Goal: Task Accomplishment & Management: Use online tool/utility

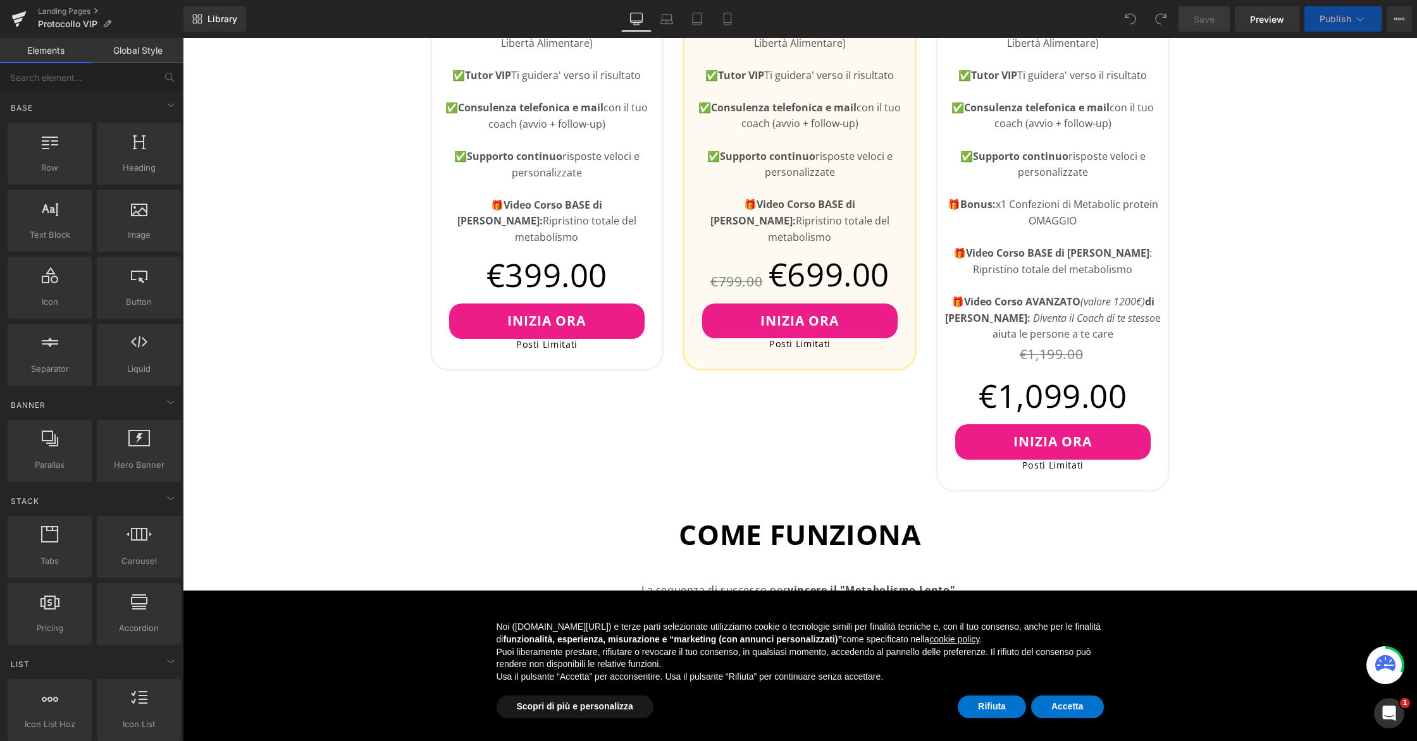
scroll to position [865, 0]
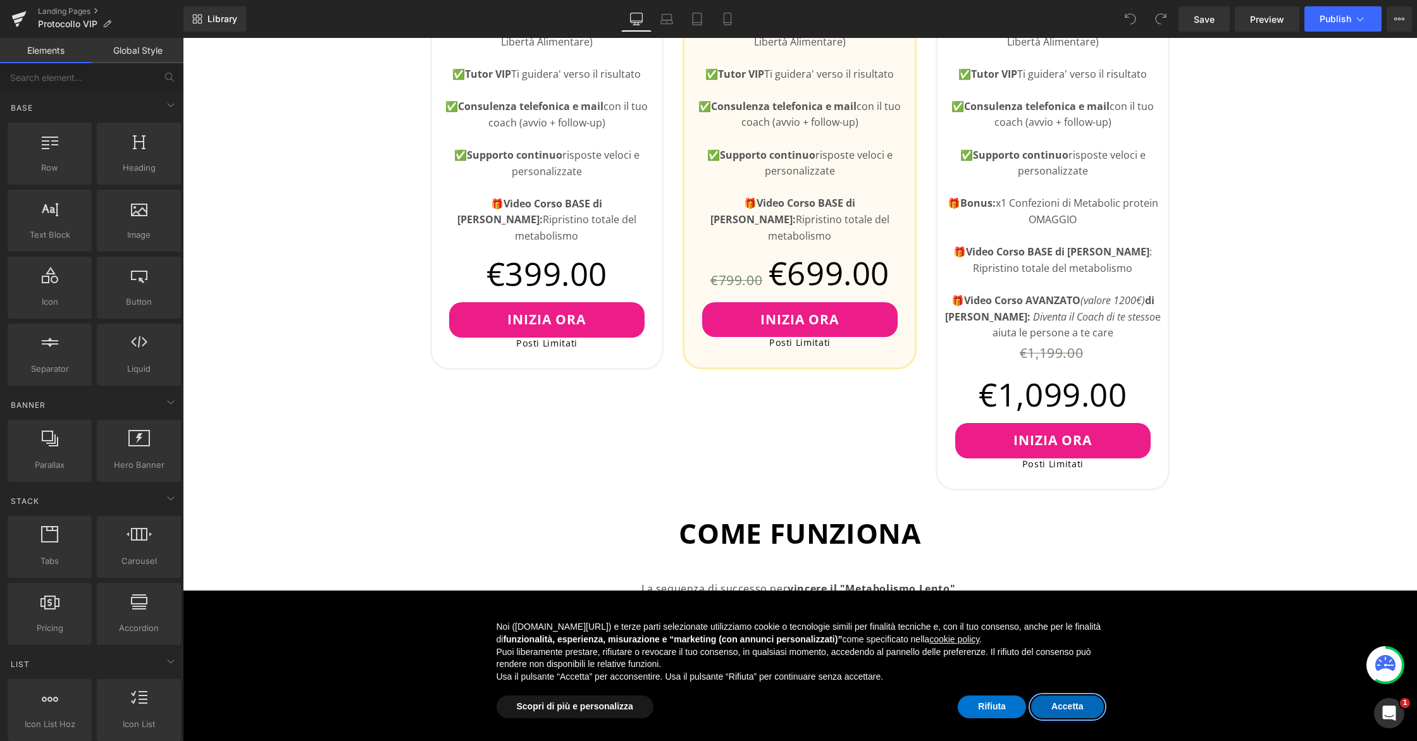
click at [1057, 715] on button "Accetta" at bounding box center [1067, 707] width 73 height 23
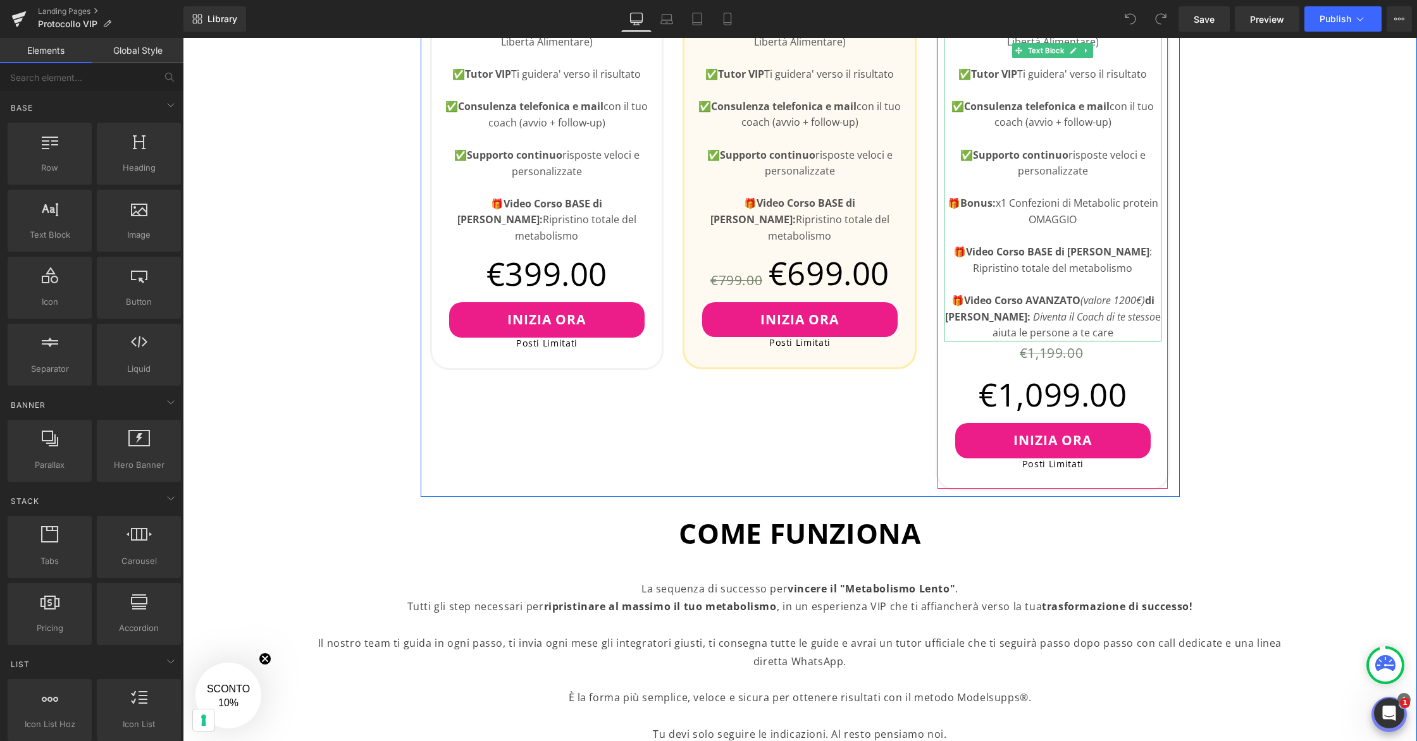
click at [1088, 327] on p "🎁 Video Corso AVANZATO (valore 1200€) di Luca Veronese: Diventa il Coach di te …" at bounding box center [1053, 317] width 218 height 49
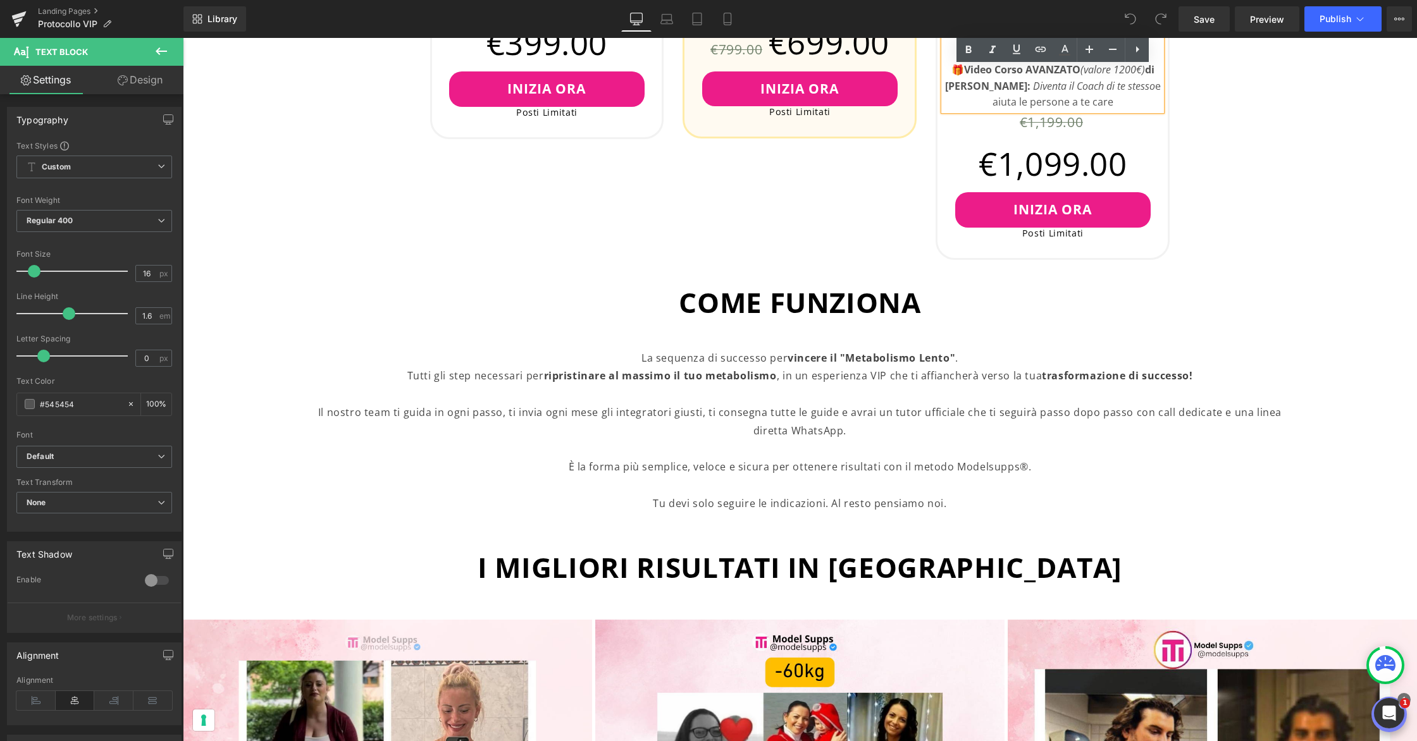
scroll to position [1107, 0]
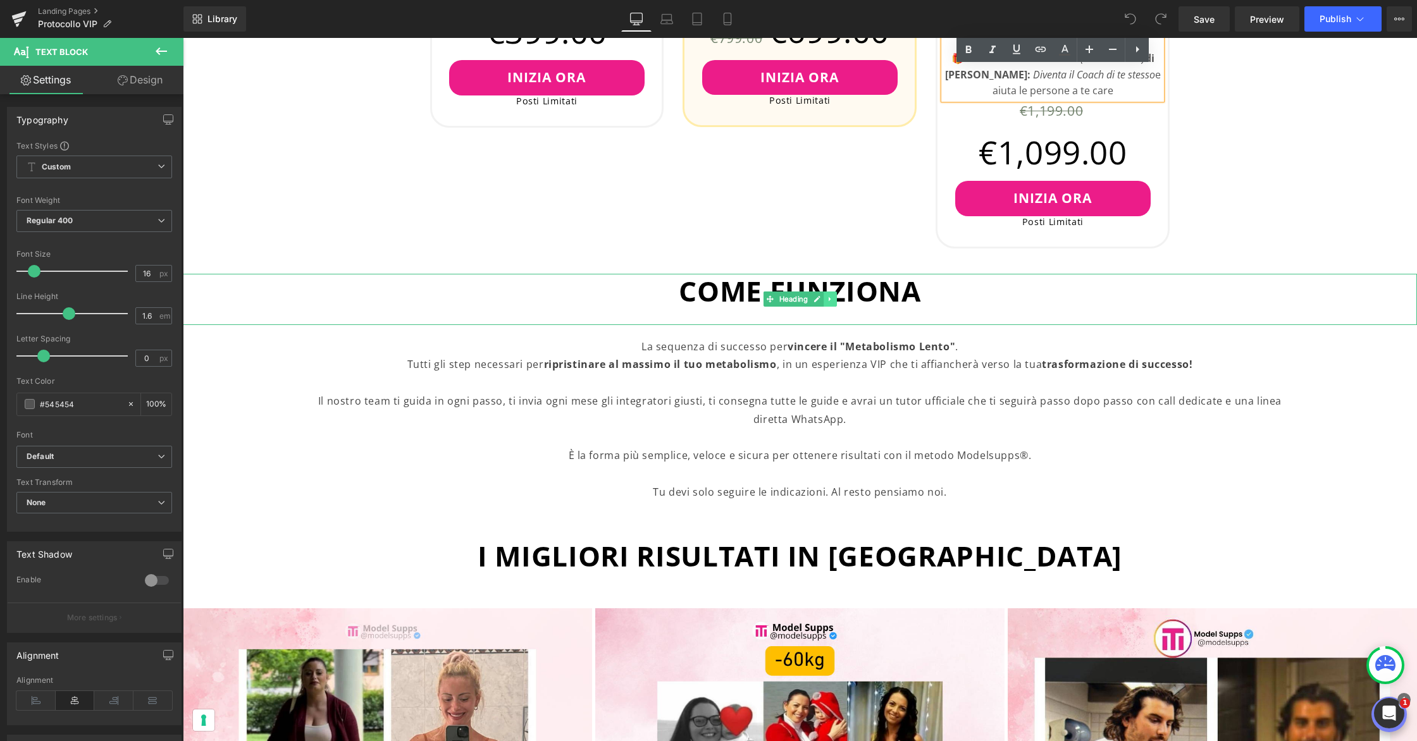
click at [832, 304] on link at bounding box center [829, 299] width 13 height 15
click at [825, 303] on icon at bounding box center [823, 299] width 7 height 7
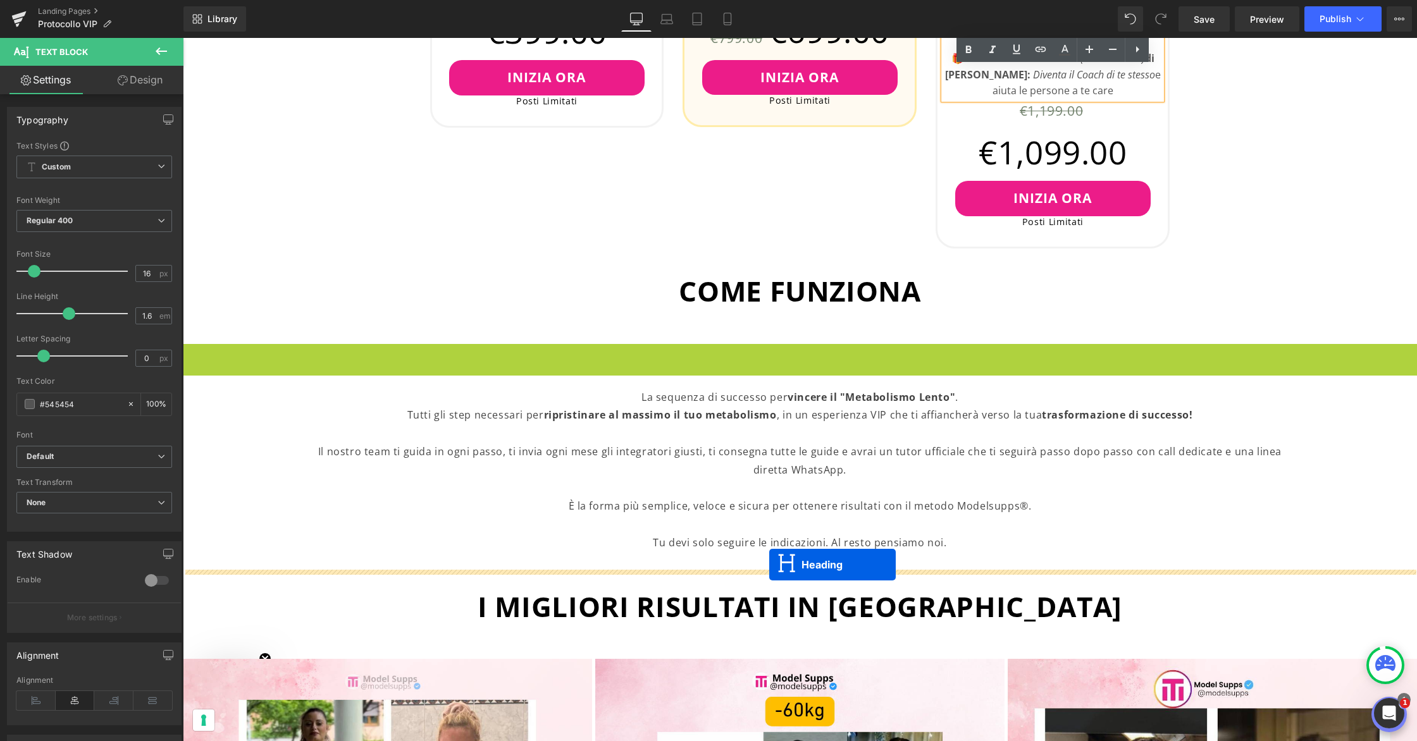
drag, startPoint x: 768, startPoint y: 371, endPoint x: 768, endPoint y: 564, distance: 192.9
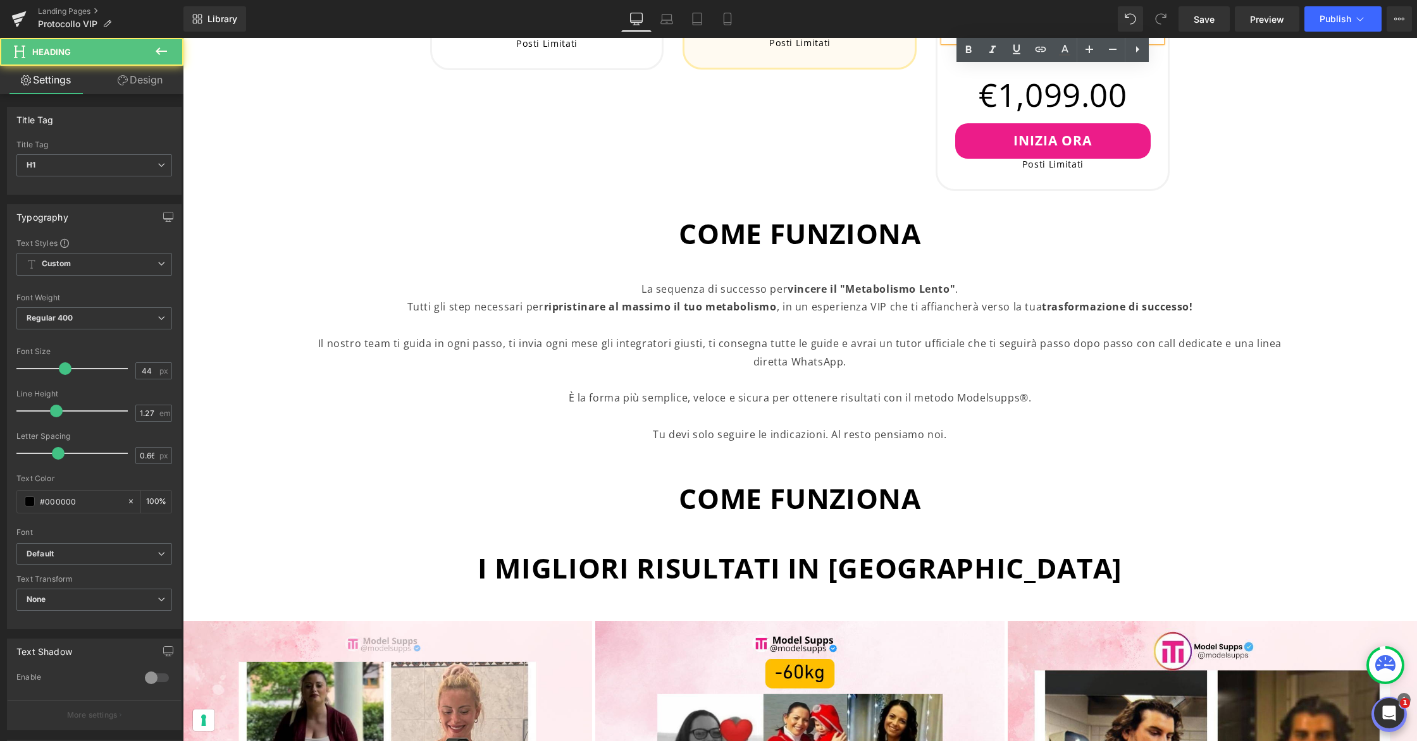
scroll to position [1185, 0]
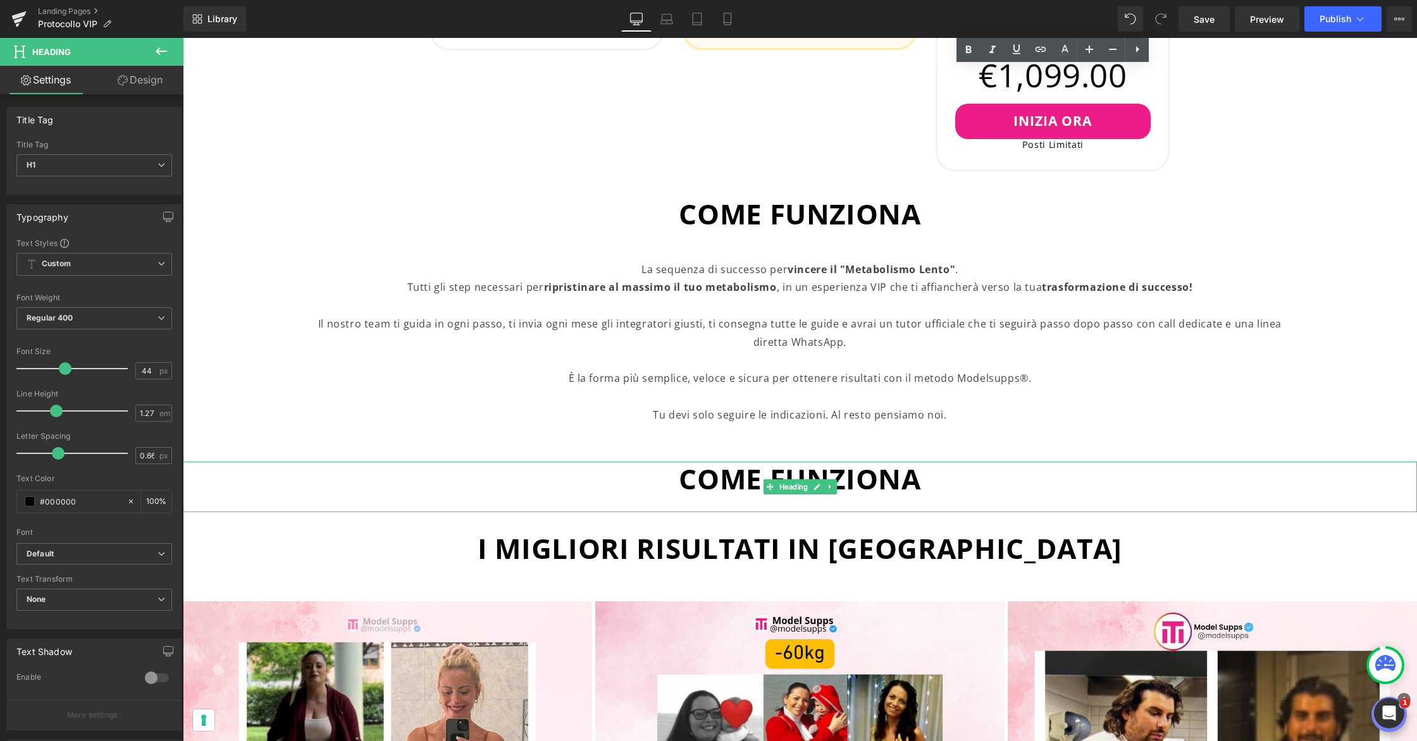
click at [858, 486] on span "COME FUNZIONA" at bounding box center [800, 479] width 242 height 38
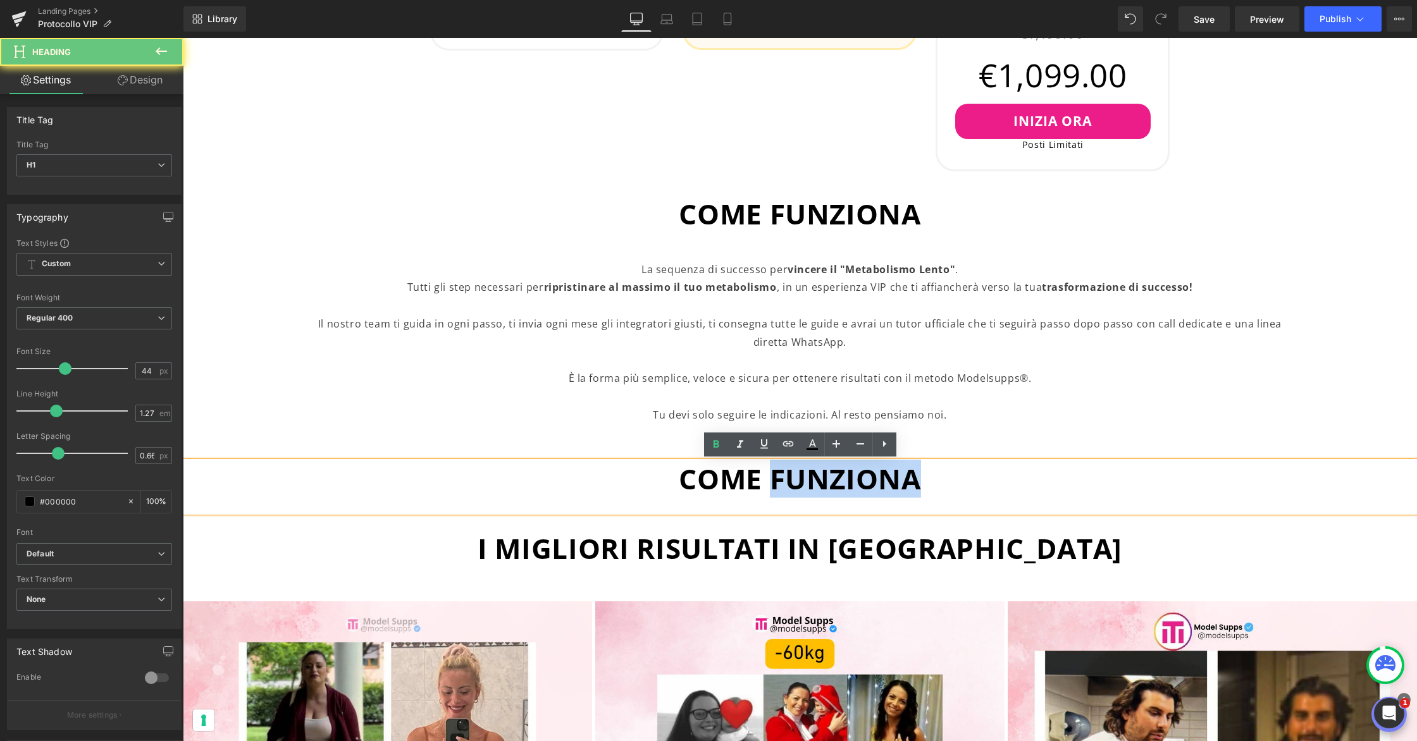
click at [858, 486] on span "COME FUNZIONA" at bounding box center [800, 479] width 242 height 38
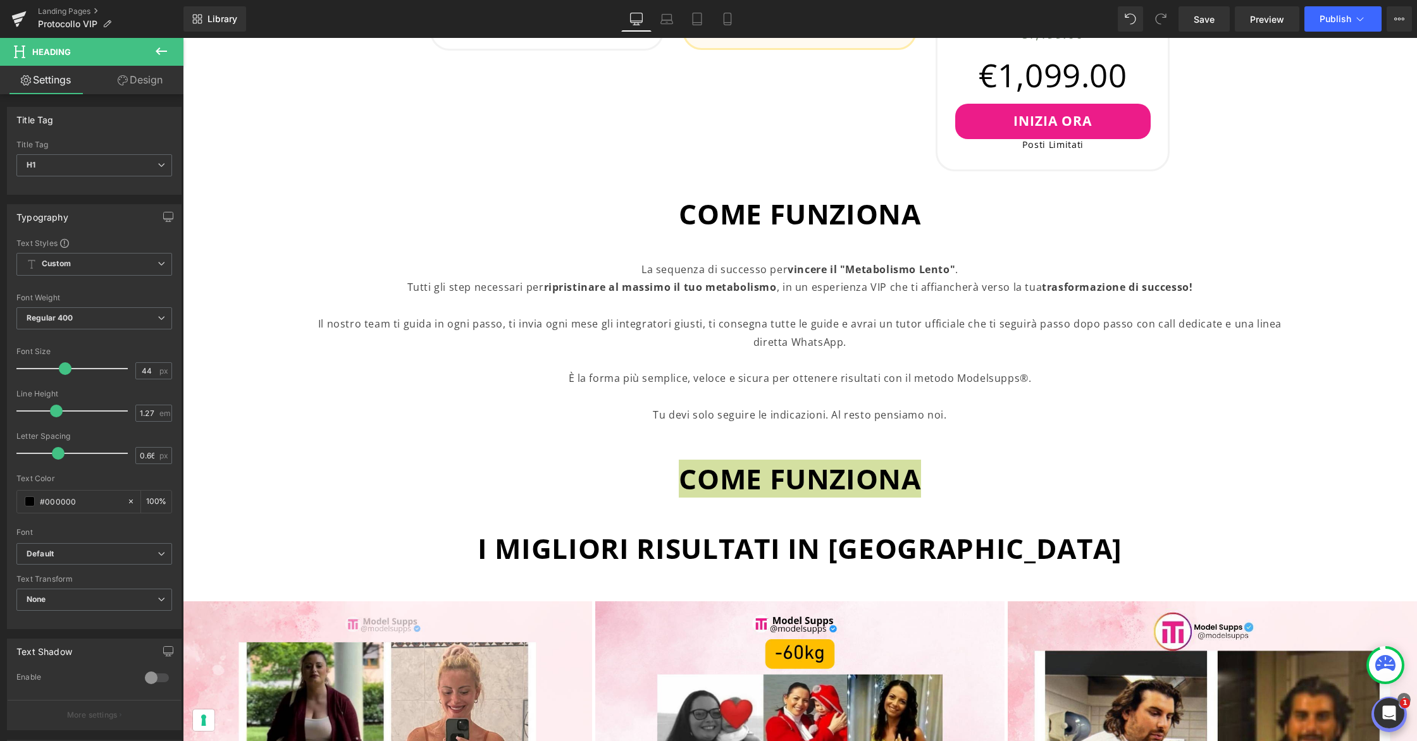
click at [163, 50] on icon at bounding box center [161, 51] width 15 height 15
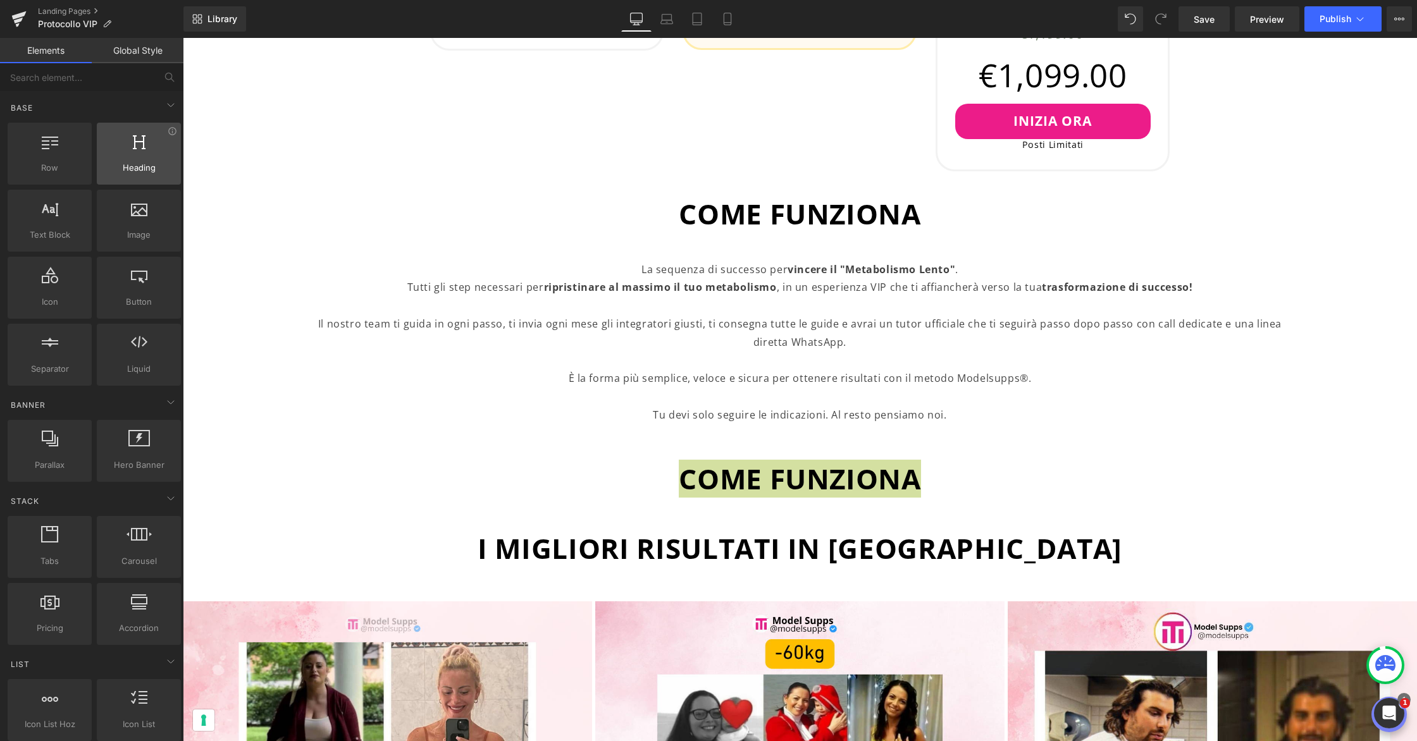
scroll to position [65, 0]
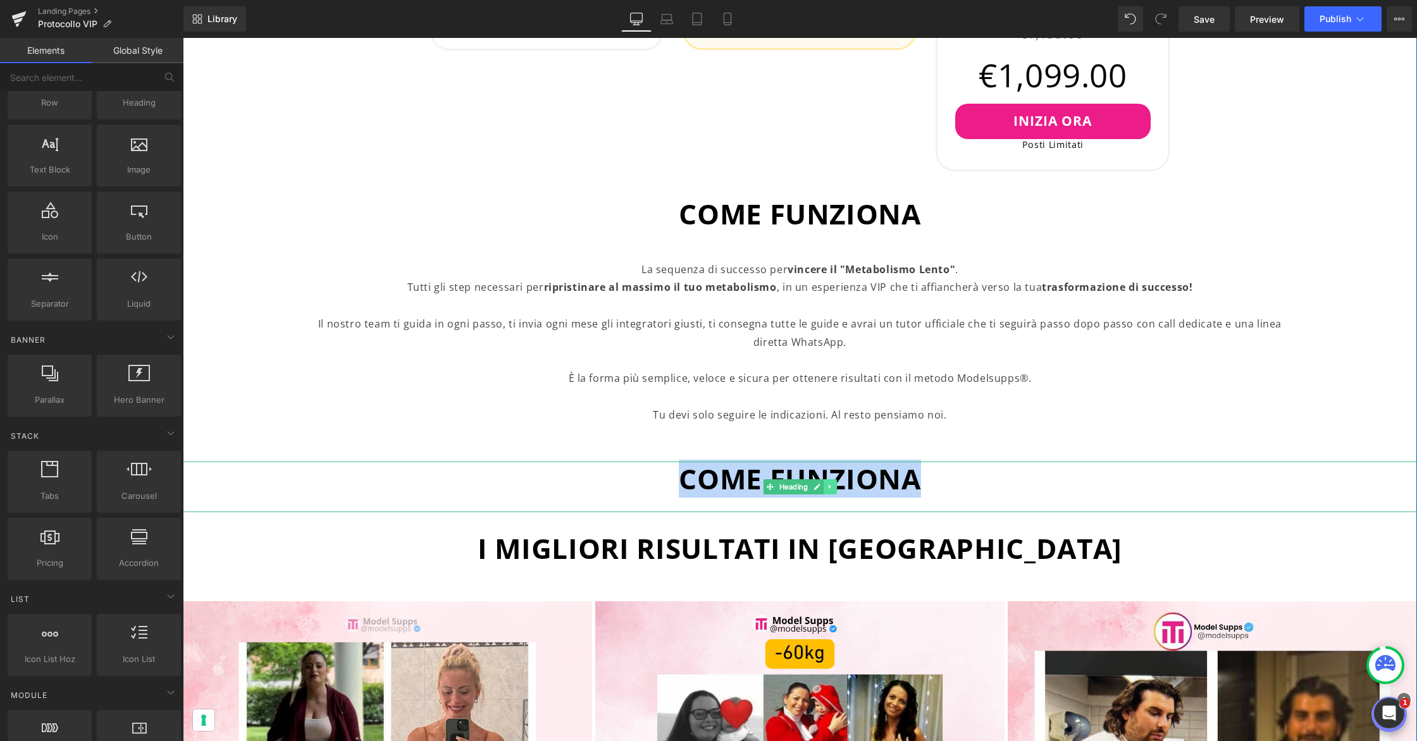
click at [832, 486] on icon at bounding box center [830, 487] width 7 height 8
click at [837, 486] on icon at bounding box center [836, 486] width 7 height 7
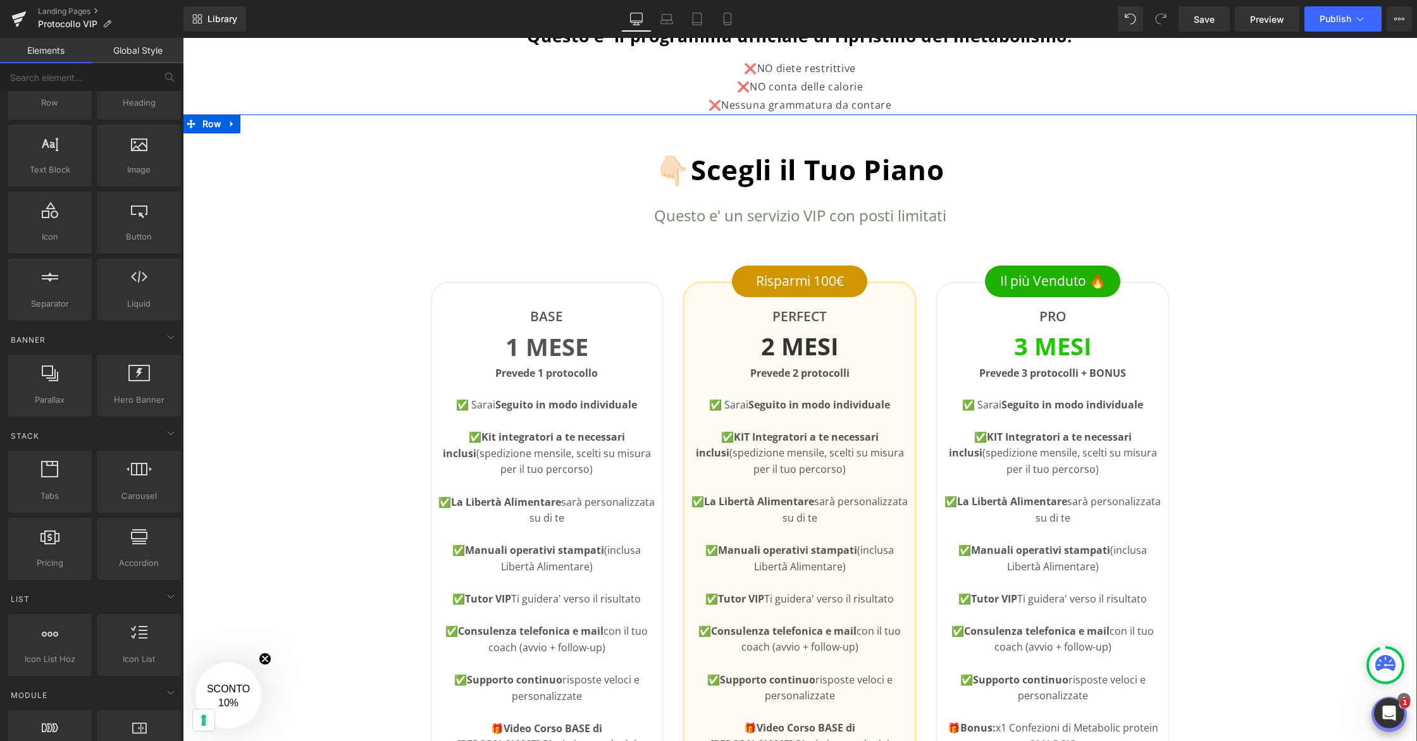
scroll to position [0, 0]
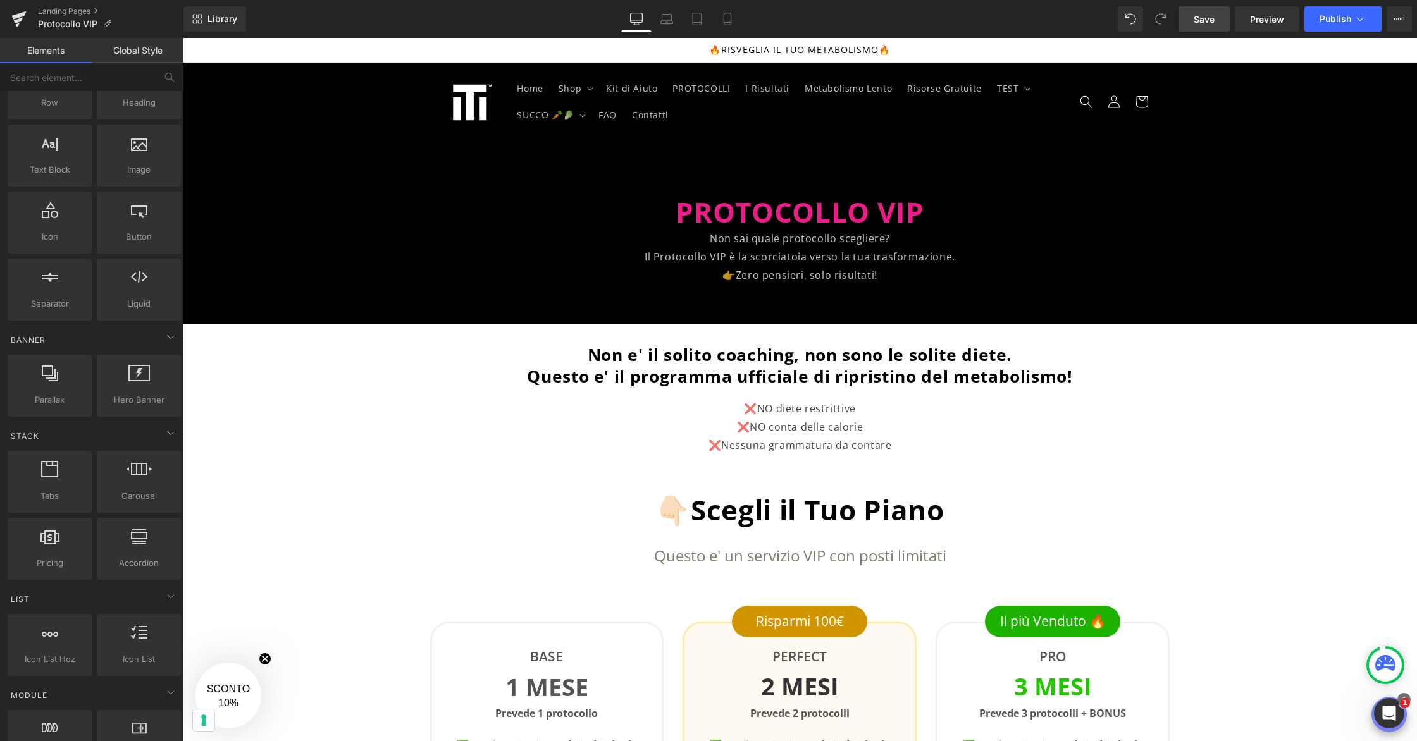
click at [1217, 24] on link "Save" at bounding box center [1203, 18] width 51 height 25
click at [24, 19] on icon at bounding box center [18, 19] width 15 height 32
click at [18, 14] on icon at bounding box center [19, 15] width 15 height 8
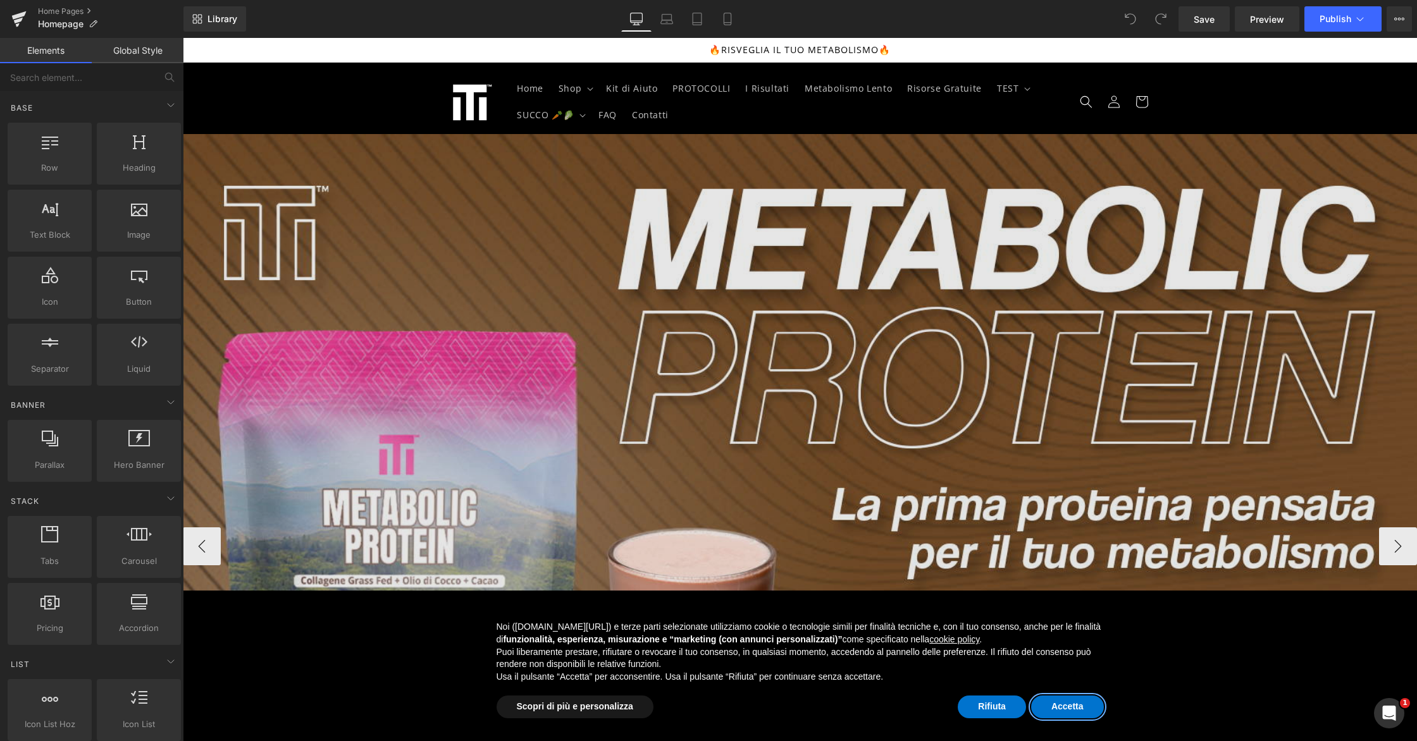
drag, startPoint x: 183, startPoint y: 38, endPoint x: 1068, endPoint y: 706, distance: 1108.9
click at [1067, 707] on button "Accetta" at bounding box center [1067, 707] width 73 height 23
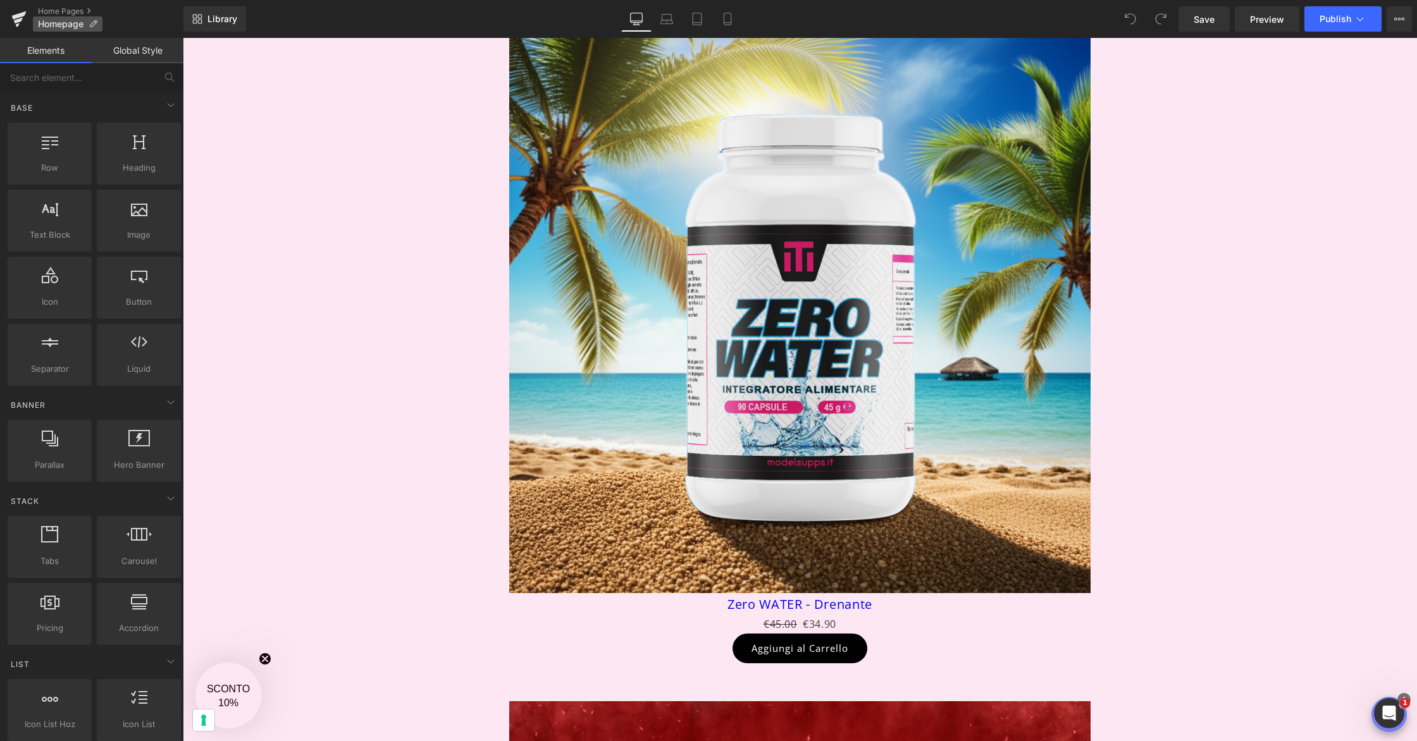
scroll to position [4907, 0]
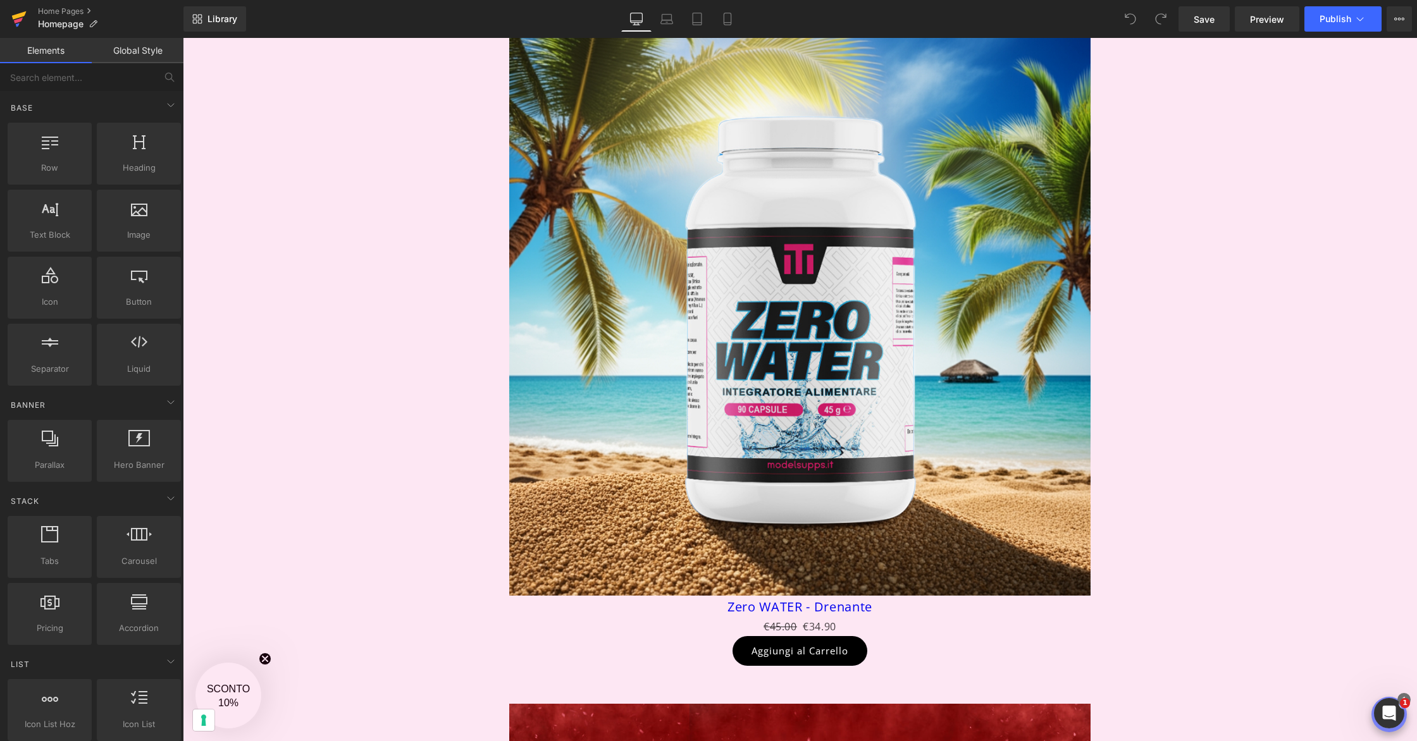
click at [18, 27] on icon at bounding box center [18, 19] width 15 height 32
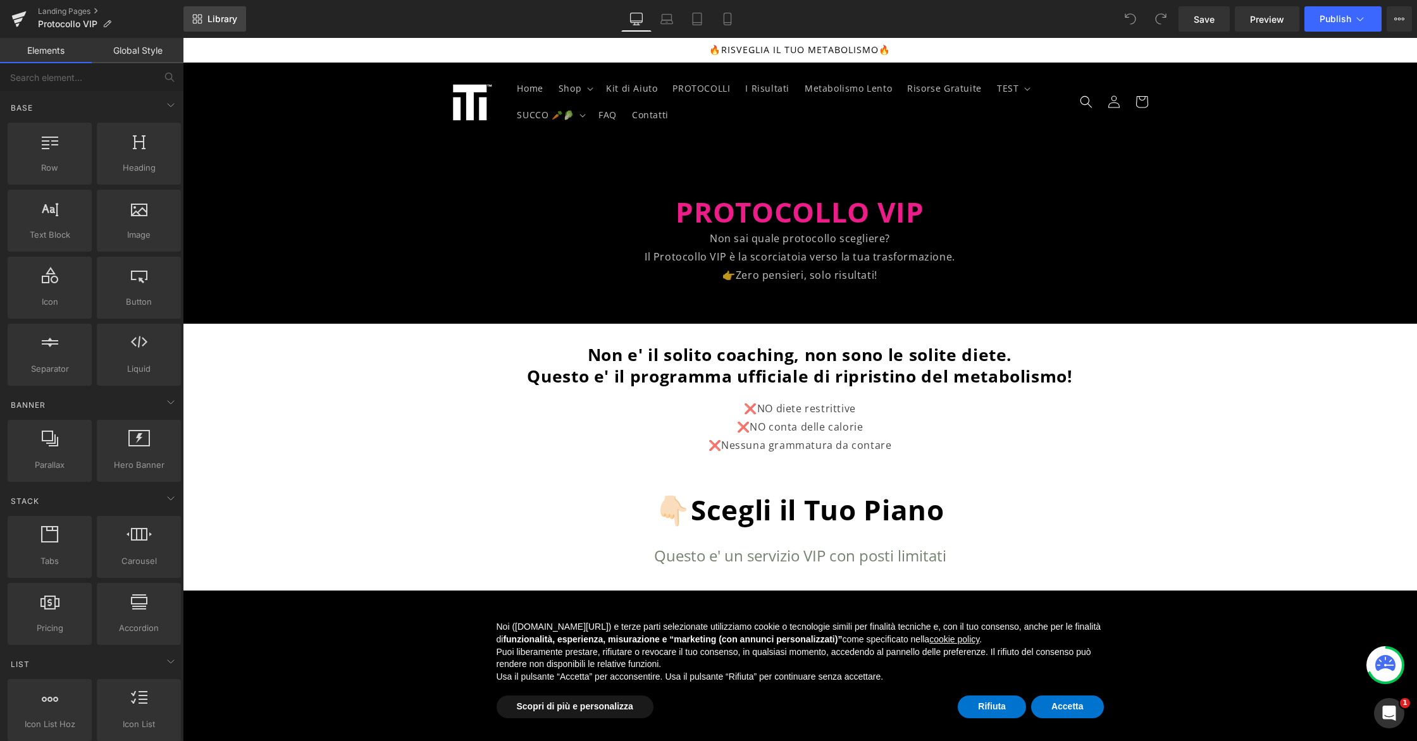
click at [215, 22] on span "Library" at bounding box center [222, 18] width 30 height 11
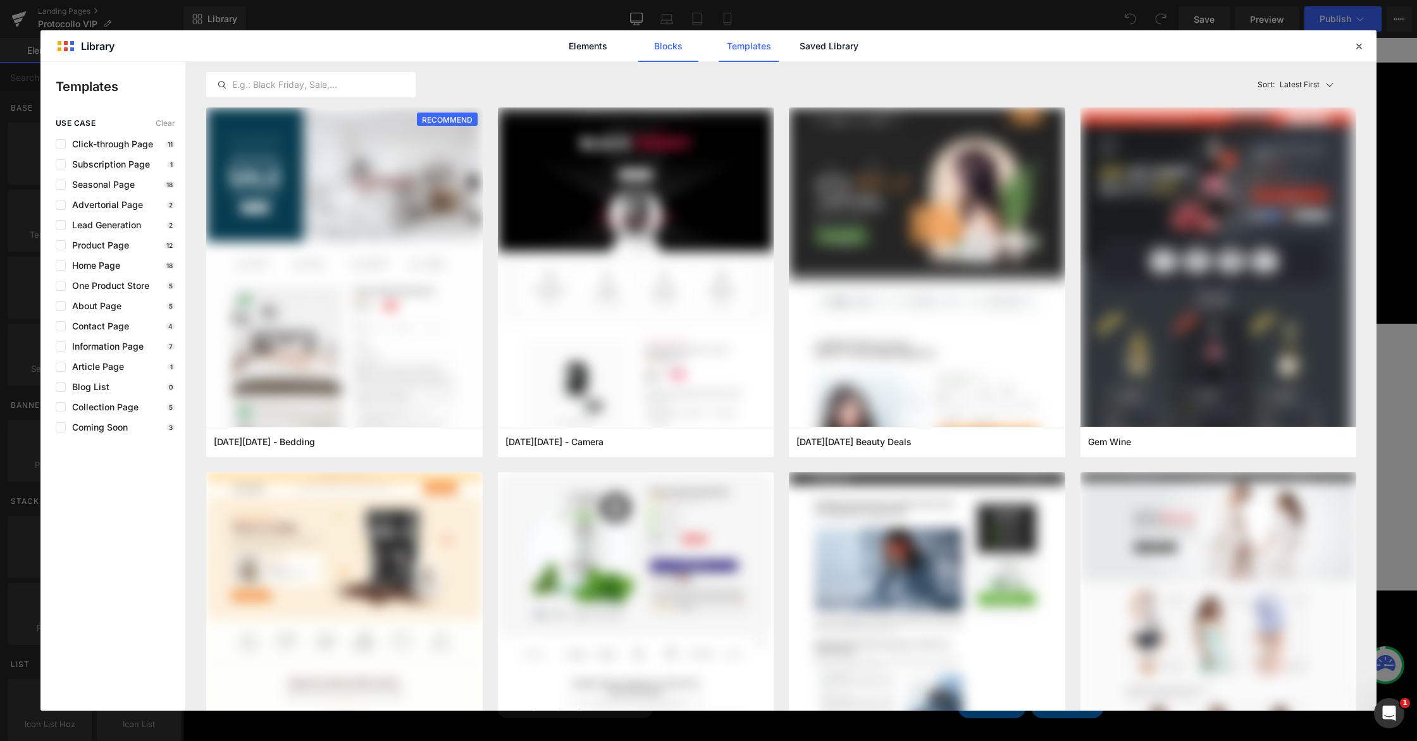
click at [659, 49] on link "Blocks" at bounding box center [668, 46] width 60 height 32
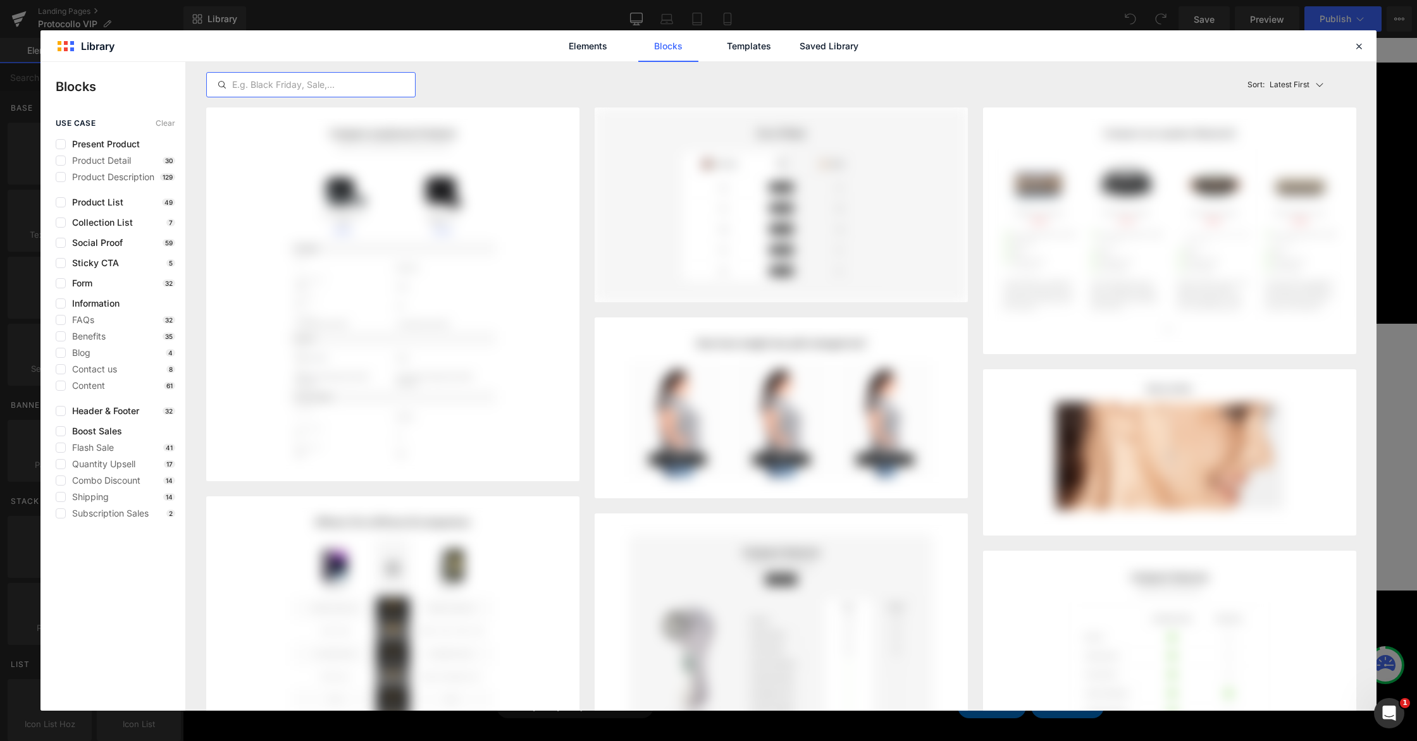
click at [299, 85] on input "text" at bounding box center [311, 84] width 208 height 15
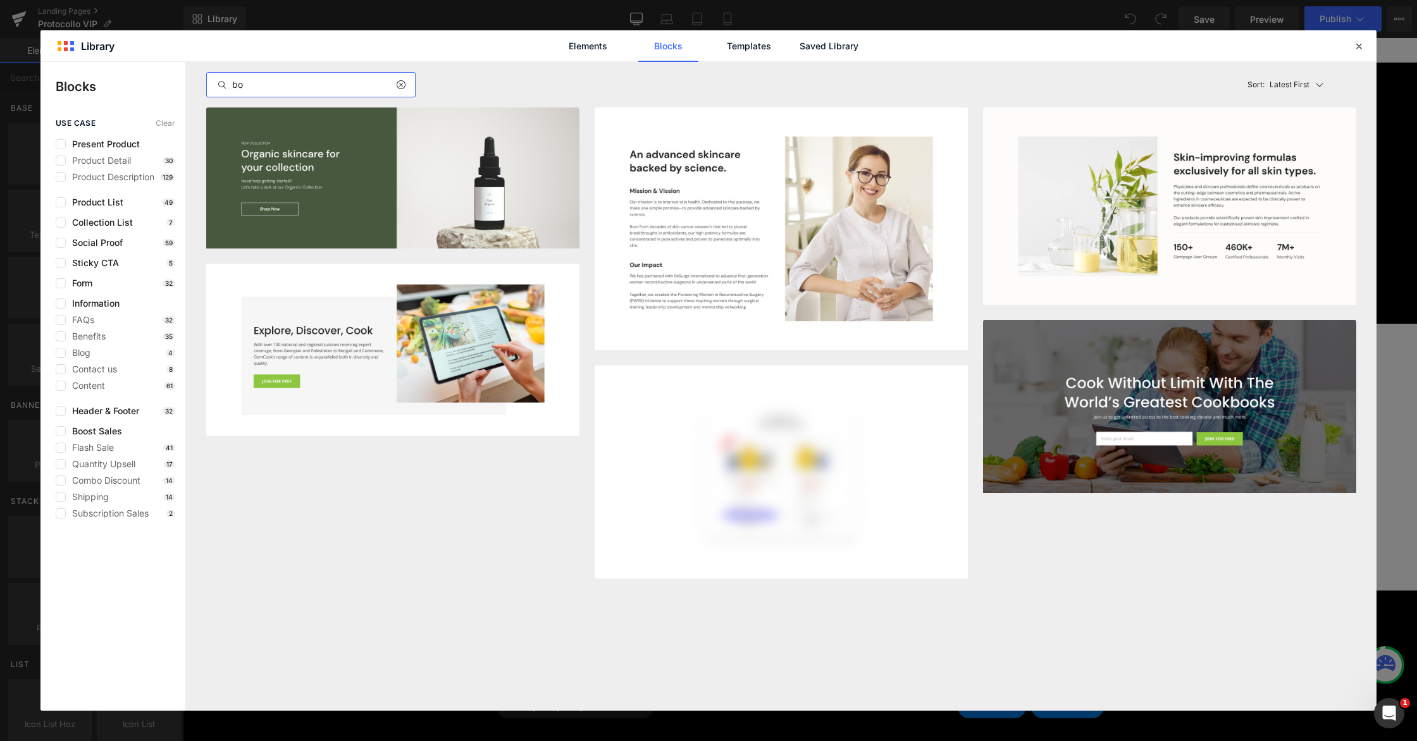
type input "b"
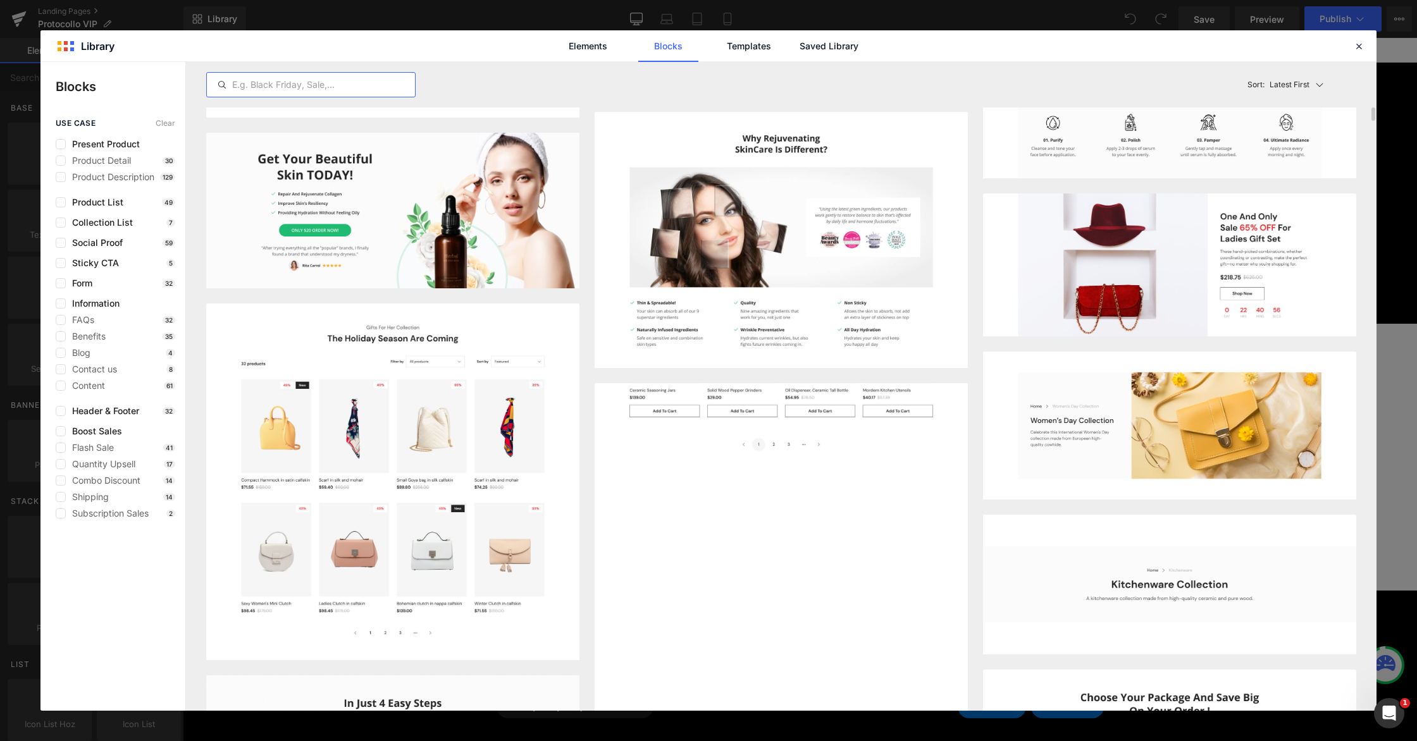
scroll to position [1603, 0]
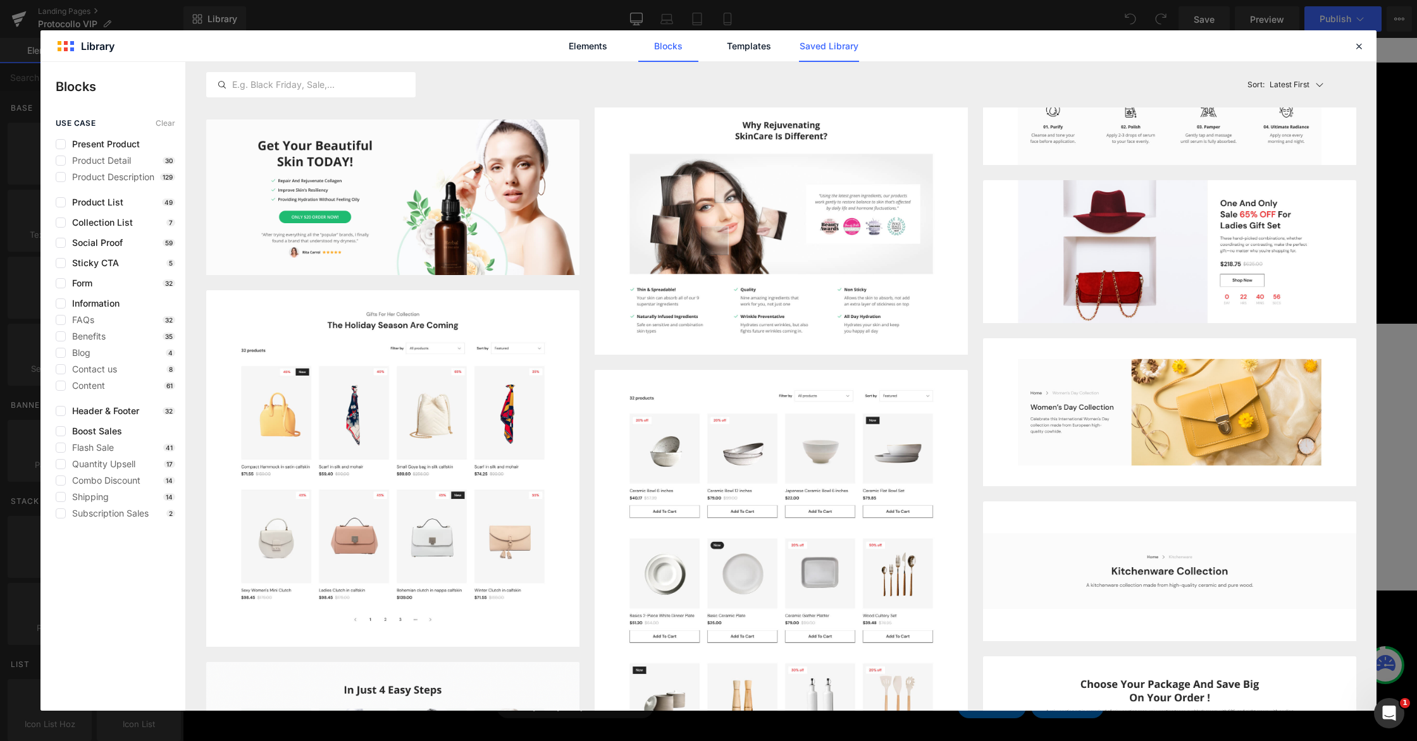
click at [854, 49] on link "Saved Library" at bounding box center [829, 46] width 60 height 32
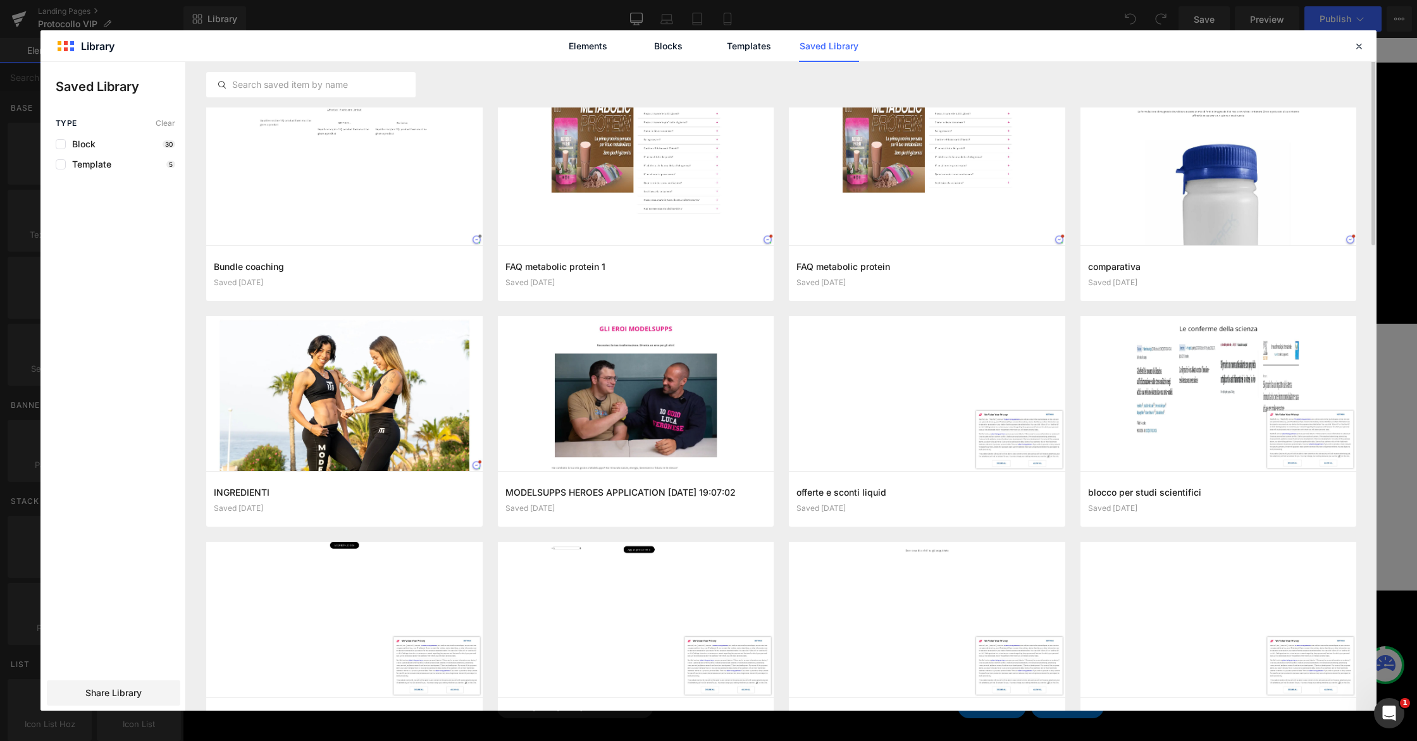
scroll to position [0, 0]
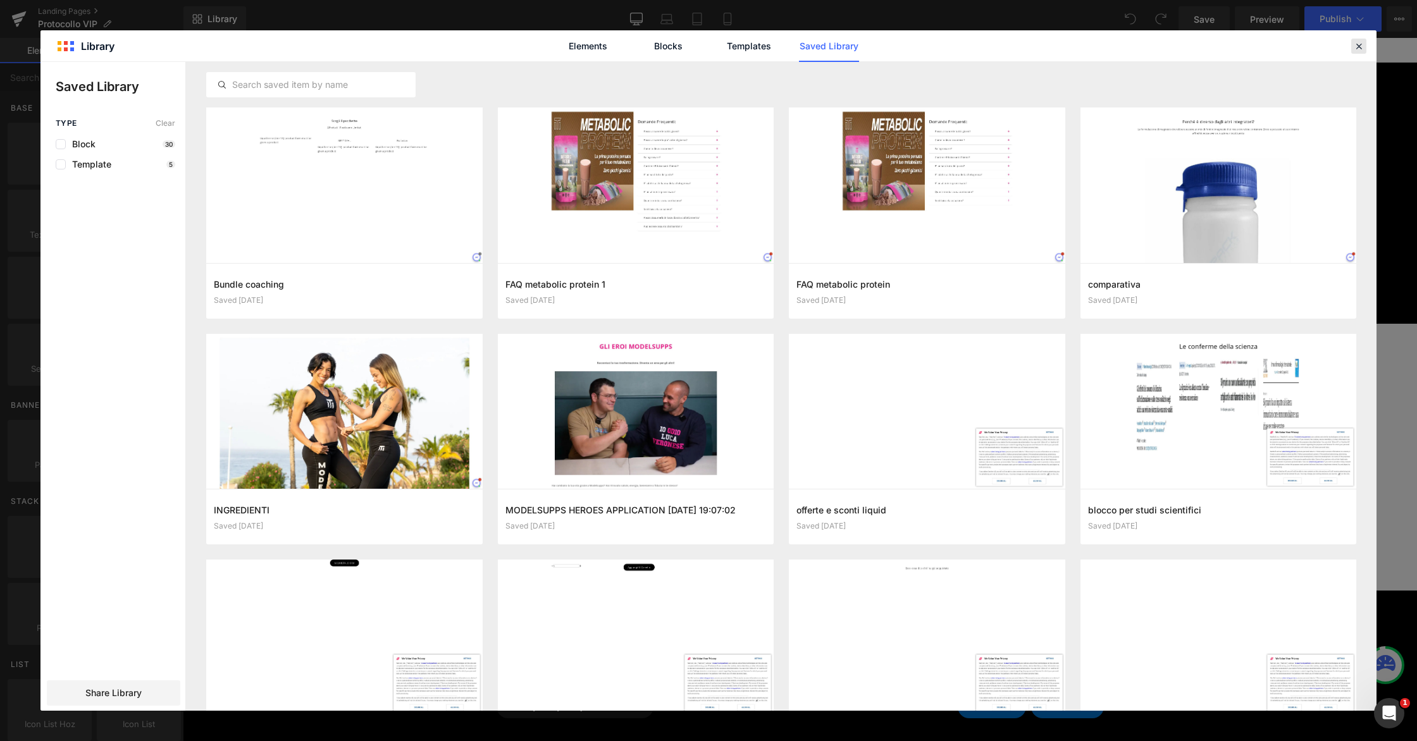
click at [1364, 43] on icon at bounding box center [1358, 45] width 11 height 11
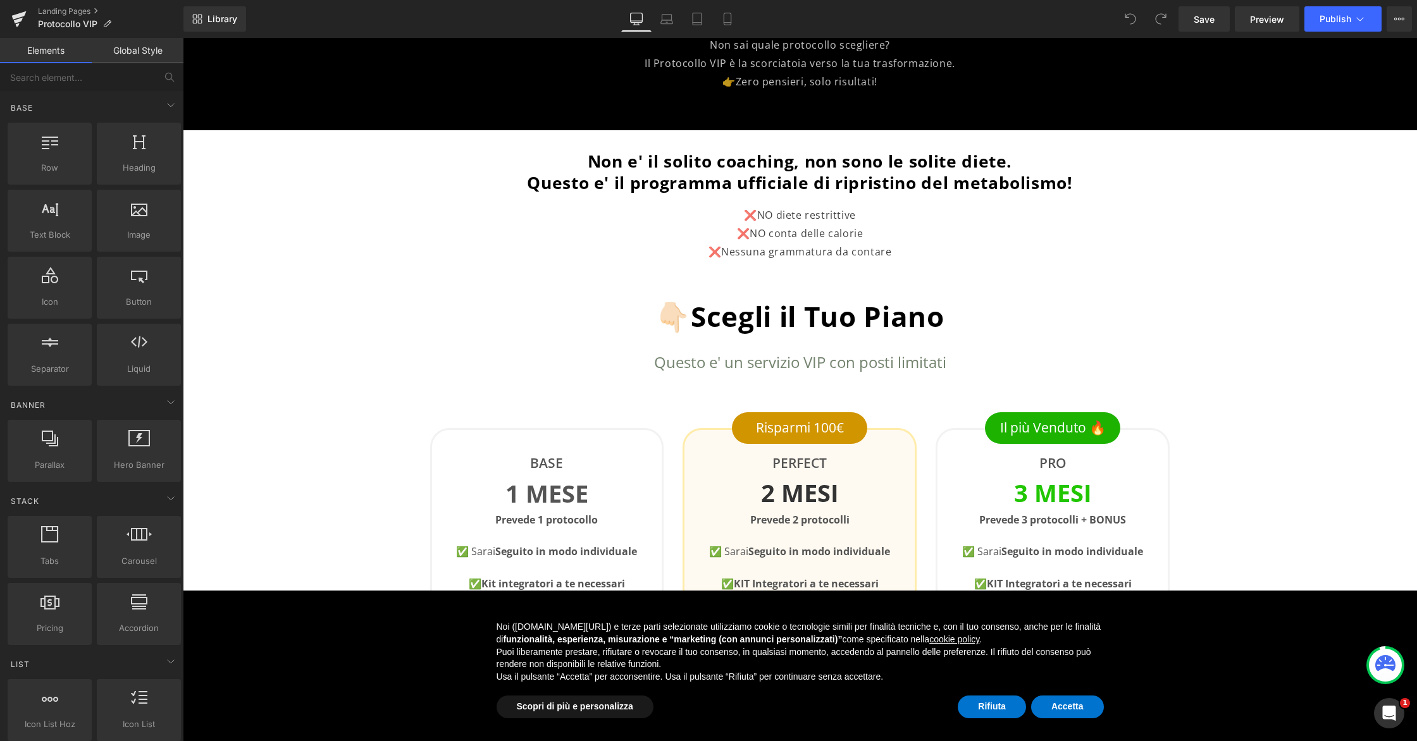
scroll to position [195, 0]
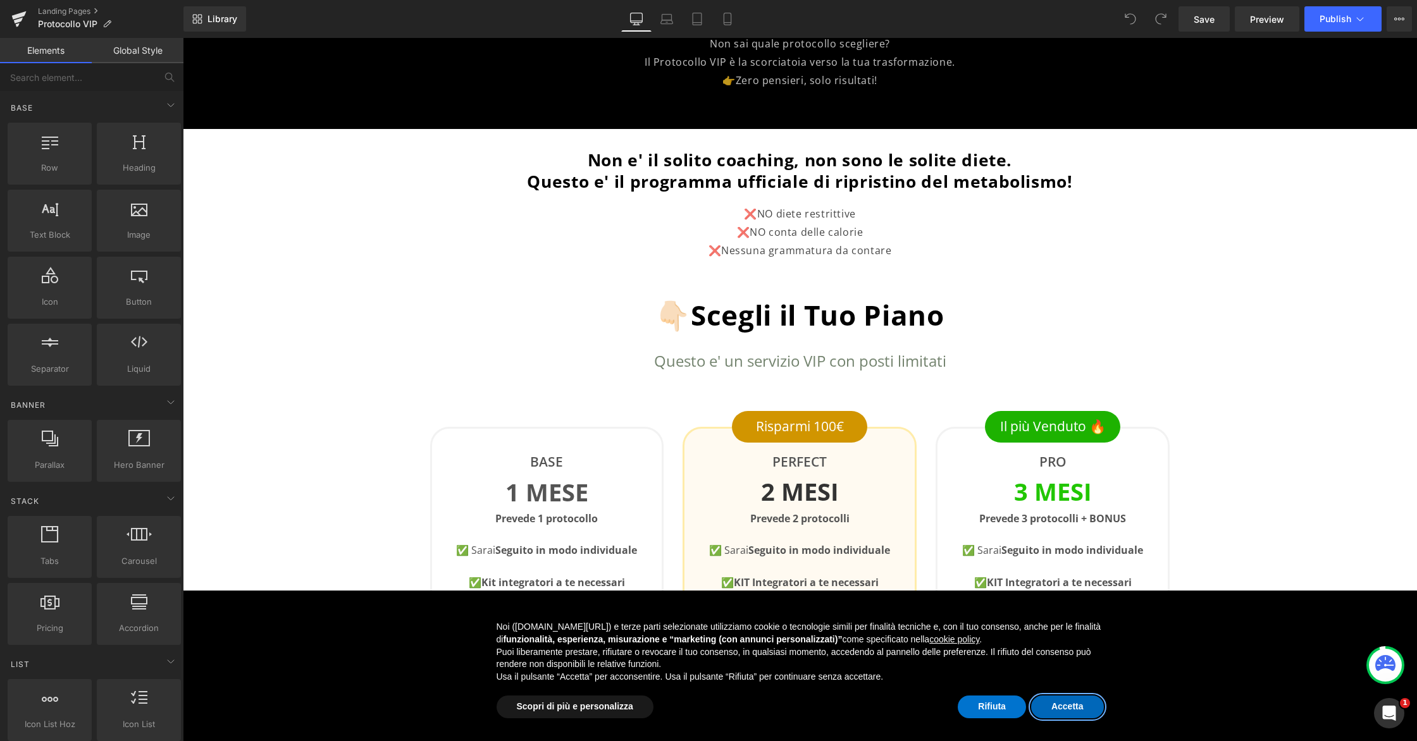
click at [1068, 710] on button "Accetta" at bounding box center [1067, 707] width 73 height 23
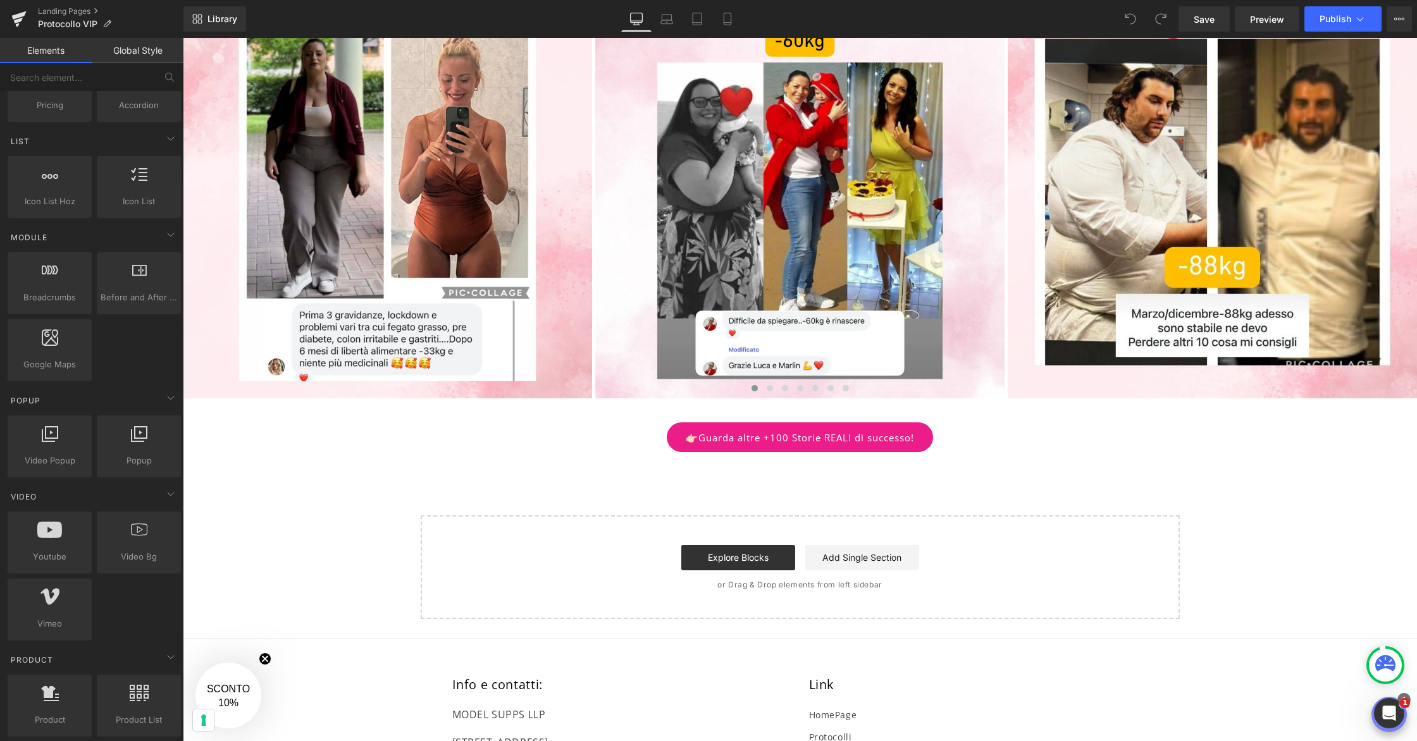
scroll to position [526, 0]
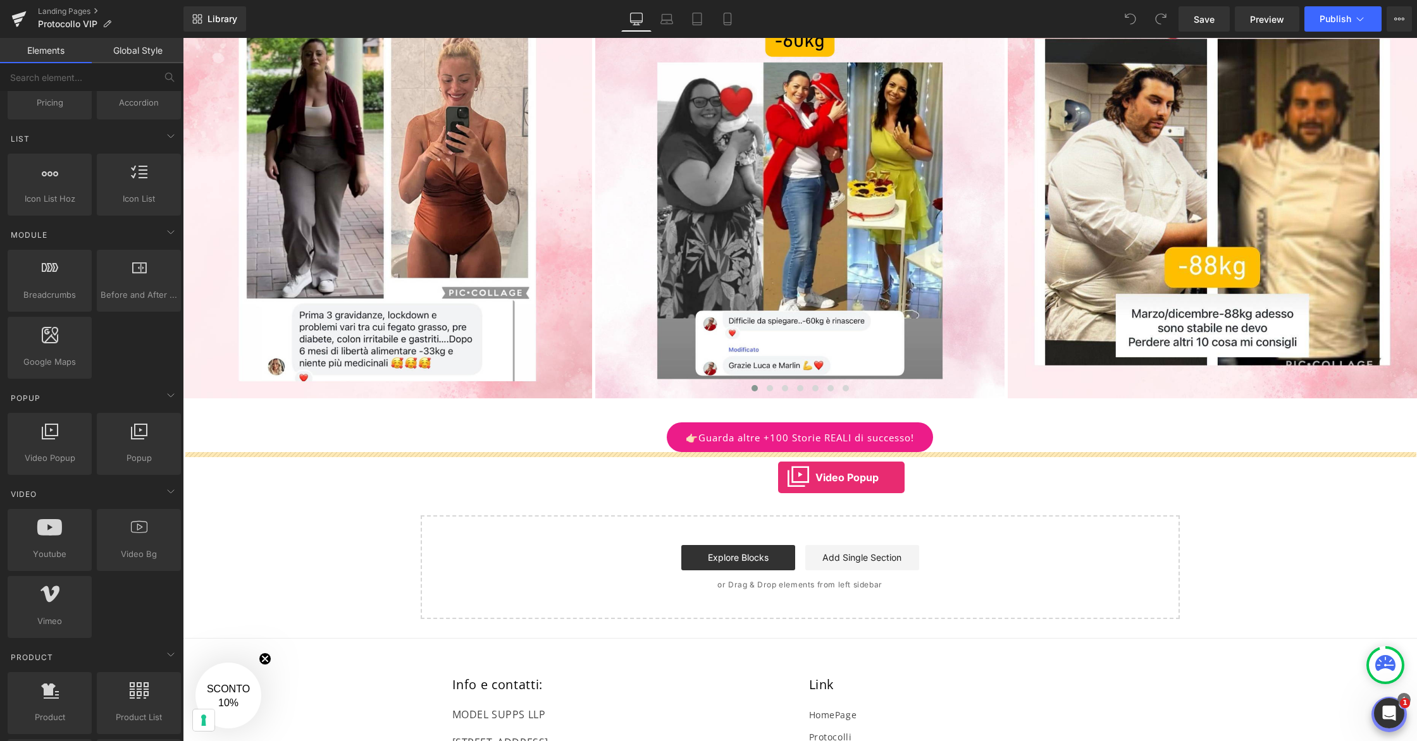
drag, startPoint x: 242, startPoint y: 496, endPoint x: 778, endPoint y: 477, distance: 536.0
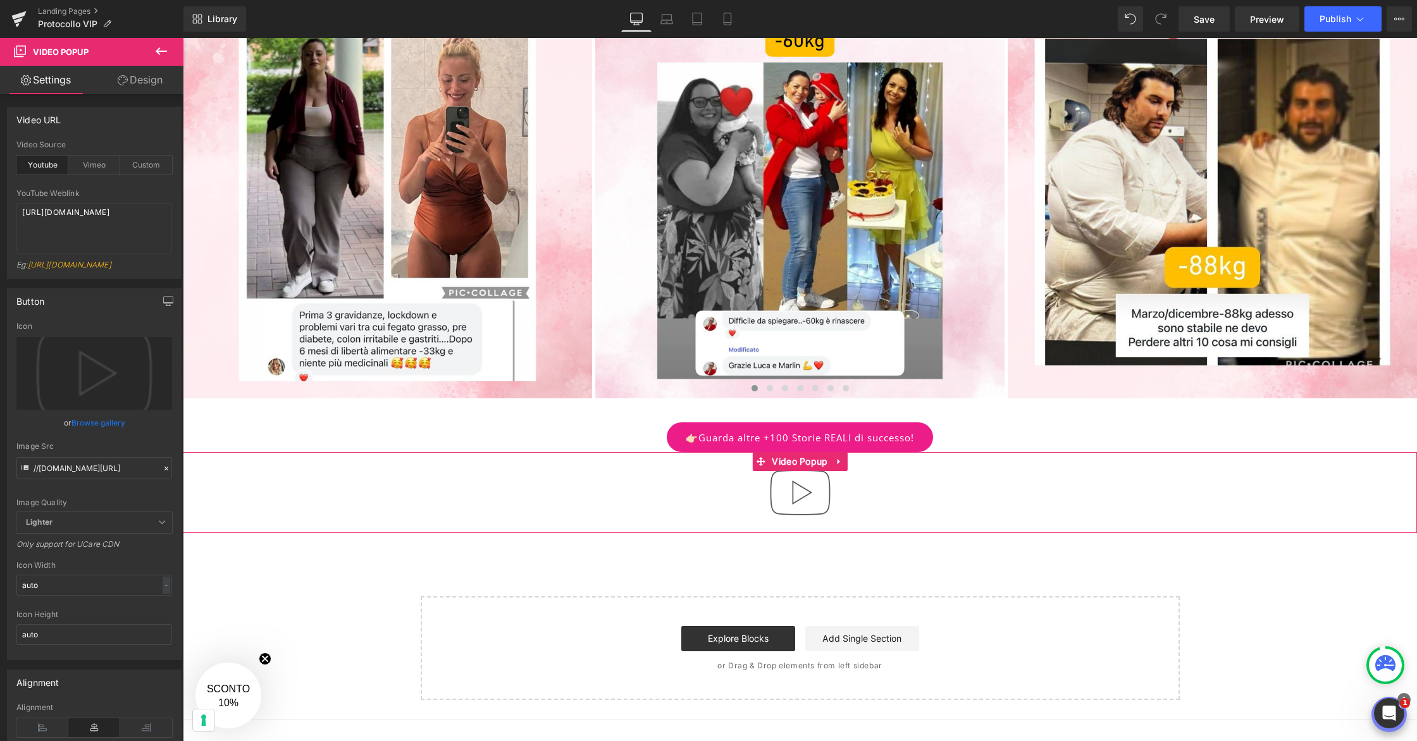
click at [804, 495] on img at bounding box center [800, 492] width 81 height 81
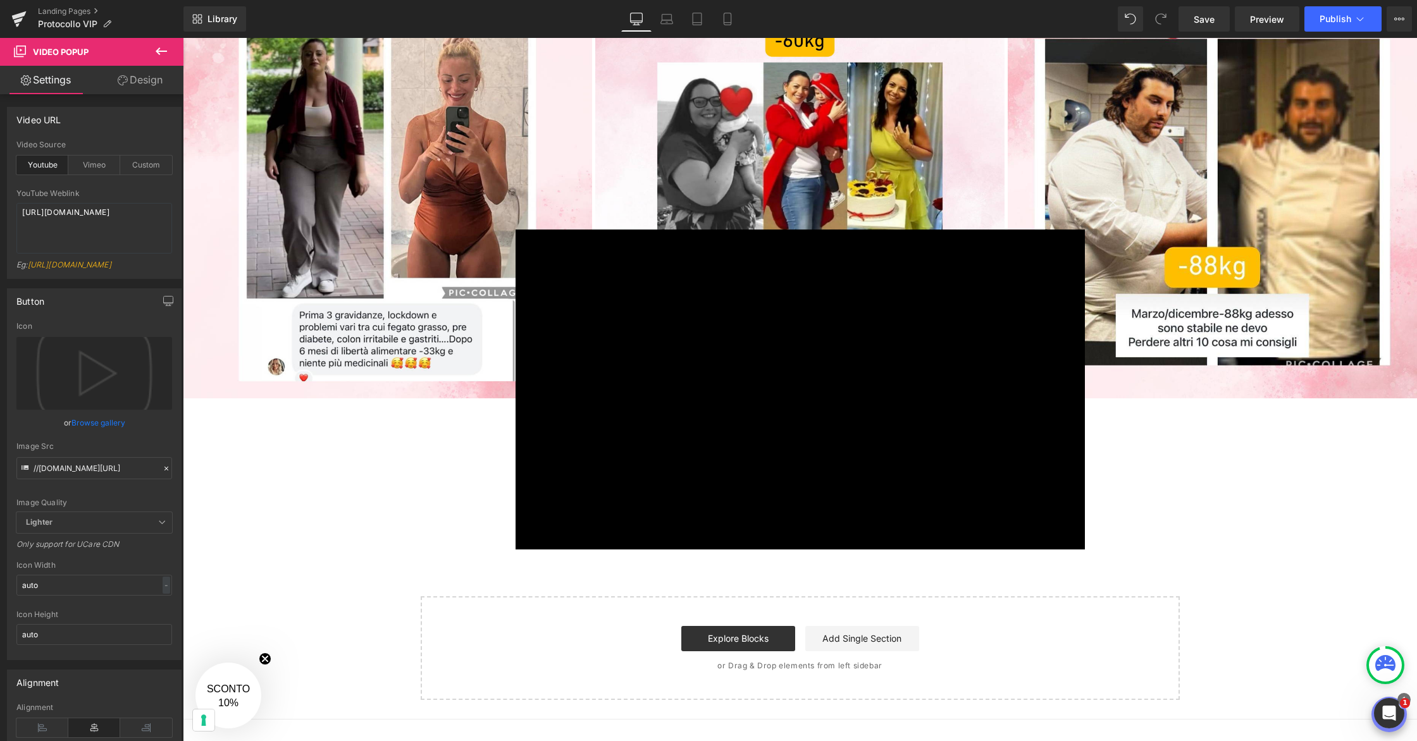
click at [1223, 502] on div "× Loading..." at bounding box center [800, 389] width 1234 height 703
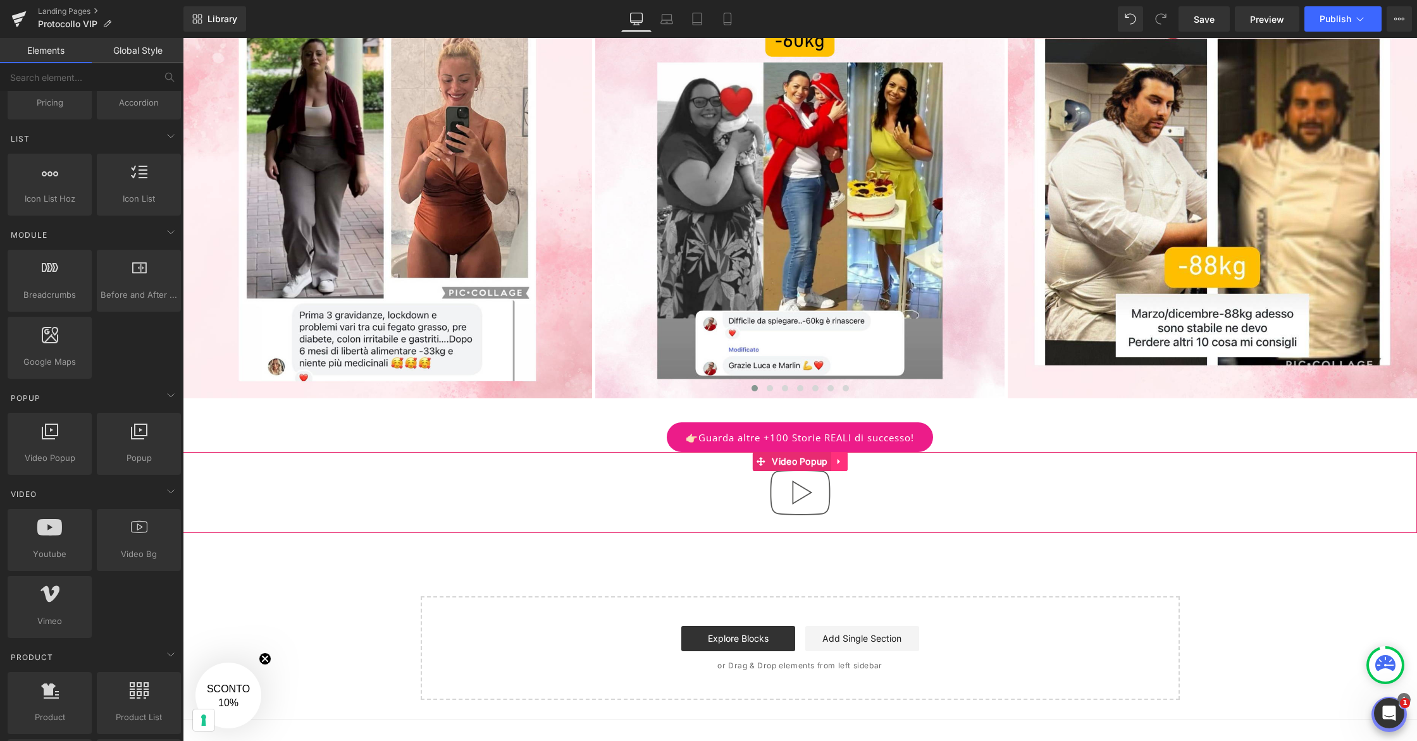
click at [843, 467] on link at bounding box center [839, 461] width 16 height 19
click at [844, 466] on icon at bounding box center [847, 461] width 9 height 9
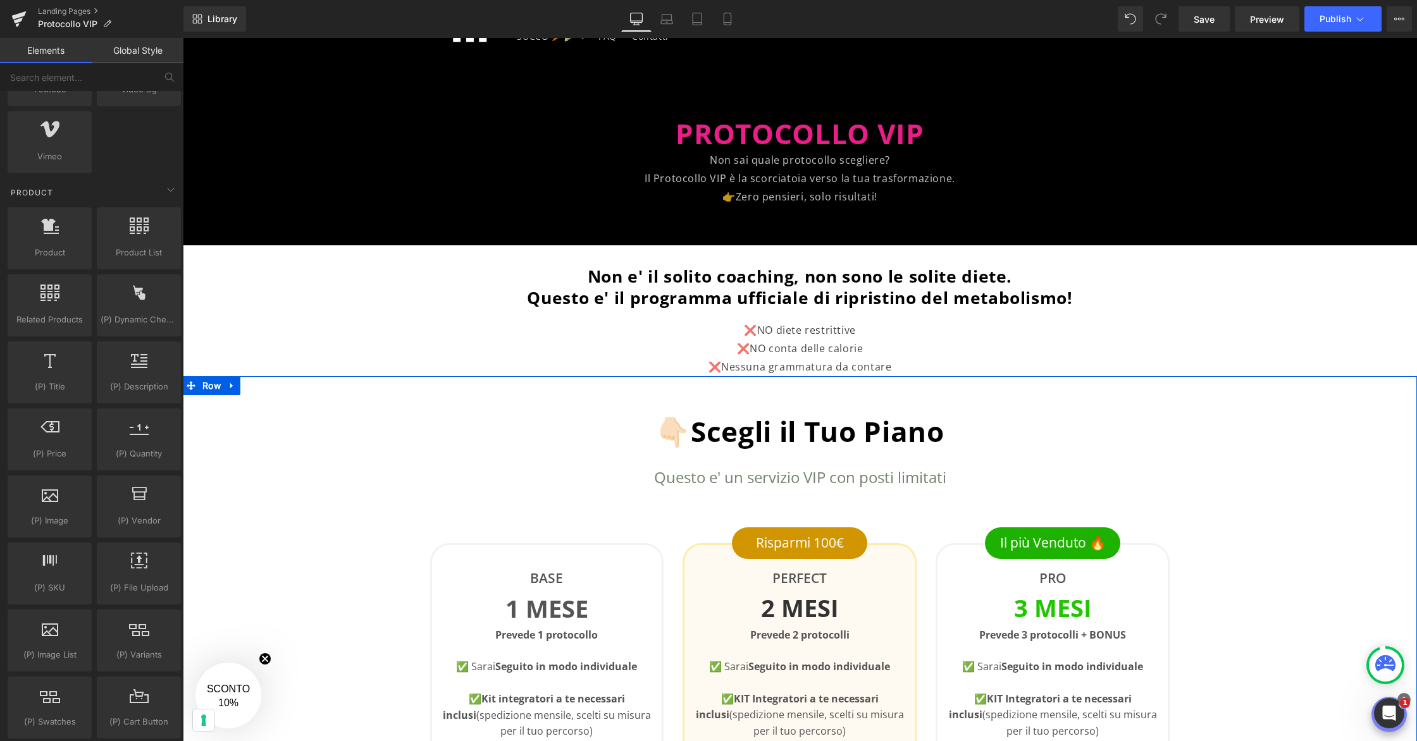
scroll to position [81, 0]
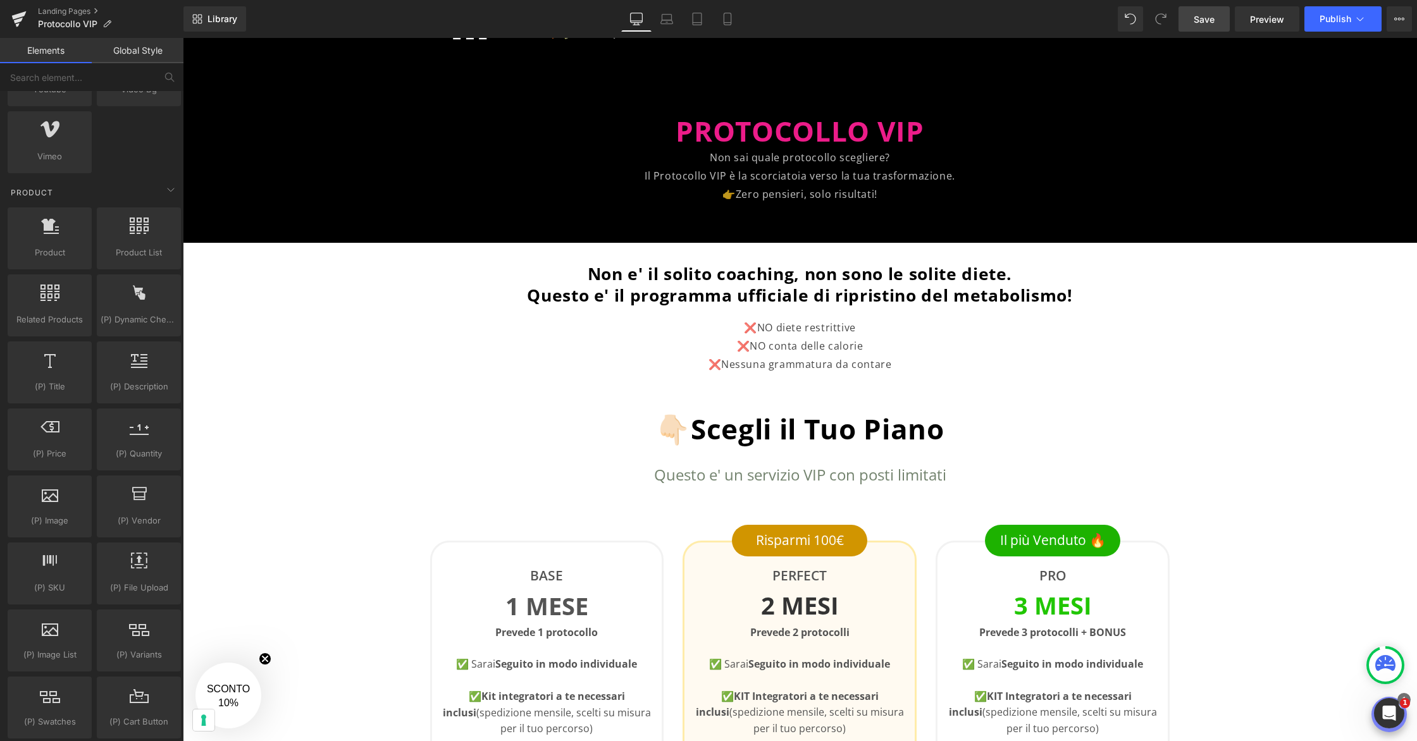
click at [1180, 24] on link "Save" at bounding box center [1203, 18] width 51 height 25
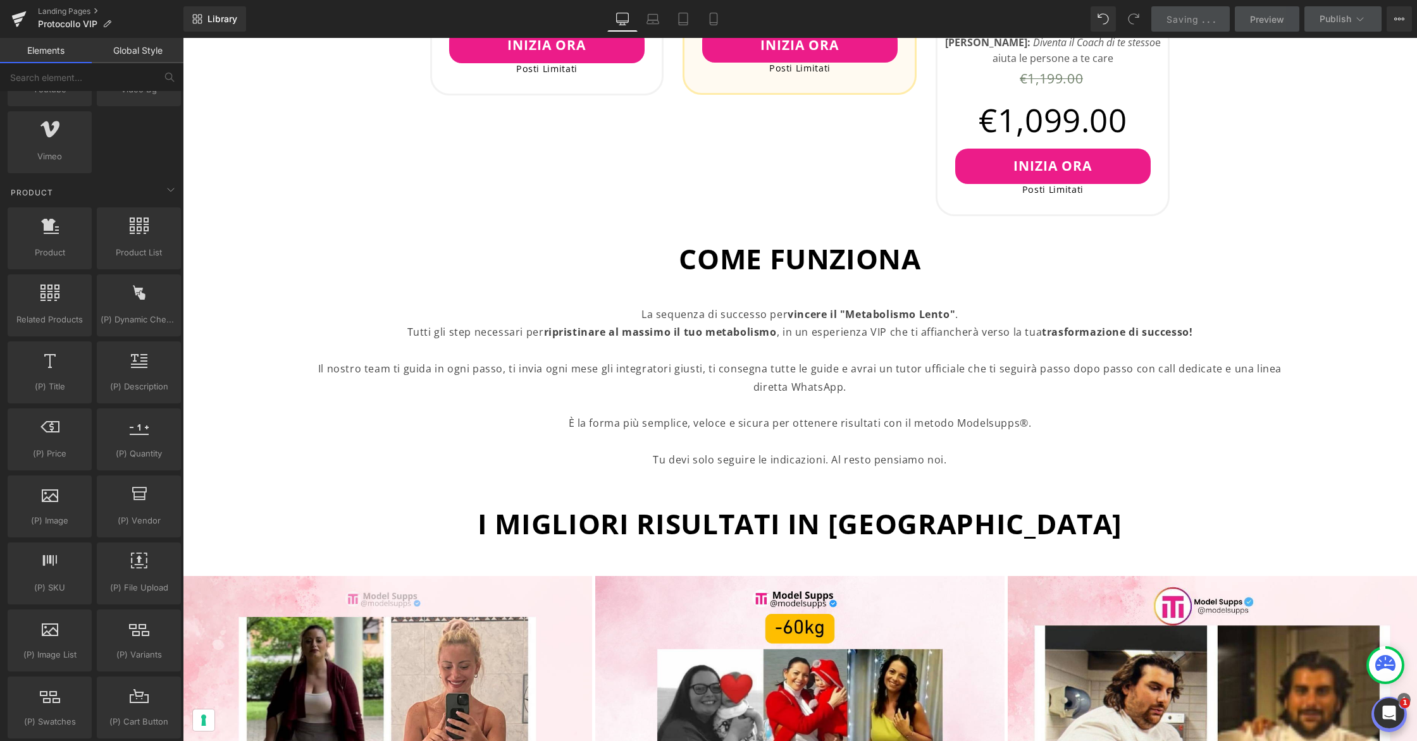
scroll to position [1149, 0]
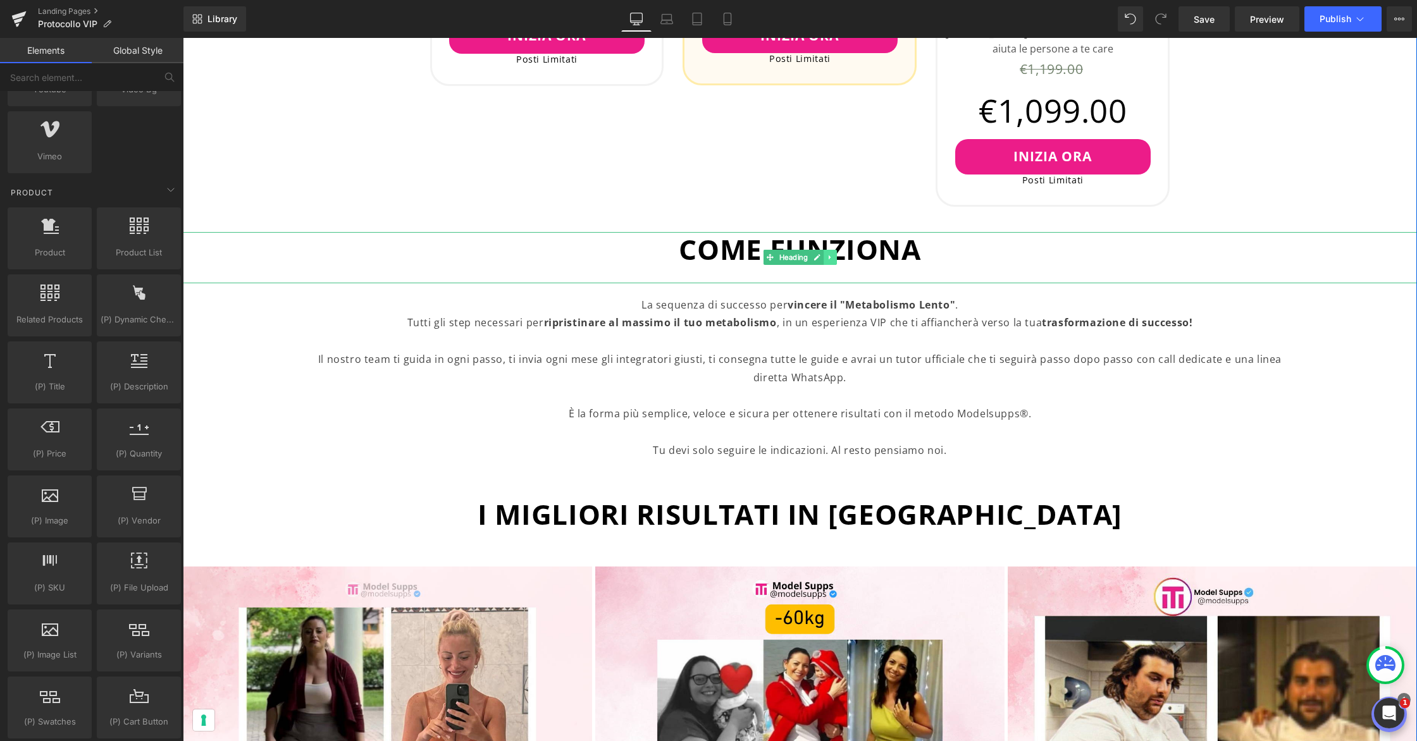
click at [829, 258] on icon at bounding box center [830, 258] width 2 height 4
click at [825, 259] on icon at bounding box center [823, 258] width 7 height 8
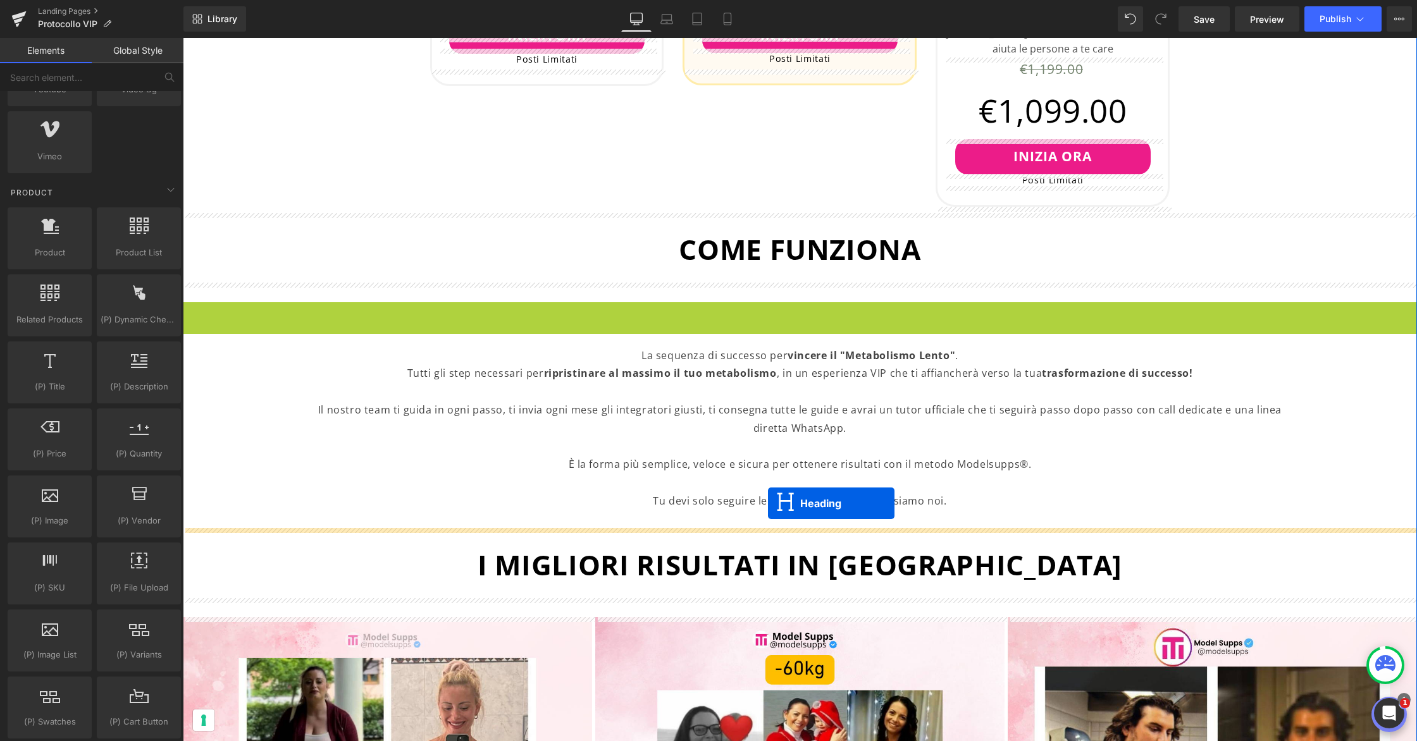
drag, startPoint x: 768, startPoint y: 328, endPoint x: 768, endPoint y: 503, distance: 175.2
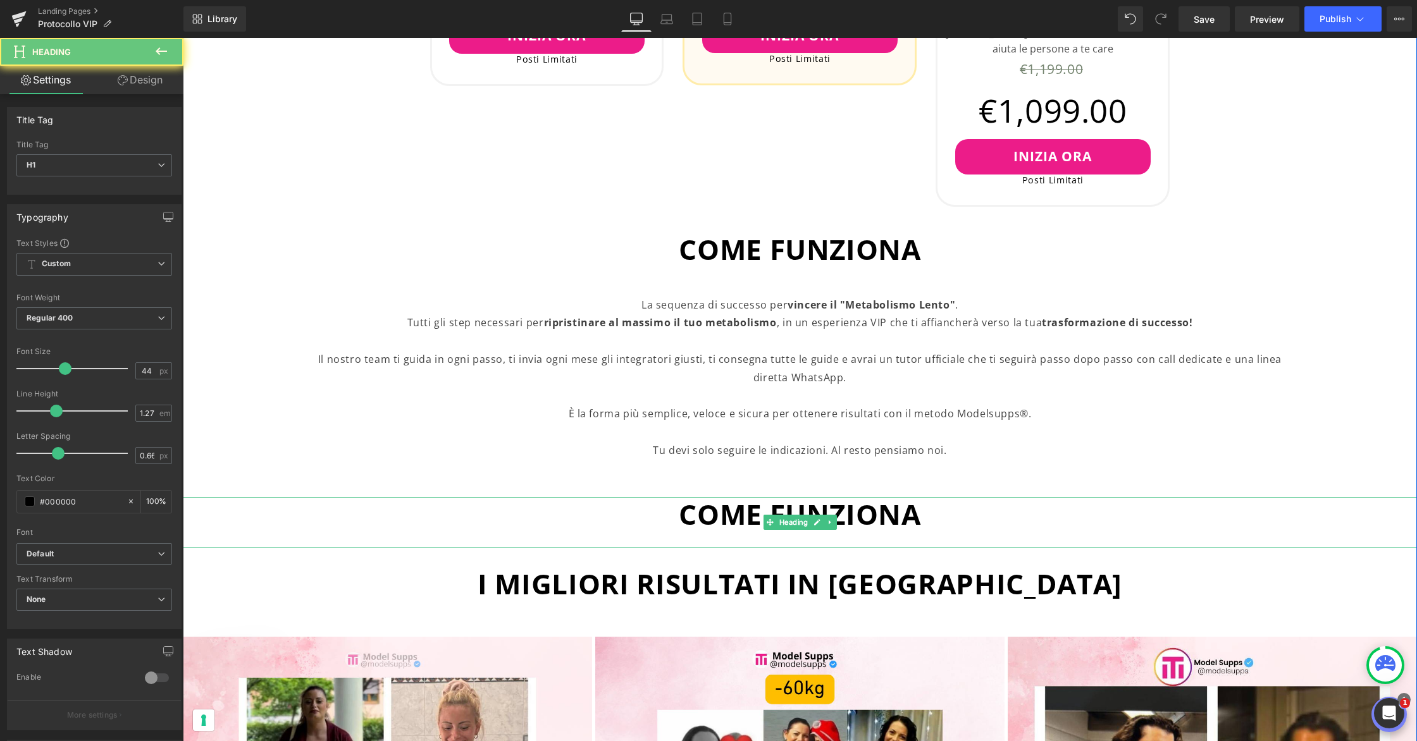
click at [794, 507] on span "COME FUNZIONA" at bounding box center [800, 514] width 242 height 38
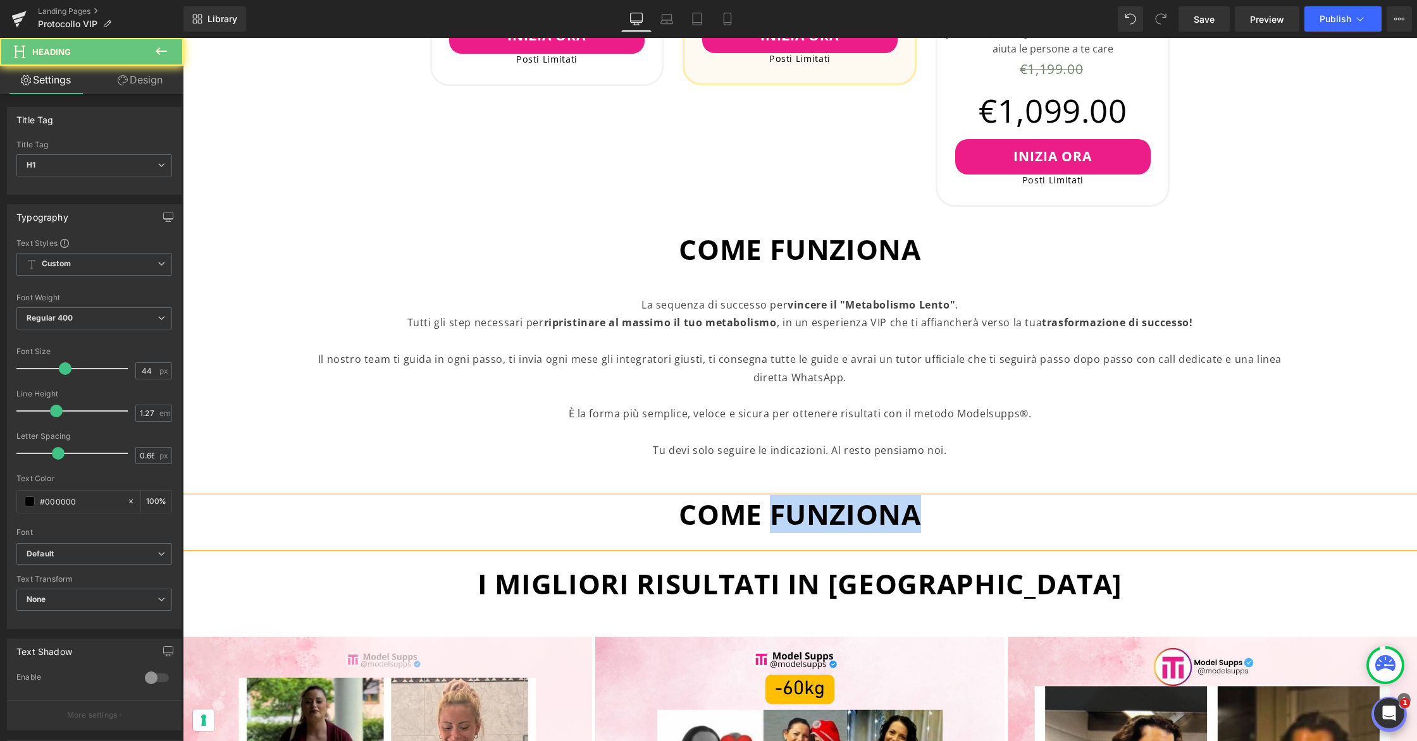
click at [794, 507] on span "COME FUNZIONA" at bounding box center [800, 514] width 242 height 38
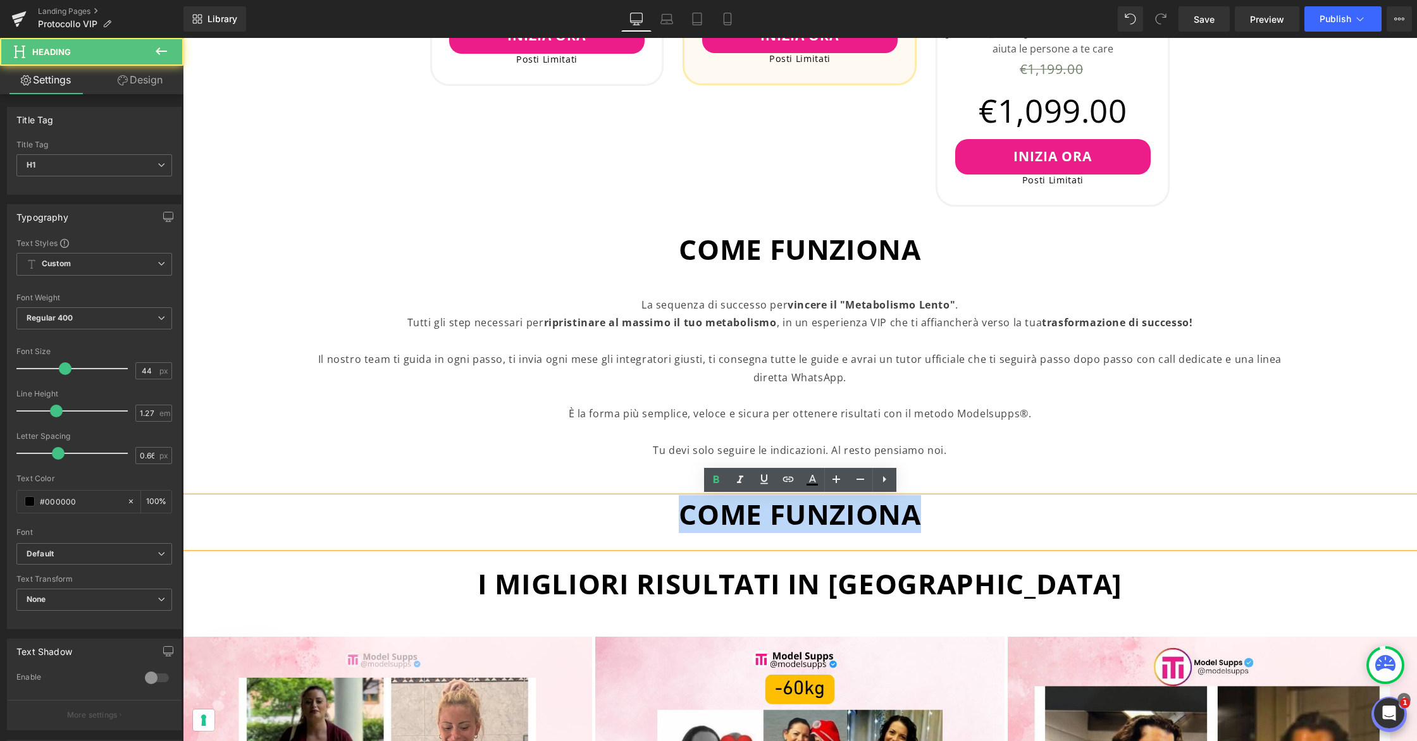
click at [794, 507] on span "COME FUNZIONA" at bounding box center [800, 514] width 242 height 38
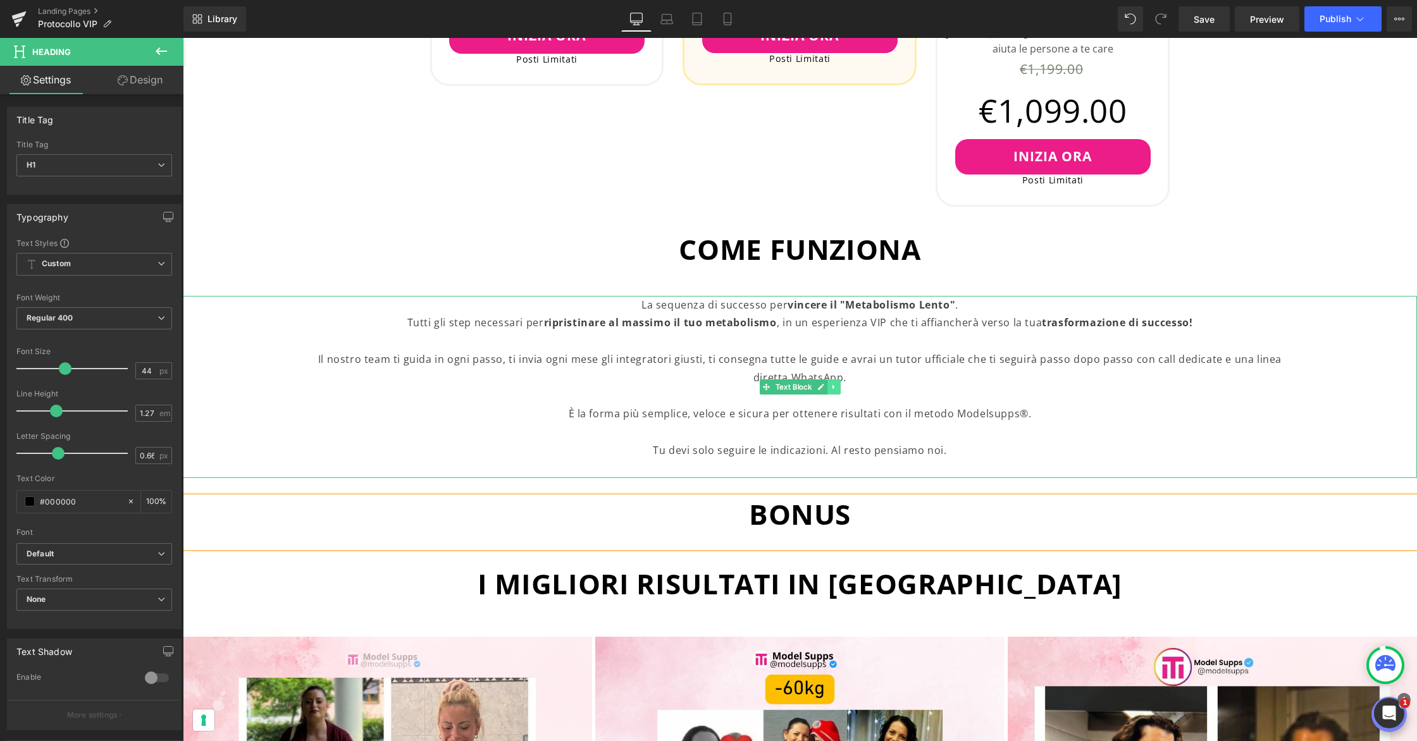
click at [837, 383] on icon at bounding box center [833, 387] width 7 height 8
click at [829, 388] on icon at bounding box center [826, 386] width 7 height 7
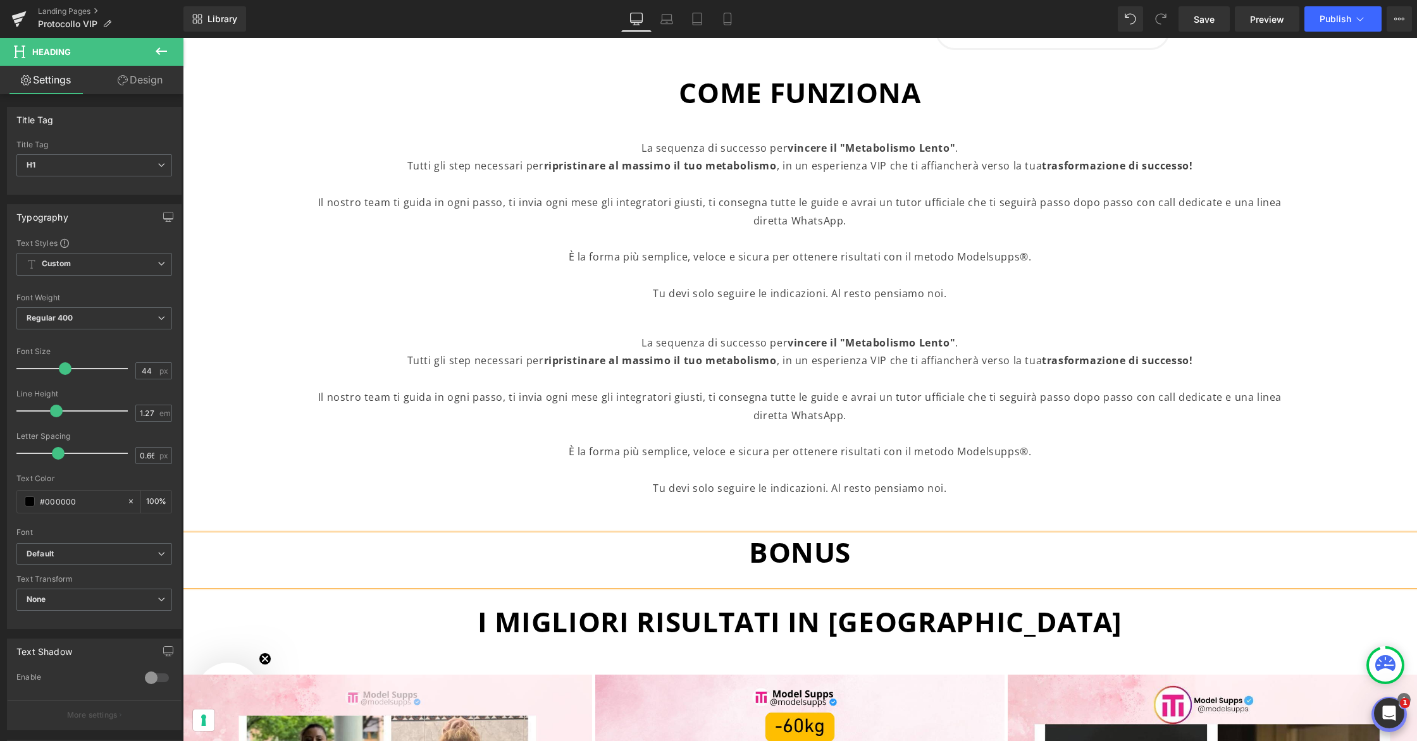
scroll to position [1309, 0]
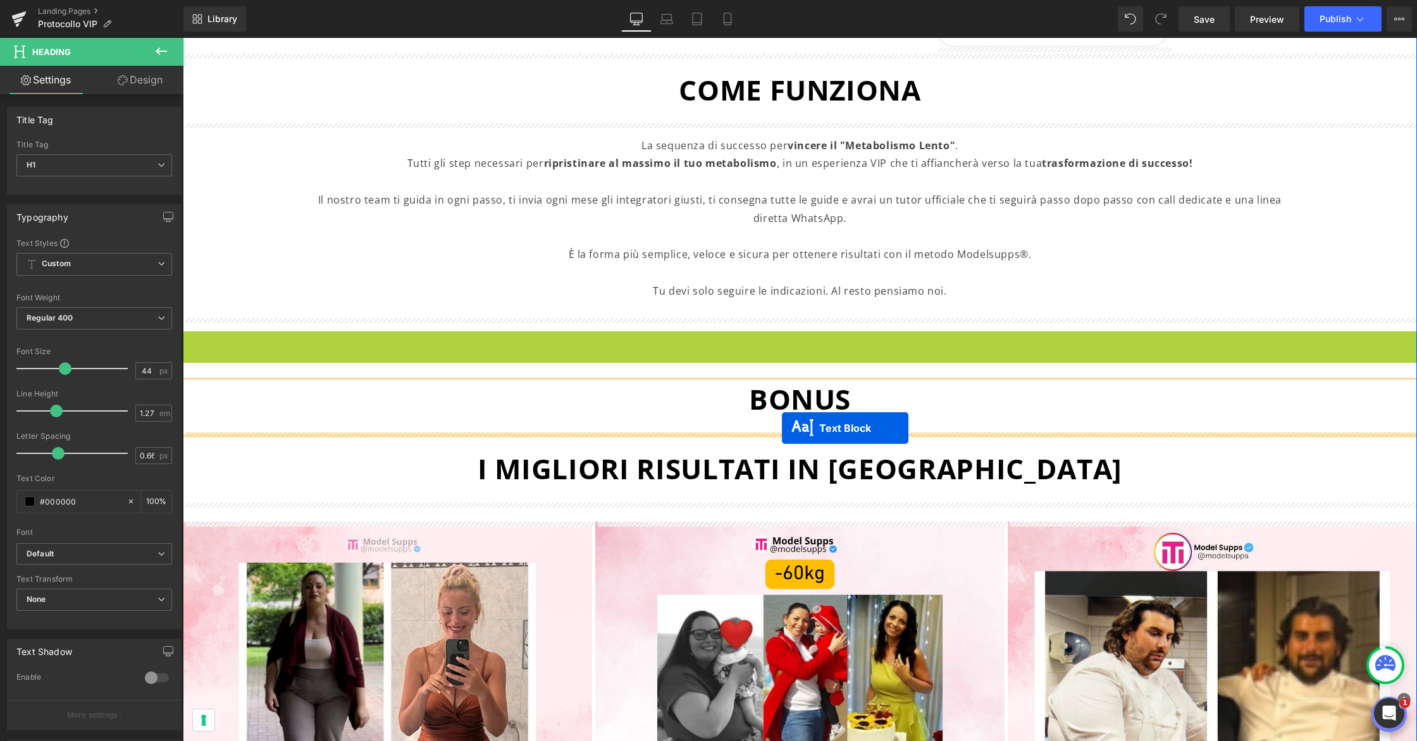
drag, startPoint x: 766, startPoint y: 422, endPoint x: 782, endPoint y: 428, distance: 16.8
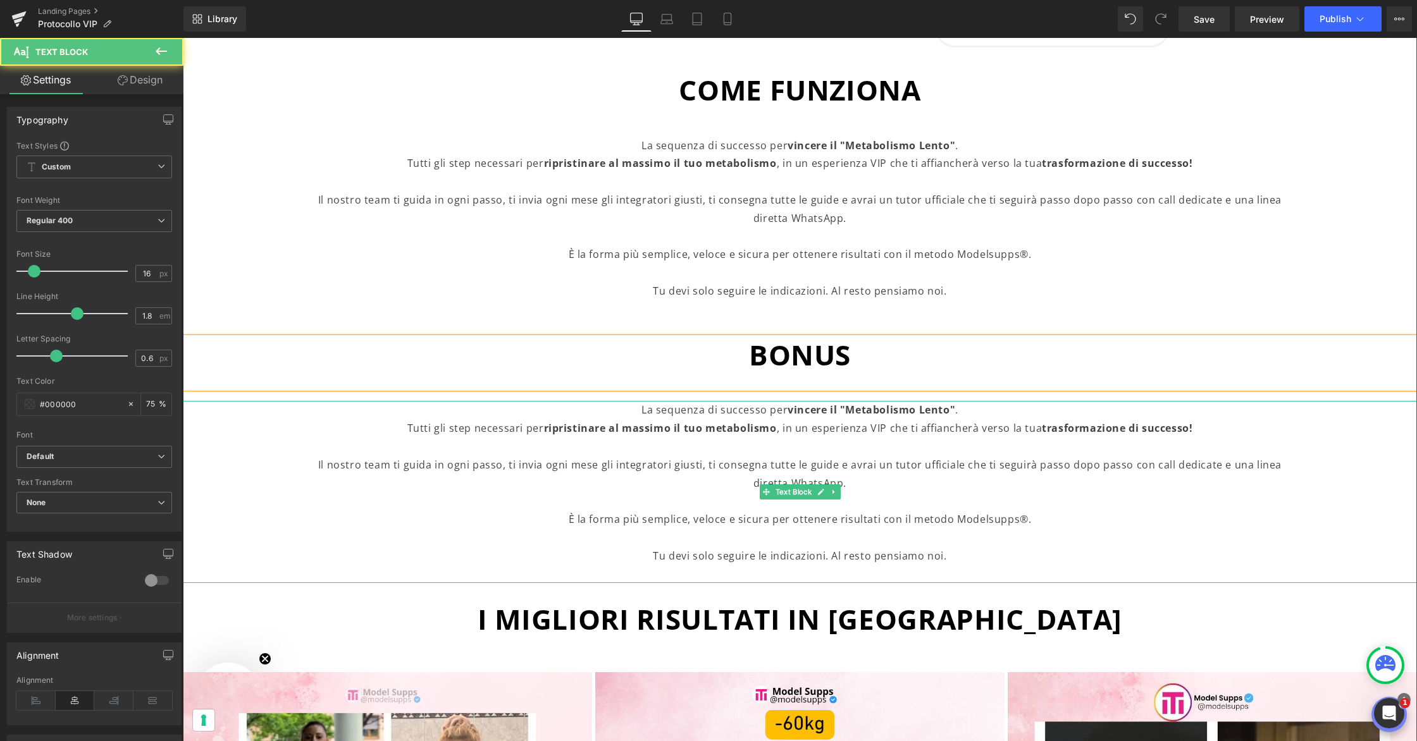
click at [768, 424] on strong "ripristinare al massimo il tuo metabolismo" at bounding box center [660, 428] width 233 height 14
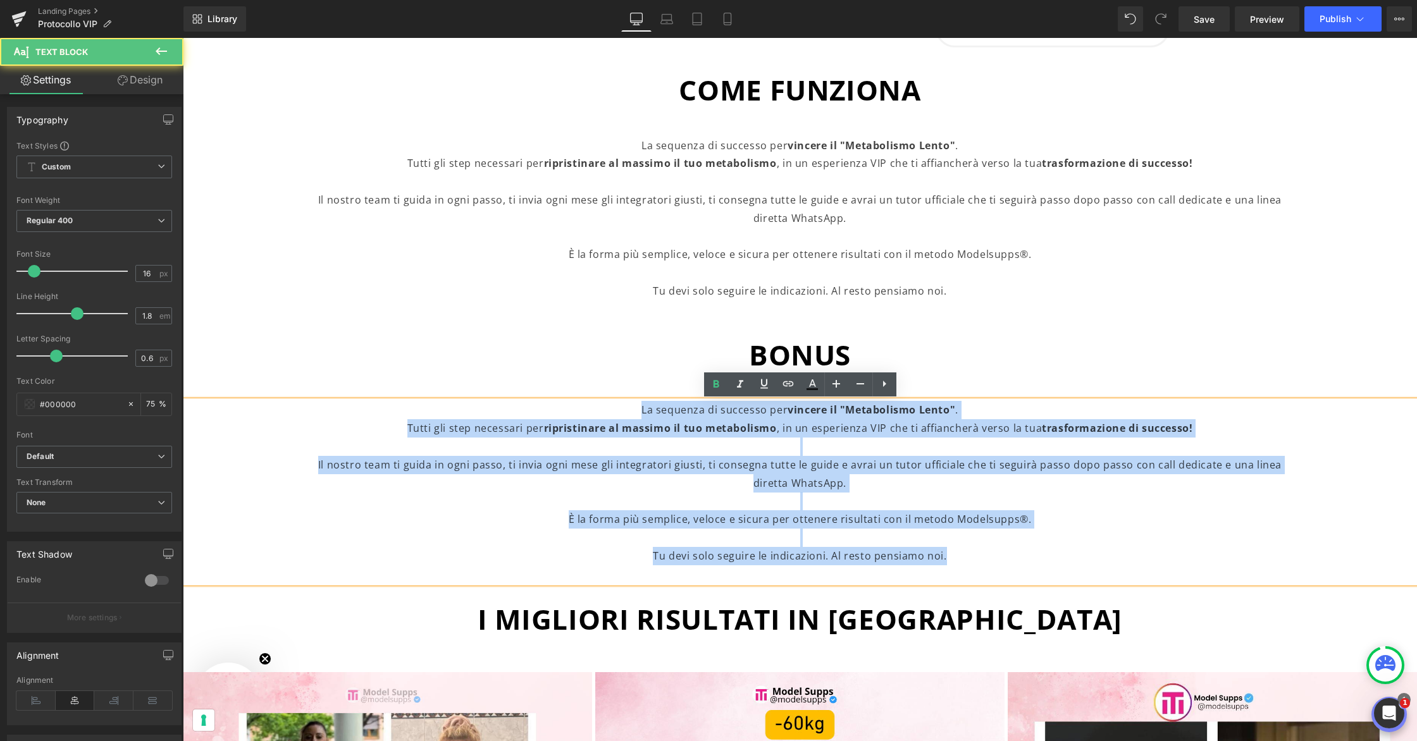
drag, startPoint x: 947, startPoint y: 558, endPoint x: 607, endPoint y: 386, distance: 381.3
click at [607, 386] on div "👇🏻Scegli il Tuo Piano Heading Questo e' un servizio VIP con posti limitati Text…" at bounding box center [800, 114] width 1234 height 1936
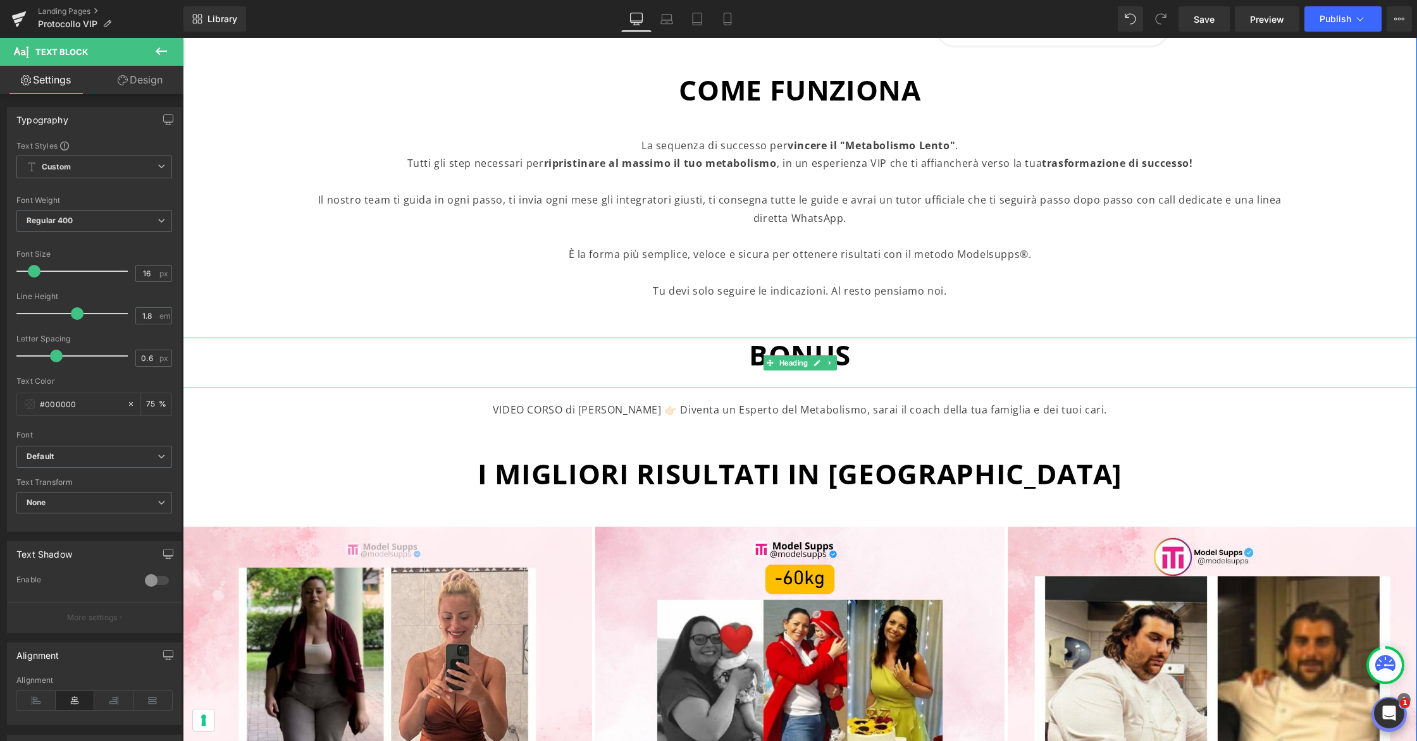
click at [837, 362] on span "BONUS" at bounding box center [800, 355] width 102 height 38
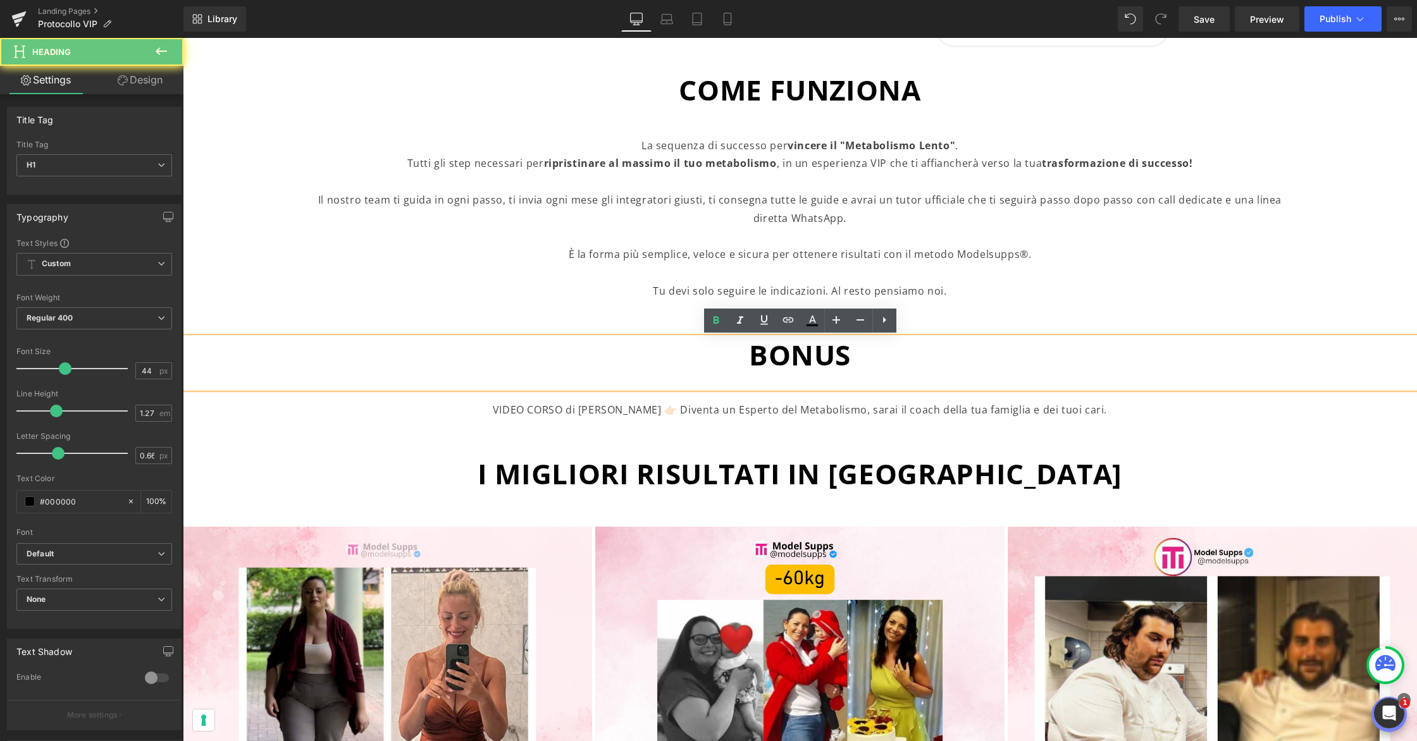
click at [864, 358] on h1 "BONUS" at bounding box center [800, 355] width 1234 height 35
click at [736, 357] on span "BONUS🎁" at bounding box center [799, 355] width 137 height 38
click at [727, 361] on h1 "BONUS🎁" at bounding box center [800, 355] width 1234 height 35
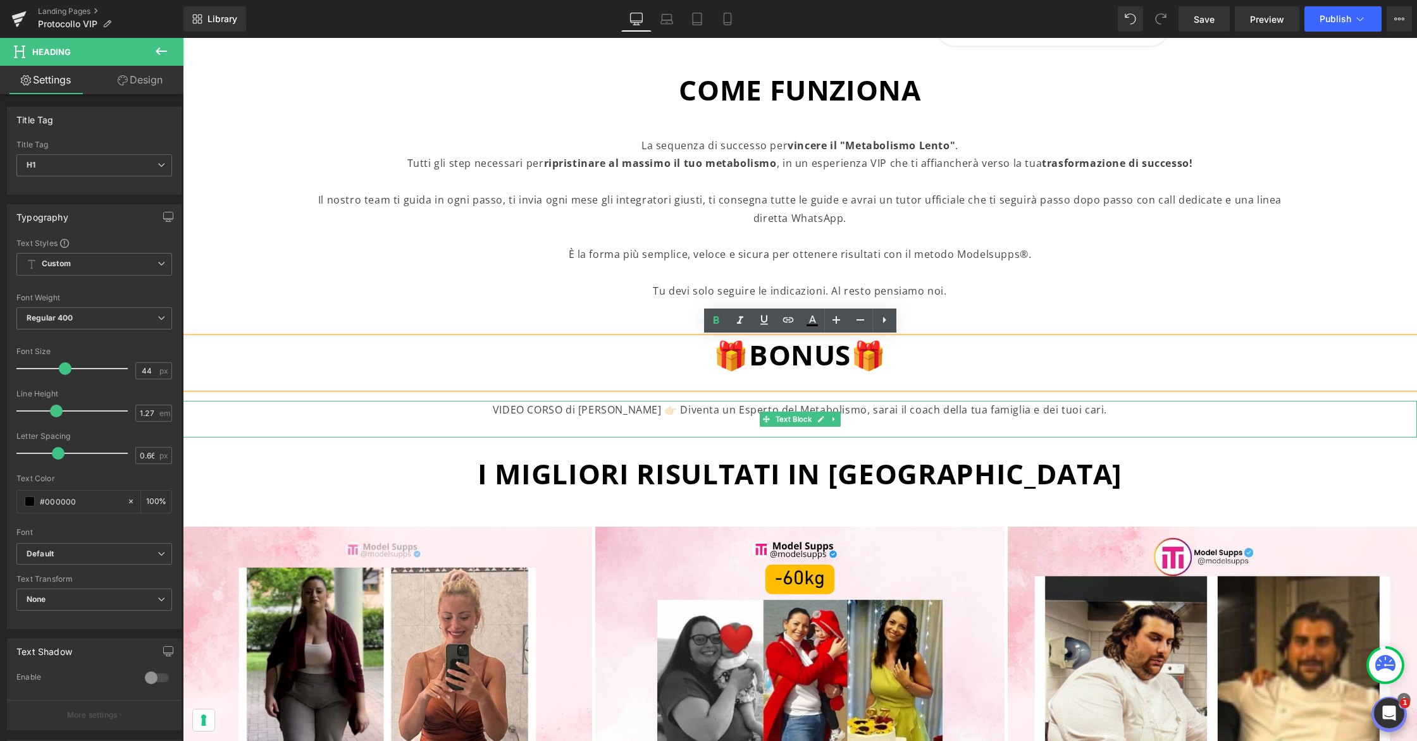
click at [585, 413] on p "VIDEO CORSO di LUCA VERONESE 👉🏻 Diventa un Esperto del Metabolismo, sarai il co…" at bounding box center [799, 410] width 981 height 18
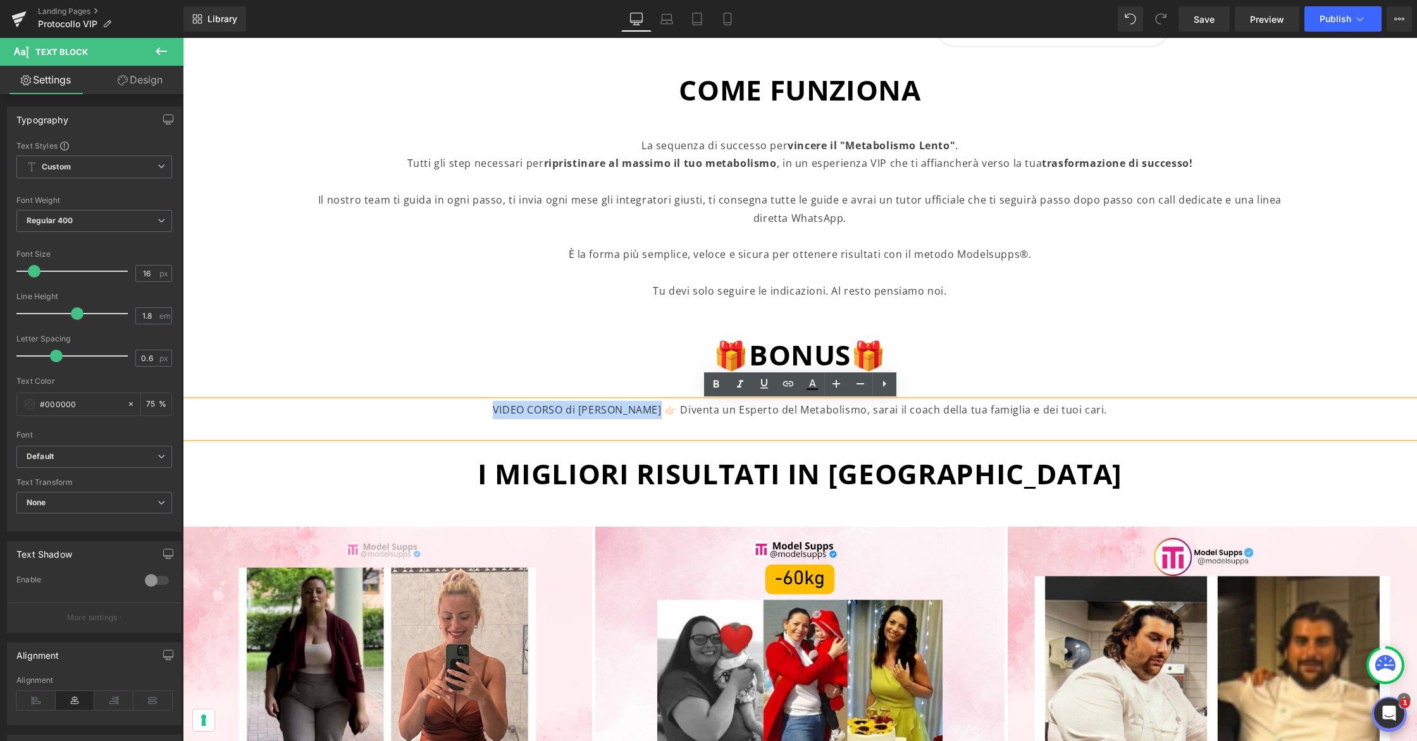
drag, startPoint x: 492, startPoint y: 414, endPoint x: 664, endPoint y: 405, distance: 172.3
click at [664, 405] on p "VIDEO CORSO di LUCA VERONESE 👉🏻 Diventa un Esperto del Metabolismo, sarai il co…" at bounding box center [799, 410] width 981 height 18
click at [717, 386] on icon at bounding box center [716, 384] width 6 height 8
click at [755, 416] on p "VIDEO CORSO di LUCA VERONESE 👉🏻 Diventa un Esperto del Metabolismo, sarai il co…" at bounding box center [799, 410] width 981 height 18
drag, startPoint x: 742, startPoint y: 412, endPoint x: 868, endPoint y: 409, distance: 125.3
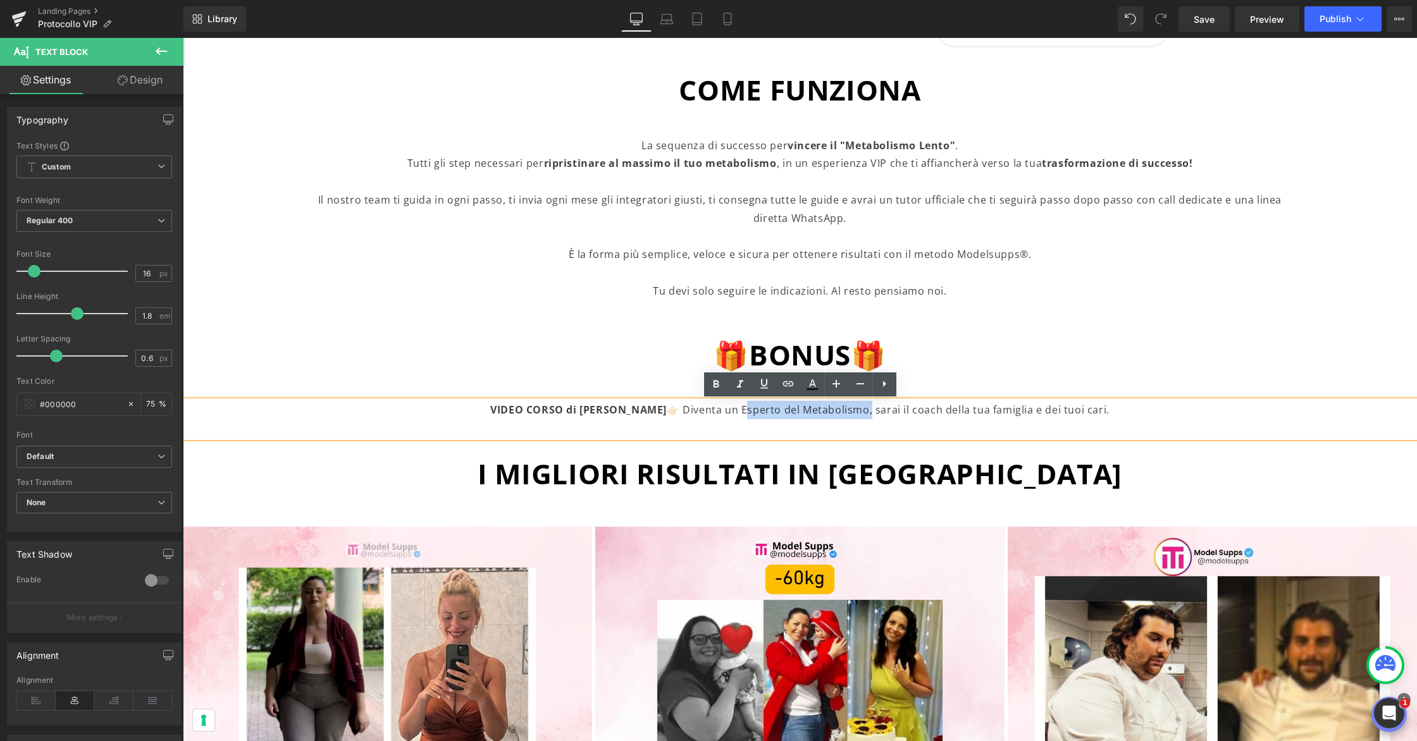
click at [868, 409] on p "VIDEO CORSO di LUCA VERONESE 👉🏻 Diventa un Esperto del Metabolismo, sarai il co…" at bounding box center [799, 410] width 981 height 18
click at [734, 385] on icon at bounding box center [739, 384] width 15 height 15
click at [887, 414] on p "VIDEO CORSO di LUCA VERONESE 👉🏻 Diventa un Esperto del Metabolismo , sarai il c…" at bounding box center [799, 410] width 981 height 18
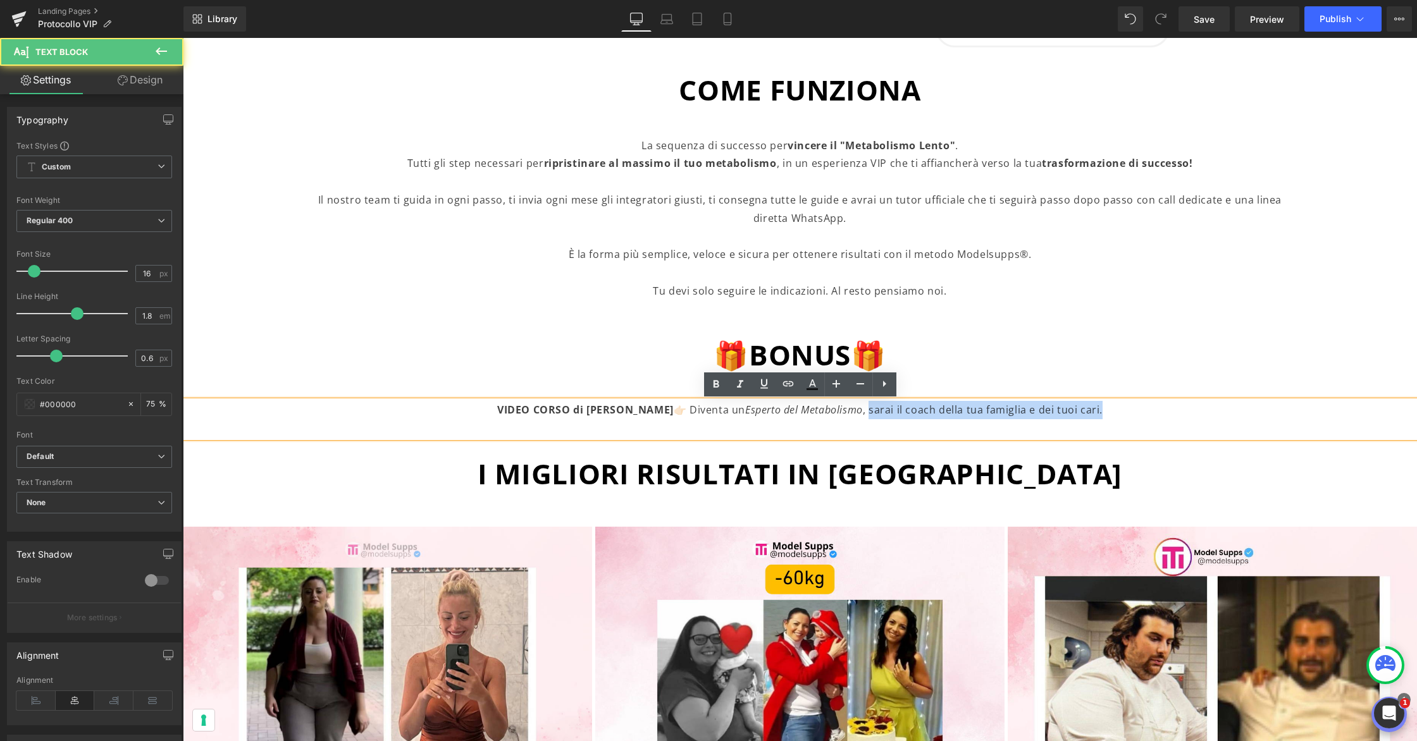
drag, startPoint x: 871, startPoint y: 414, endPoint x: 1104, endPoint y: 410, distance: 232.8
click at [1104, 410] on p "VIDEO CORSO di LUCA VERONESE 👉🏻 Diventa un Esperto del Metabolismo , sarai il c…" at bounding box center [799, 410] width 981 height 18
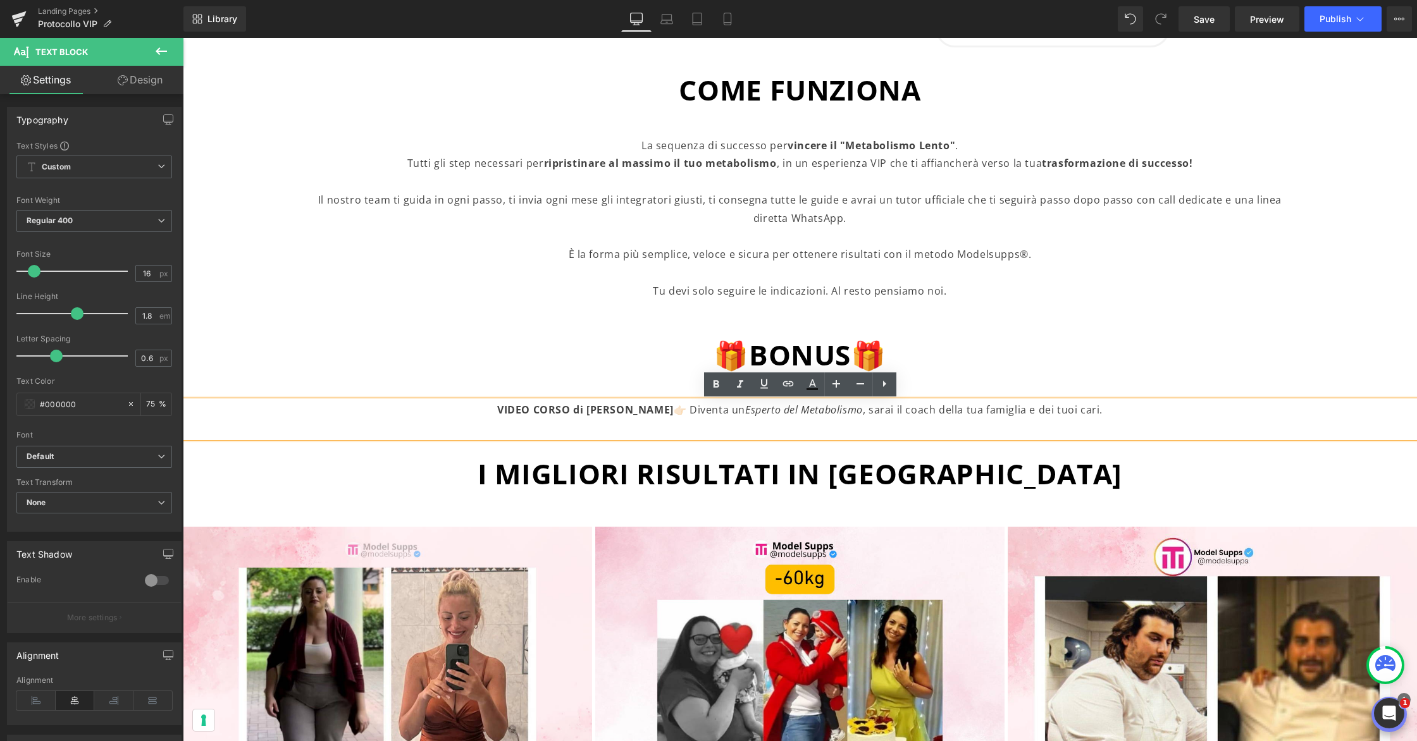
click at [977, 429] on p at bounding box center [799, 428] width 981 height 18
drag, startPoint x: 1101, startPoint y: 409, endPoint x: 872, endPoint y: 417, distance: 229.1
click at [872, 417] on p "VIDEO CORSO di LUCA VERONESE 👉🏻 Diventa un Esperto del Metabolismo , sarai il c…" at bounding box center [799, 410] width 981 height 18
click at [871, 424] on p at bounding box center [799, 428] width 981 height 18
drag, startPoint x: 872, startPoint y: 410, endPoint x: 1028, endPoint y: 405, distance: 155.7
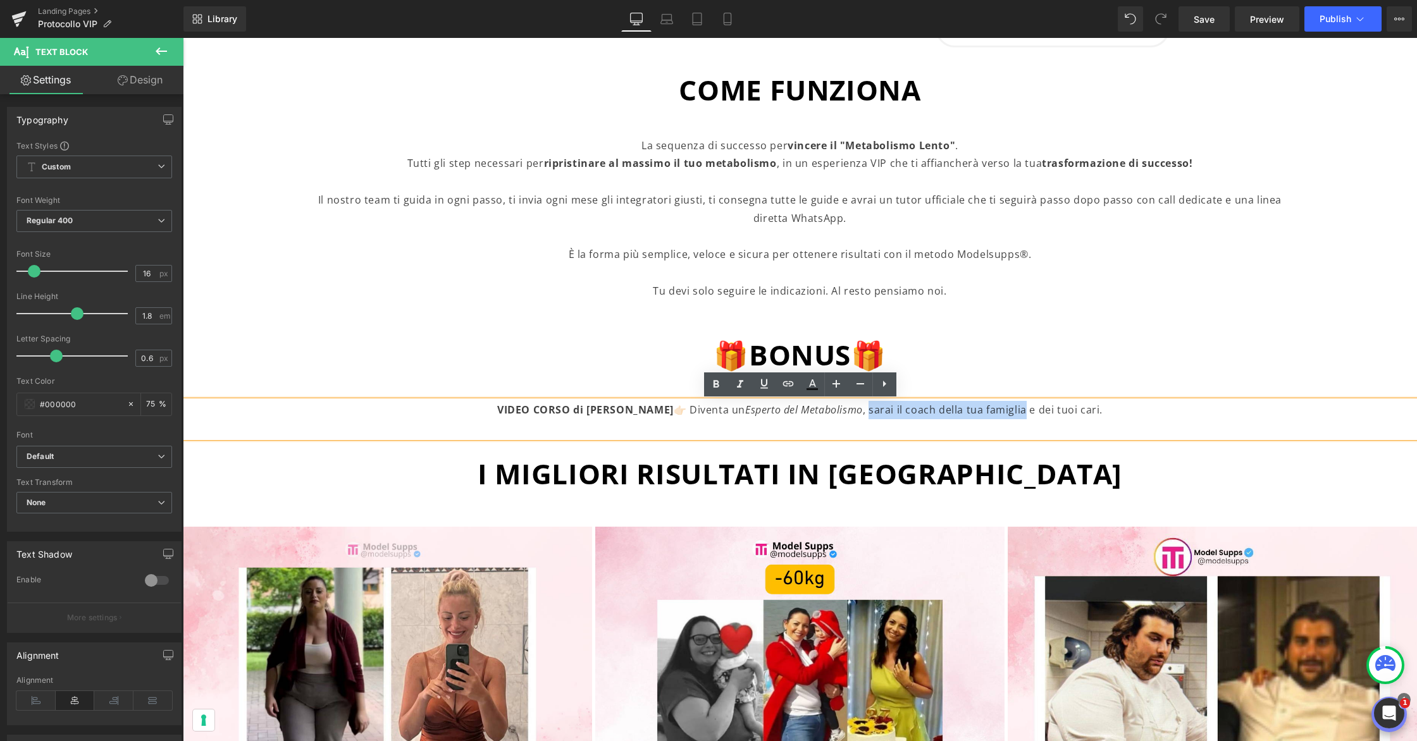
click at [1028, 405] on p "VIDEO CORSO di LUCA VERONESE 👉🏻 Diventa un Esperto del Metabolismo , sarai il c…" at bounding box center [799, 410] width 981 height 18
click at [767, 388] on icon at bounding box center [763, 383] width 15 height 15
click at [846, 426] on p at bounding box center [799, 428] width 981 height 18
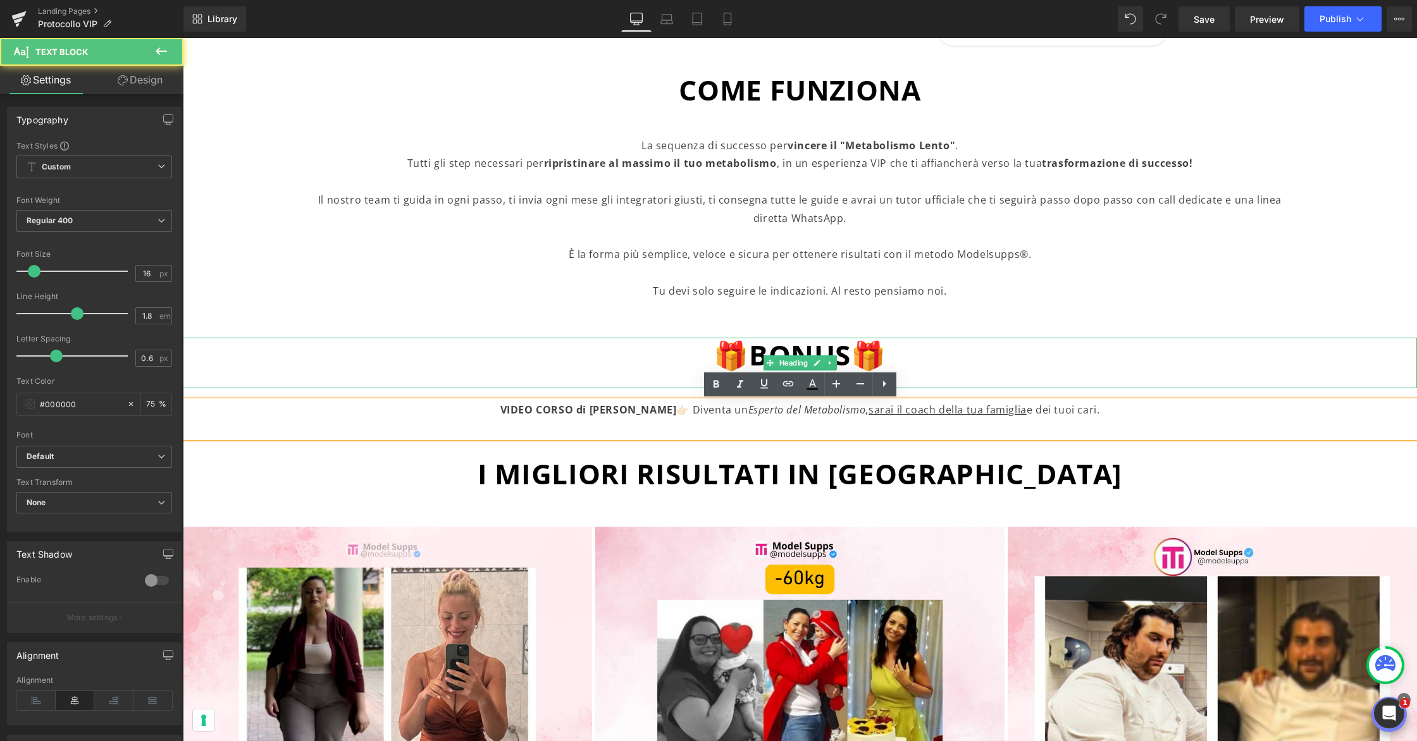
click at [990, 355] on h1 "🎁BONUS🎁" at bounding box center [800, 355] width 1234 height 35
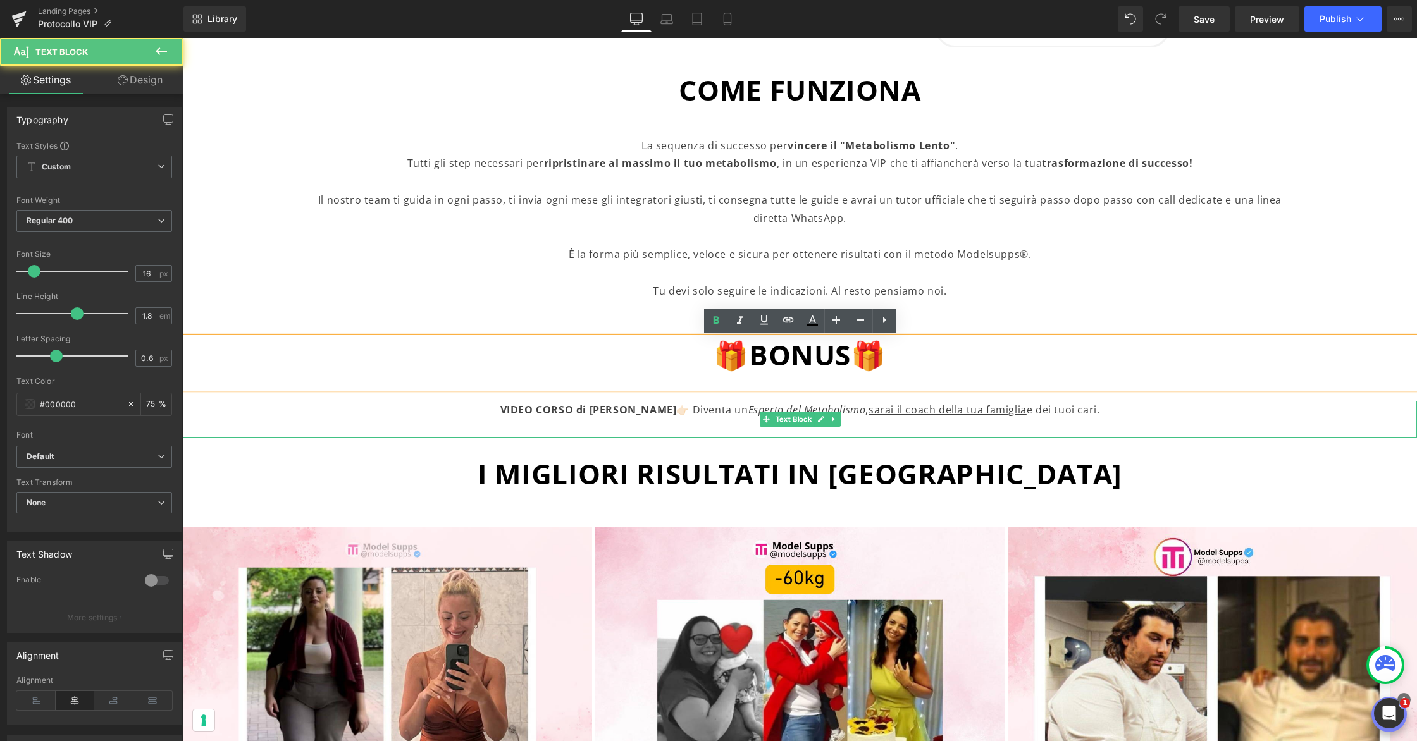
click at [1124, 409] on p "VIDEO CORSO di LUCA VERONESE 👉🏻 Diventa un Esperto del Metabolismo , sarai il c…" at bounding box center [799, 410] width 981 height 18
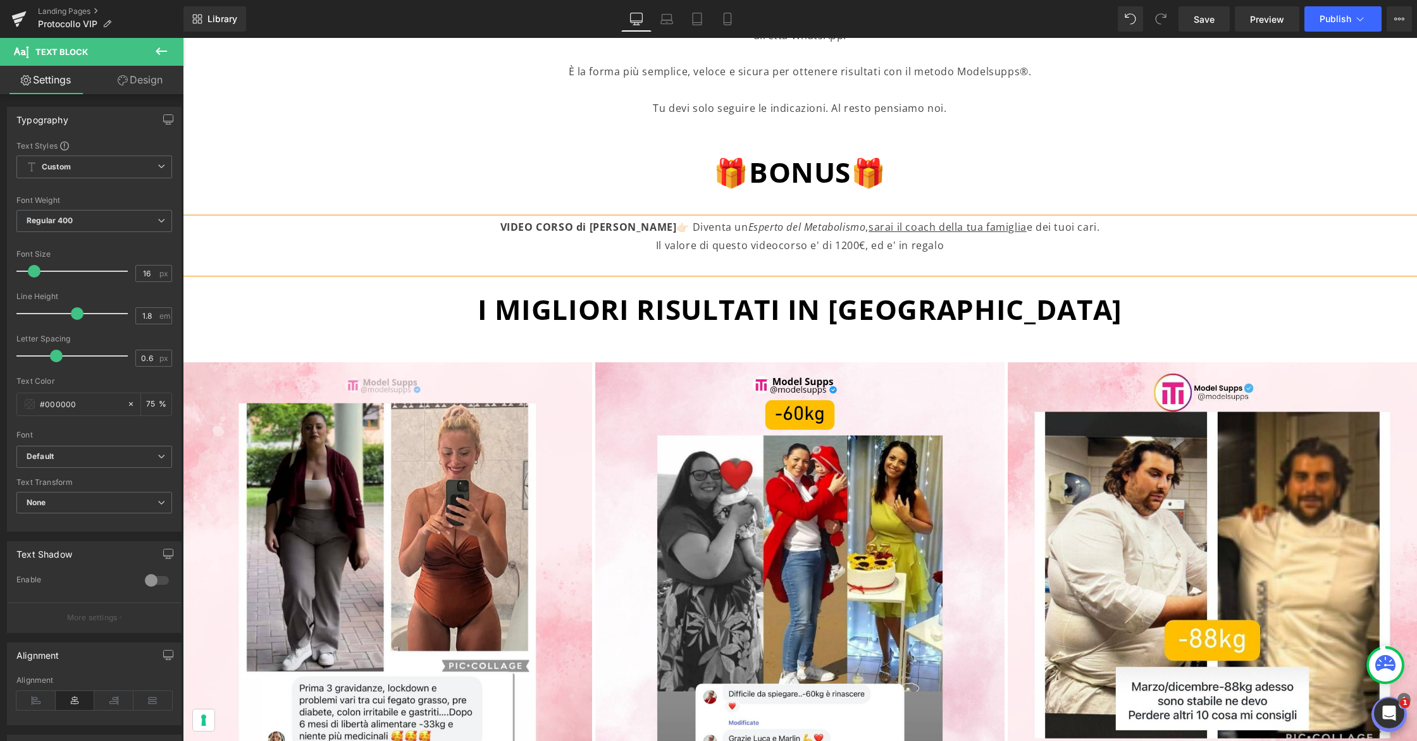
scroll to position [1493, 0]
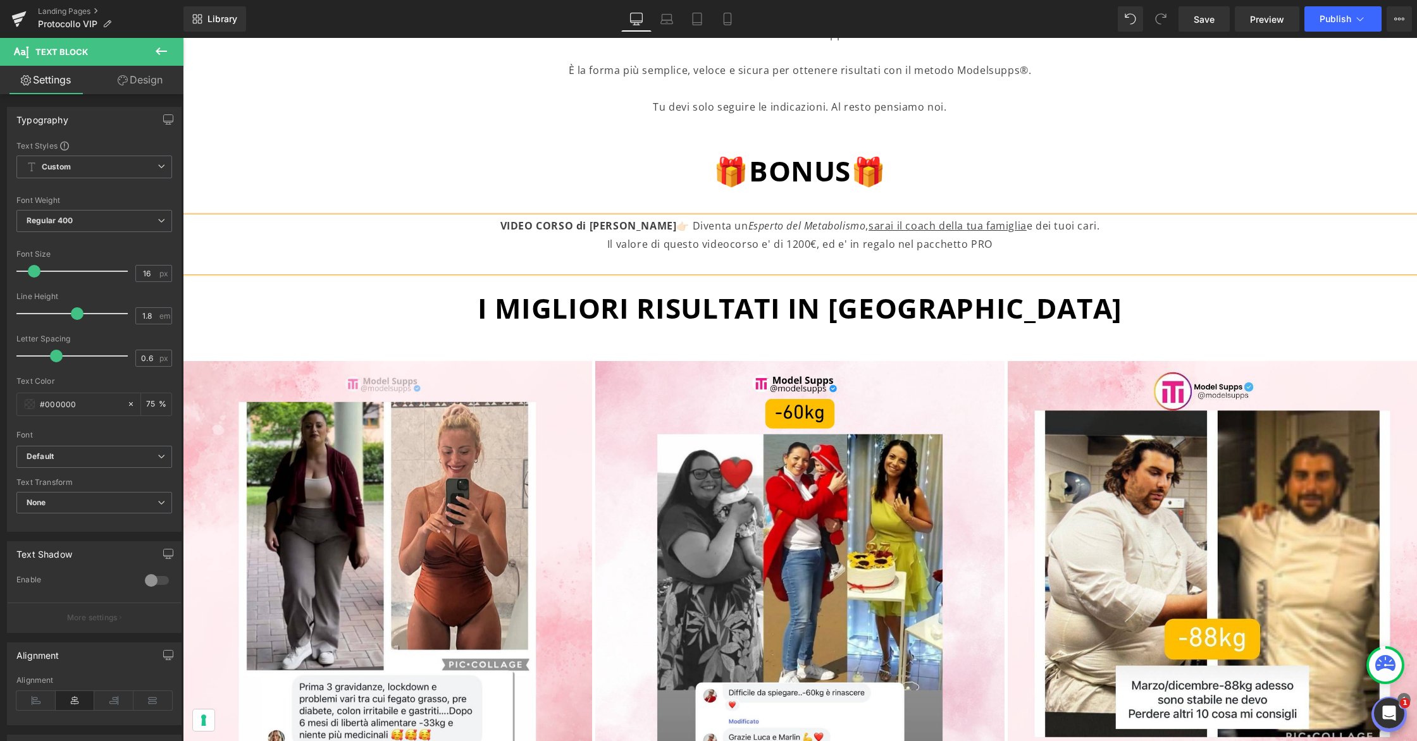
click at [901, 243] on p "Il valore di questo videocorso e' di 1200€, ed e' in regalo nel pacchetto PRO" at bounding box center [799, 244] width 981 height 18
click at [715, 245] on p "Il valore di questo videocorso e' di 1200€, ed e' in regalo SOLO nel pacchetto …" at bounding box center [799, 244] width 981 height 18
click at [823, 244] on p "Il valore di questo video corso e' di 1200€, ed e' in regalo SOLO nel pacchetto…" at bounding box center [799, 244] width 981 height 18
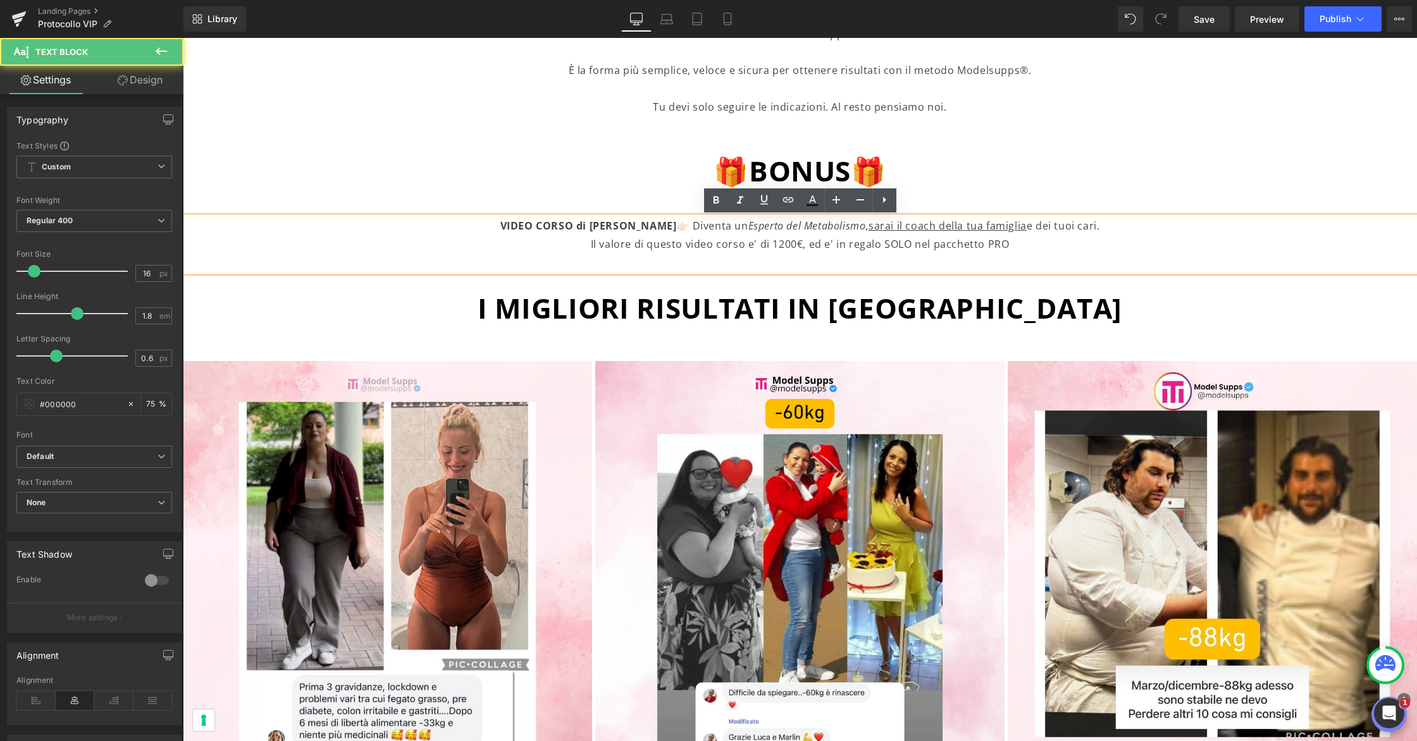
click at [821, 246] on p "Il valore di questo video corso e' di 1200€, ed e' in regalo SOLO nel pacchetto…" at bounding box center [799, 244] width 981 height 18
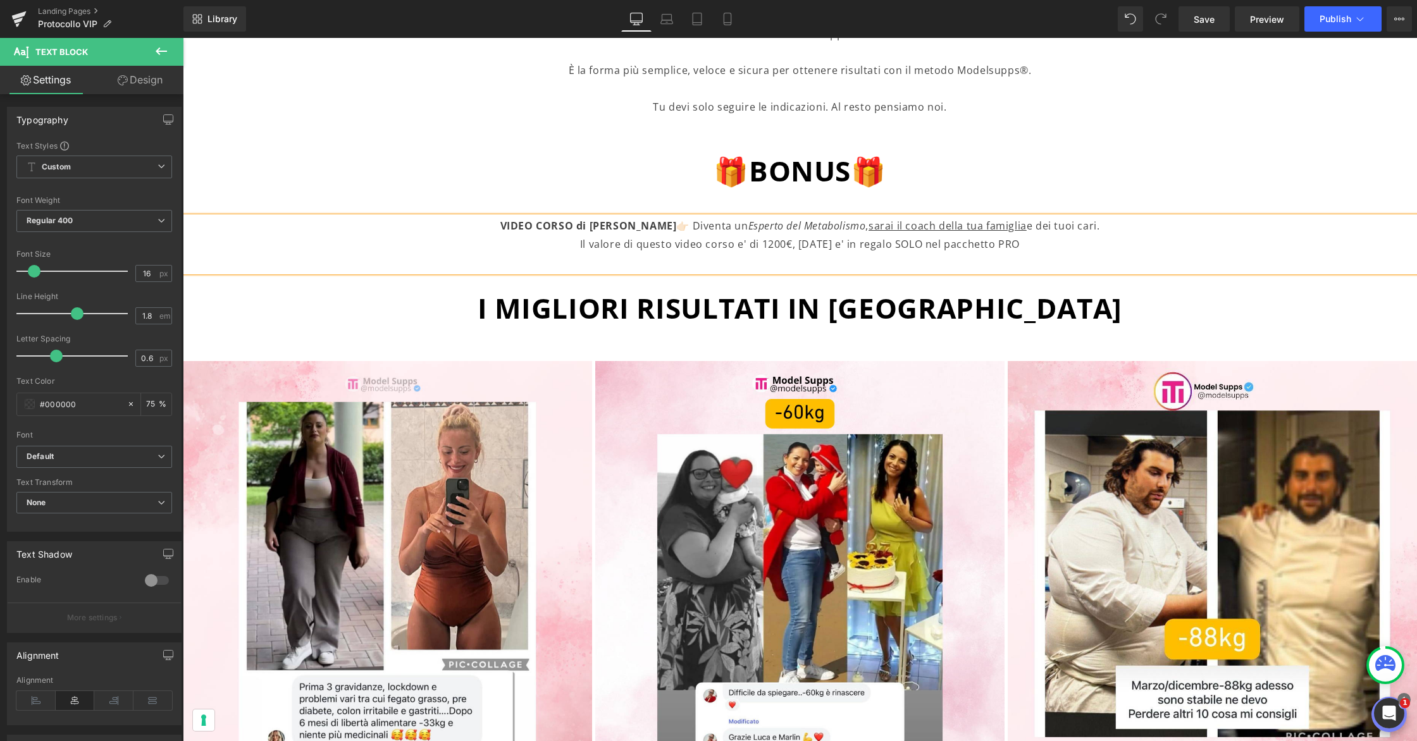
click at [847, 247] on p "Il valore di questo video corso e' di 1200€, oggi e' in regalo SOLO nel pacchet…" at bounding box center [799, 244] width 981 height 18
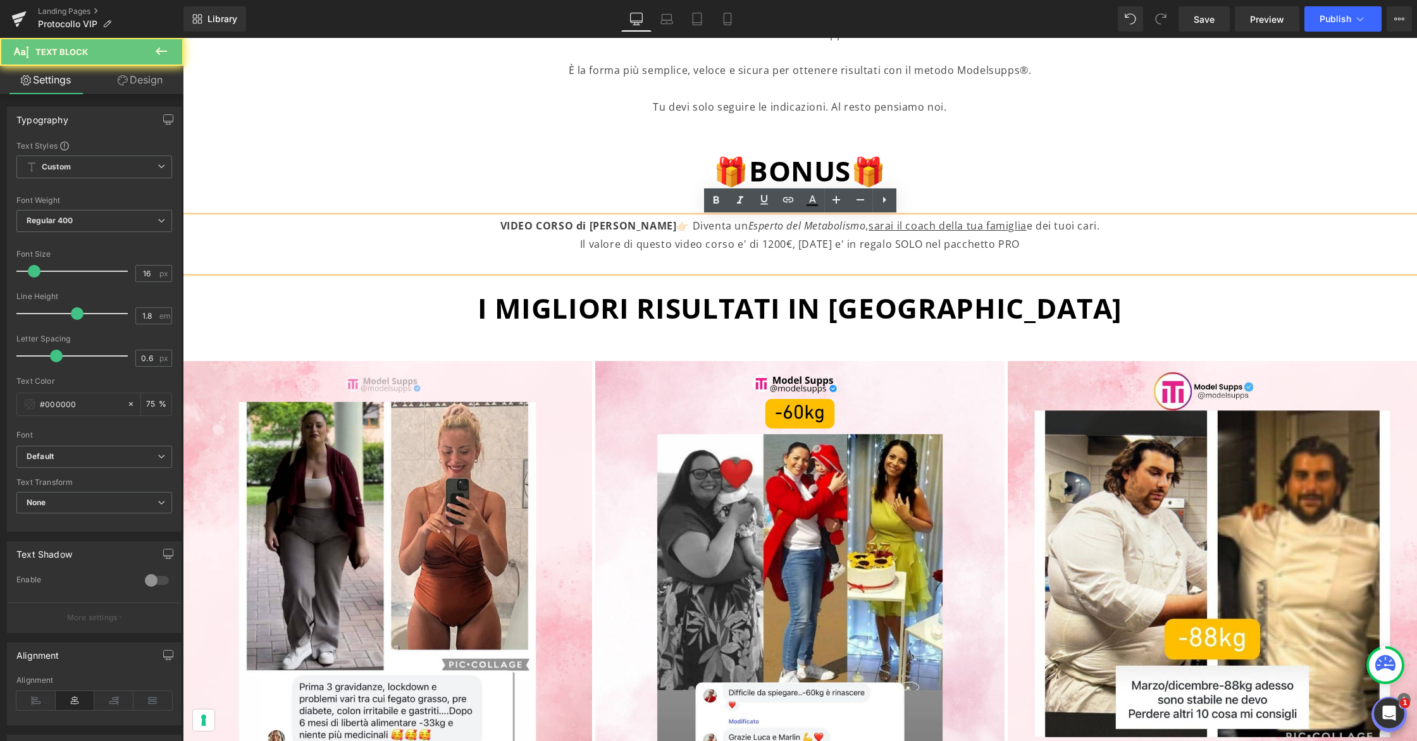
click at [890, 244] on p "Il valore di questo video corso e' di 1200€, oggi e' in regalo SOLO nel pacchet…" at bounding box center [799, 244] width 981 height 18
drag, startPoint x: 825, startPoint y: 247, endPoint x: 807, endPoint y: 248, distance: 18.4
click at [807, 248] on p "Il valore di questo video corso e' di 1200€, oggi e' in regalo SOLO nel pacchet…" at bounding box center [799, 244] width 981 height 18
click at [823, 244] on p "Il valore di questo video corso e' di 1200€, oggi e' in regalo SOLO nel pacchet…" at bounding box center [799, 244] width 981 height 18
drag, startPoint x: 837, startPoint y: 245, endPoint x: 805, endPoint y: 249, distance: 32.4
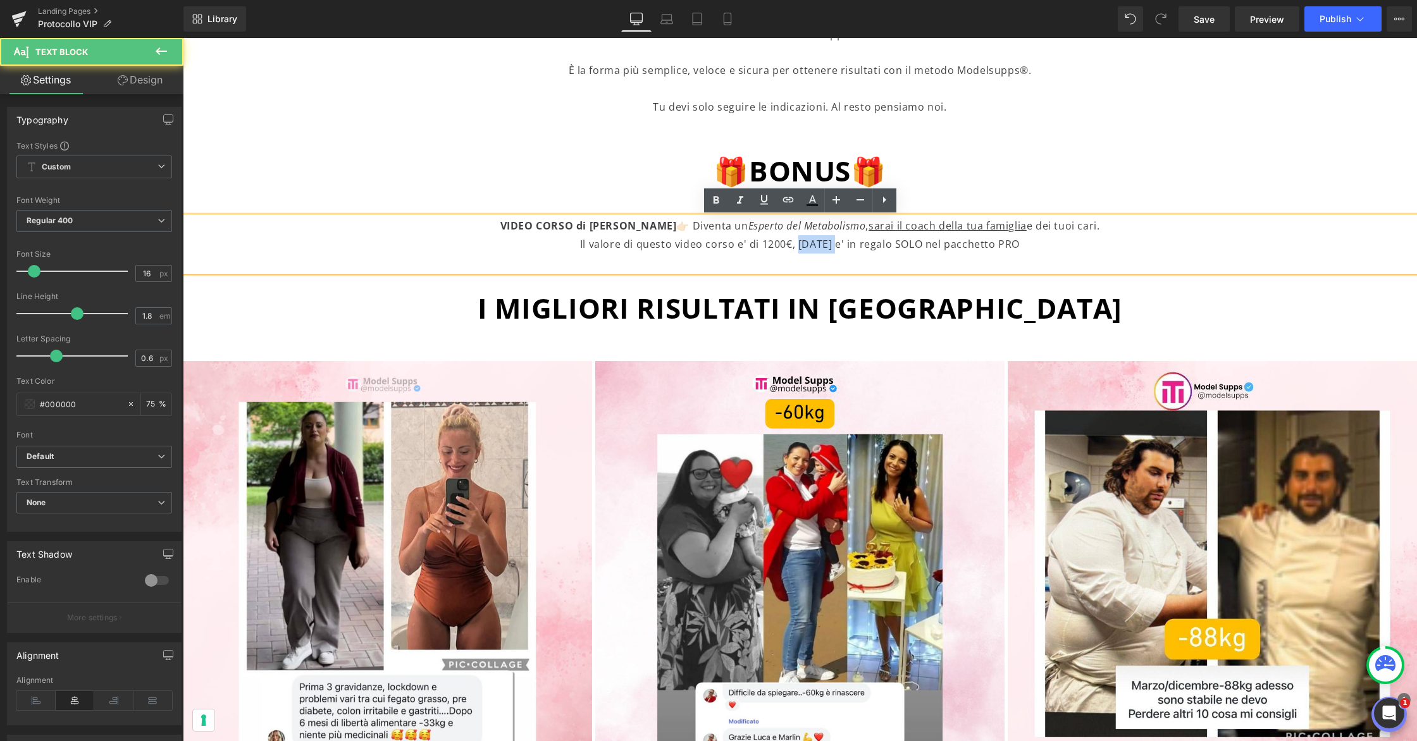
click at [805, 249] on p "Il valore di questo video corso e' di 1200€, oggi e' in regalo SOLO nel pacchet…" at bounding box center [799, 244] width 981 height 18
click at [833, 238] on p "Il valore di questo video corso e' di 1200€, puoi averlo in regalo SOLO nel pac…" at bounding box center [799, 244] width 981 height 18
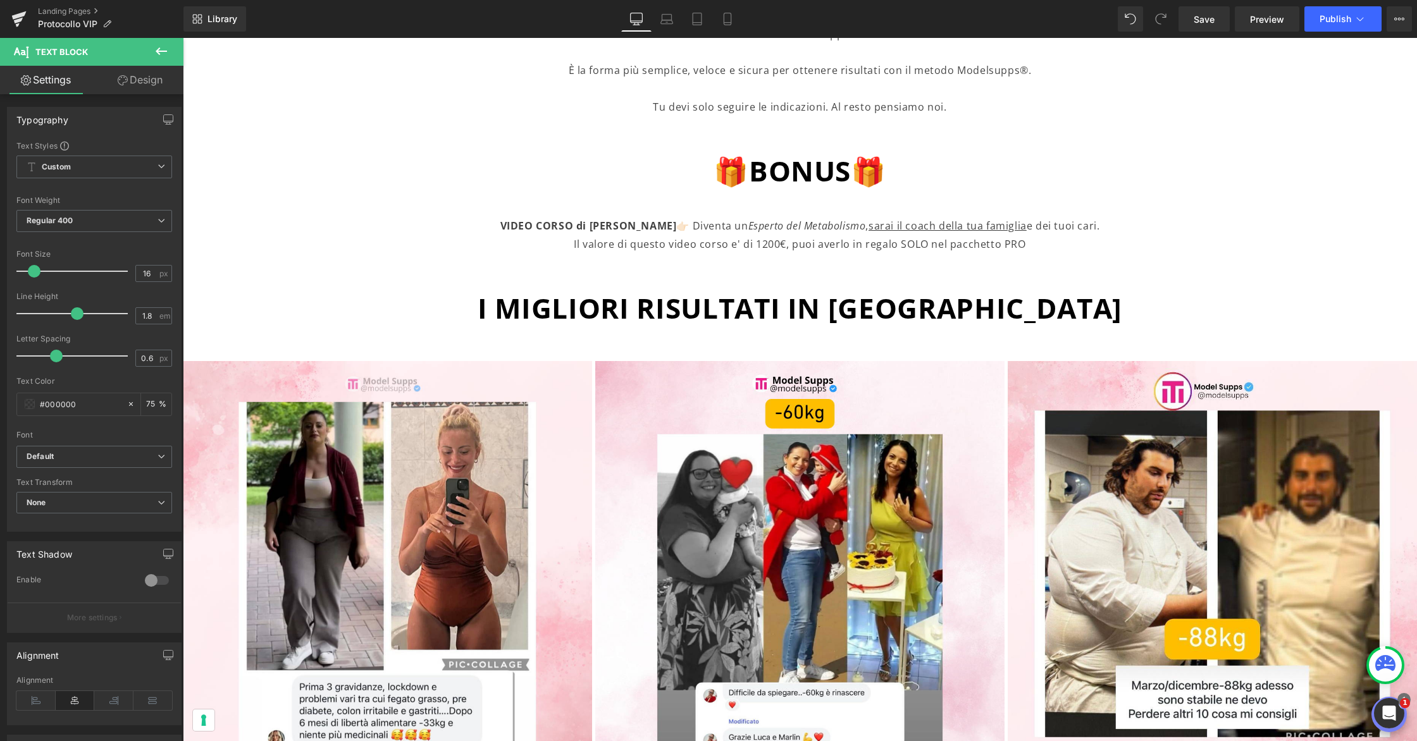
click at [149, 89] on link "Design" at bounding box center [140, 80] width 92 height 28
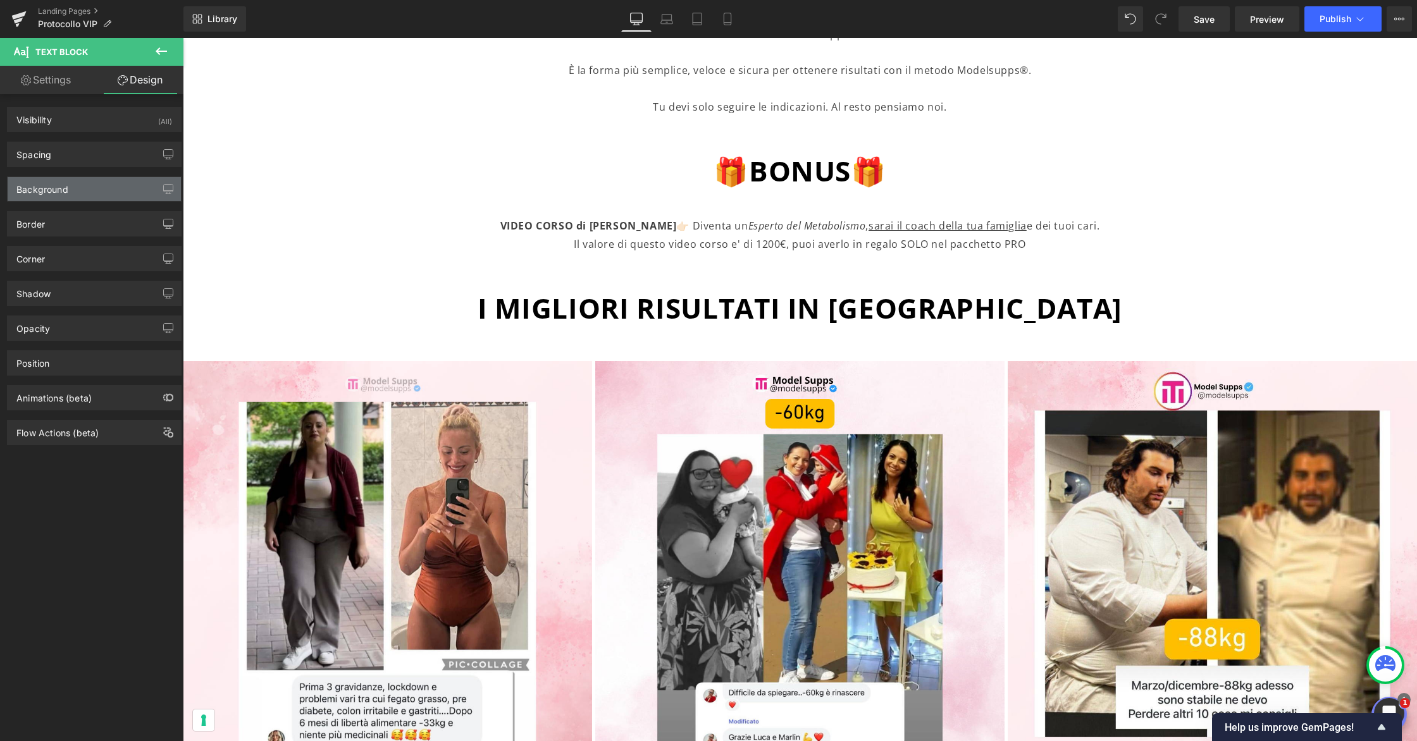
click at [114, 187] on div "Background" at bounding box center [94, 189] width 173 height 24
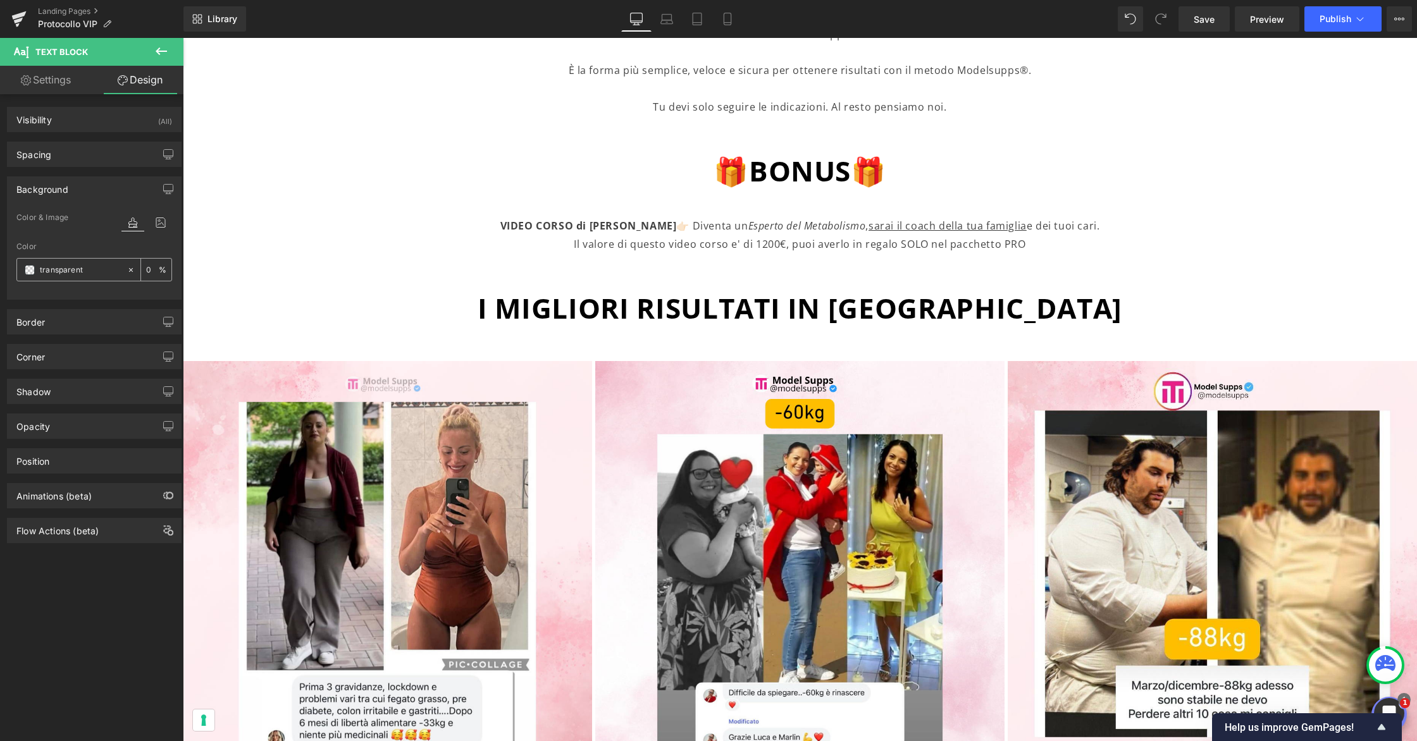
click at [100, 269] on input "transparent" at bounding box center [80, 270] width 81 height 14
click at [34, 272] on span at bounding box center [30, 270] width 10 height 10
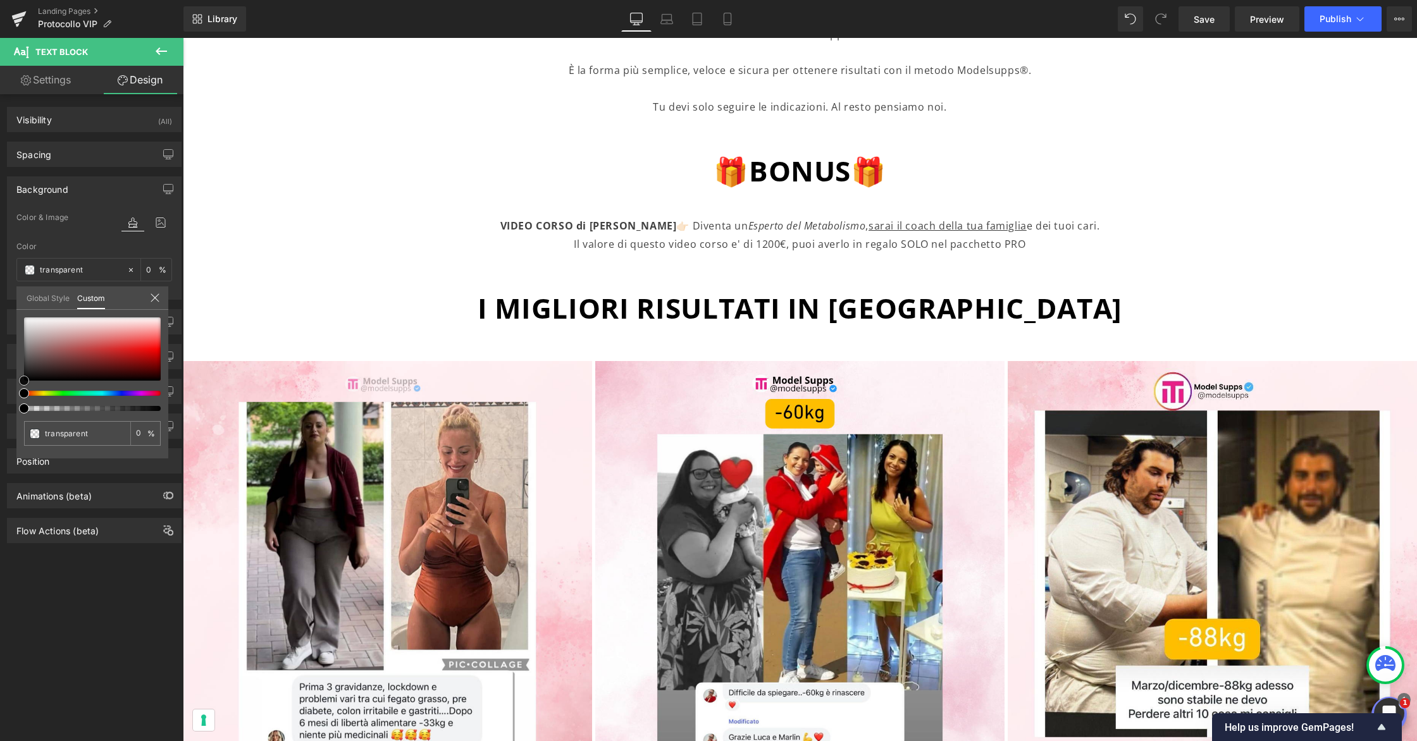
type input "#af8282"
type input "100"
type input "#af8282"
type input "100"
type input "#ae8383"
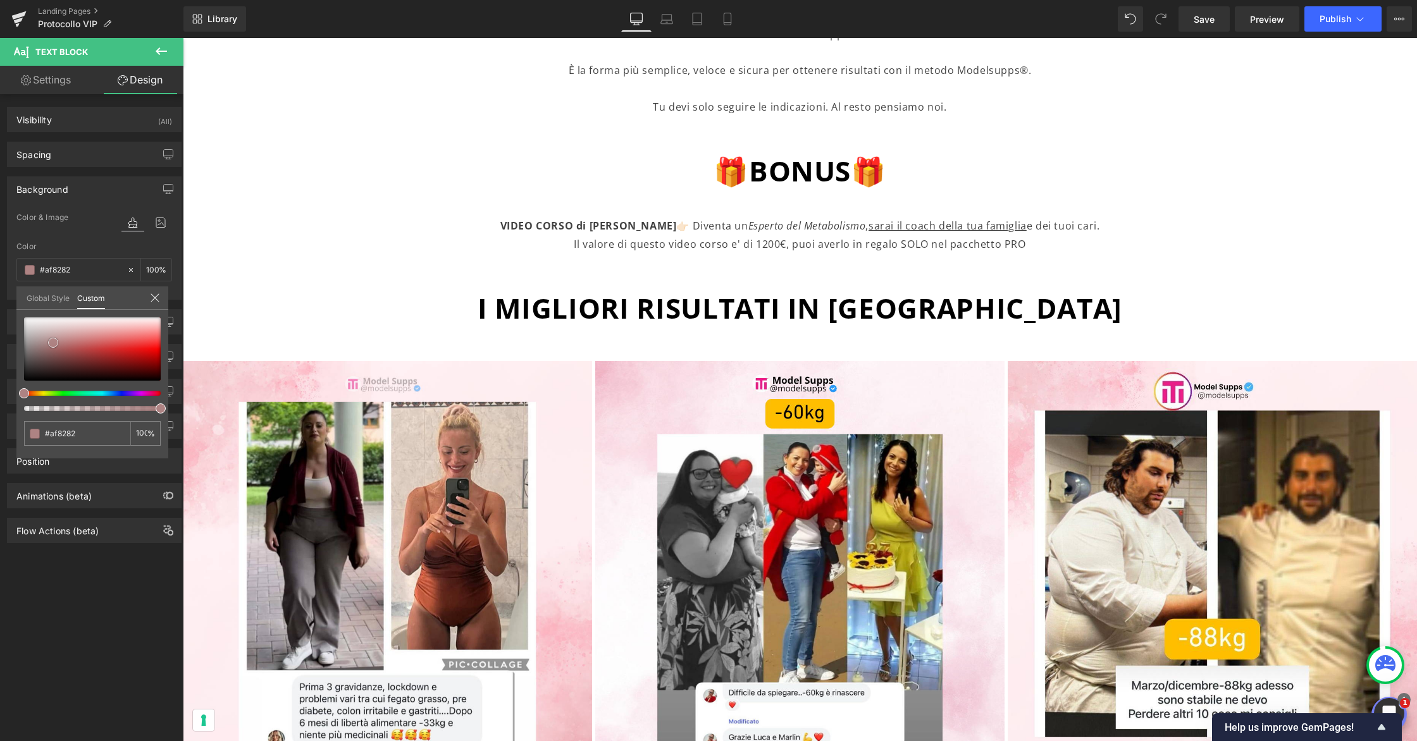
type input "#ae8383"
type input "#ab8686"
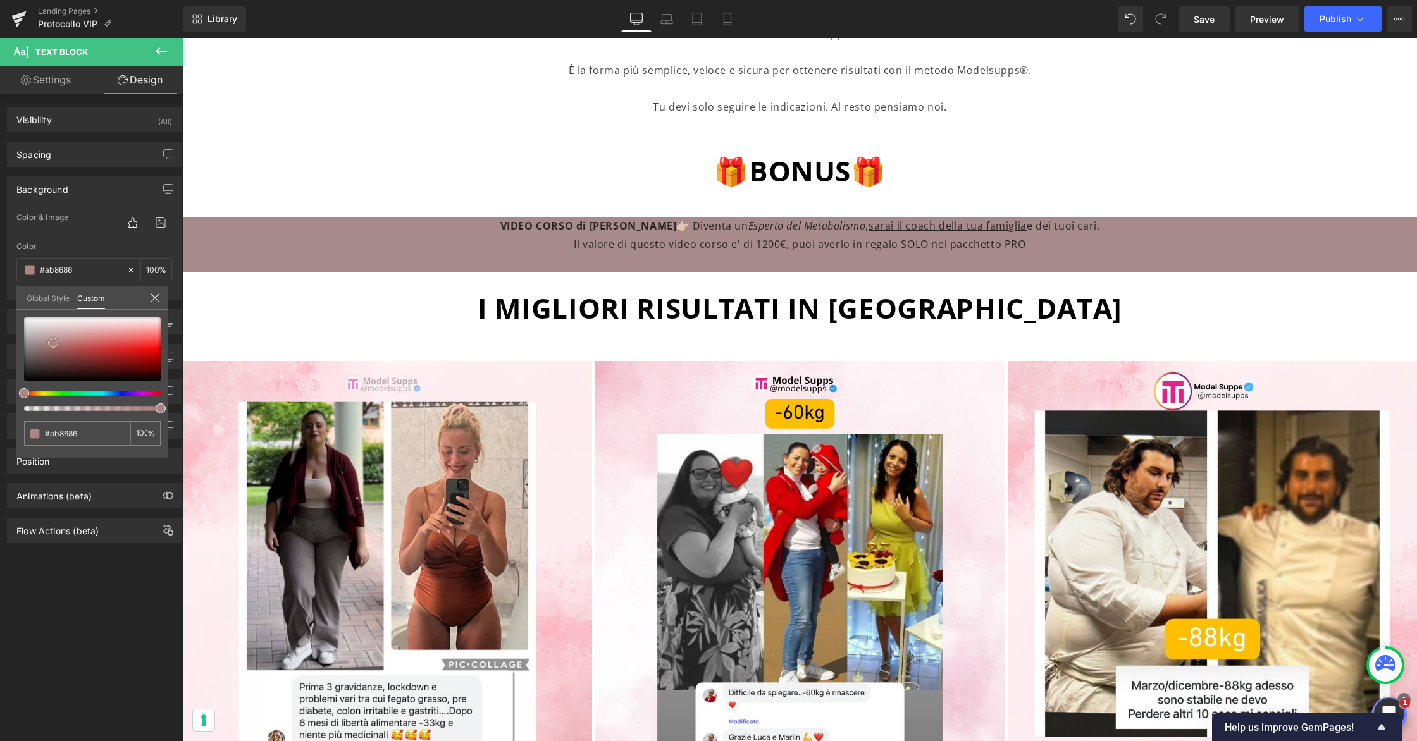
type input "#a78a8a"
type input "#a58c8c"
type input "#a88e8e"
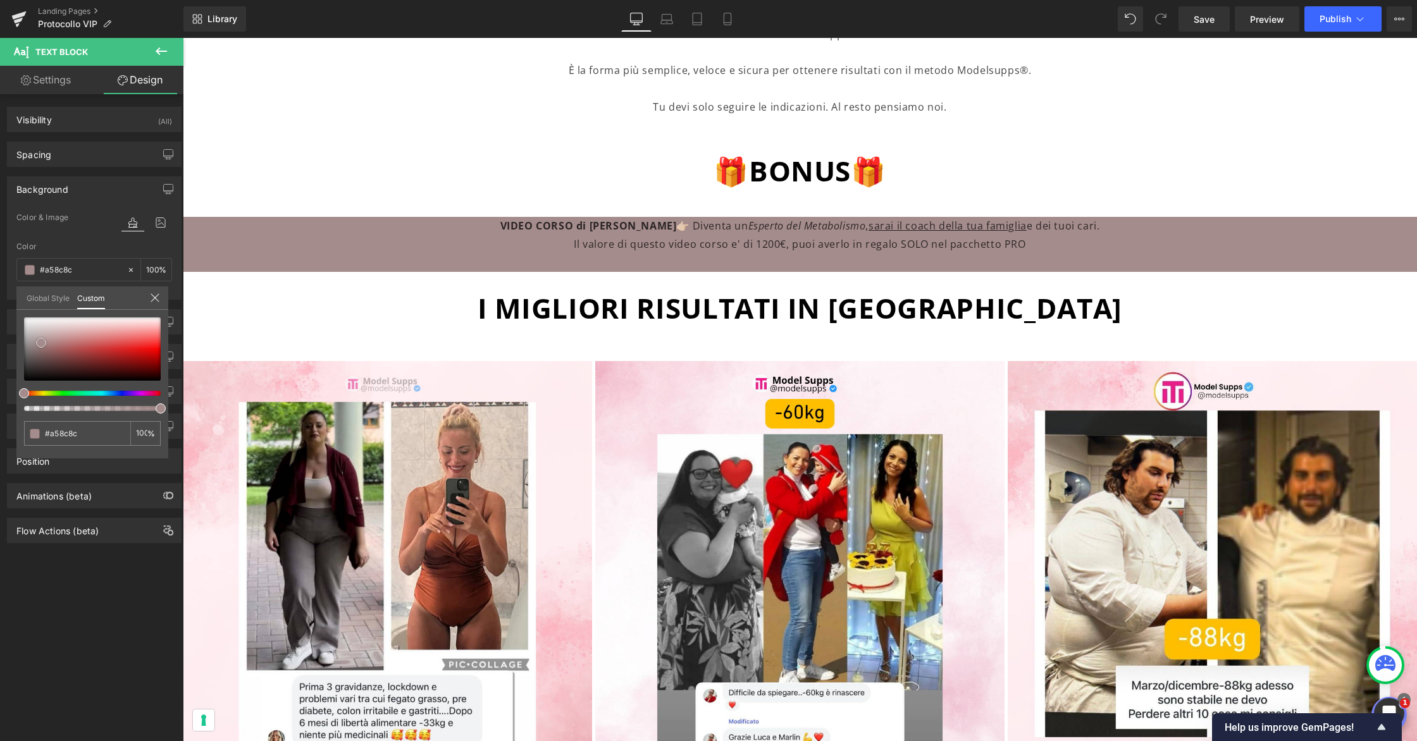
type input "#a88e8e"
type input "#b09696"
type input "#bba4a4"
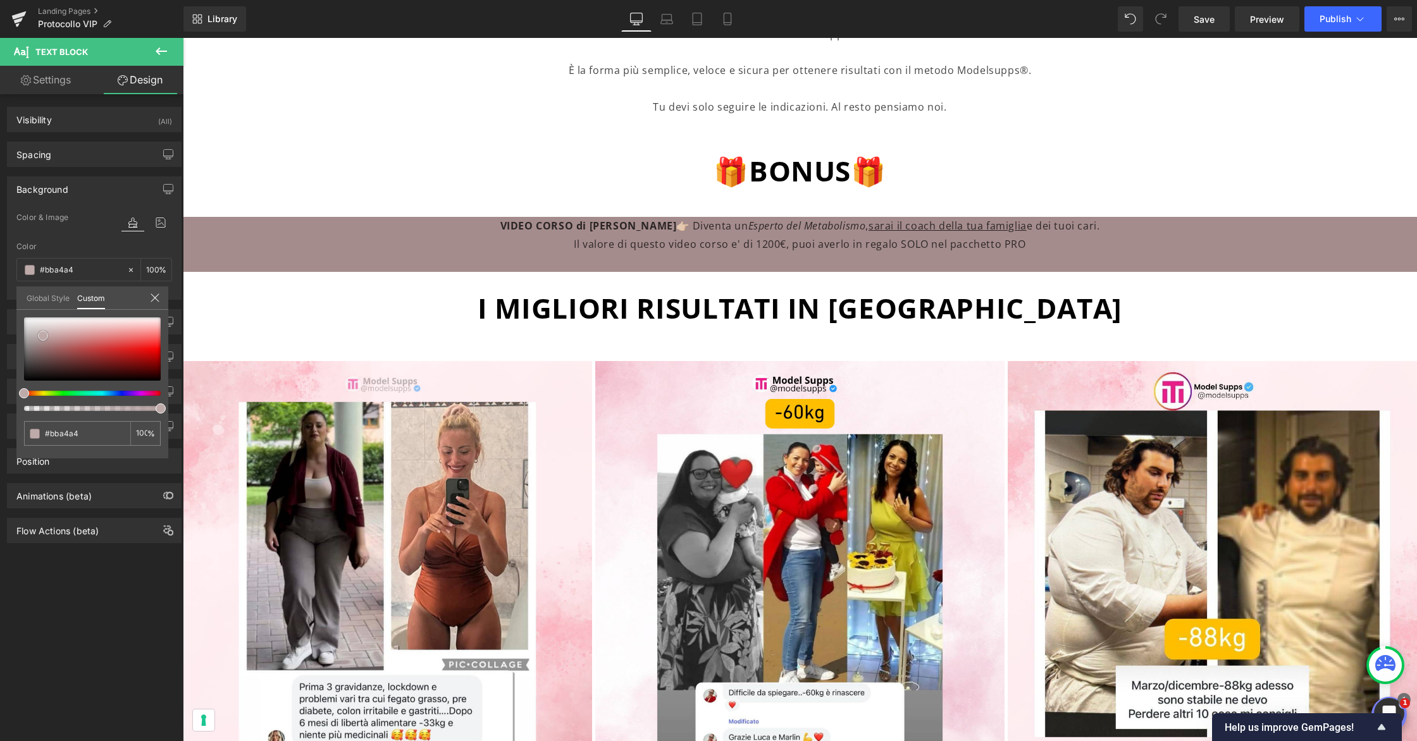
type input "#bfaaaa"
type input "#c0afaf"
type input "#bfafaf"
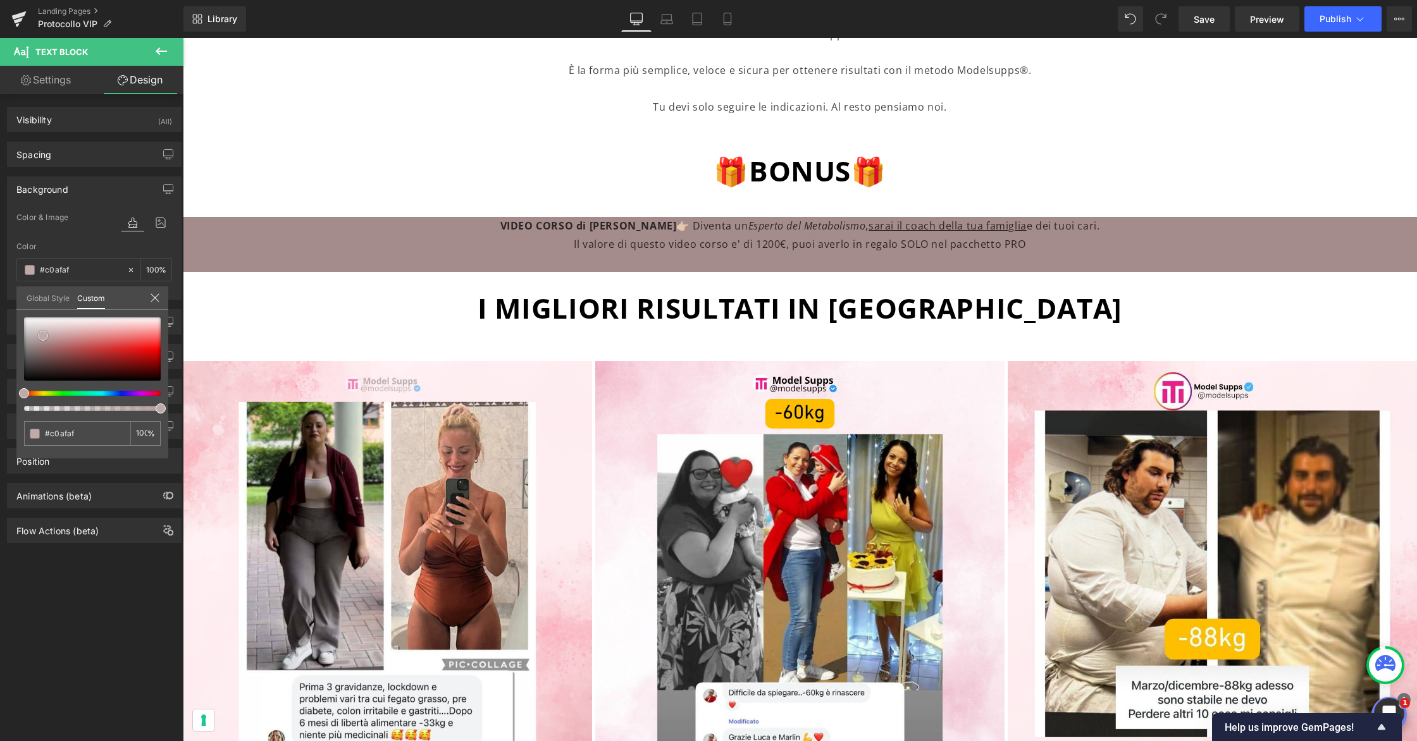
type input "#bfafaf"
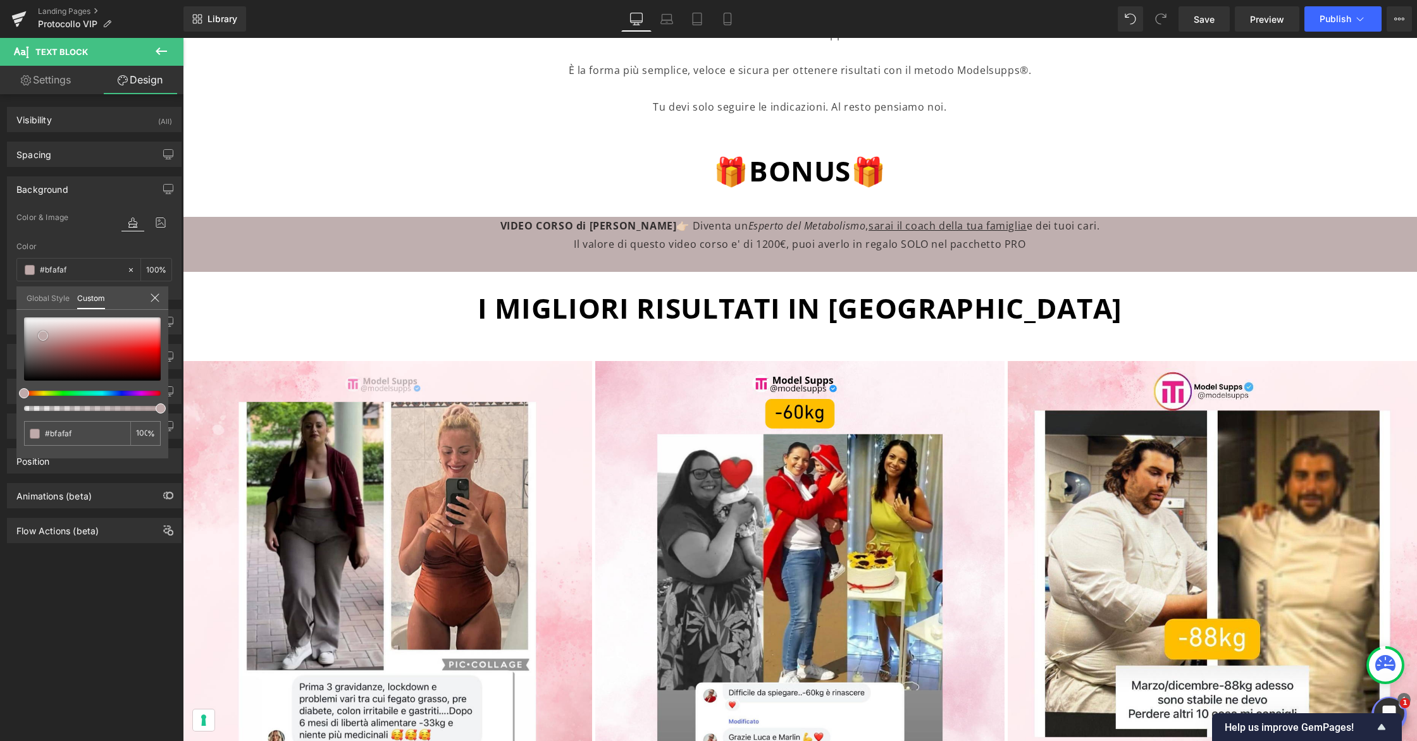
type input "#bbaeae"
type input "#b7adad"
drag, startPoint x: 54, startPoint y: 343, endPoint x: 34, endPoint y: 336, distance: 20.6
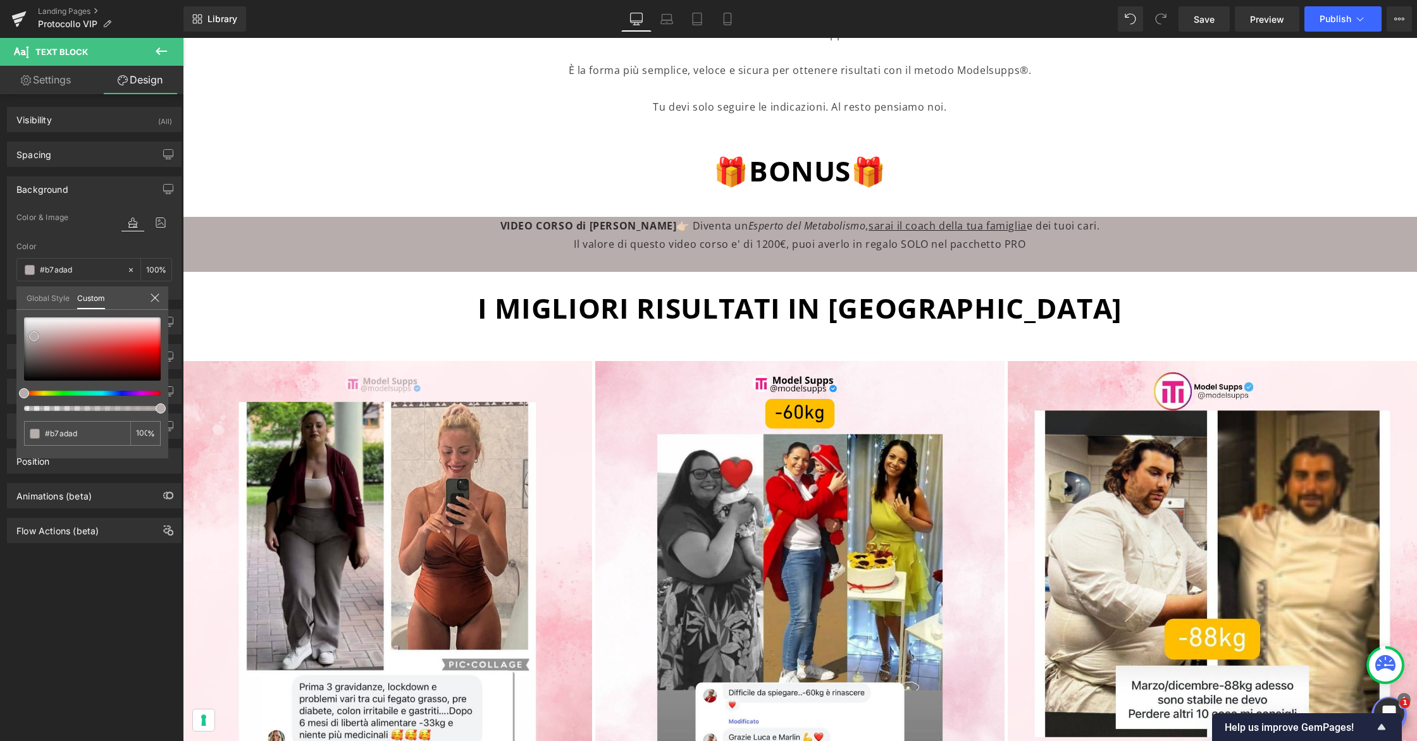
click at [34, 336] on div at bounding box center [92, 348] width 137 height 63
type input "#b7afad"
type input "#b7b0ad"
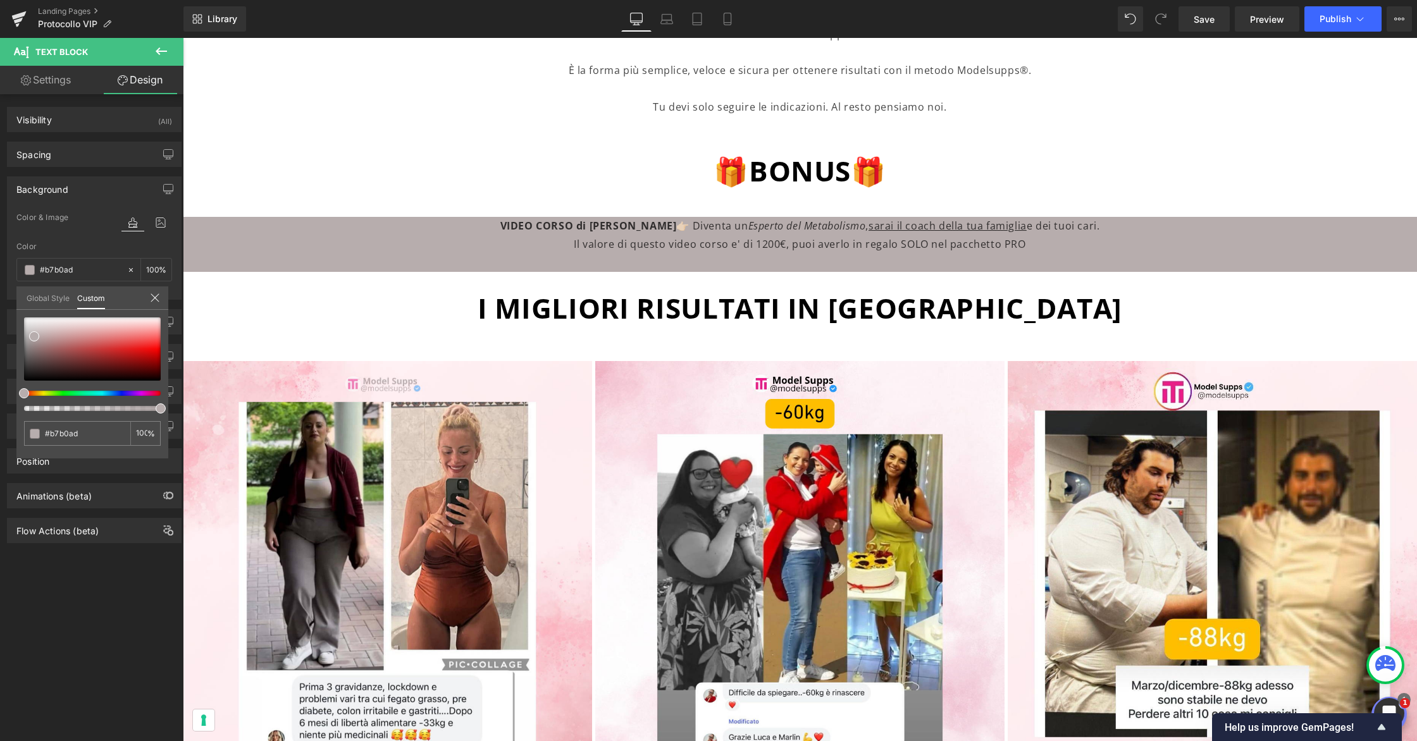
type input "#b7b4ad"
type input "#b7b7ad"
type input "#b6b7ad"
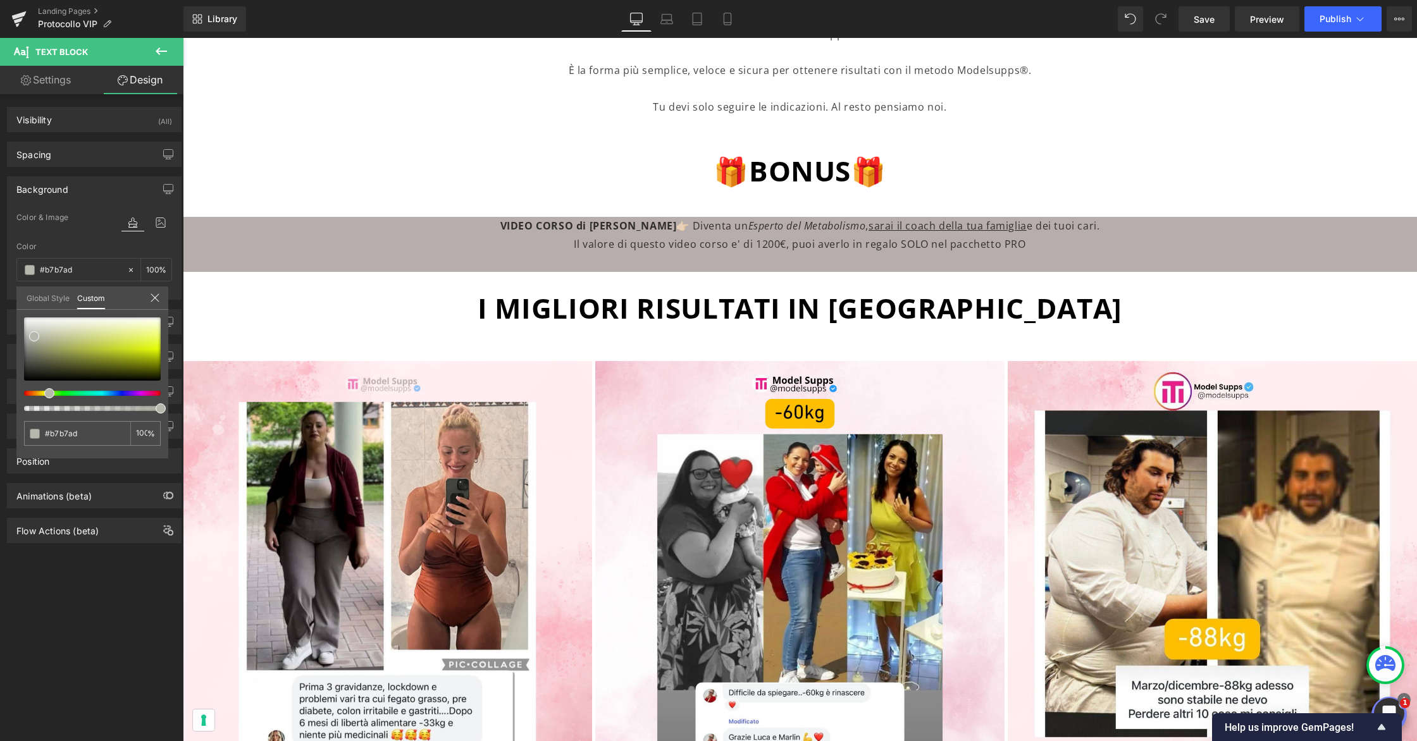
type input "#b6b7ad"
type input "#b4b7ad"
type input "#b0b7ad"
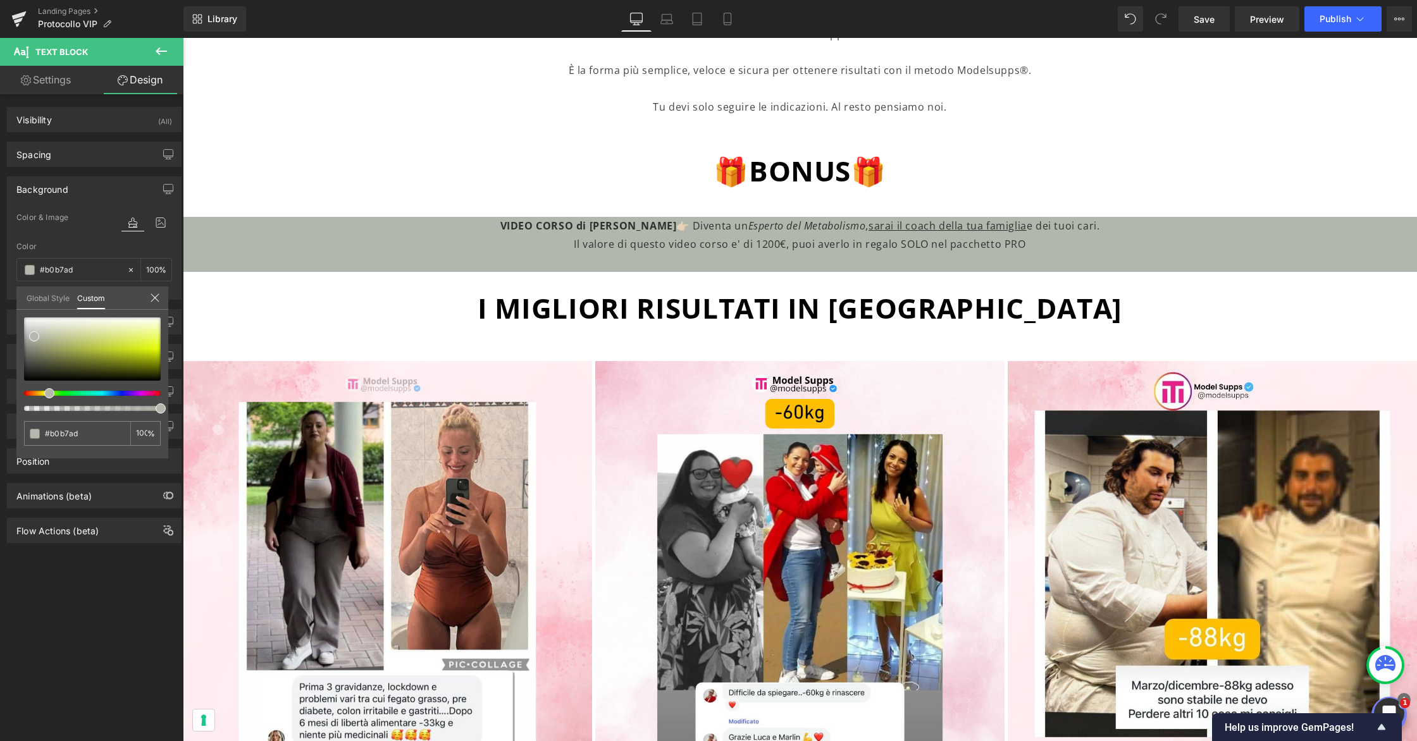
type input "#afb7ad"
type input "#adb7ae"
type input "#adb7af"
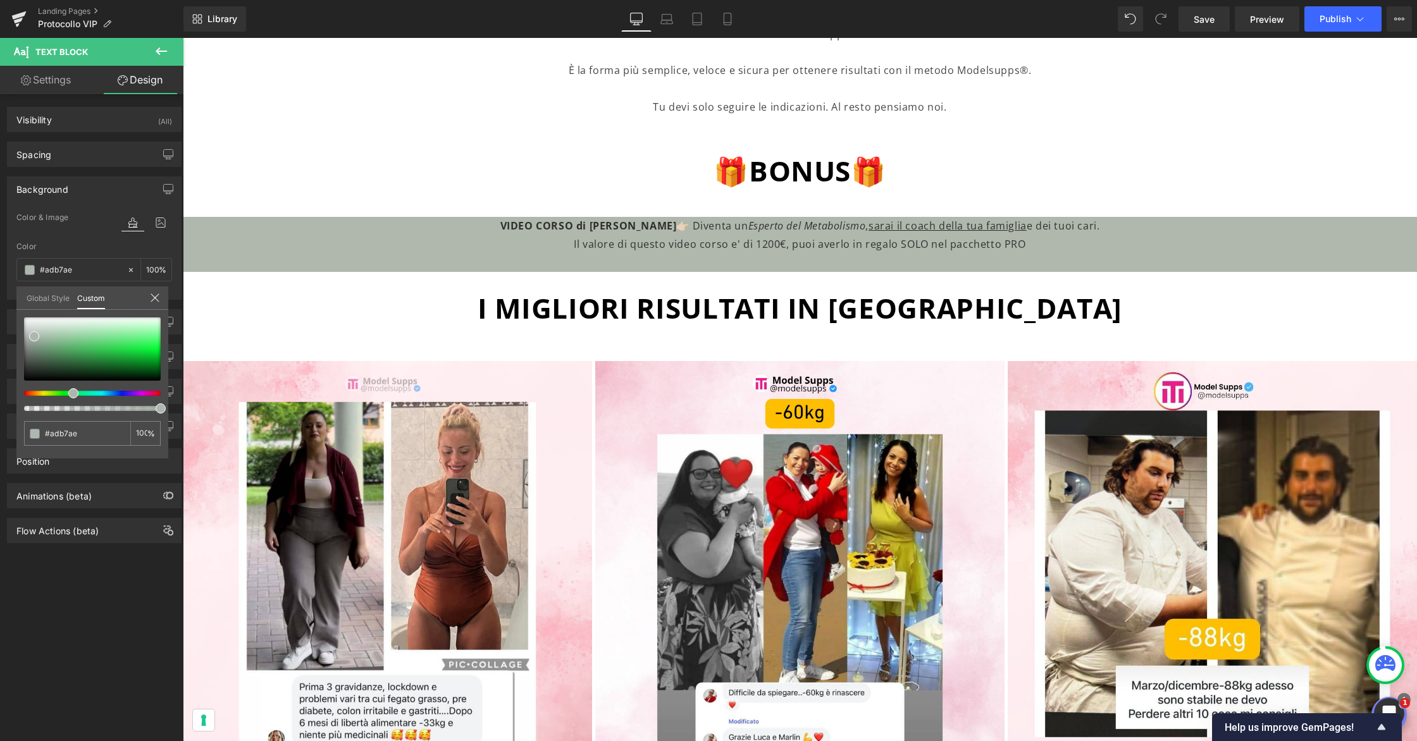
type input "#adb7af"
drag, startPoint x: 28, startPoint y: 391, endPoint x: 80, endPoint y: 390, distance: 51.9
click at [75, 399] on div at bounding box center [92, 364] width 137 height 94
type input "#adb7b0"
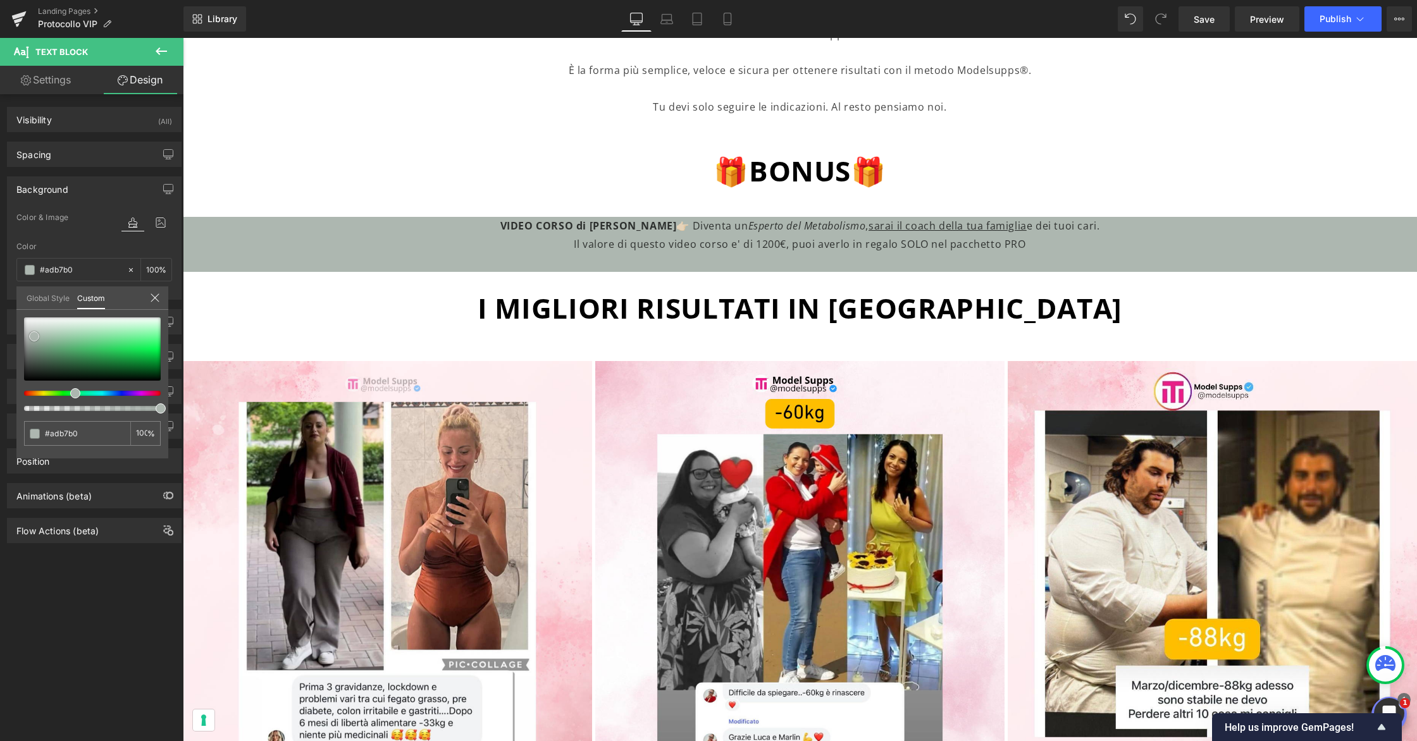
type input "#78c990"
type input "#74c78d"
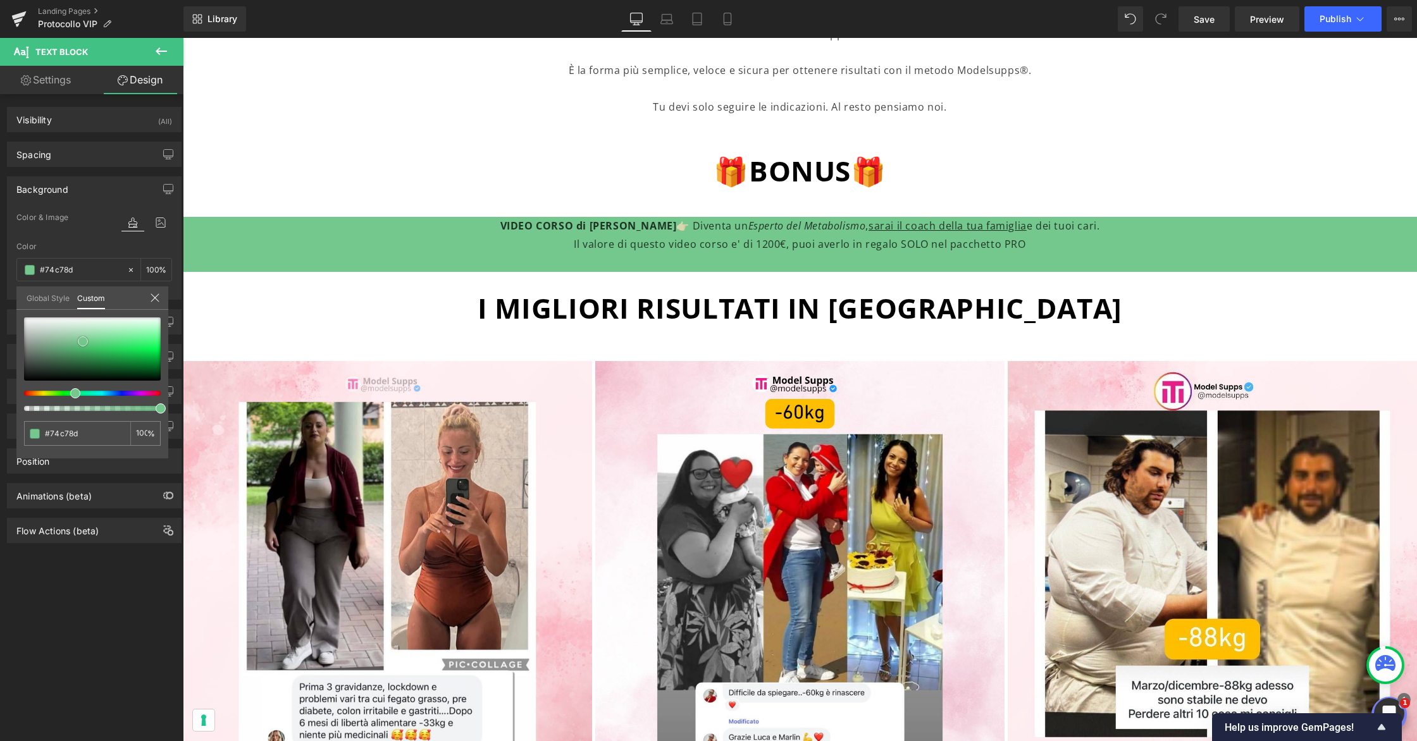
type input "#71c58a"
type input "#70c188"
type input "#6ebe86"
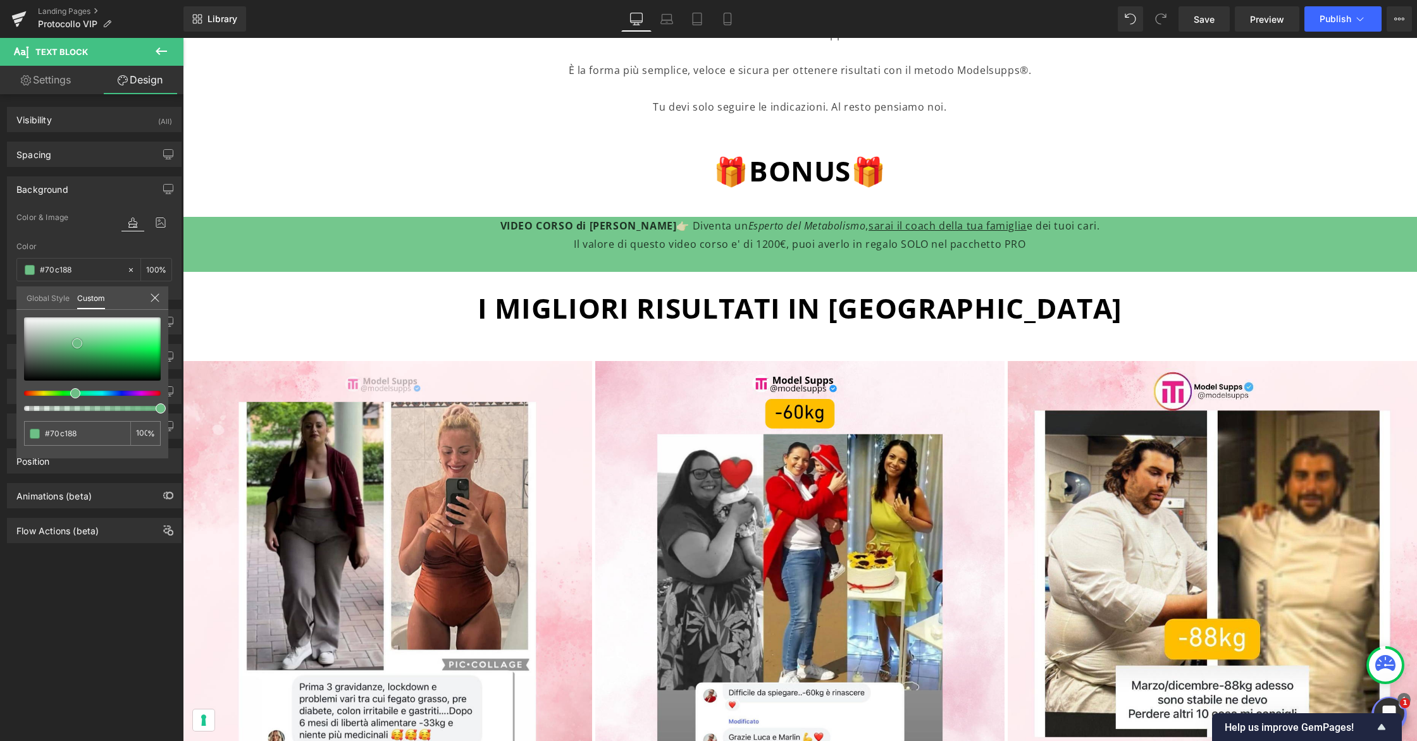
type input "#6ebe86"
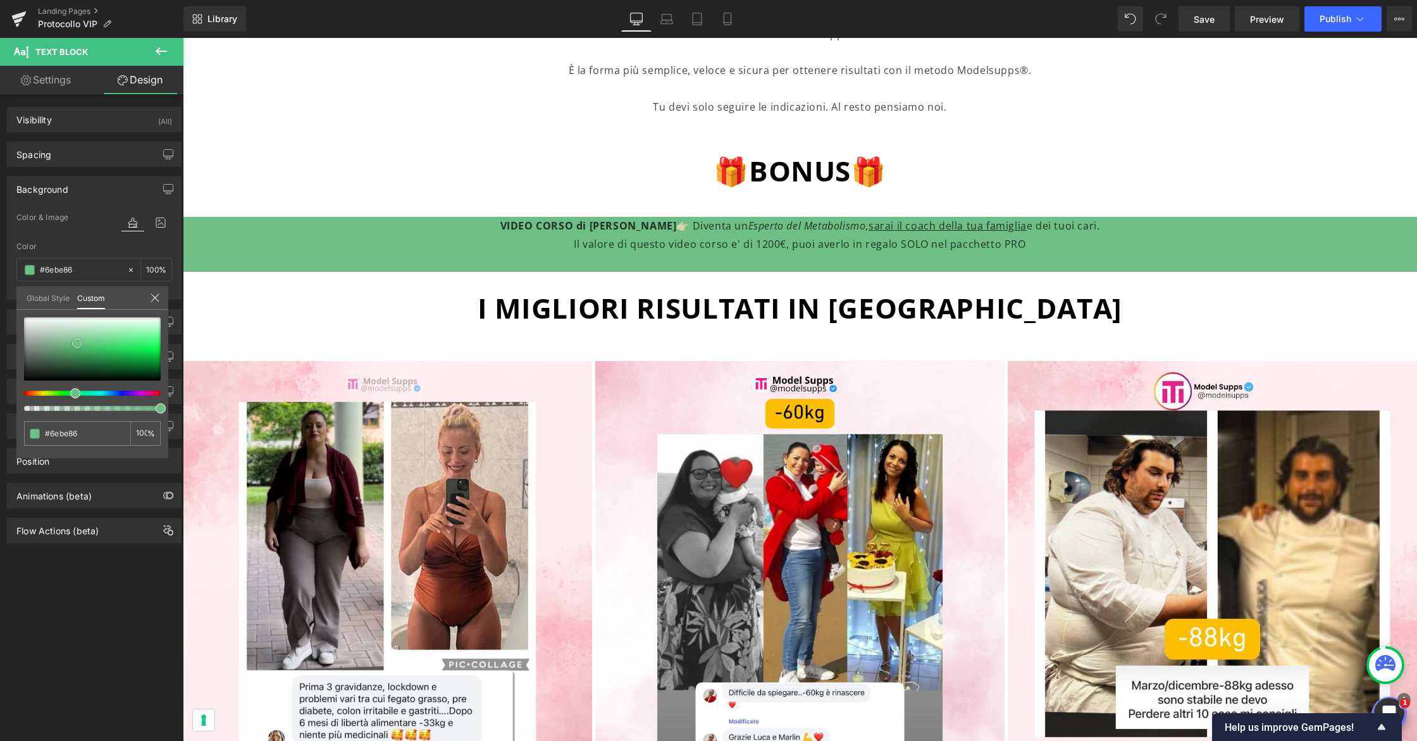
type input "#6bbc83"
type input "#6cbb84"
type input "#6dba84"
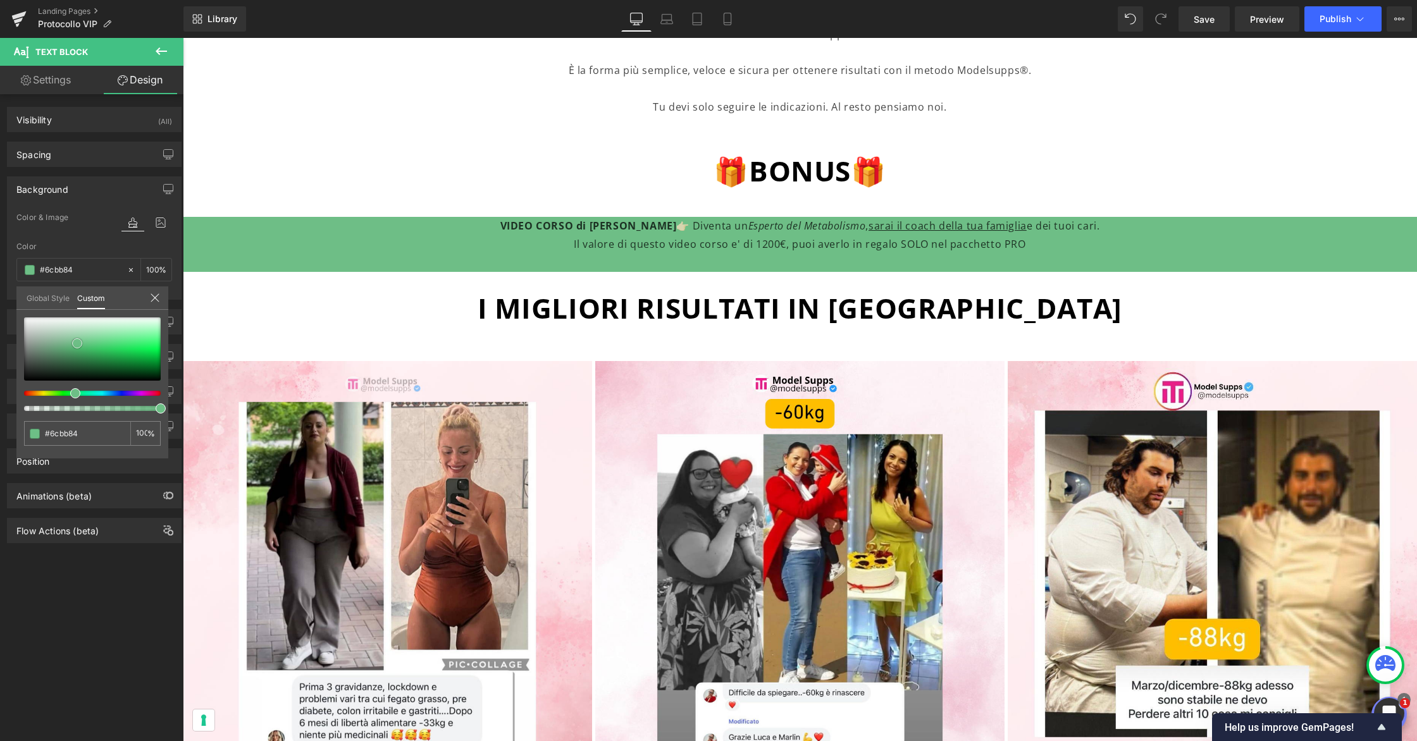
type input "#6dba84"
type input "#6eb984"
type input "#6fb885"
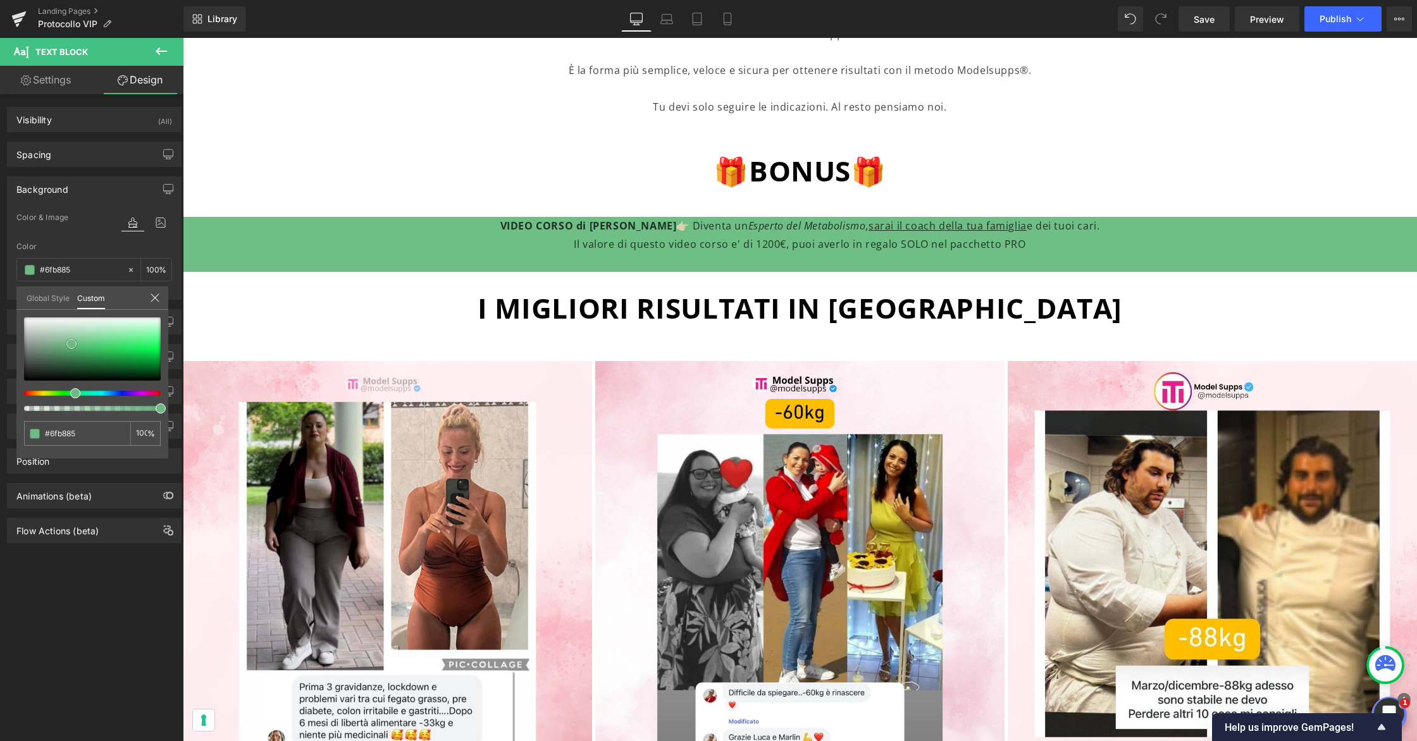
type input "#70b785"
type input "#71b686"
type input "#72b586"
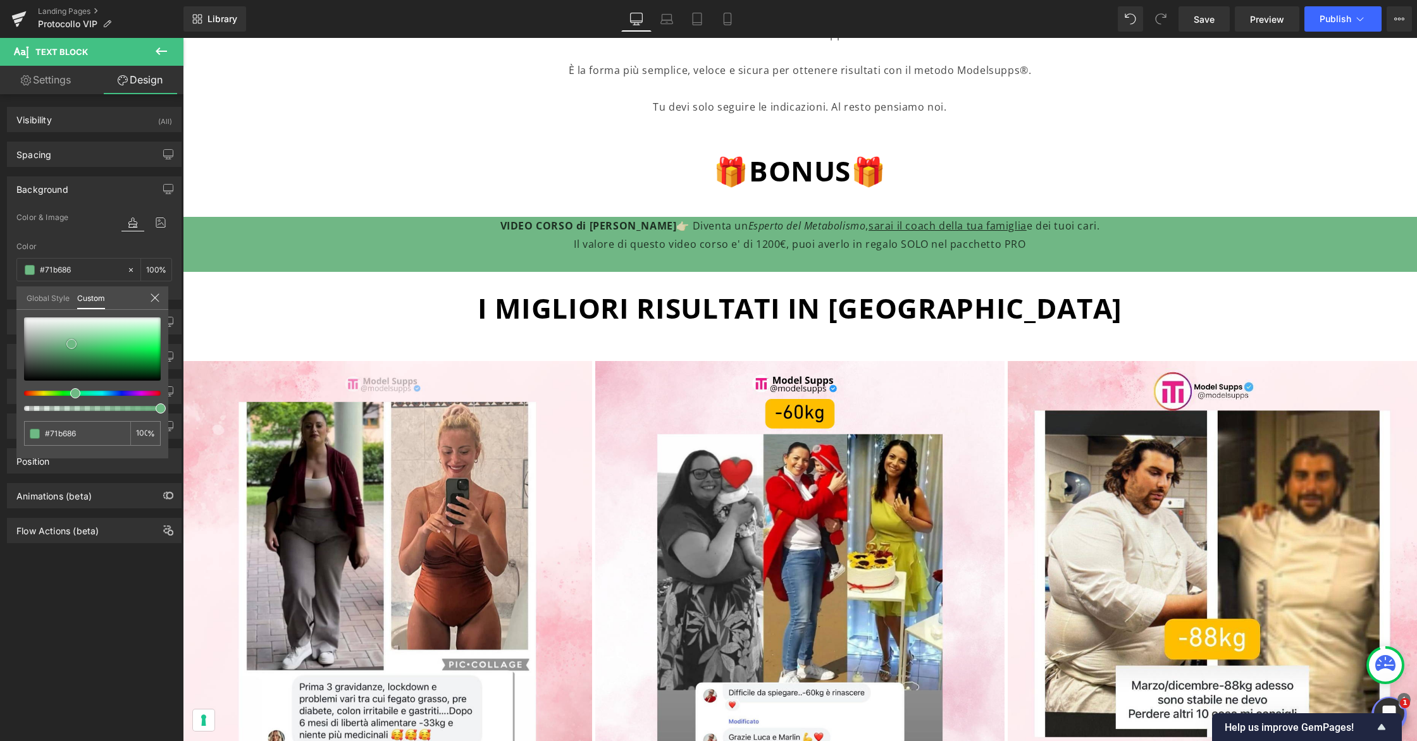
type input "#72b586"
type input "#73b487"
type input "#74b287"
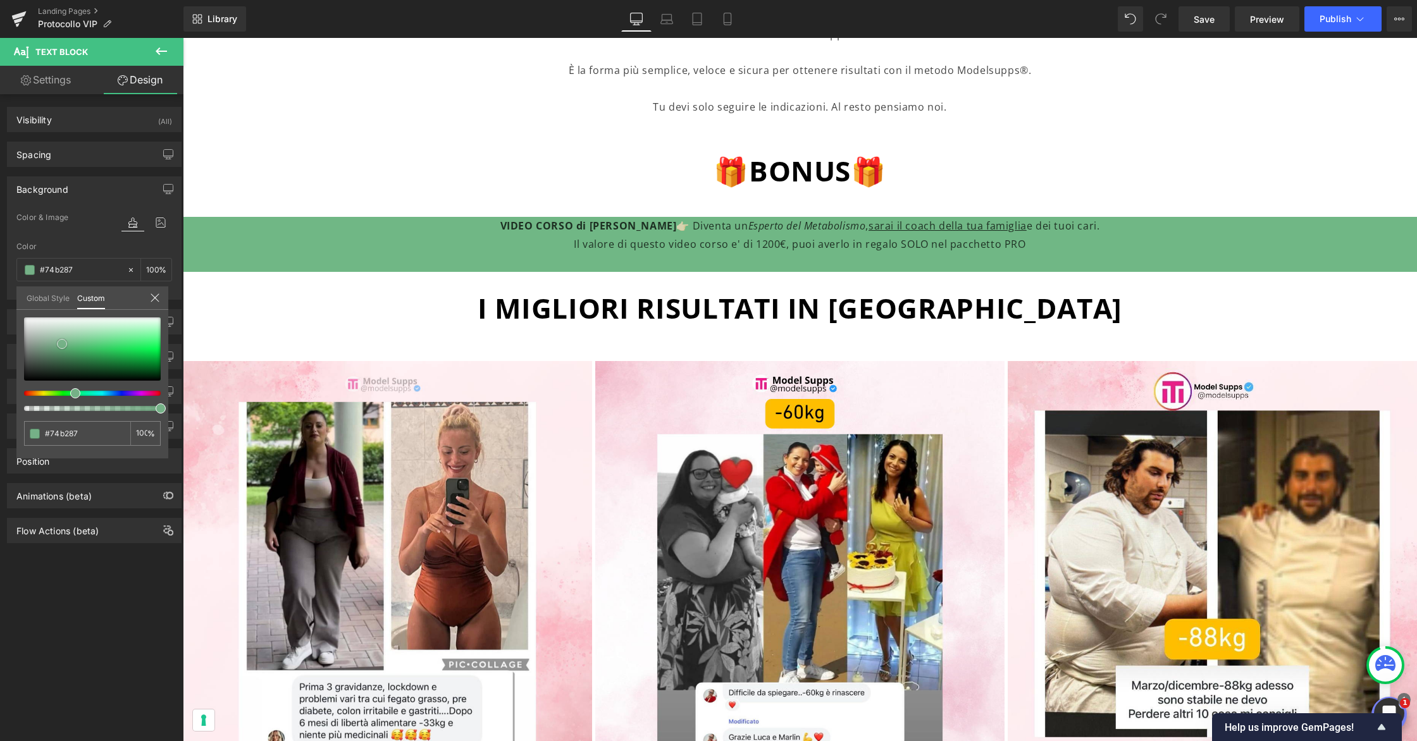
type input "#76b088"
type input "#76b08a"
type input "#76b08c"
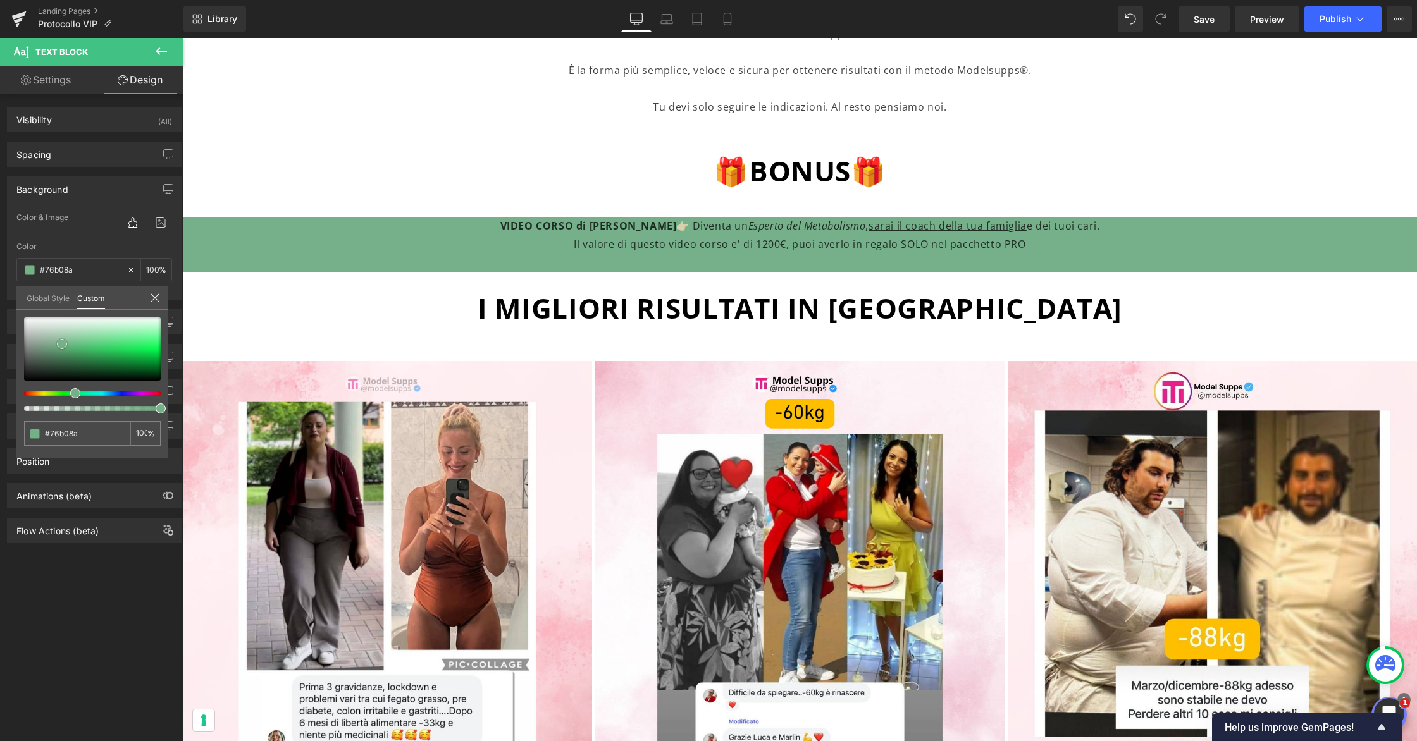
type input "#76b08c"
type input "#78af8e"
type input "#7bb191"
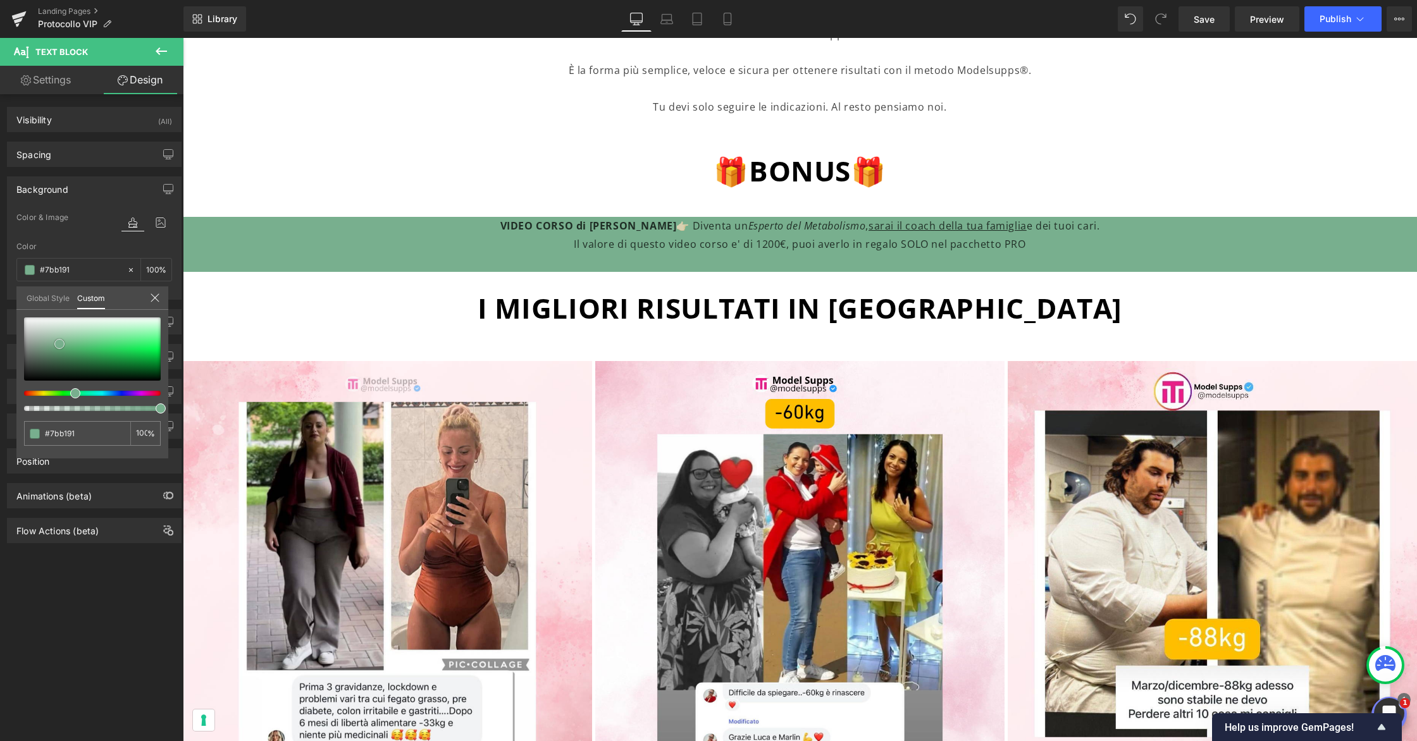
type input "#84b799"
type input "#8bbb9f"
type input "#90c0a4"
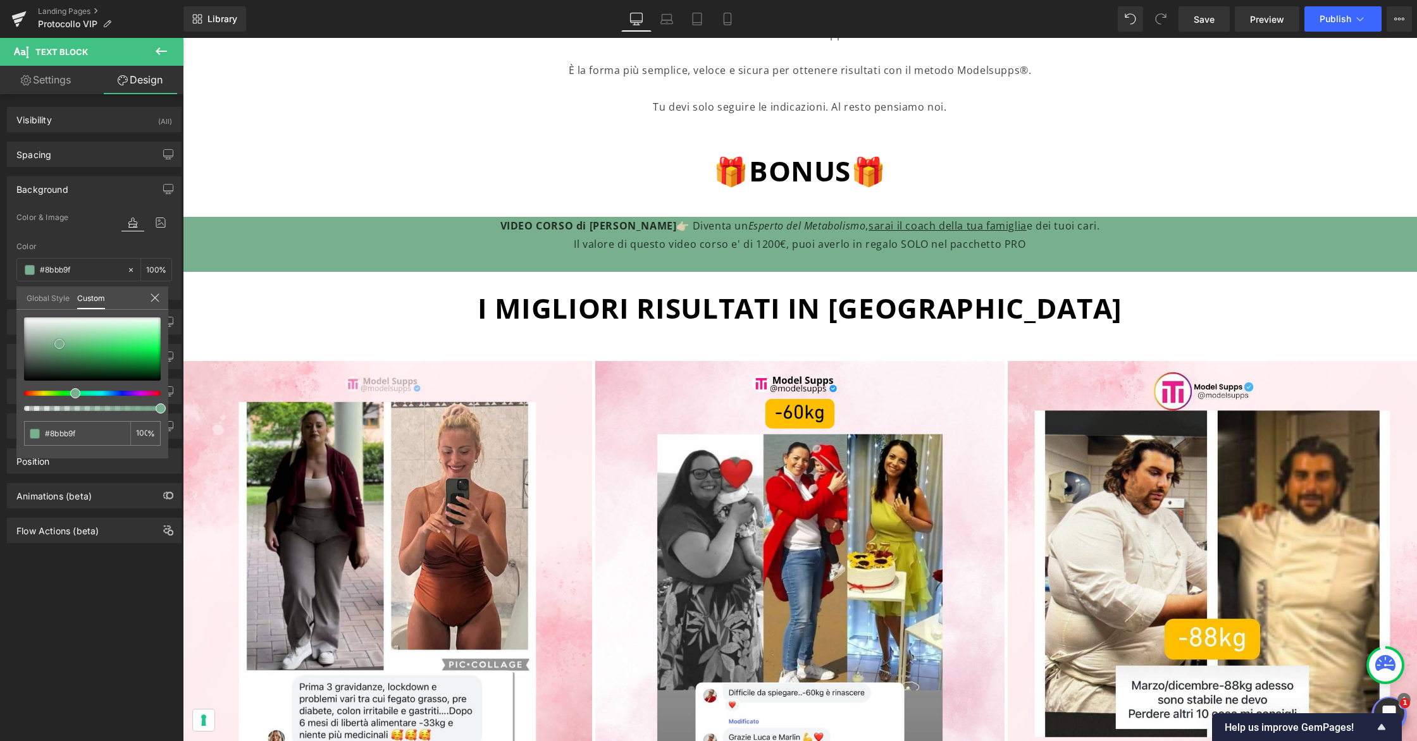
type input "#90c0a4"
type input "#91c4a6"
type input "#93c7a9"
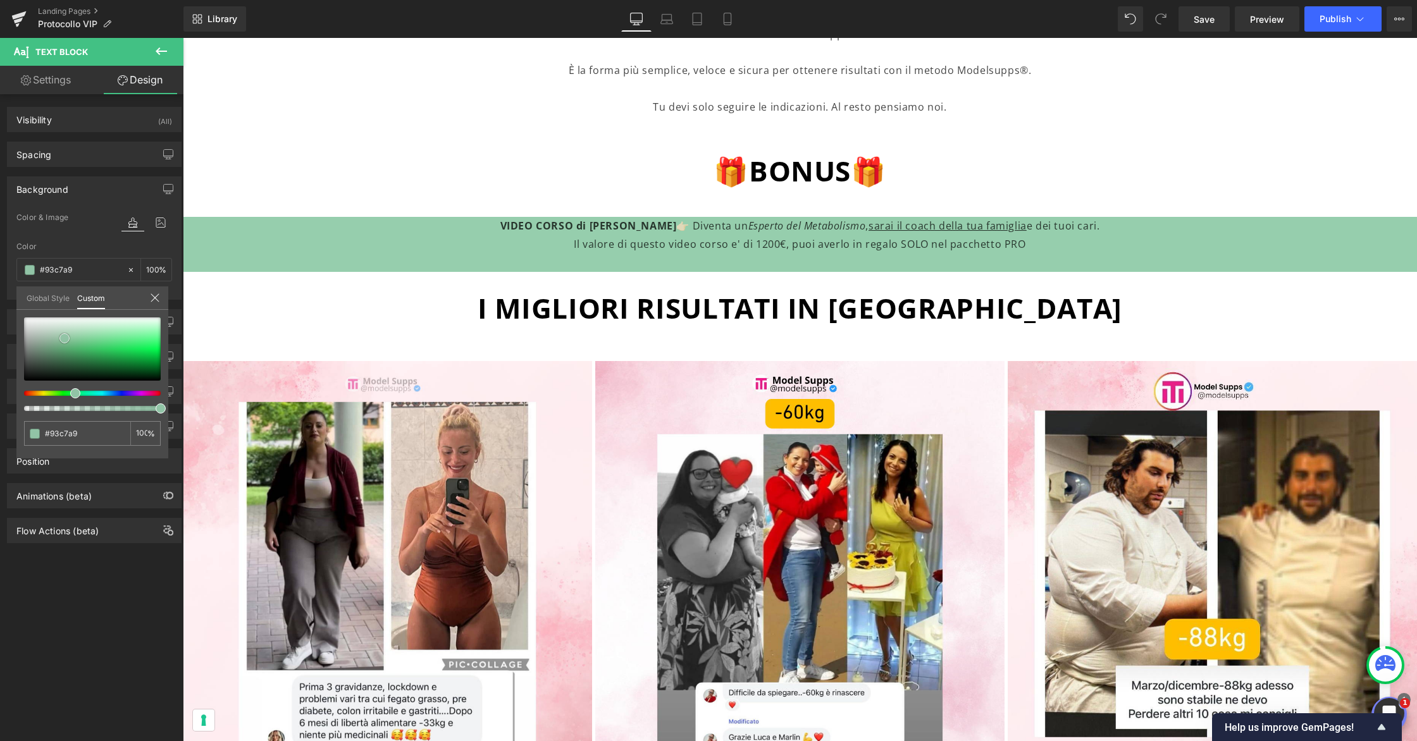
type input "#96cead"
type input "#9acfb0"
type input "#98d1b0"
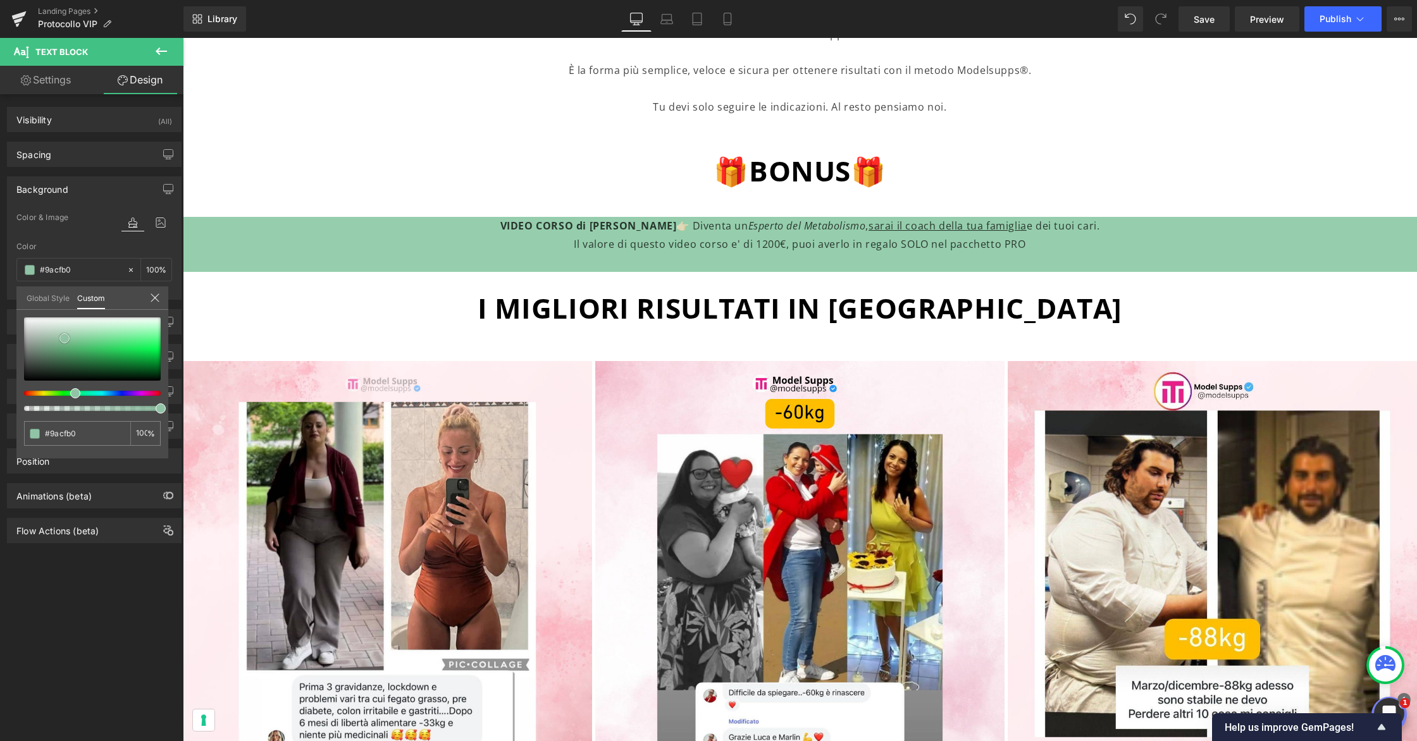
type input "#98d1b0"
type input "#95d4af"
type input "#93d7af"
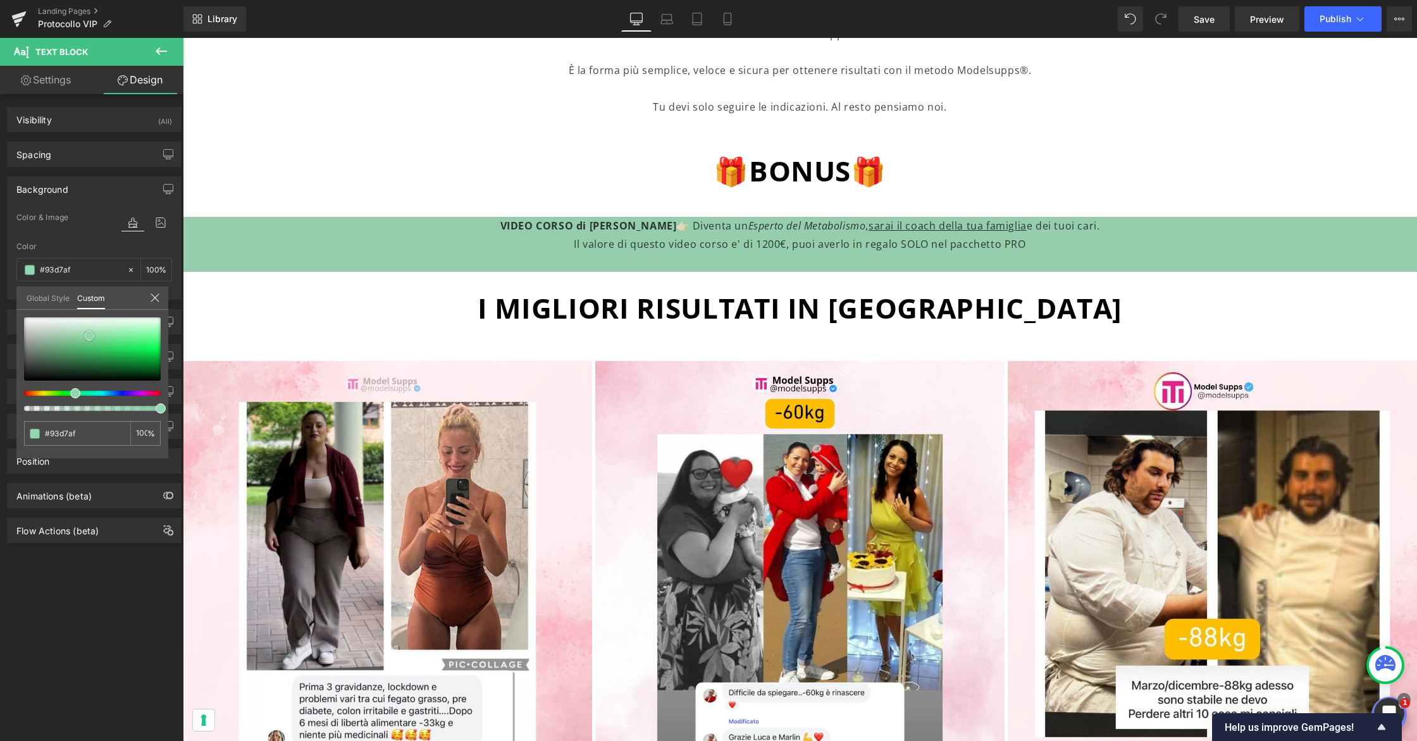
type input "#91d8af"
type input "#90d9af"
type input "#90daad"
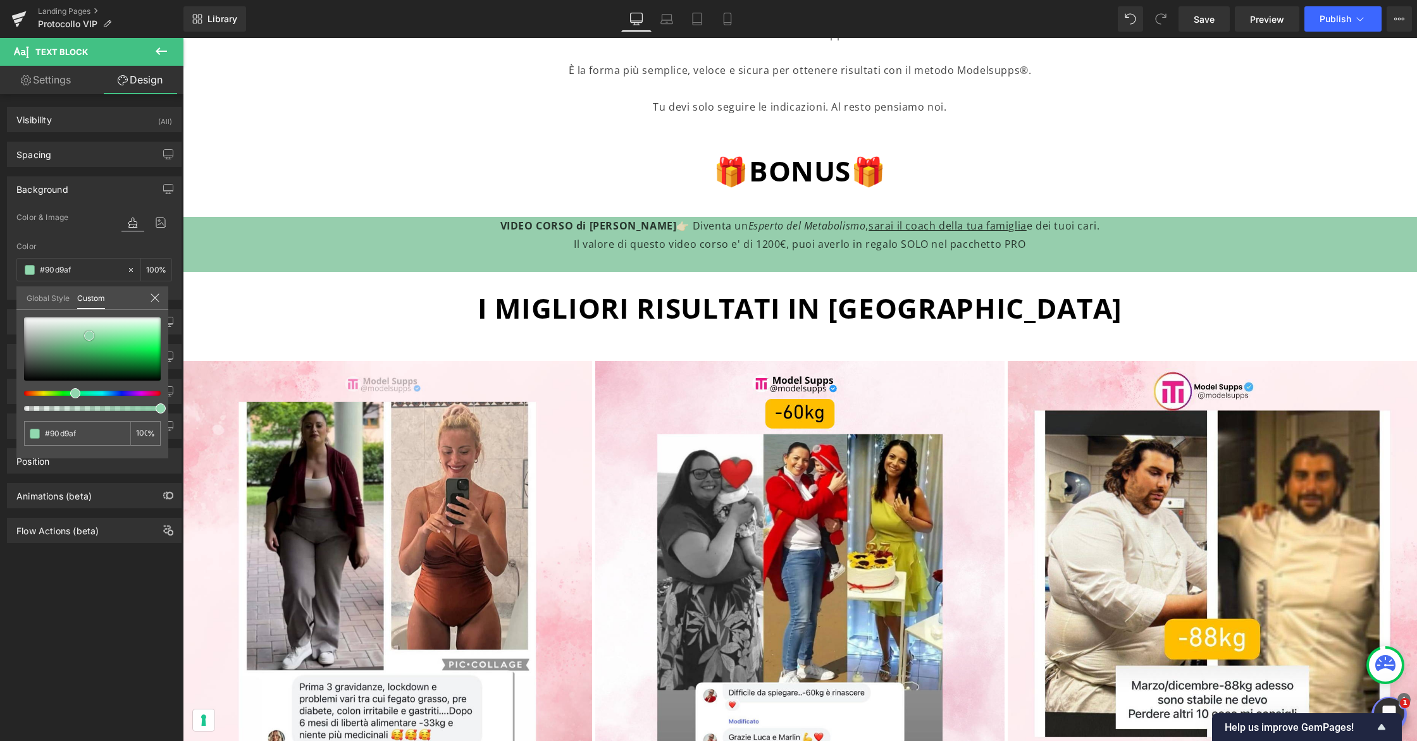
type input "#90daad"
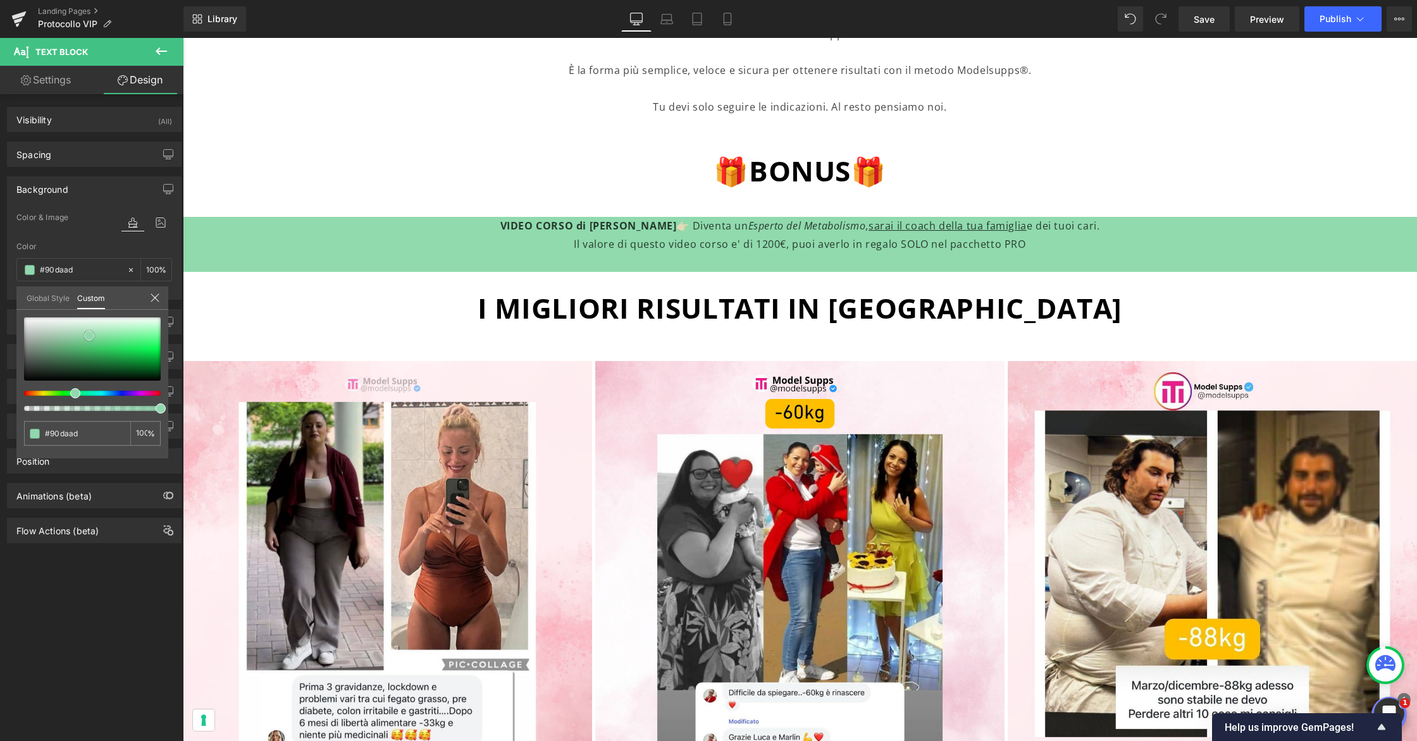
type input "#93dcb0"
type input "#91ddb0"
type input "#94dfb1"
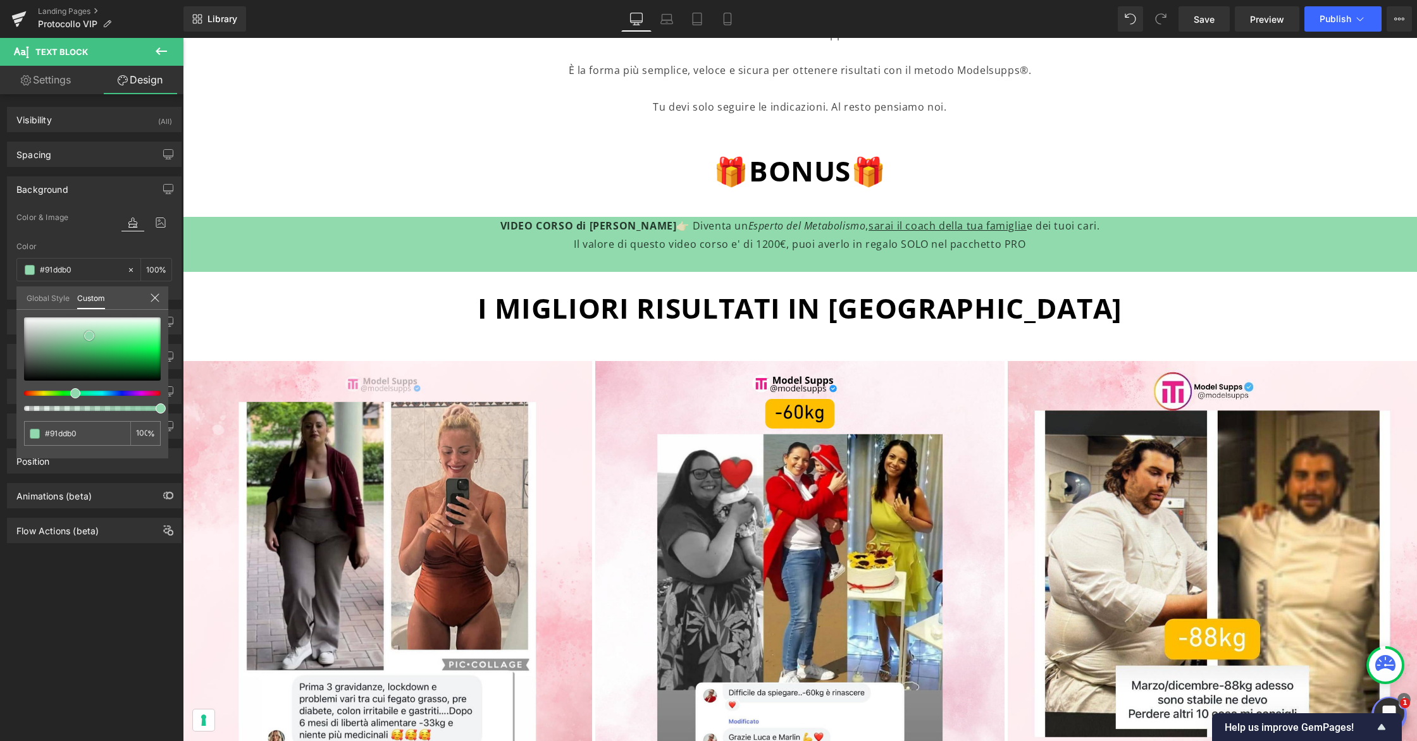
type input "#94dfb1"
type input "#94e0b1"
type input "#98e1b4"
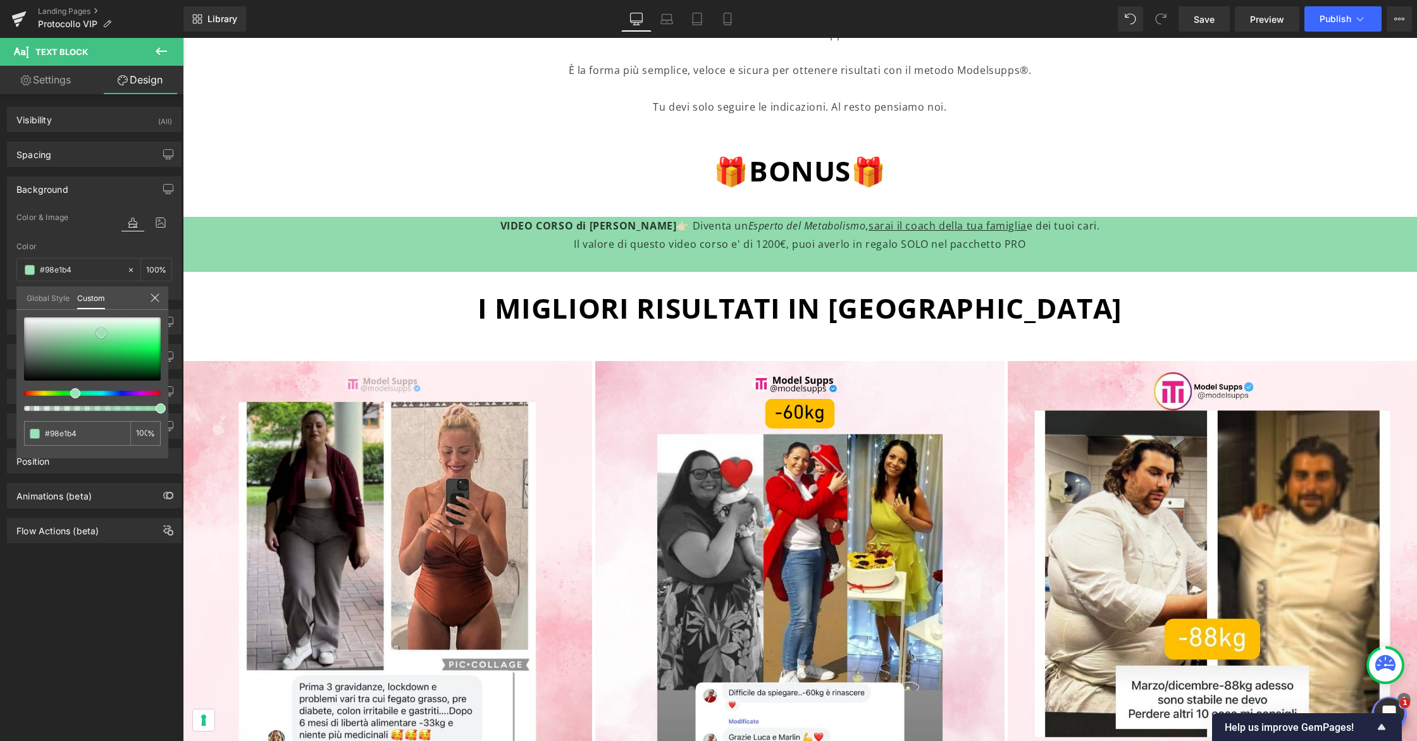
type input "#9ae3b6"
type input "#9ee4b9"
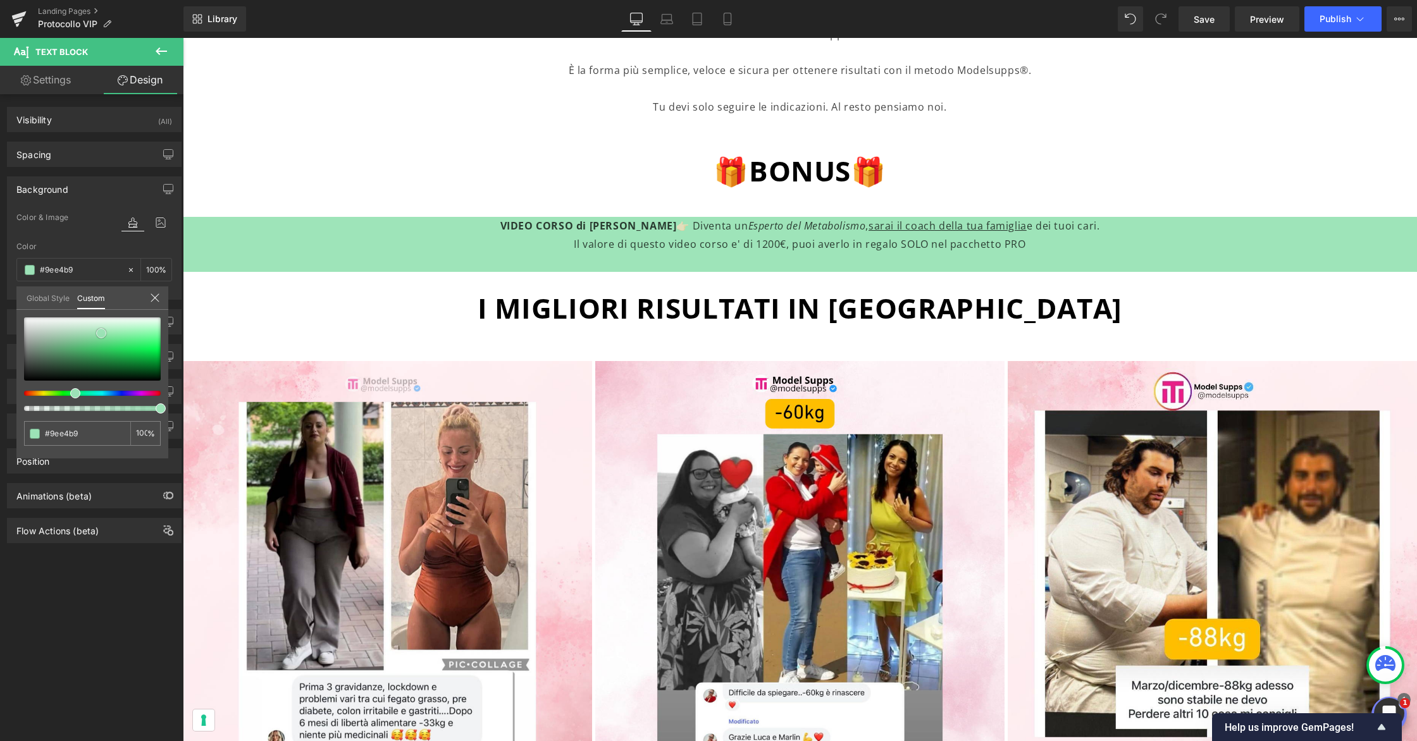
type input "#9ee5b9"
type input "#a2e6bc"
type input "#a6e7bf"
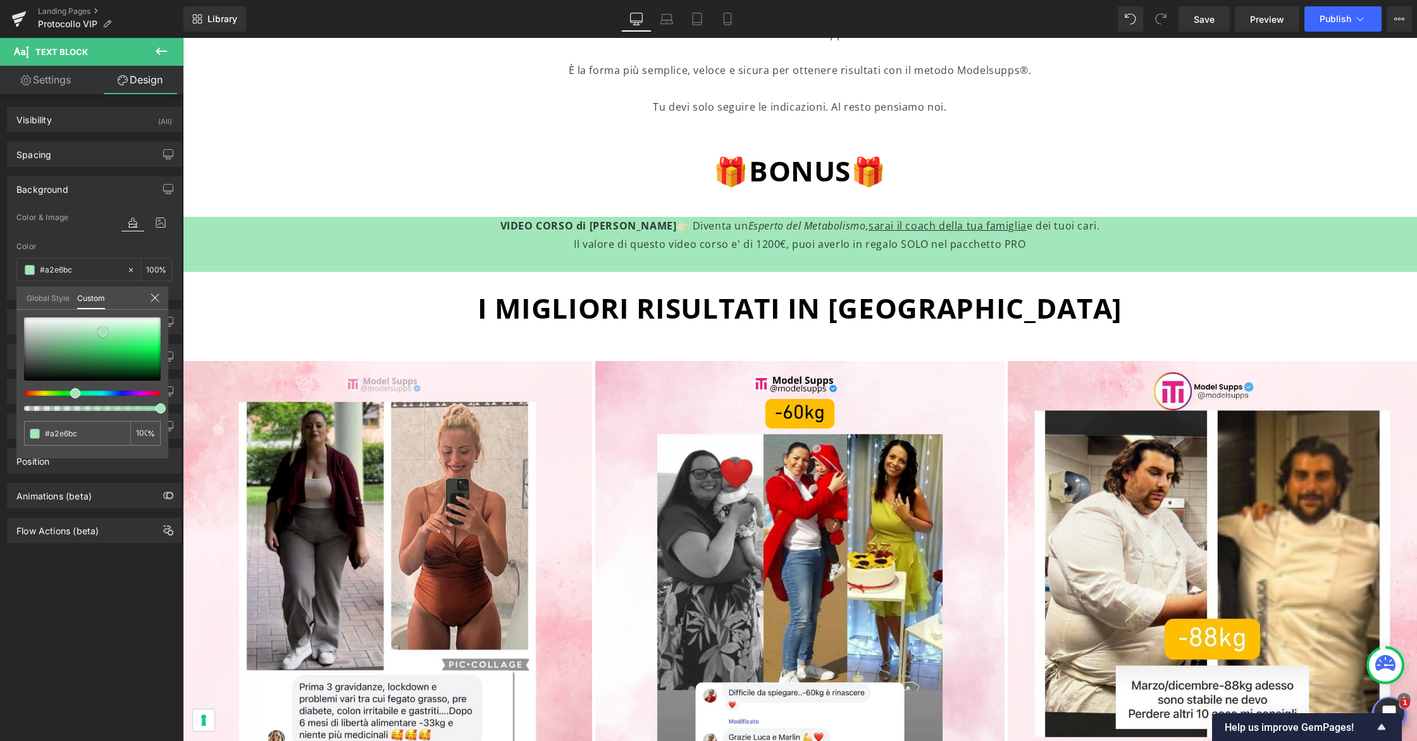
type input "#a6e7bf"
type input "#a9e9c3"
type input "#adeac5"
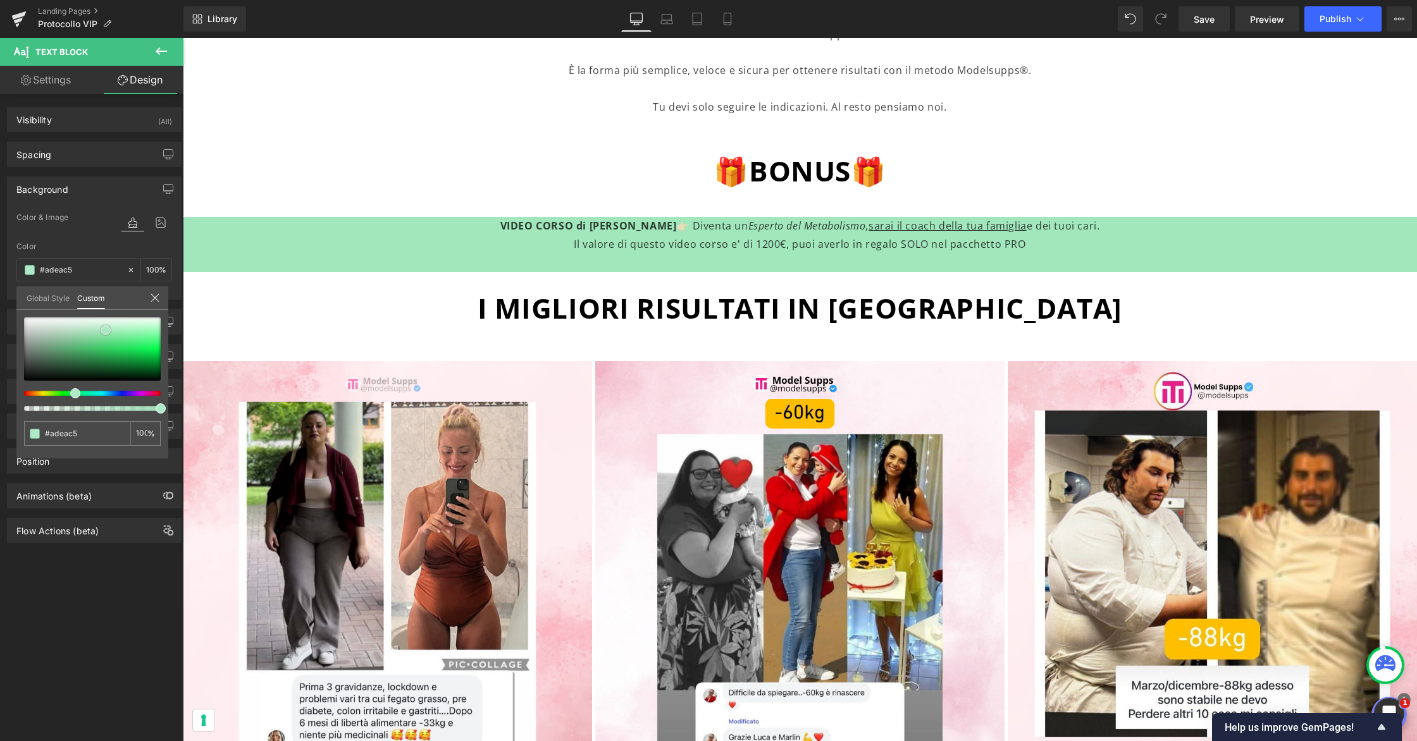
type input "#b1ebc8"
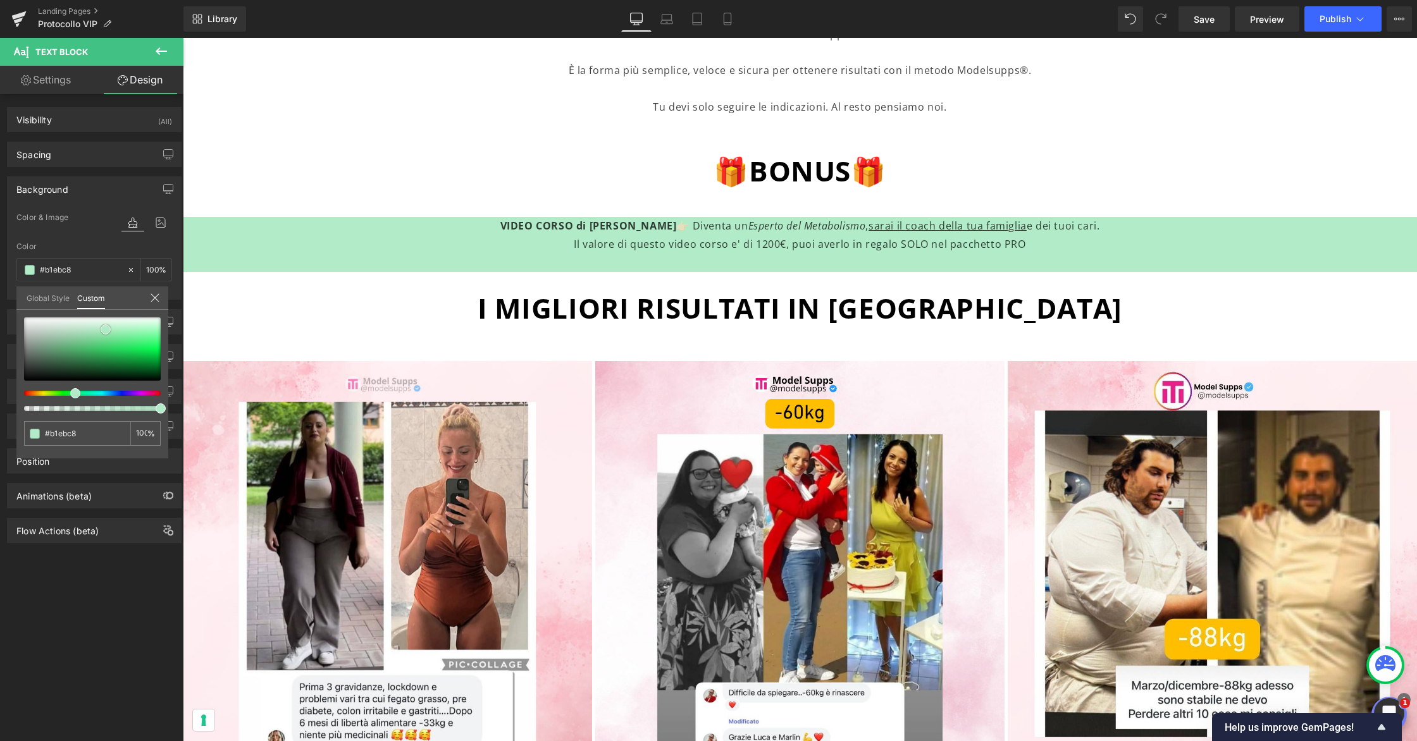
drag, startPoint x: 83, startPoint y: 341, endPoint x: 106, endPoint y: 330, distance: 25.5
click at [106, 330] on div at bounding box center [92, 348] width 137 height 63
click at [90, 435] on input "#b1ebc8" at bounding box center [78, 433] width 67 height 13
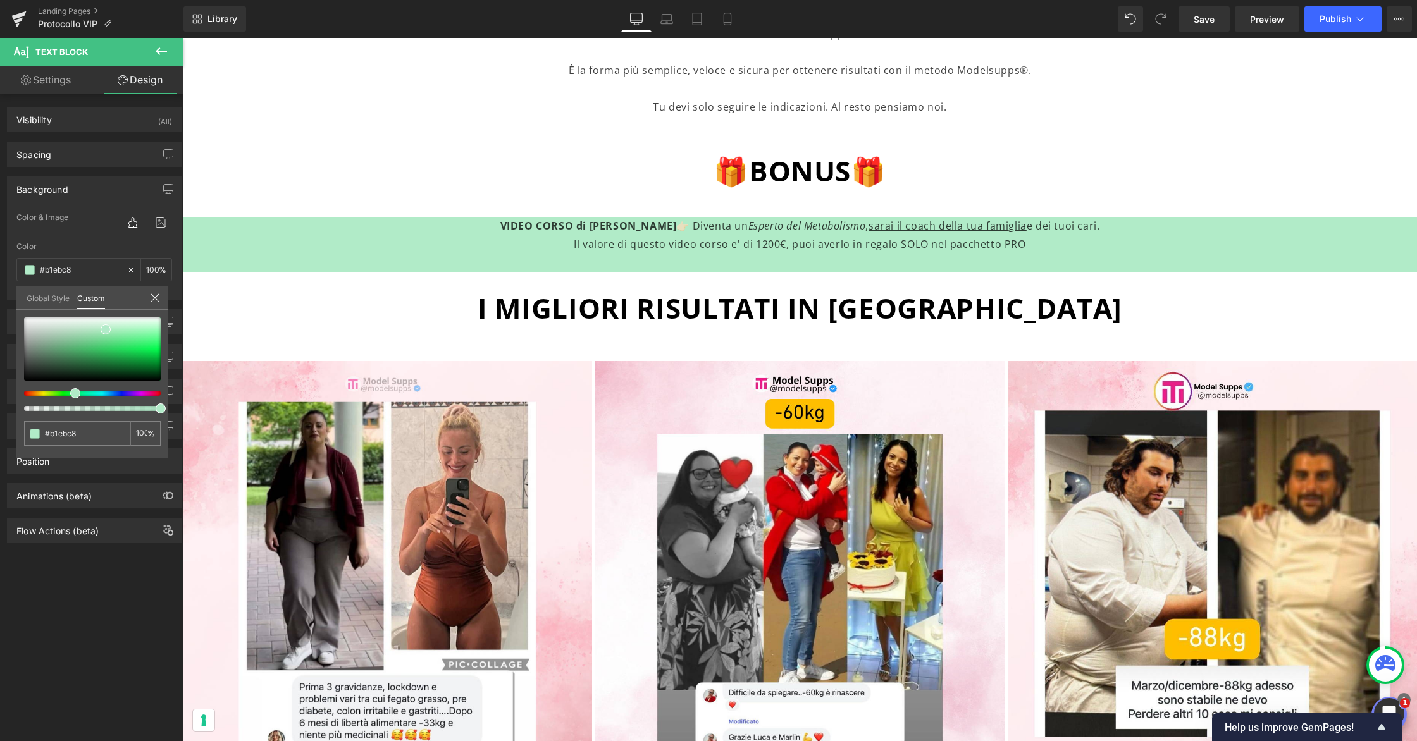
click at [586, 185] on body "Vai direttamente ai contenuti 1 Il tuo carrello è vuoto Continua lo shopping Ha…" at bounding box center [800, 1] width 1234 height 2913
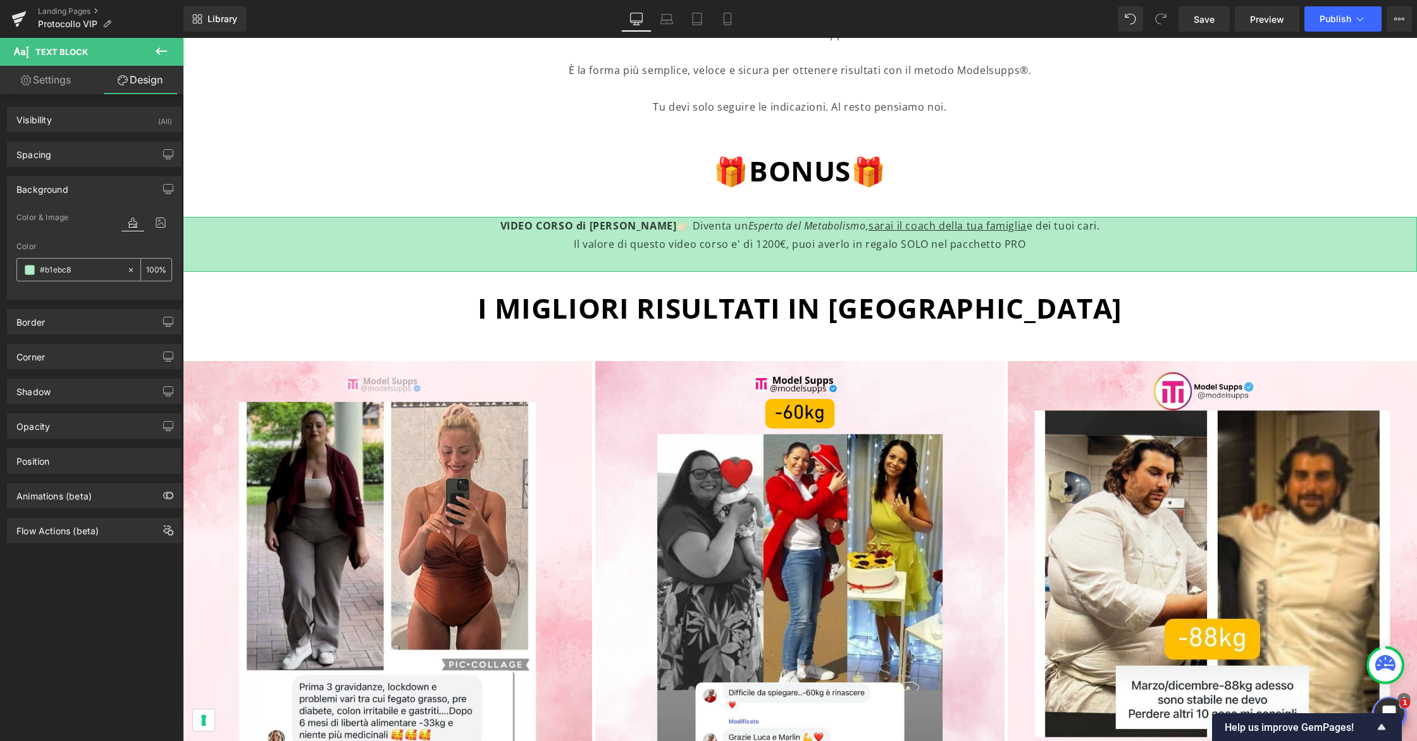
click at [82, 266] on input "#b1ebc8" at bounding box center [80, 270] width 81 height 14
click at [510, 181] on h1 "🎁BONUS🎁" at bounding box center [800, 171] width 1234 height 35
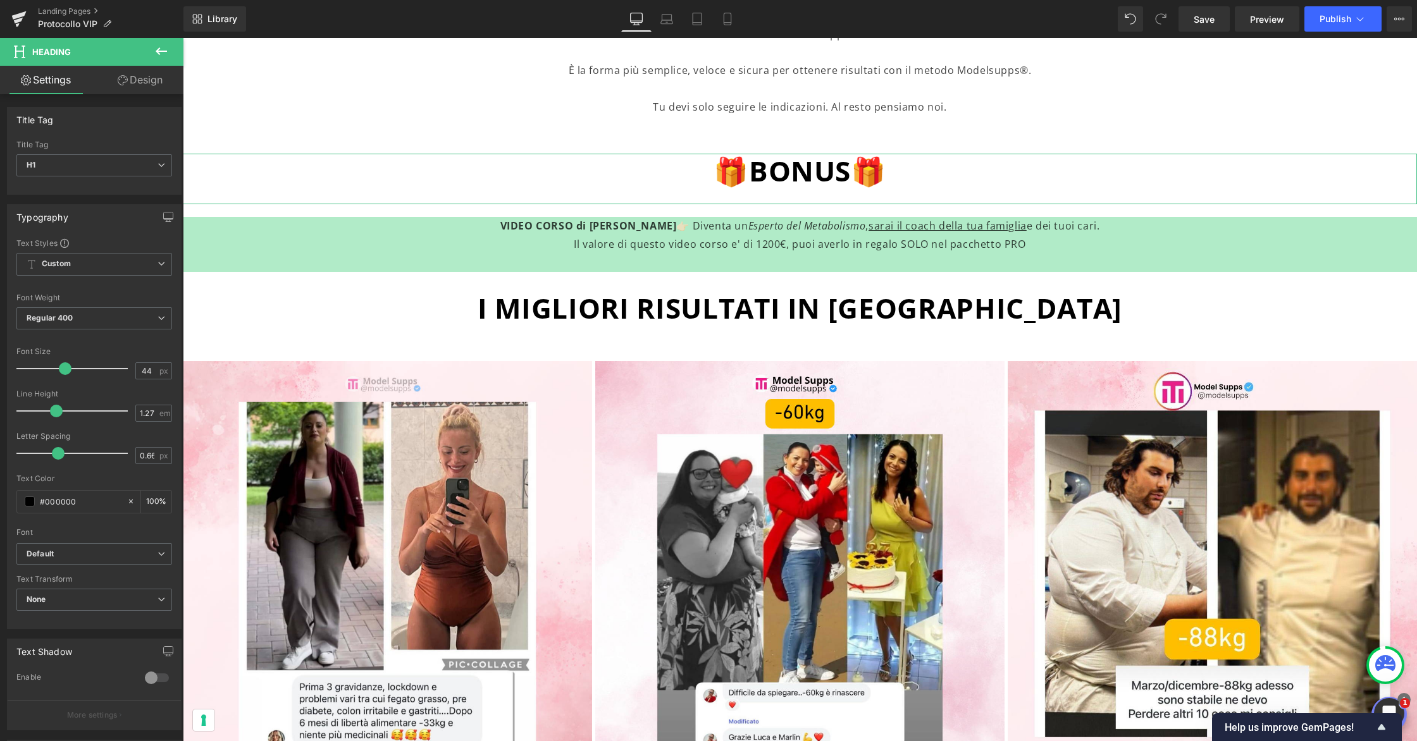
click at [155, 75] on link "Design" at bounding box center [140, 80] width 92 height 28
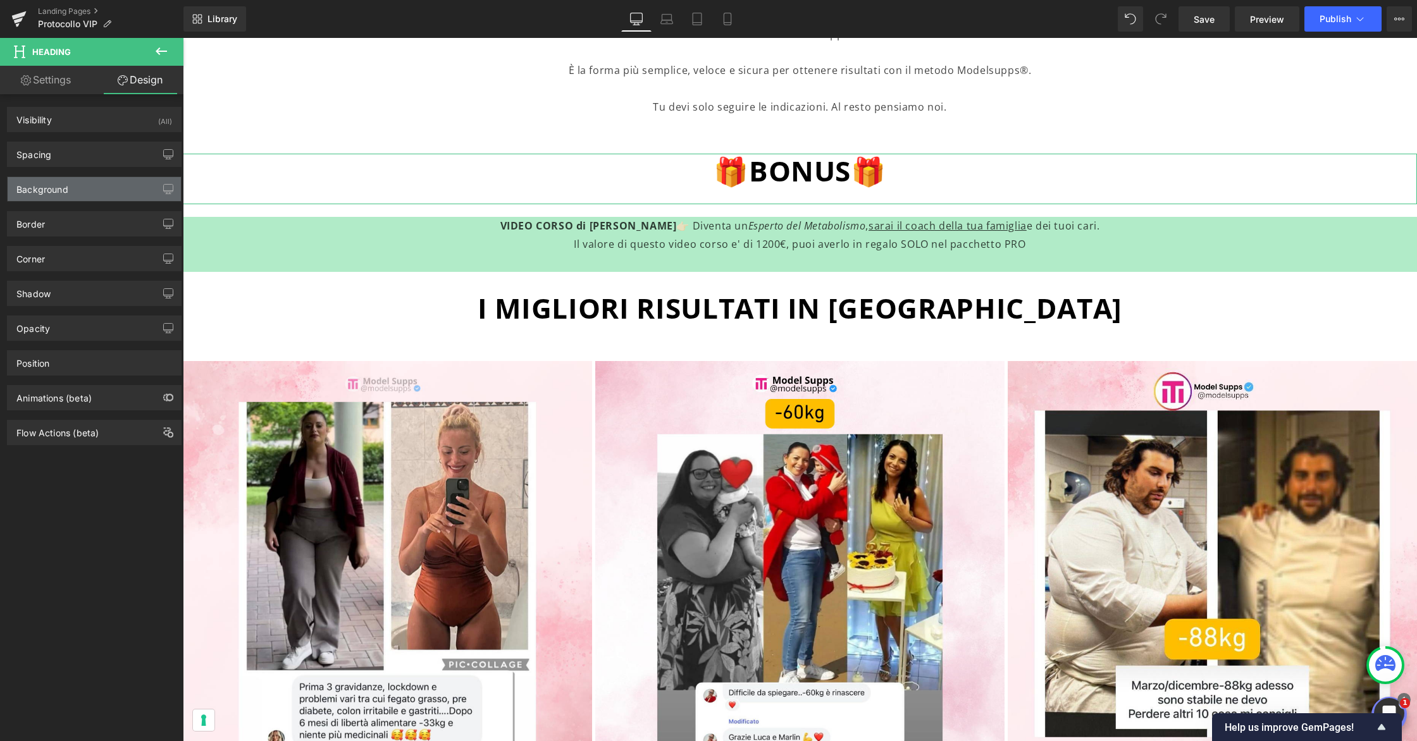
click at [120, 193] on div "Background" at bounding box center [94, 189] width 173 height 24
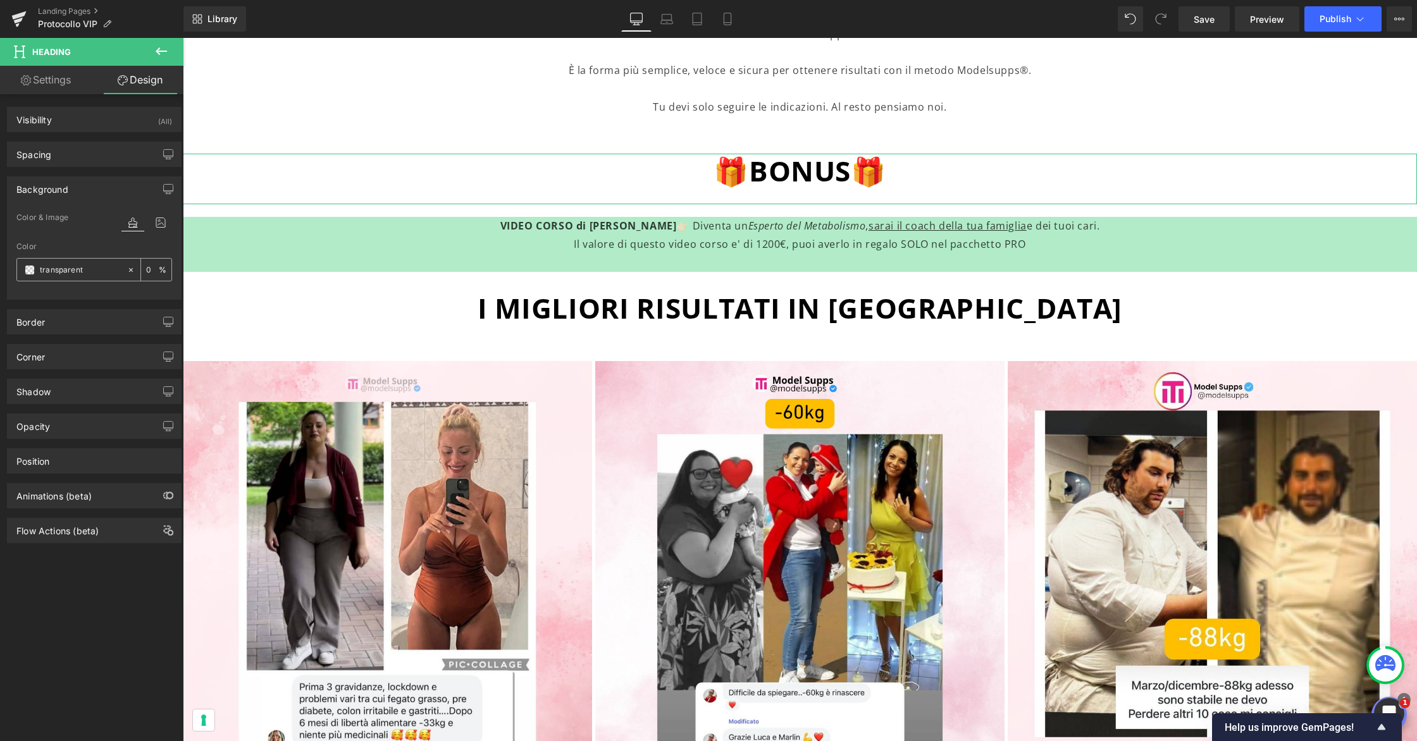
click at [98, 270] on input "transparent" at bounding box center [80, 270] width 81 height 14
paste input "🎁 Video Corso di Luca Veronese: Ripristino totale del metabolismo"
type input "🎁 Video Corso di Luca Veronese: Ripristino totale del metabolismo"
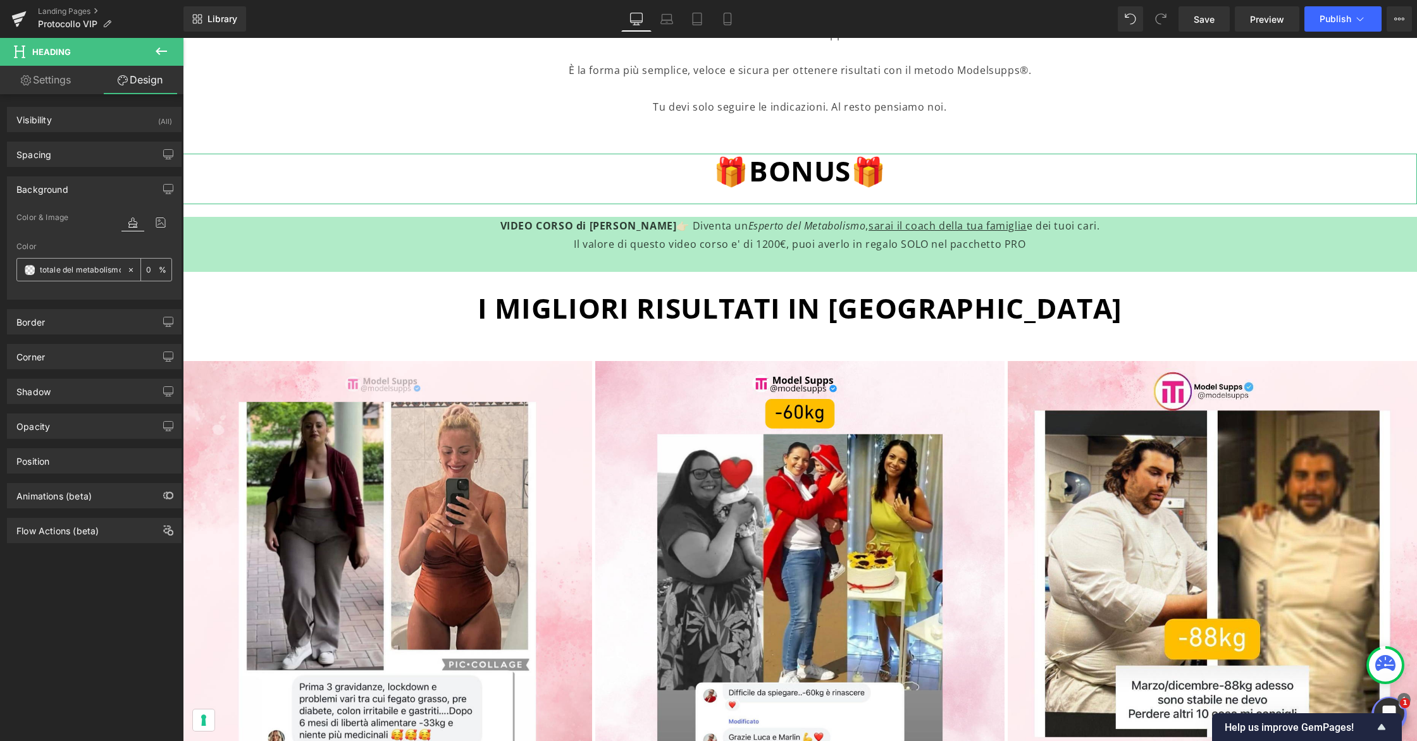
click at [99, 269] on input "🎁 Video Corso di Luca Veronese: Ripristino totale del metabolismo" at bounding box center [80, 270] width 81 height 14
click at [32, 271] on span at bounding box center [30, 270] width 10 height 10
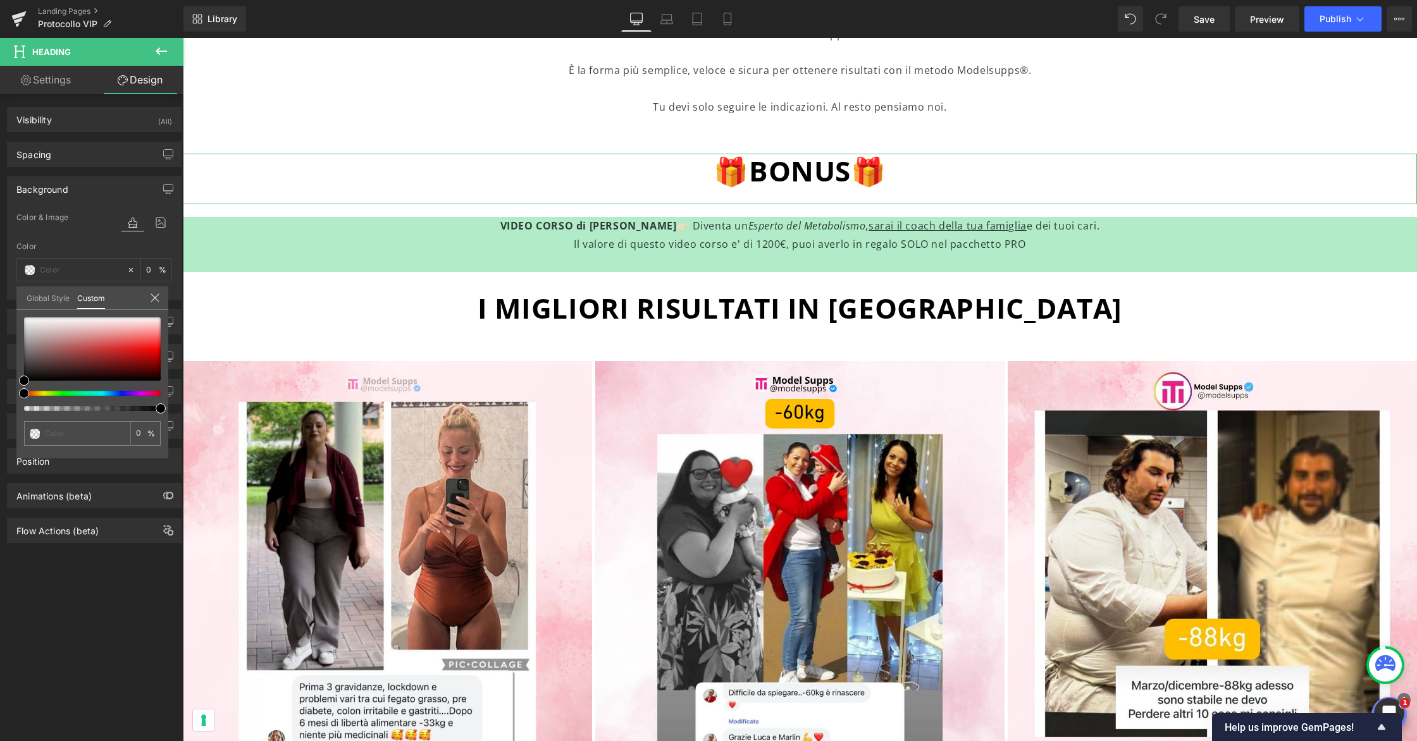
type input "#000000"
type input "100"
type input "#000000"
type input "100"
click at [59, 394] on div at bounding box center [87, 393] width 137 height 5
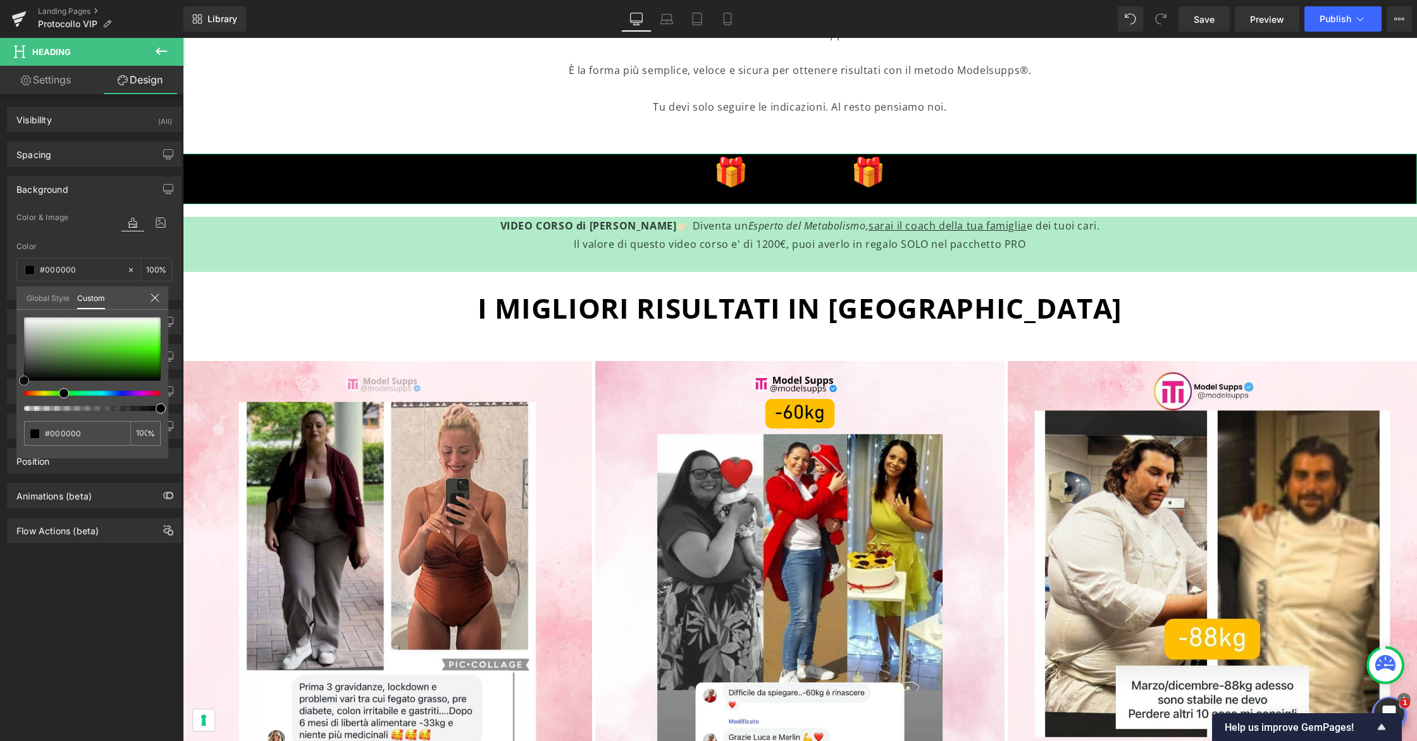
type input "#81c16b"
type input "#8ecd78"
type input "#a3db8e"
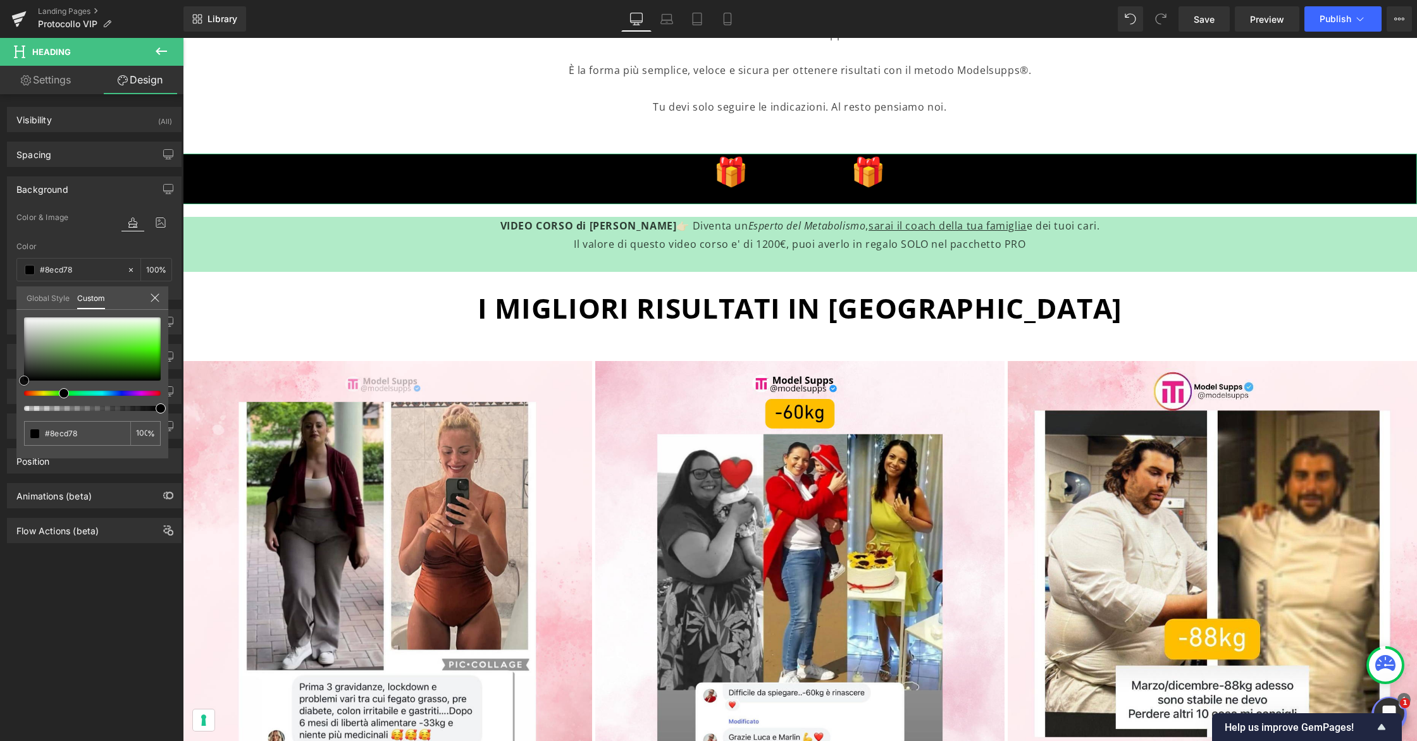
type input "#a3db8e"
type input "#b2e3a0"
type input "#bee8af"
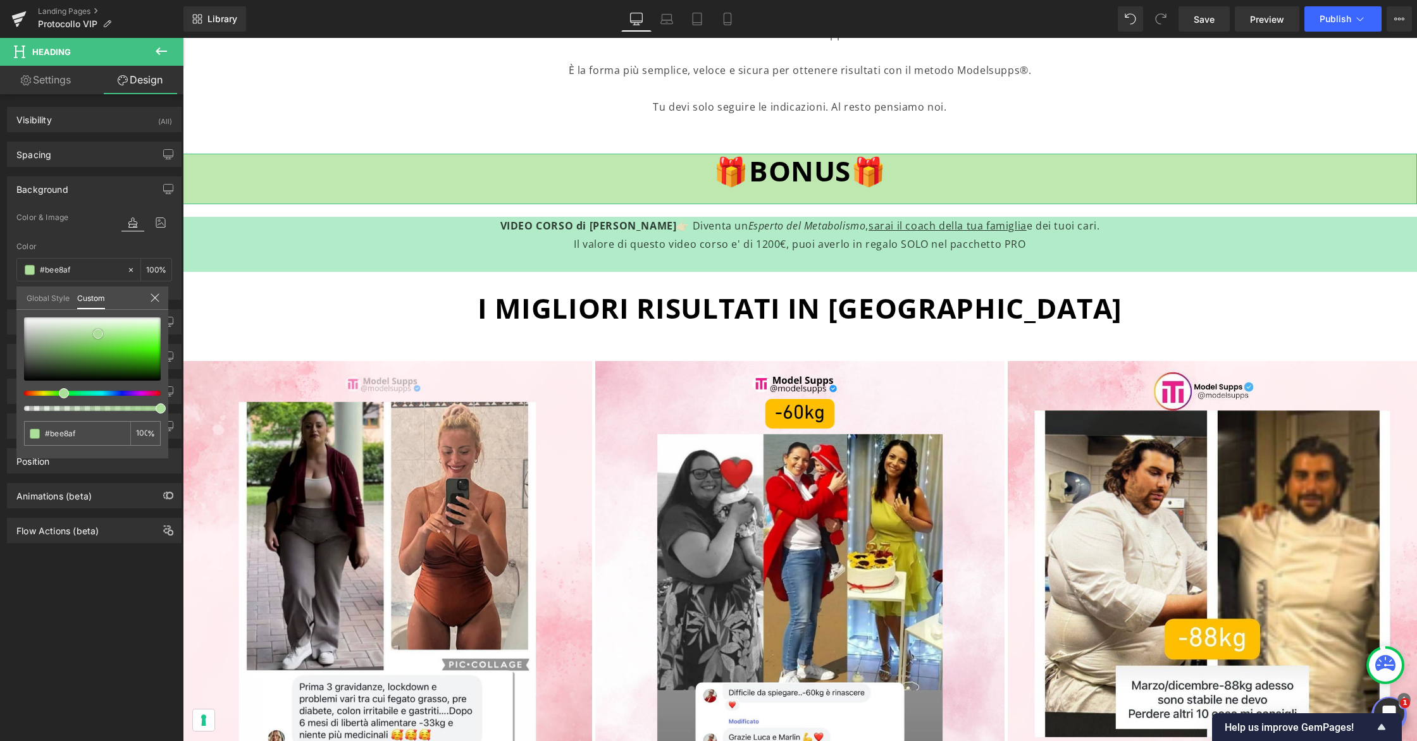
type input "#c4ebb6"
type input "#ccedbe"
type input "#cfeec2"
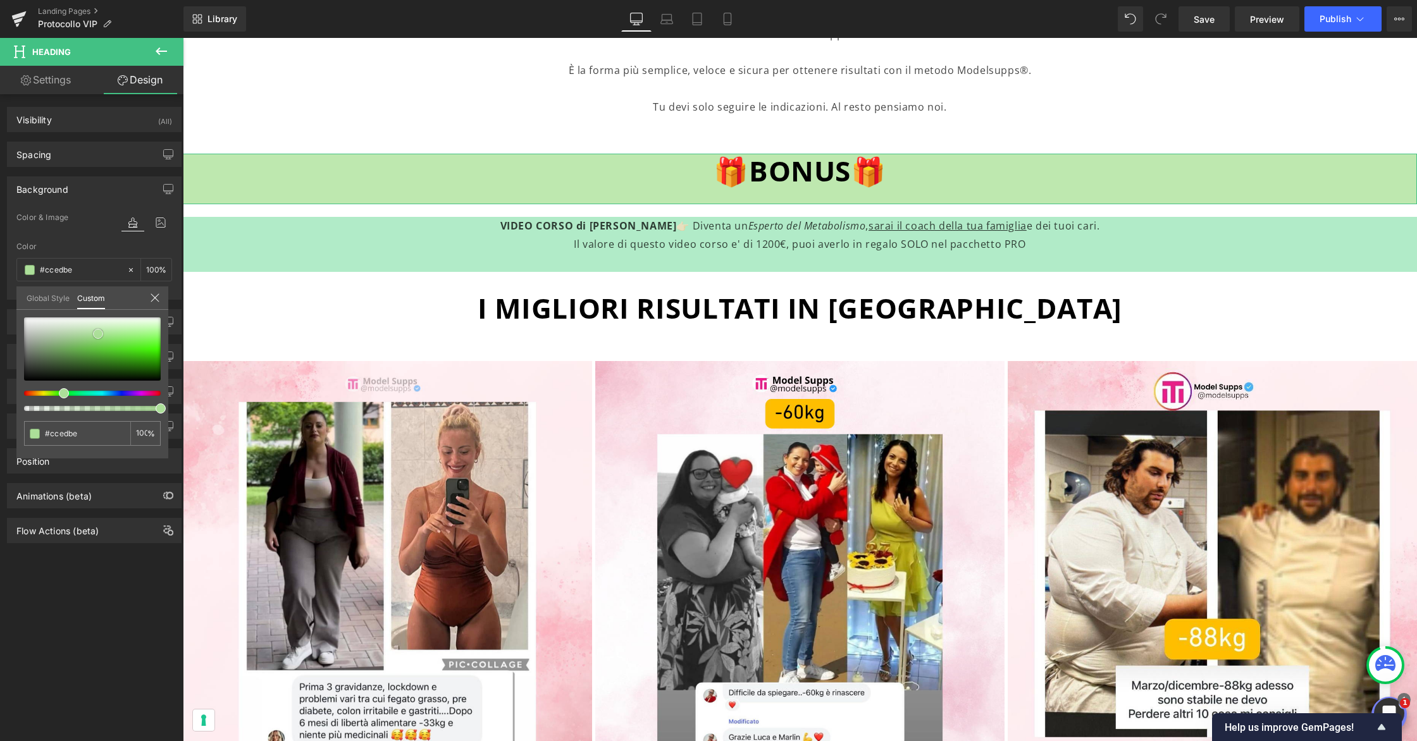
type input "#cfeec2"
type input "#d6f1ca"
type input "#dcf3d2"
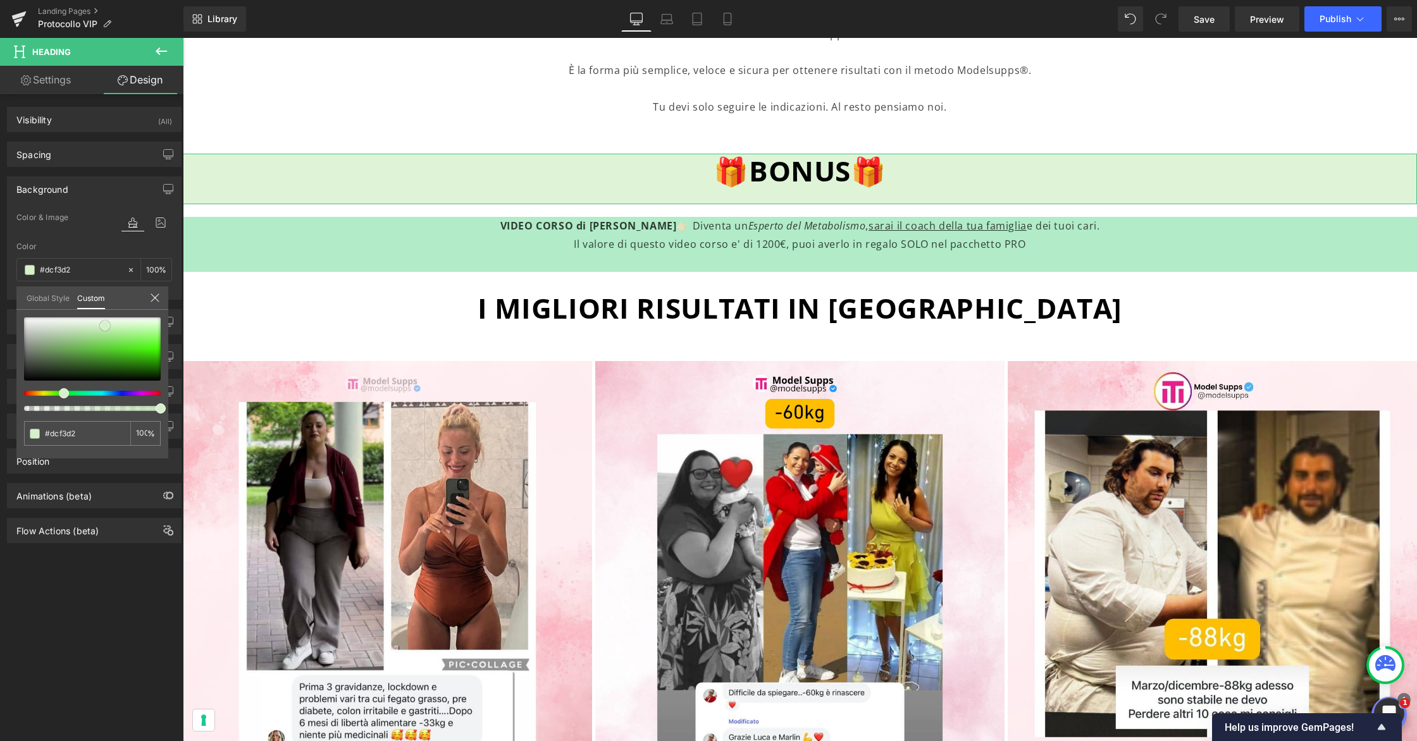
type input "#dff4d6"
type input "#e2f5da"
type input "#e1f6d9"
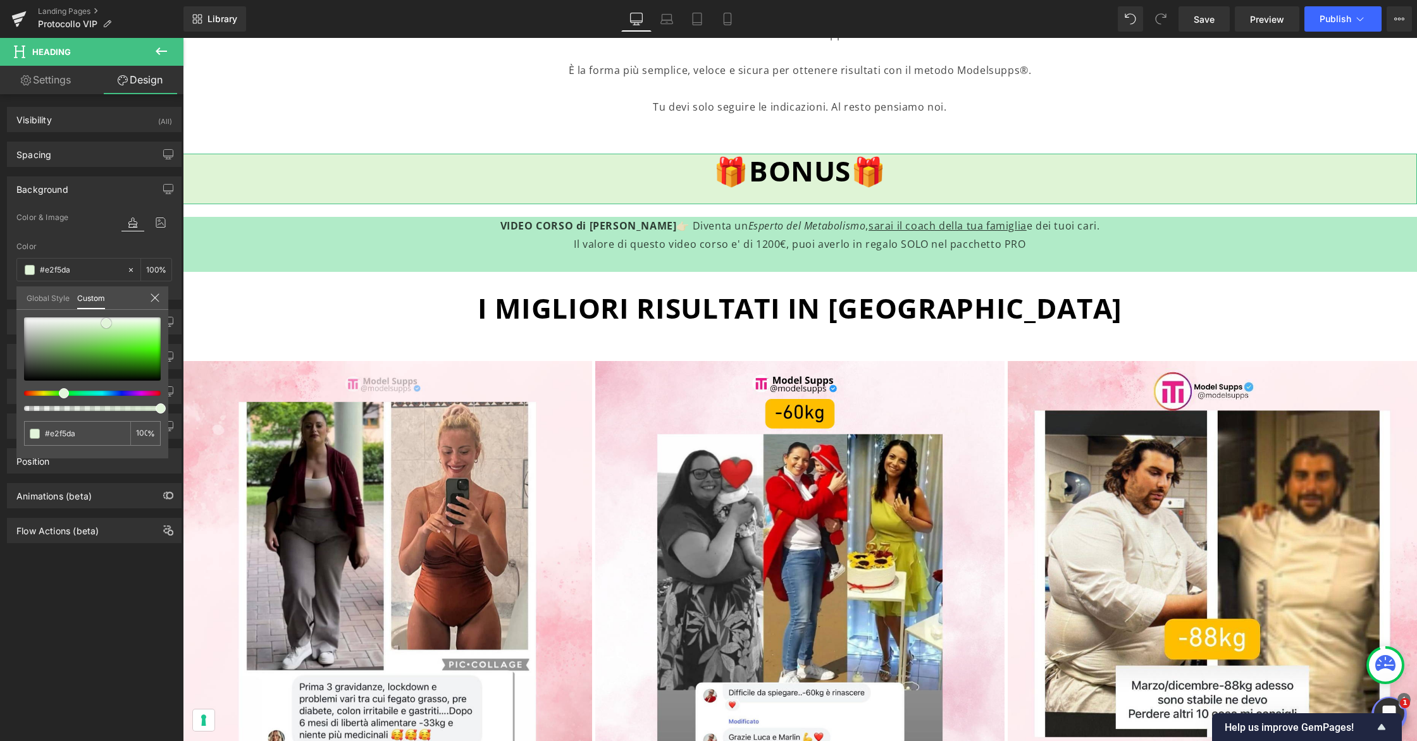
type input "#e1f6d9"
type input "#e1f7d8"
type input "#dbf6cf"
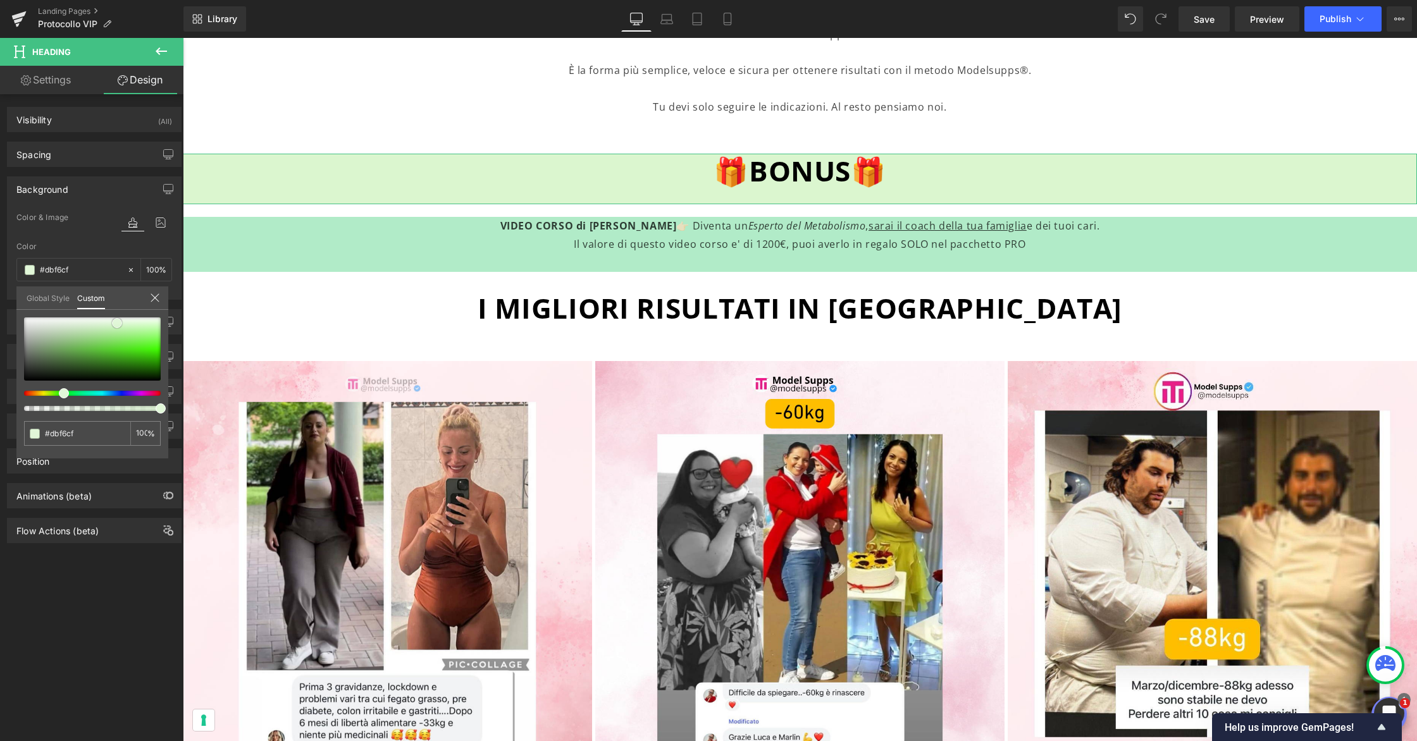
type input "#caf1ba"
type input "#b5ee9f"
type input "#aeed96"
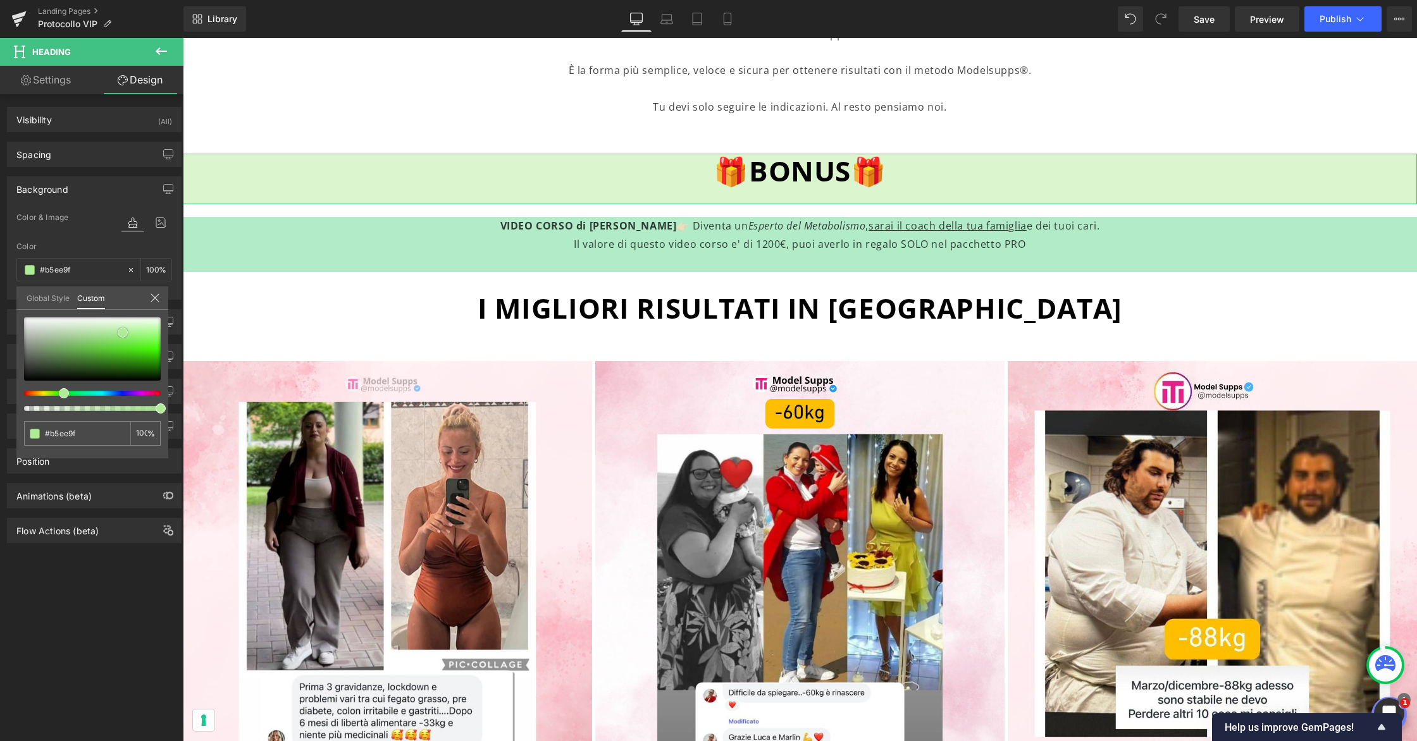
type input "#aeed96"
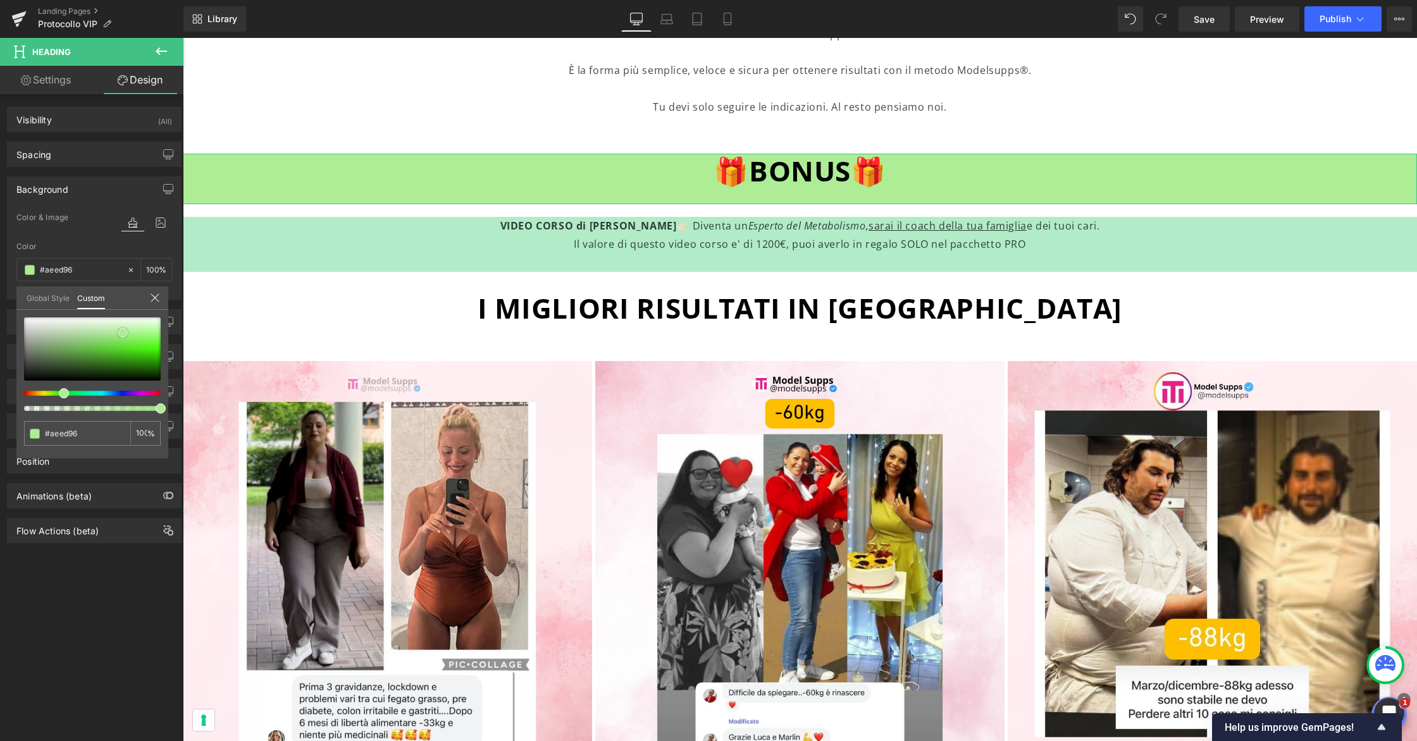
type input "#a8ea8e"
type input "#a7e68e"
type input "#a4e38c"
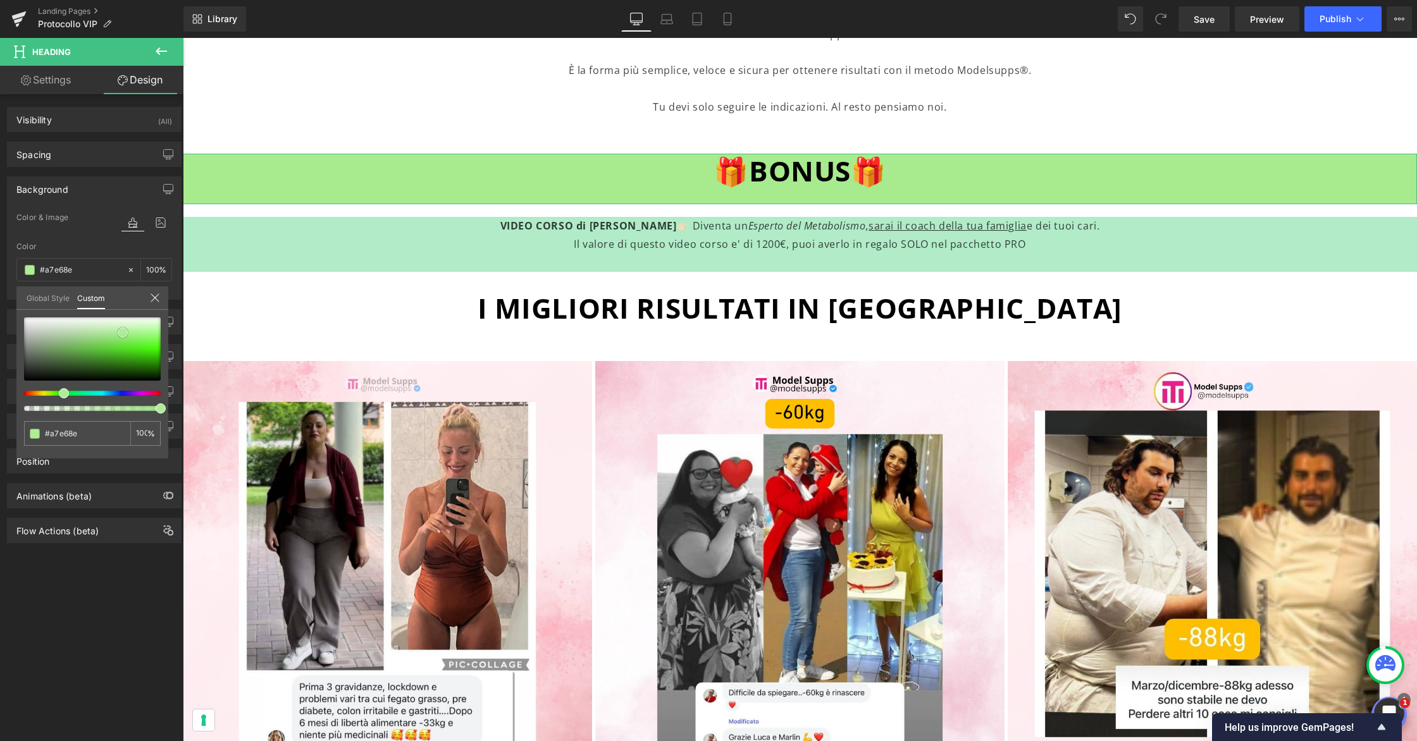
type input "#a4e38c"
type input "#a1e287"
type input "#a1e188"
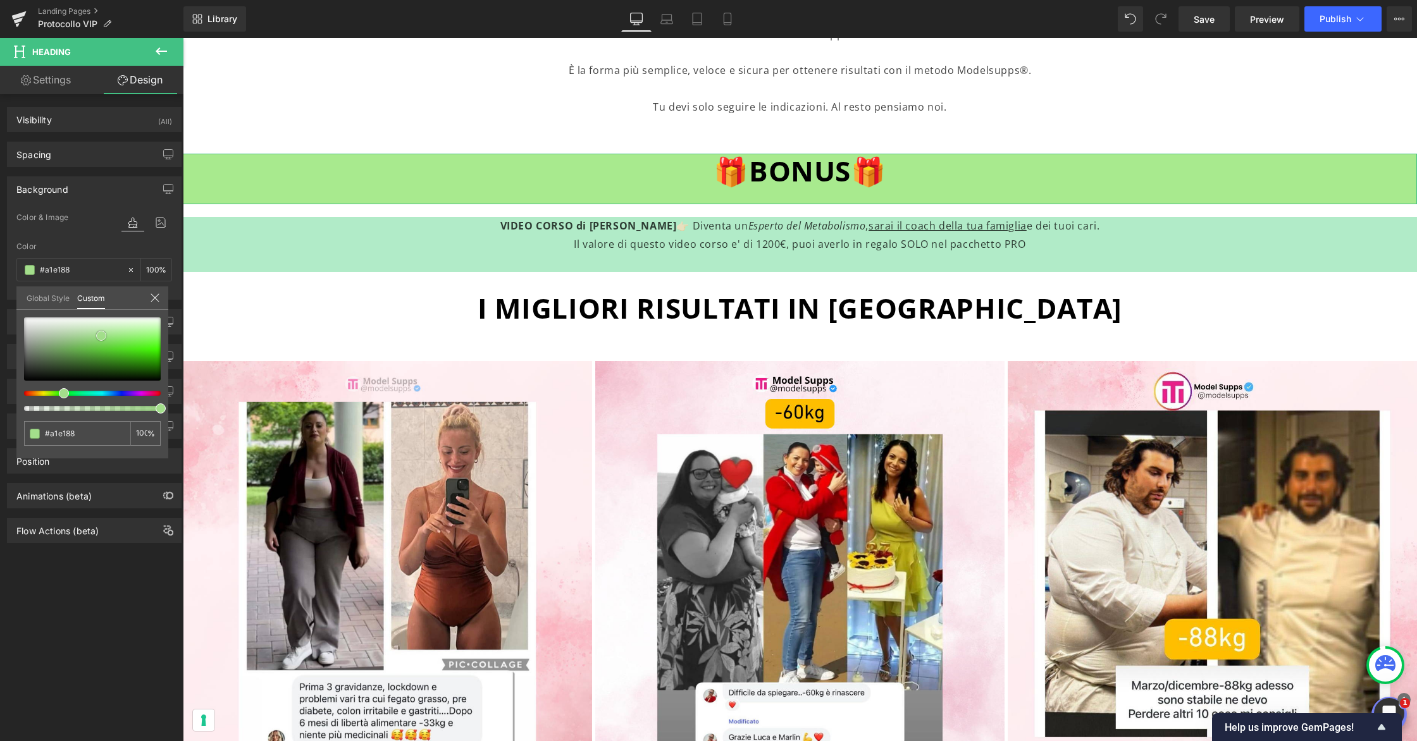
type input "#a3de8b"
type input "#9dd986"
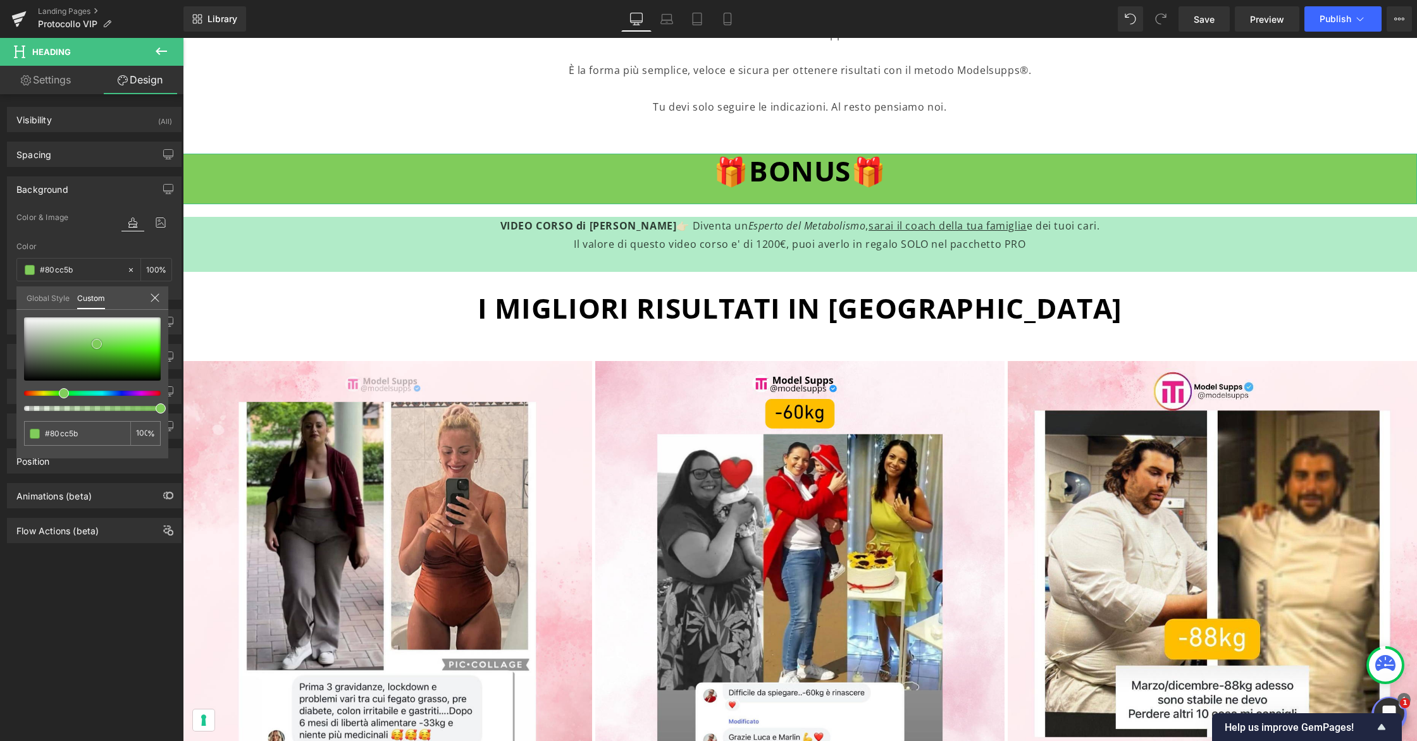
drag, startPoint x: 80, startPoint y: 343, endPoint x: 97, endPoint y: 344, distance: 17.1
click at [97, 344] on div at bounding box center [92, 348] width 137 height 63
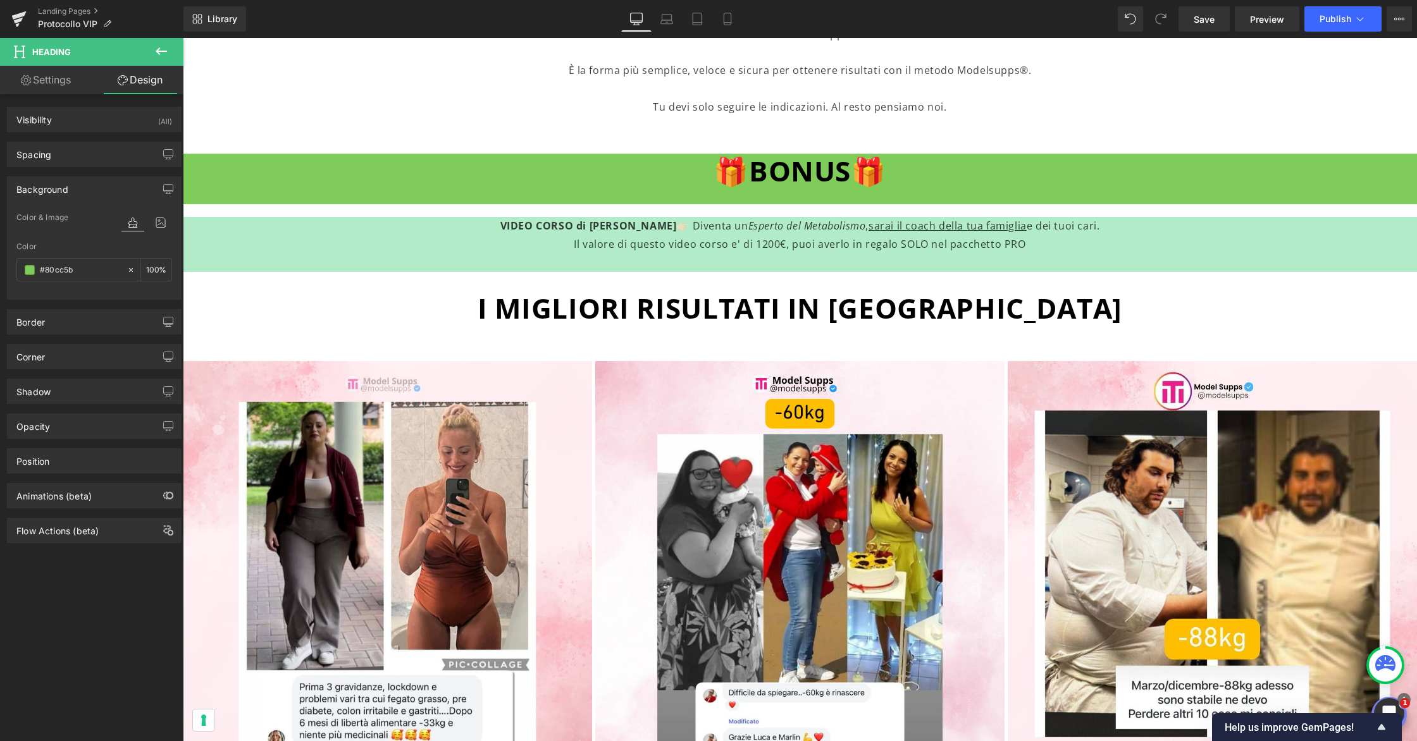
click at [280, 212] on body "Vai direttamente ai contenuti 1 Il tuo carrello è vuoto Continua lo shopping Ha…" at bounding box center [800, 1] width 1234 height 2913
click at [500, 227] on strong "VIDEO CORSO di LUCA VERONESE" at bounding box center [588, 226] width 176 height 14
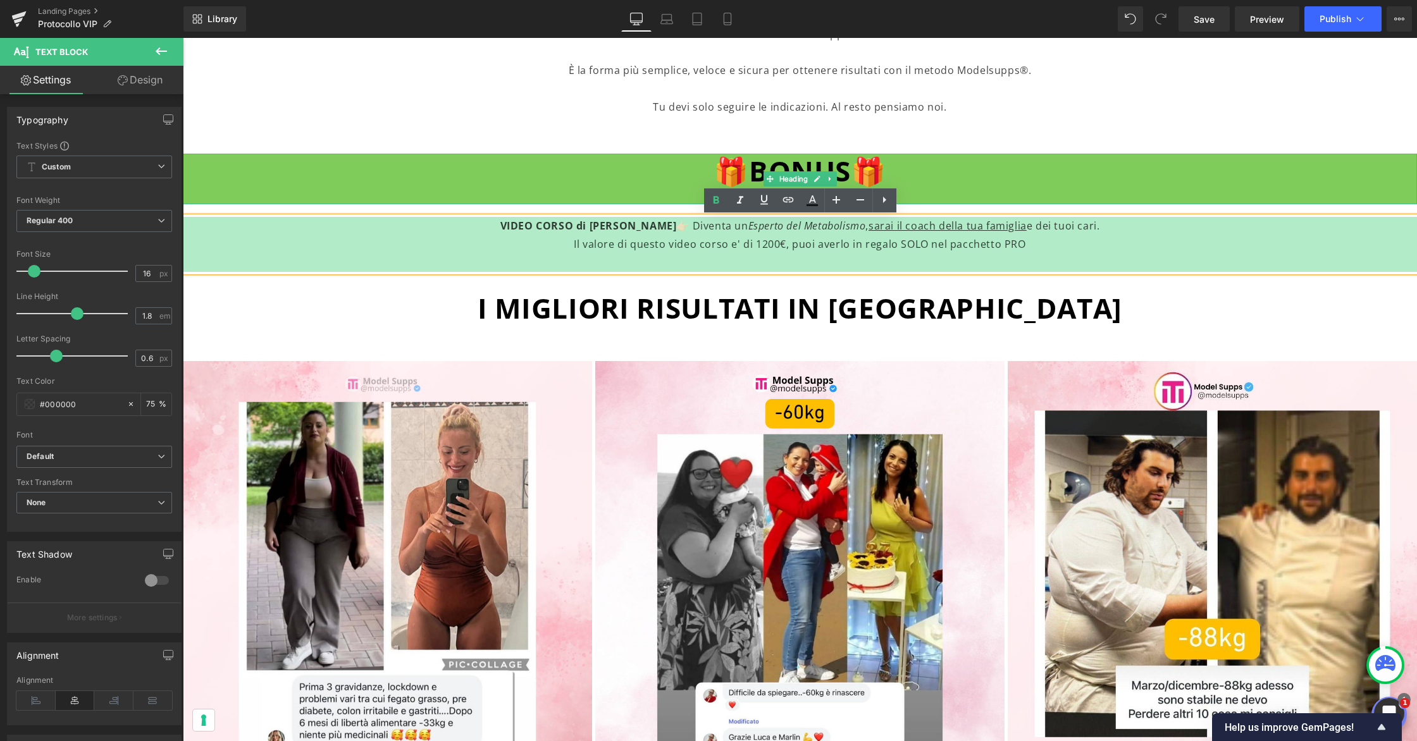
click at [841, 178] on span "🎁BONUS🎁" at bounding box center [799, 171] width 173 height 38
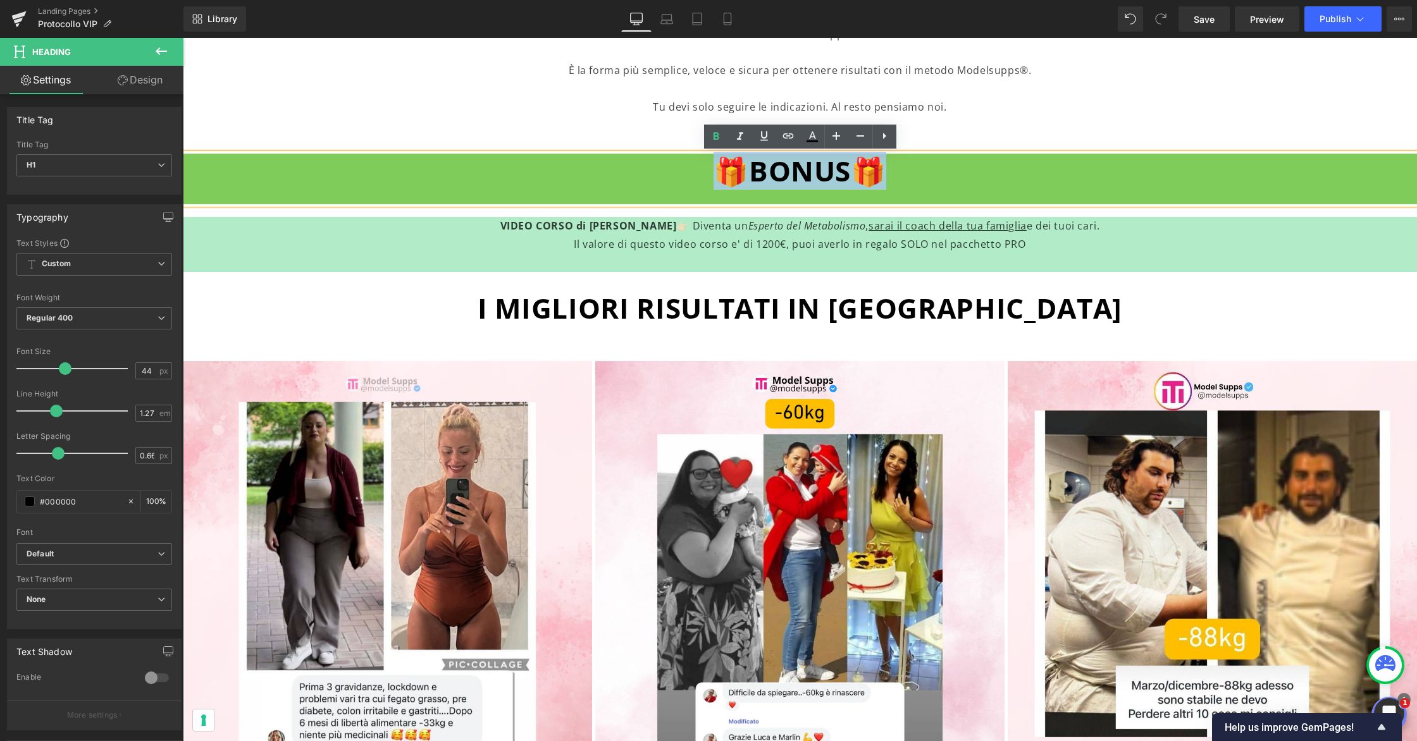
drag, startPoint x: 875, startPoint y: 176, endPoint x: 708, endPoint y: 180, distance: 166.4
click at [708, 180] on h1 "🎁BONUS🎁" at bounding box center [800, 171] width 1234 height 35
copy span "🎁BONUS🎁"
click at [490, 226] on p "VIDEO CORSO di LUCA VERONESE 👉🏻 Diventa un Esperto del Metabolismo , sarai il c…" at bounding box center [799, 226] width 981 height 18
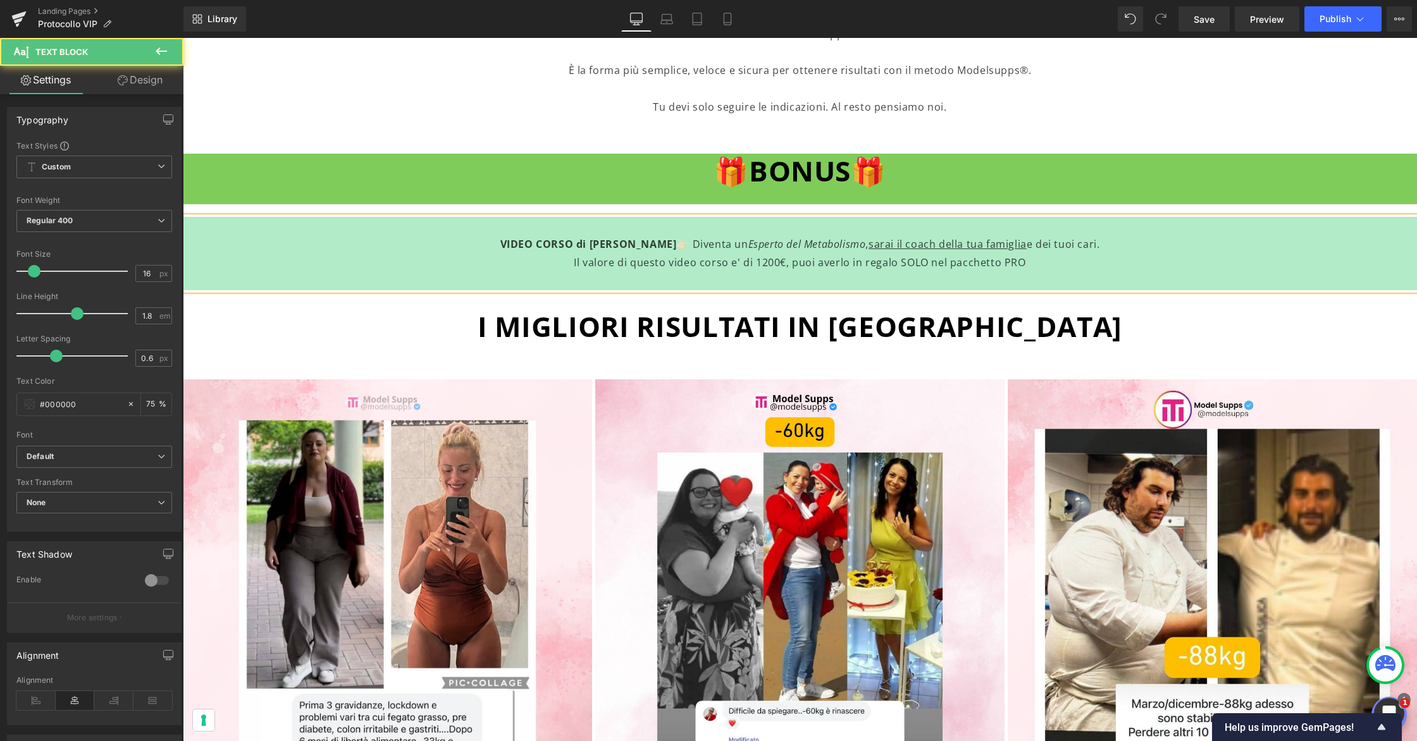
click at [770, 226] on p at bounding box center [799, 226] width 981 height 18
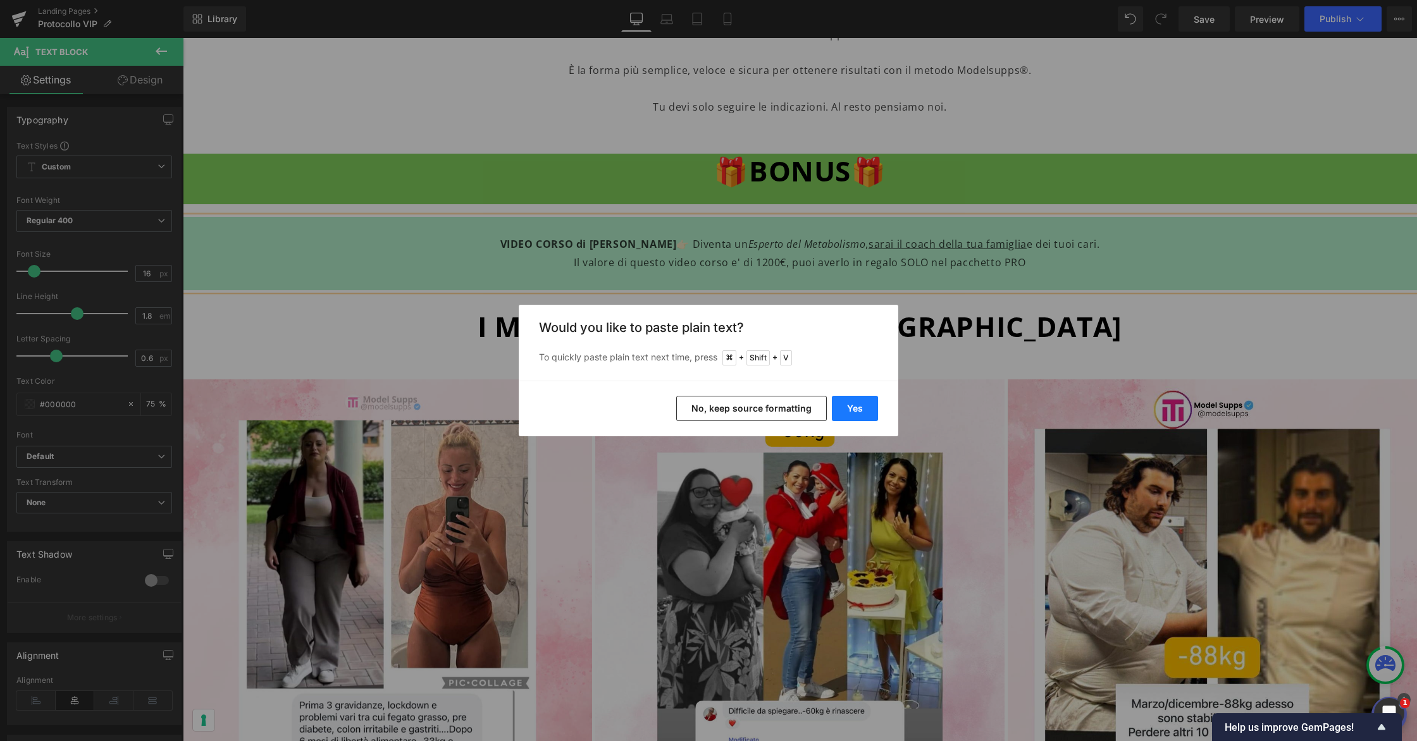
click at [851, 408] on button "Yes" at bounding box center [855, 408] width 46 height 25
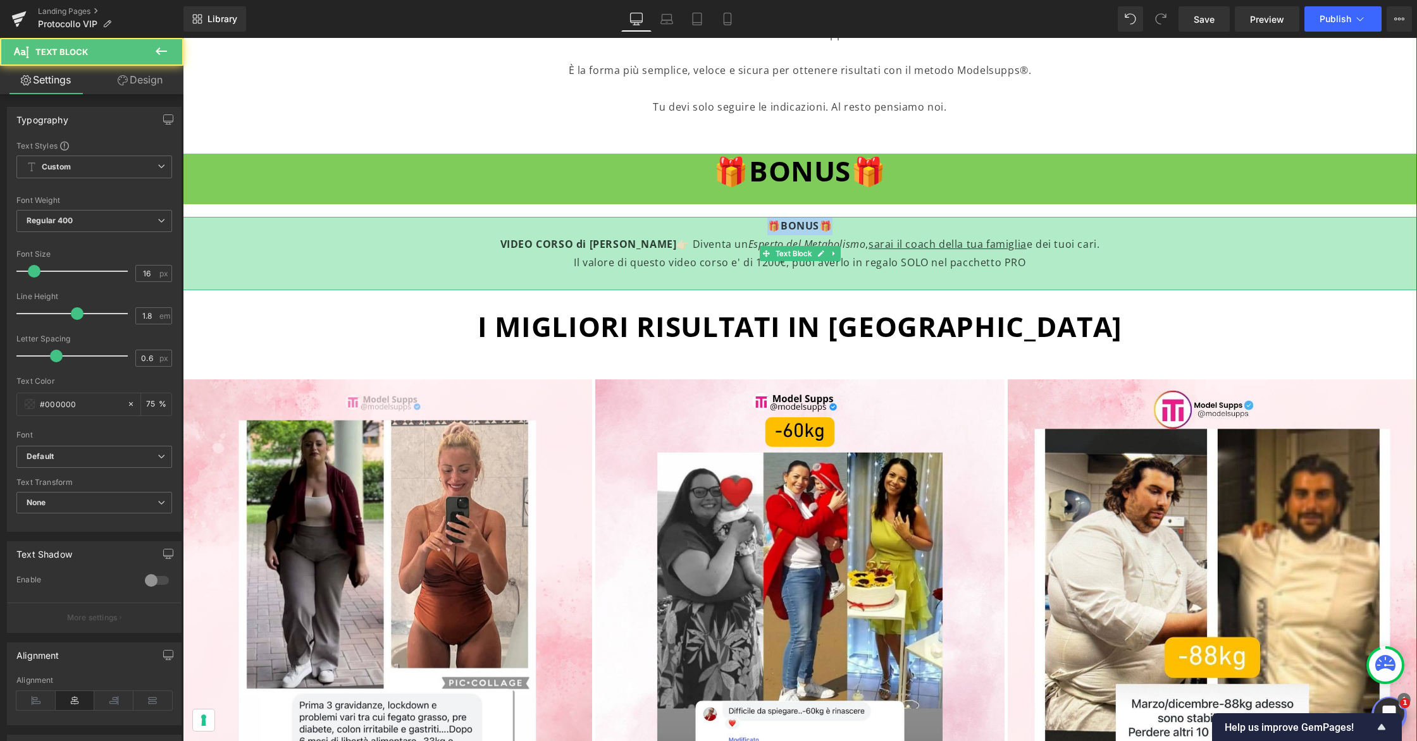
drag, startPoint x: 835, startPoint y: 225, endPoint x: 768, endPoint y: 224, distance: 66.4
click at [768, 224] on p "🎁BONUS🎁" at bounding box center [799, 226] width 981 height 18
click at [834, 250] on icon at bounding box center [833, 254] width 7 height 8
click at [796, 254] on link at bounding box center [800, 253] width 13 height 15
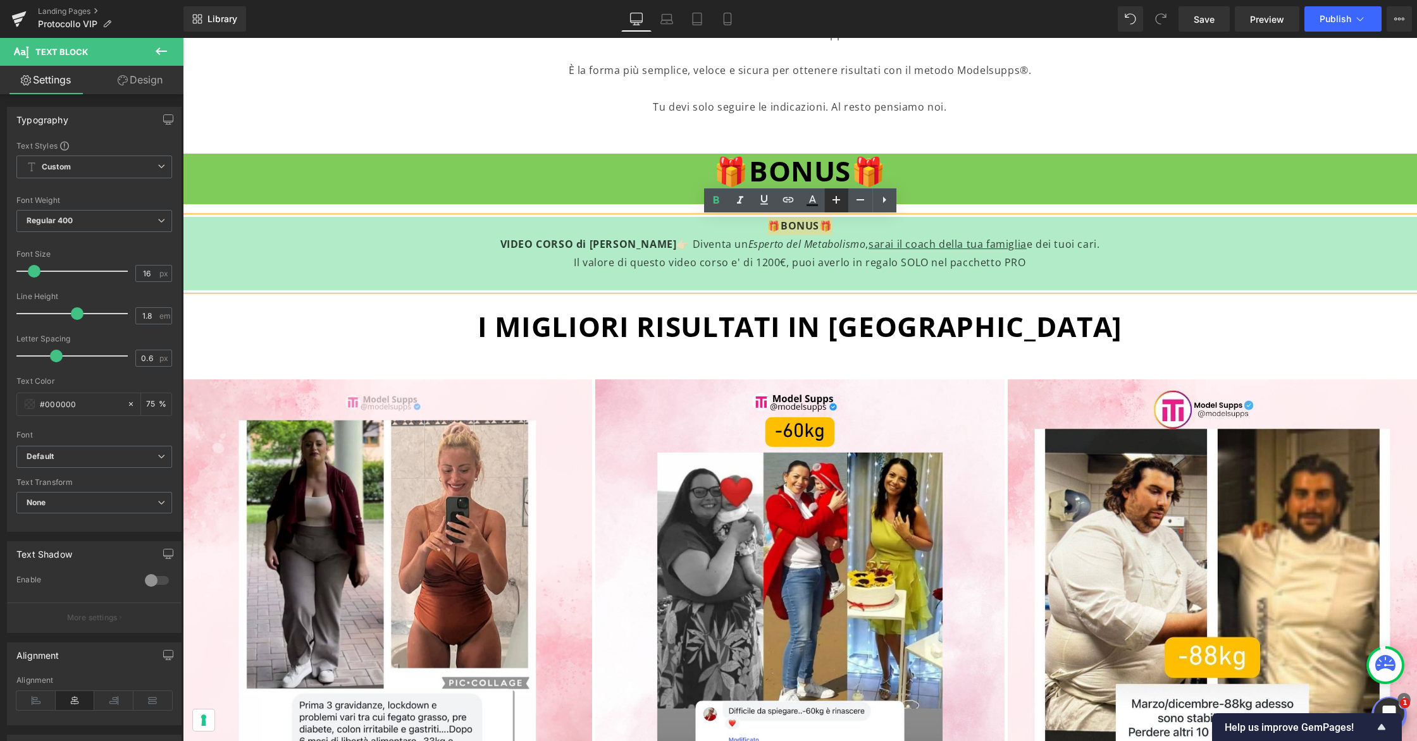
click at [842, 201] on icon at bounding box center [836, 199] width 15 height 15
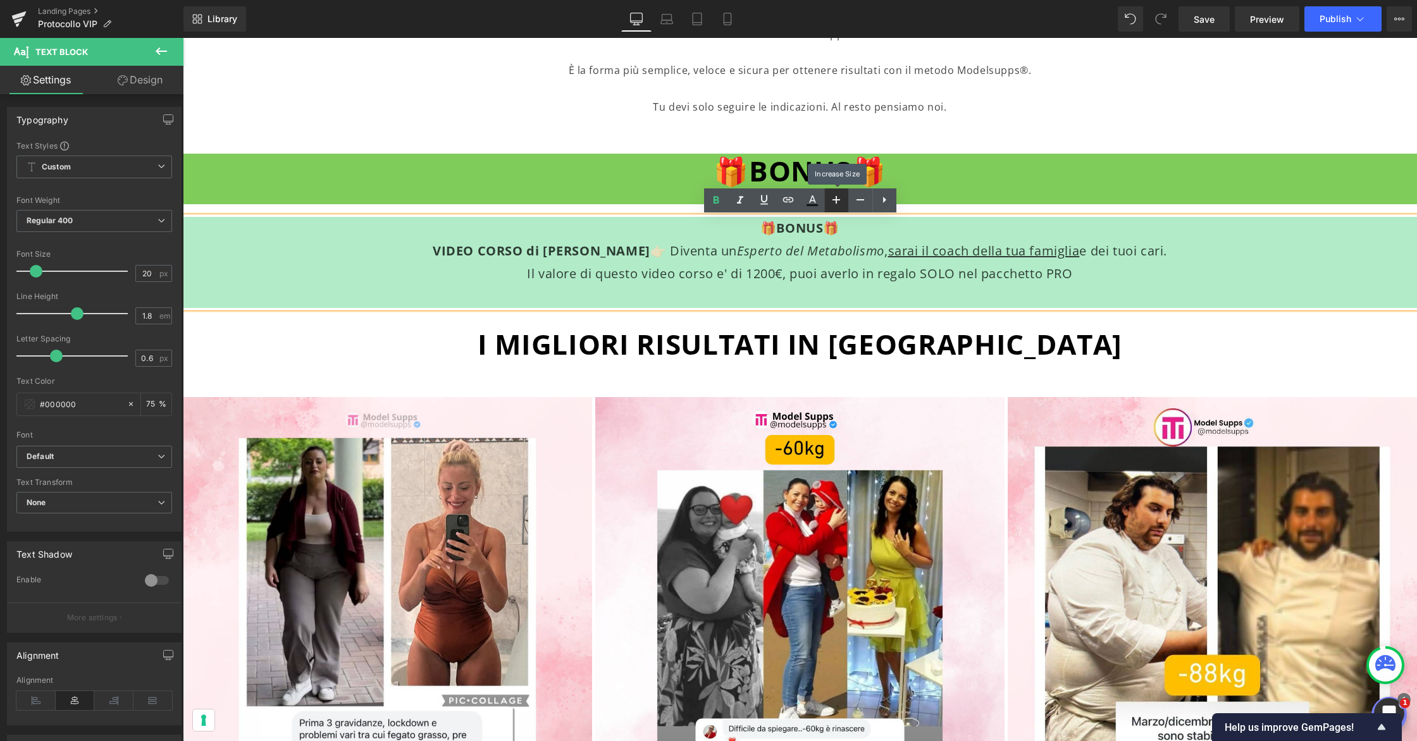
click at [842, 201] on icon at bounding box center [836, 199] width 15 height 15
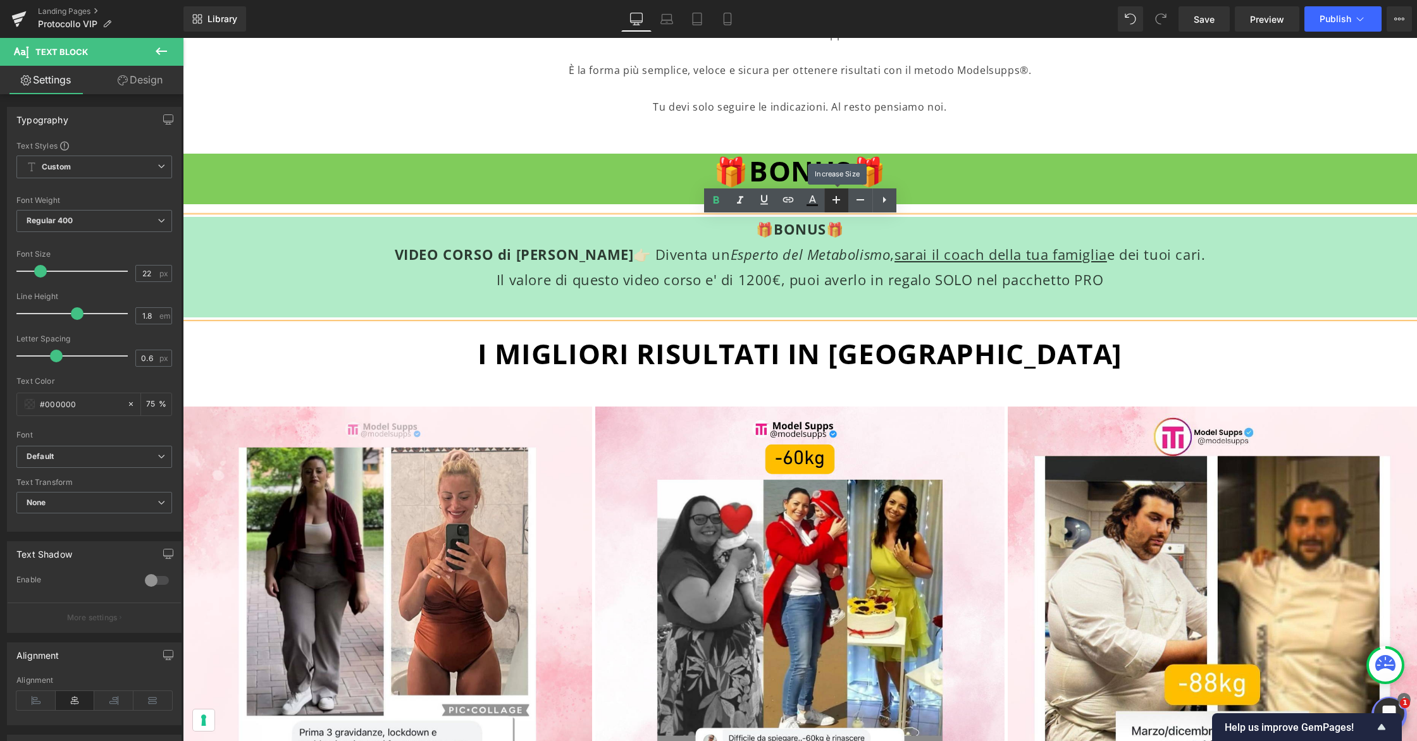
click at [842, 201] on icon at bounding box center [836, 199] width 15 height 15
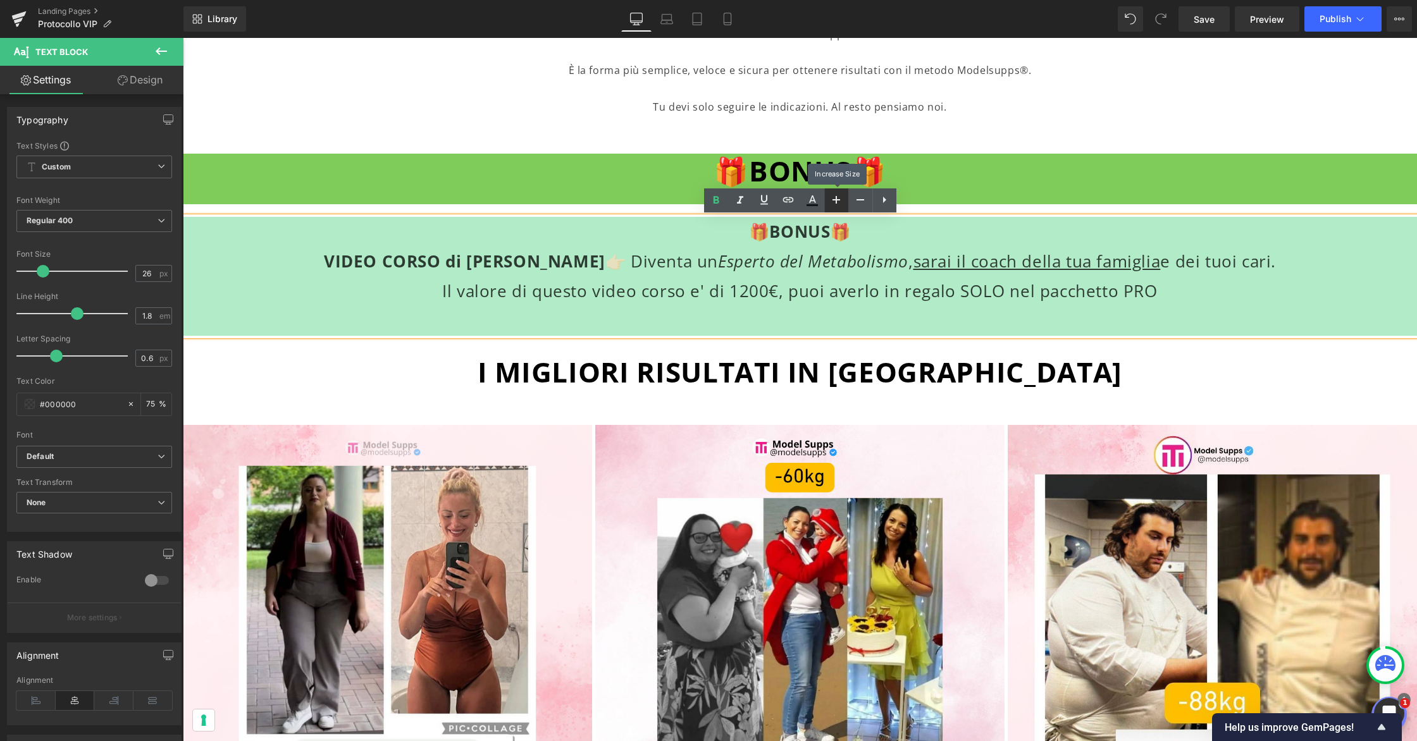
click at [842, 201] on icon at bounding box center [836, 199] width 15 height 15
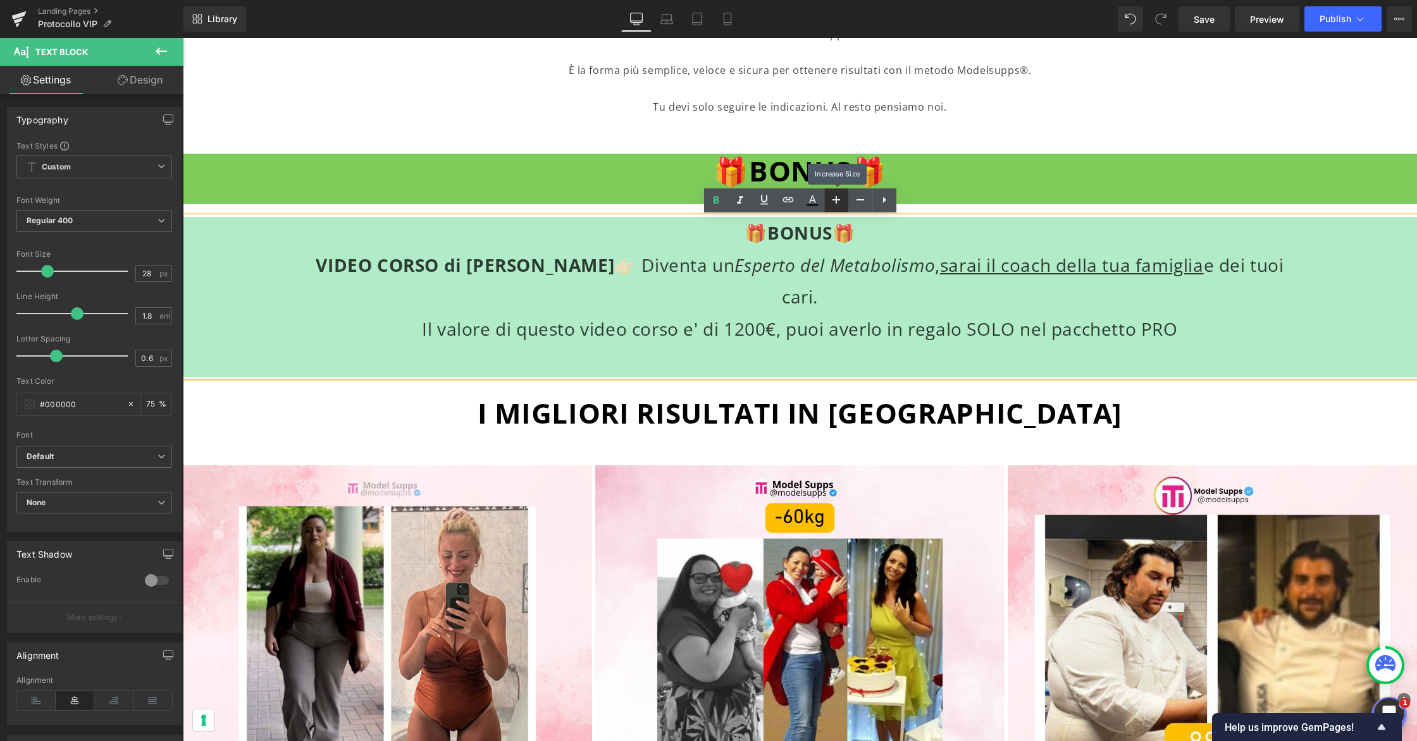
click at [842, 201] on icon at bounding box center [836, 199] width 15 height 15
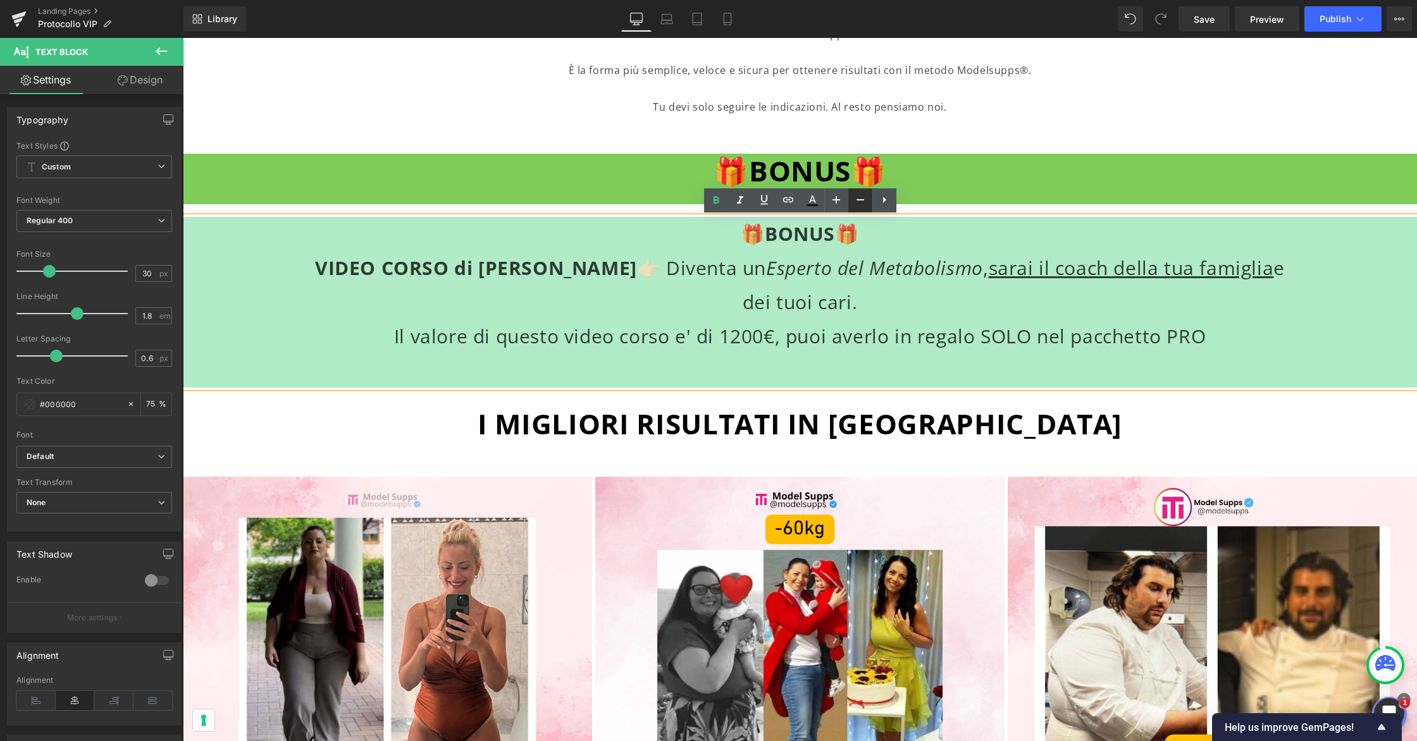
click at [853, 200] on icon at bounding box center [860, 199] width 15 height 15
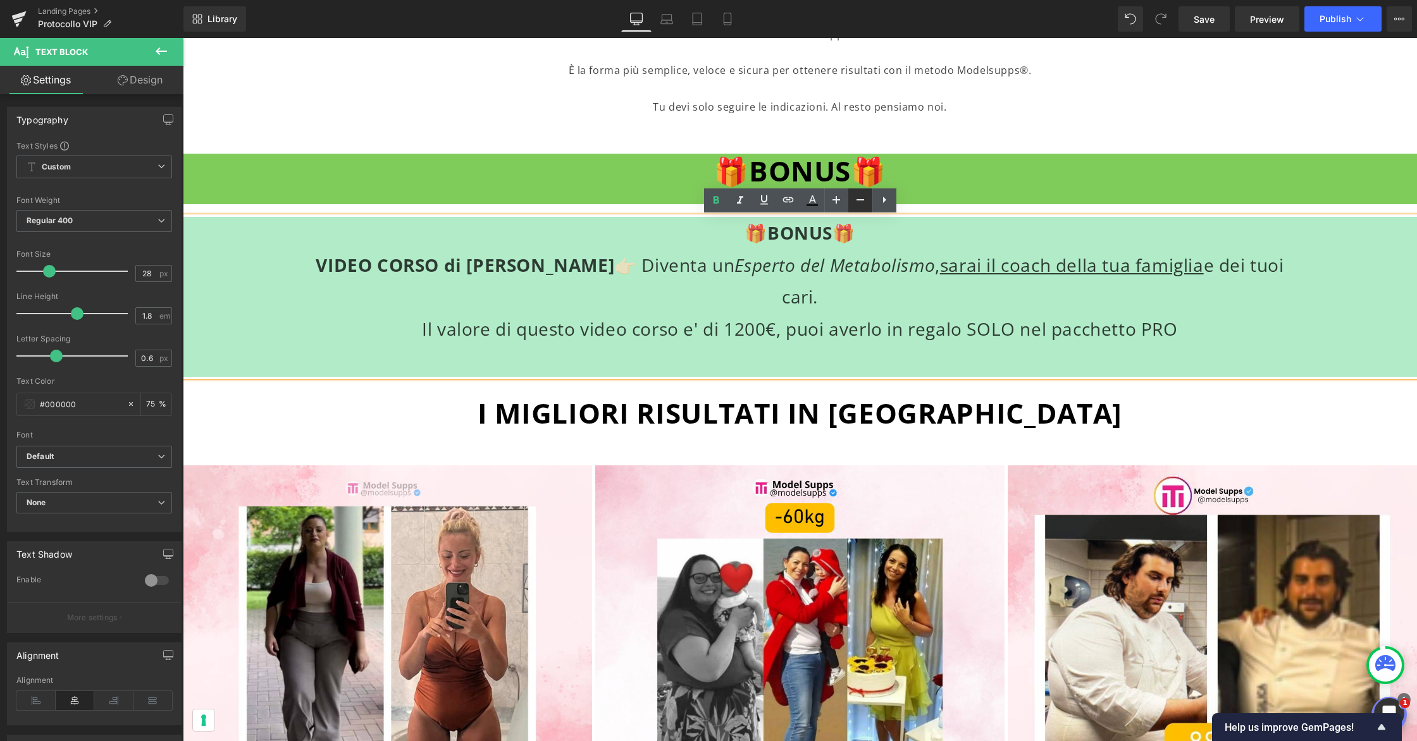
click at [853, 200] on icon at bounding box center [860, 199] width 15 height 15
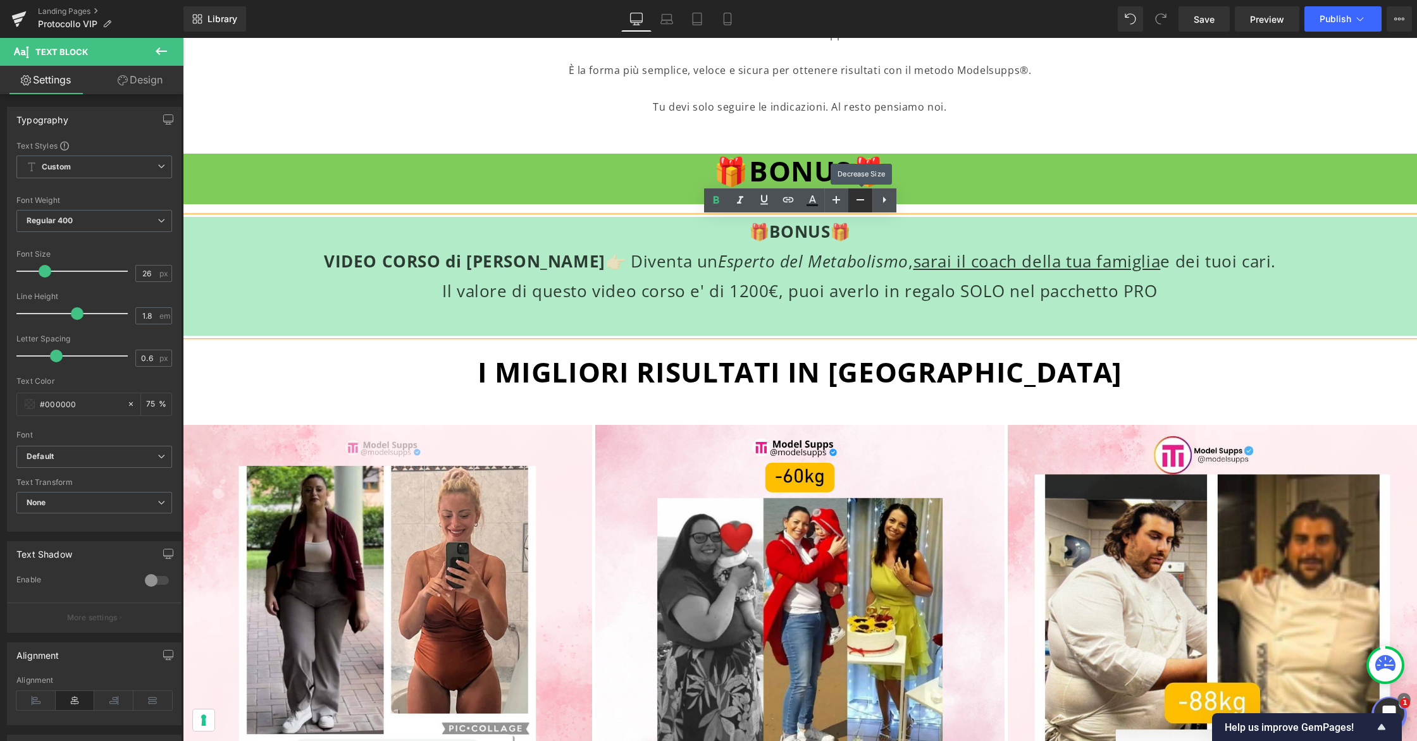
click at [853, 200] on icon at bounding box center [860, 199] width 15 height 15
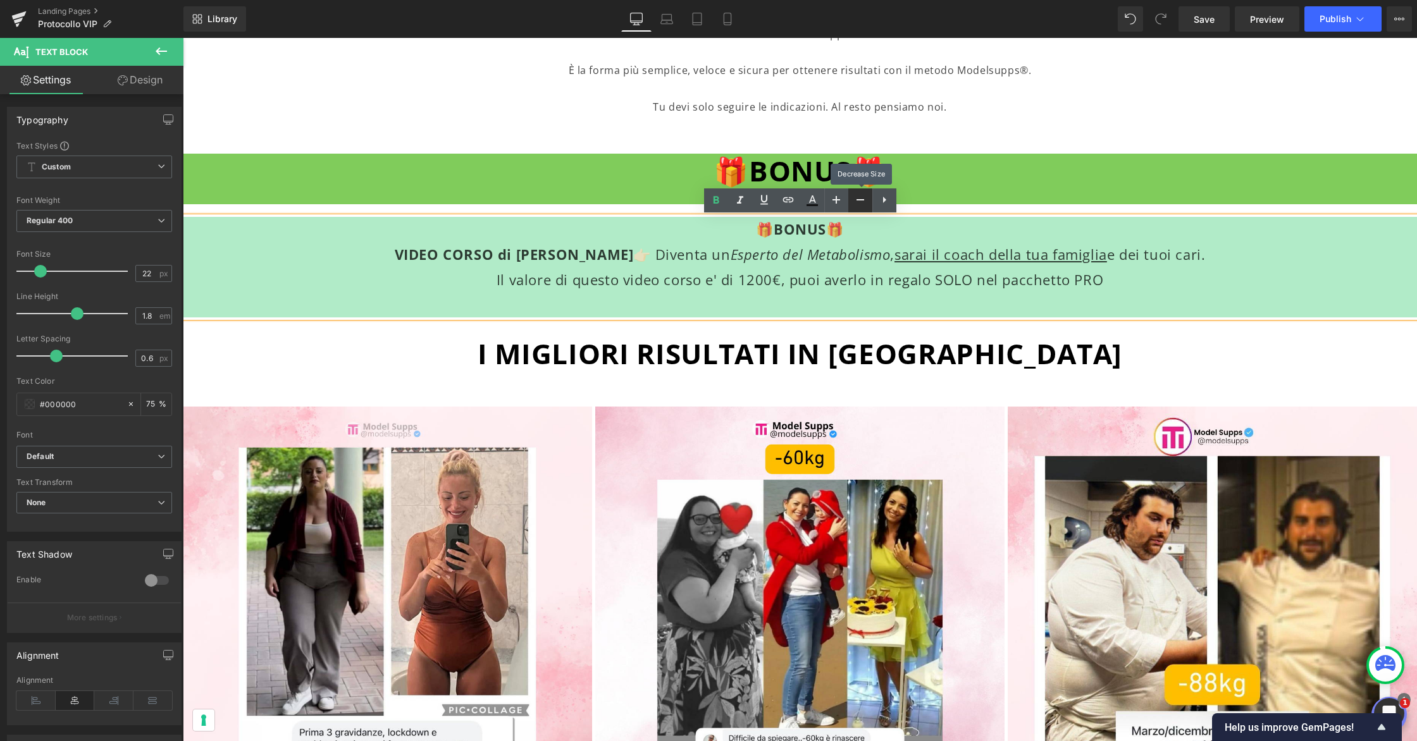
click at [853, 200] on icon at bounding box center [860, 199] width 15 height 15
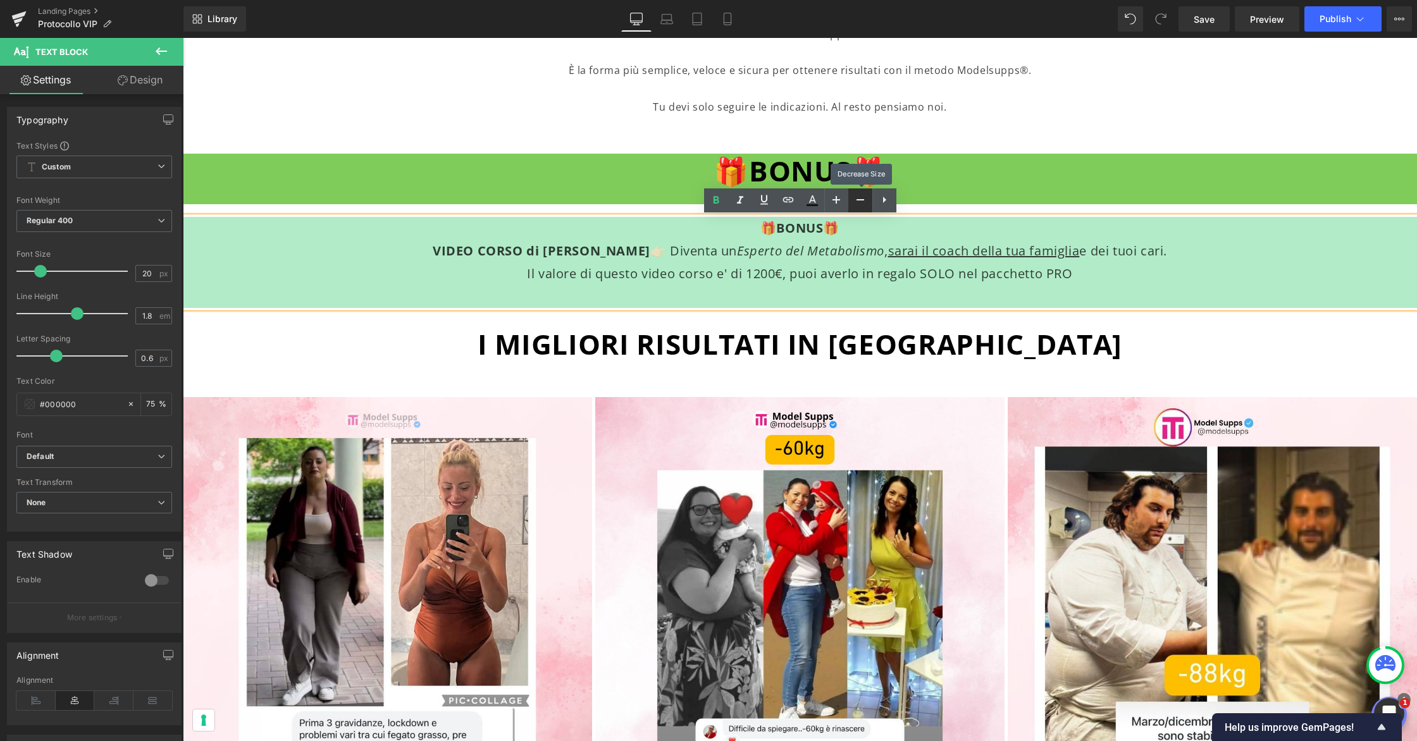
click at [853, 200] on icon at bounding box center [860, 199] width 15 height 15
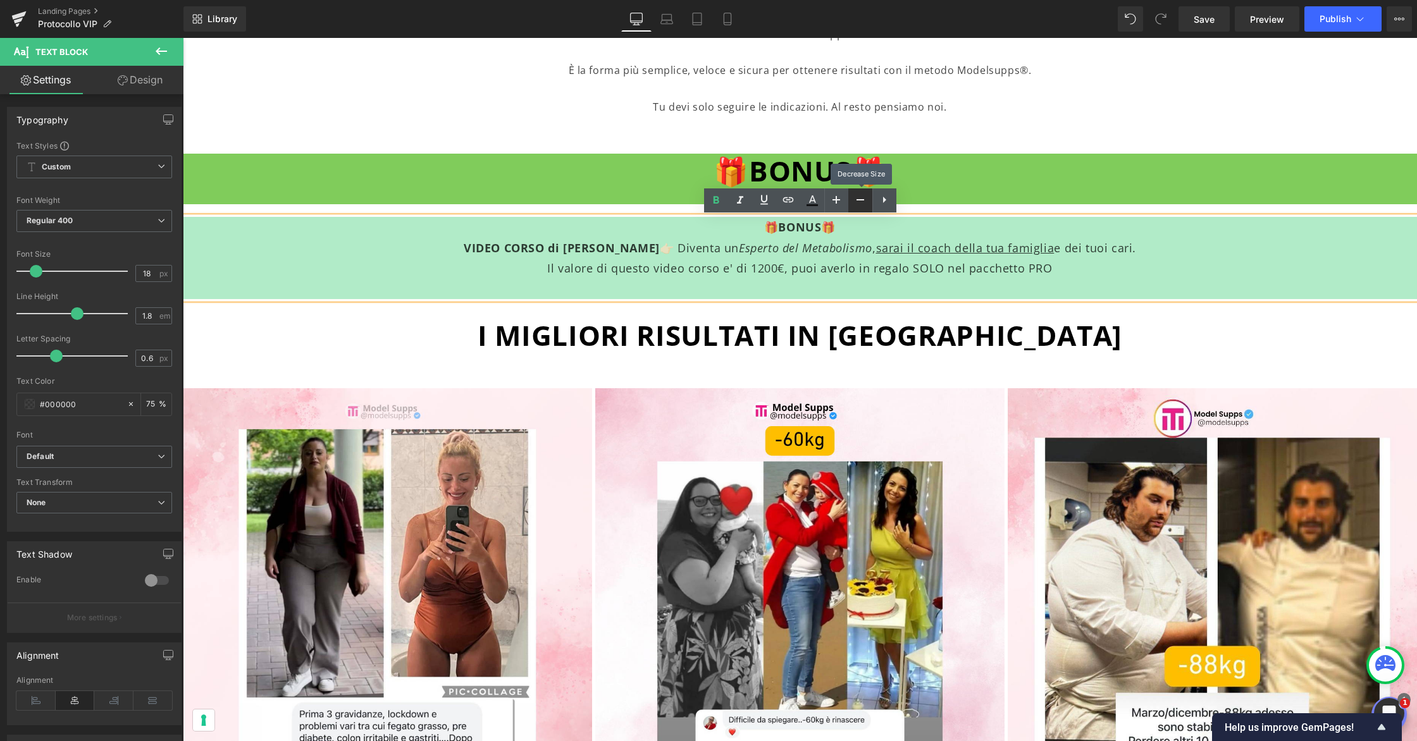
click at [853, 200] on icon at bounding box center [860, 199] width 15 height 15
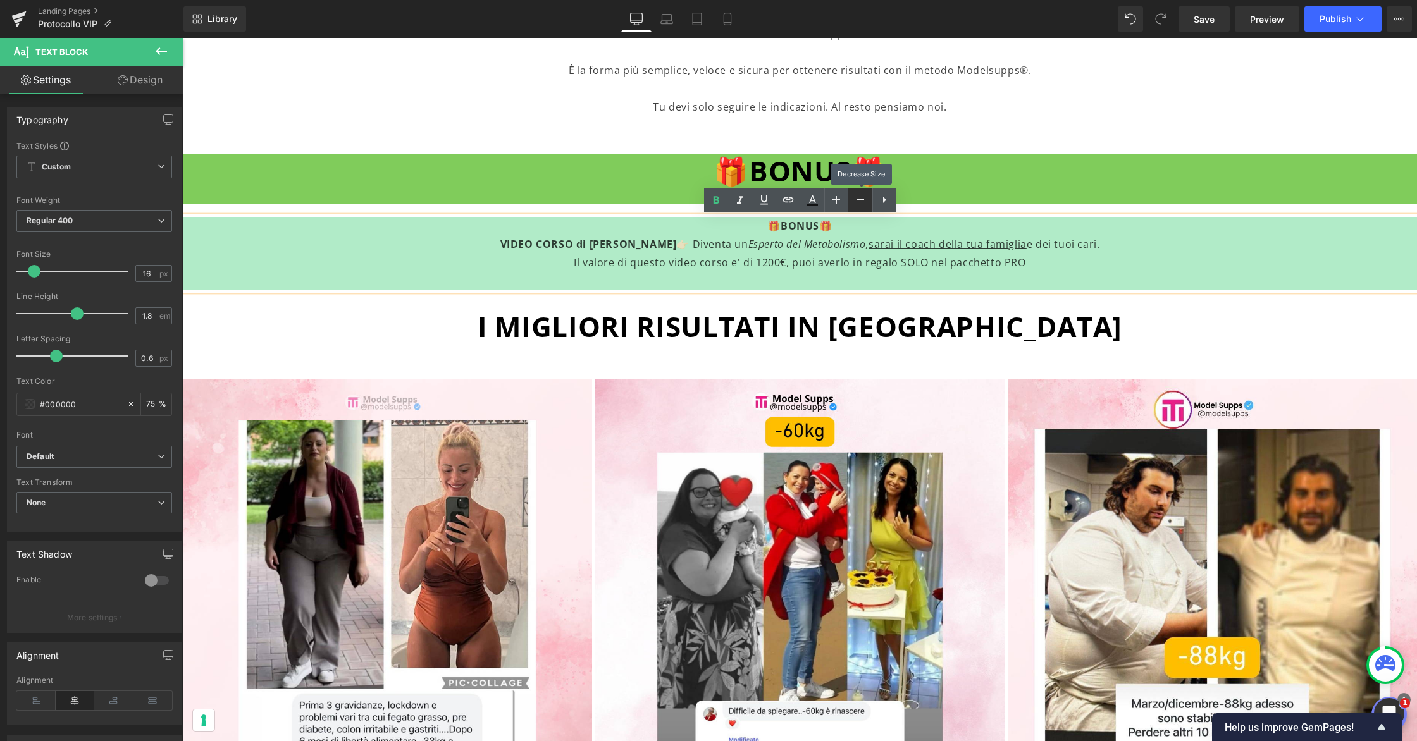
click at [853, 200] on icon at bounding box center [860, 199] width 15 height 15
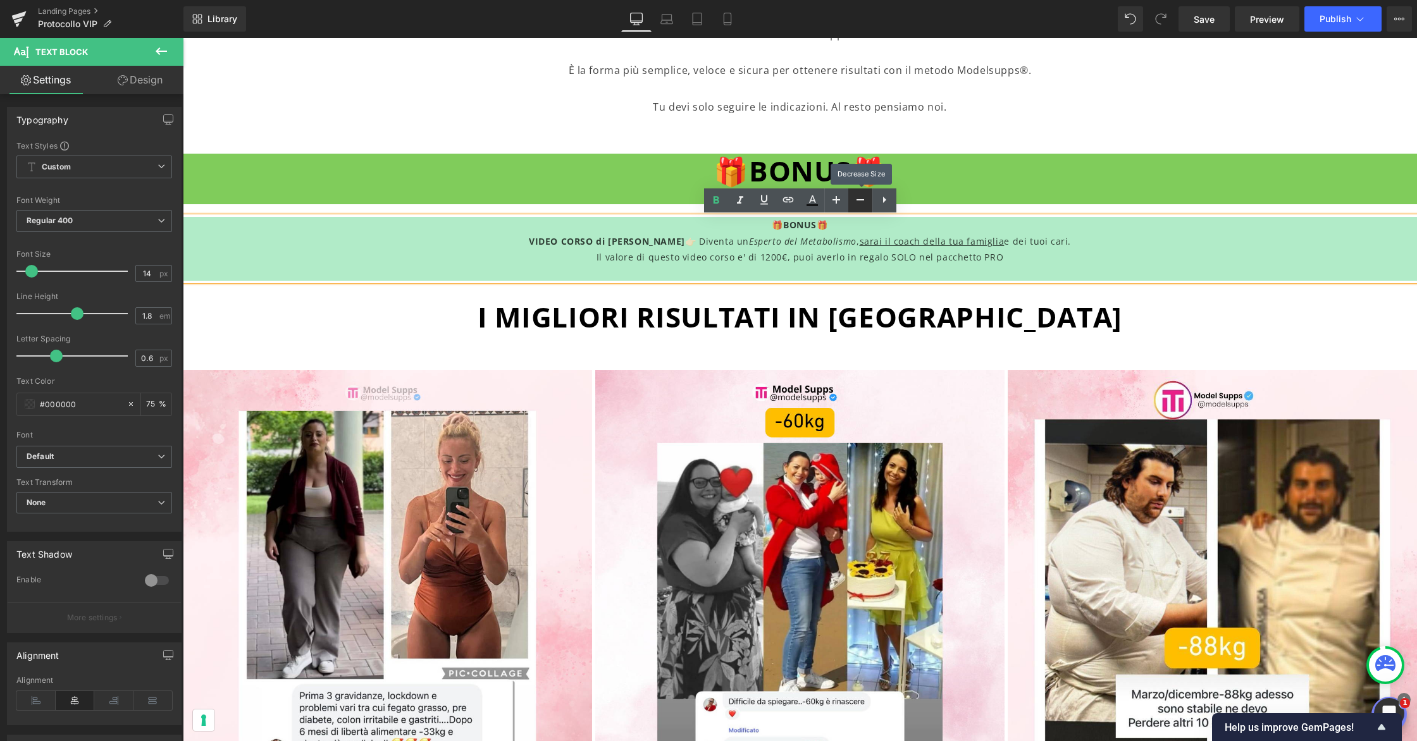
click at [853, 200] on icon at bounding box center [860, 199] width 15 height 15
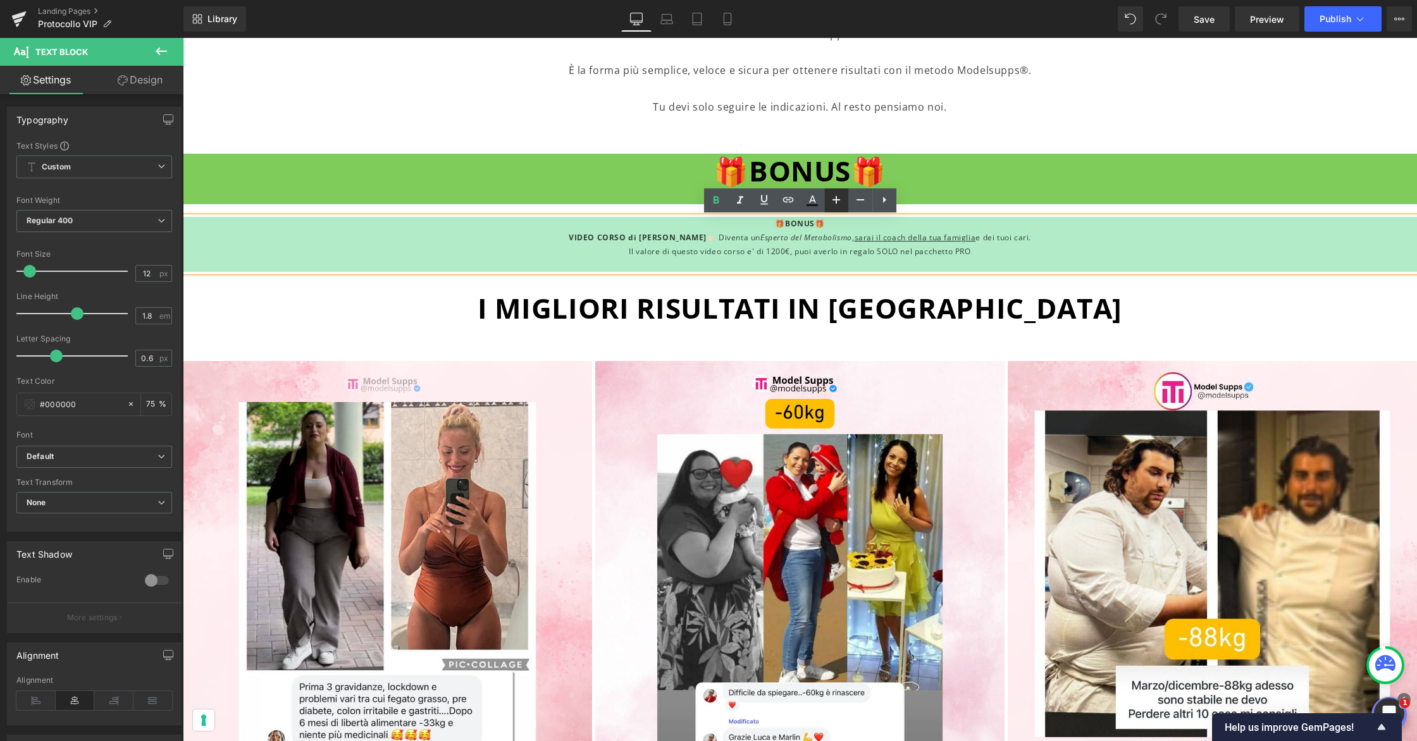
click at [842, 200] on icon at bounding box center [836, 199] width 15 height 15
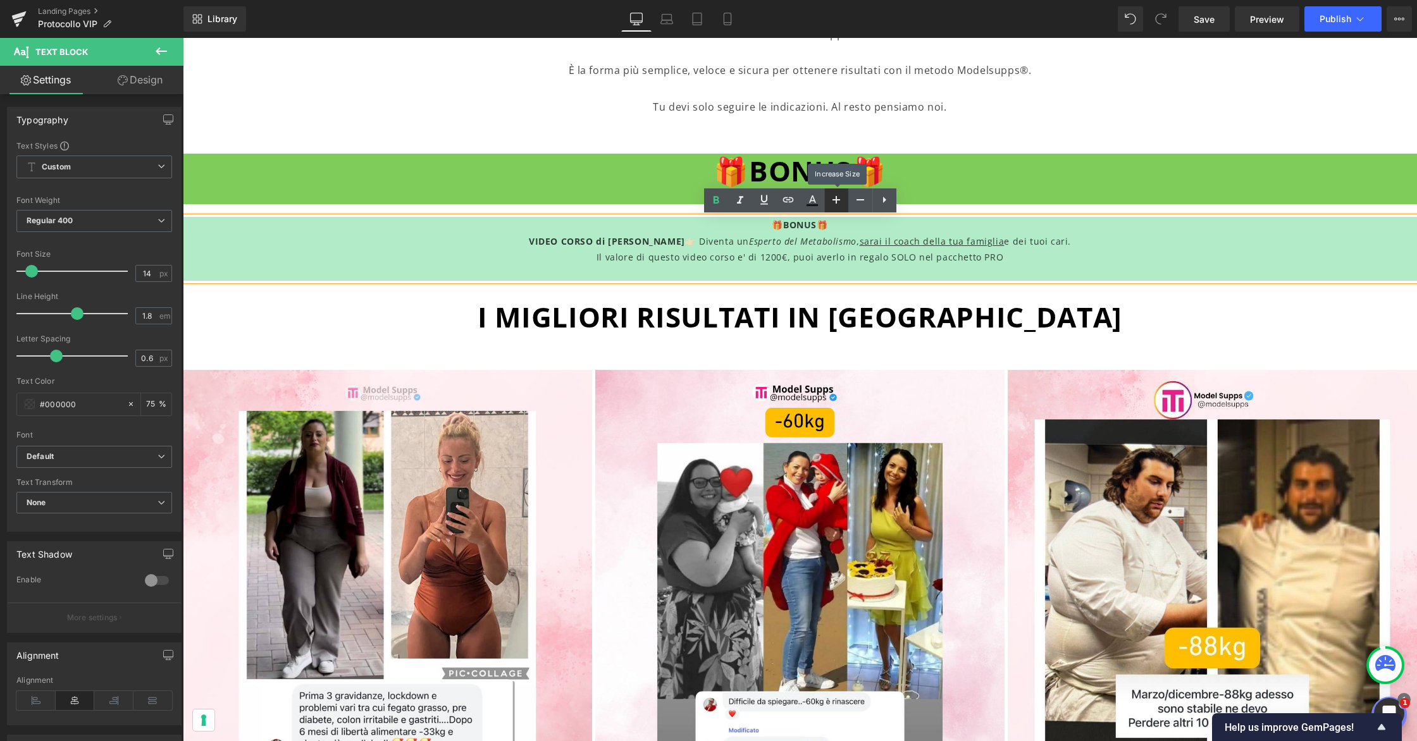
click at [842, 200] on icon at bounding box center [836, 199] width 15 height 15
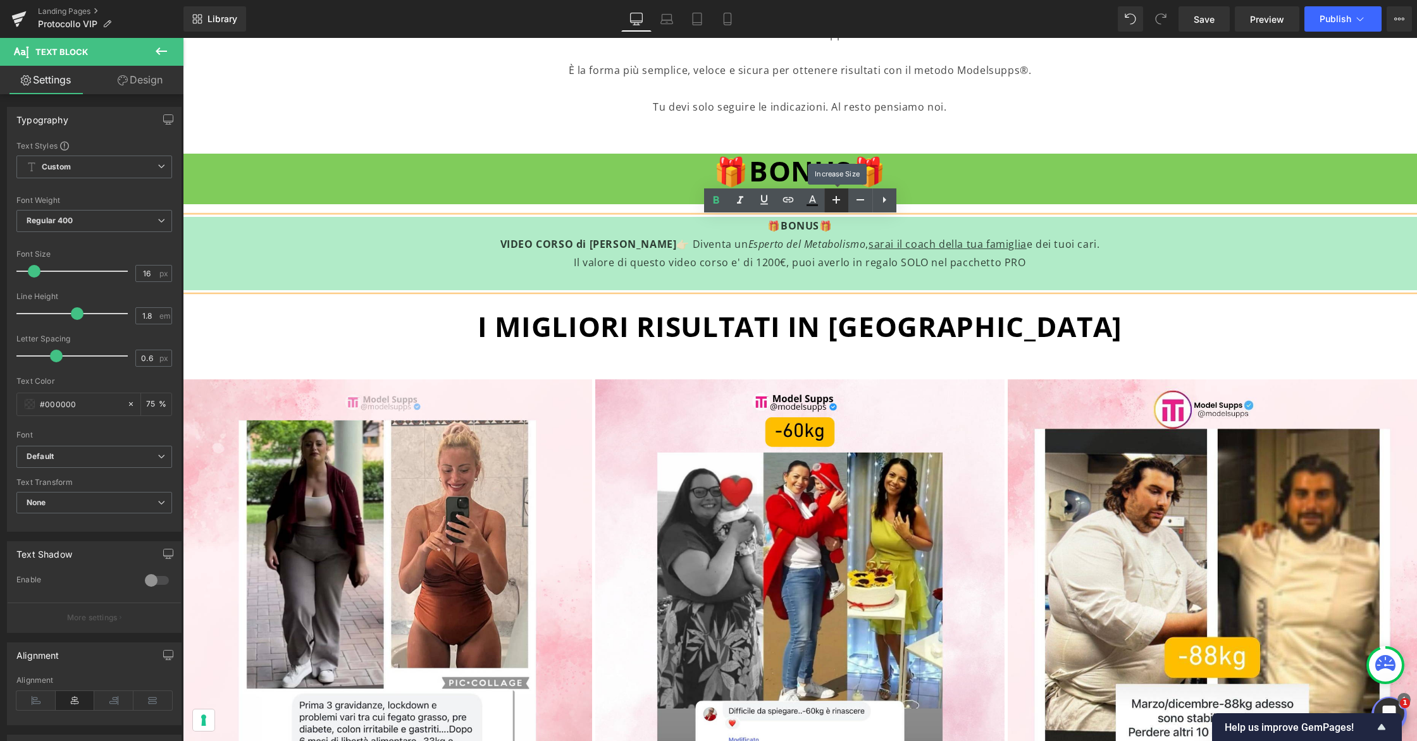
click at [842, 200] on icon at bounding box center [836, 199] width 15 height 15
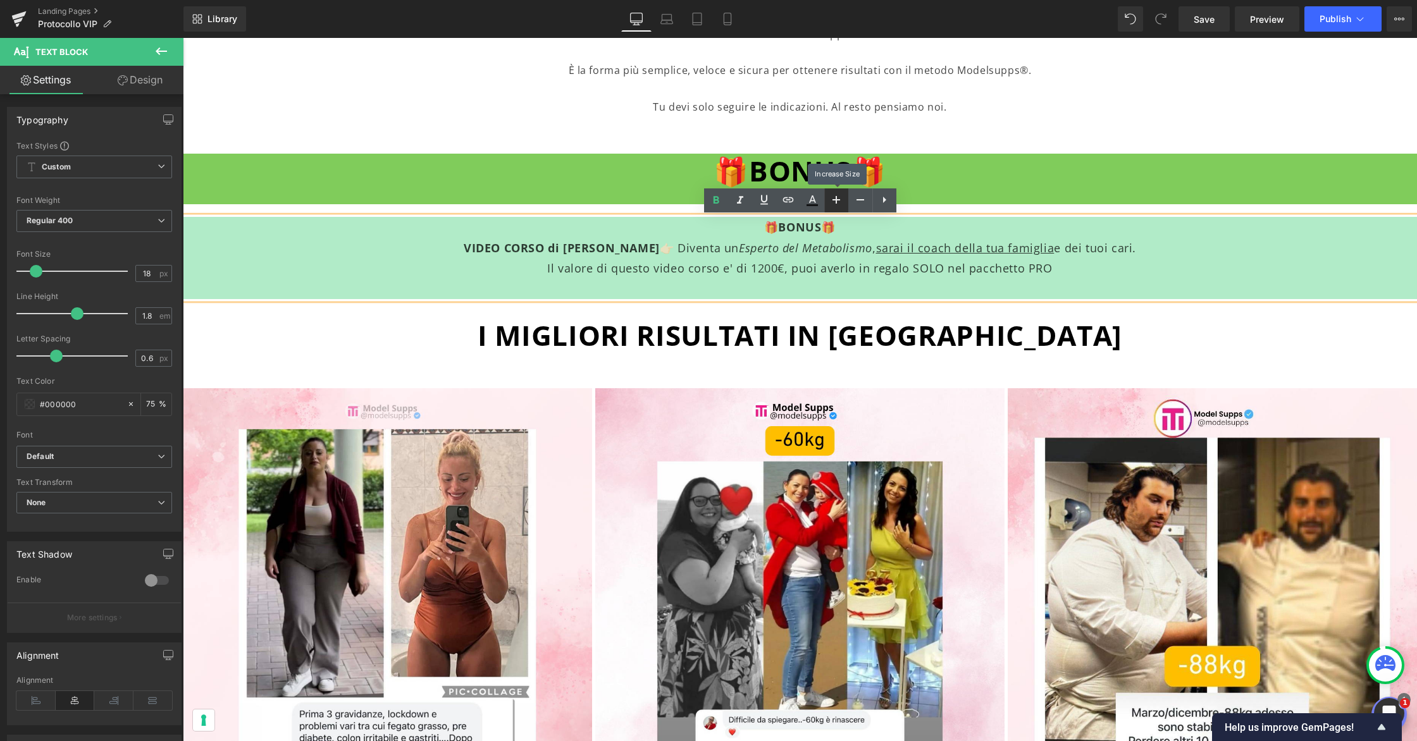
click at [842, 200] on icon at bounding box center [836, 199] width 15 height 15
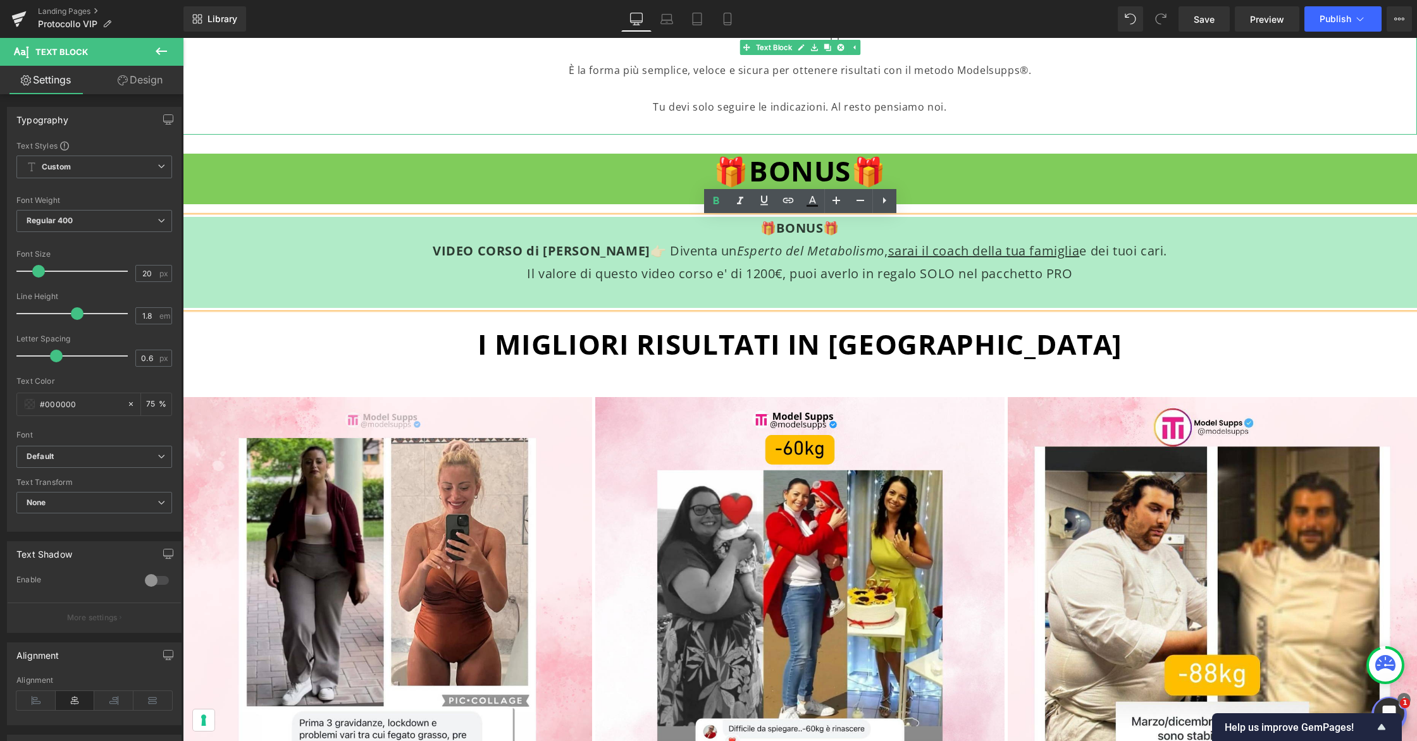
scroll to position [1489, 0]
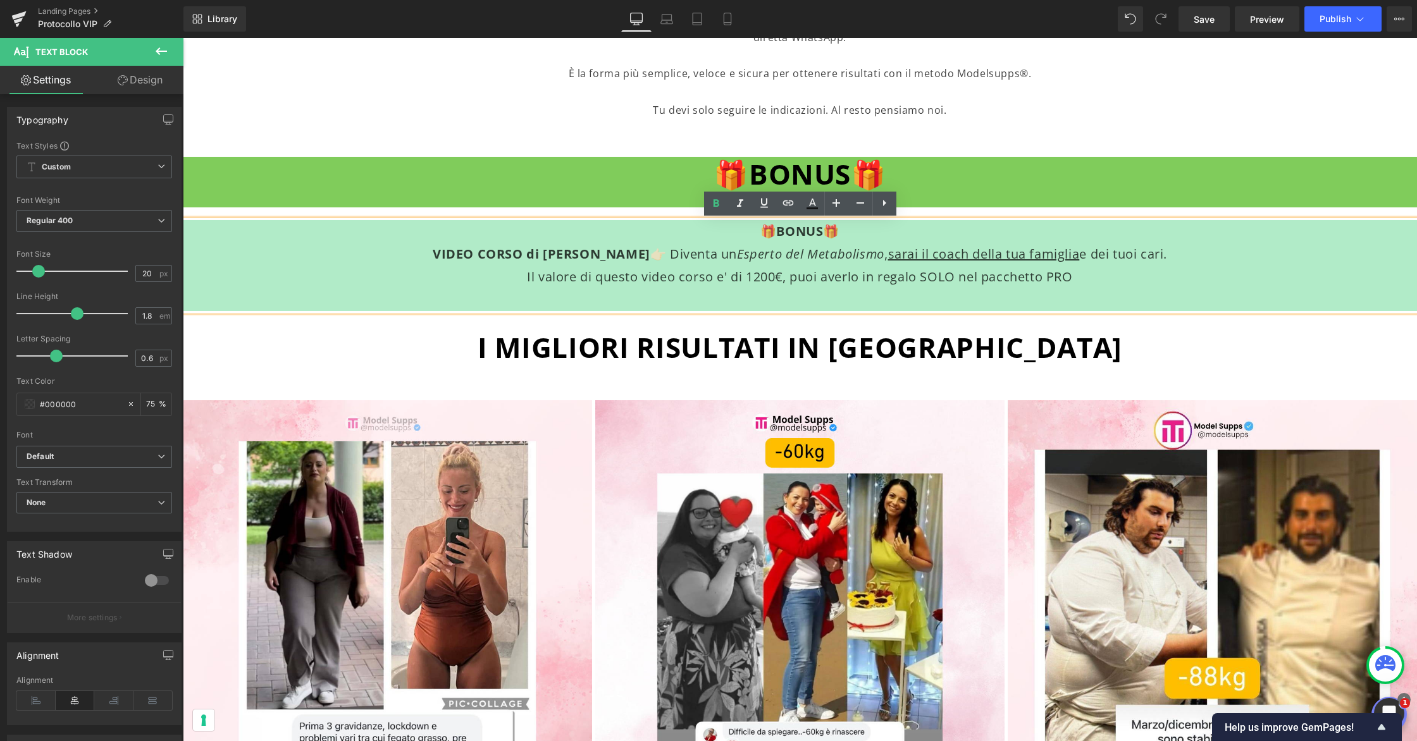
click at [859, 234] on p "🎁BONUS🎁" at bounding box center [799, 231] width 981 height 23
drag, startPoint x: 844, startPoint y: 234, endPoint x: 759, endPoint y: 235, distance: 84.8
click at [759, 235] on p "🎁BONUS🎁" at bounding box center [799, 231] width 981 height 23
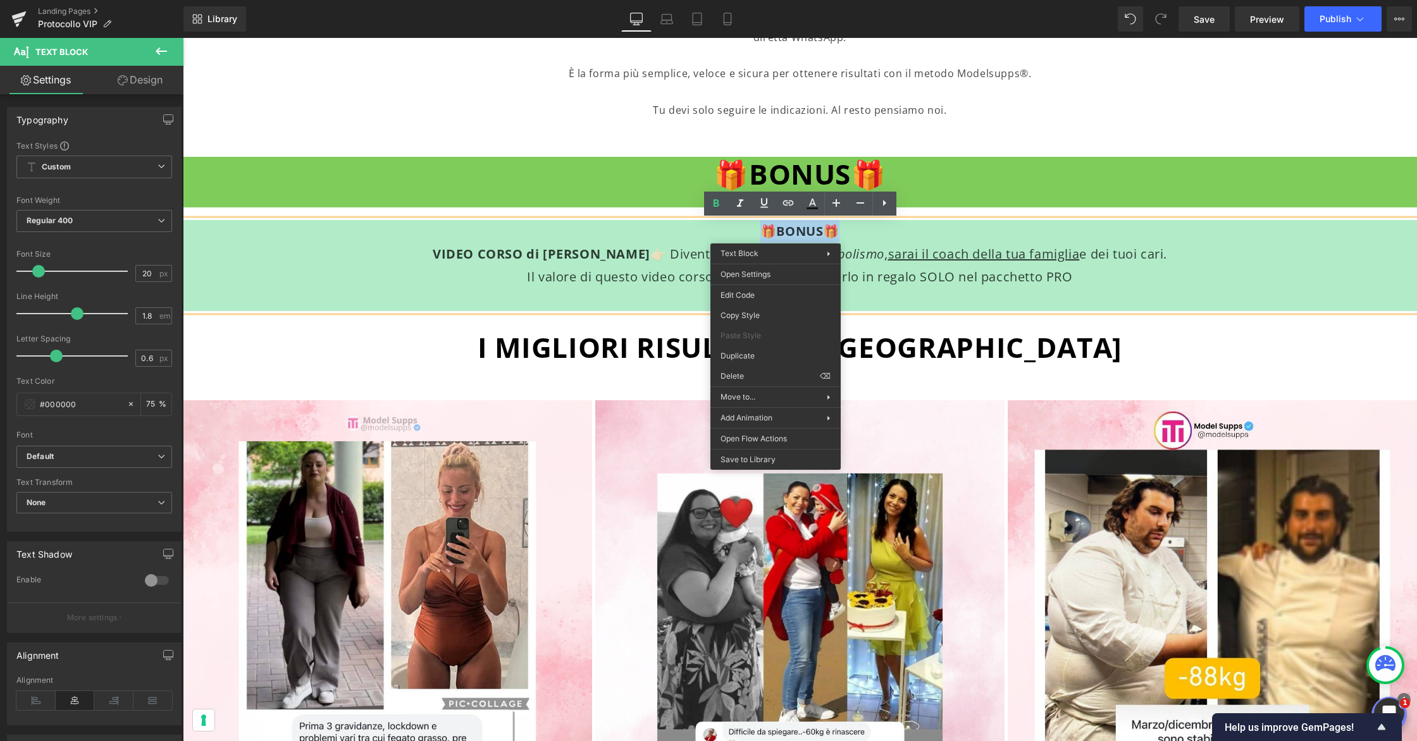
click at [183, 38] on div at bounding box center [183, 38] width 0 height 0
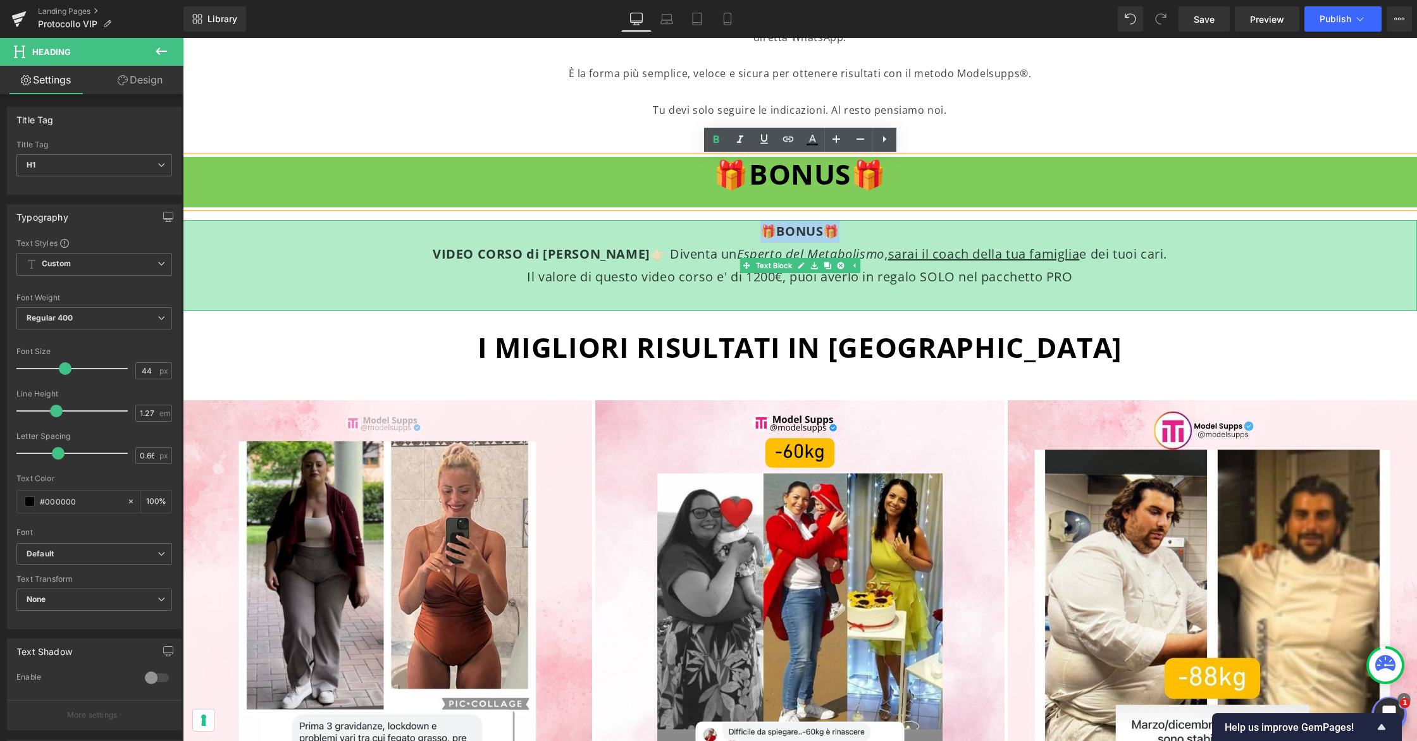
click at [877, 237] on p "🎁BONUS🎁" at bounding box center [799, 231] width 981 height 23
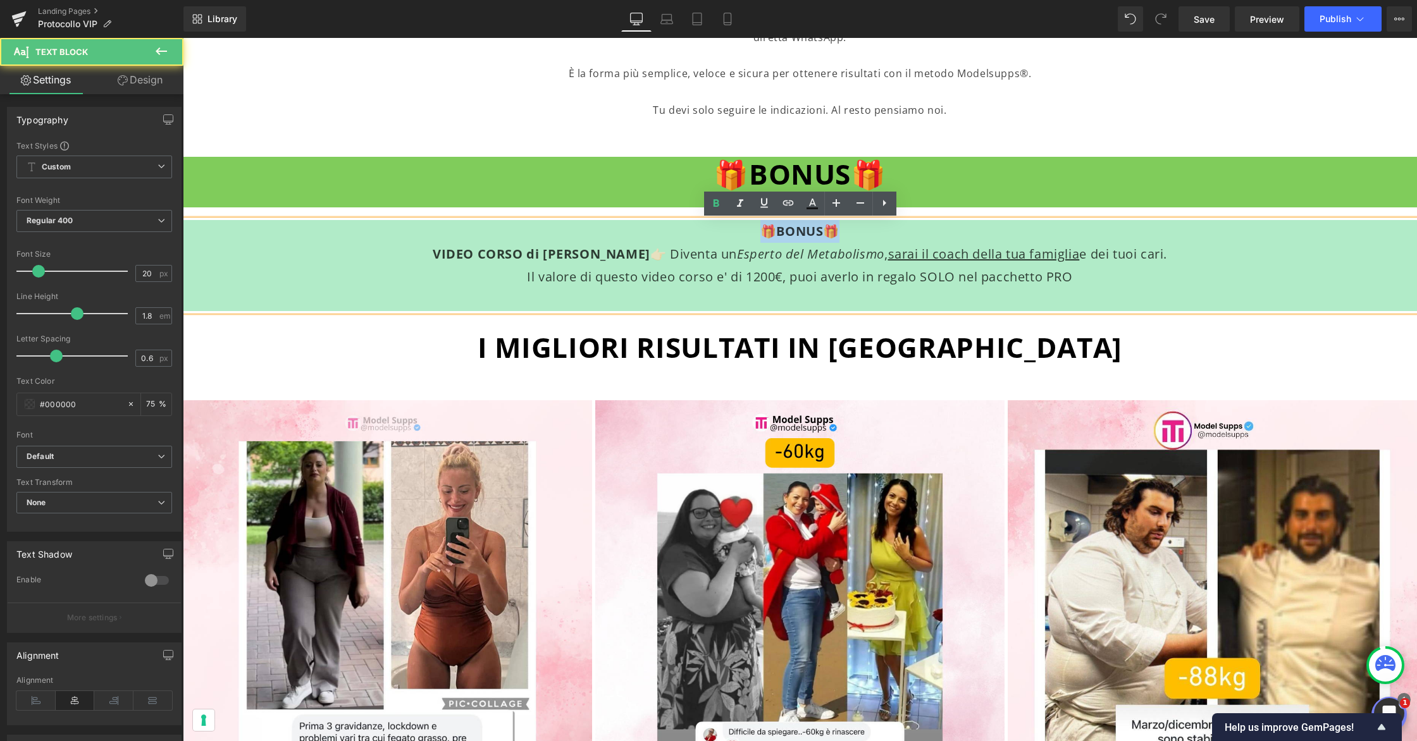
drag, startPoint x: 846, startPoint y: 233, endPoint x: 753, endPoint y: 233, distance: 92.3
click at [753, 233] on p "🎁BONUS🎁" at bounding box center [799, 231] width 981 height 23
click at [847, 232] on p "🎁BONUS🎁" at bounding box center [799, 231] width 981 height 23
drag, startPoint x: 846, startPoint y: 232, endPoint x: 746, endPoint y: 230, distance: 99.9
click at [746, 230] on p "🎁BONUS🎁" at bounding box center [799, 231] width 981 height 23
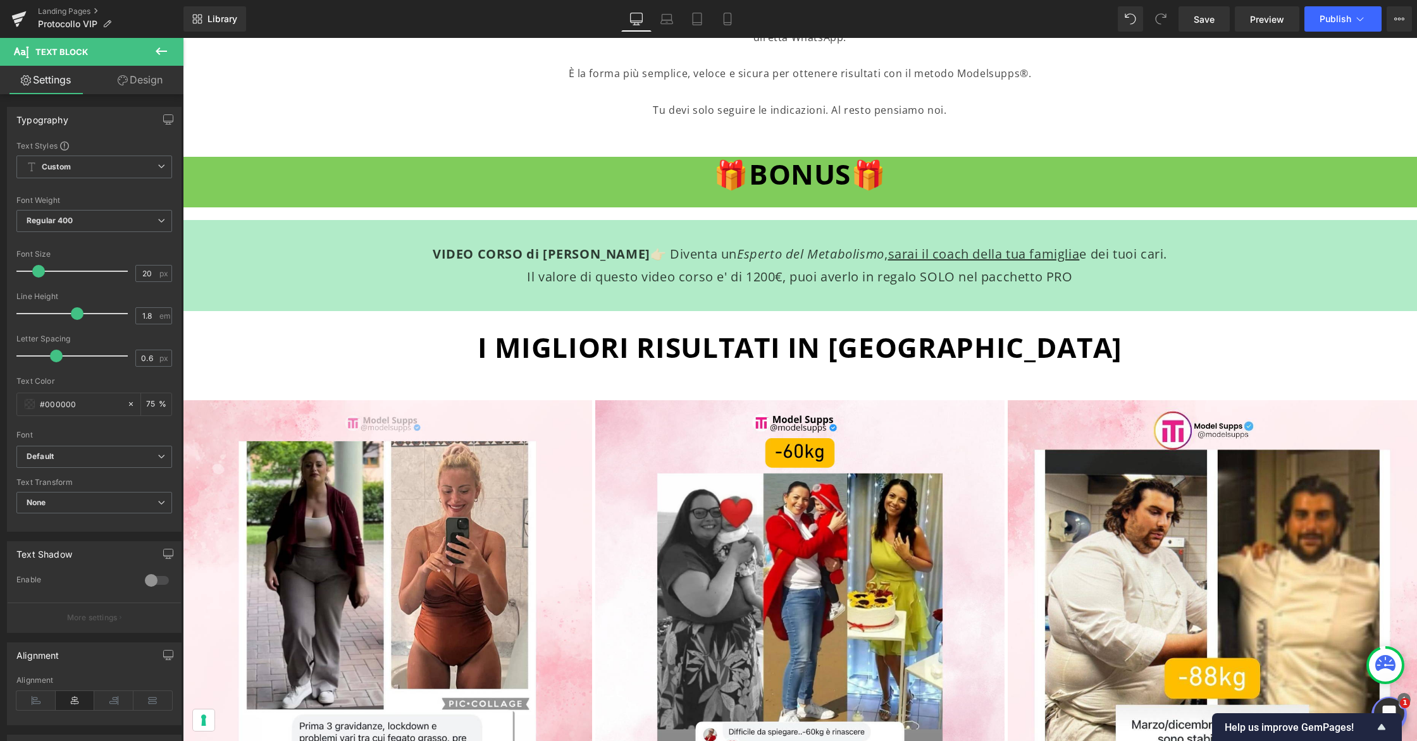
click at [159, 50] on icon at bounding box center [161, 51] width 15 height 15
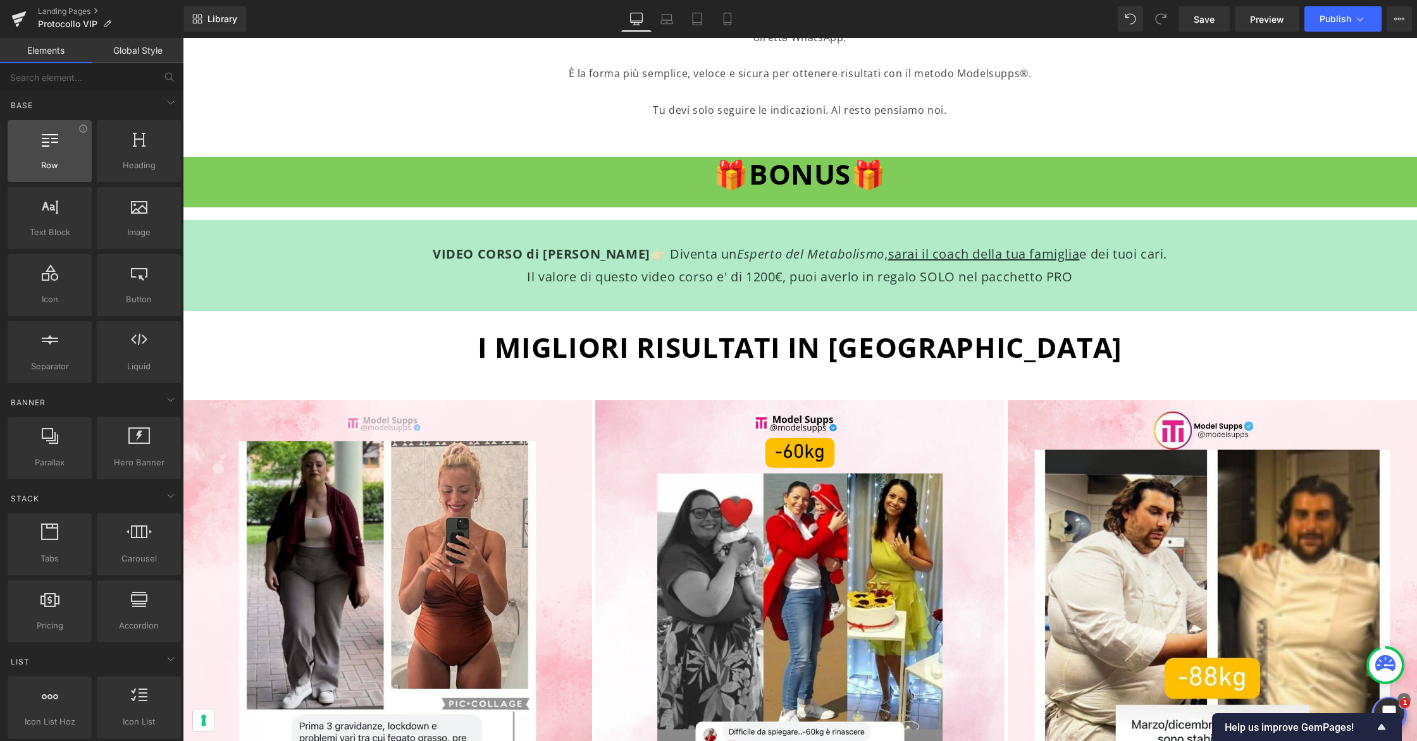
scroll to position [0, 0]
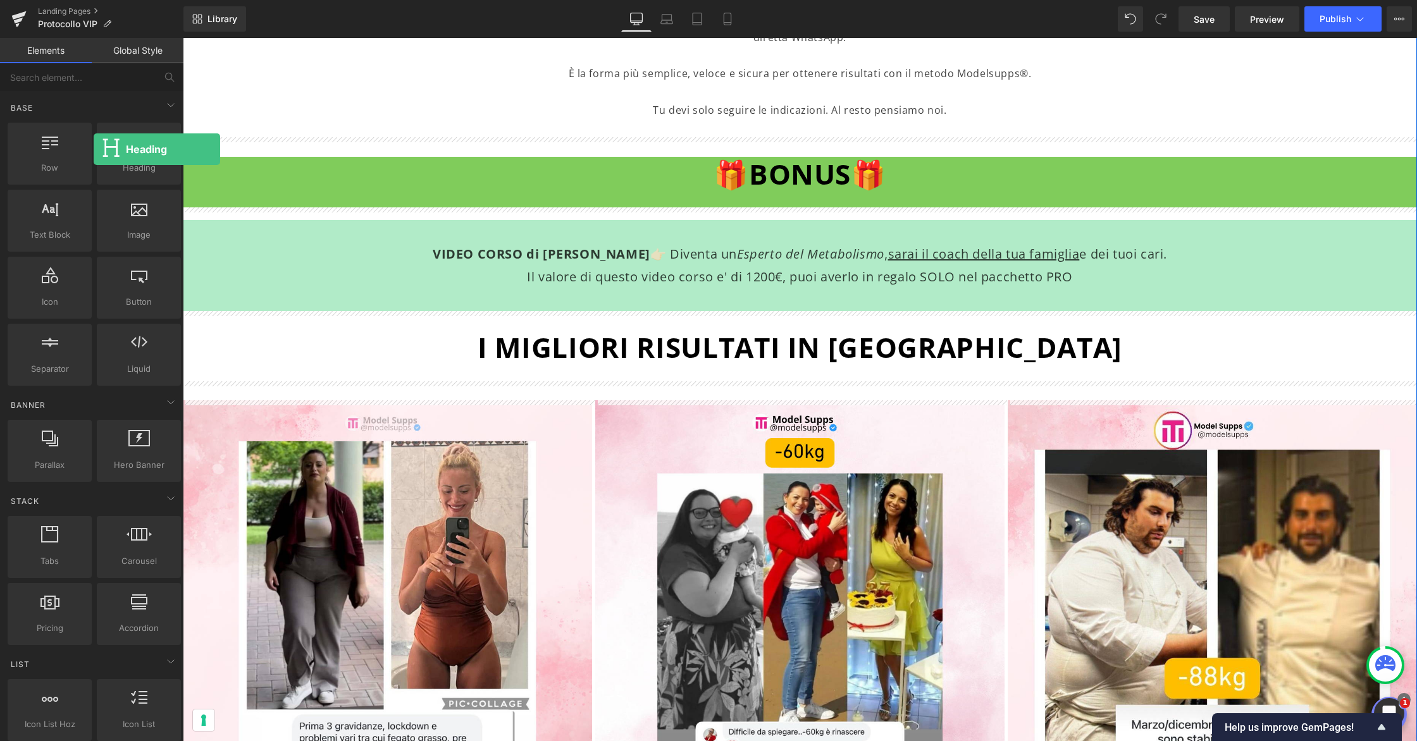
drag, startPoint x: 121, startPoint y: 168, endPoint x: 94, endPoint y: 149, distance: 33.2
click at [94, 149] on div "Heading headings, titles, h1,h2,h3,h4,h5,h6" at bounding box center [138, 153] width 89 height 67
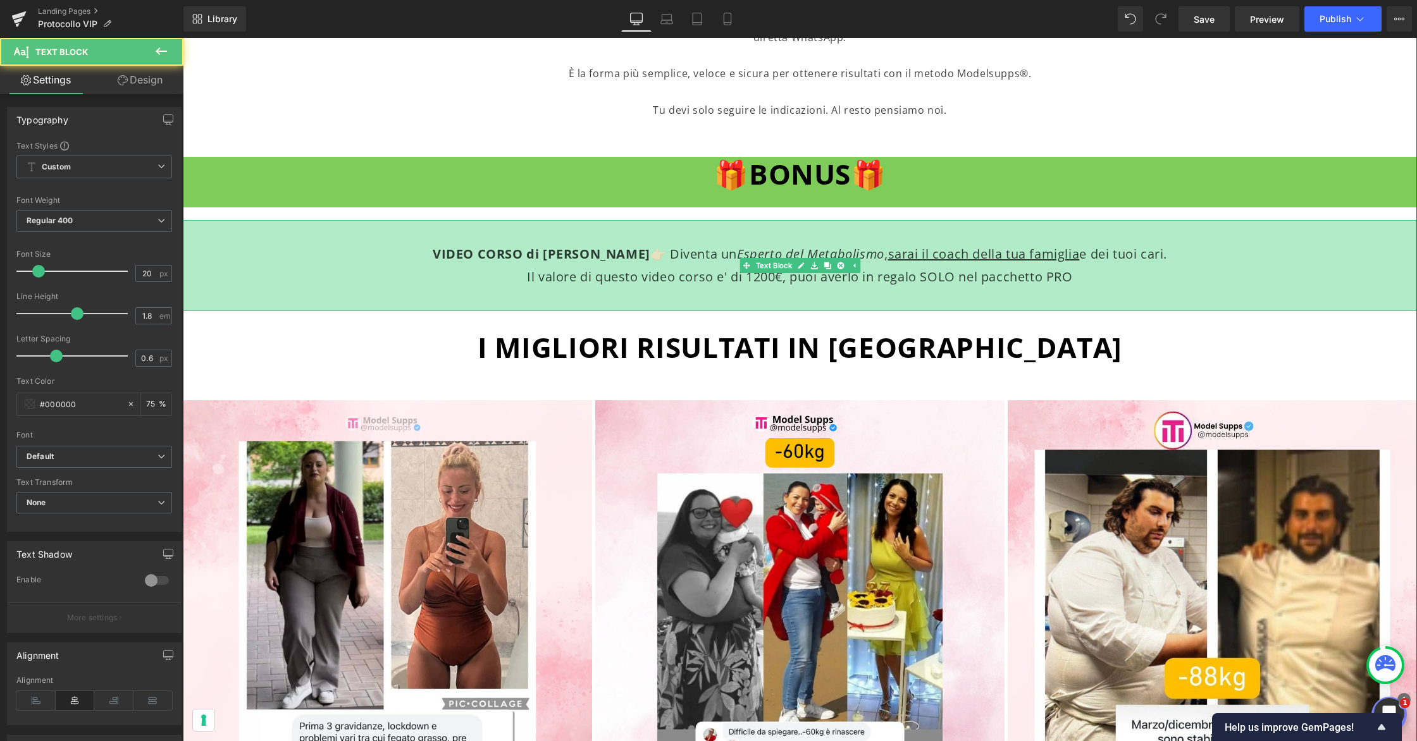
click at [718, 249] on p "VIDEO CORSO di LUCA VERONESE 👉🏻 Diventa un Esperto del Metabolismo , sarai il c…" at bounding box center [799, 254] width 981 height 23
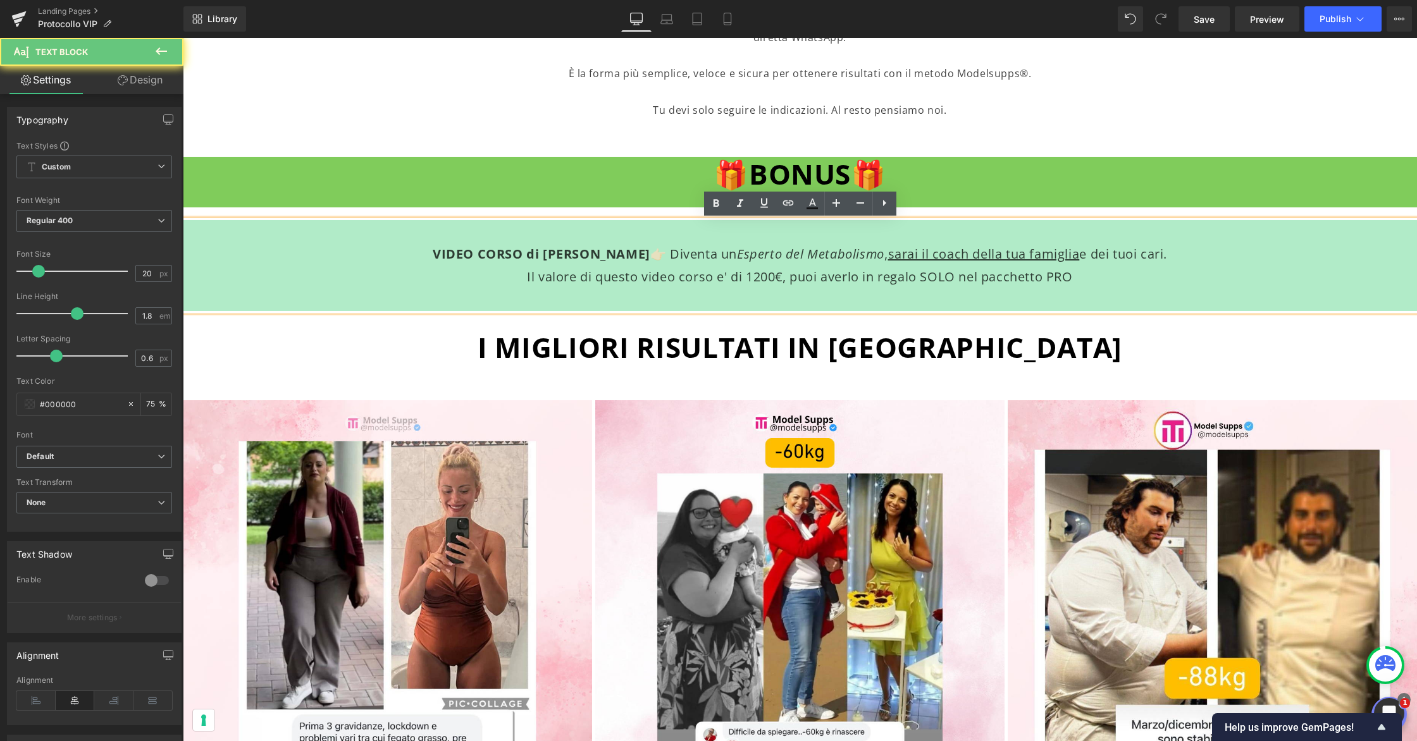
click at [725, 235] on p at bounding box center [799, 231] width 981 height 23
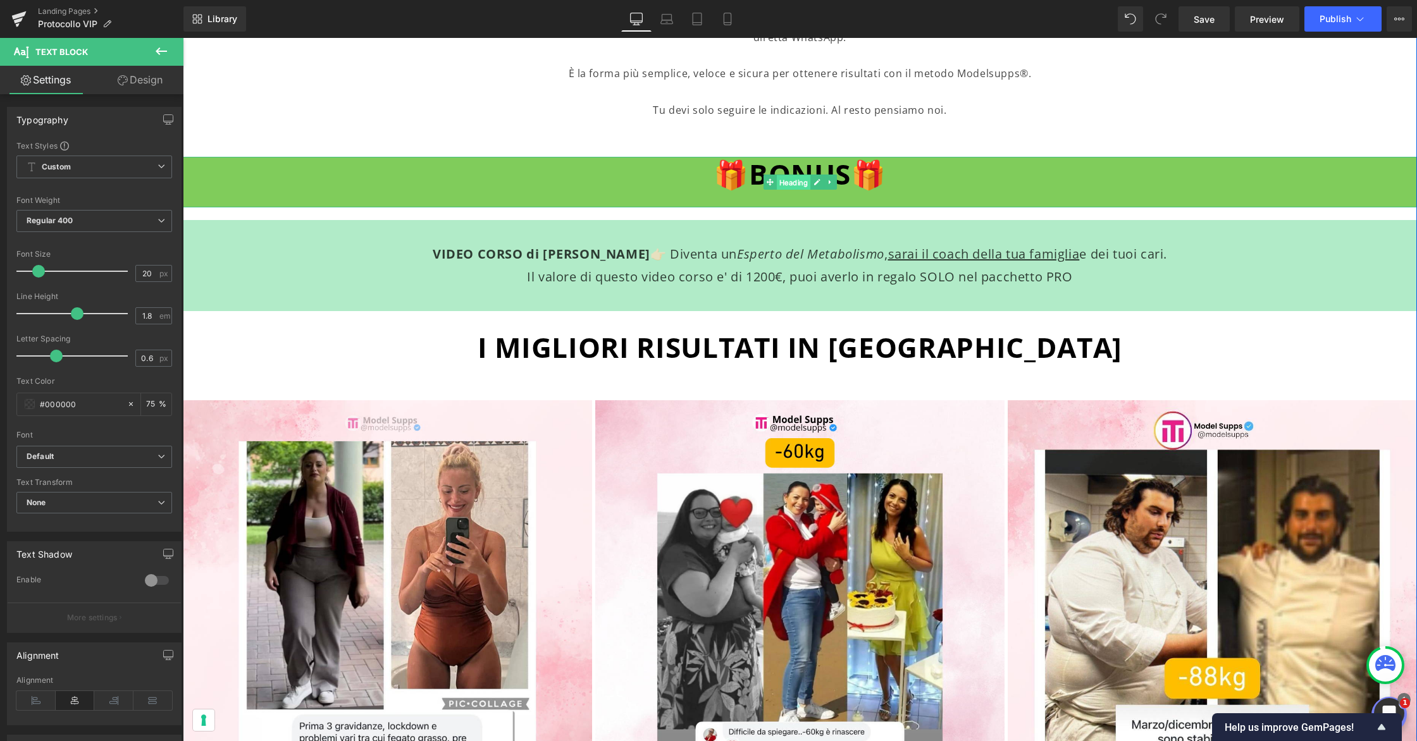
click at [792, 180] on span "Heading" at bounding box center [793, 182] width 34 height 15
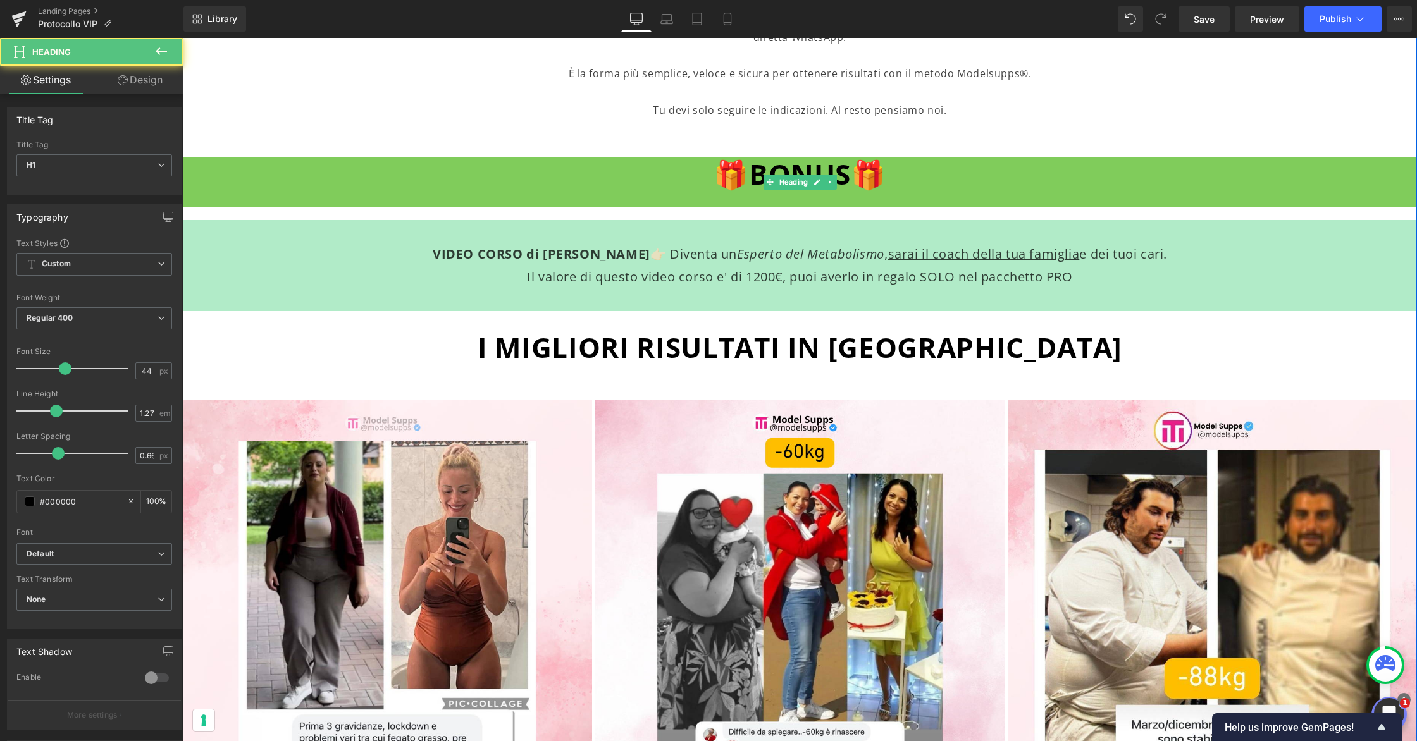
click at [868, 175] on span "🎁BONUS🎁" at bounding box center [799, 174] width 173 height 38
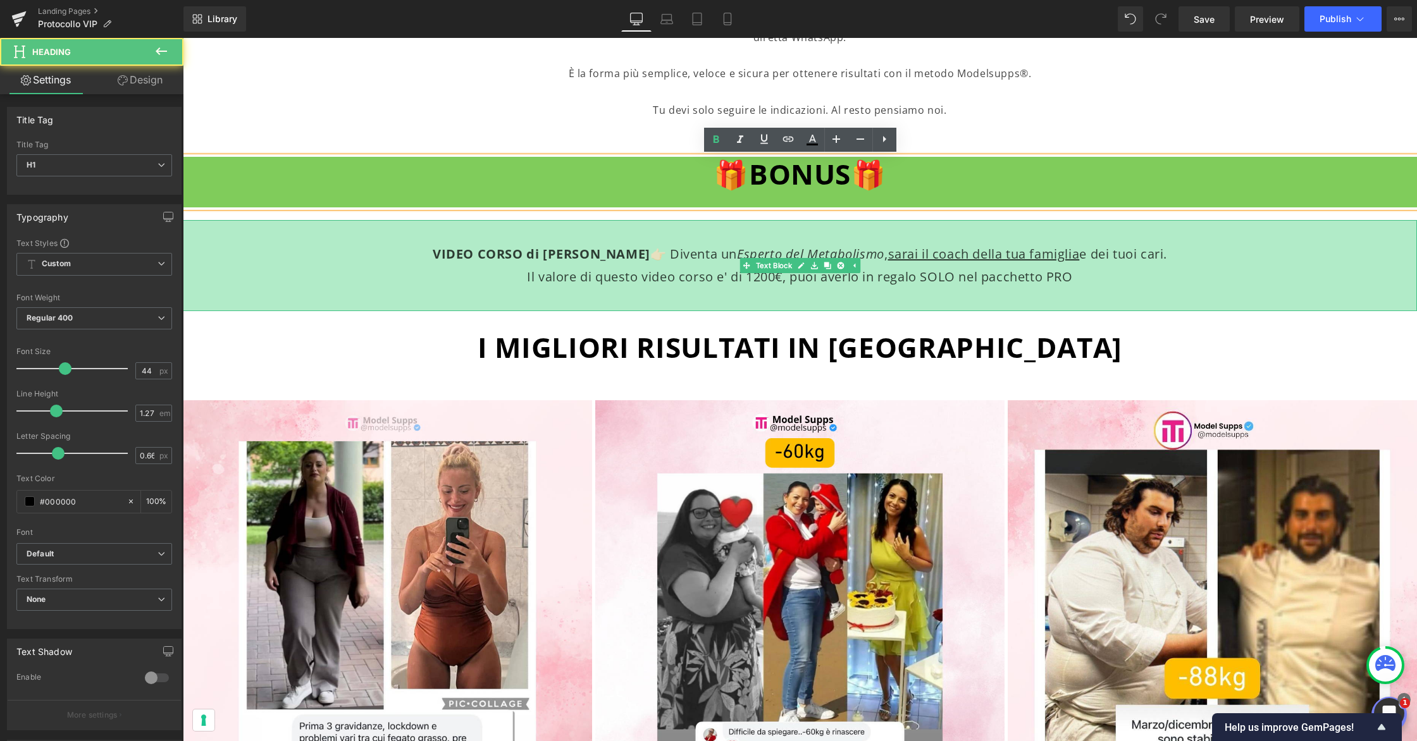
click at [788, 253] on icon "Esperto del Metabolismo" at bounding box center [810, 253] width 147 height 17
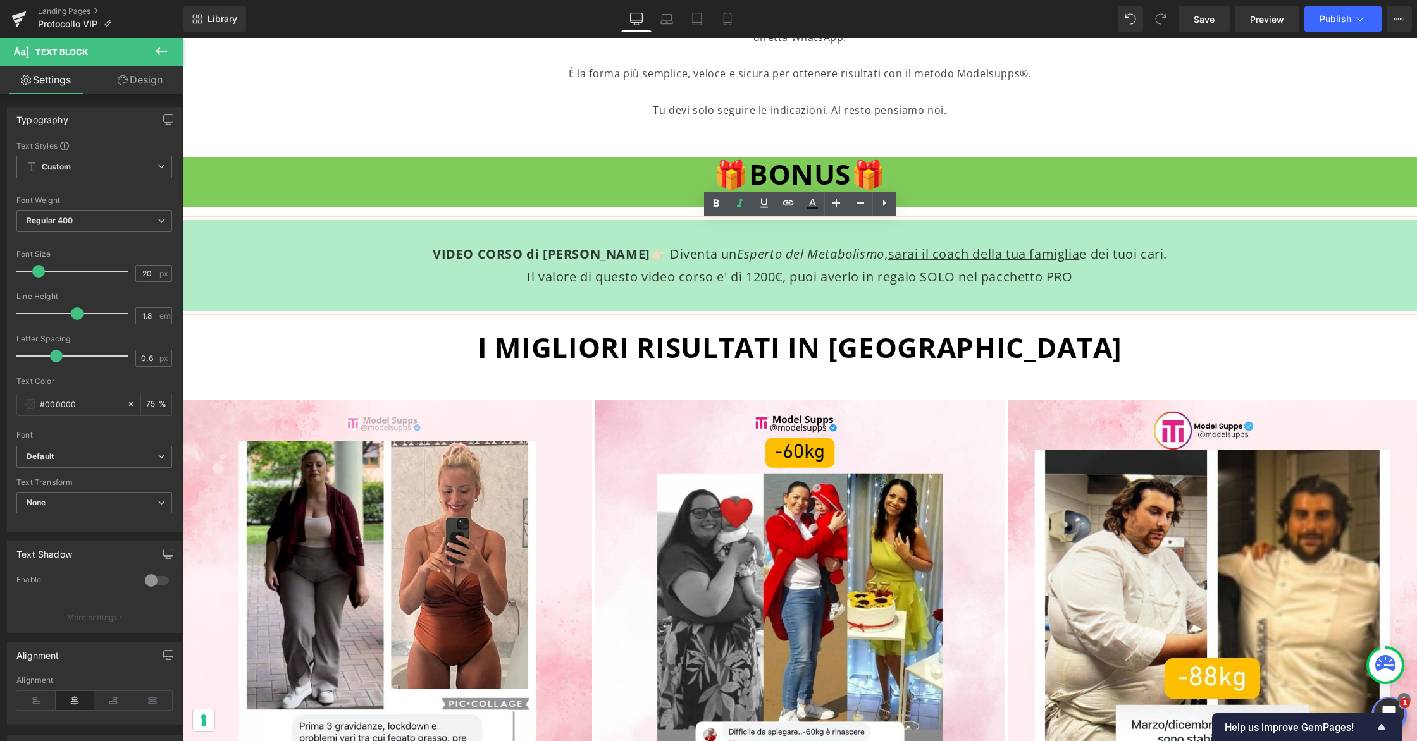
click at [776, 256] on icon "Esperto del Metabolismo" at bounding box center [810, 253] width 147 height 17
click at [781, 230] on p at bounding box center [799, 231] width 981 height 23
click at [401, 238] on p at bounding box center [799, 231] width 981 height 23
click at [477, 125] on p at bounding box center [799, 129] width 981 height 18
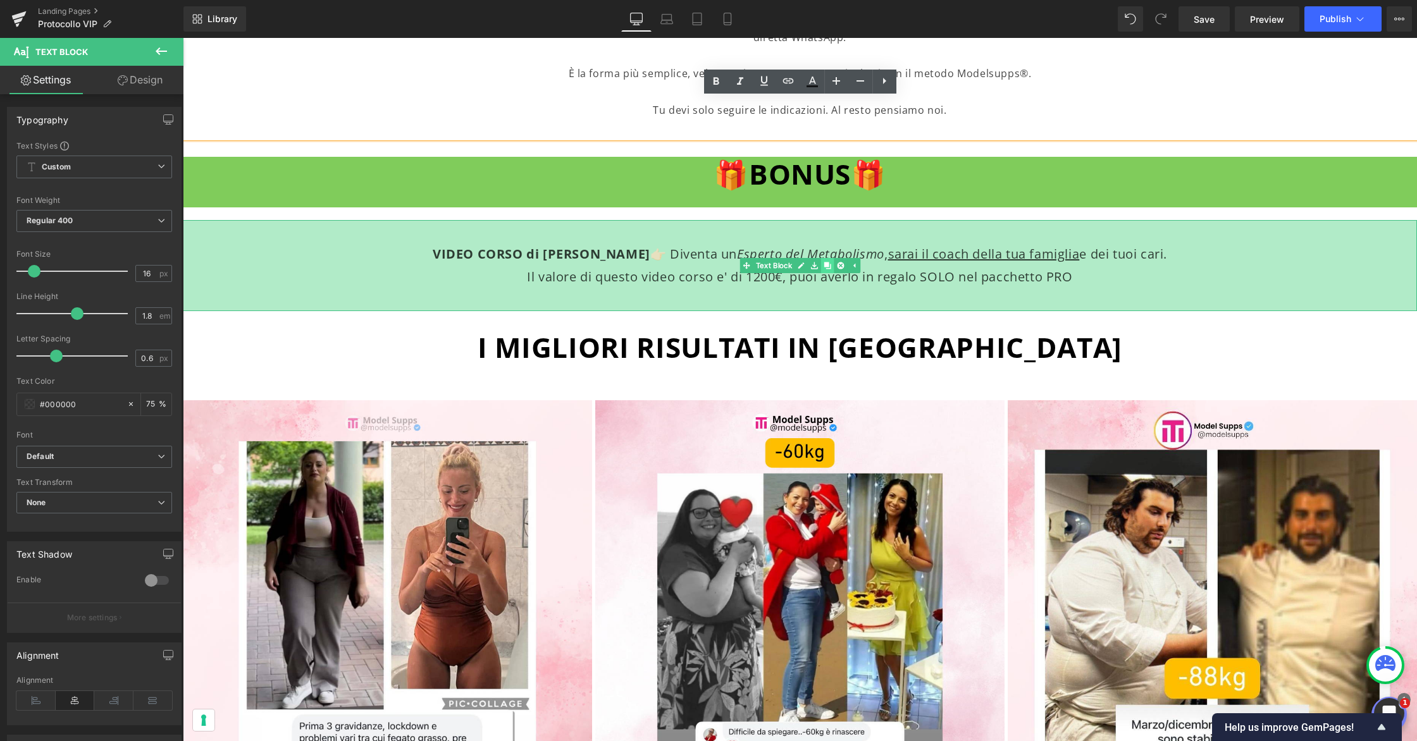
click at [830, 268] on icon at bounding box center [826, 265] width 7 height 7
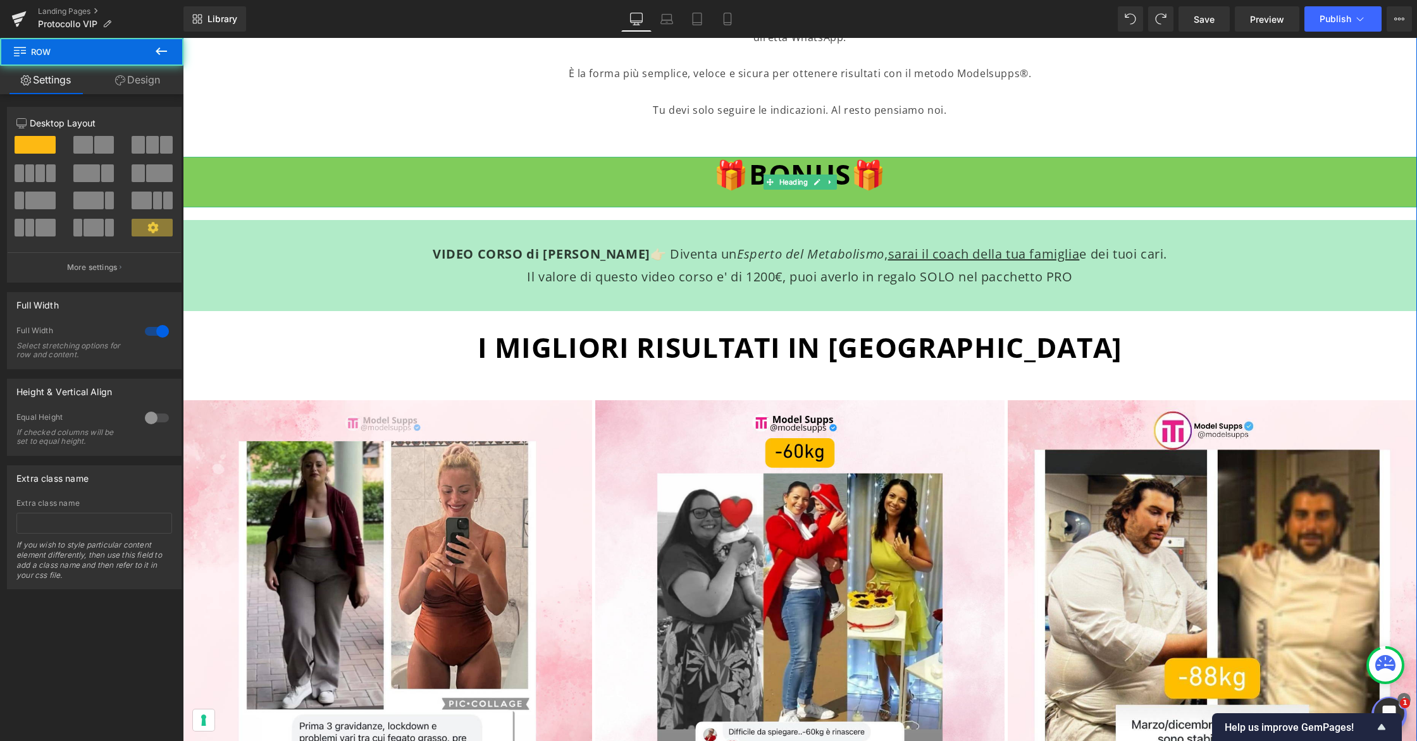
click at [646, 172] on h1 "🎁BONUS🎁" at bounding box center [800, 174] width 1234 height 35
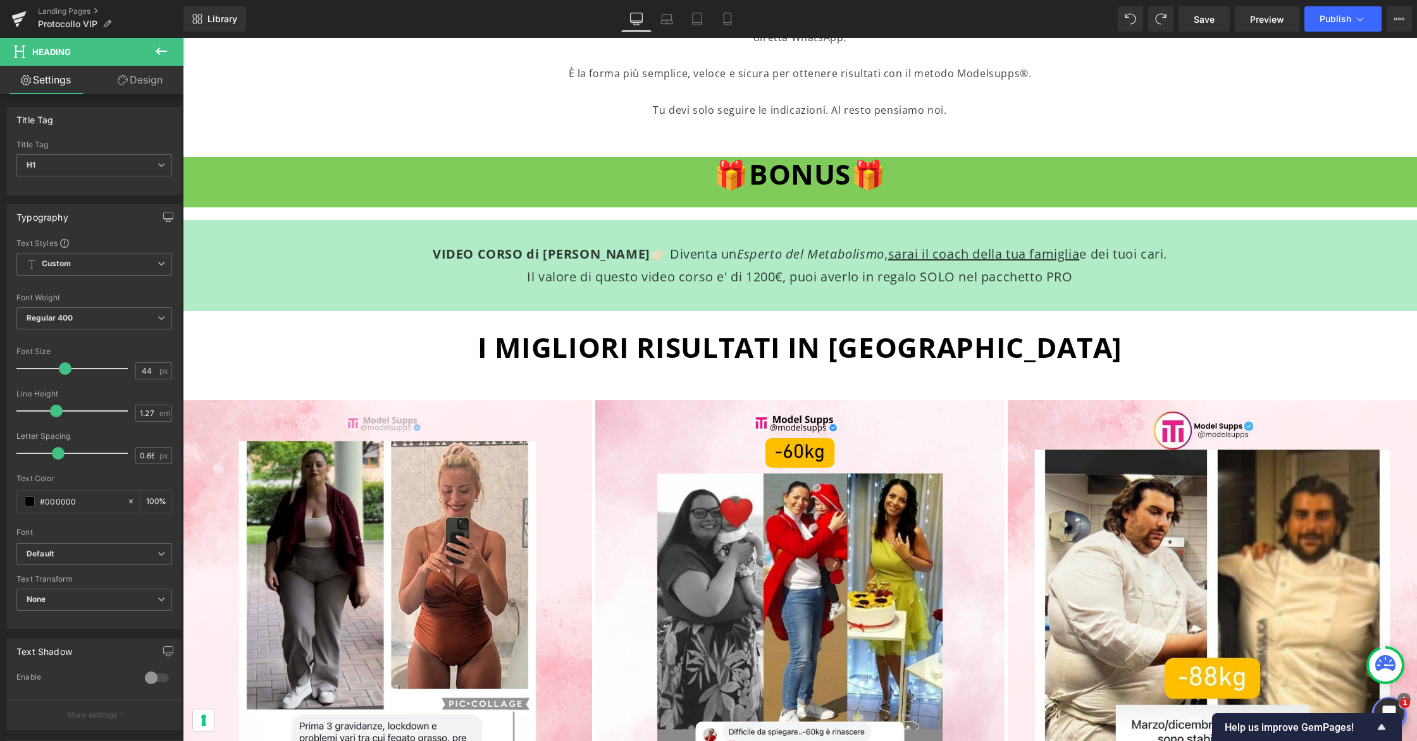
click at [151, 87] on link "Design" at bounding box center [140, 80] width 92 height 28
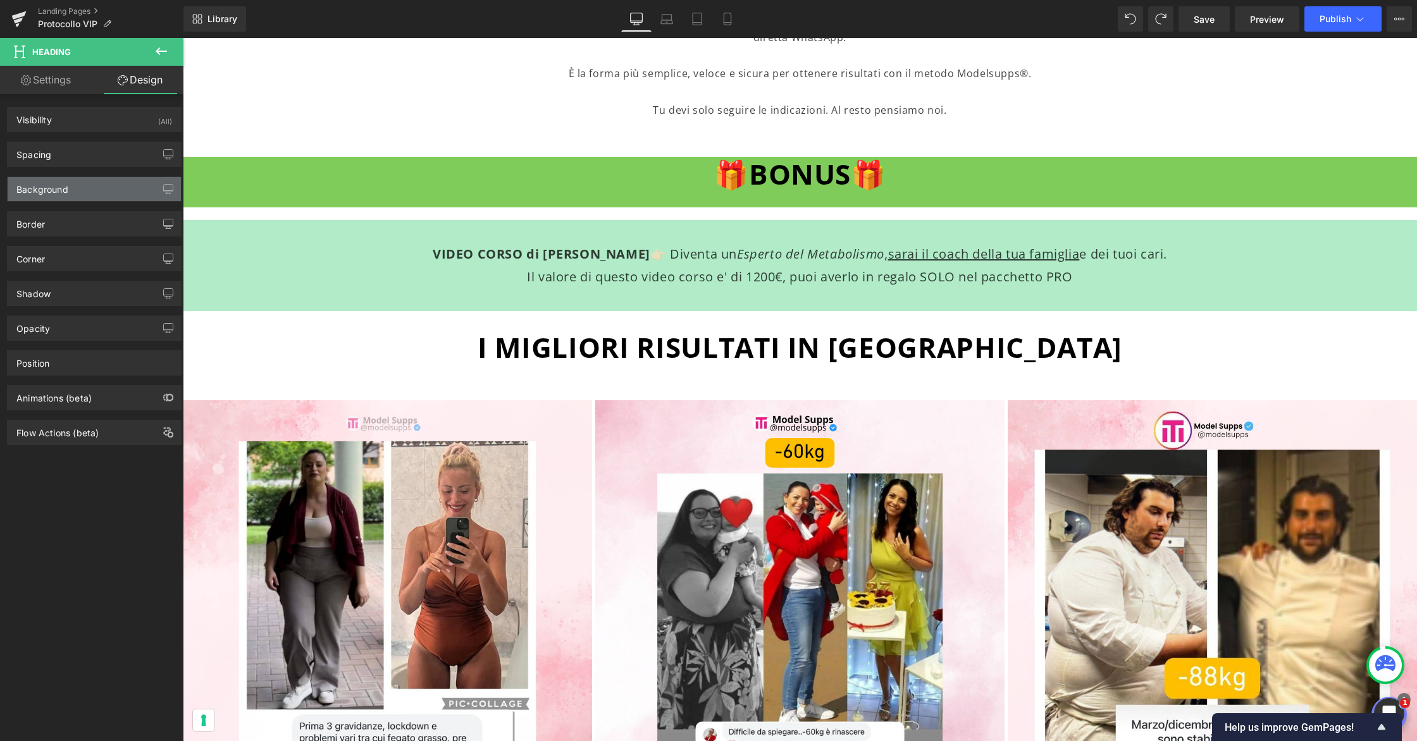
click at [109, 183] on div "Background" at bounding box center [94, 189] width 173 height 24
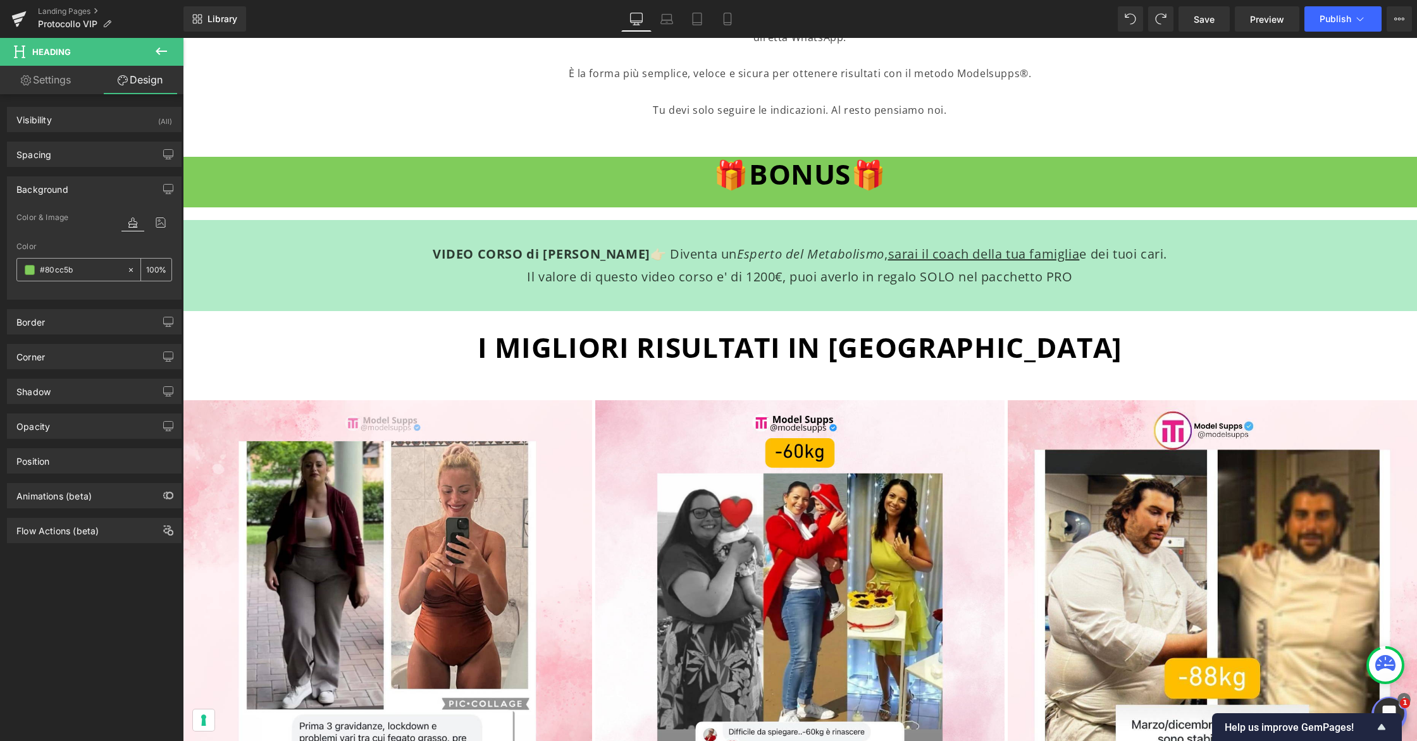
click at [126, 266] on icon at bounding box center [130, 270] width 9 height 9
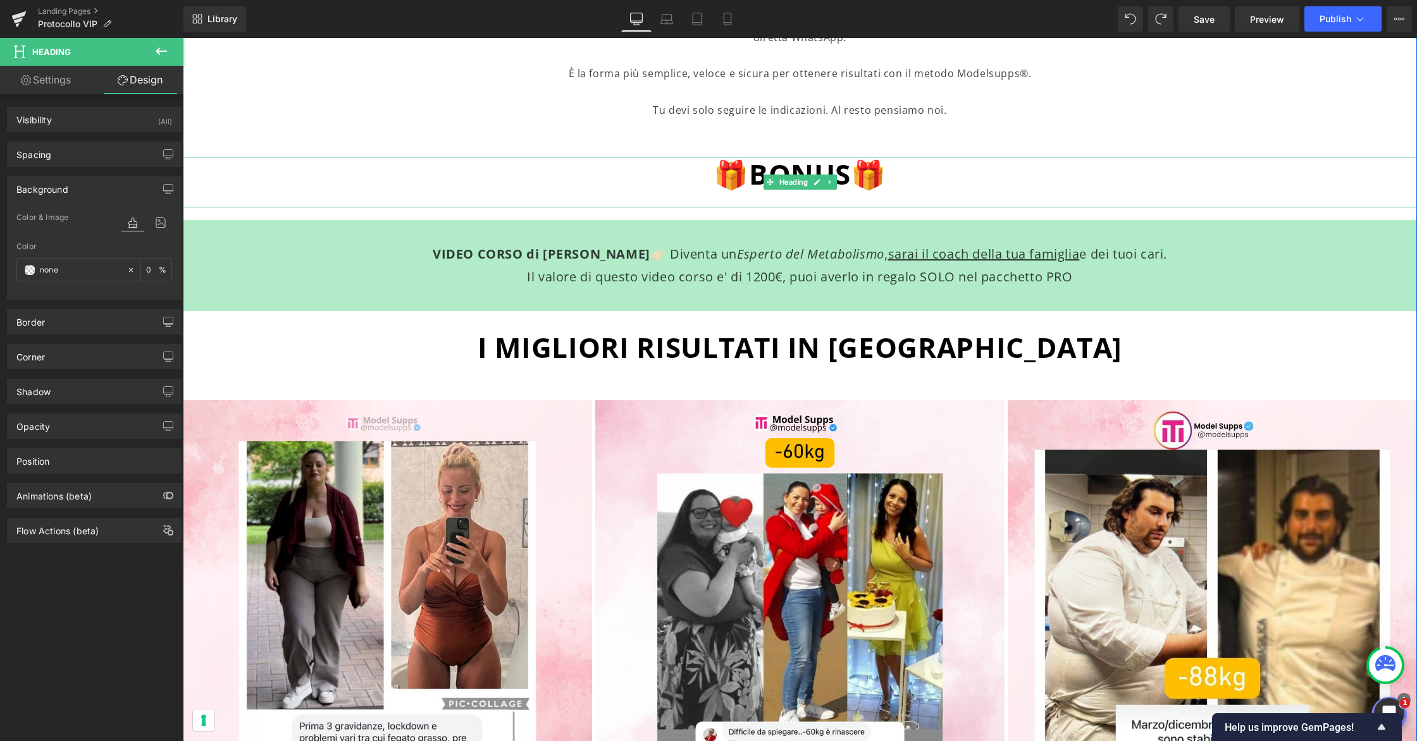
click at [683, 179] on h1 "🎁BONUS🎁" at bounding box center [800, 174] width 1234 height 35
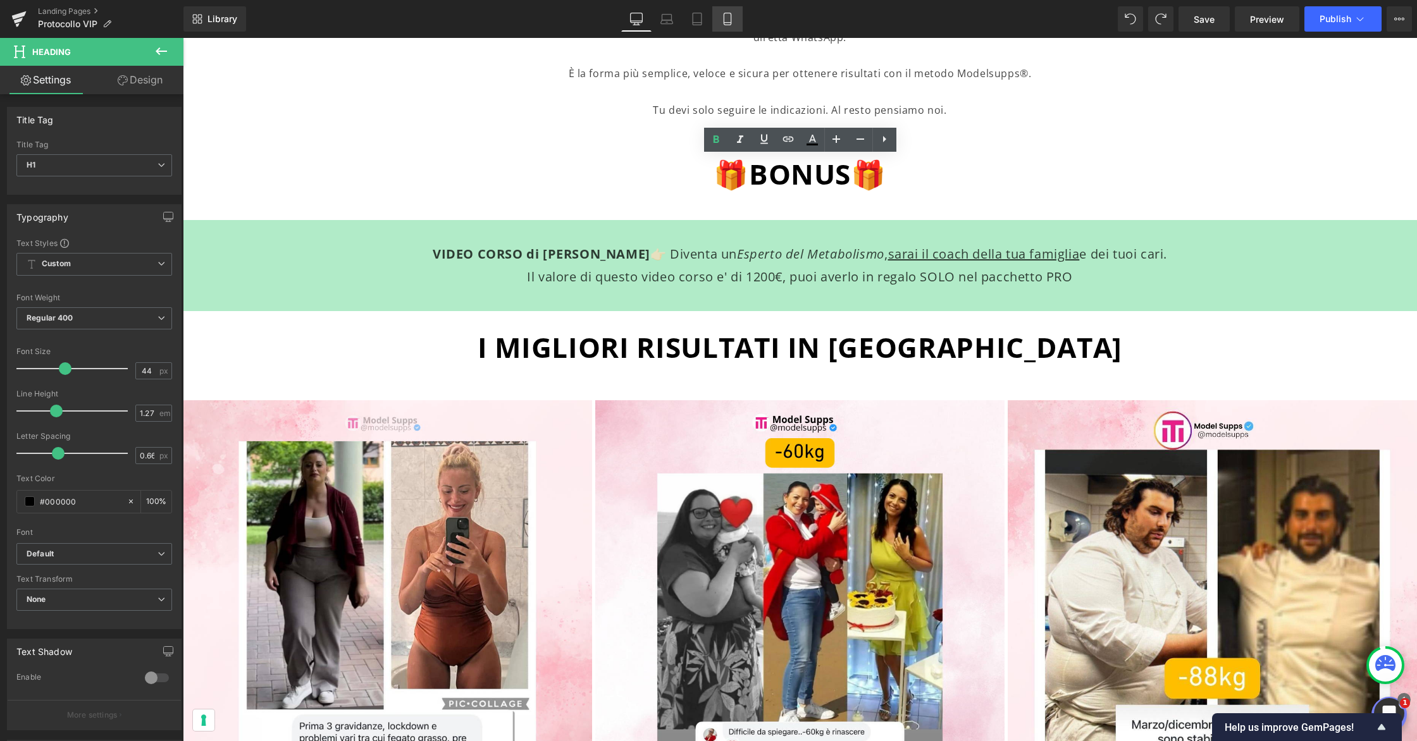
click at [728, 27] on link "Mobile" at bounding box center [727, 18] width 30 height 25
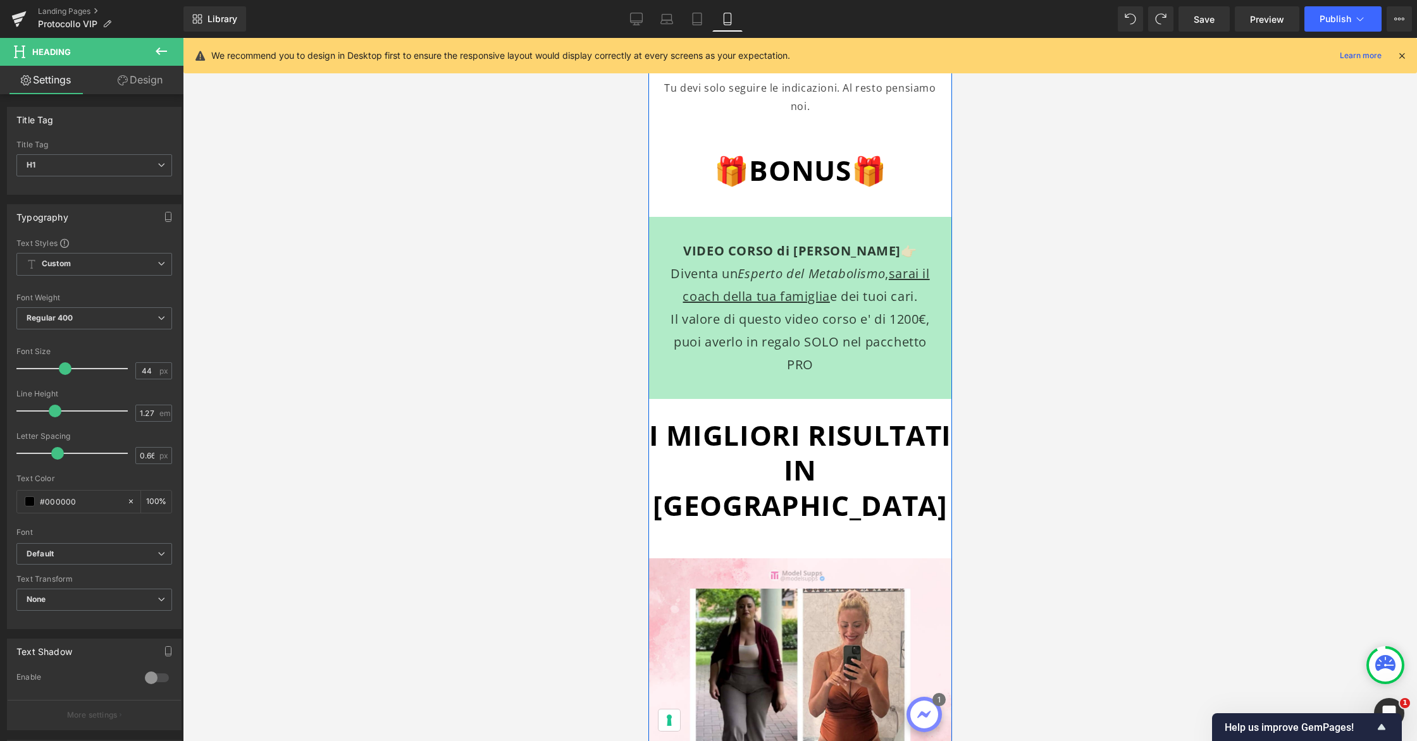
scroll to position [2840, 0]
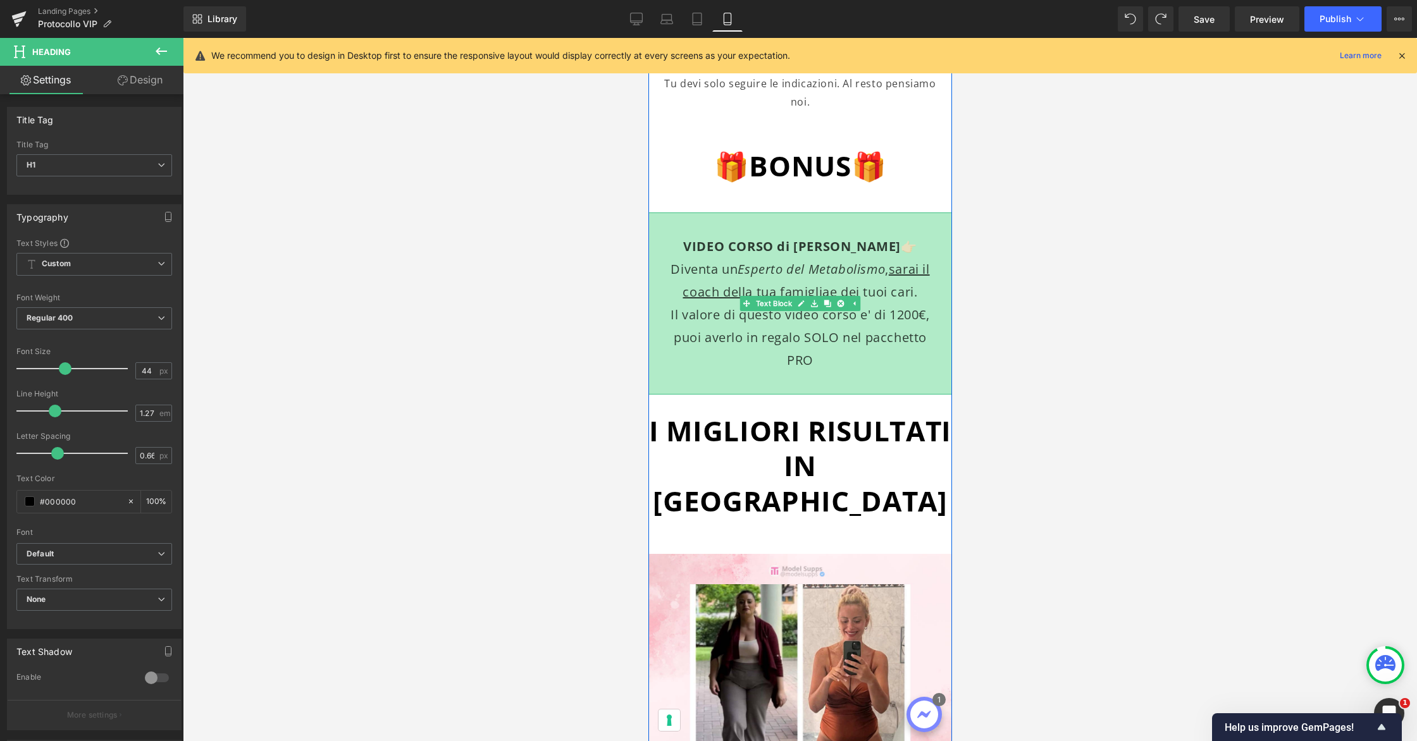
click at [892, 355] on p "Il valore di questo video corso e' di 1200€, puoi averlo in regalo SOLO nel pac…" at bounding box center [799, 338] width 278 height 68
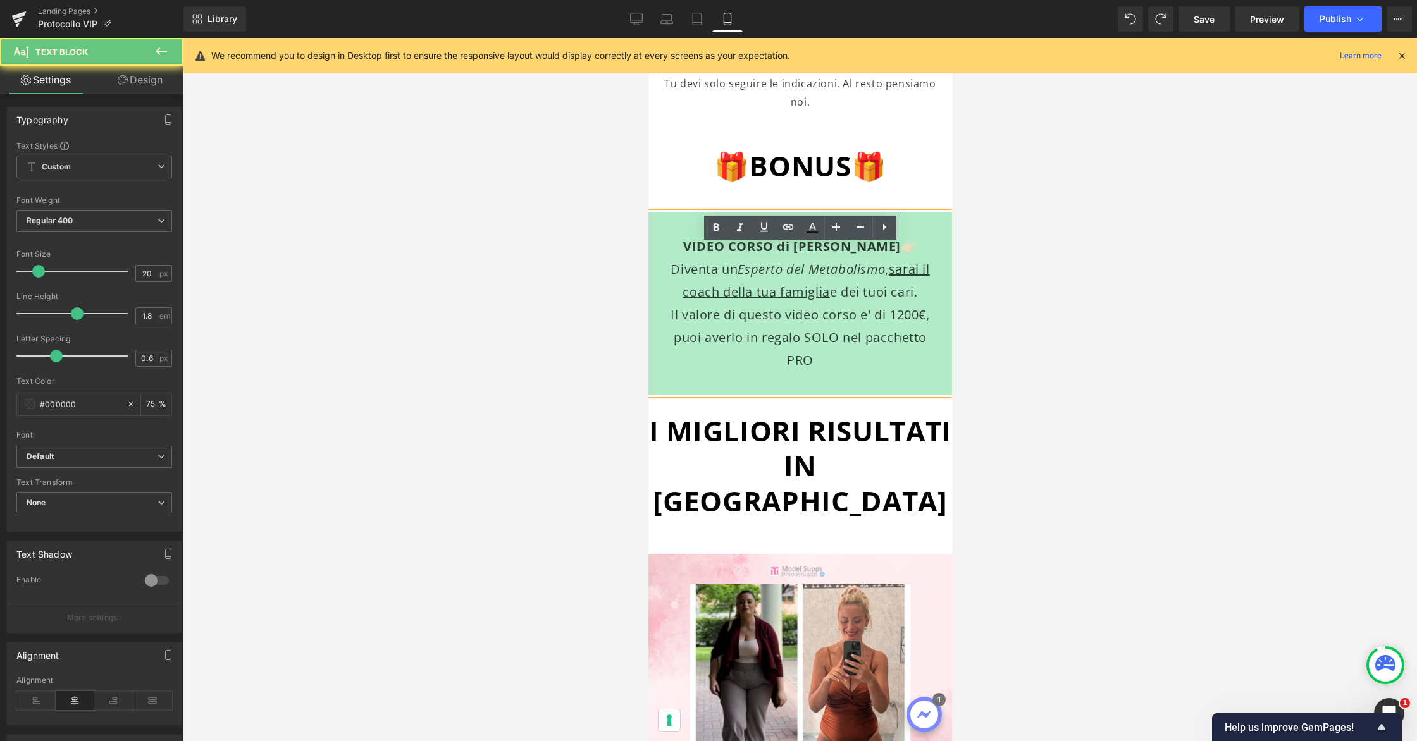
click at [932, 304] on p "VIDEO CORSO di LUCA VERONESE 👉🏻 Diventa un Esperto del Metabolismo , sarai il c…" at bounding box center [799, 269] width 278 height 68
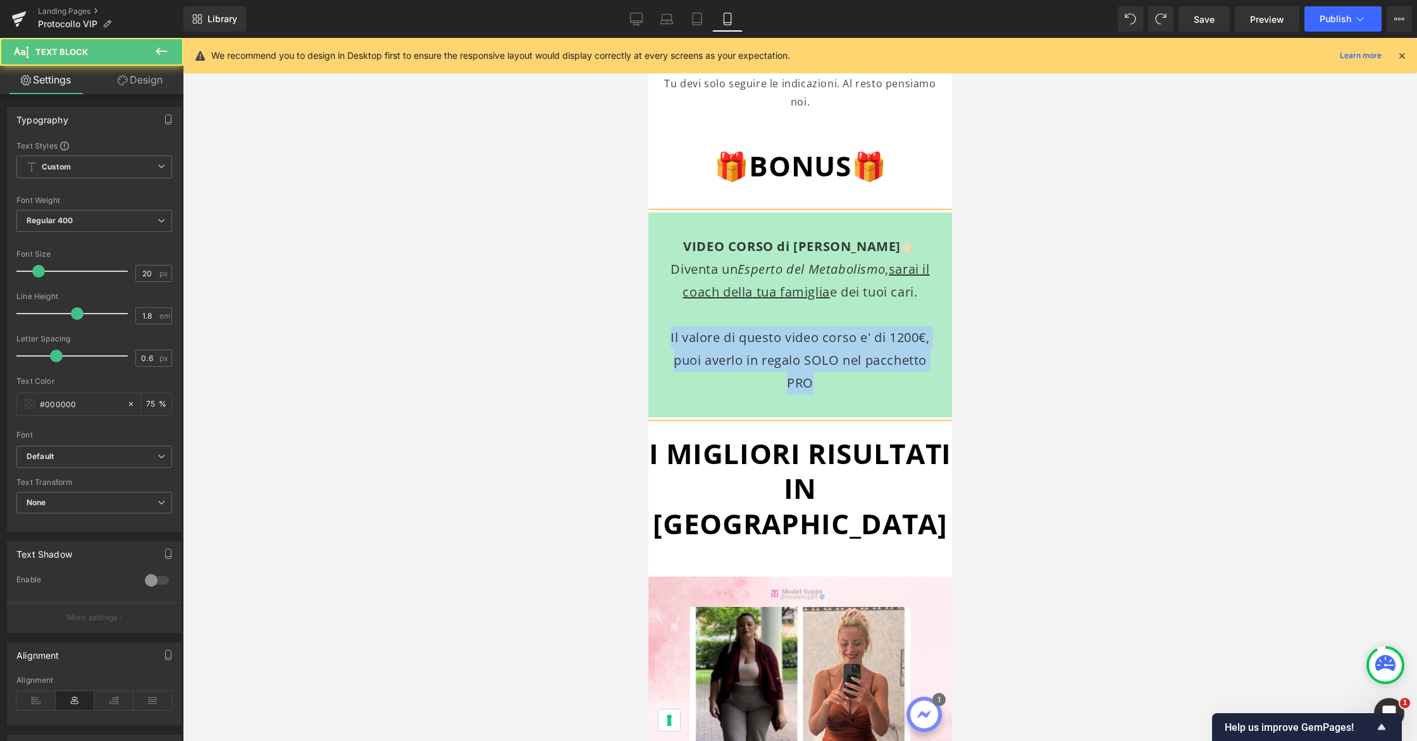
drag, startPoint x: 837, startPoint y: 418, endPoint x: 648, endPoint y: 364, distance: 197.4
click at [648, 364] on div "VIDEO CORSO di LUCA VERONESE 👉🏻 Diventa un Esperto del Metabolismo , sarai il c…" at bounding box center [800, 315] width 304 height 205
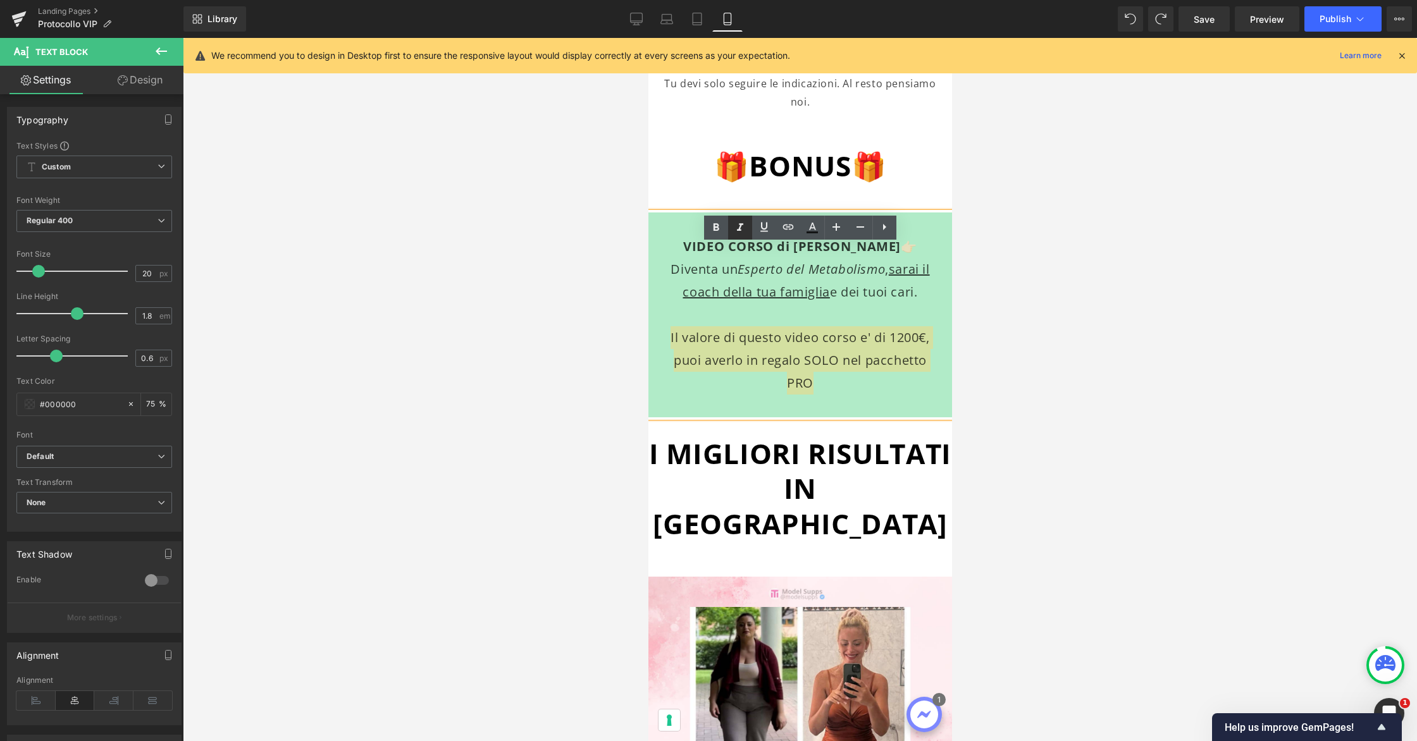
click at [742, 230] on icon at bounding box center [739, 227] width 15 height 15
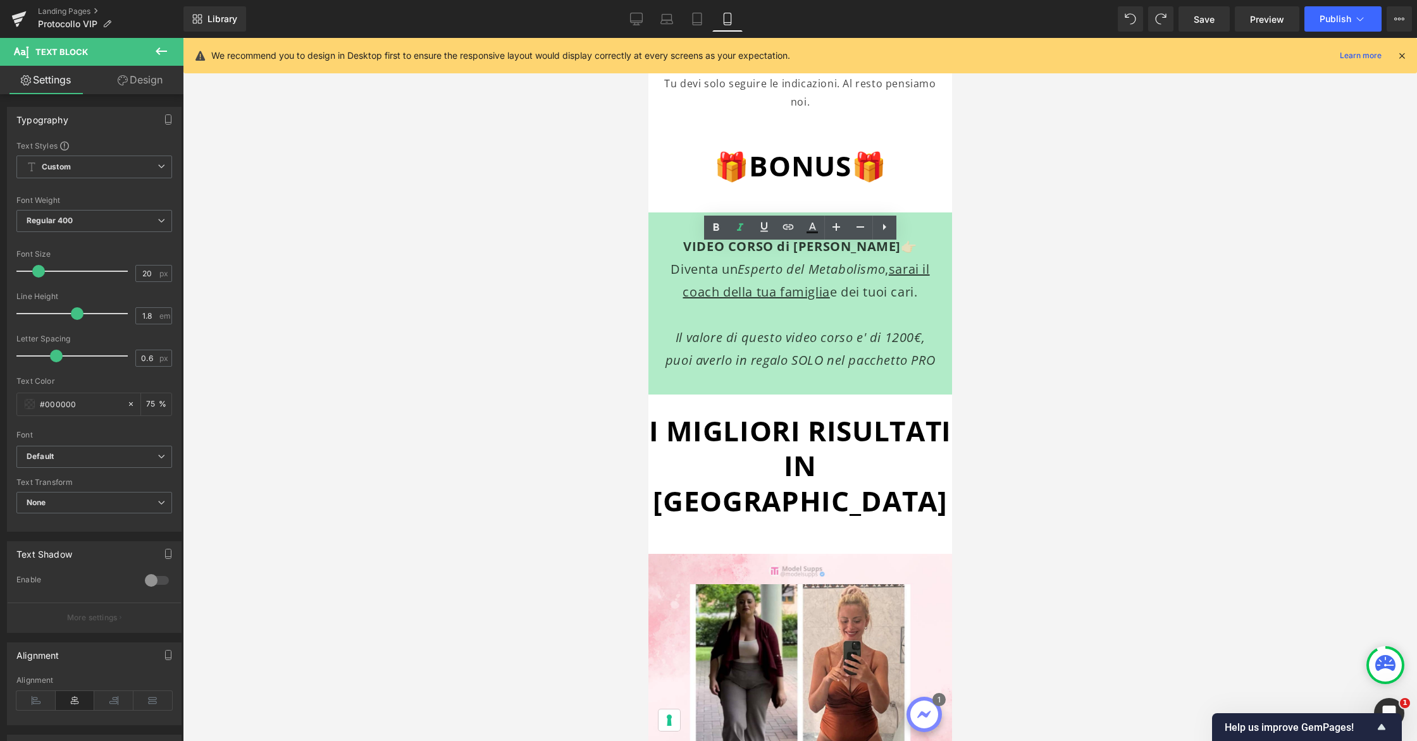
click at [1069, 330] on div at bounding box center [800, 389] width 1234 height 703
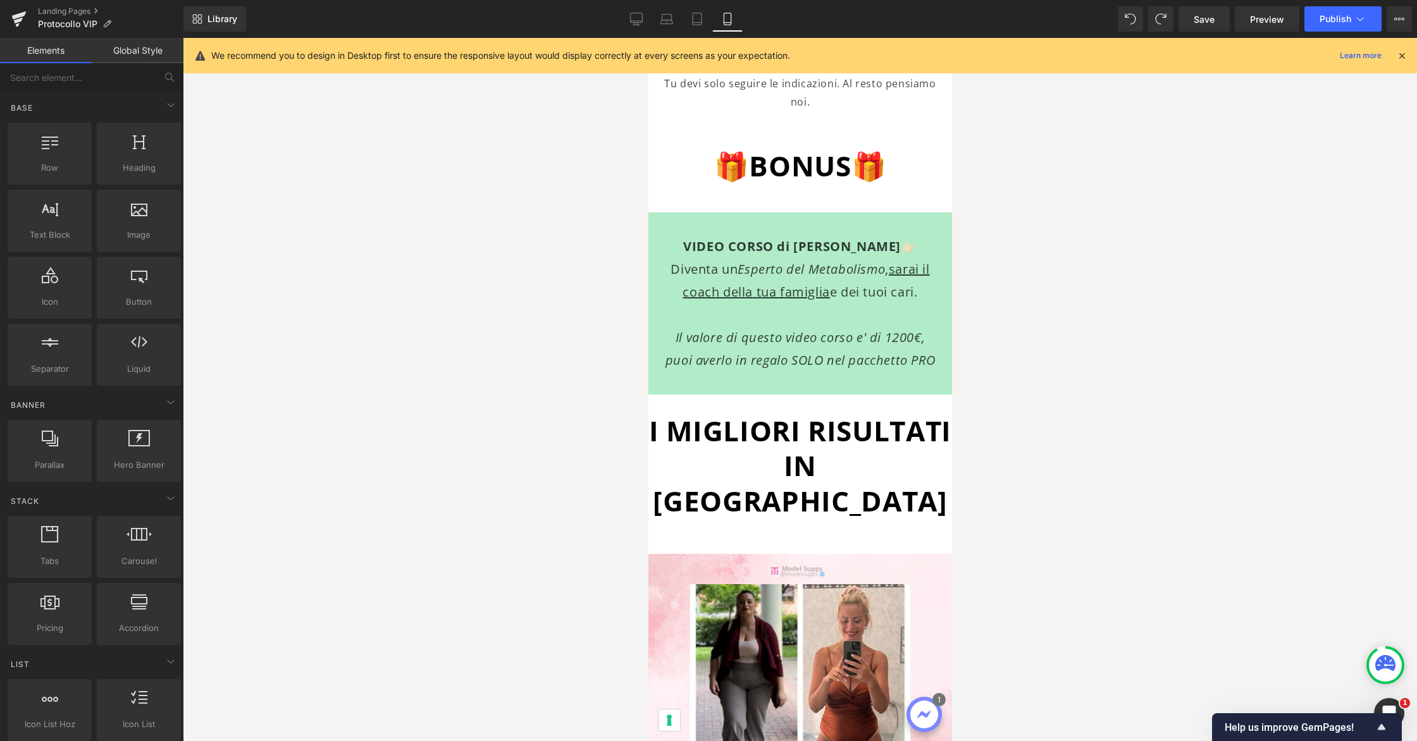
click at [1060, 328] on div at bounding box center [800, 389] width 1234 height 703
click at [999, 309] on div at bounding box center [800, 389] width 1234 height 703
click at [932, 280] on p "VIDEO CORSO di LUCA VERONESE 👉🏻 Diventa un Esperto del Metabolismo , sarai il c…" at bounding box center [799, 269] width 278 height 68
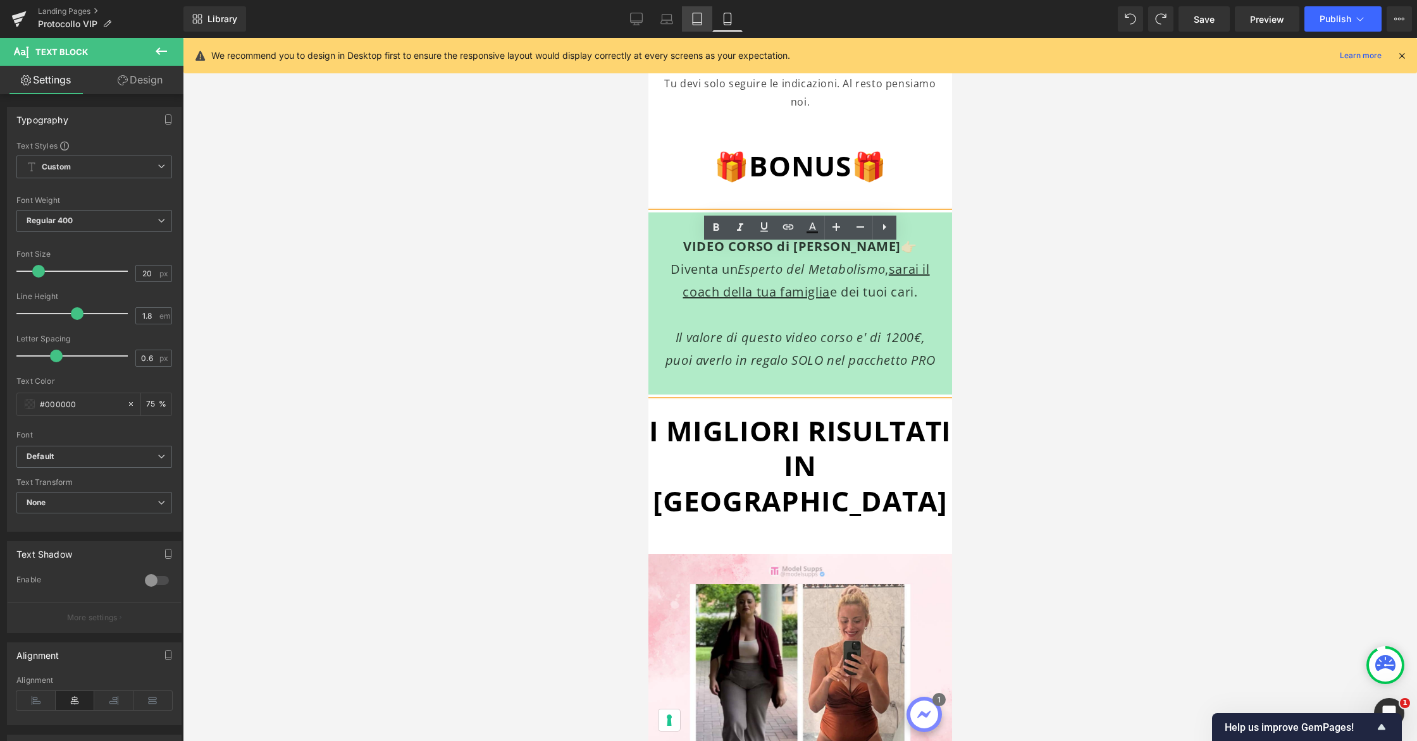
click at [694, 25] on link "Tablet" at bounding box center [697, 18] width 30 height 25
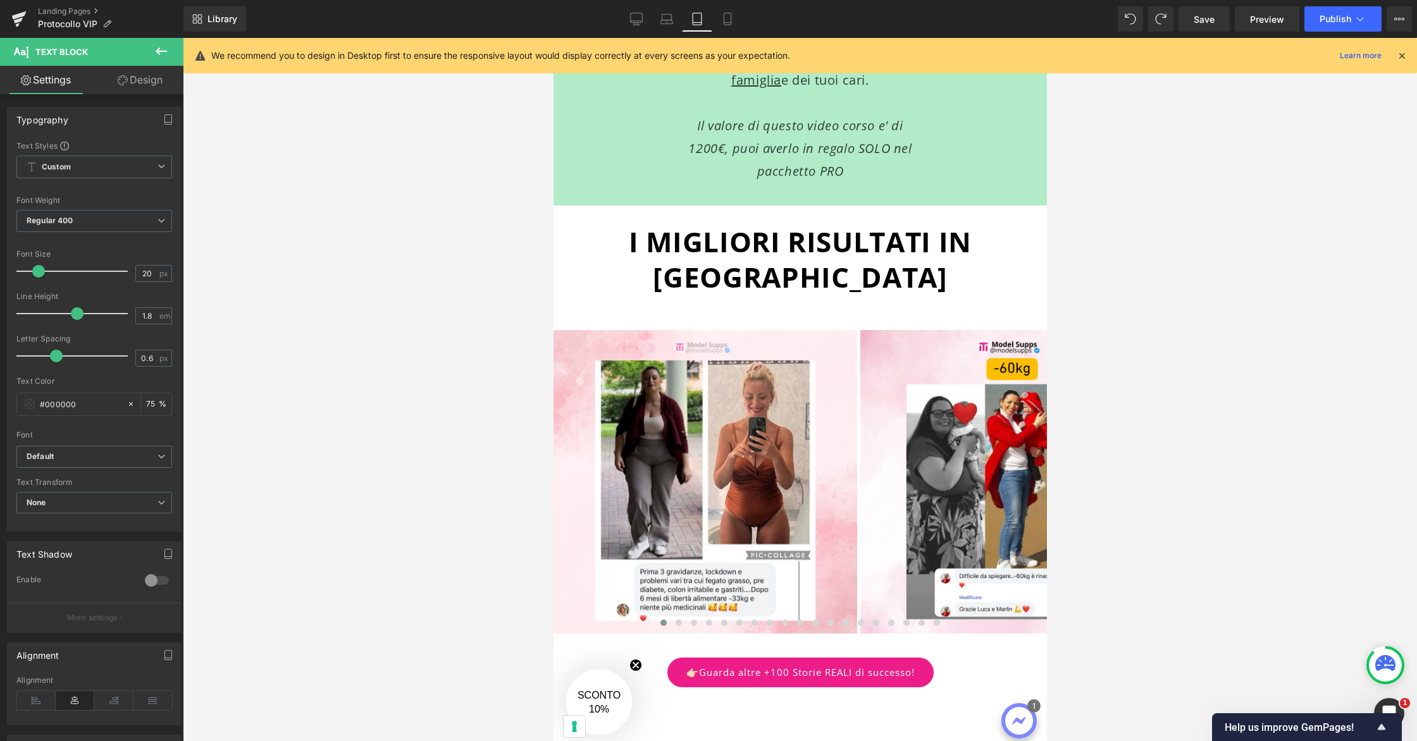
scroll to position [2573, 0]
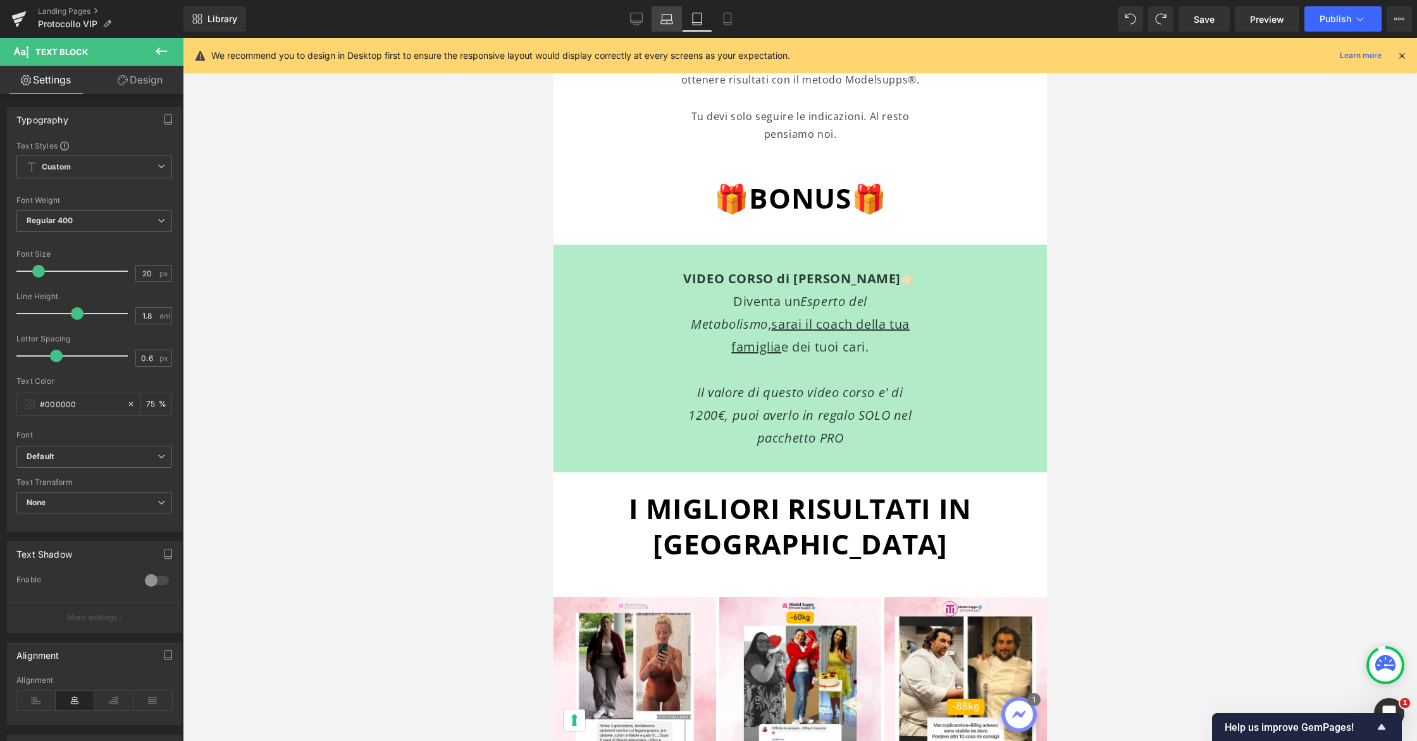
click at [672, 25] on icon at bounding box center [666, 19] width 13 height 13
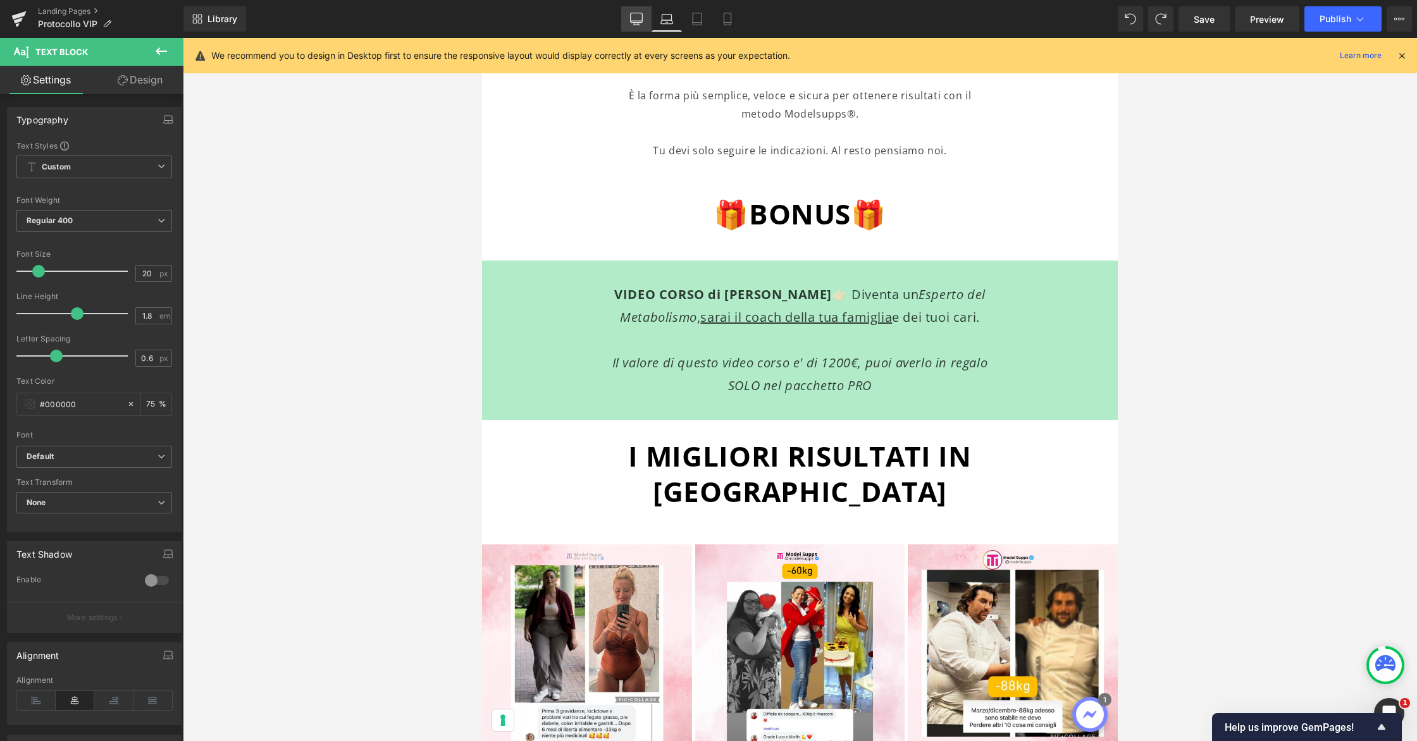
click at [640, 23] on icon at bounding box center [636, 19] width 13 height 13
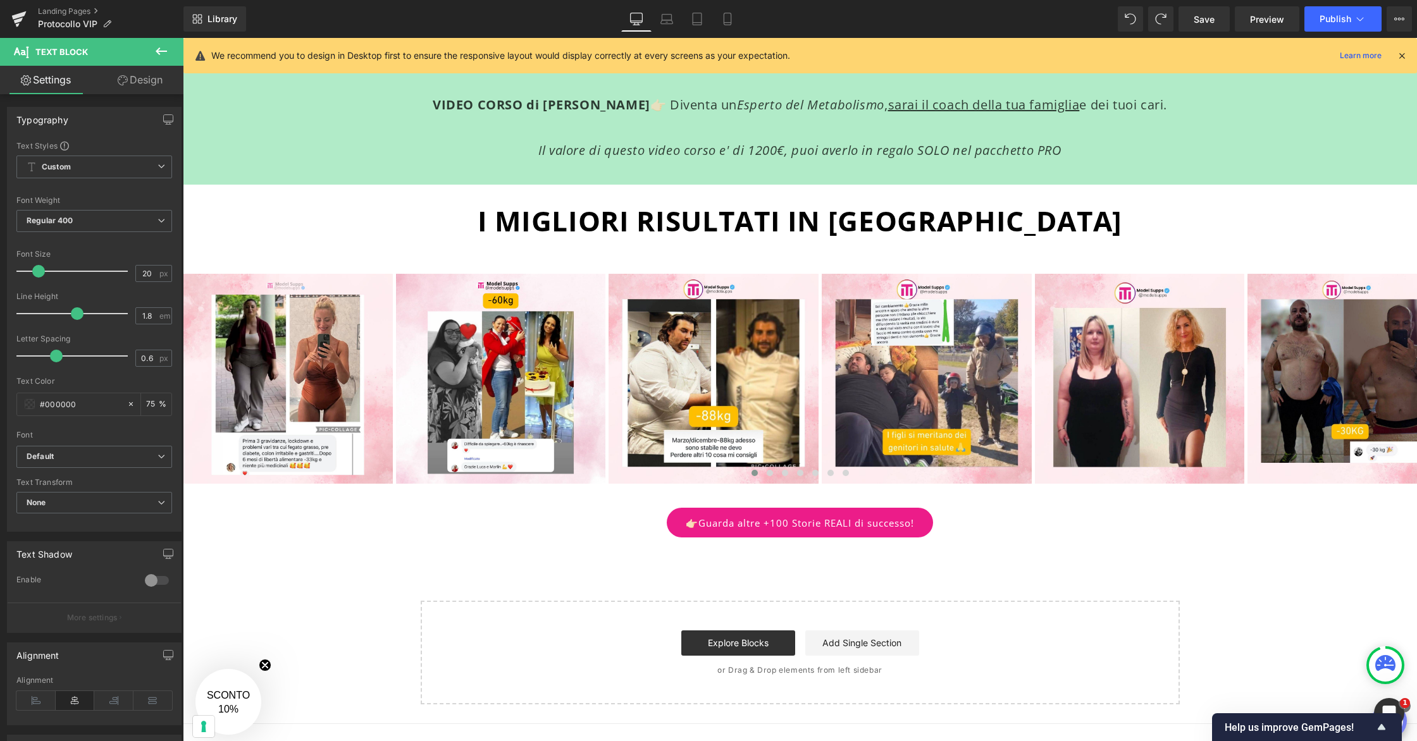
scroll to position [1465, 0]
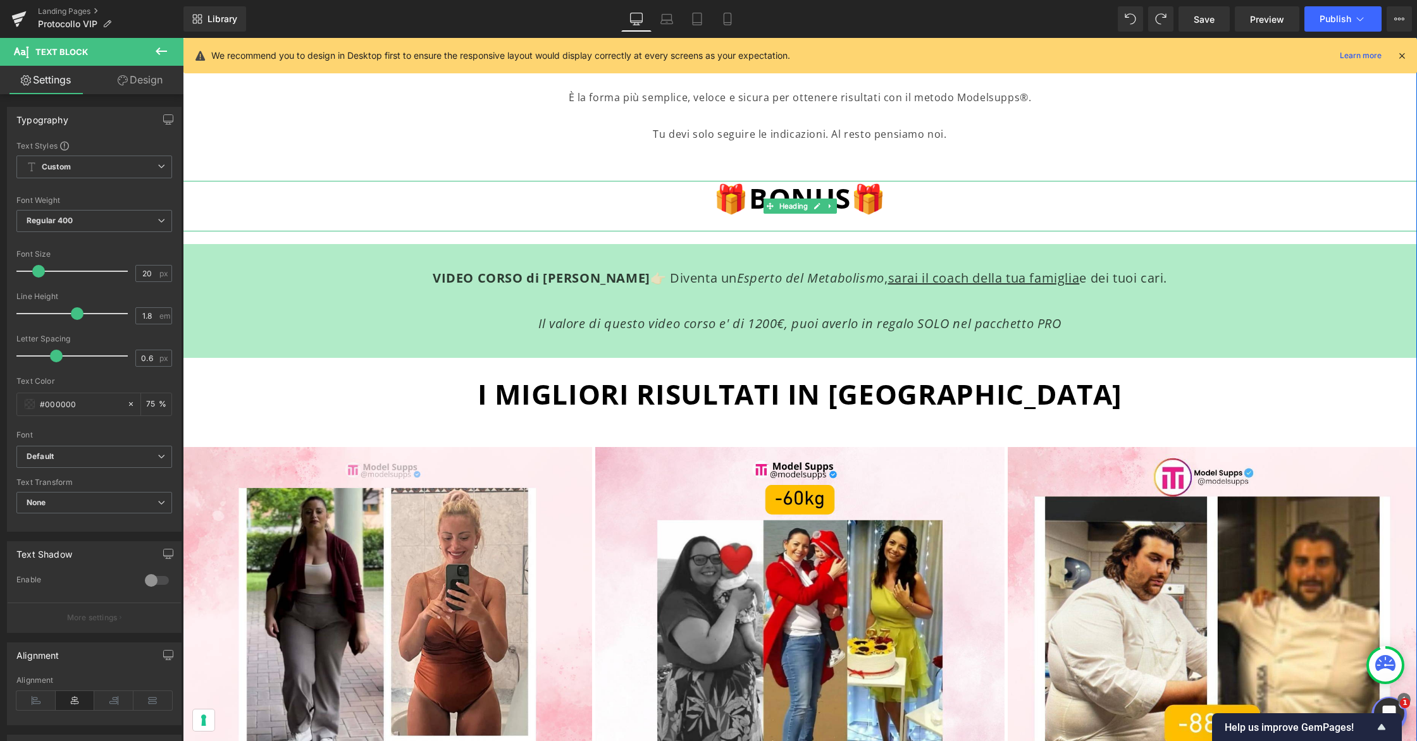
click at [899, 204] on h1 "🎁BONUS🎁" at bounding box center [800, 198] width 1234 height 35
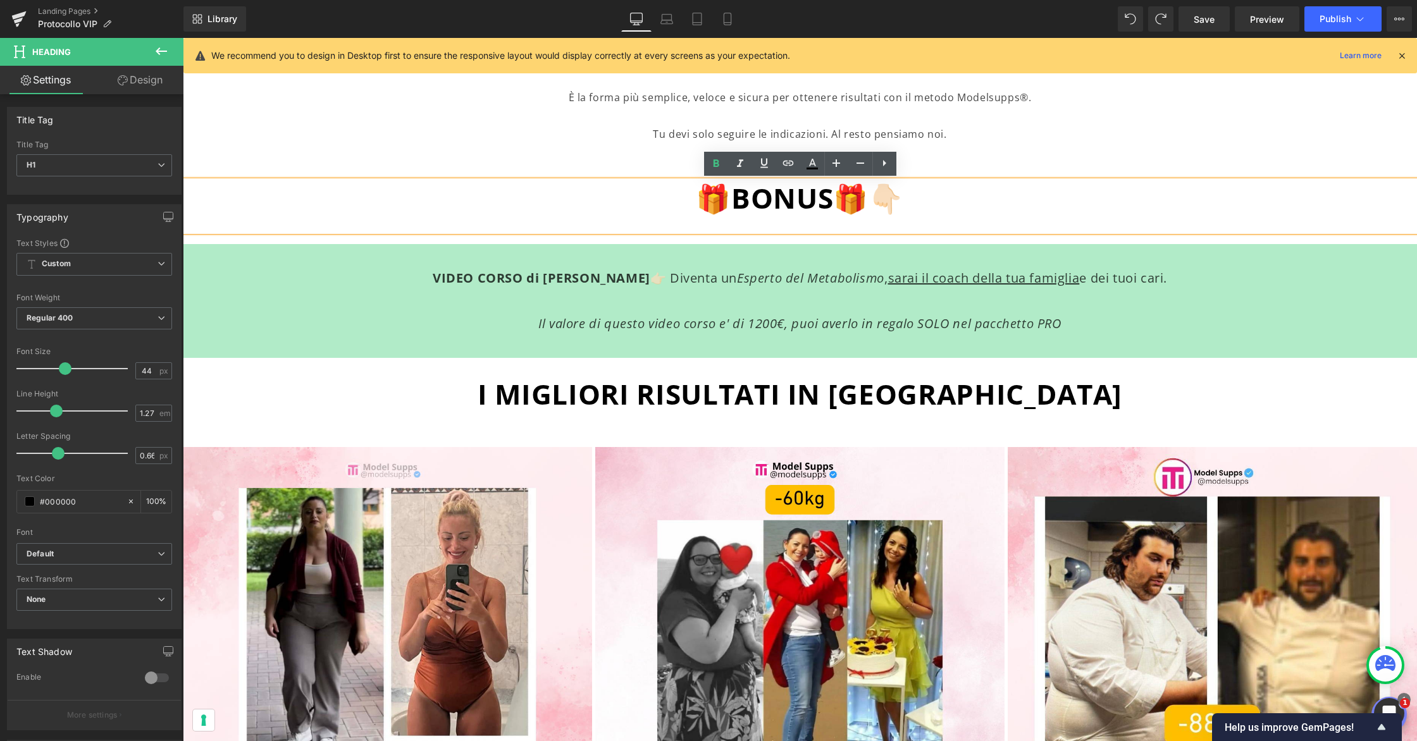
click at [714, 198] on span "🎁BONUS🎁👇🏻" at bounding box center [799, 198] width 207 height 38
click at [728, 20] on icon at bounding box center [727, 19] width 13 height 13
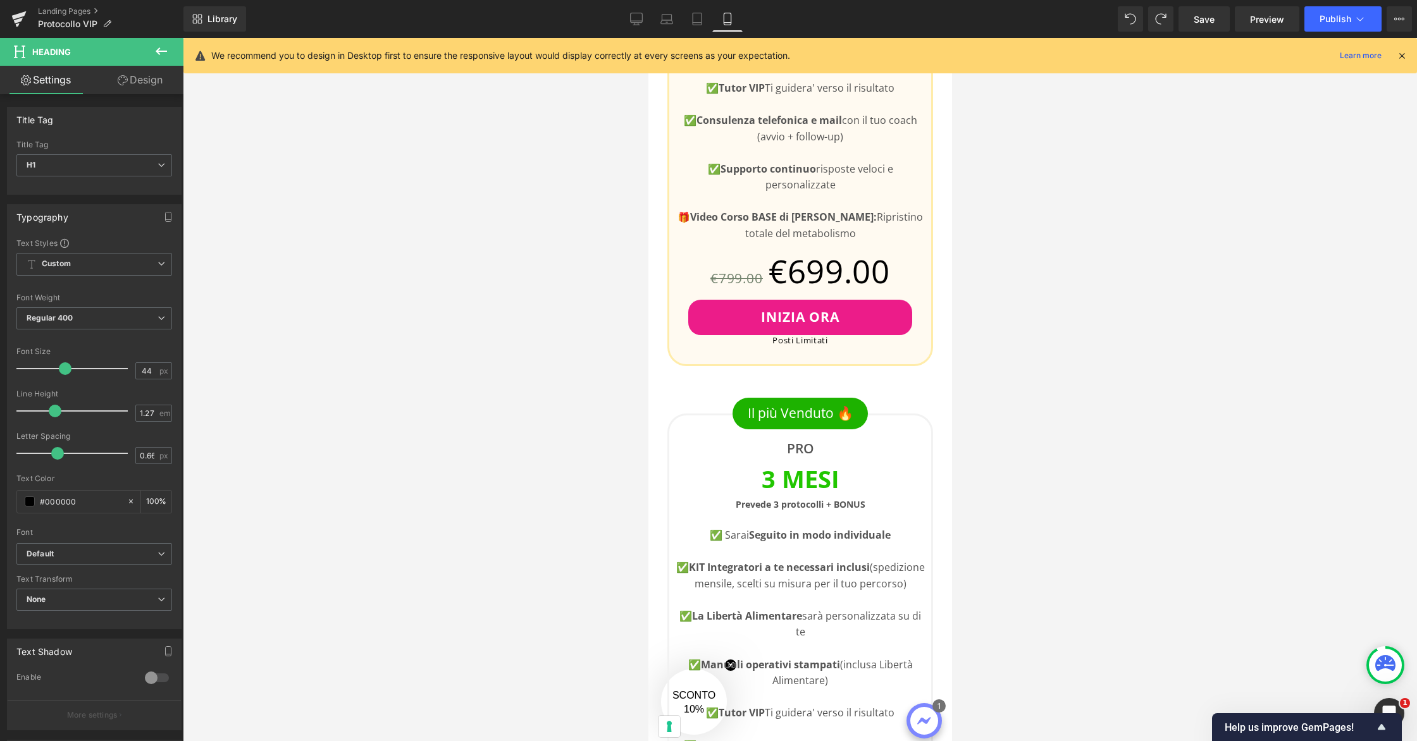
scroll to position [2840, 0]
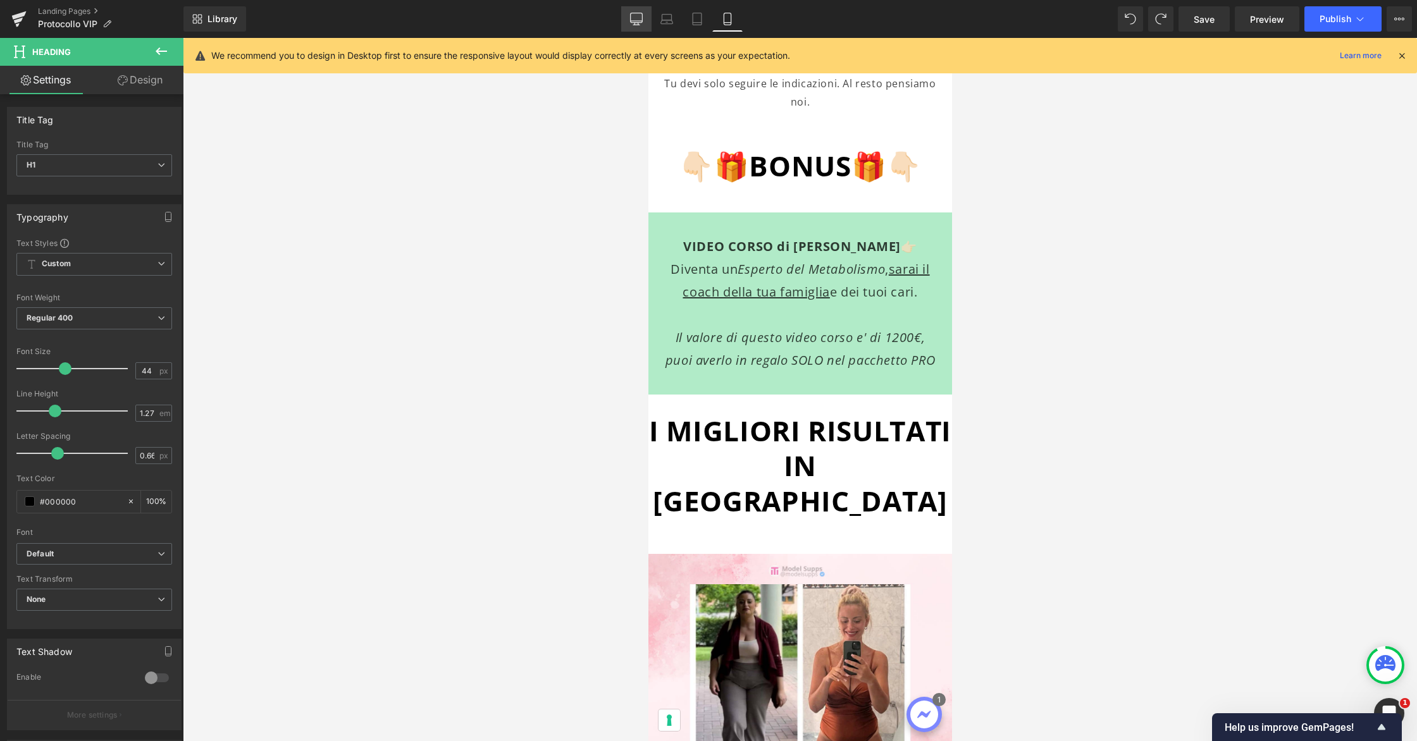
click at [639, 22] on icon at bounding box center [637, 17] width 12 height 9
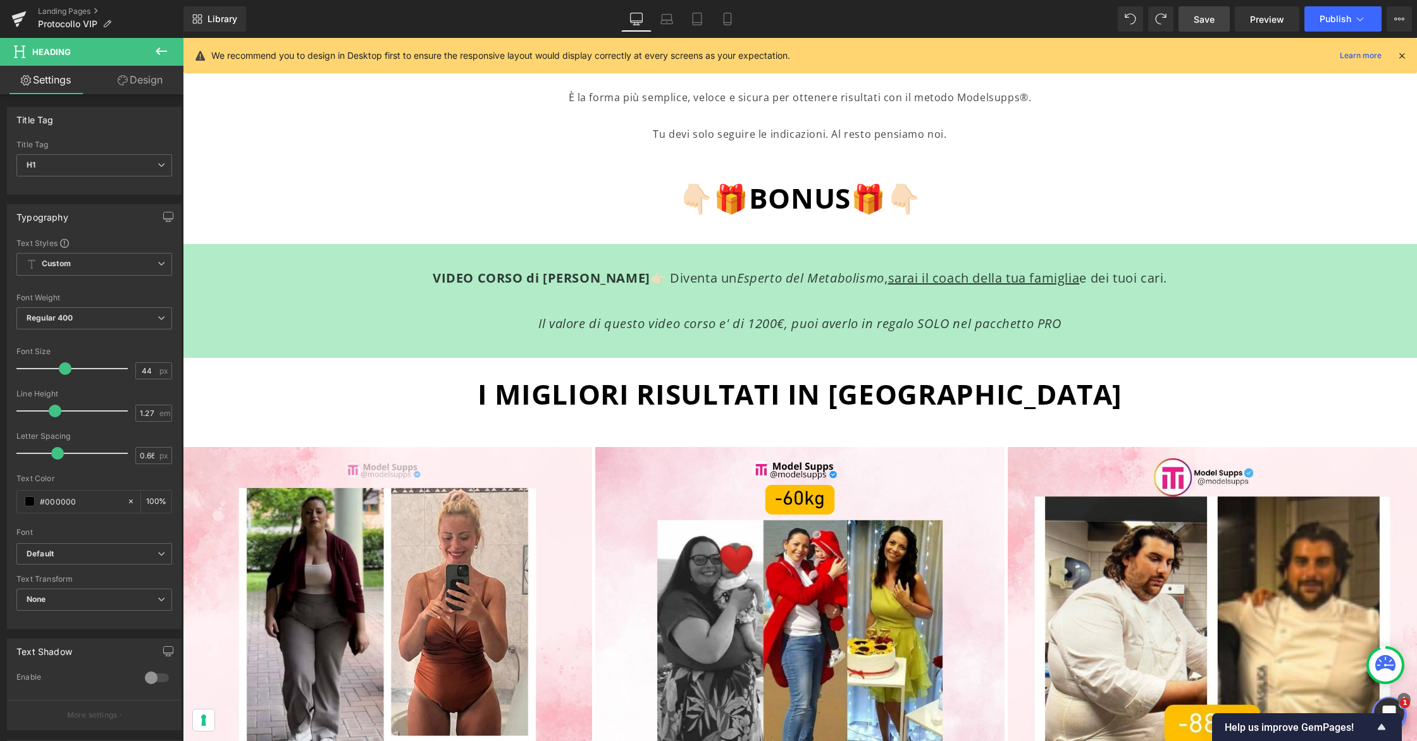
click at [1199, 22] on span "Save" at bounding box center [1203, 19] width 21 height 13
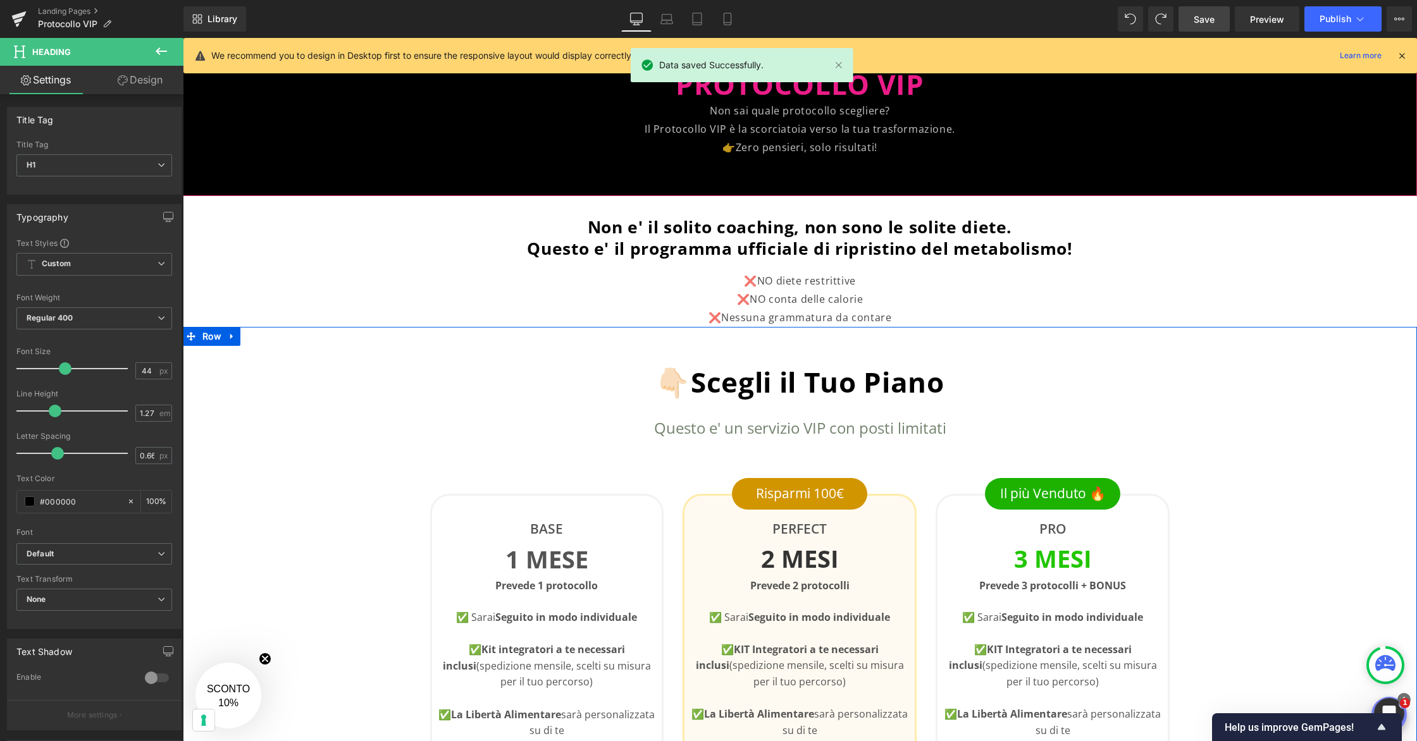
scroll to position [0, 0]
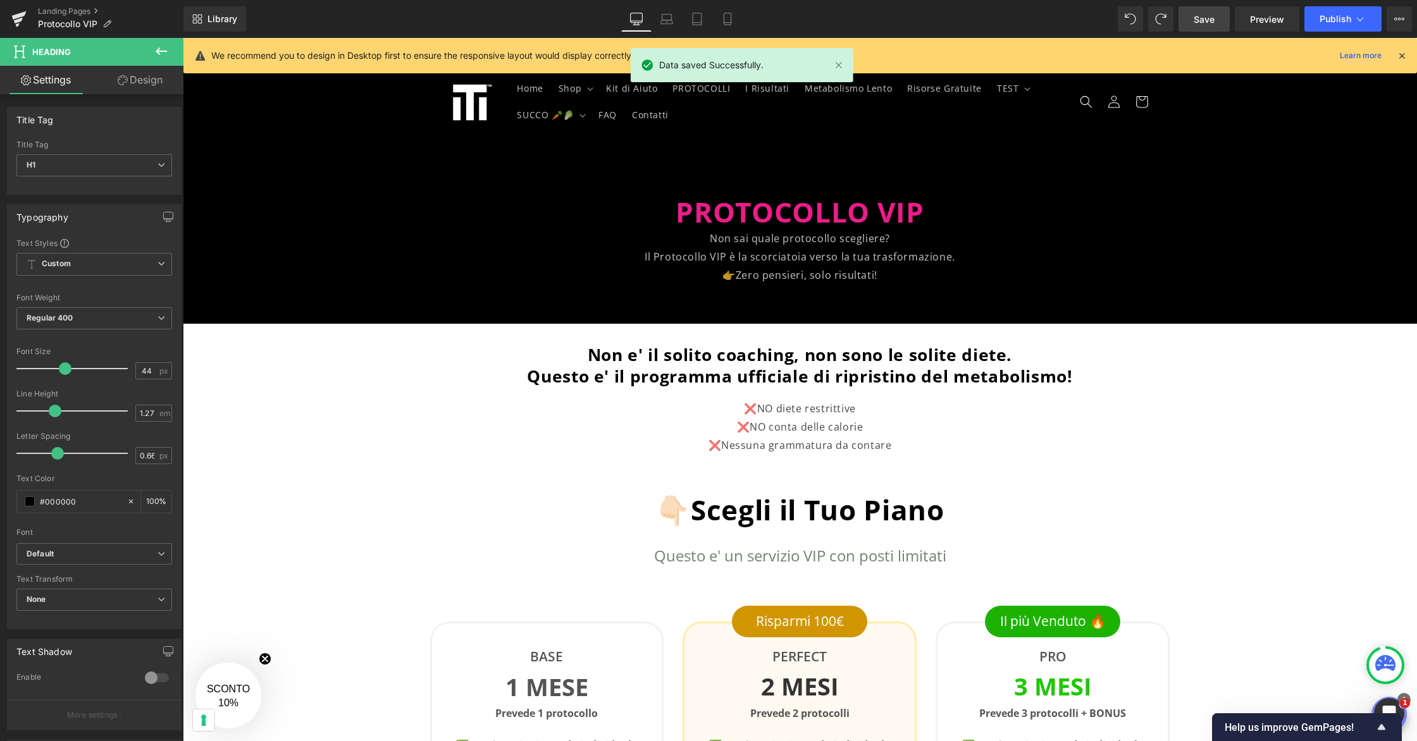
click at [1202, 28] on link "Save" at bounding box center [1203, 18] width 51 height 25
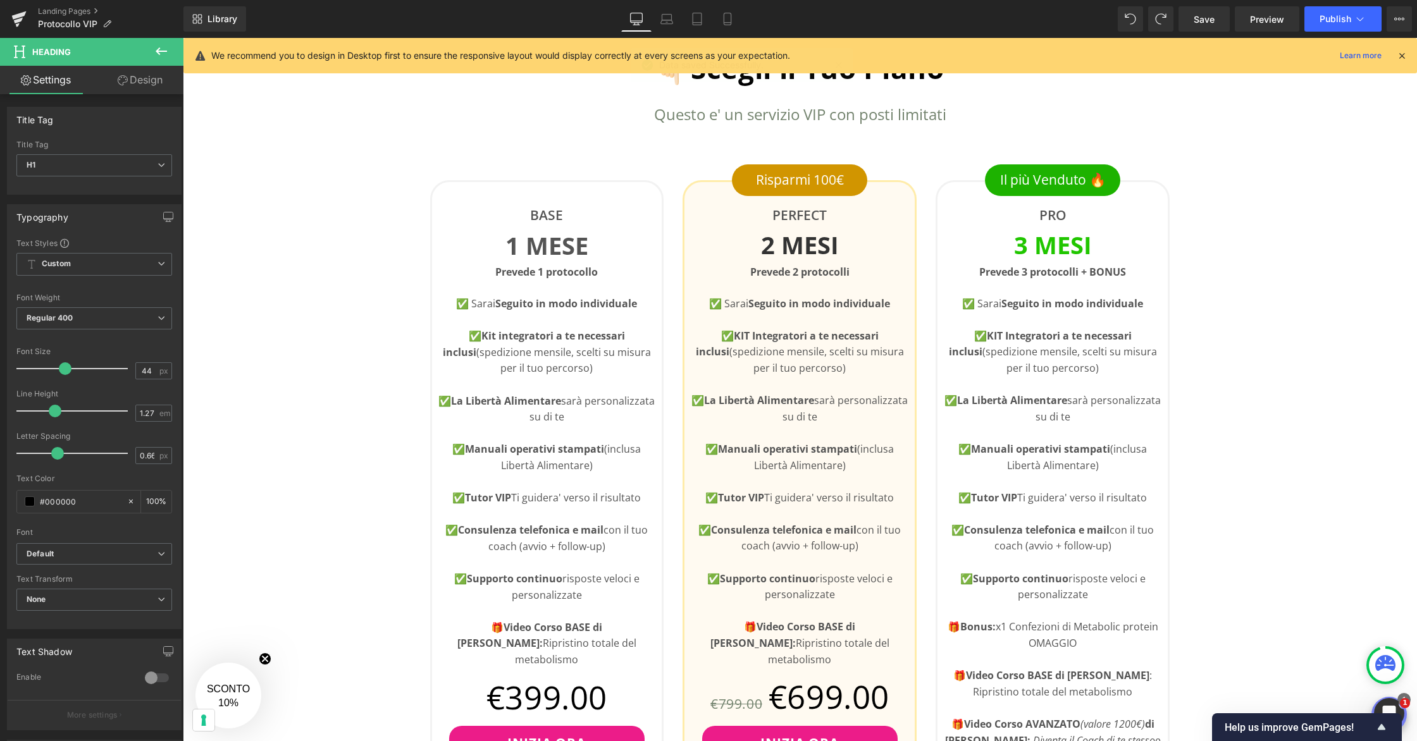
scroll to position [443, 0]
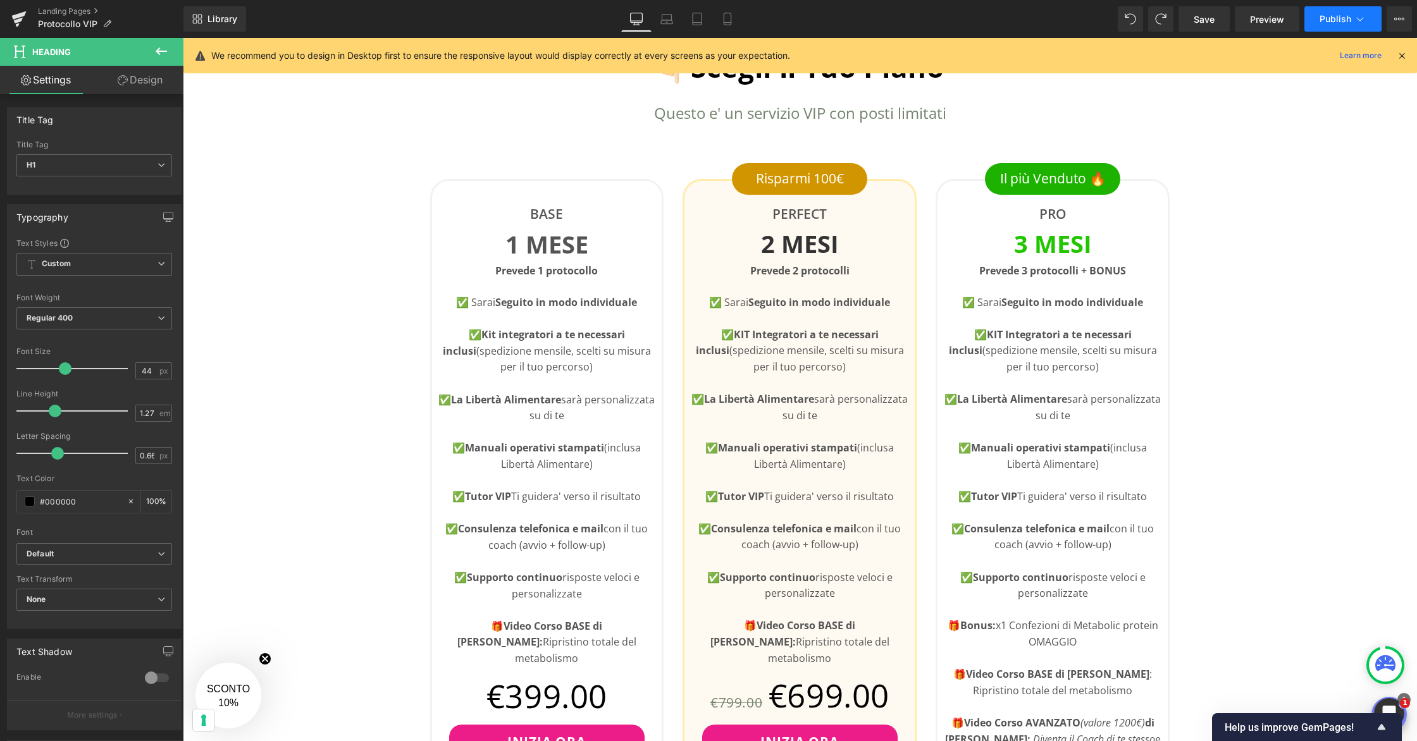
click at [1333, 20] on span "Publish" at bounding box center [1335, 19] width 32 height 10
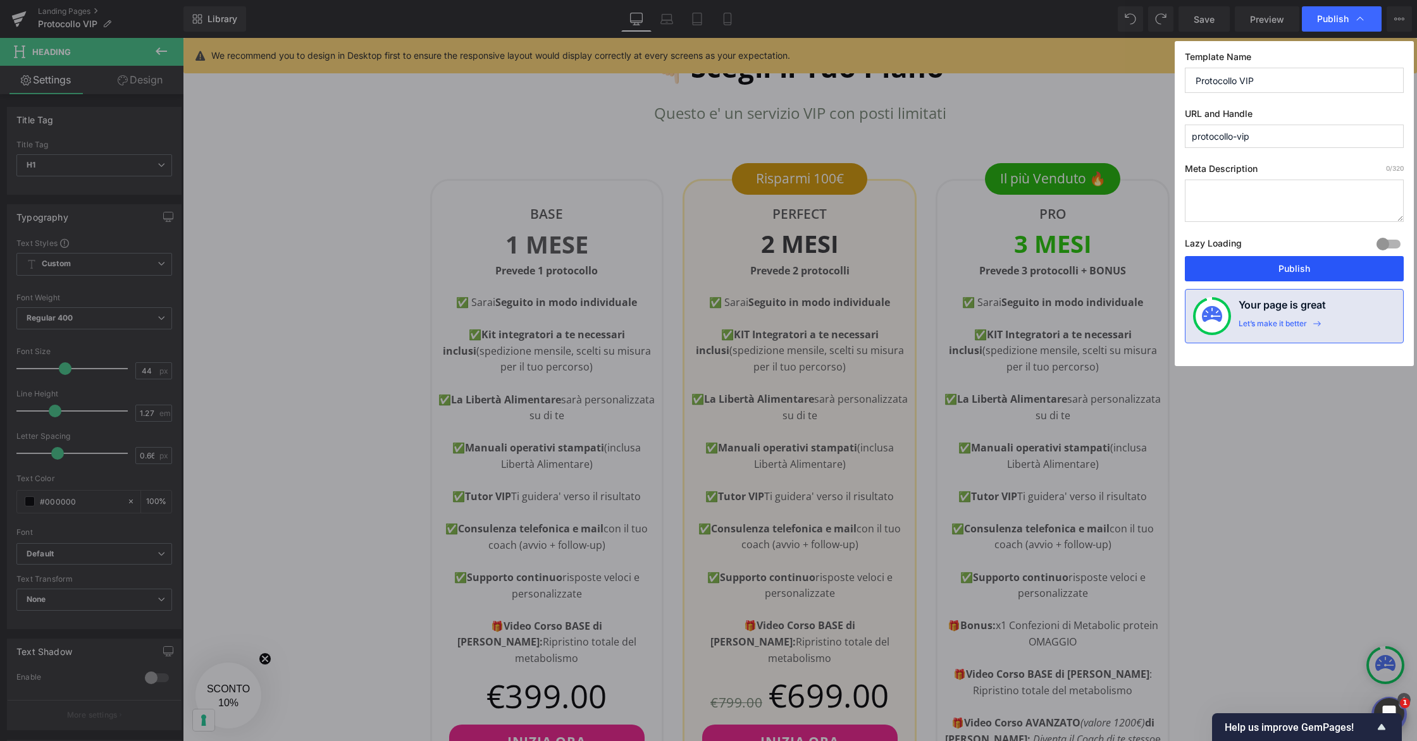
click at [1316, 268] on button "Publish" at bounding box center [1294, 268] width 219 height 25
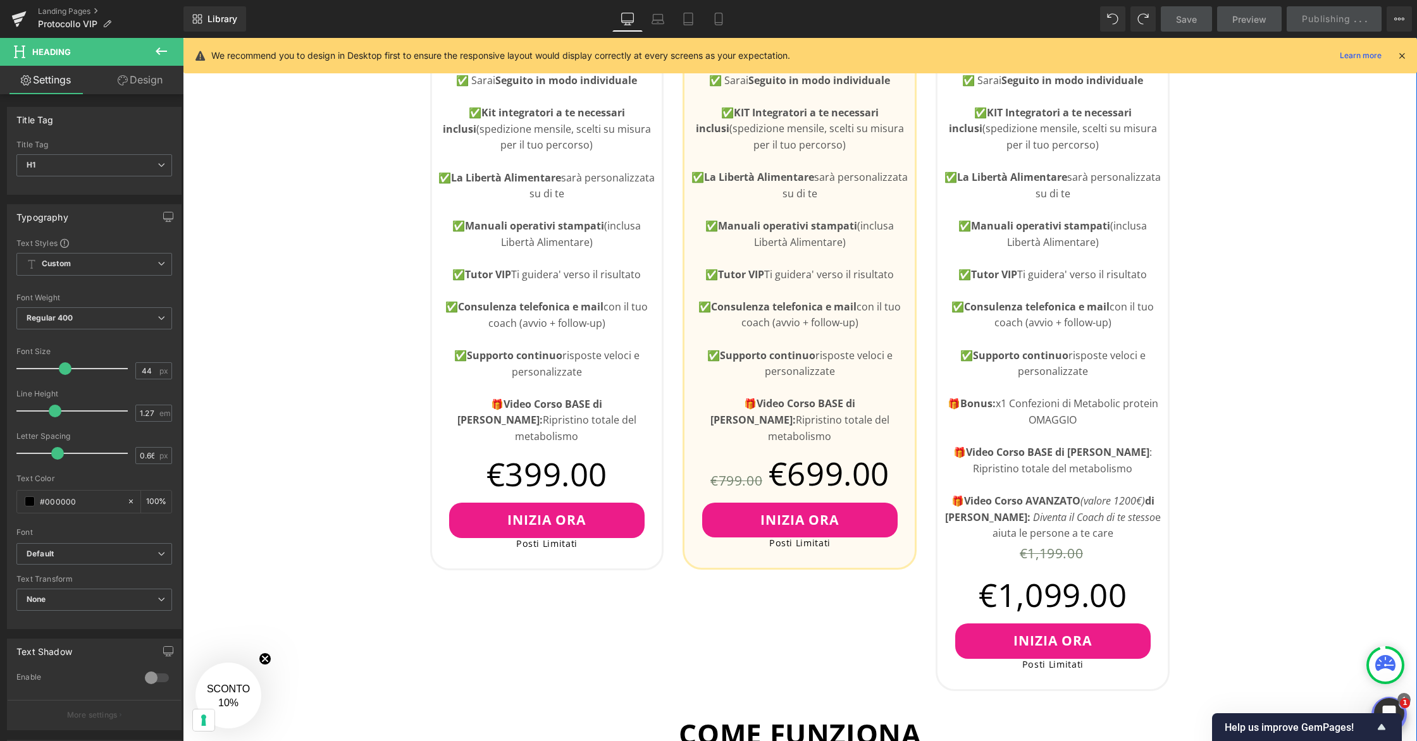
scroll to position [709, 0]
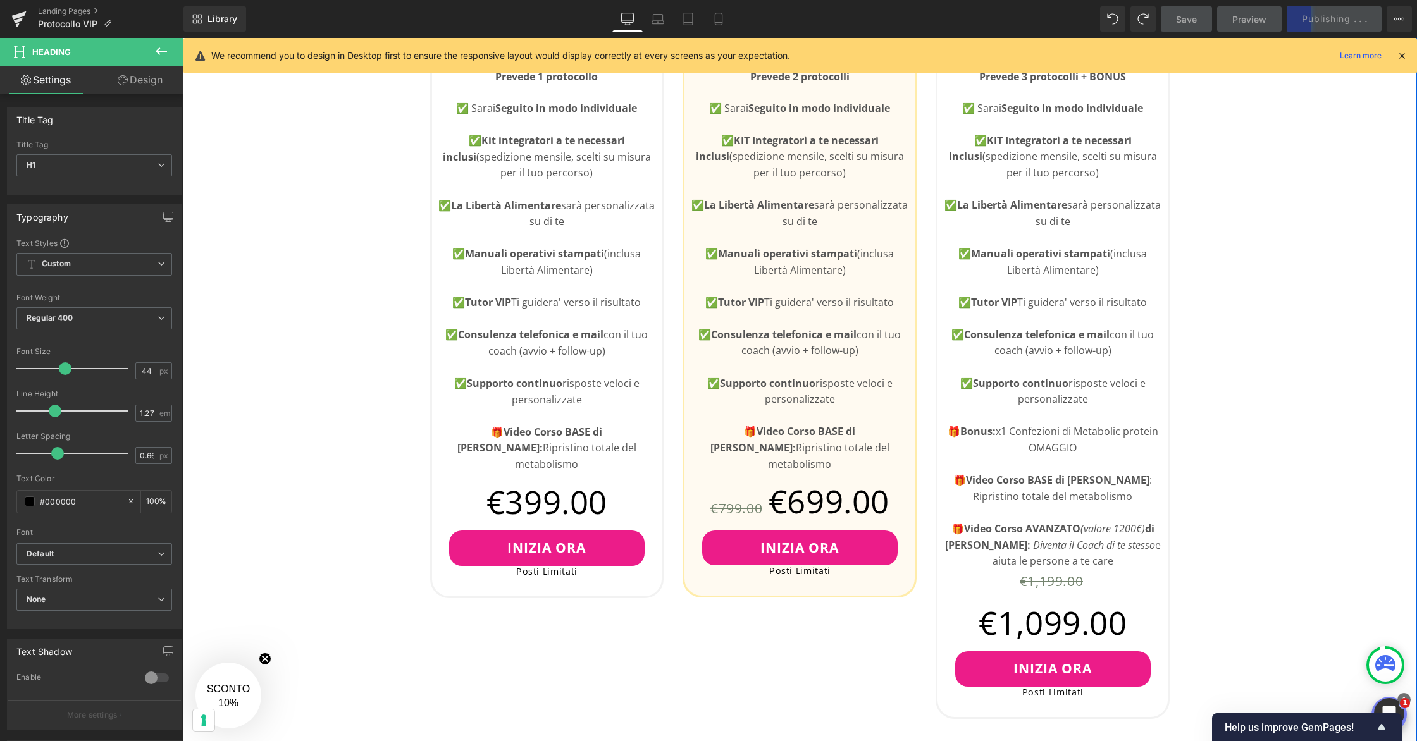
scroll to position [591, 0]
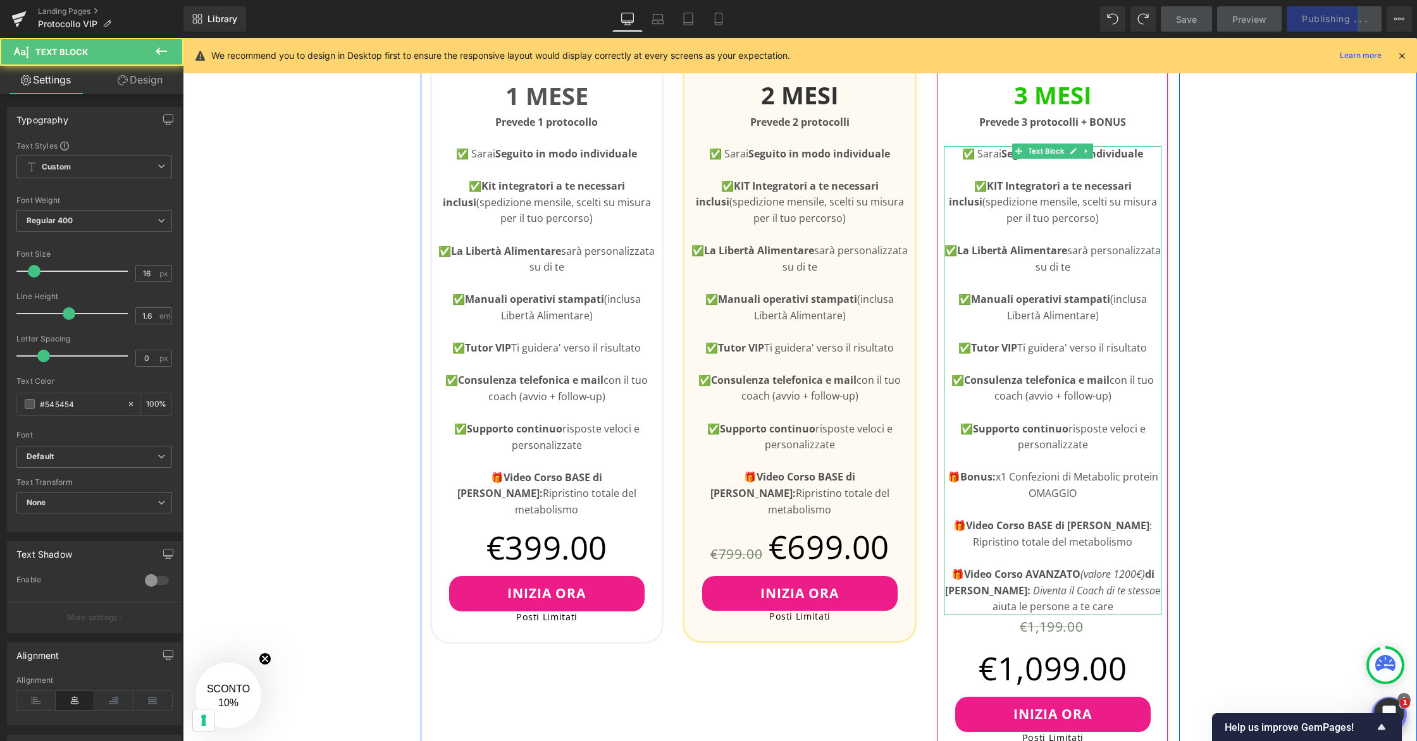
click at [1098, 483] on p "🎁 Bonus: x1 Confezioni di Metabolic protein OMAGGIO" at bounding box center [1053, 485] width 218 height 32
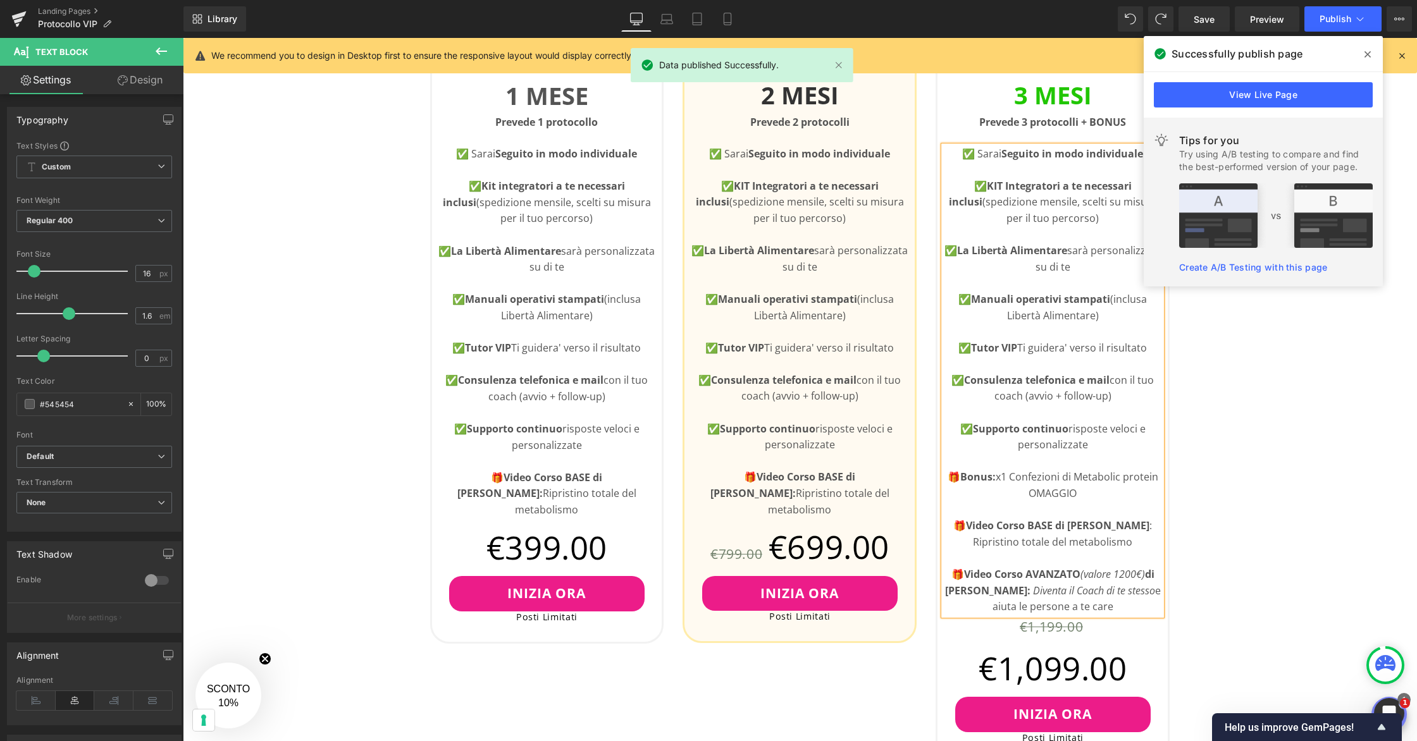
click at [1365, 50] on icon at bounding box center [1367, 54] width 6 height 10
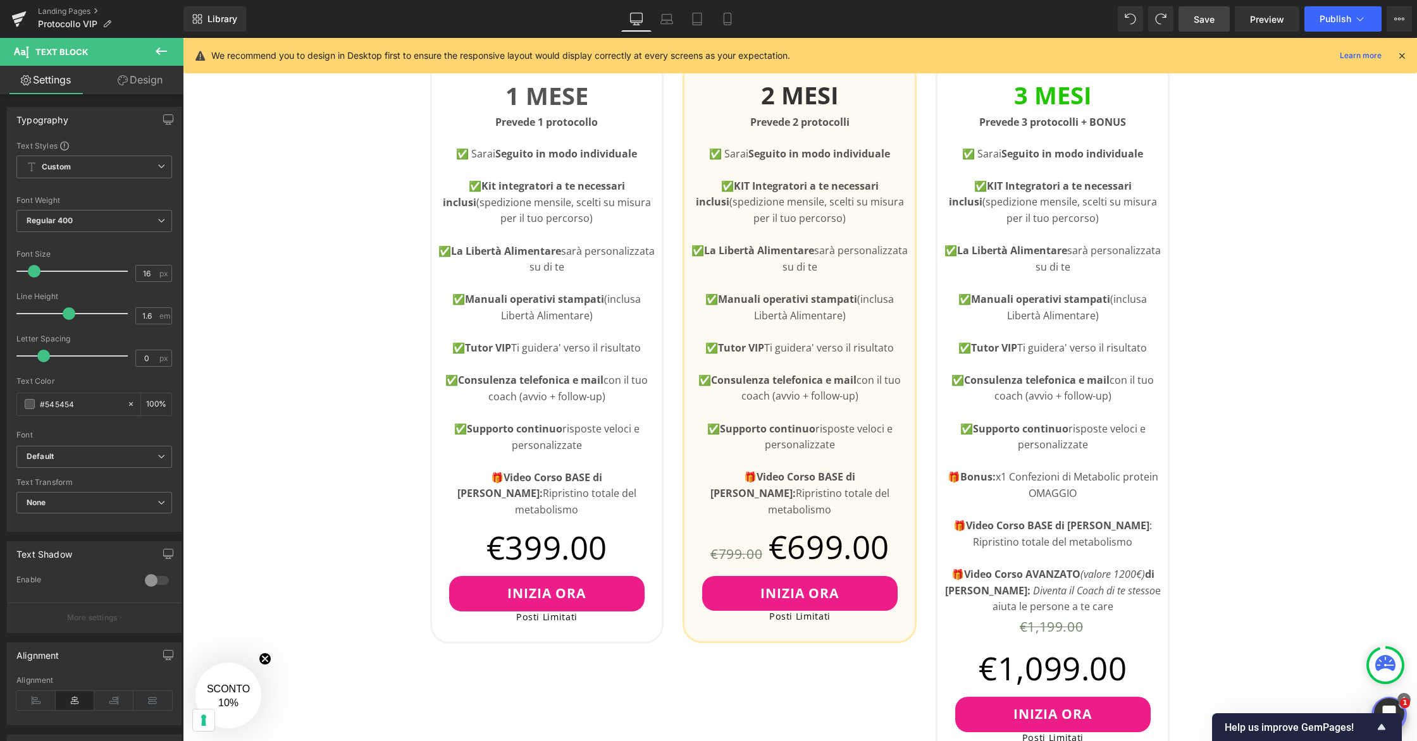
click at [1203, 27] on link "Save" at bounding box center [1203, 18] width 51 height 25
click at [1350, 17] on span "Publish" at bounding box center [1335, 19] width 32 height 10
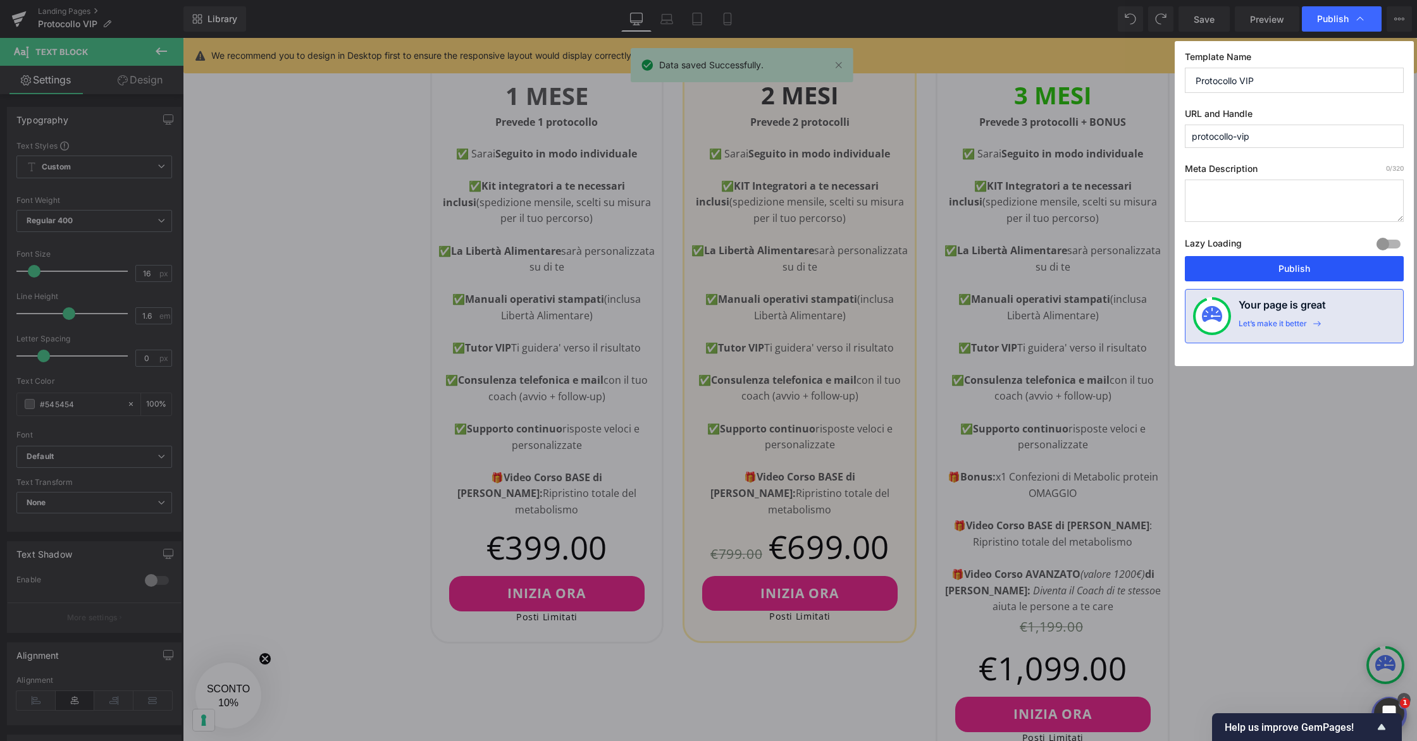
drag, startPoint x: 1314, startPoint y: 264, endPoint x: 1131, endPoint y: 227, distance: 186.5
click at [1314, 264] on button "Publish" at bounding box center [1294, 268] width 219 height 25
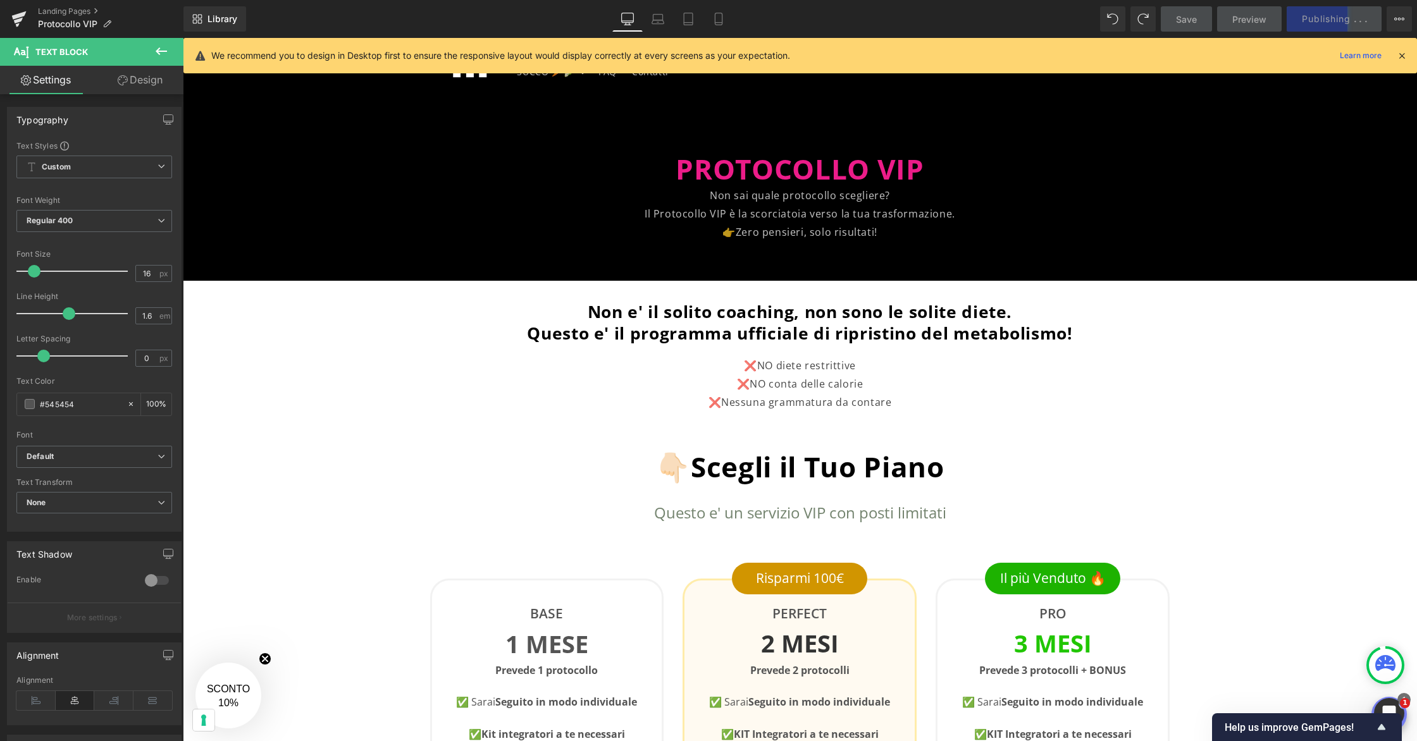
scroll to position [44, 0]
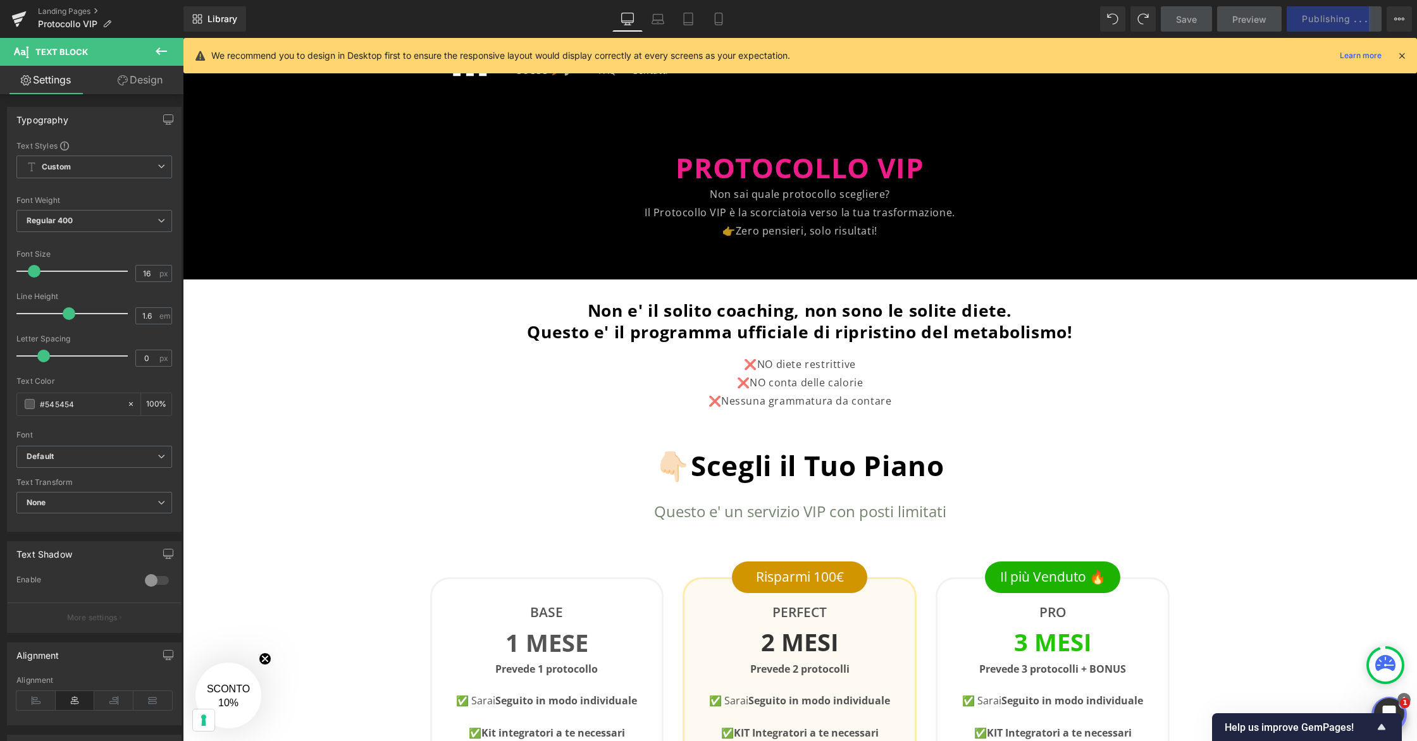
click at [835, 314] on div "Non e' il solito coaching, non sono le solite diete. Questo e' il programma uff…" at bounding box center [800, 321] width 1234 height 42
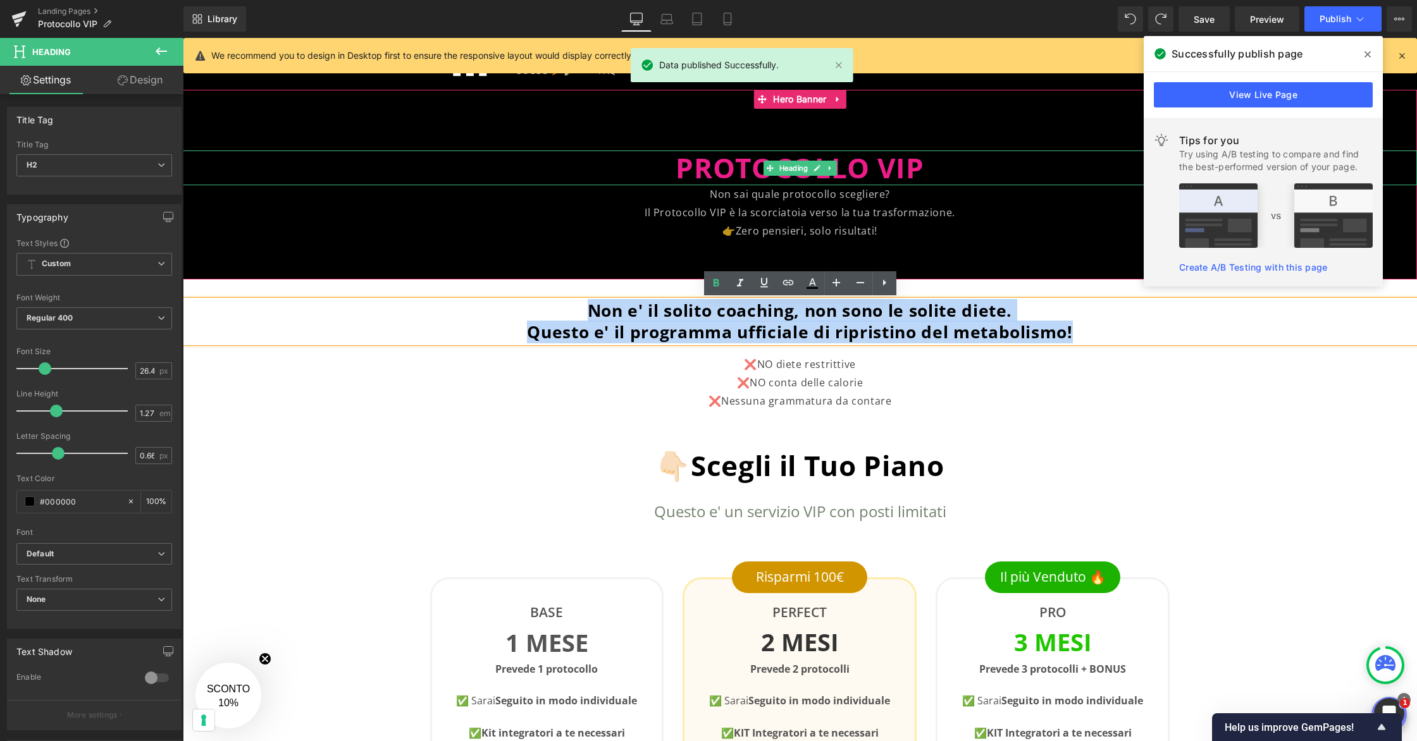
drag, startPoint x: 1083, startPoint y: 331, endPoint x: 650, endPoint y: 173, distance: 460.6
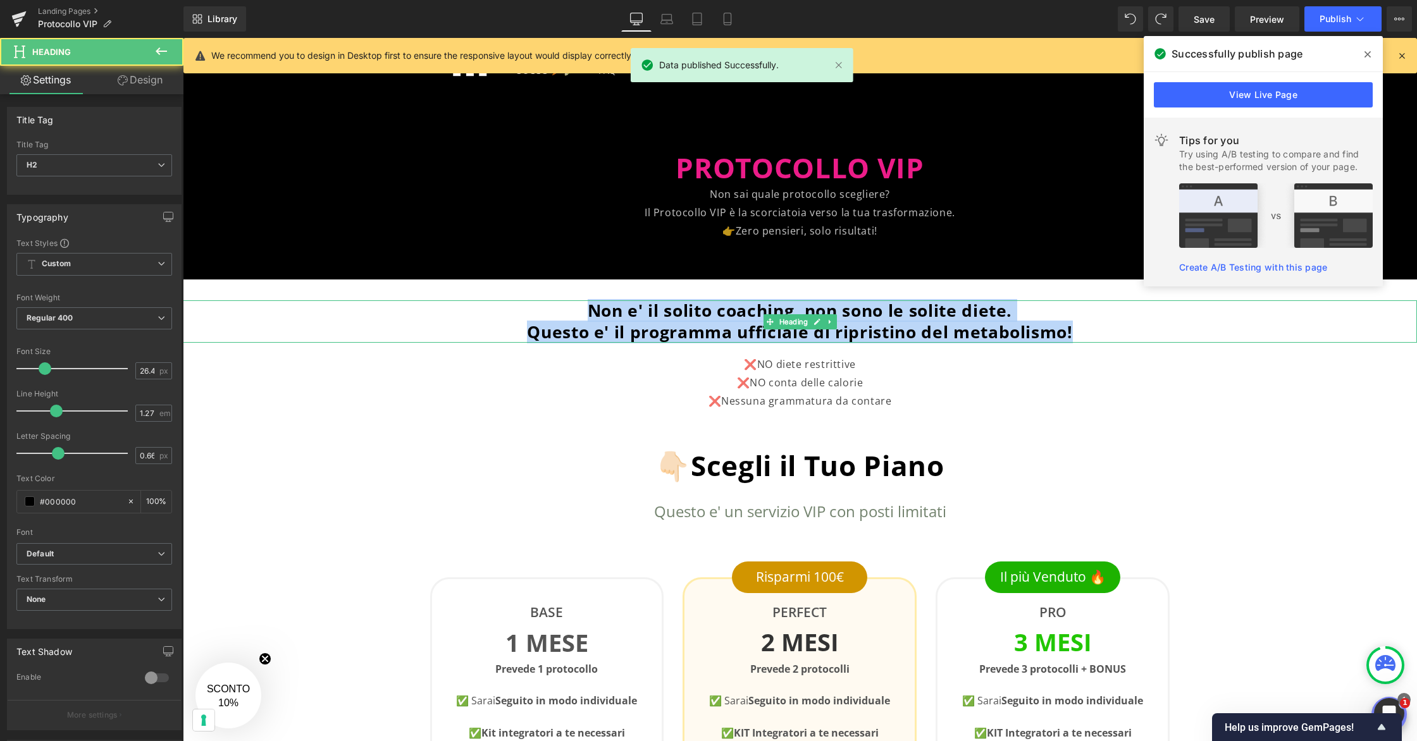
click at [675, 320] on span "Non e' il solito coaching, non sono le solite diete." at bounding box center [800, 310] width 424 height 23
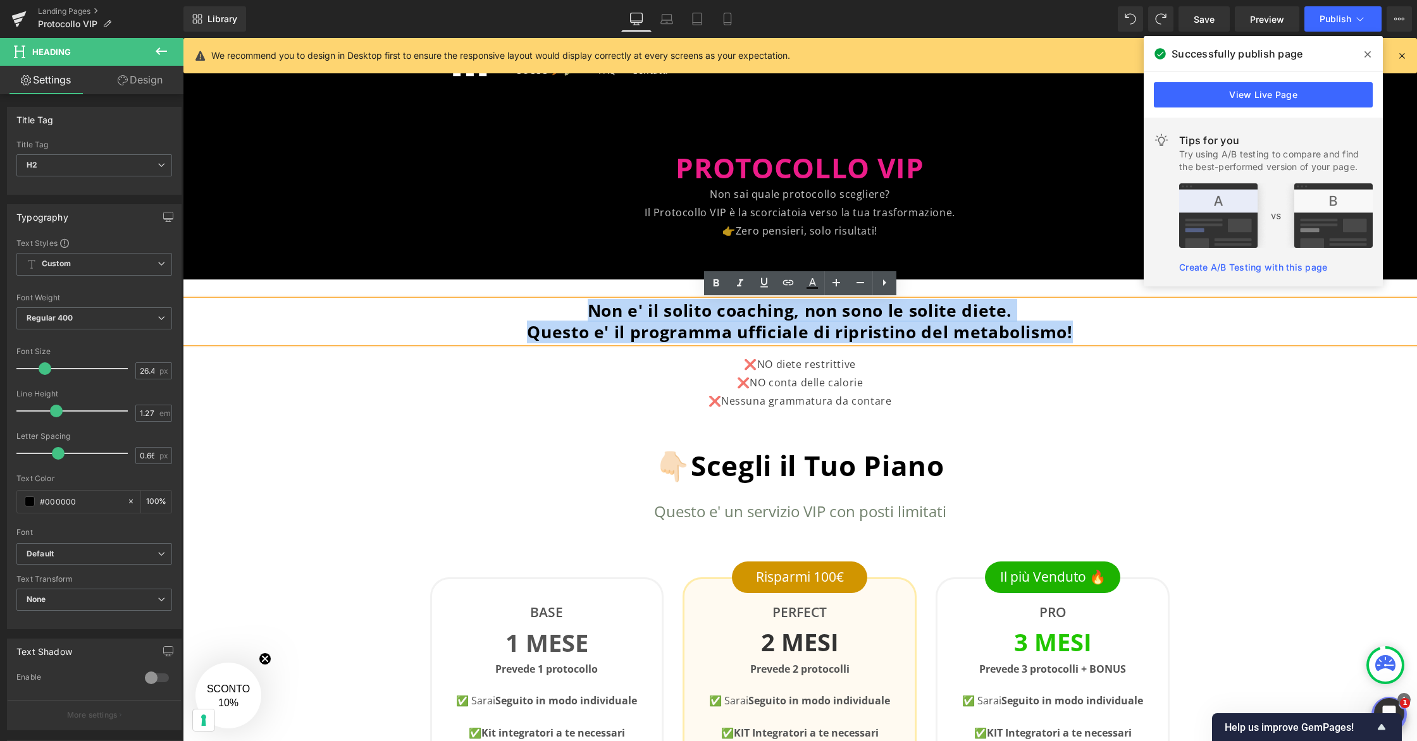
drag, startPoint x: 1064, startPoint y: 331, endPoint x: 576, endPoint y: 305, distance: 488.9
click at [576, 305] on div "Non e' il solito coaching, non sono le solite diete. Questo e' il programma uff…" at bounding box center [800, 321] width 1234 height 42
copy div "Non e' il solito coaching, non sono le solite diete. Questo e' il programma uff…"
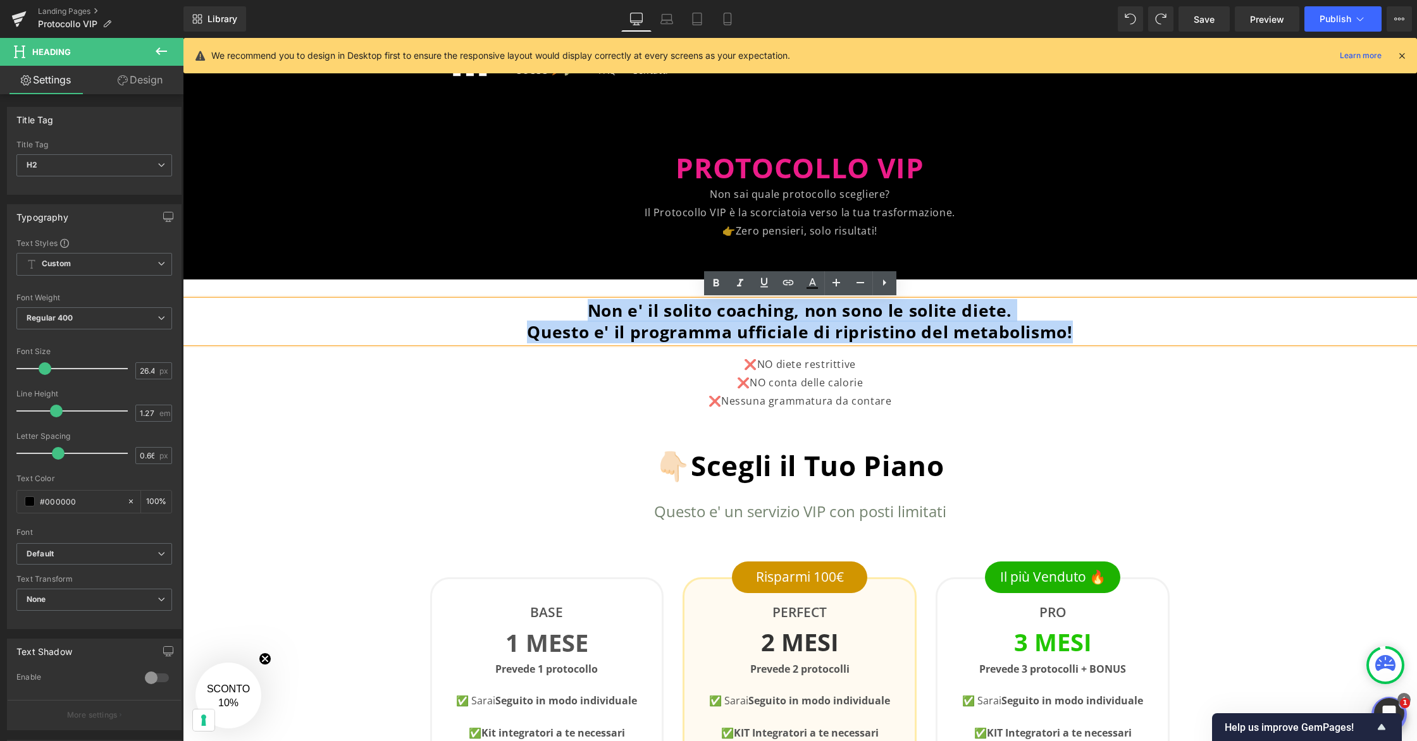
click at [694, 330] on span "Questo e' il programma ufficiale di ripristino del metabolismo!" at bounding box center [800, 332] width 546 height 23
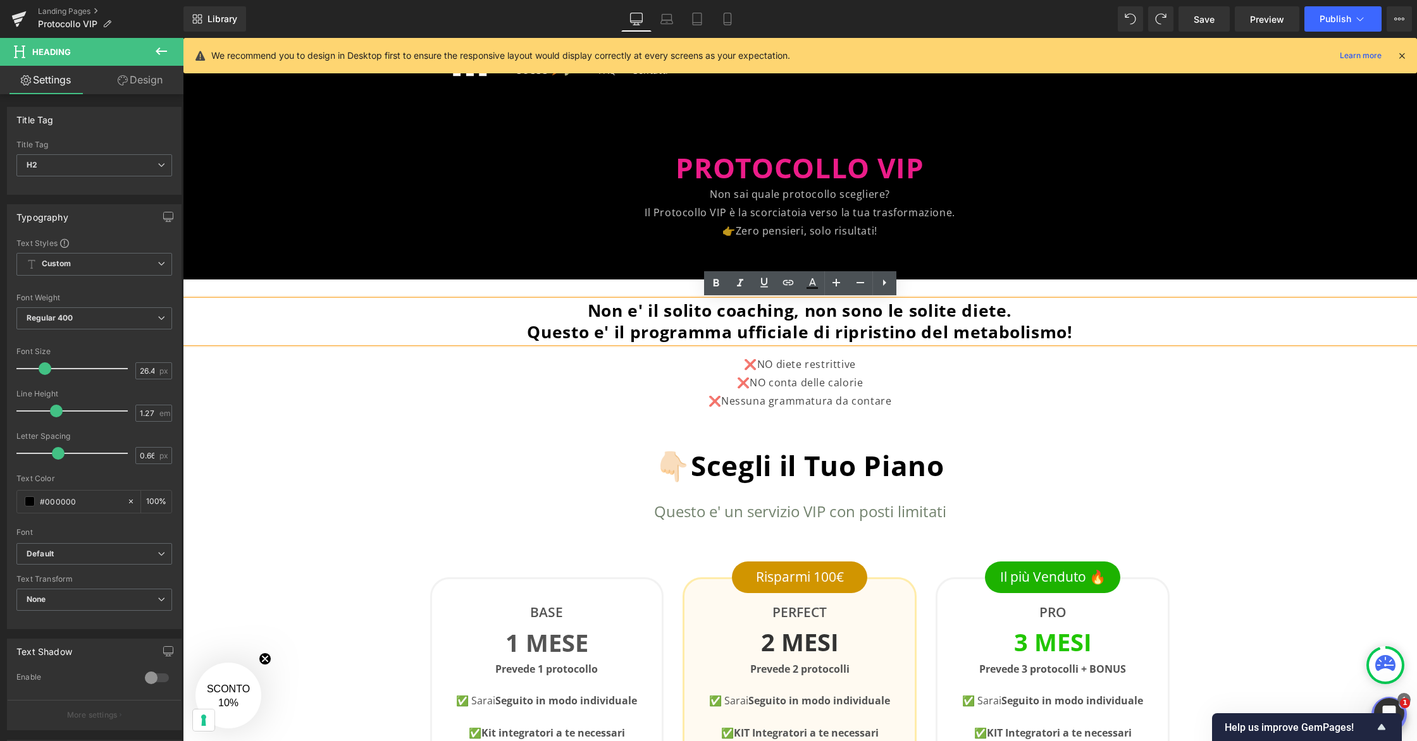
click at [789, 312] on span "Non e' il solito coaching, non sono le solite diete." at bounding box center [800, 310] width 424 height 23
drag, startPoint x: 1023, startPoint y: 309, endPoint x: 628, endPoint y: 305, distance: 394.7
click at [628, 305] on h2 "Non e' il solito coaching, non sono le solite diete." at bounding box center [800, 311] width 1234 height 22
click at [739, 333] on span "Questo e' il programma ufficiale di ripristino del metabolismo!" at bounding box center [800, 332] width 546 height 23
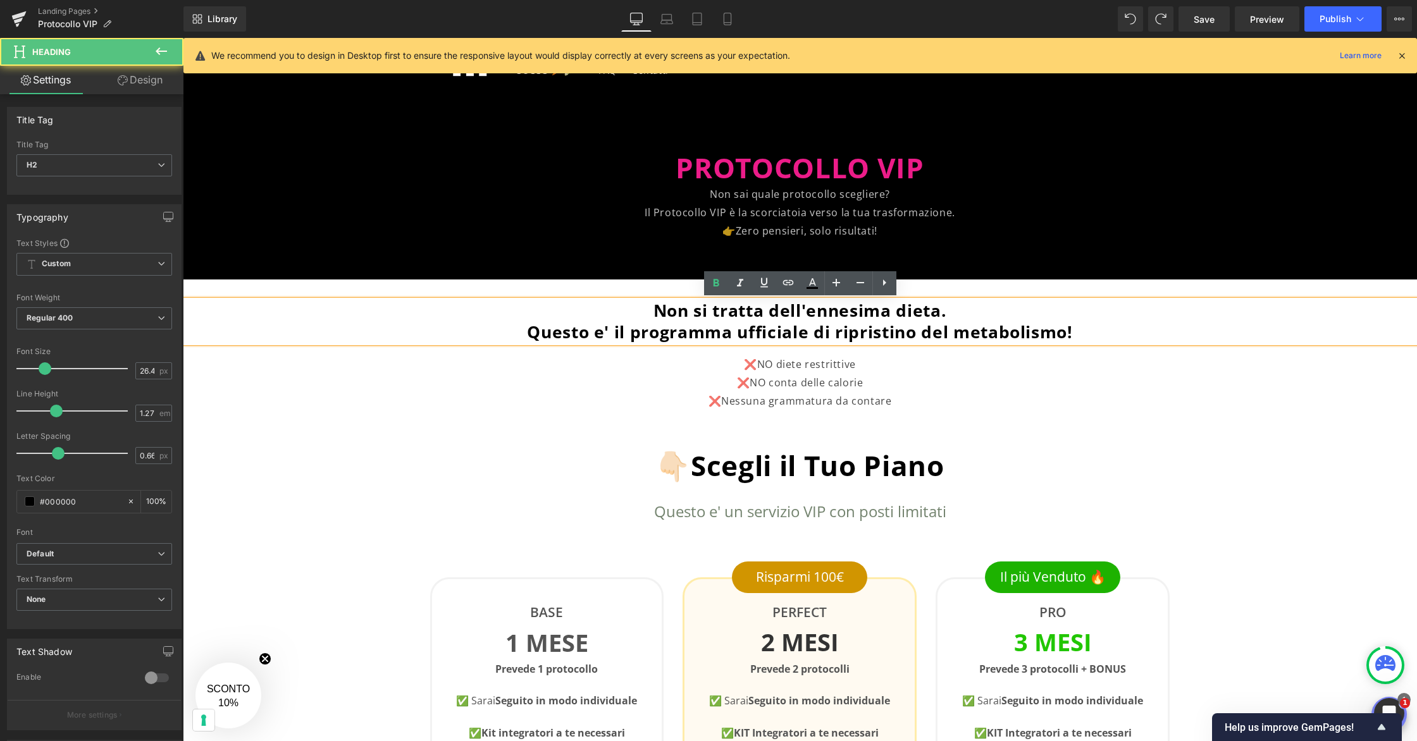
click at [967, 312] on h2 "Non si tratta dell'ennesima dieta." at bounding box center [800, 311] width 1234 height 22
click at [635, 333] on span "Questo e' il programma ufficiale di ripristino del metabolismo!" at bounding box center [800, 332] width 546 height 23
click at [710, 338] on span "Questo e' il programma ufficiale di ripristino del metabolismo!" at bounding box center [800, 332] width 546 height 23
click at [804, 336] on span "Questo e' il programma ufficiale di ripristino del metabolismo!" at bounding box center [800, 332] width 546 height 23
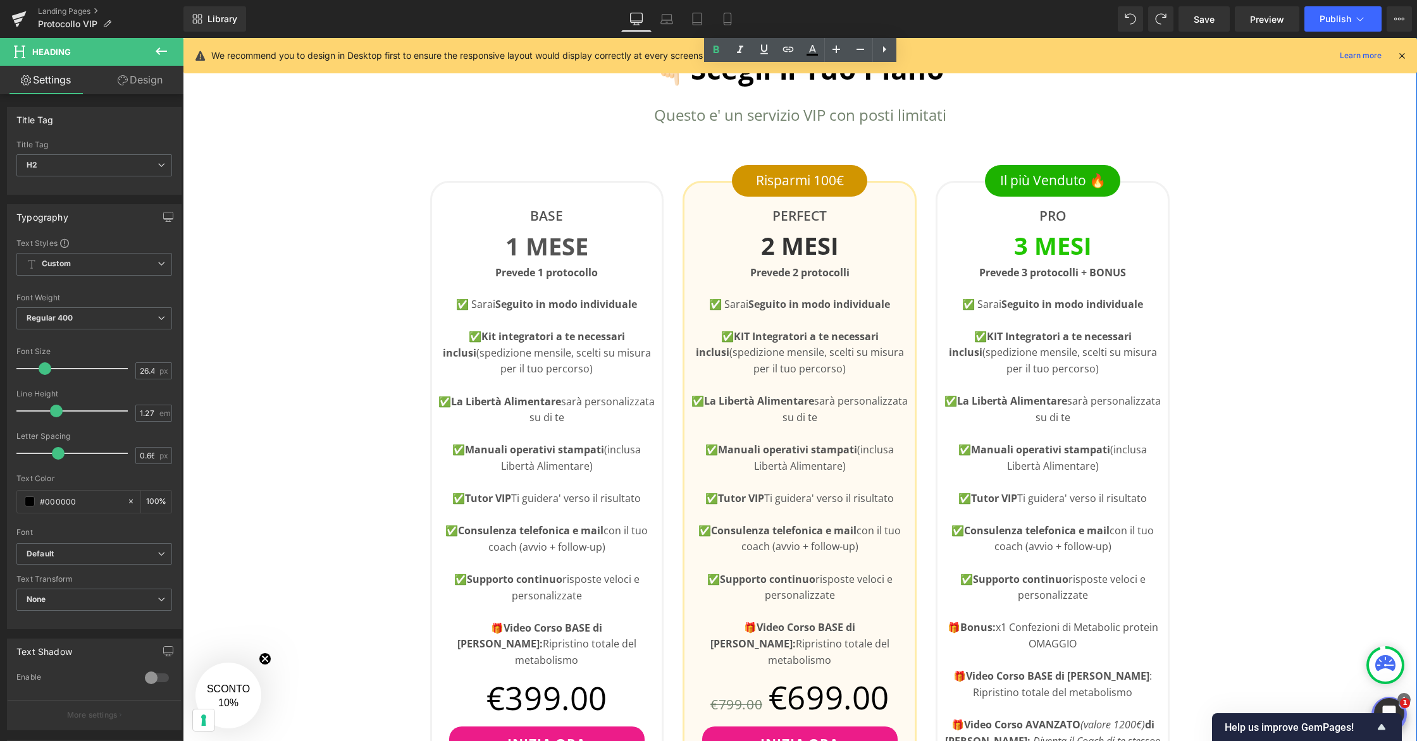
scroll to position [448, 0]
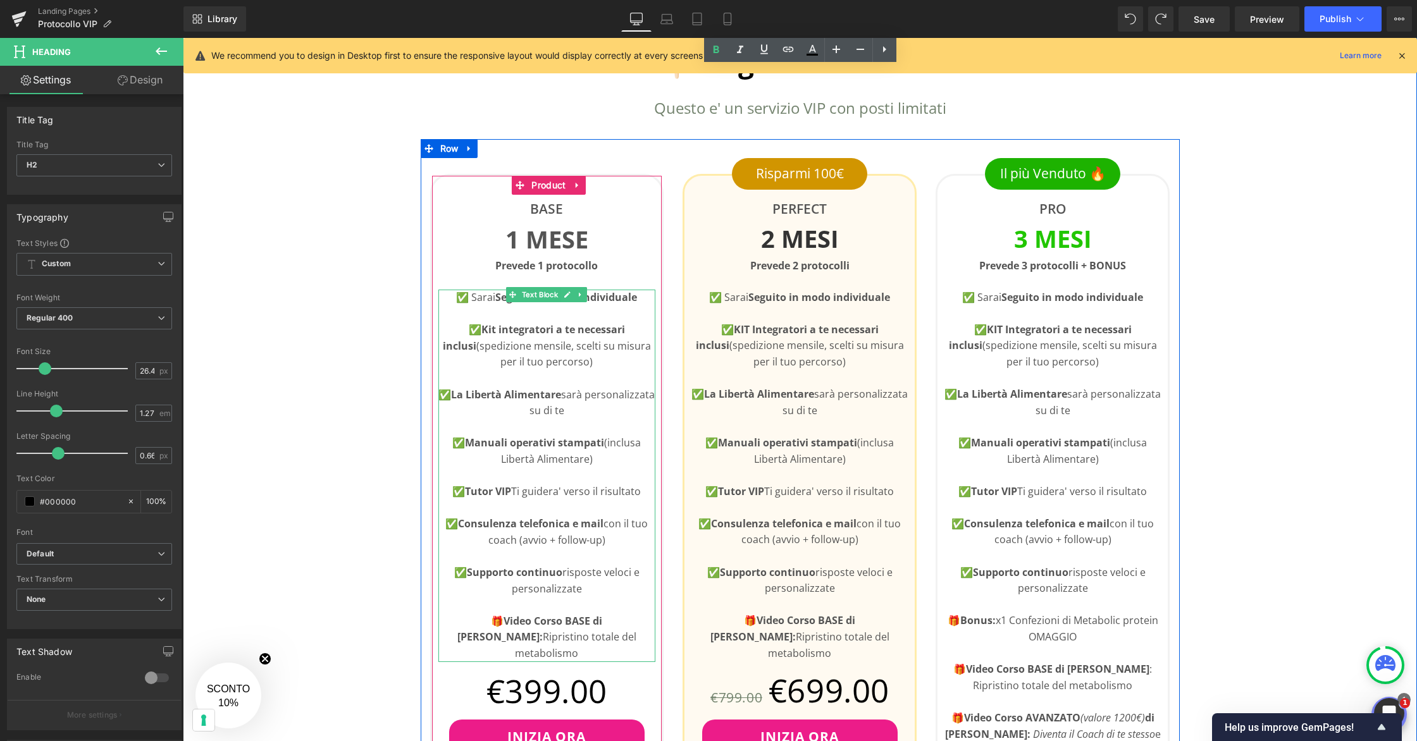
click at [603, 297] on strong "Seguito in modo individuale" at bounding box center [566, 297] width 142 height 14
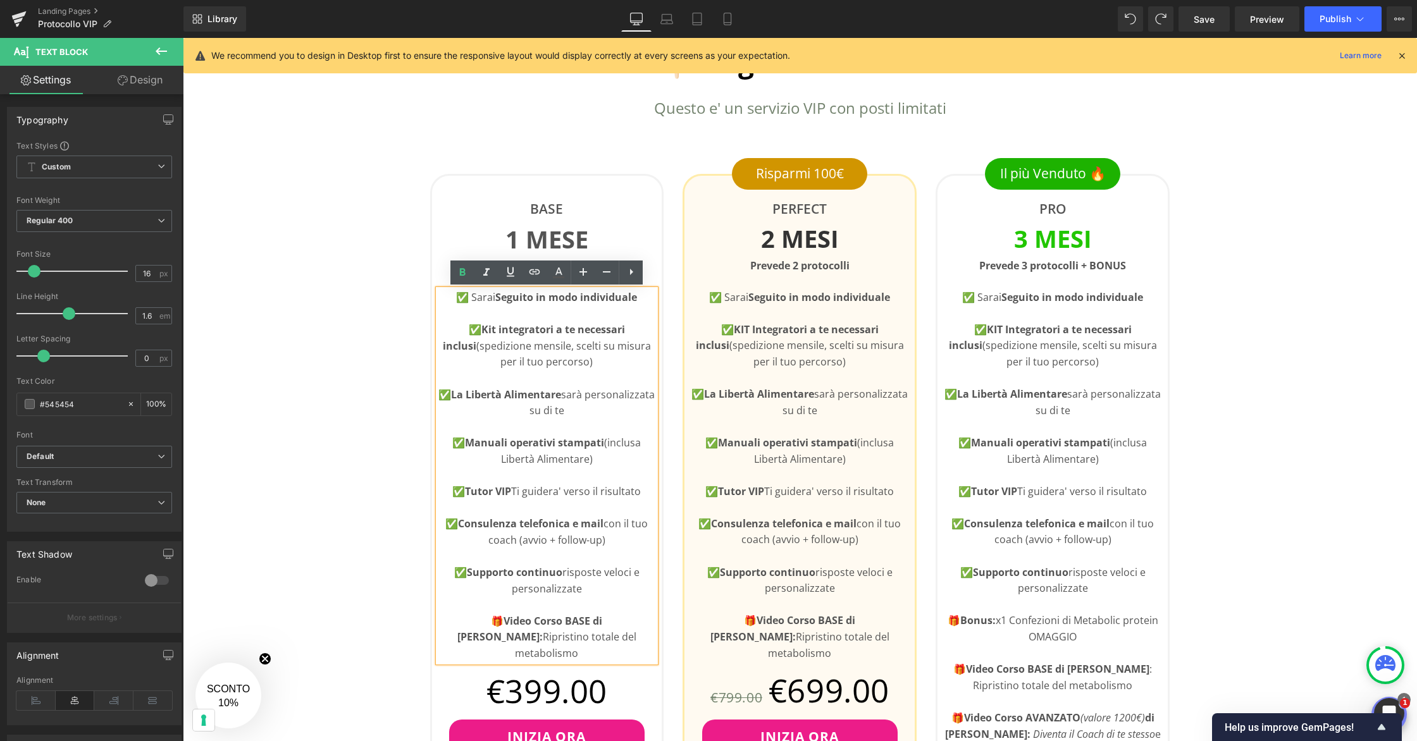
click at [637, 297] on p "✅ Sarai Seguito in modo individuale" at bounding box center [547, 298] width 218 height 16
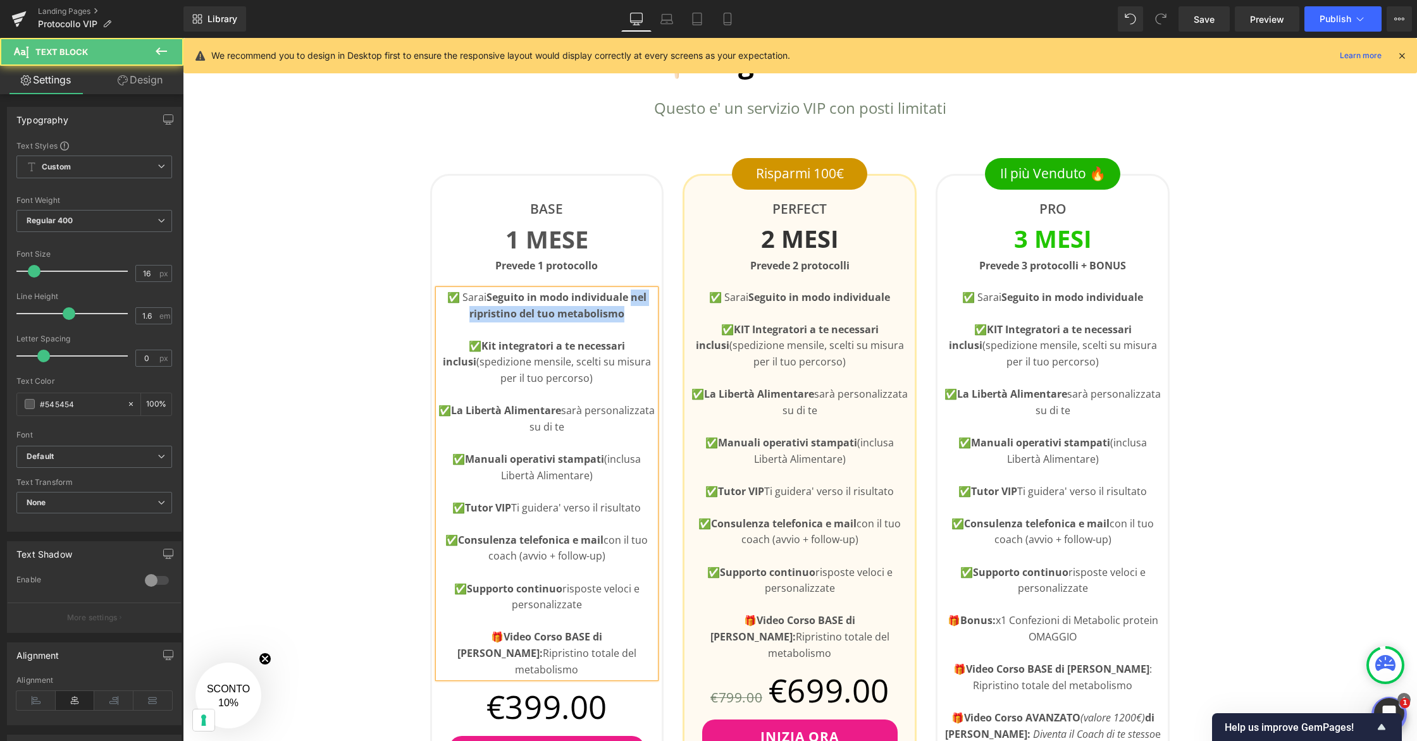
drag, startPoint x: 628, startPoint y: 310, endPoint x: 631, endPoint y: 299, distance: 11.7
click at [631, 299] on p "✅ Sarai Seguito in modo individuale nel ripristino del tuo metabolismo" at bounding box center [547, 306] width 218 height 32
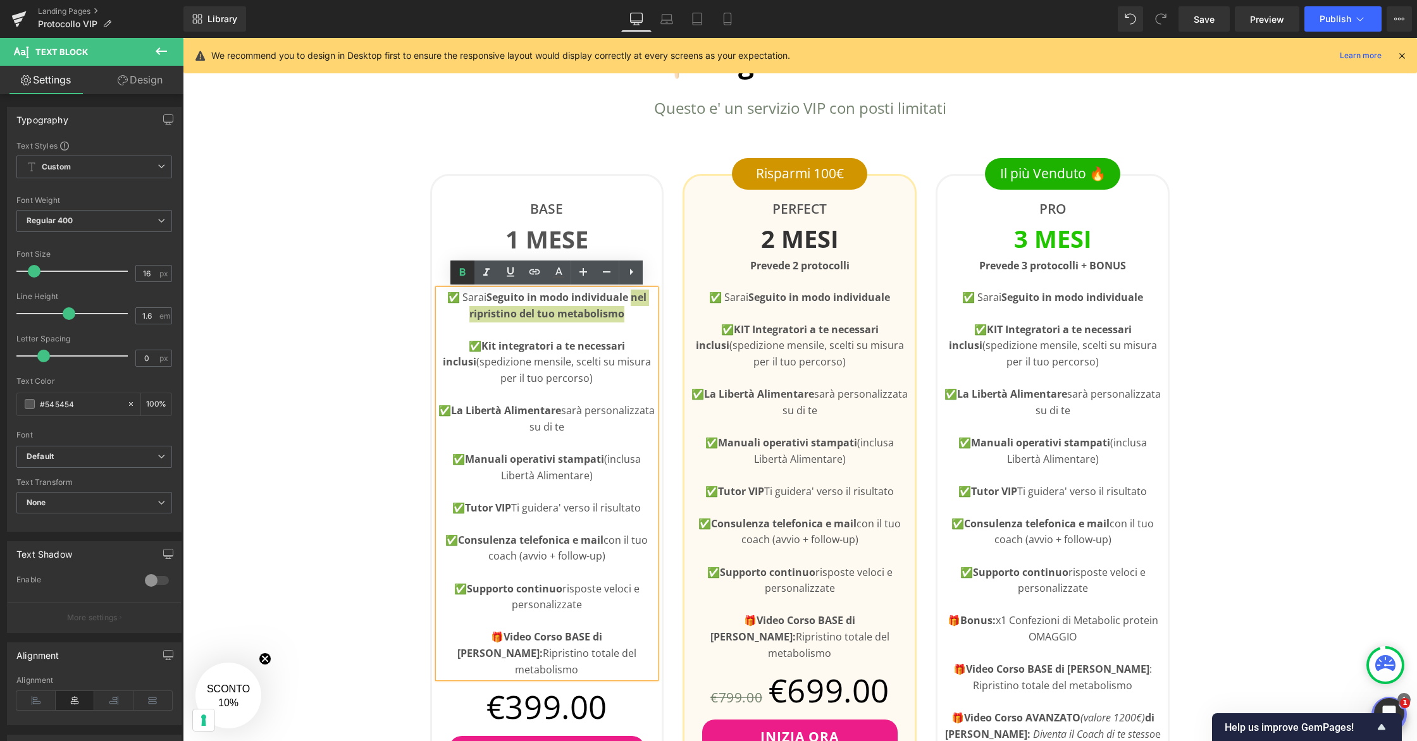
click at [457, 273] on icon at bounding box center [462, 272] width 15 height 15
click at [590, 318] on p "✅ Sarai Seguito in modo individuale nel ripristino del tuo metabolismo" at bounding box center [547, 306] width 218 height 32
drag, startPoint x: 620, startPoint y: 316, endPoint x: 629, endPoint y: 302, distance: 16.8
click at [629, 302] on p "✅ Sarai Seguito in modo individuale nel ripristino del tuo metabolismo" at bounding box center [547, 306] width 218 height 32
copy p "nel ripristino del tuo metabolismo"
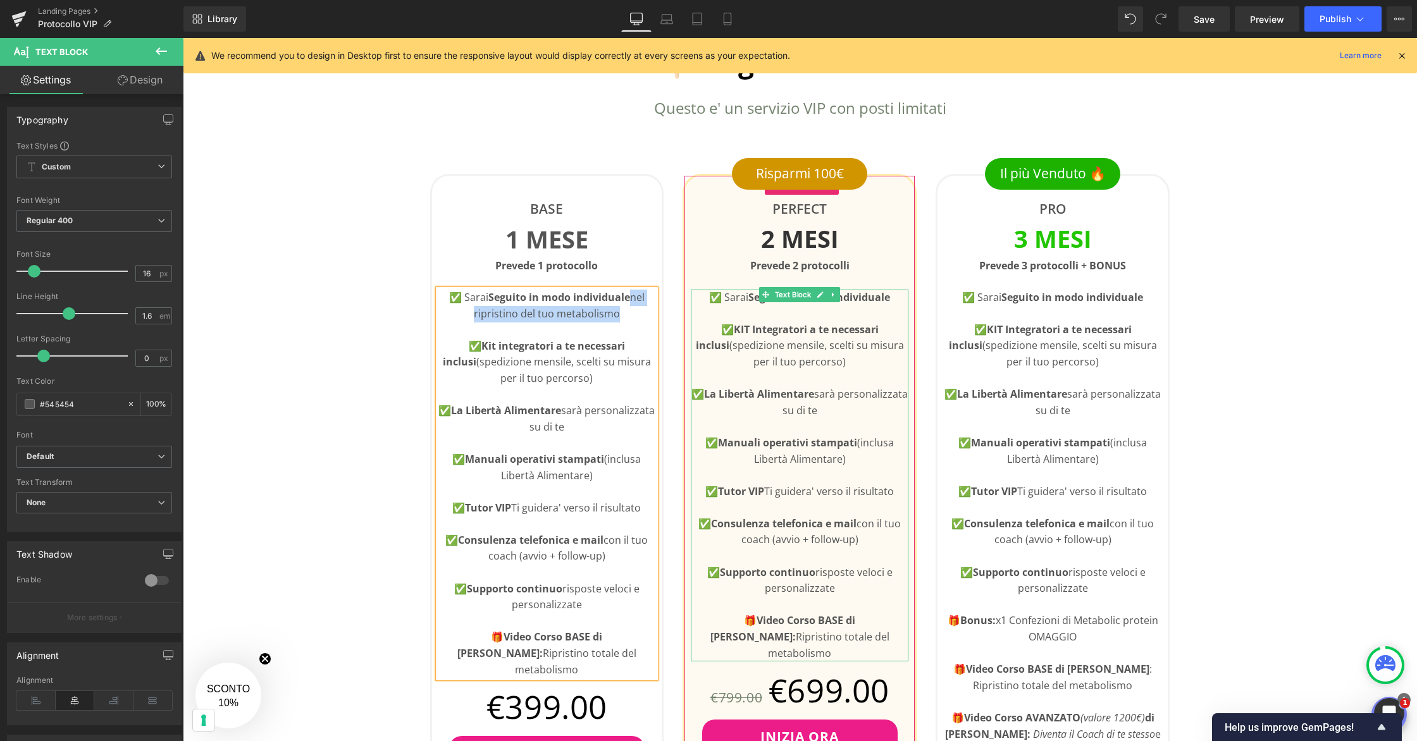
click at [858, 294] on strong "Seguito in modo individuale" at bounding box center [819, 297] width 142 height 14
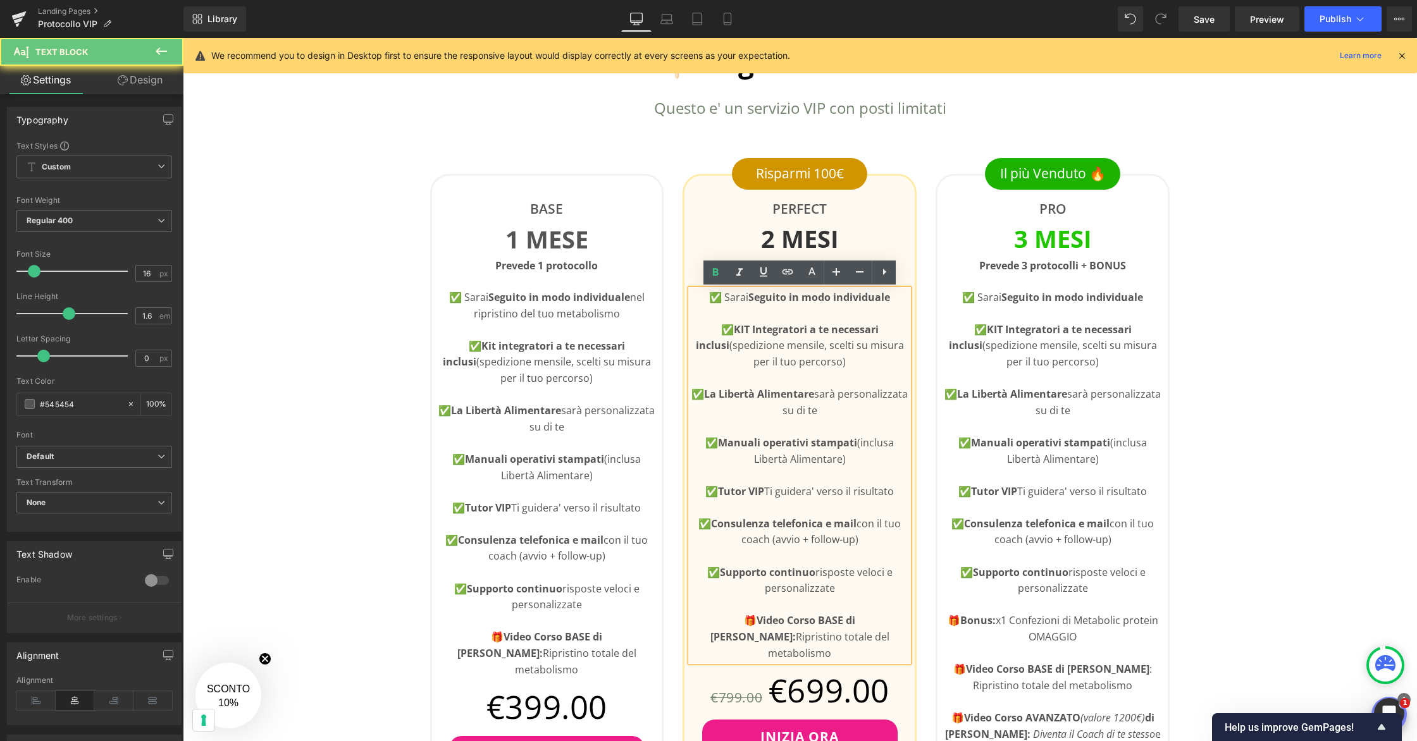
click at [898, 297] on p "✅ Sarai Seguito in modo individuale" at bounding box center [800, 298] width 218 height 16
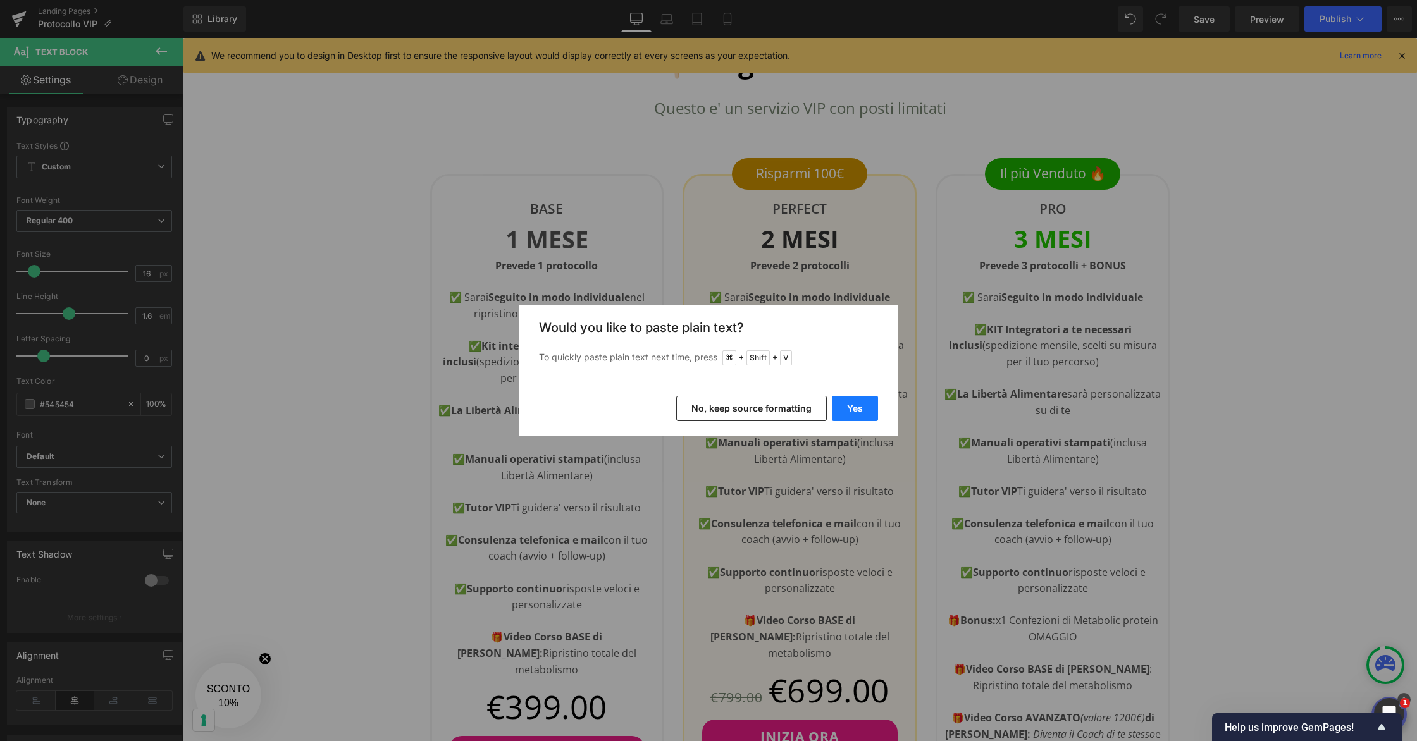
click at [856, 401] on button "Yes" at bounding box center [855, 408] width 46 height 25
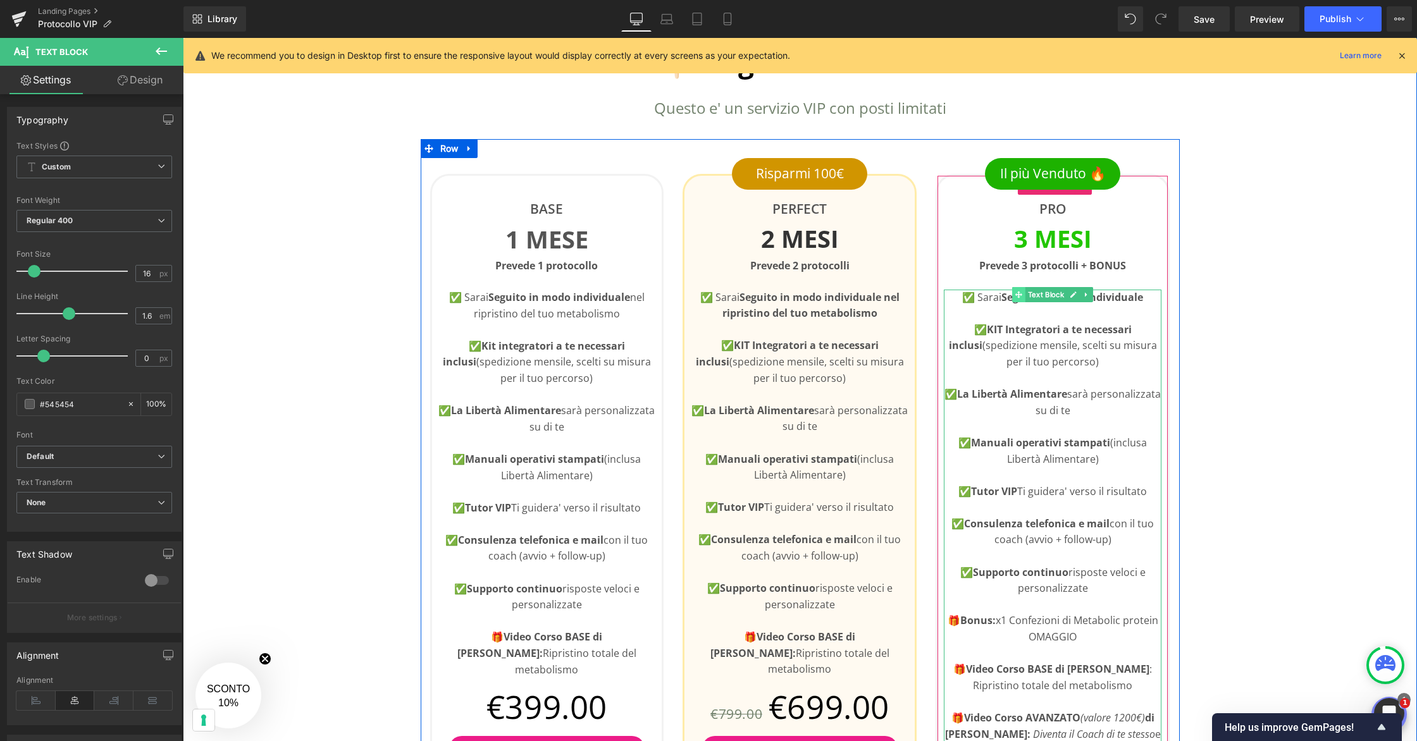
click at [1021, 299] on span at bounding box center [1018, 294] width 13 height 15
click at [998, 300] on p "✅ Sarai Seguito in modo individuale" at bounding box center [1053, 298] width 218 height 16
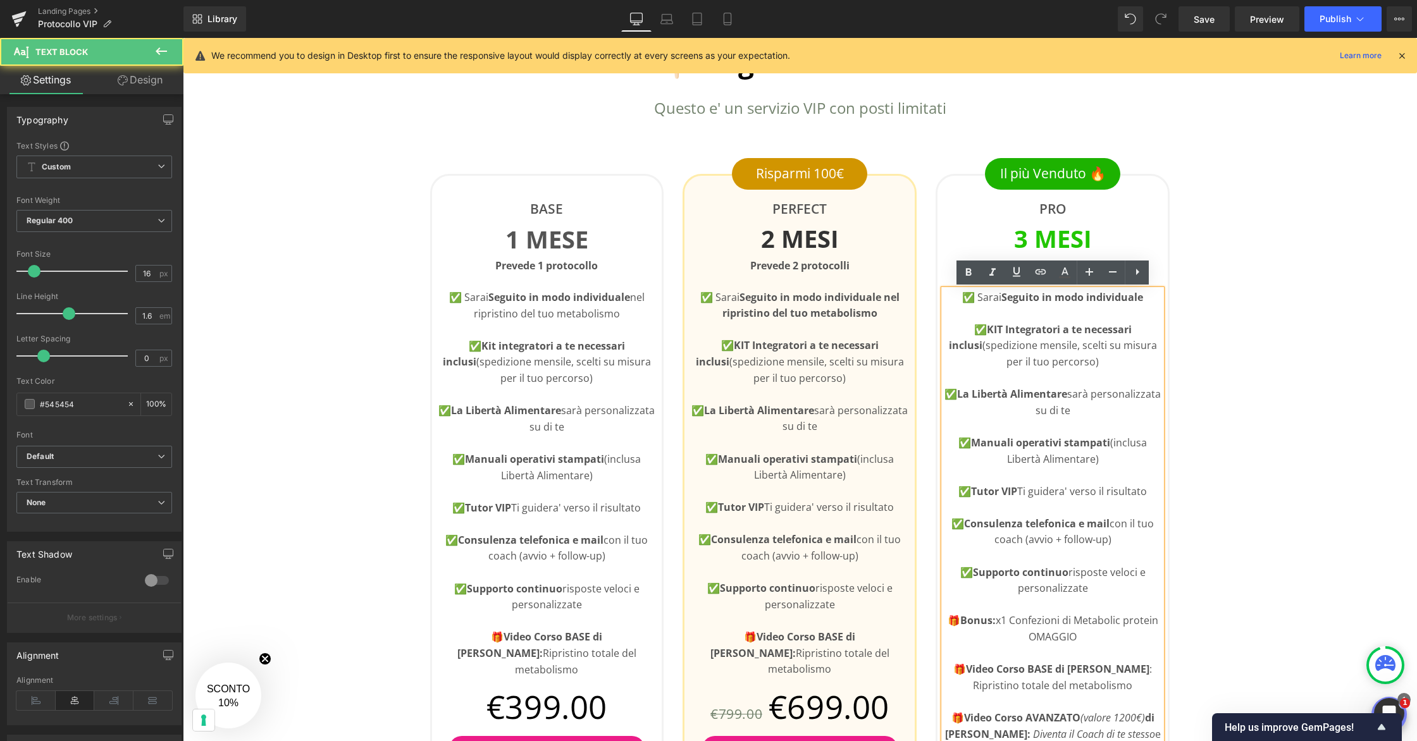
click at [1149, 298] on p "✅ Sarai Seguito in modo individuale" at bounding box center [1053, 298] width 218 height 16
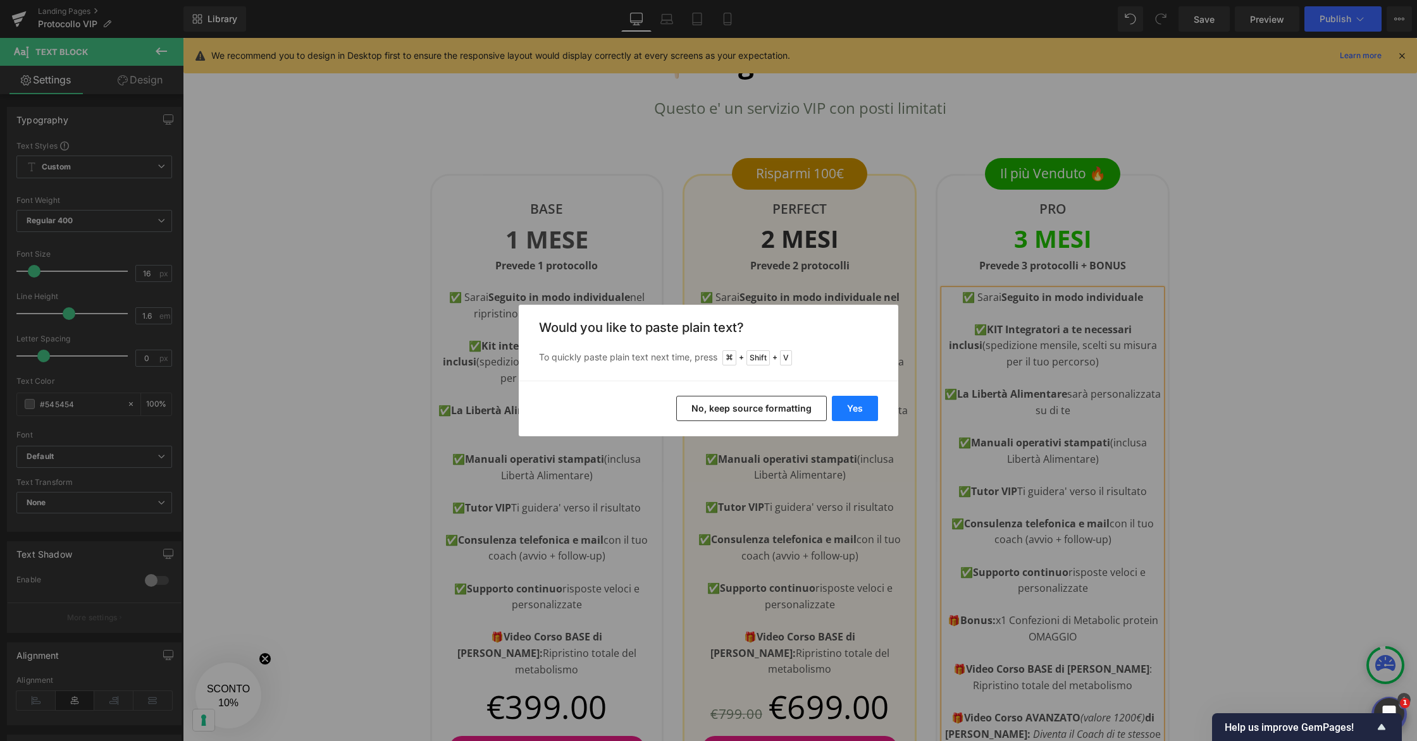
click at [866, 409] on button "Yes" at bounding box center [855, 408] width 46 height 25
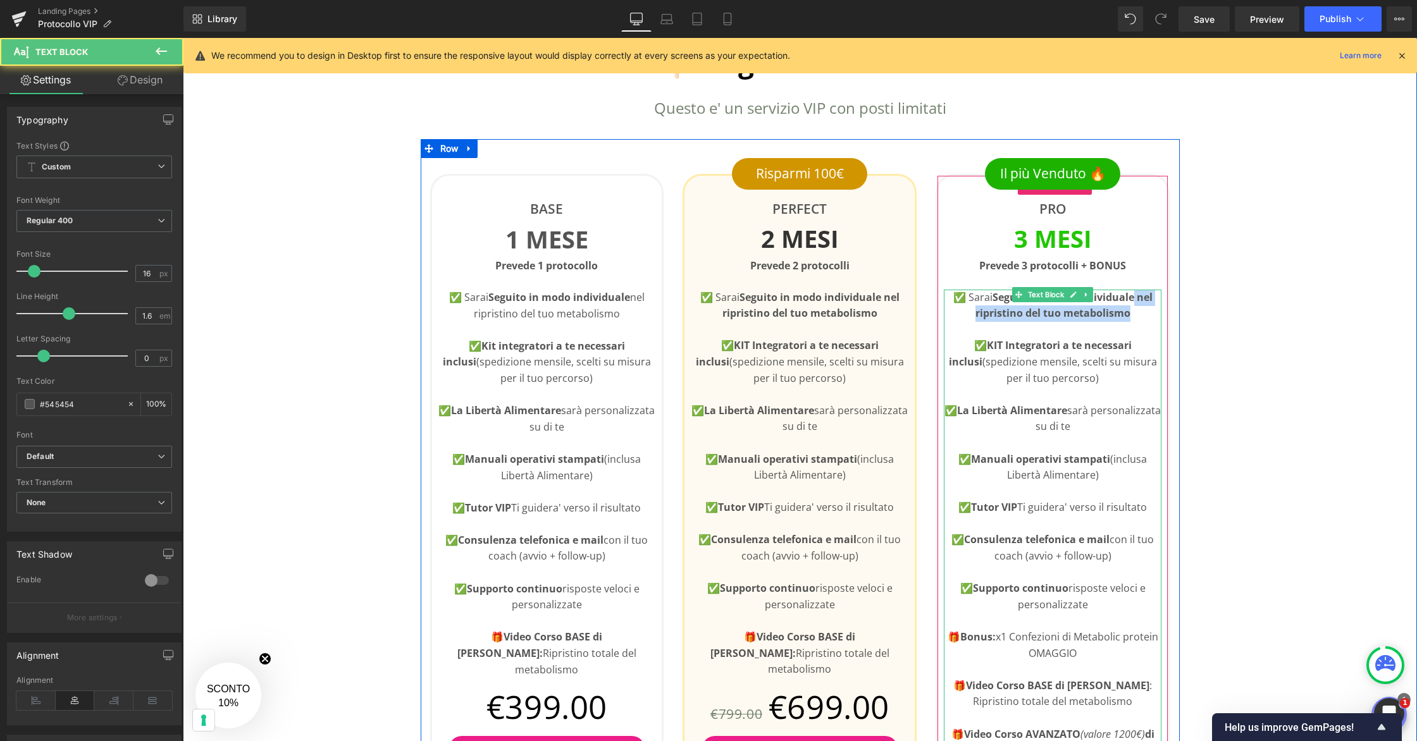
drag, startPoint x: 1132, startPoint y: 314, endPoint x: 1134, endPoint y: 299, distance: 15.9
click at [1134, 299] on p "✅ Sarai Seguito in modo individuale nel ripristino del tuo metabolismo" at bounding box center [1053, 306] width 218 height 32
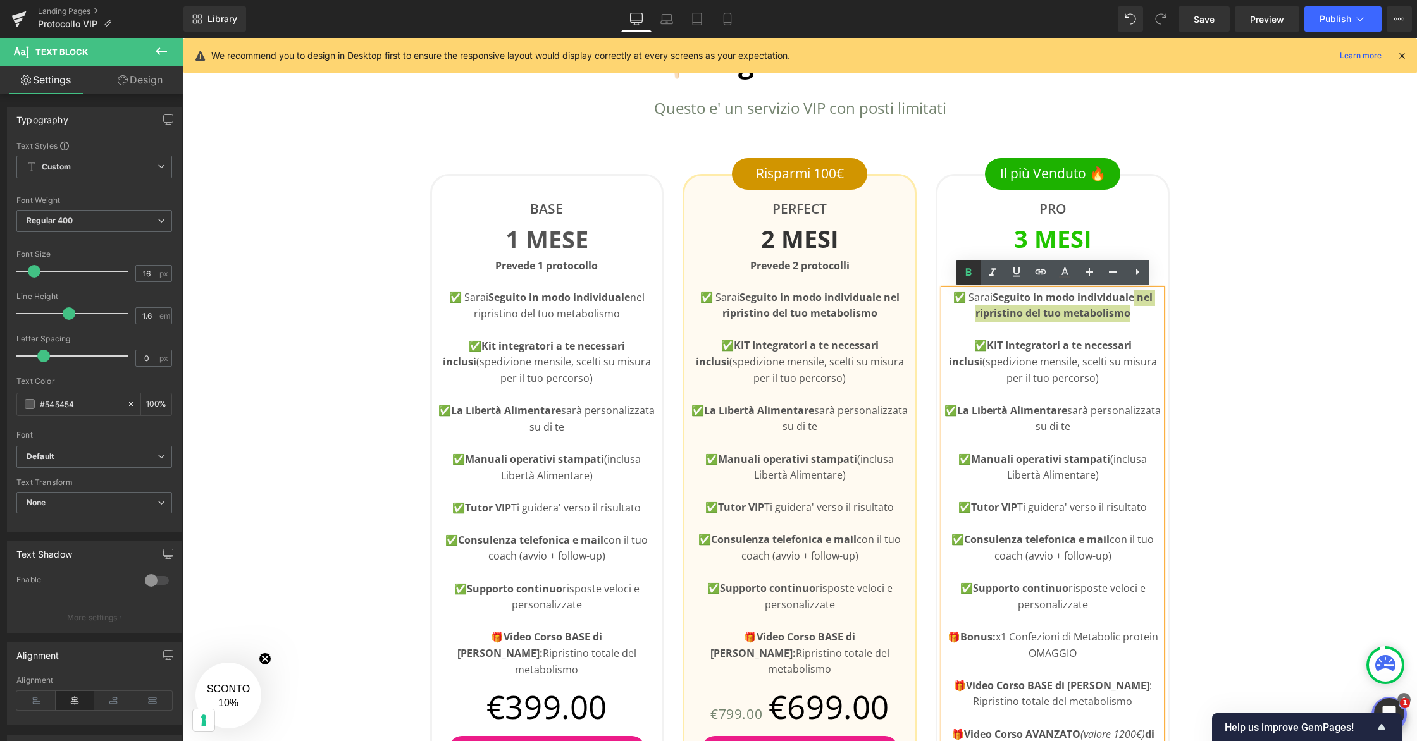
click at [971, 274] on icon at bounding box center [968, 272] width 15 height 15
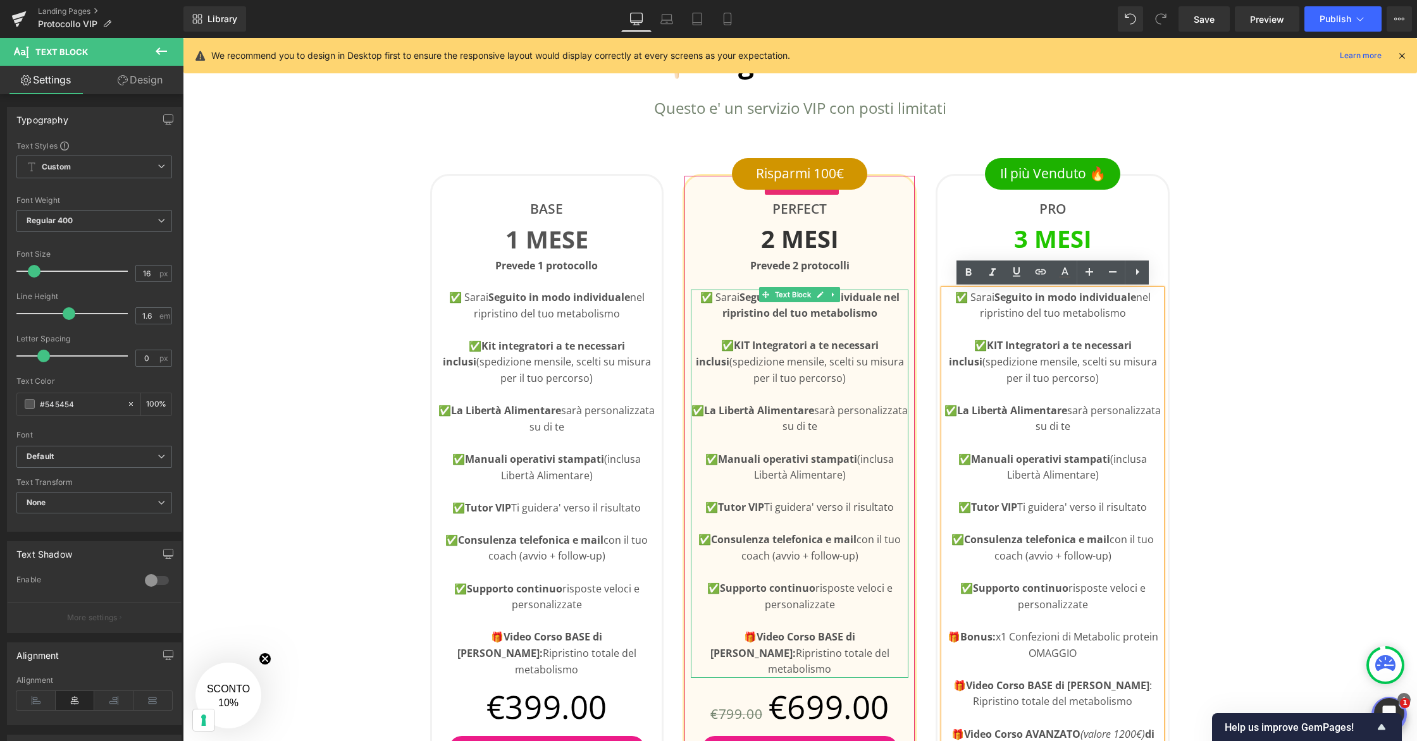
click at [895, 310] on p "✅ Sarai Seguito in modo individuale nel ripristino del tuo metabolismo" at bounding box center [800, 306] width 218 height 32
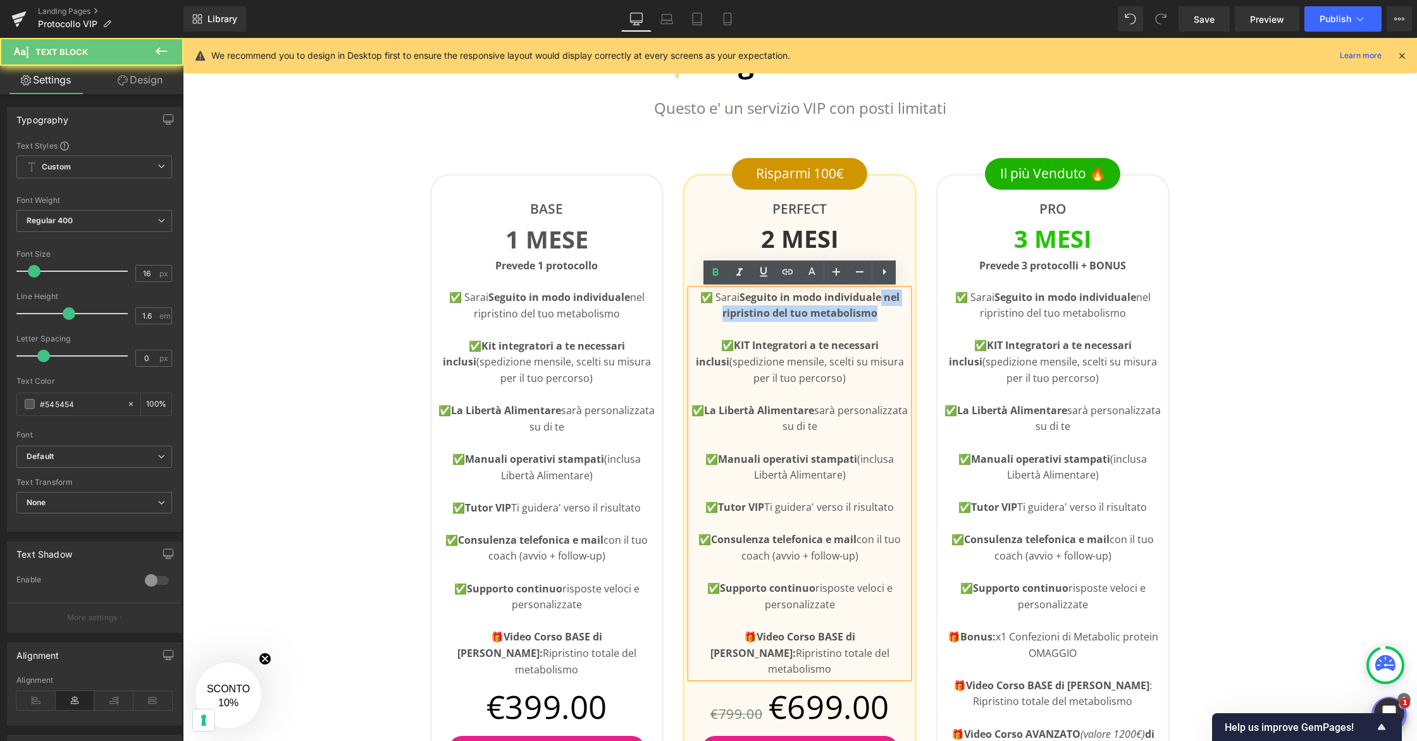
drag, startPoint x: 890, startPoint y: 314, endPoint x: 881, endPoint y: 299, distance: 17.4
click at [881, 299] on p "✅ Sarai Seguito in modo individuale nel ripristino del tuo metabolismo" at bounding box center [800, 306] width 218 height 32
click at [717, 273] on icon at bounding box center [716, 272] width 6 height 8
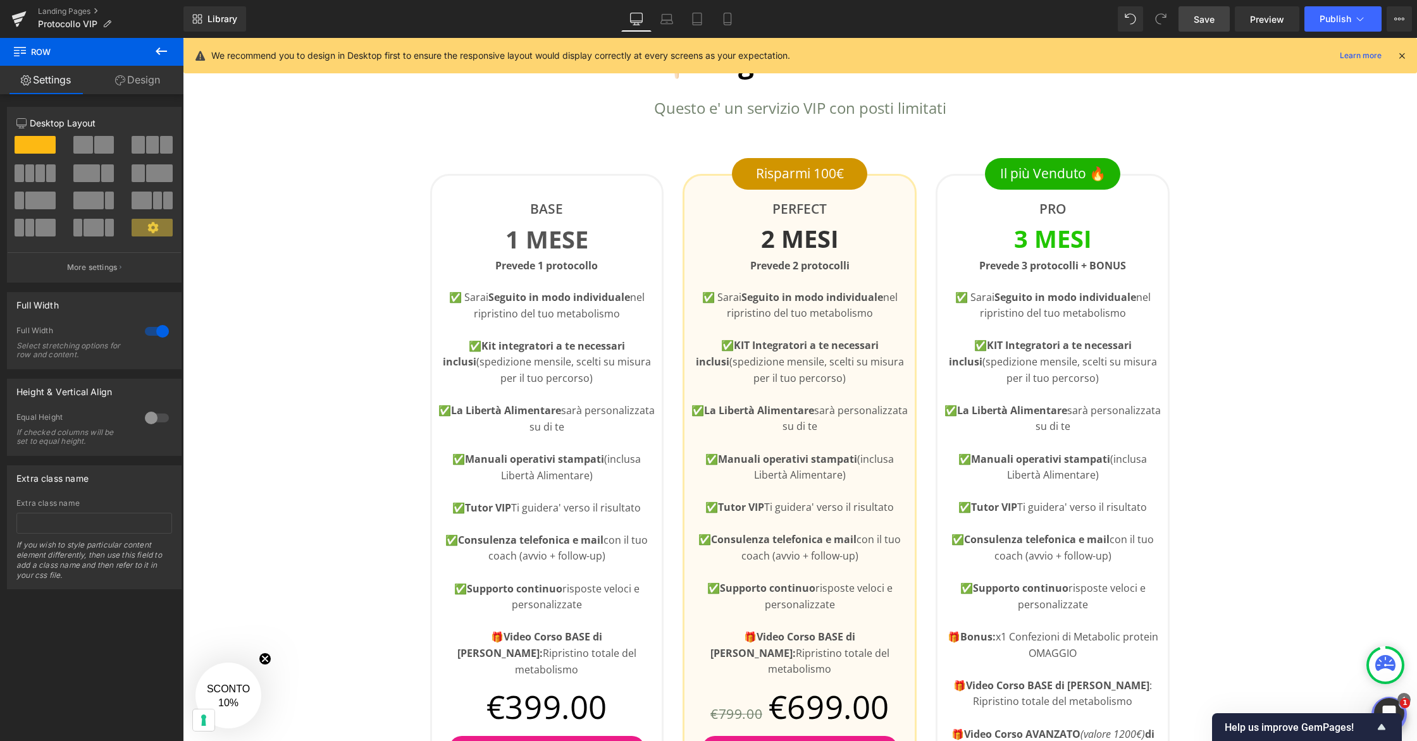
click at [1221, 18] on link "Save" at bounding box center [1203, 18] width 51 height 25
click at [1357, 15] on icon at bounding box center [1359, 19] width 13 height 13
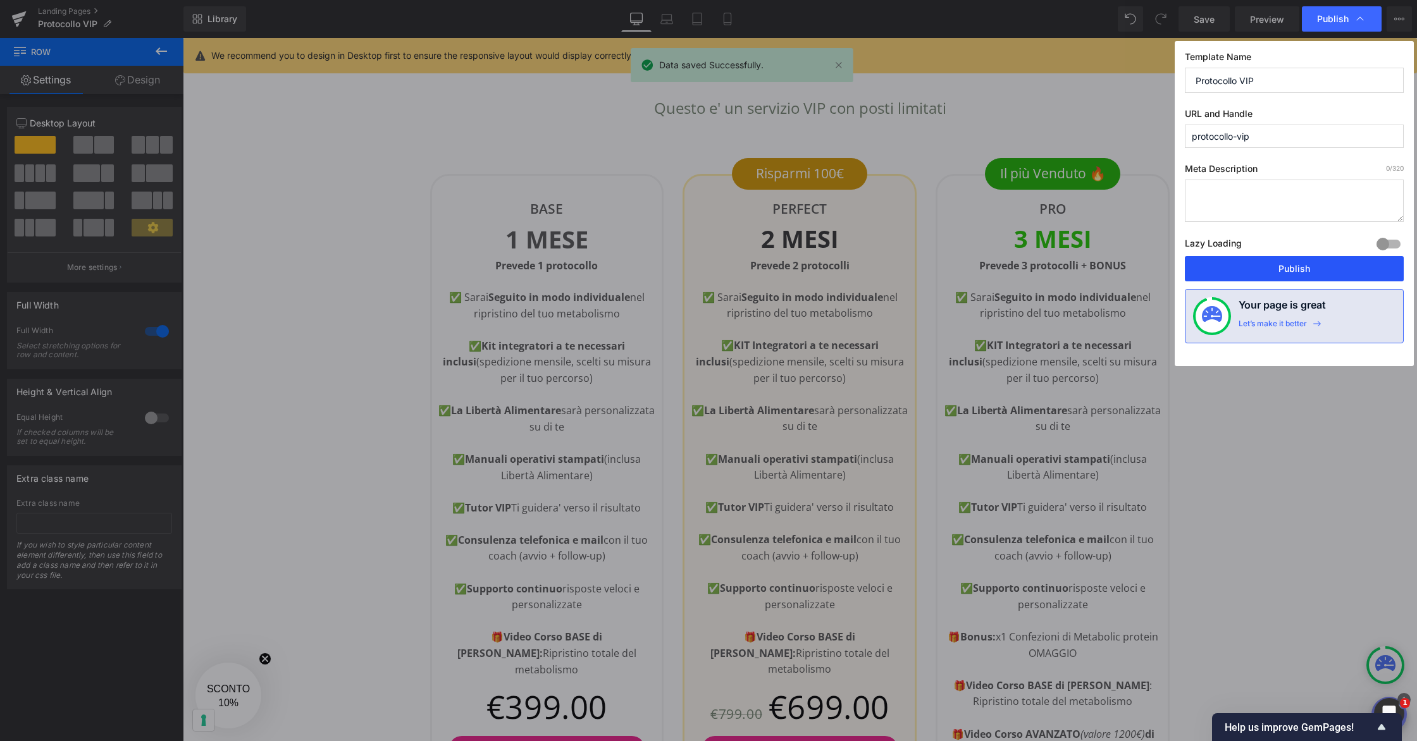
click at [1303, 262] on button "Publish" at bounding box center [1294, 268] width 219 height 25
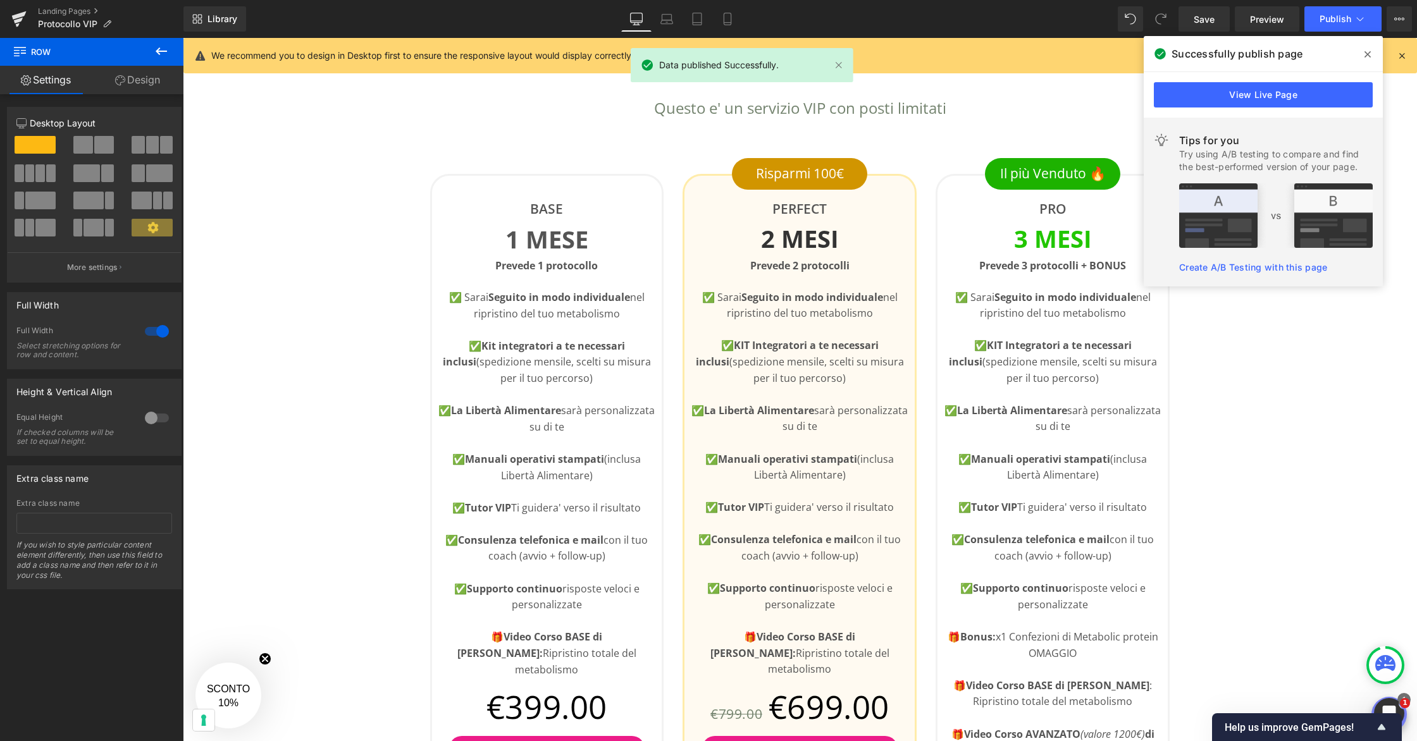
click at [1371, 56] on span at bounding box center [1367, 54] width 20 height 20
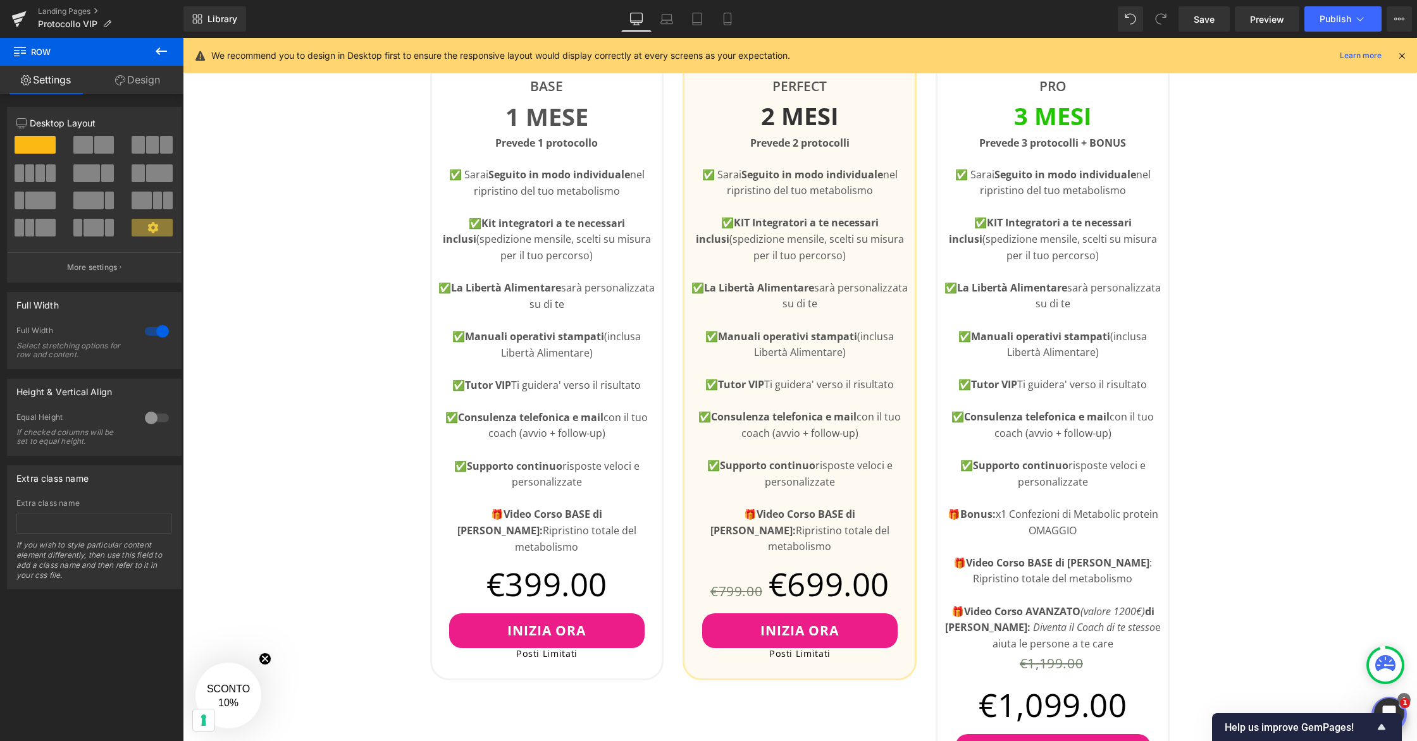
scroll to position [588, 0]
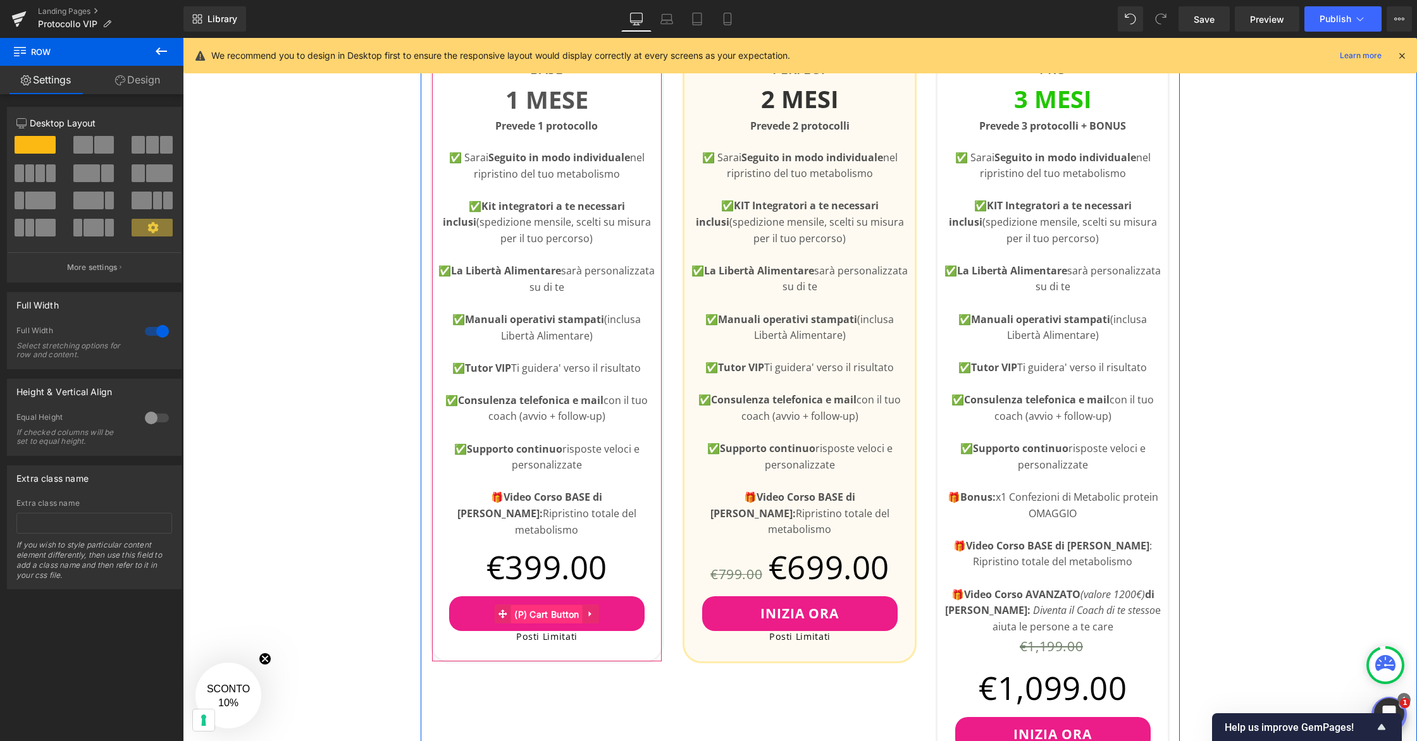
click at [550, 605] on span "(P) Cart Button" at bounding box center [546, 614] width 71 height 19
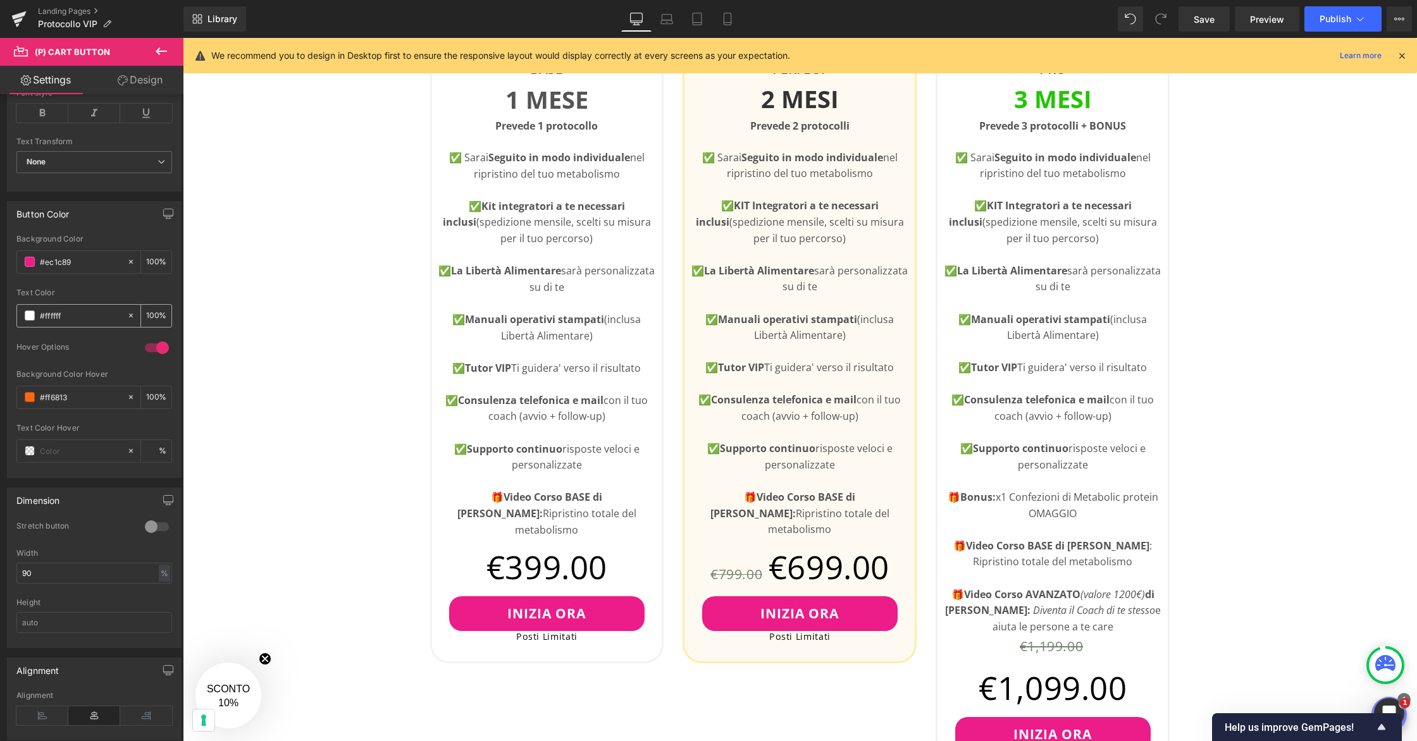
scroll to position [496, 0]
click at [81, 400] on input "#ff6813" at bounding box center [80, 399] width 81 height 14
click at [30, 398] on span at bounding box center [30, 399] width 10 height 10
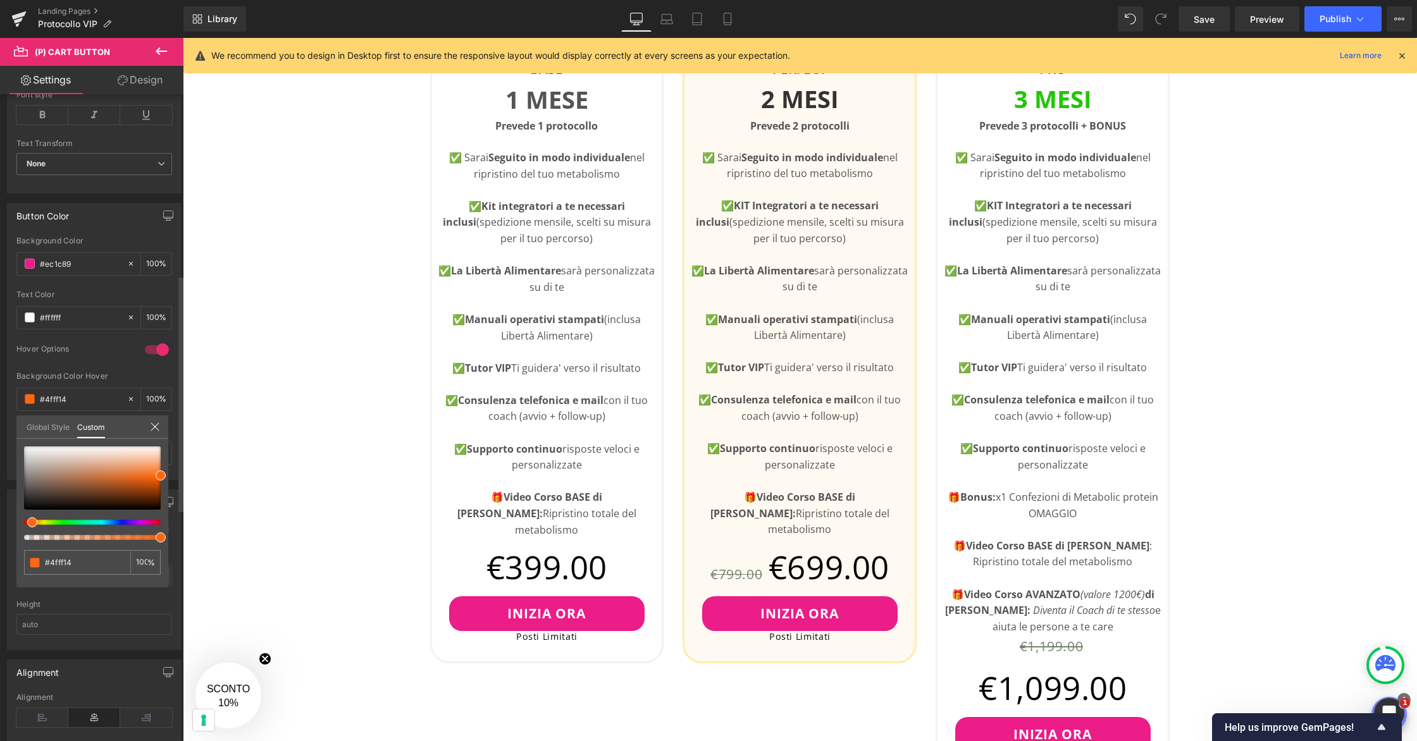
click at [59, 522] on div at bounding box center [87, 522] width 137 height 5
drag, startPoint x: 157, startPoint y: 475, endPoint x: 123, endPoint y: 481, distance: 35.4
click at [123, 481] on span at bounding box center [126, 482] width 10 height 10
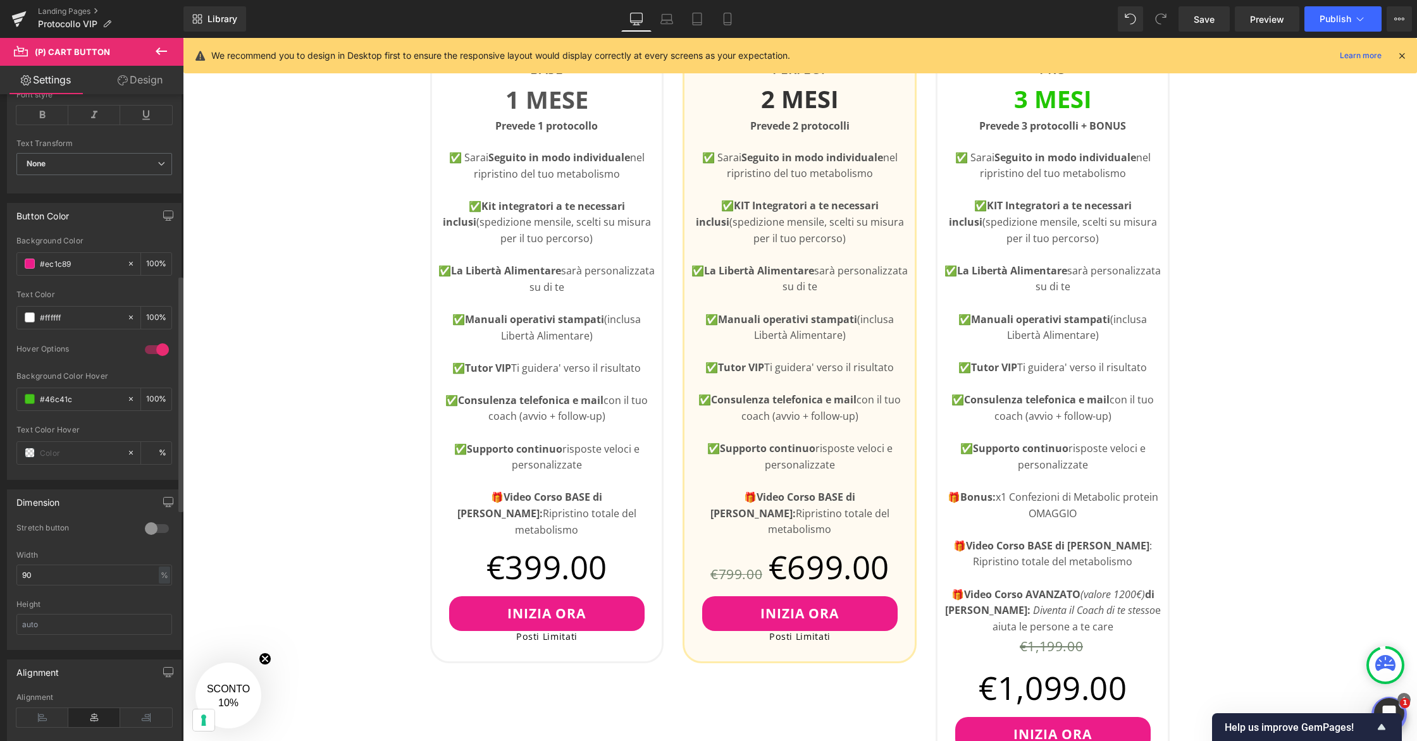
click at [85, 404] on input "#46c41c" at bounding box center [80, 399] width 81 height 14
click at [31, 400] on span at bounding box center [30, 399] width 10 height 10
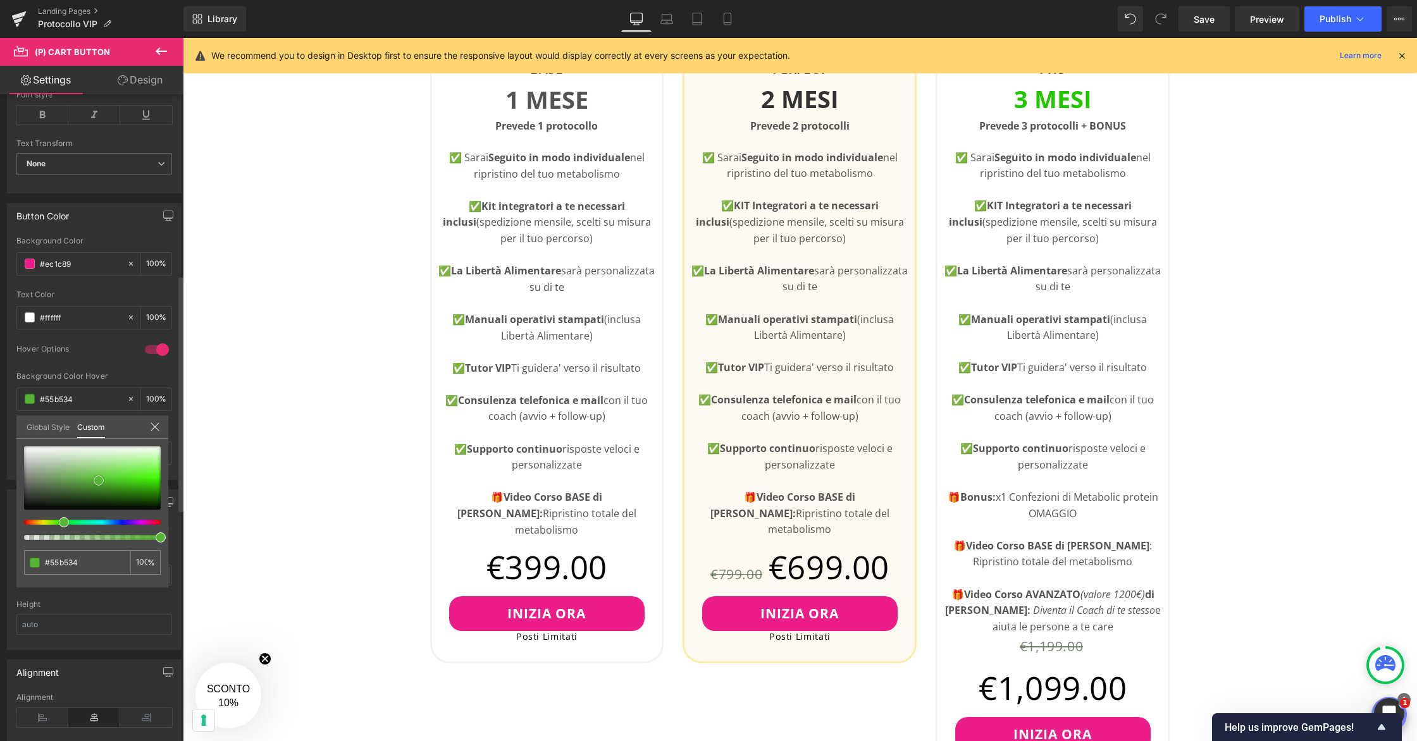
drag, startPoint x: 115, startPoint y: 481, endPoint x: 97, endPoint y: 480, distance: 18.4
click at [97, 480] on span at bounding box center [99, 481] width 10 height 10
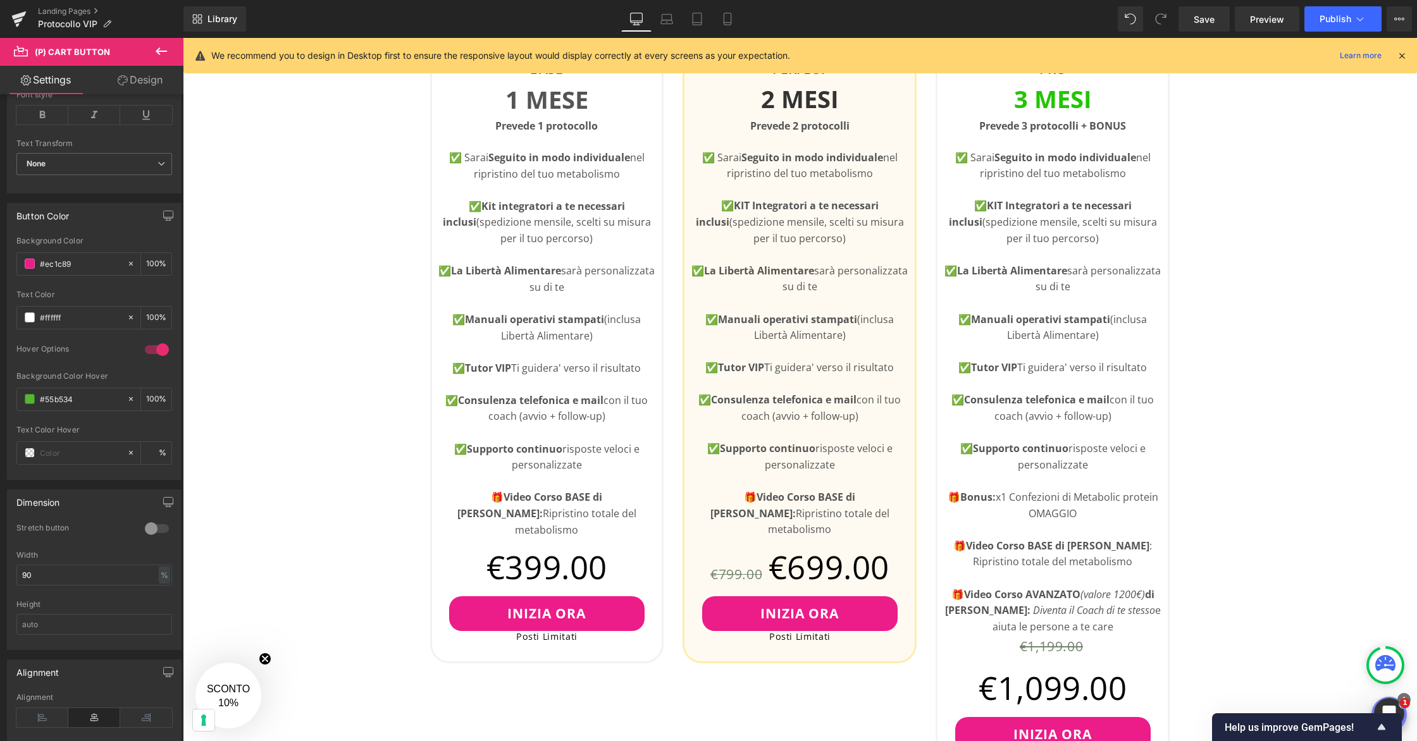
drag, startPoint x: 90, startPoint y: 396, endPoint x: 30, endPoint y: 398, distance: 60.7
click at [30, 398] on div "#55b534" at bounding box center [71, 399] width 109 height 22
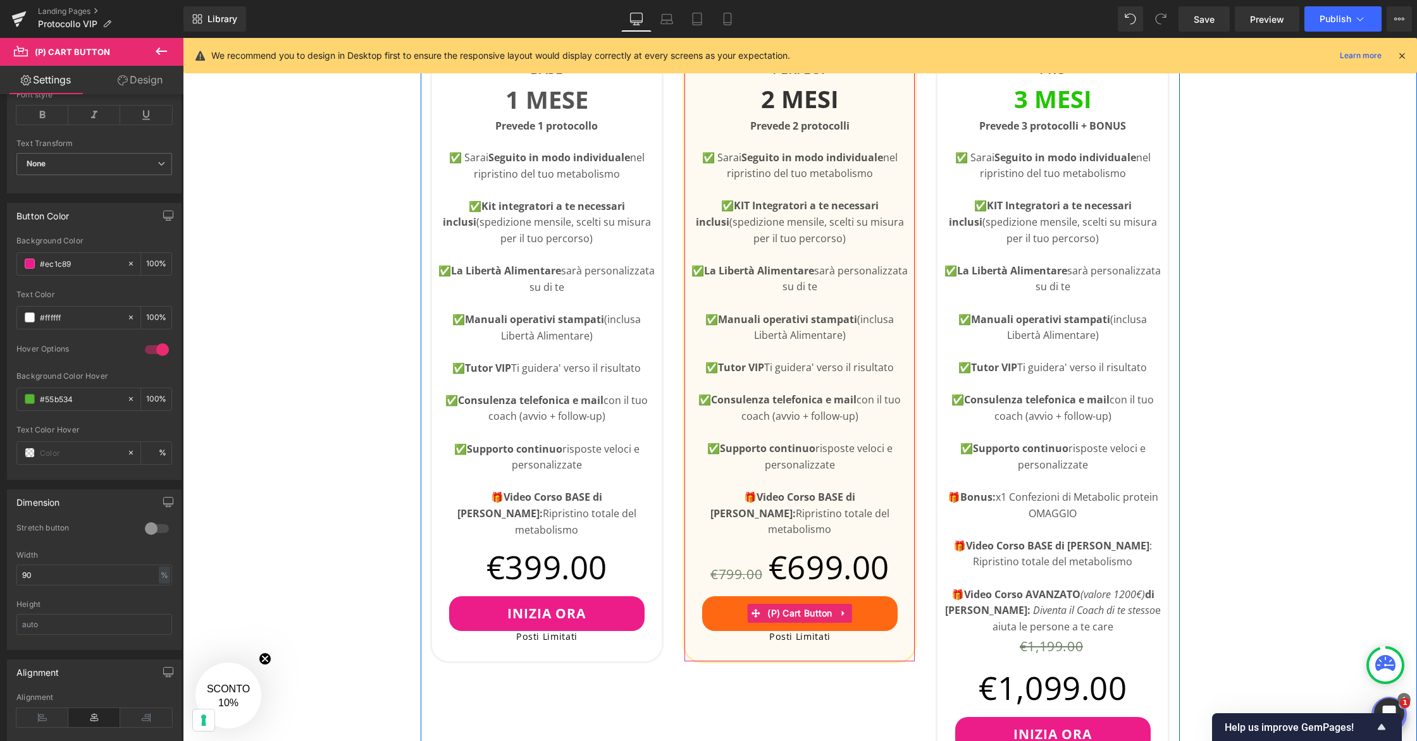
click at [723, 596] on button "INIZIA ORA" at bounding box center [800, 613] width 196 height 35
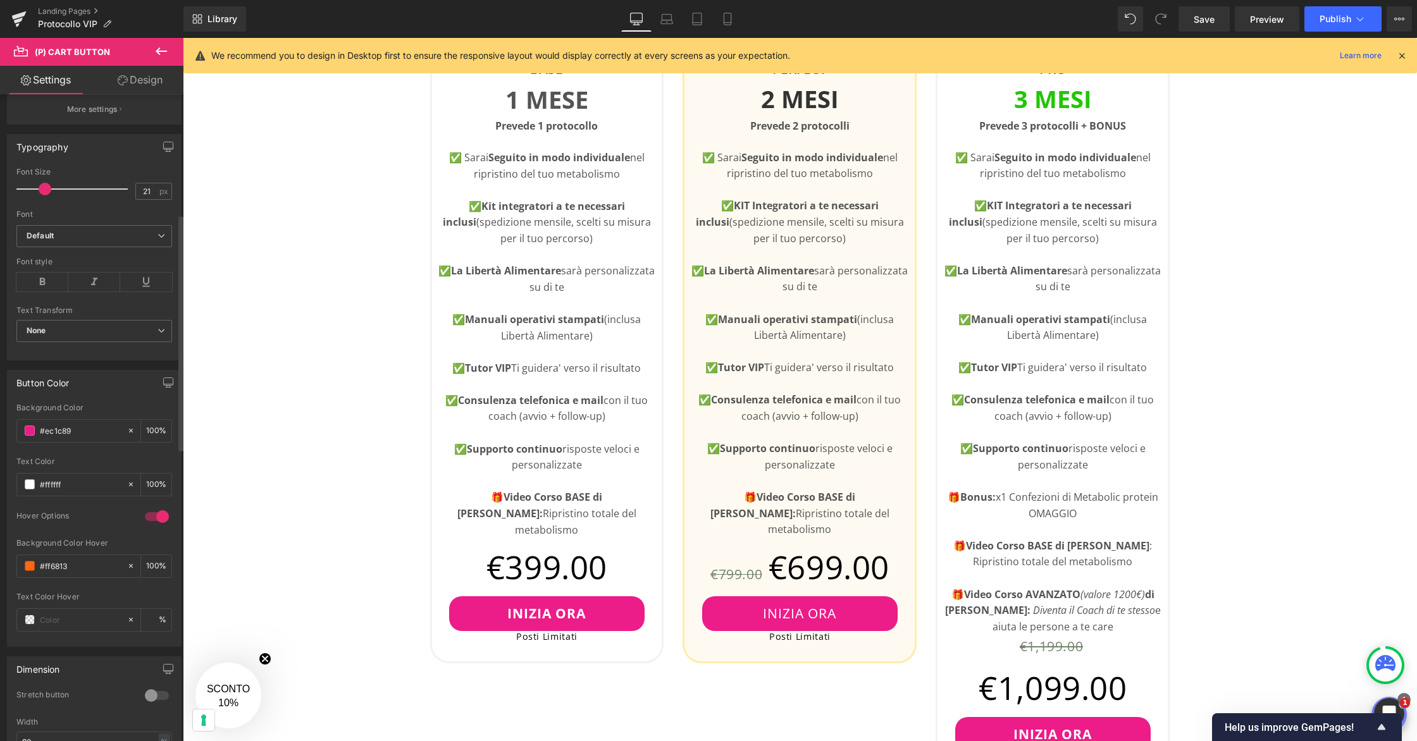
scroll to position [359, 0]
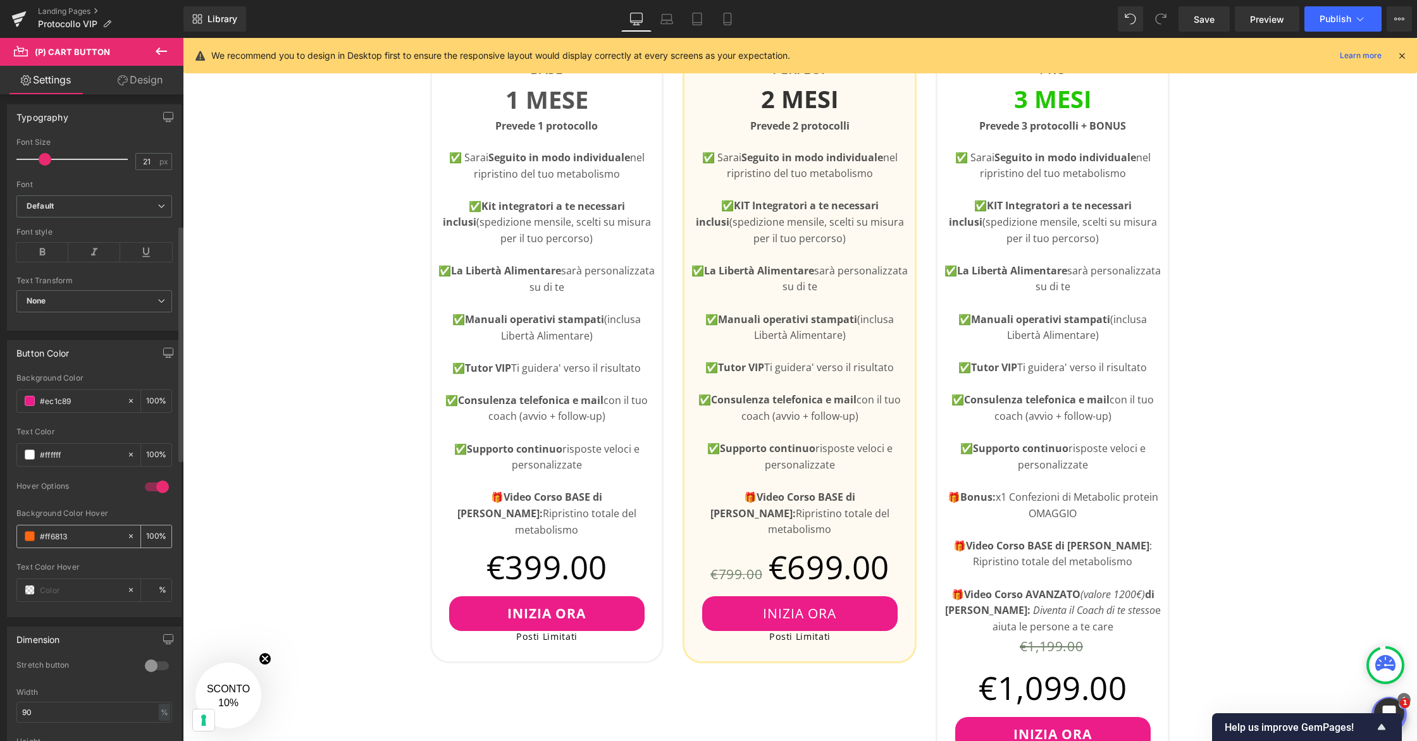
click at [80, 531] on input "#ff6813" at bounding box center [80, 536] width 81 height 14
click at [80, 532] on input "#ff6813" at bounding box center [80, 536] width 81 height 14
paste input "55b534"
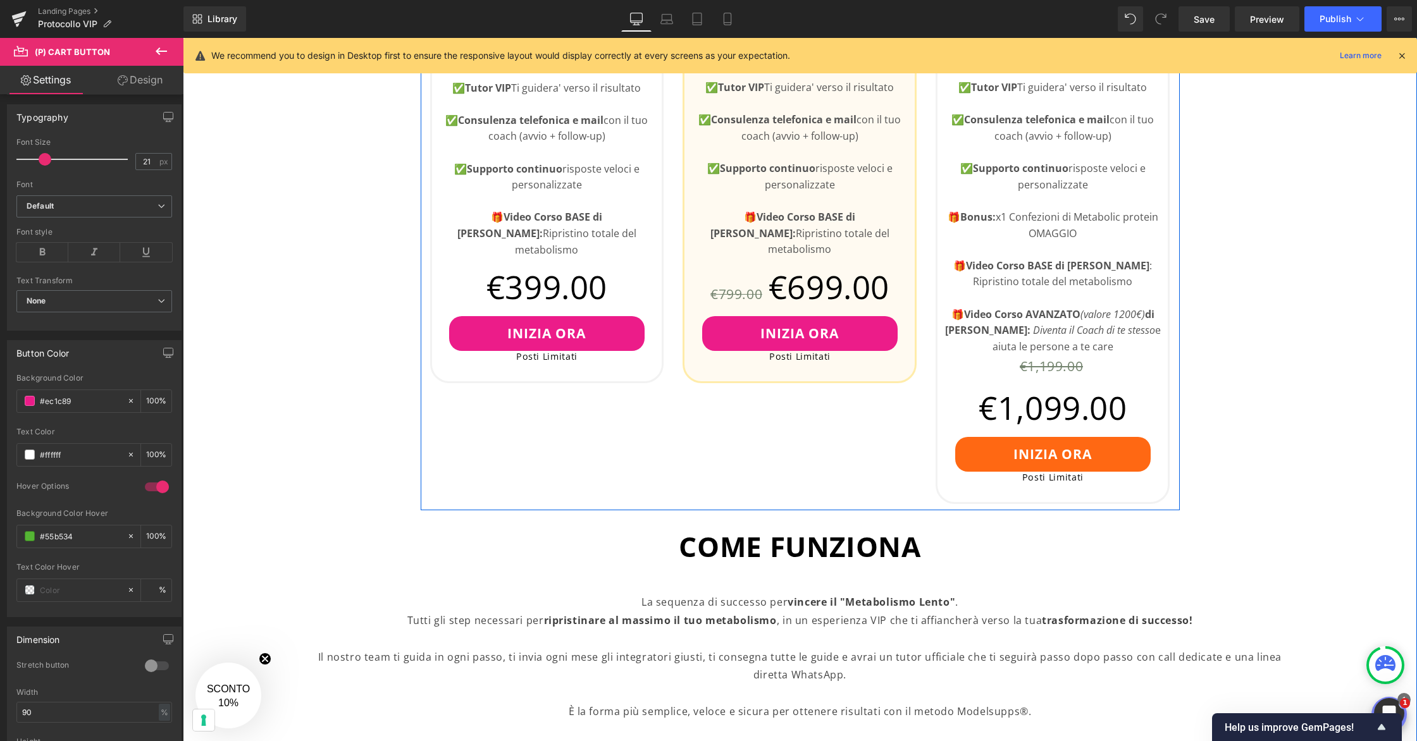
scroll to position [873, 0]
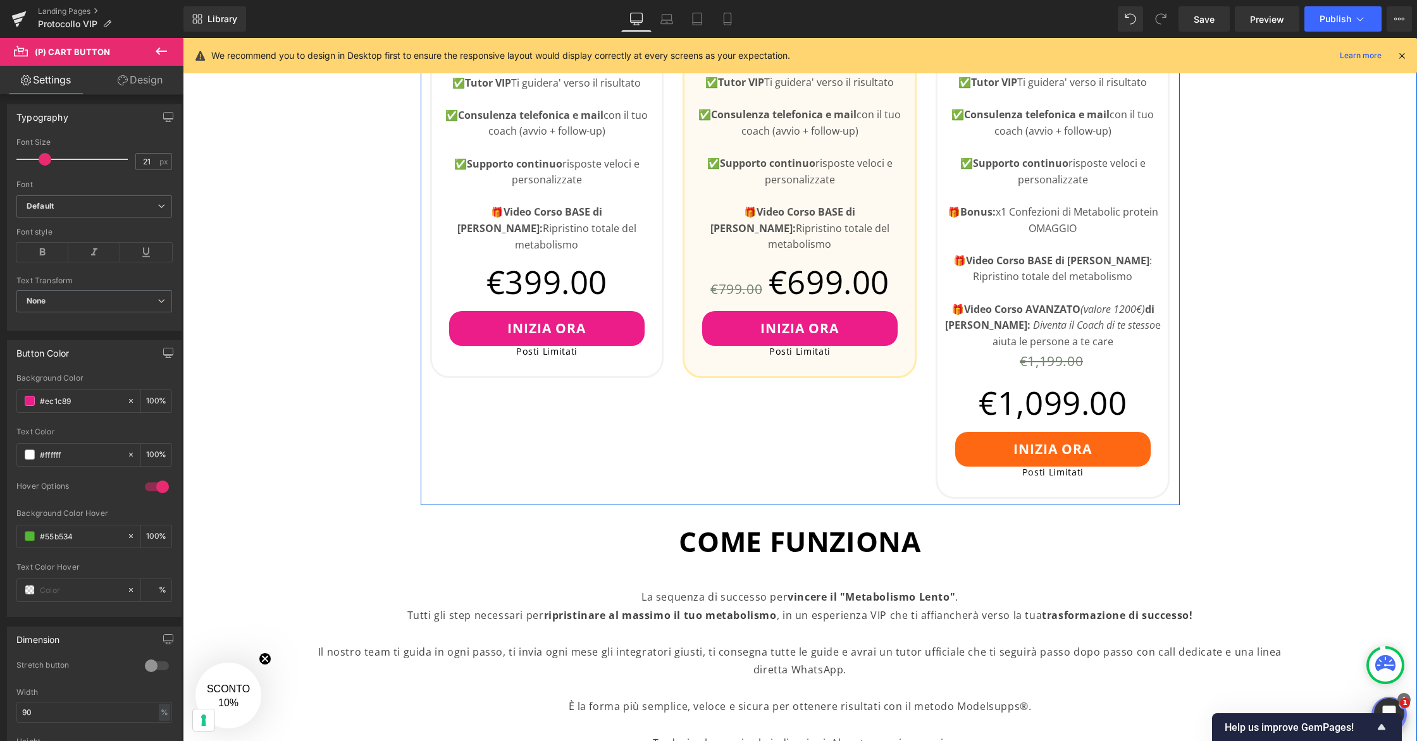
click at [972, 461] on button "INIZIA ORA" at bounding box center [1053, 449] width 196 height 35
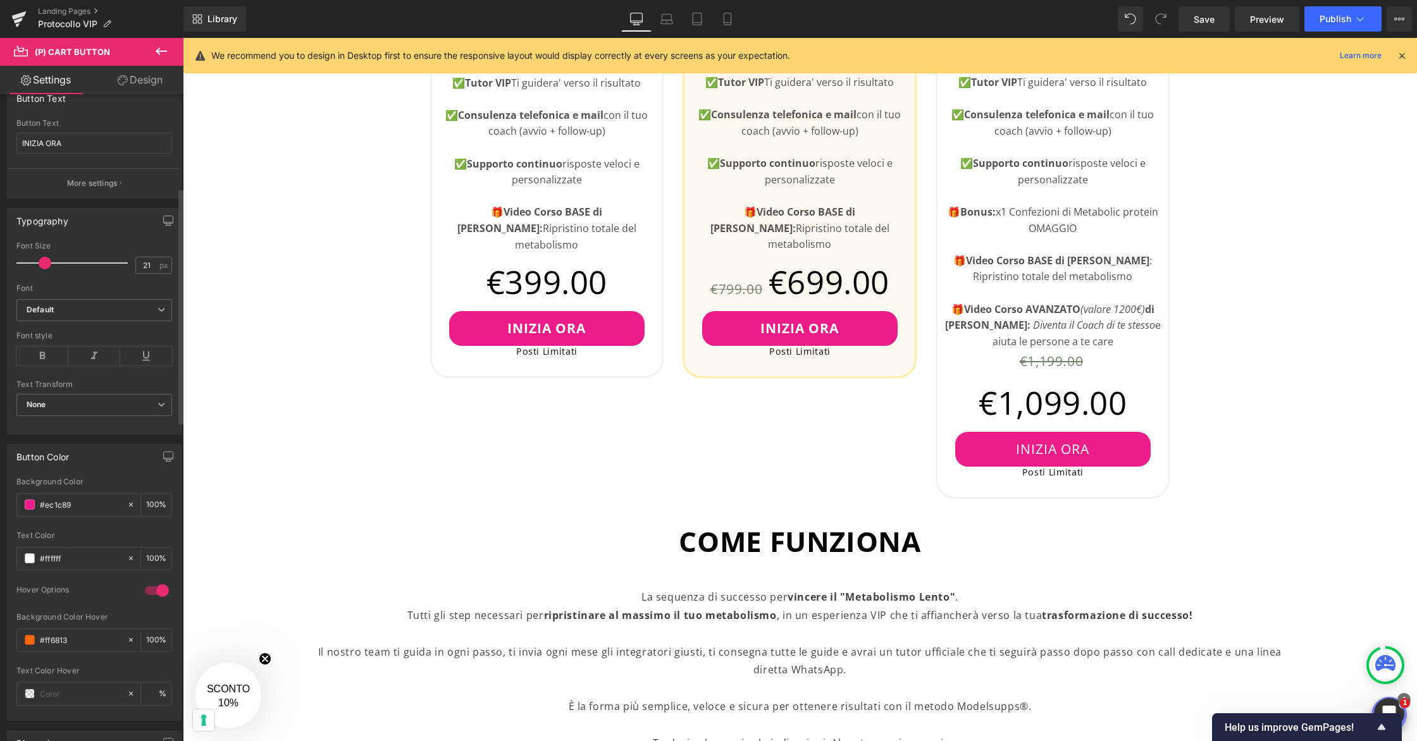
scroll to position [256, 0]
click at [89, 635] on input "#ff6813" at bounding box center [80, 639] width 81 height 14
paste input "55b534"
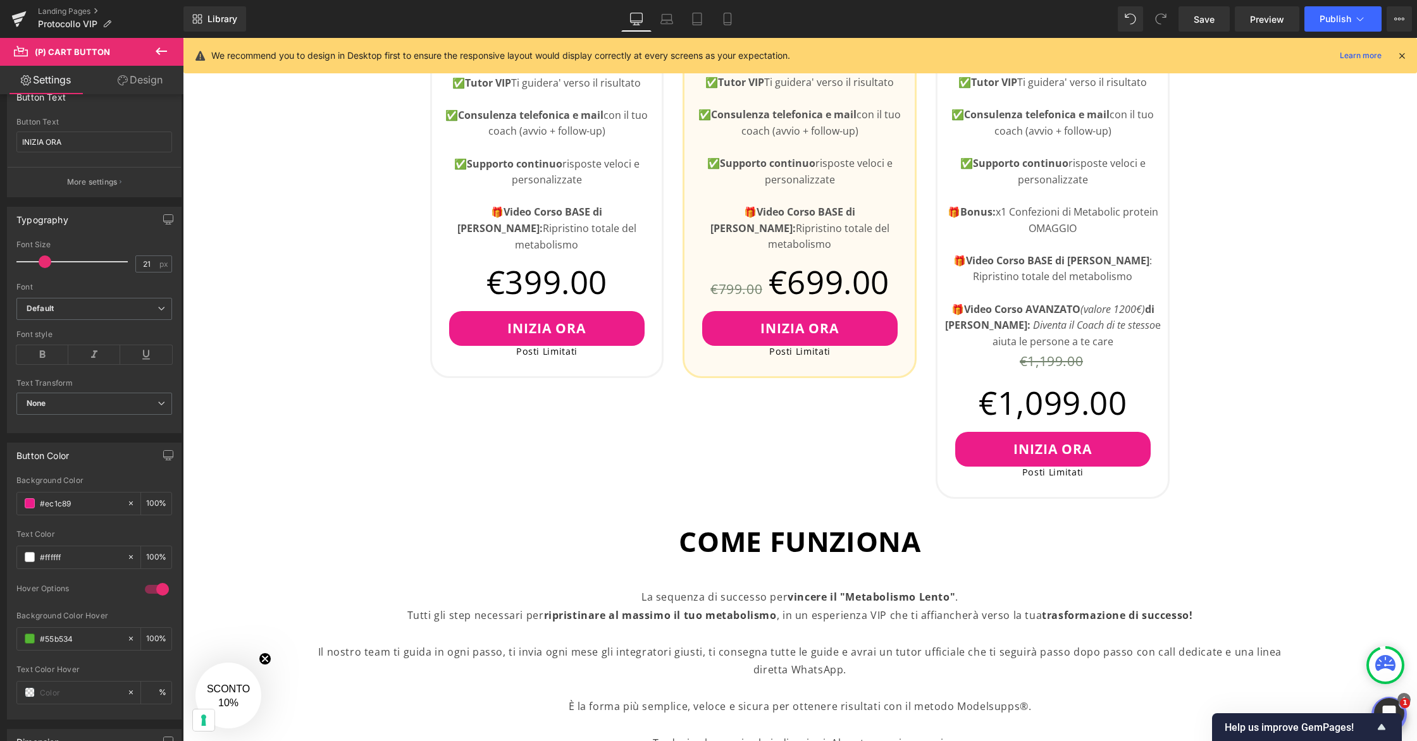
click at [274, 529] on h1 "COME FUNZIONA" at bounding box center [800, 541] width 1234 height 35
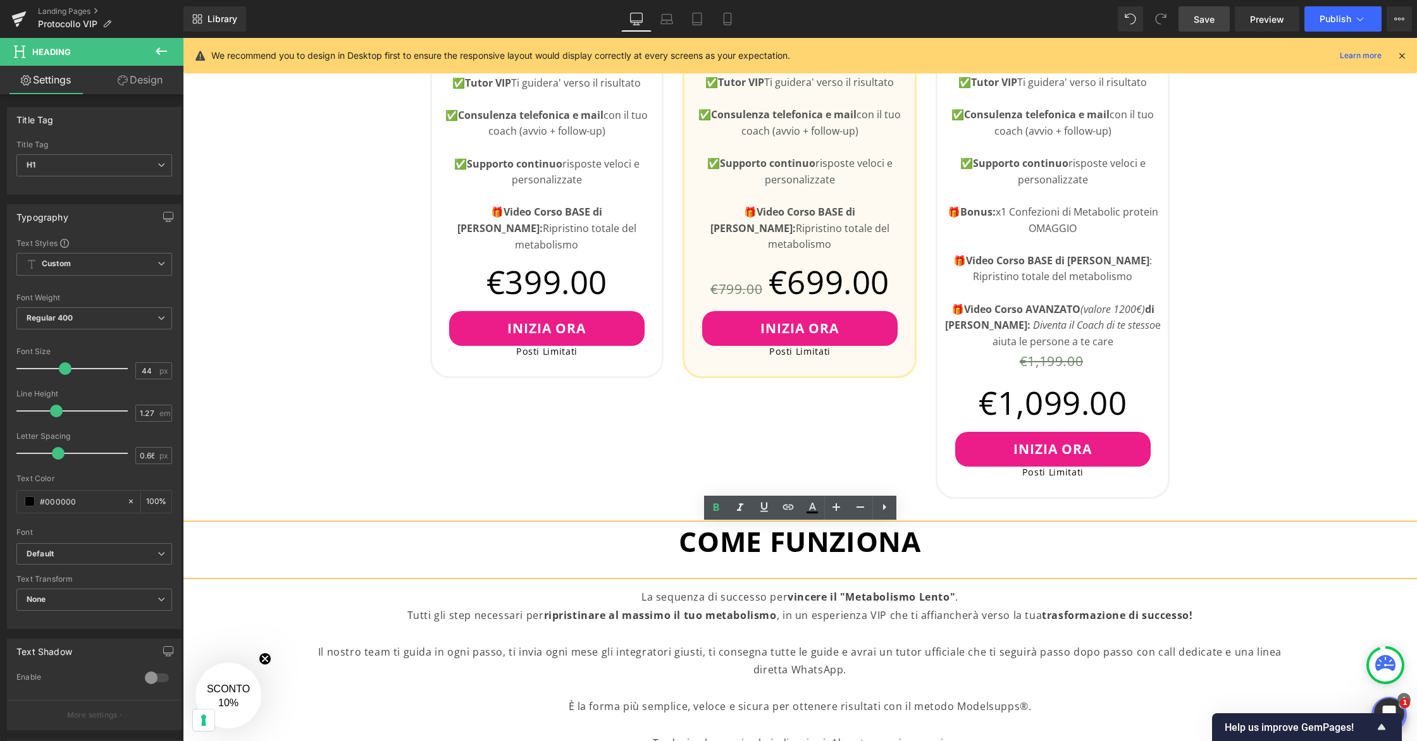
click at [1216, 23] on link "Save" at bounding box center [1203, 18] width 51 height 25
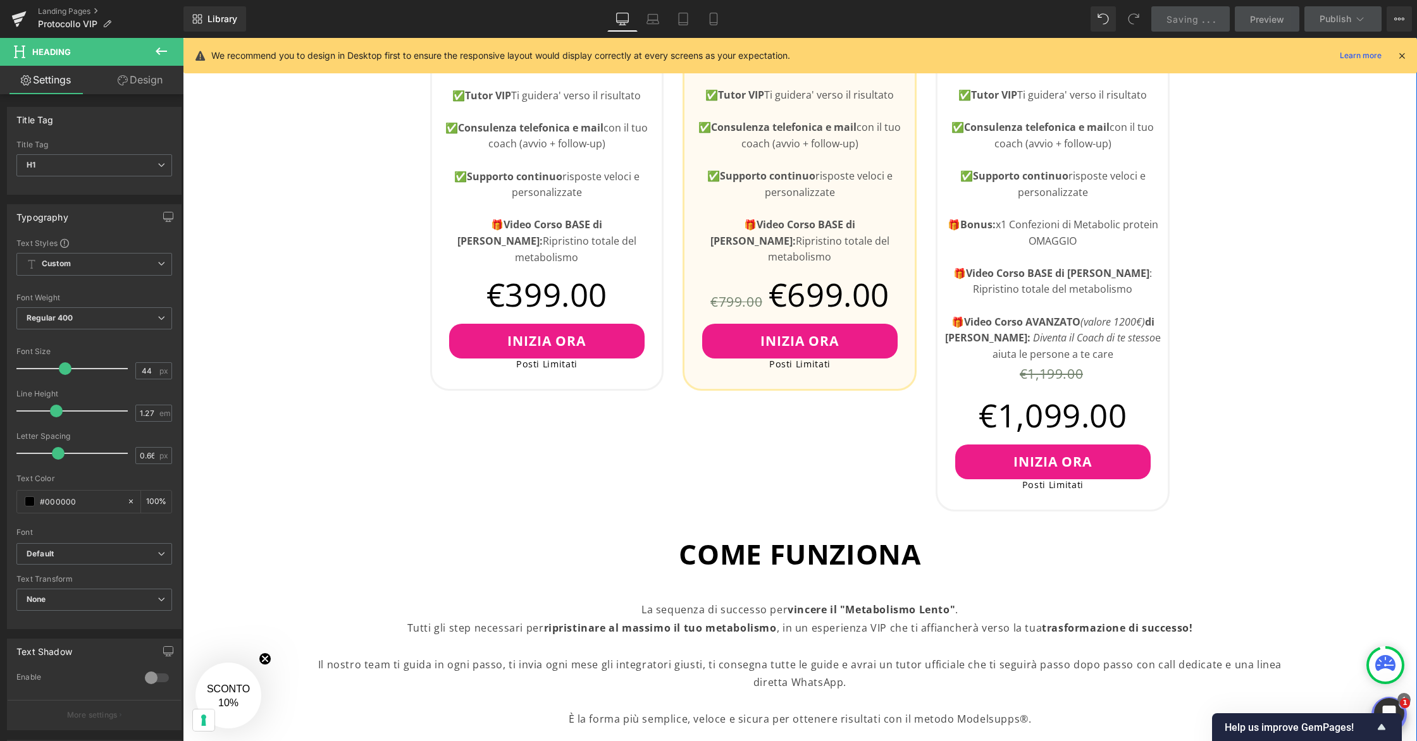
scroll to position [858, 0]
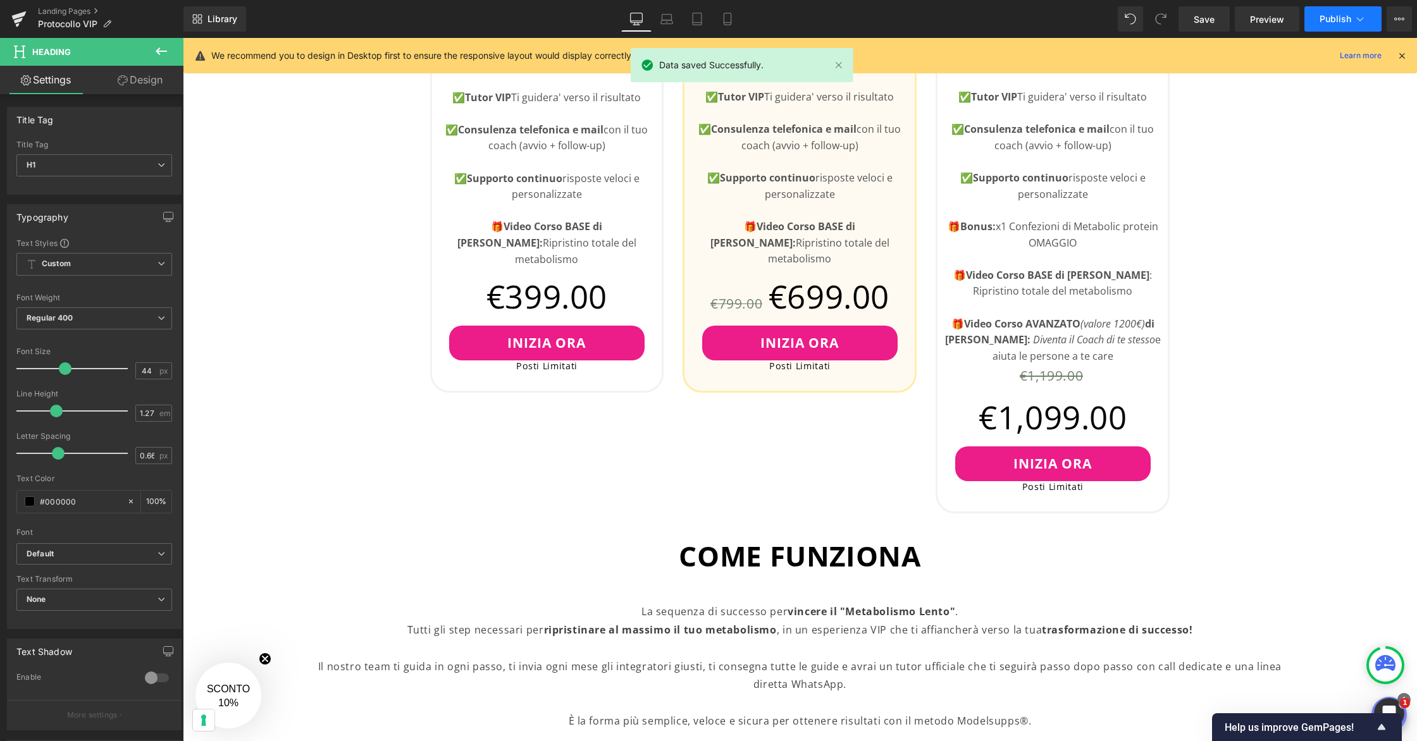
click at [1358, 18] on icon at bounding box center [1359, 19] width 13 height 13
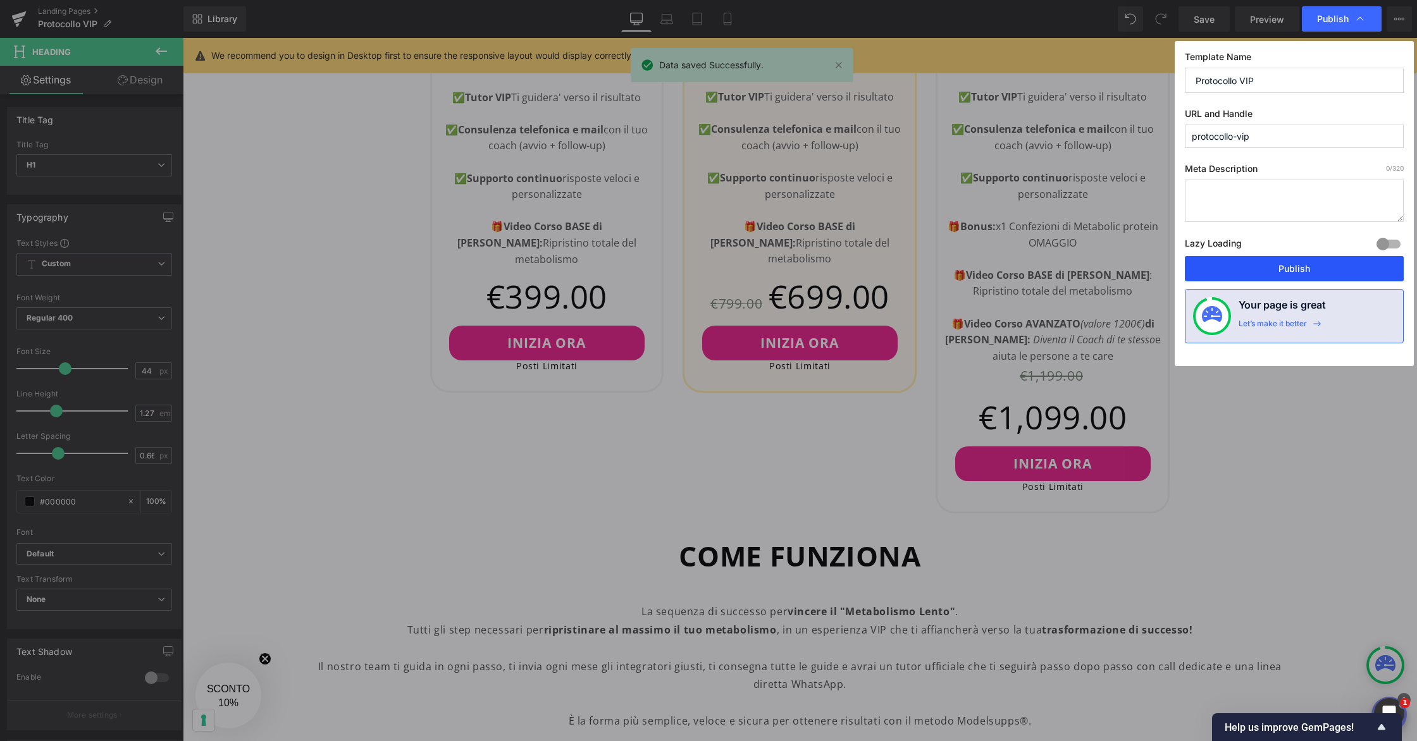
click at [1317, 266] on button "Publish" at bounding box center [1294, 268] width 219 height 25
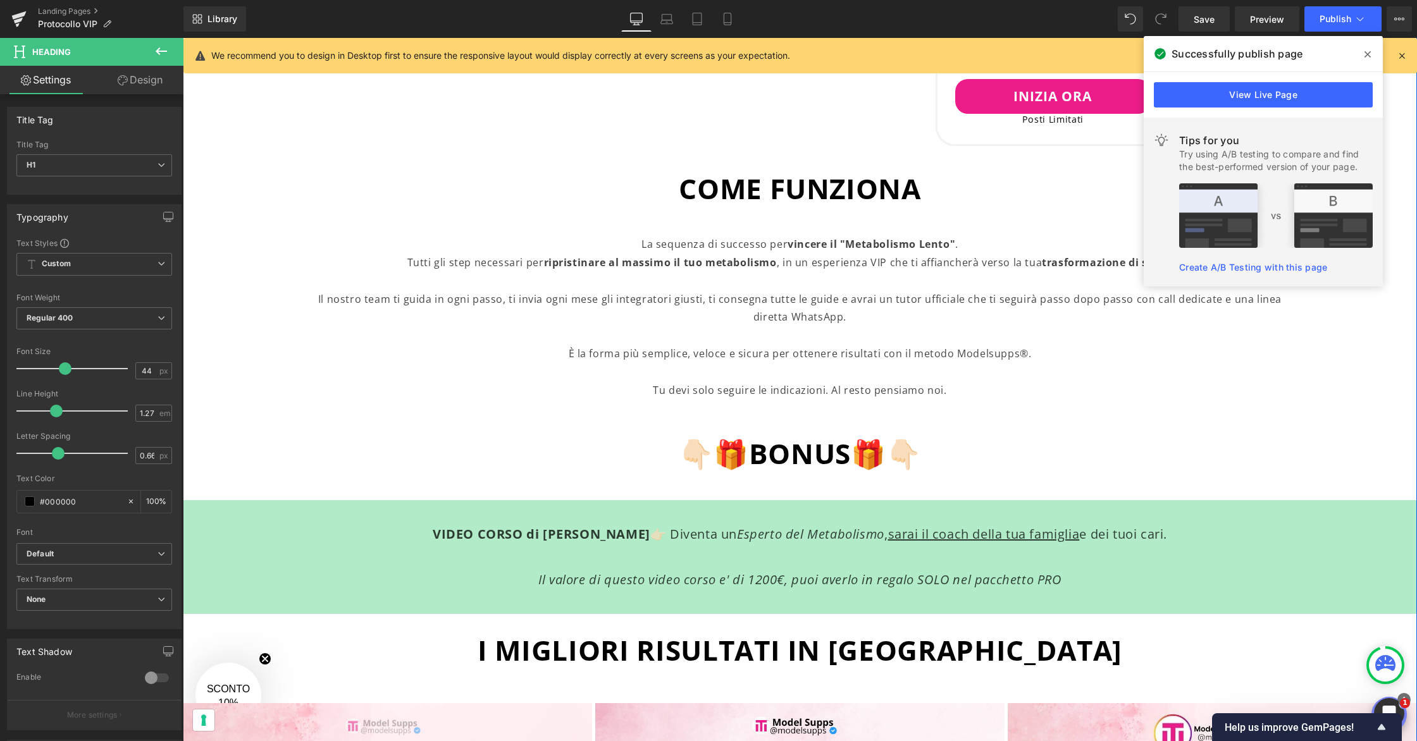
scroll to position [1235, 0]
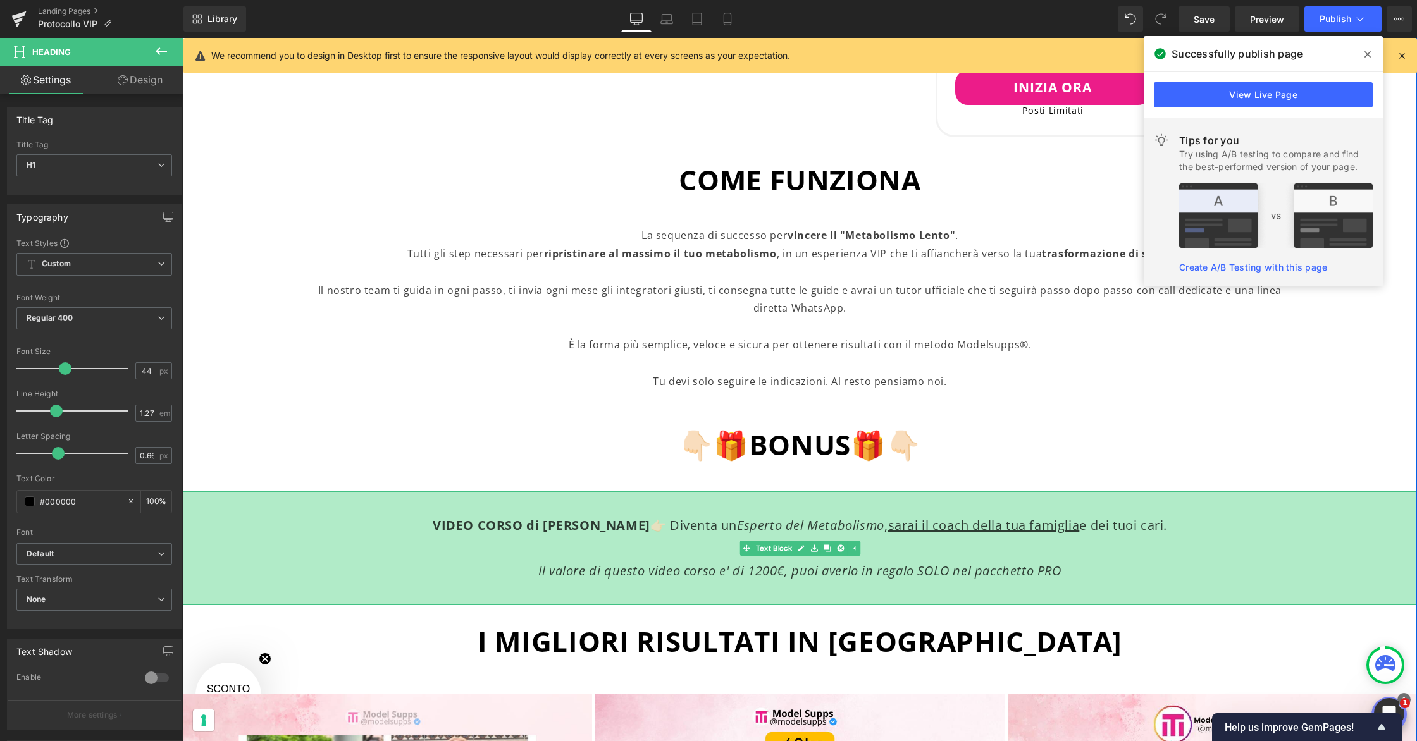
click at [838, 529] on icon "Esperto del Metabolismo" at bounding box center [810, 525] width 147 height 17
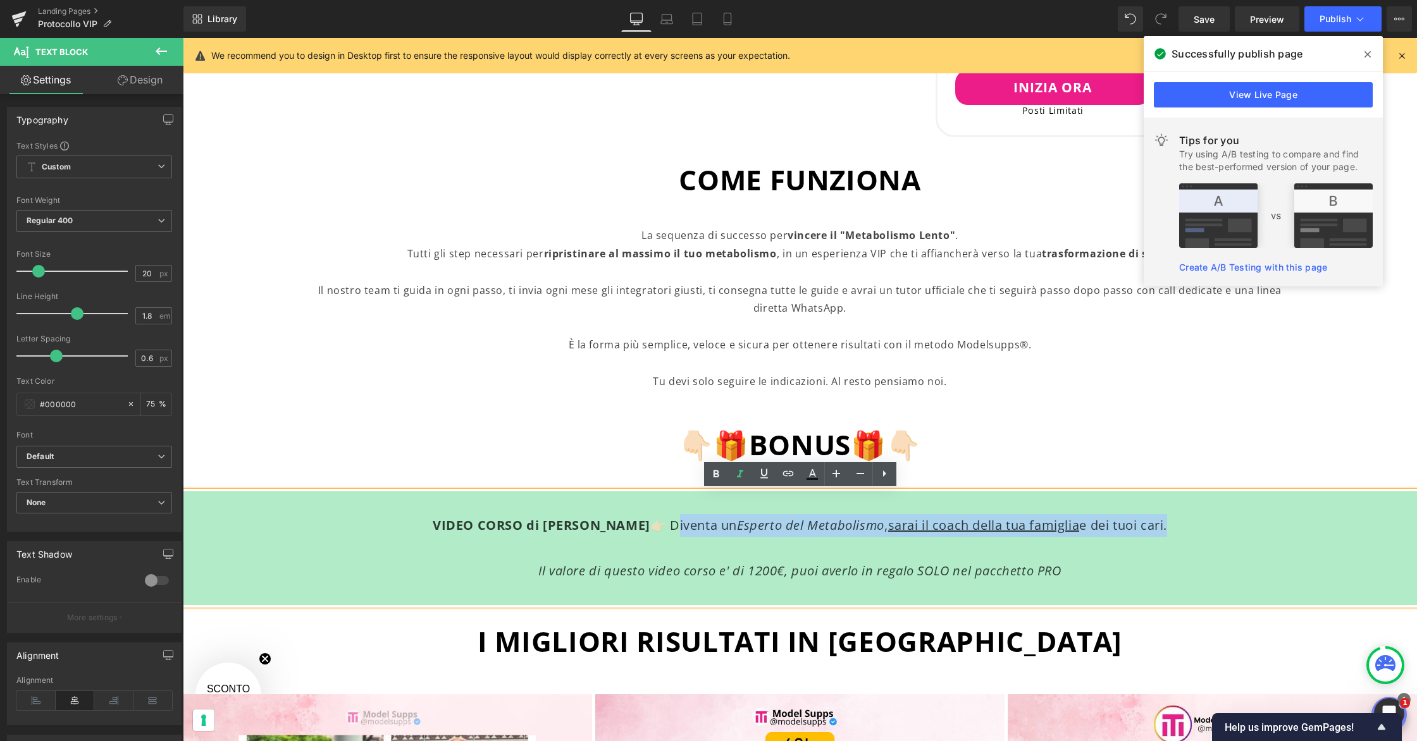
drag, startPoint x: 1170, startPoint y: 527, endPoint x: 663, endPoint y: 531, distance: 507.2
click at [663, 531] on p "VIDEO CORSO di LUCA VERONESE 👉🏻 Diventa un Esperto del Metabolismo , sarai il c…" at bounding box center [799, 525] width 981 height 23
copy p "venta un Esperto del Metabolismo , sarai il coach della tua famiglia e dei tuoi…"
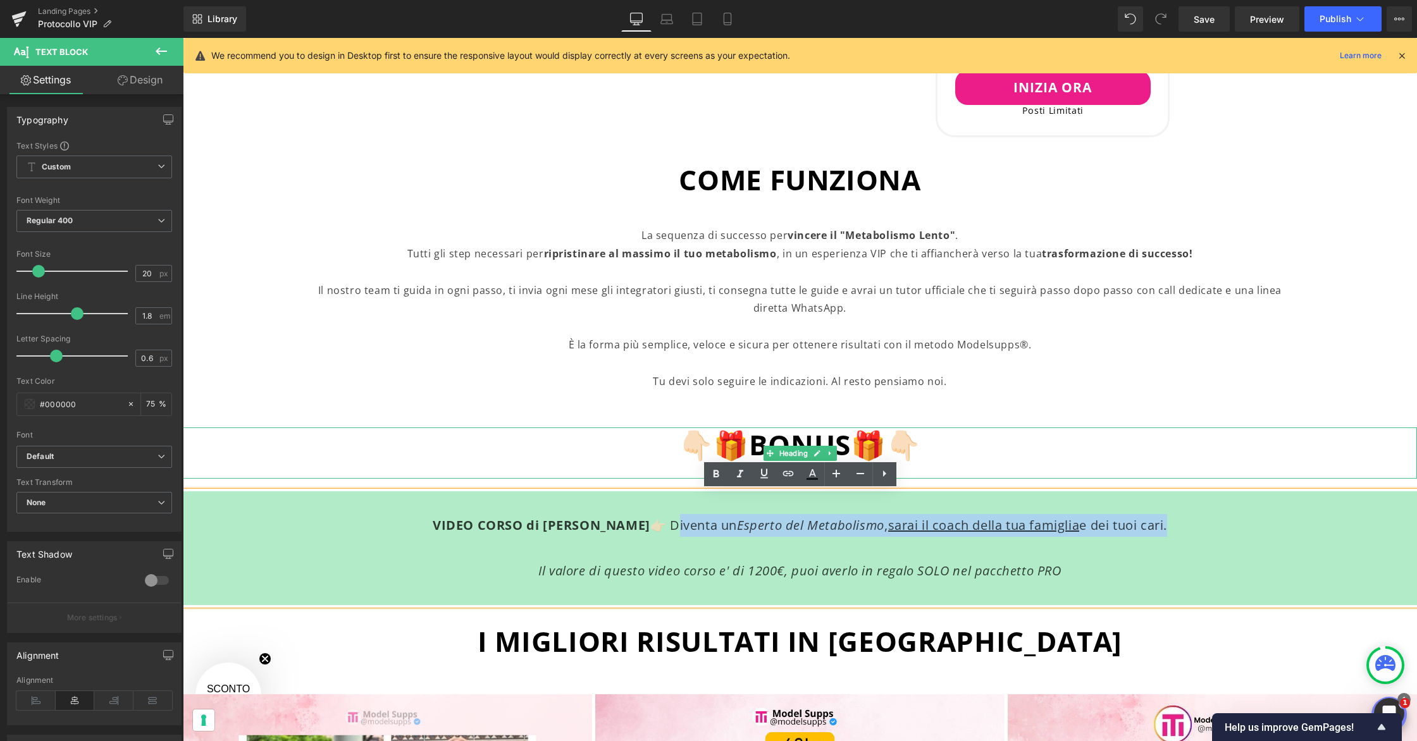
click at [997, 474] on div "👇🏻🎁BONUS🎁👇🏻" at bounding box center [800, 453] width 1234 height 51
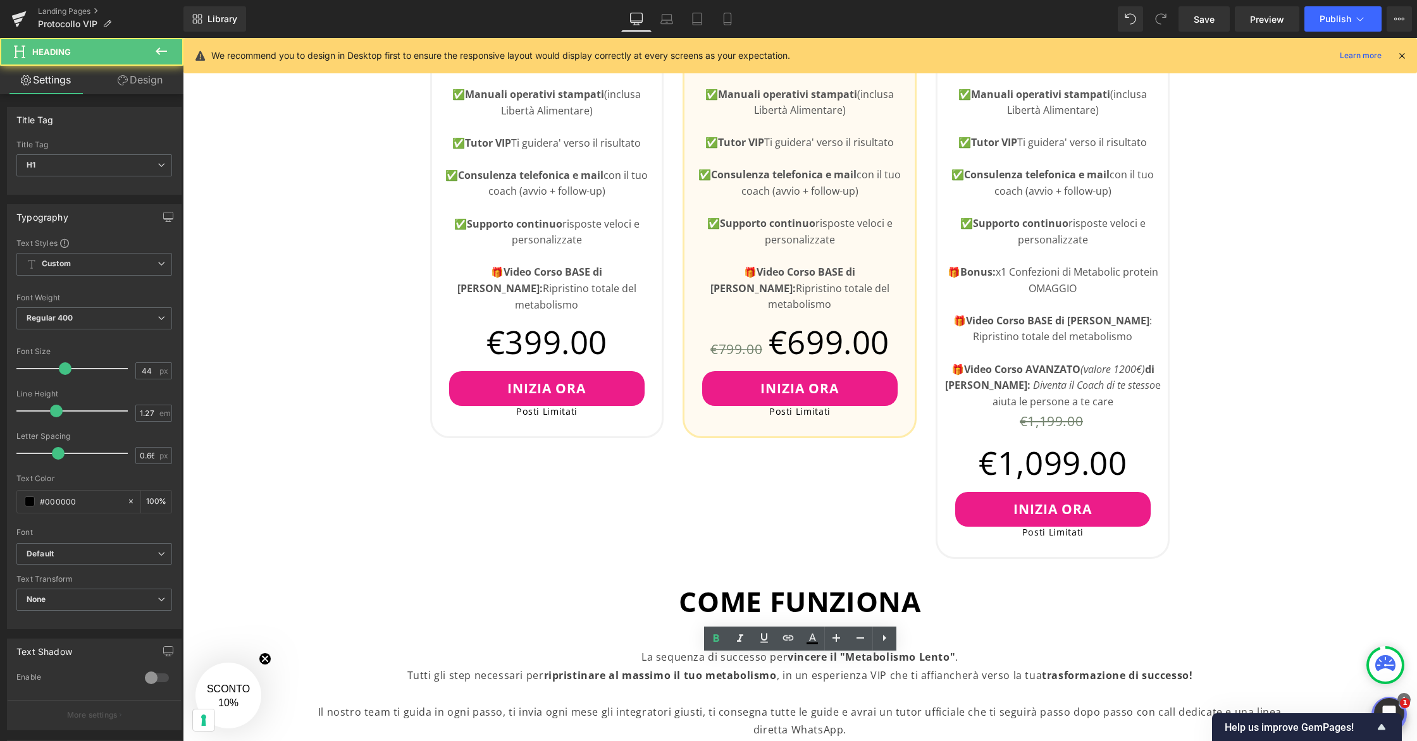
scroll to position [796, 0]
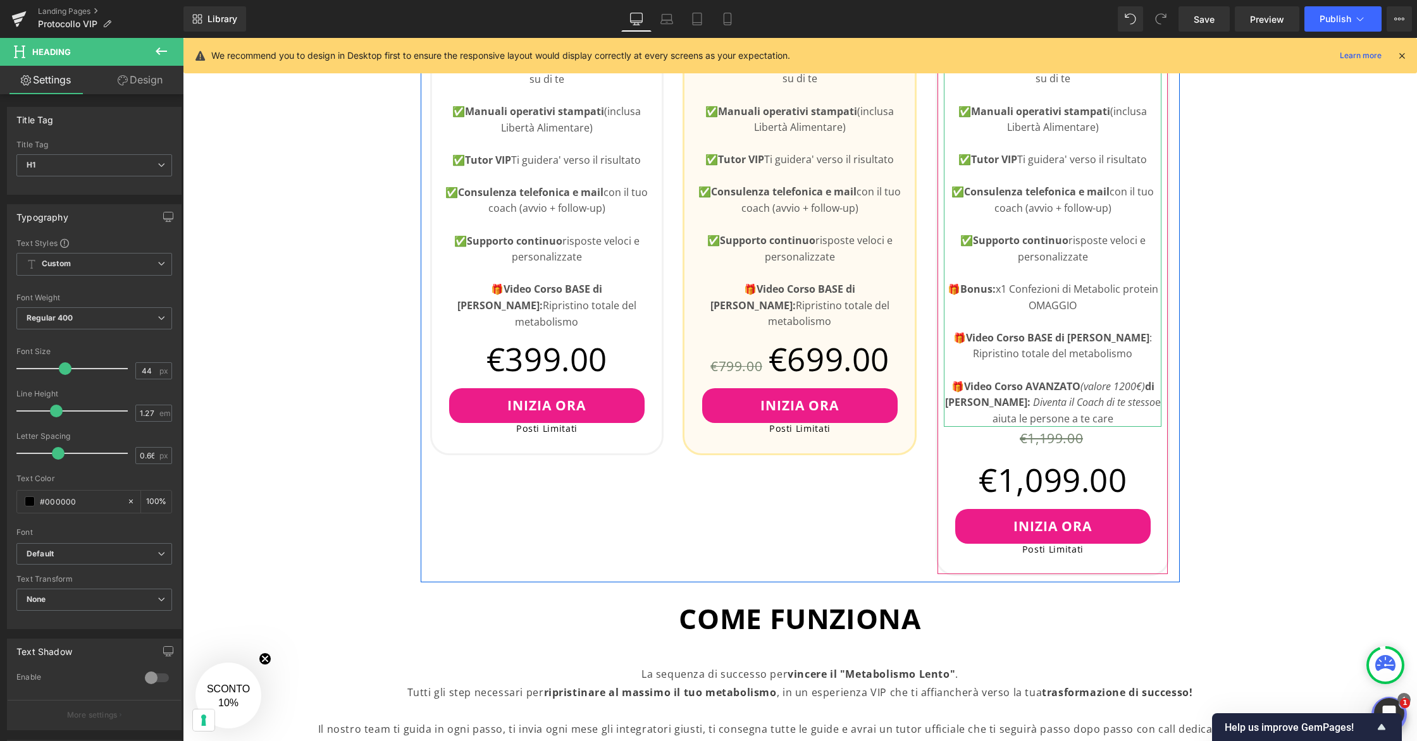
click at [1036, 423] on p "🎁 Video Corso AVANZATO (valore 1200€) di Luca Veronese: Diventa il Coach di te …" at bounding box center [1053, 403] width 218 height 49
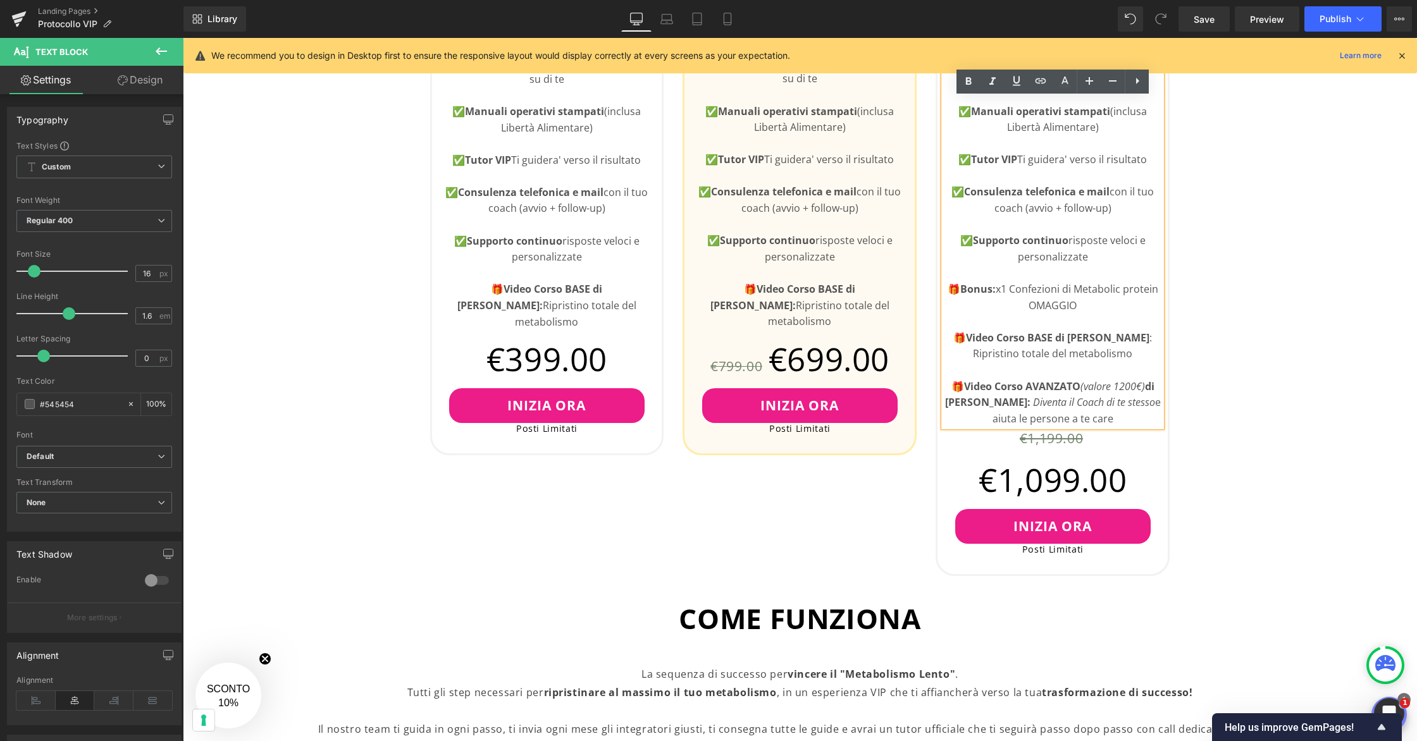
drag, startPoint x: 1118, startPoint y: 421, endPoint x: 1025, endPoint y: 407, distance: 94.0
click at [1025, 407] on p "🎁 Video Corso AVANZATO (valore 1200€) di Luca Veronese: Diventa il Coach di te …" at bounding box center [1053, 403] width 218 height 49
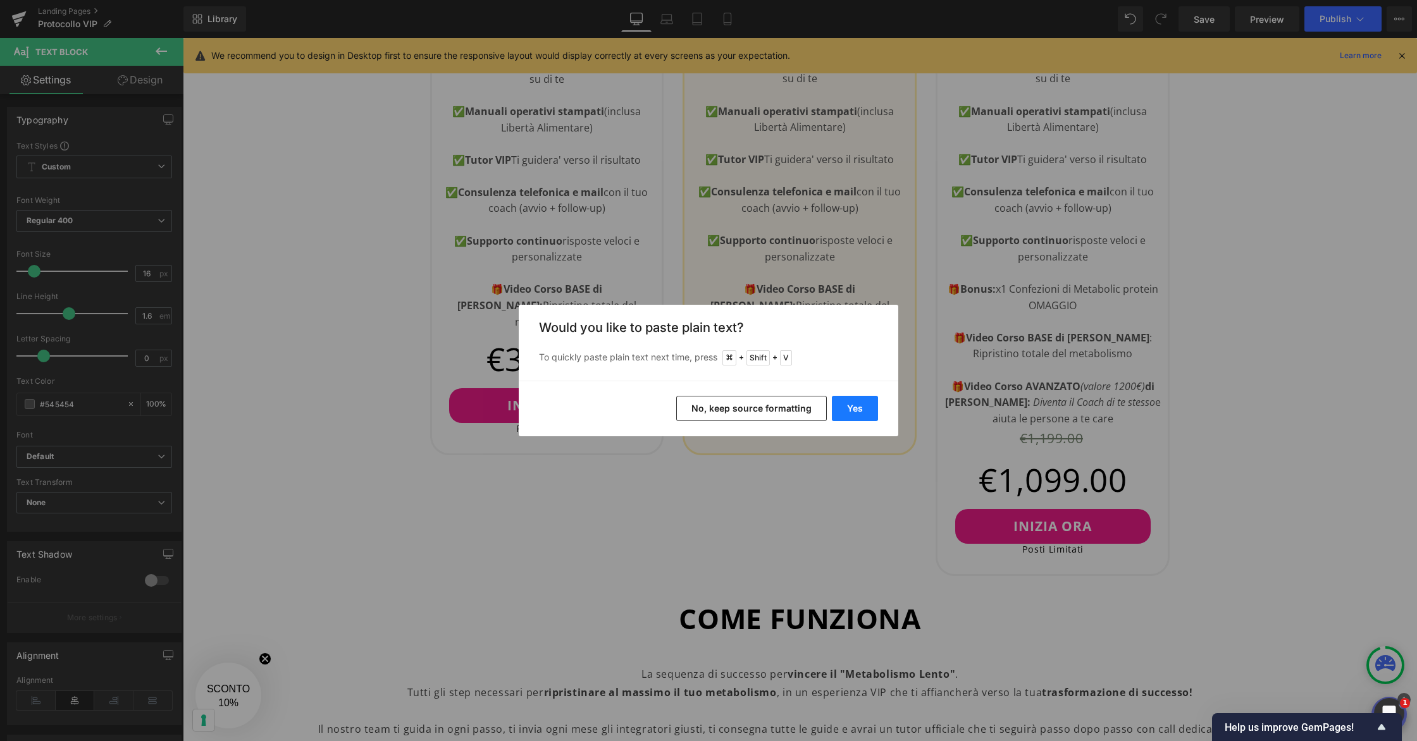
click at [856, 410] on button "Yes" at bounding box center [855, 408] width 46 height 25
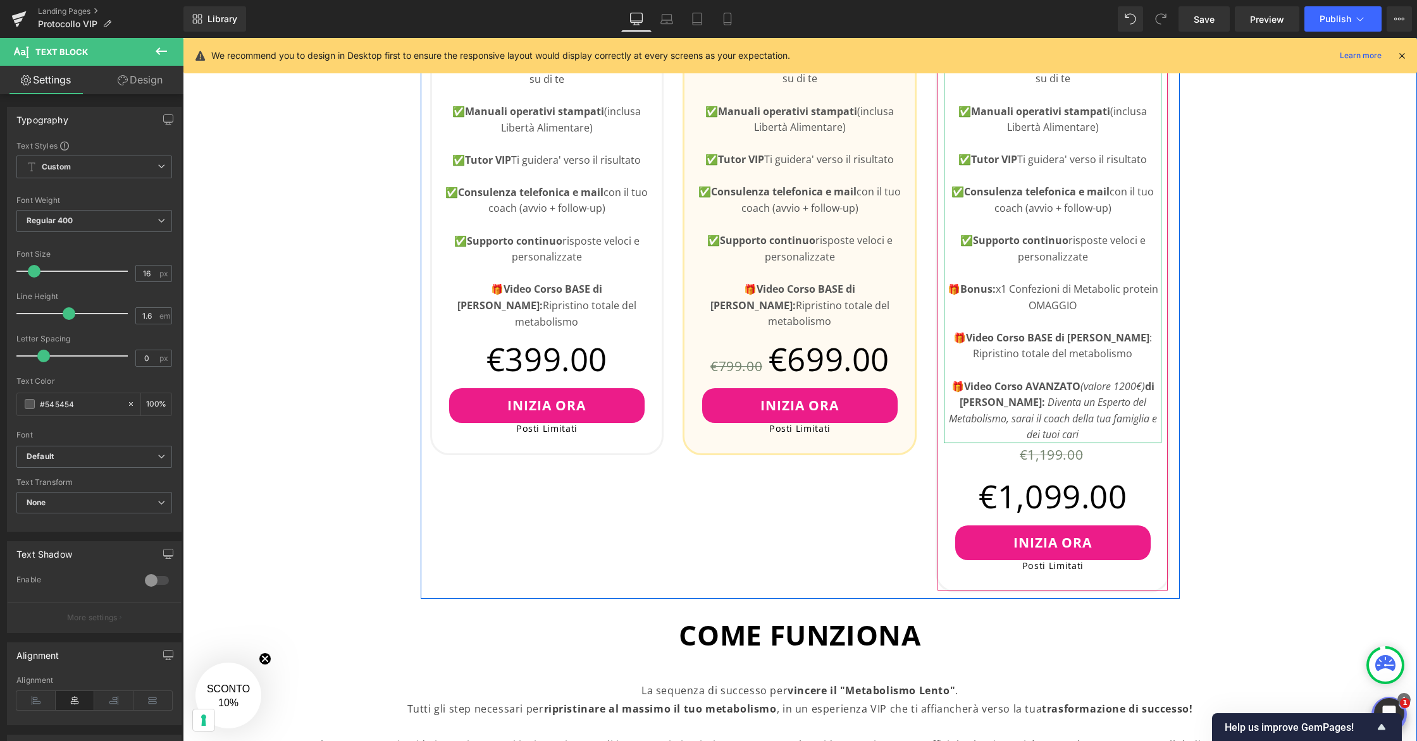
click at [1030, 419] on icon "Diventa un Esperto del Metabolismo, sarai il coach della tua famiglia e dei tuo…" at bounding box center [1053, 418] width 208 height 46
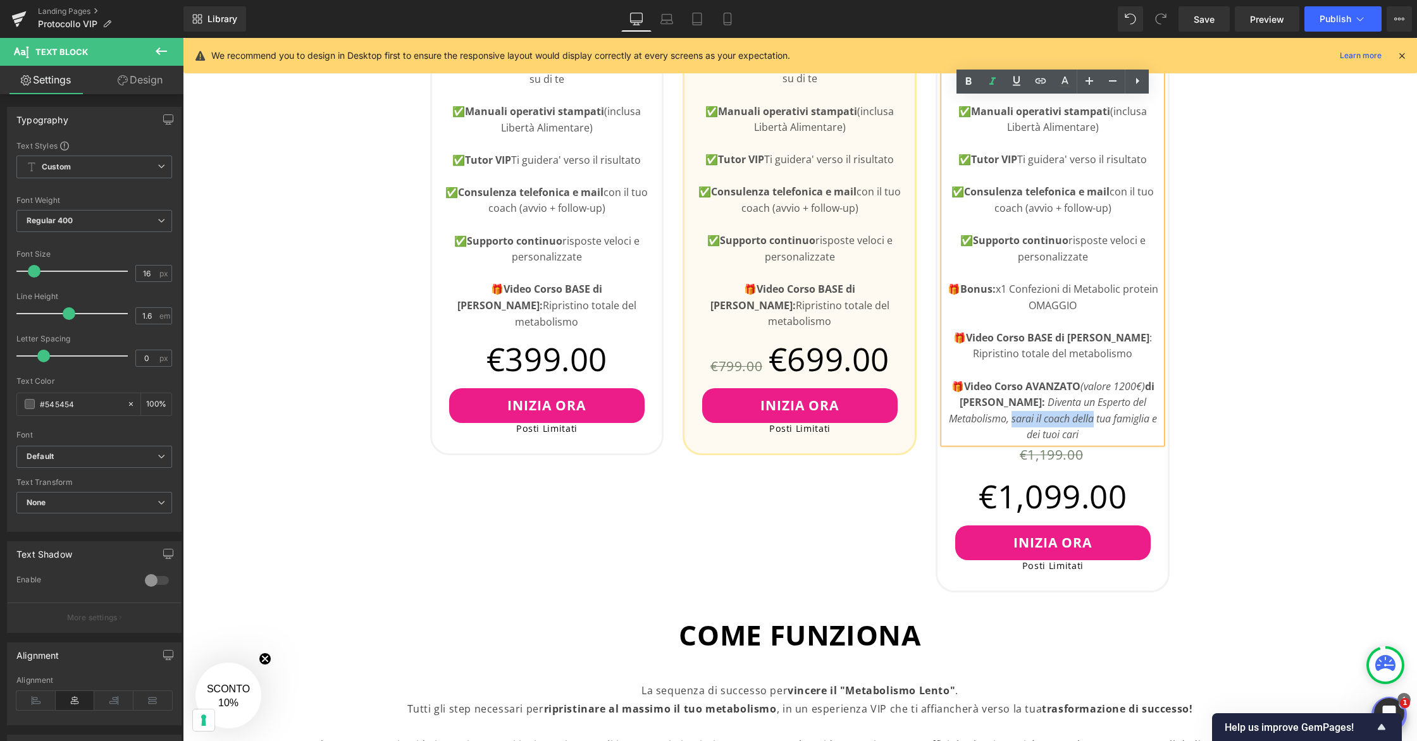
drag, startPoint x: 1093, startPoint y: 420, endPoint x: 1011, endPoint y: 424, distance: 83.0
click at [1011, 424] on icon "Diventa un Esperto del Metabolismo, sarai il coach della tua famiglia e dei tuo…" at bounding box center [1053, 418] width 208 height 46
click at [1046, 421] on icon "Diventa un Esperto del Metabolismo, sarai il coach della tua famiglia e dei tuo…" at bounding box center [1053, 418] width 208 height 46
drag, startPoint x: 1004, startPoint y: 422, endPoint x: 1128, endPoint y: 403, distance: 126.1
click at [1128, 403] on icon "Diventa un Esperto del Metabolismo, sarai il coach della tua famiglia e dei tuo…" at bounding box center [1053, 418] width 208 height 46
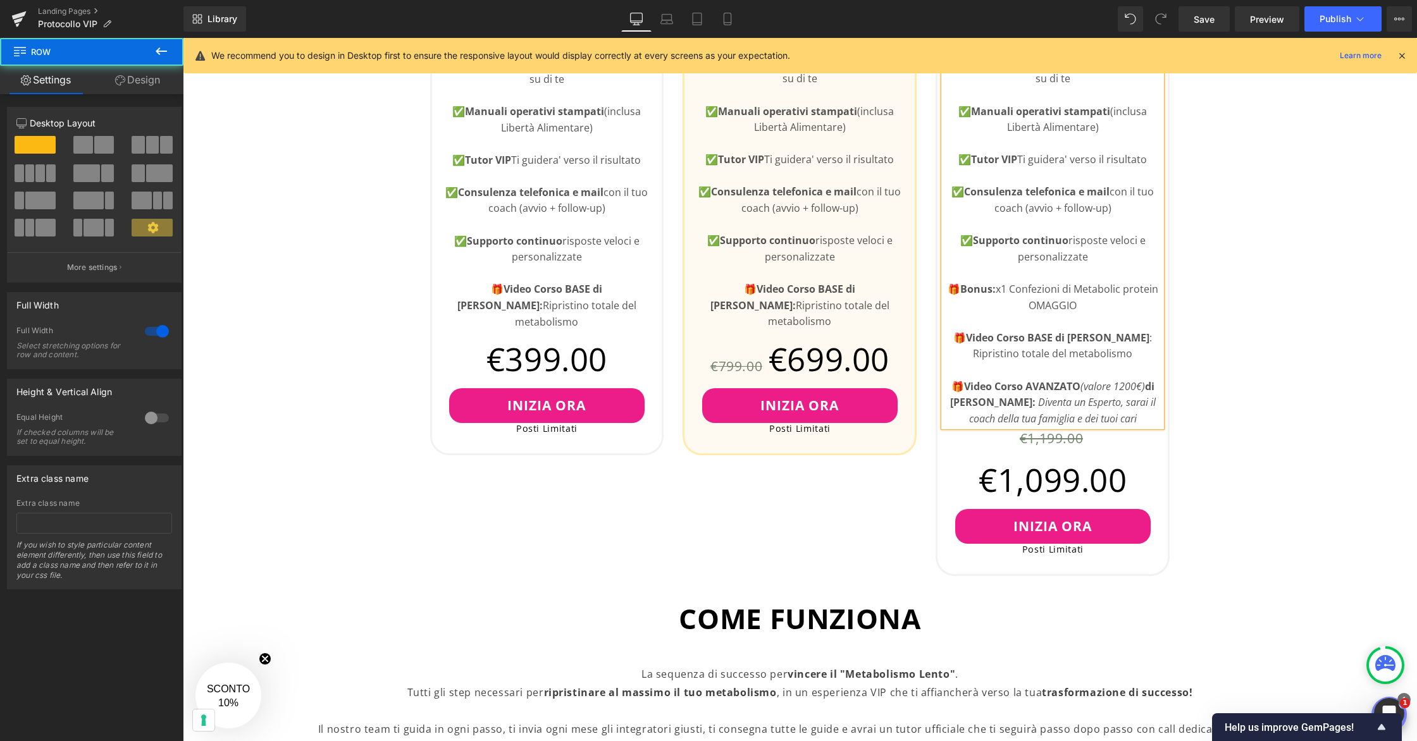
click at [1230, 418] on div "👇🏻Scegli il Tuo Piano Heading Questo e' un servizio VIP con posti limitati Text…" at bounding box center [800, 600] width 1234 height 1883
click at [1209, 16] on span "Save" at bounding box center [1203, 19] width 21 height 13
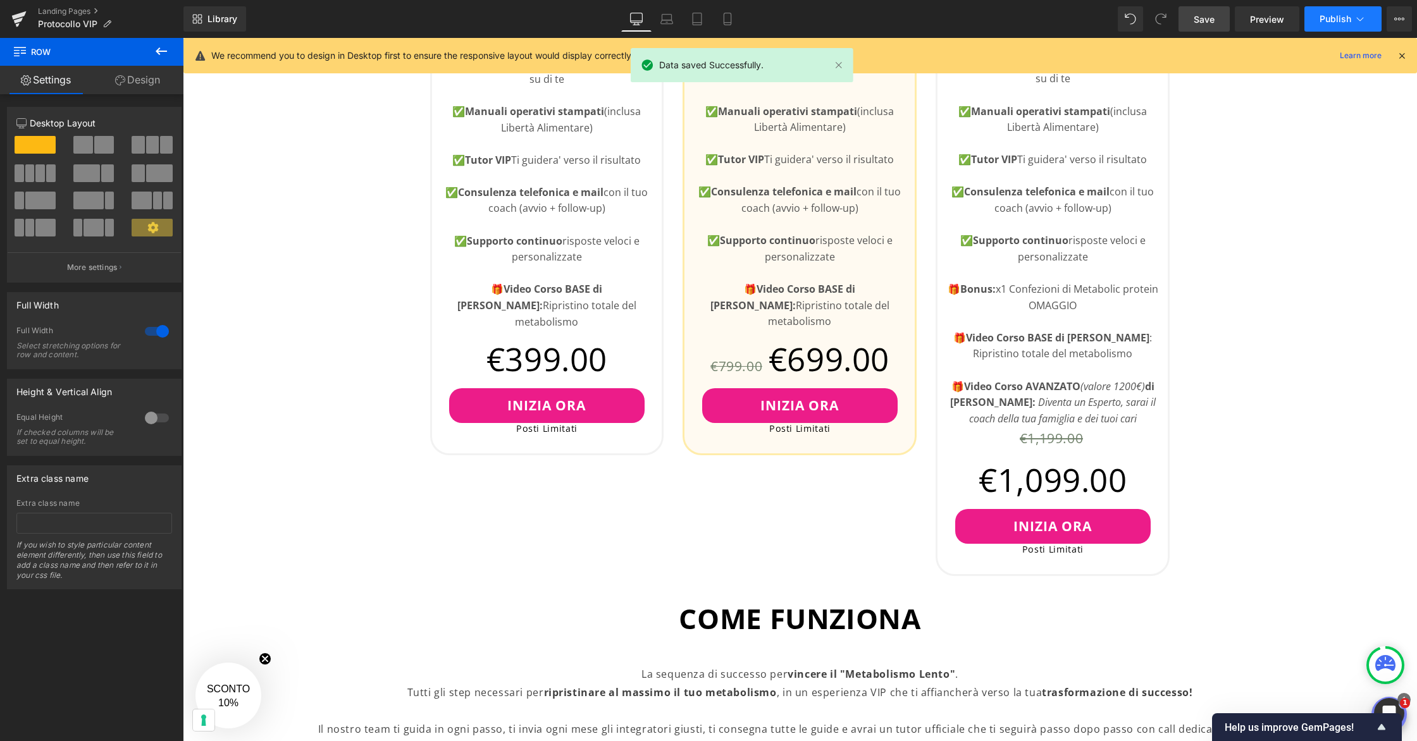
click at [1351, 11] on button "Publish" at bounding box center [1342, 18] width 77 height 25
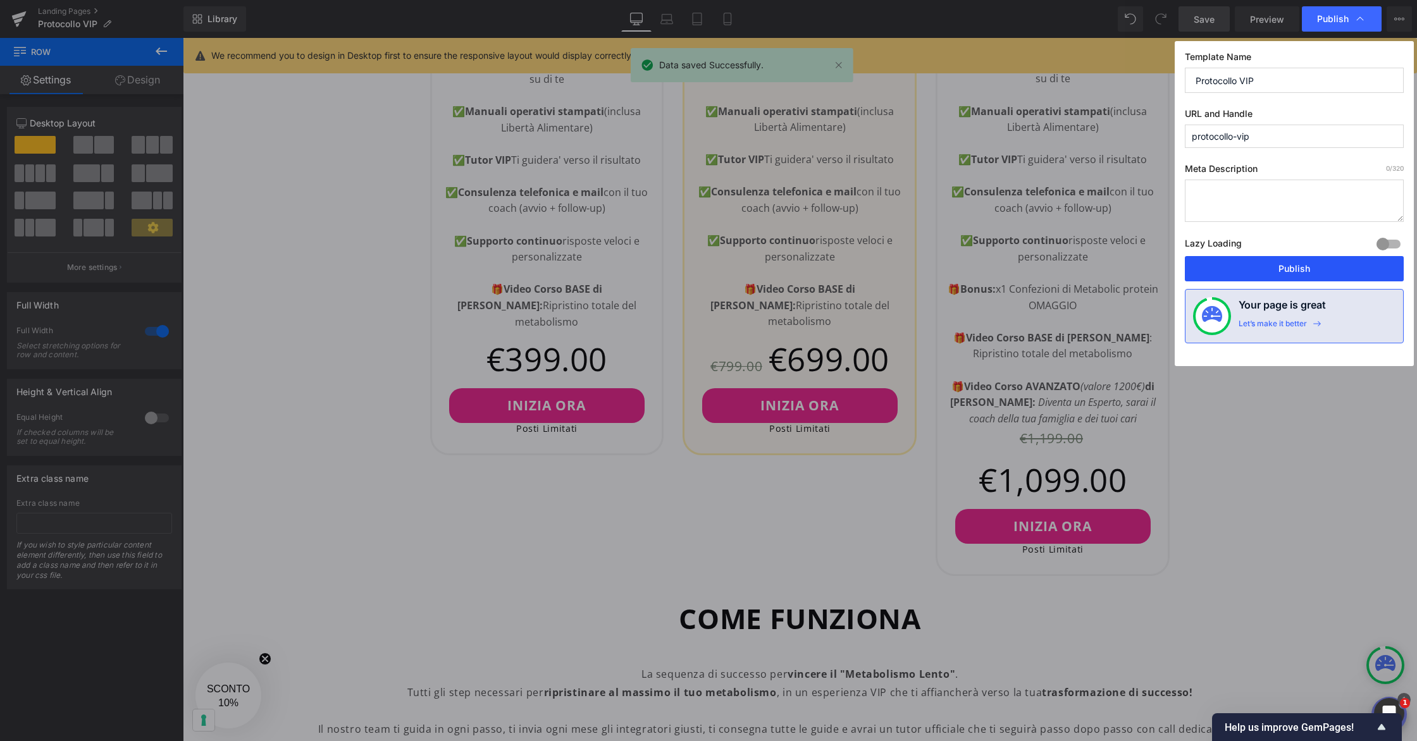
click at [1312, 261] on button "Publish" at bounding box center [1294, 268] width 219 height 25
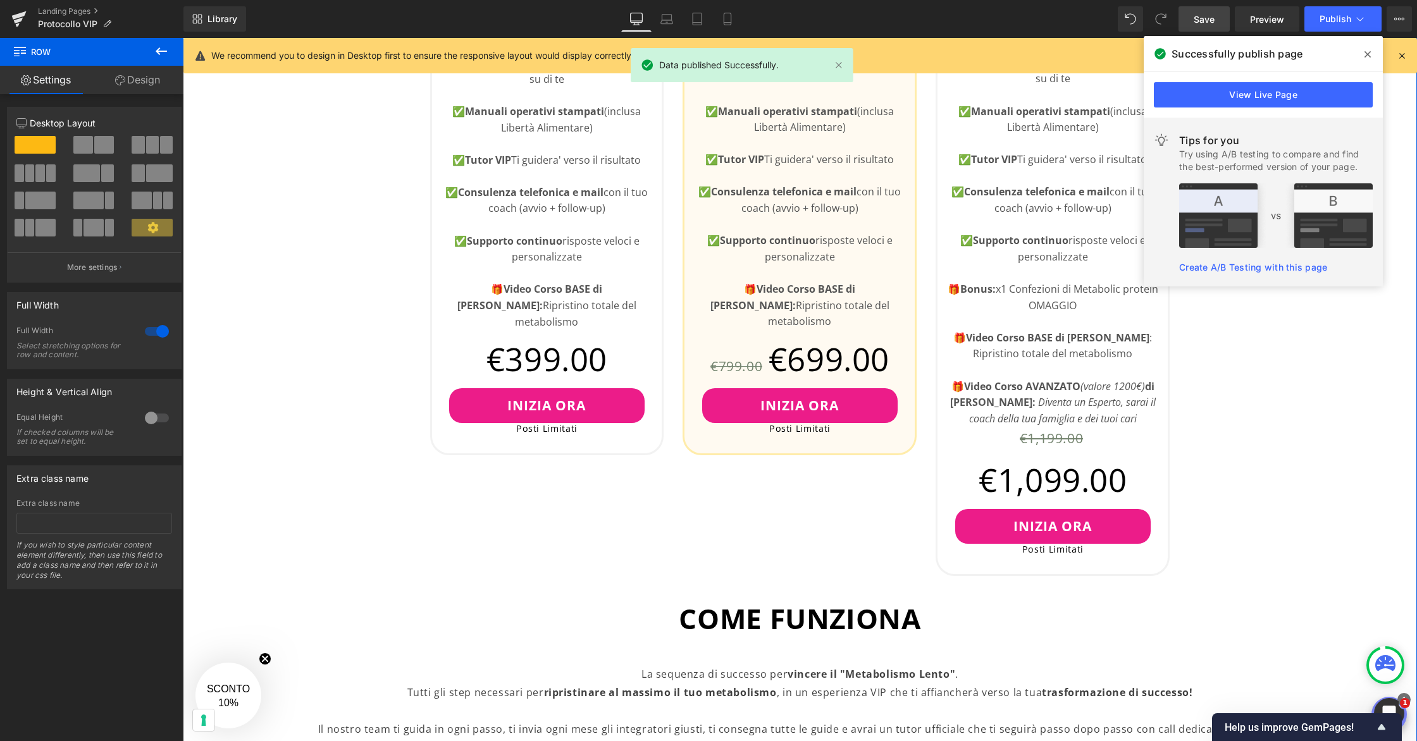
click at [1247, 362] on div "👇🏻Scegli il Tuo Piano Heading Questo e' un servizio VIP con posti limitati Text…" at bounding box center [800, 600] width 1234 height 1883
click at [1372, 50] on span at bounding box center [1367, 54] width 20 height 20
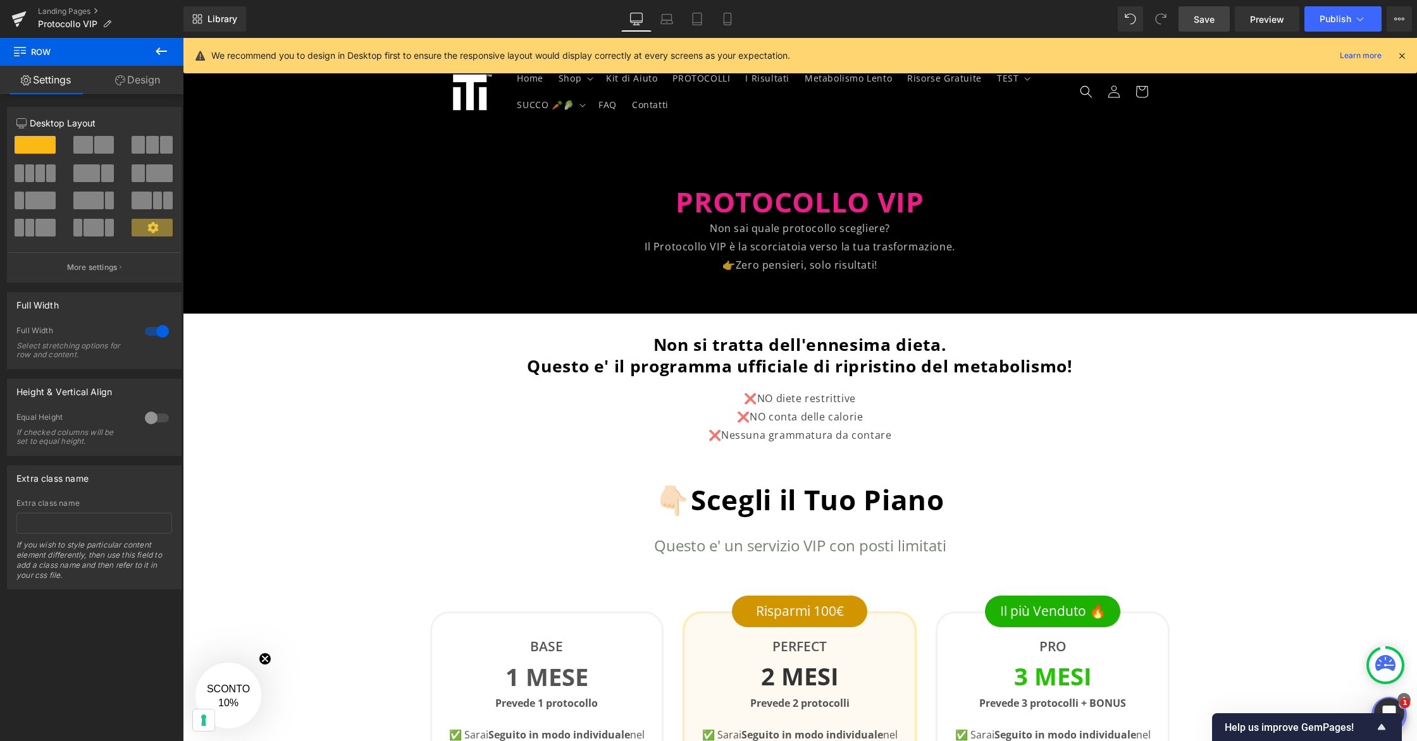
scroll to position [0, 0]
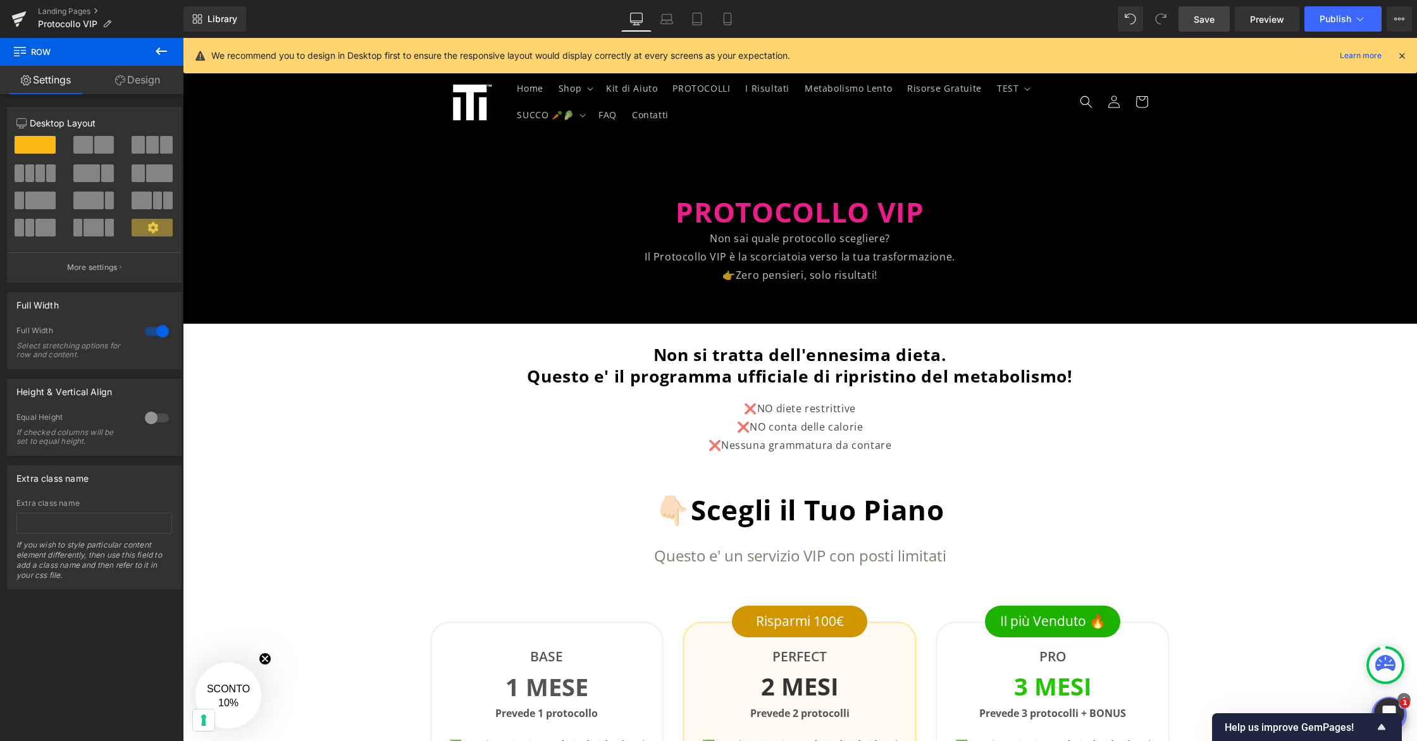
click at [1198, 15] on span "Save" at bounding box center [1203, 19] width 21 height 13
click at [1353, 16] on button "Publish" at bounding box center [1342, 18] width 77 height 25
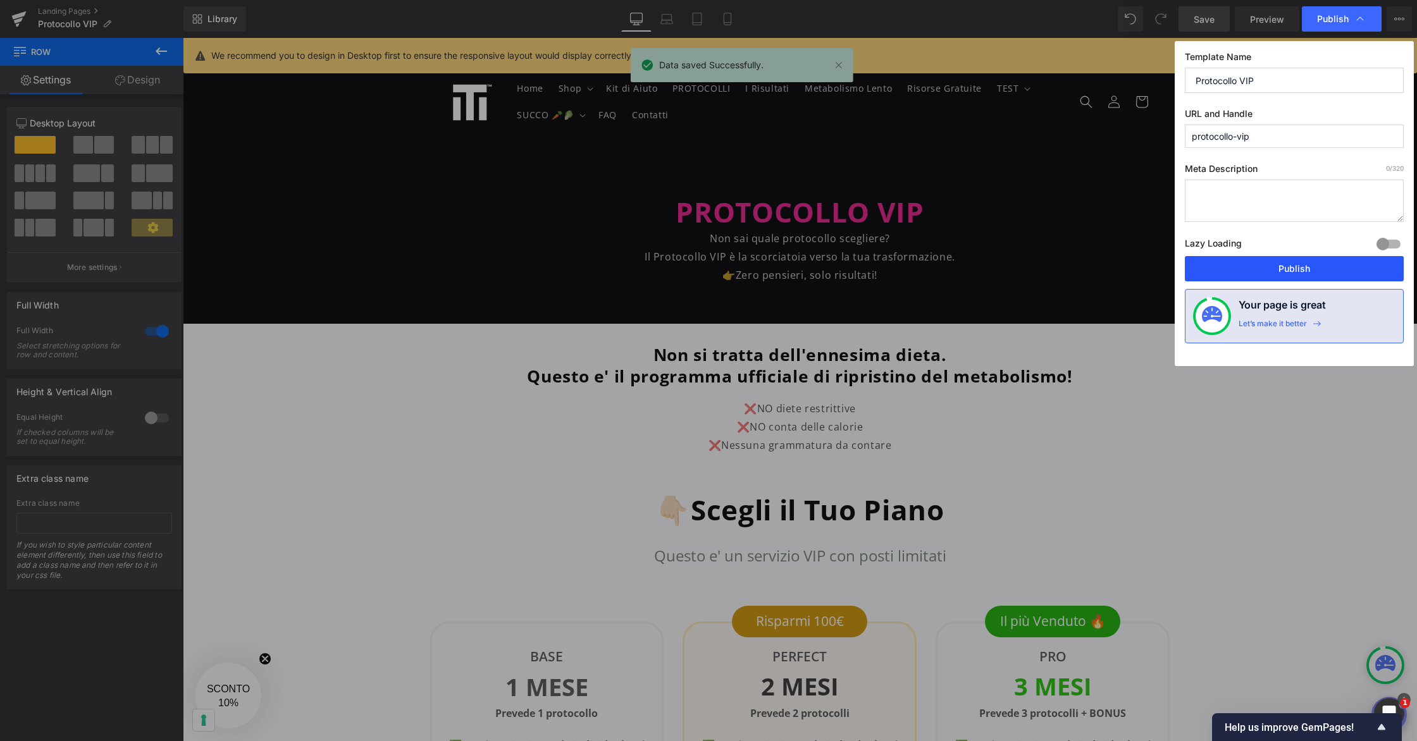
click at [1314, 261] on button "Publish" at bounding box center [1294, 268] width 219 height 25
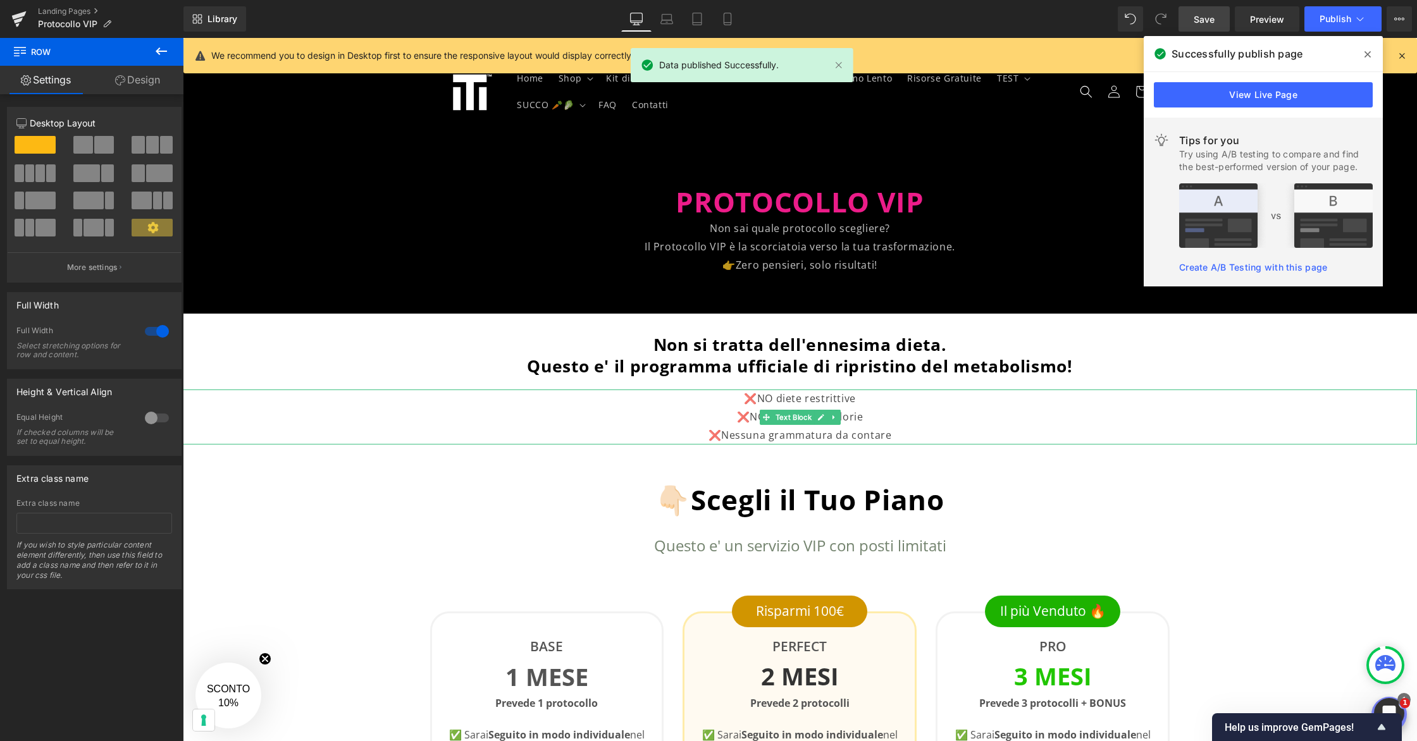
scroll to position [11, 0]
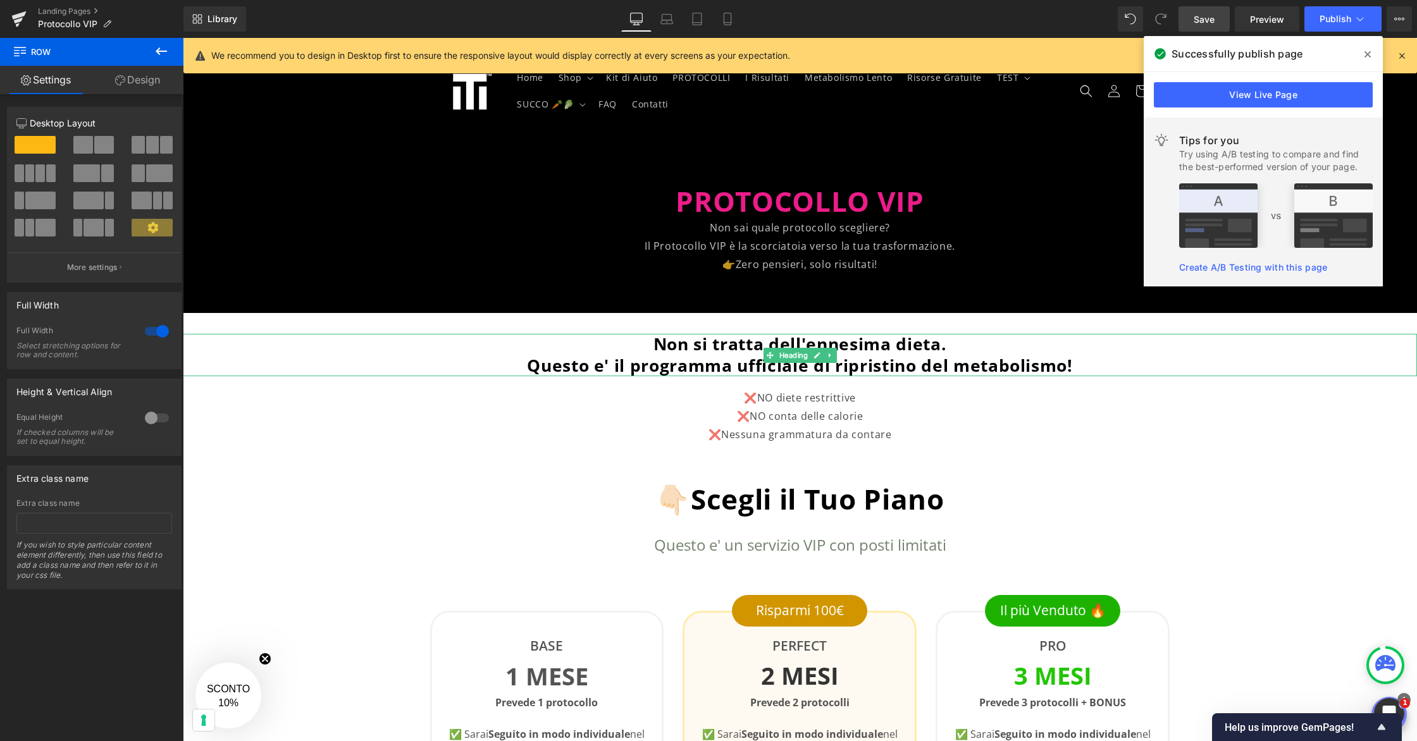
click at [899, 357] on span "Questo e' il programma ufficiale di ripristino del metabolismo!" at bounding box center [800, 365] width 546 height 23
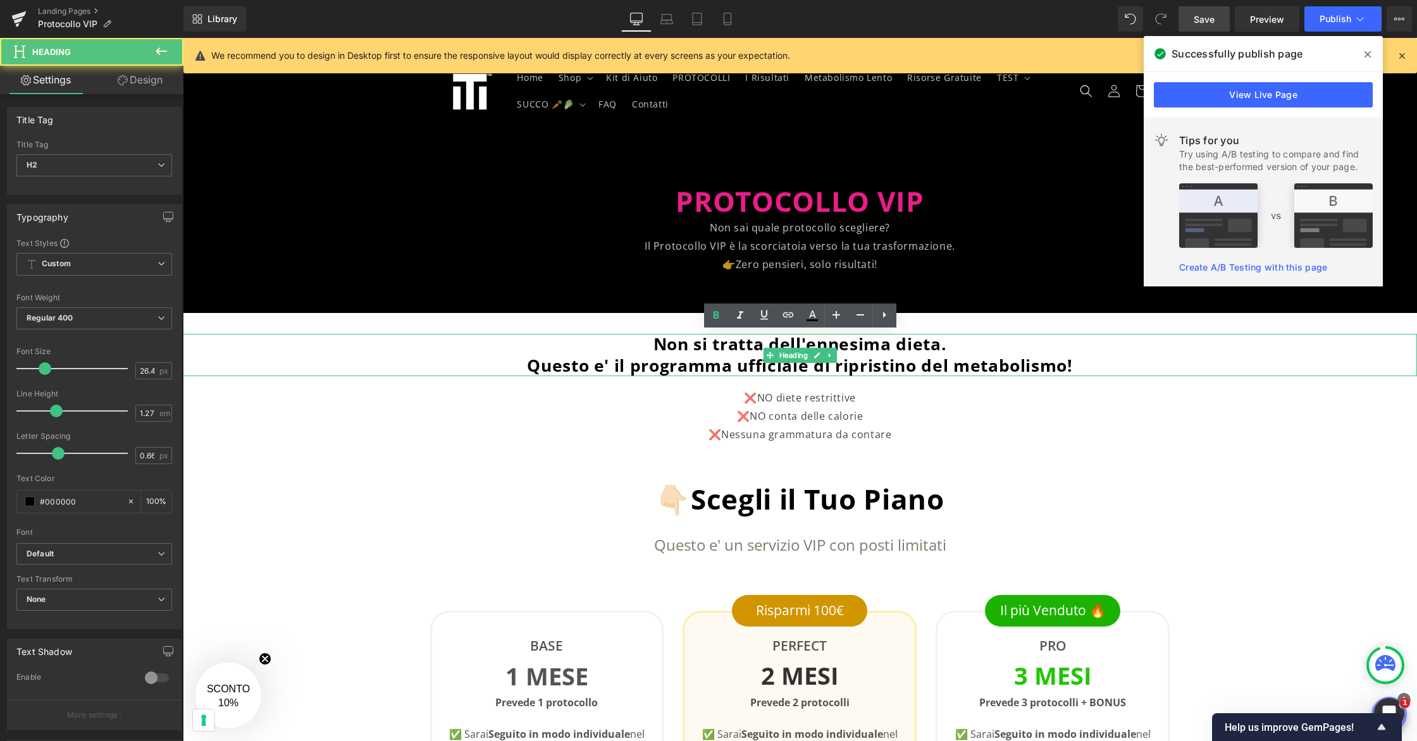
scroll to position [12, 0]
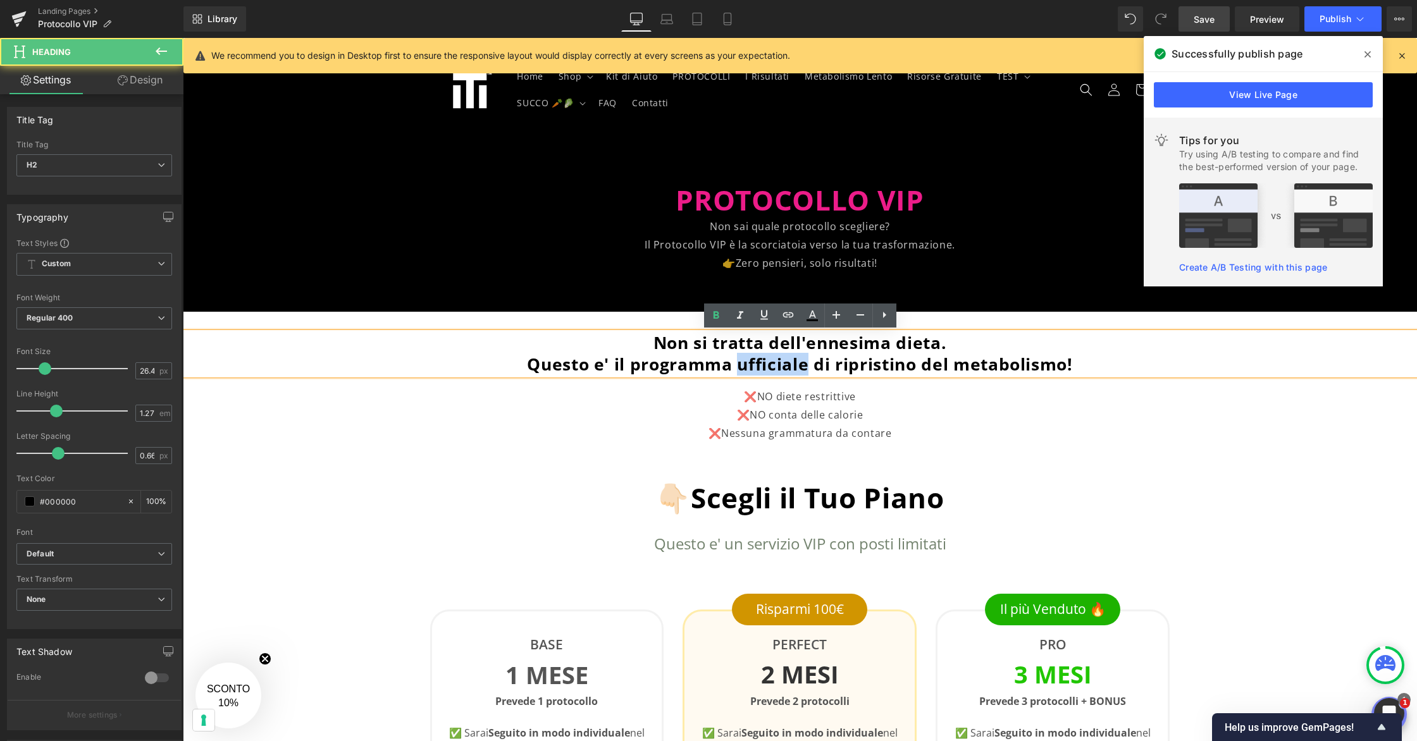
drag, startPoint x: 808, startPoint y: 363, endPoint x: 790, endPoint y: 364, distance: 18.4
click at [739, 363] on span "Questo e' il programma ufficiale di ripristino del metabolismo!" at bounding box center [800, 364] width 546 height 23
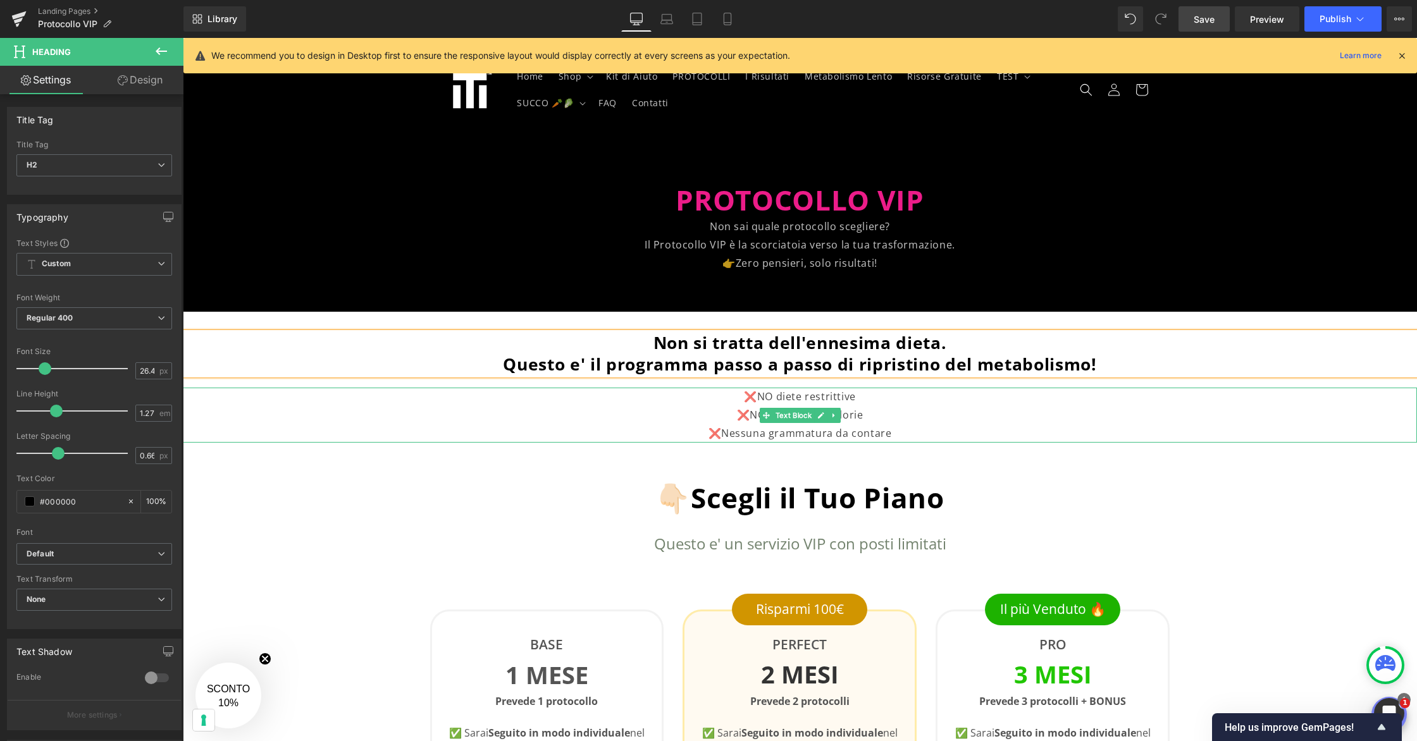
click at [1241, 418] on p "❌NO diete restrittive ❌NO conta delle calorie" at bounding box center [799, 406] width 981 height 37
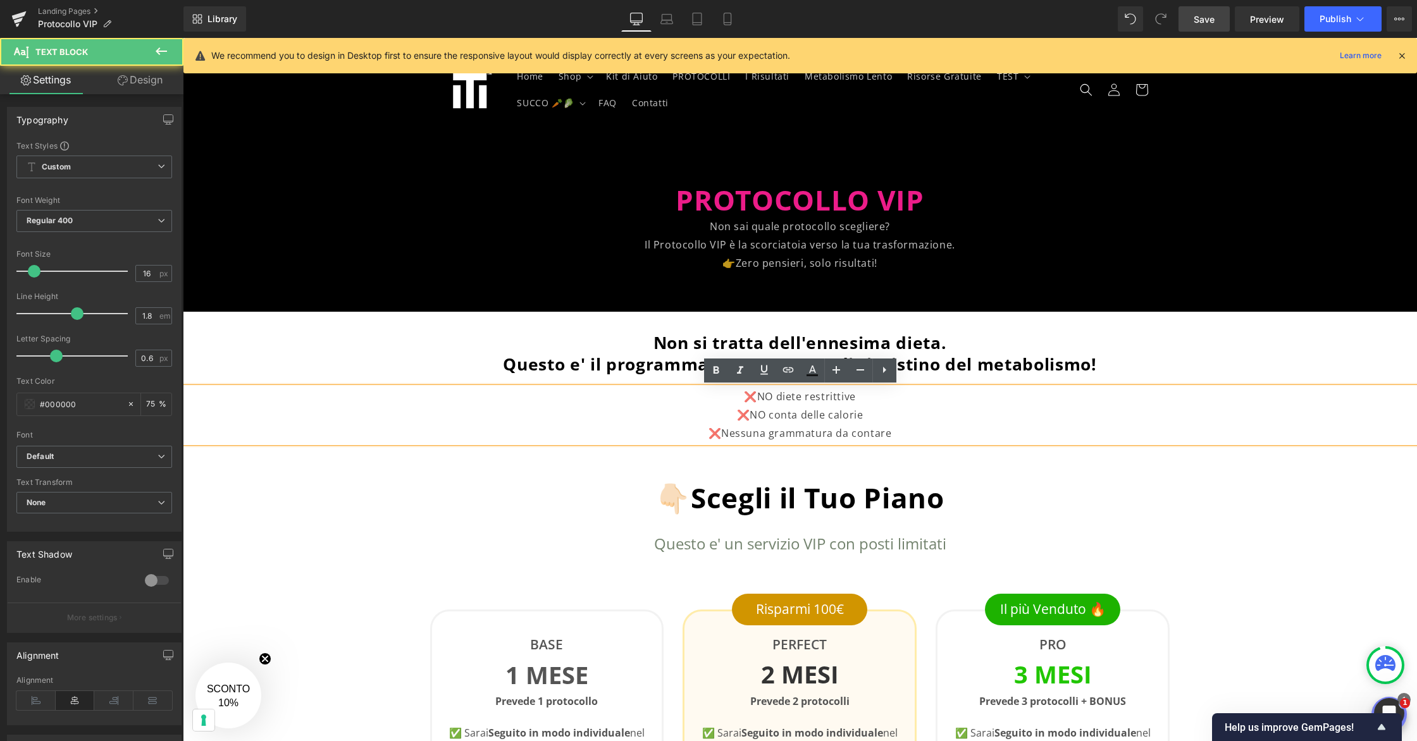
click at [1214, 9] on link "Save" at bounding box center [1203, 18] width 51 height 25
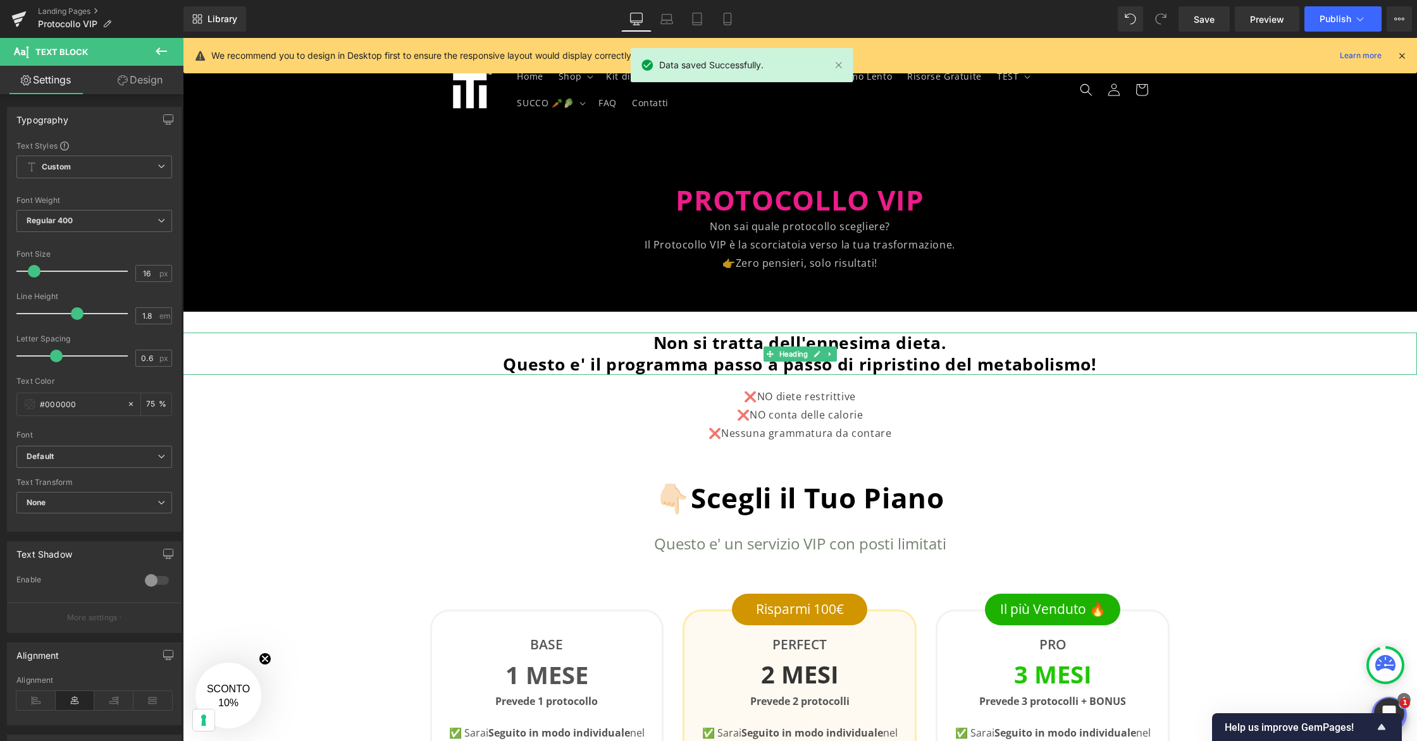
click at [1110, 367] on h2 "Questo e' il programma passo a passo di ripristino del metabolismo!" at bounding box center [800, 365] width 1234 height 22
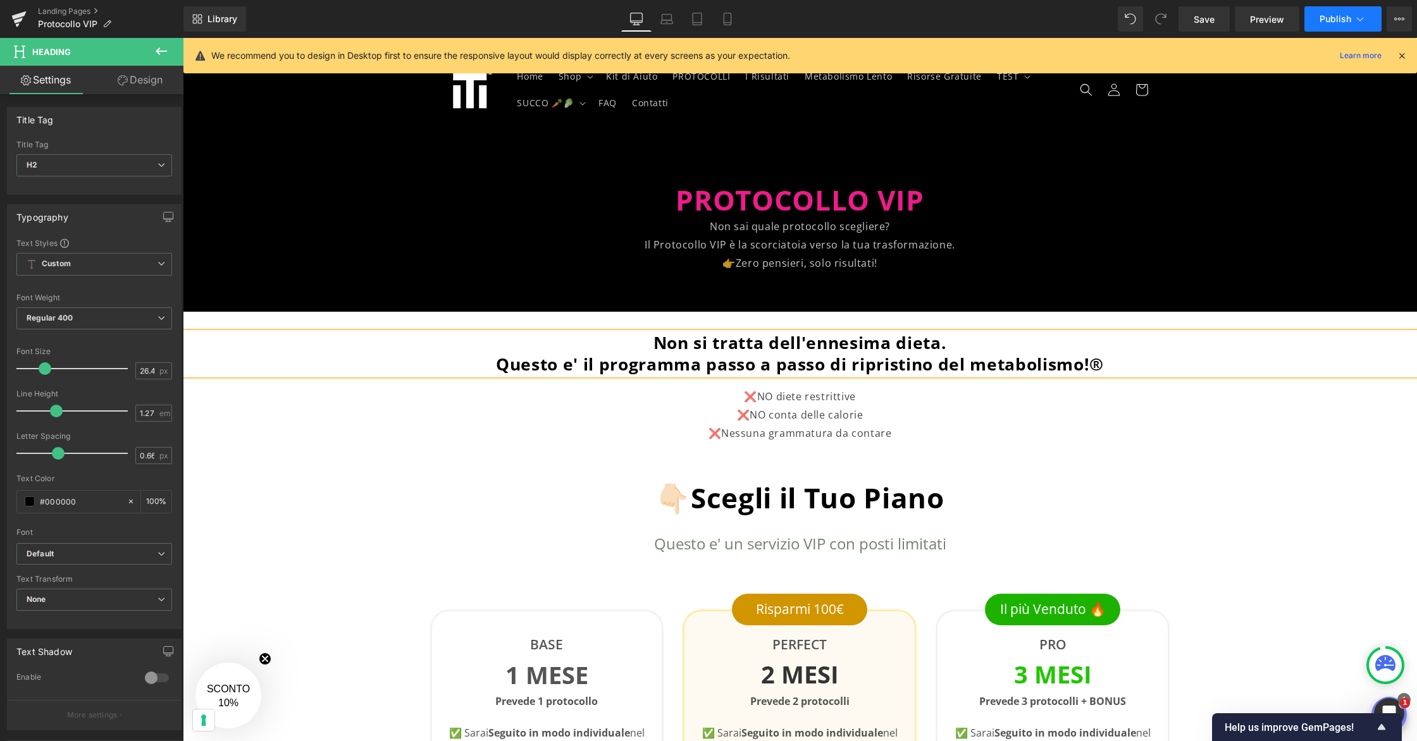
click at [1352, 16] on button "Publish" at bounding box center [1342, 18] width 77 height 25
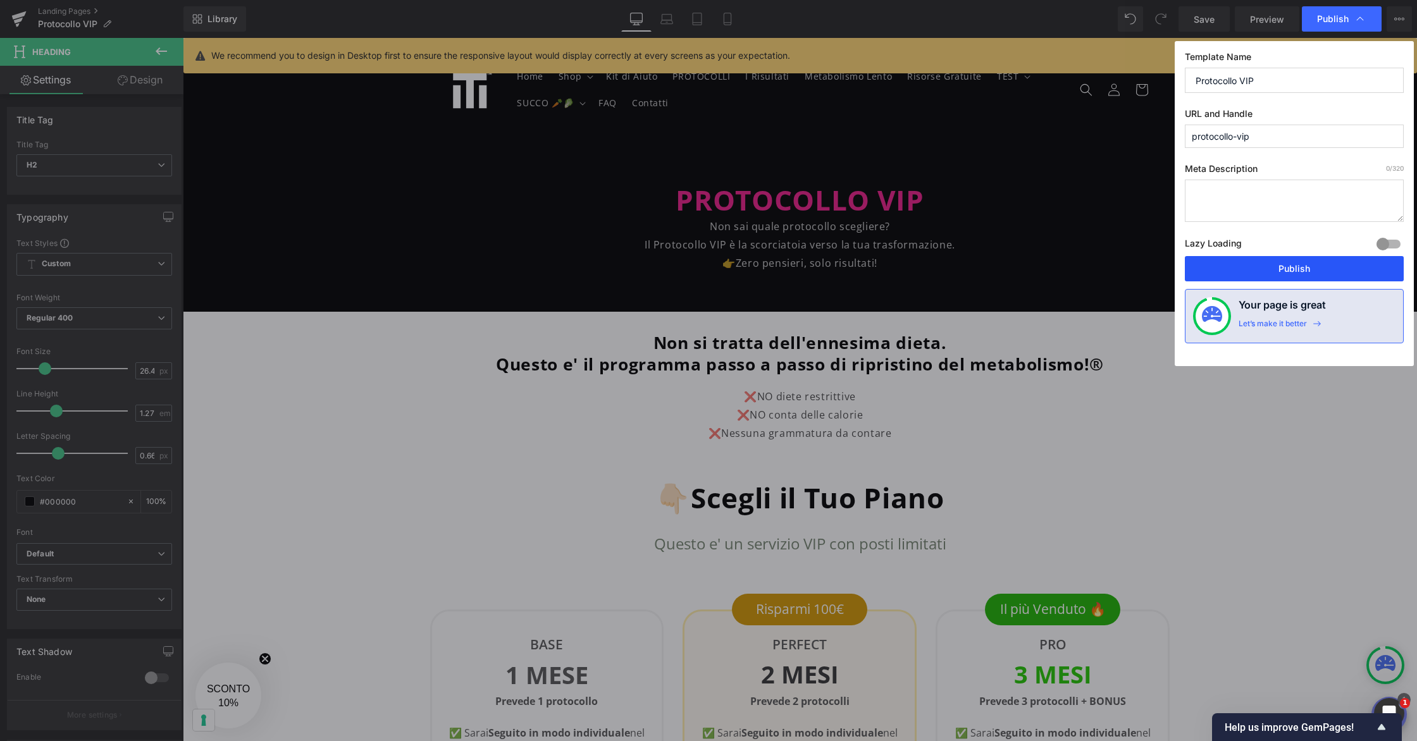
click at [1310, 267] on button "Publish" at bounding box center [1294, 268] width 219 height 25
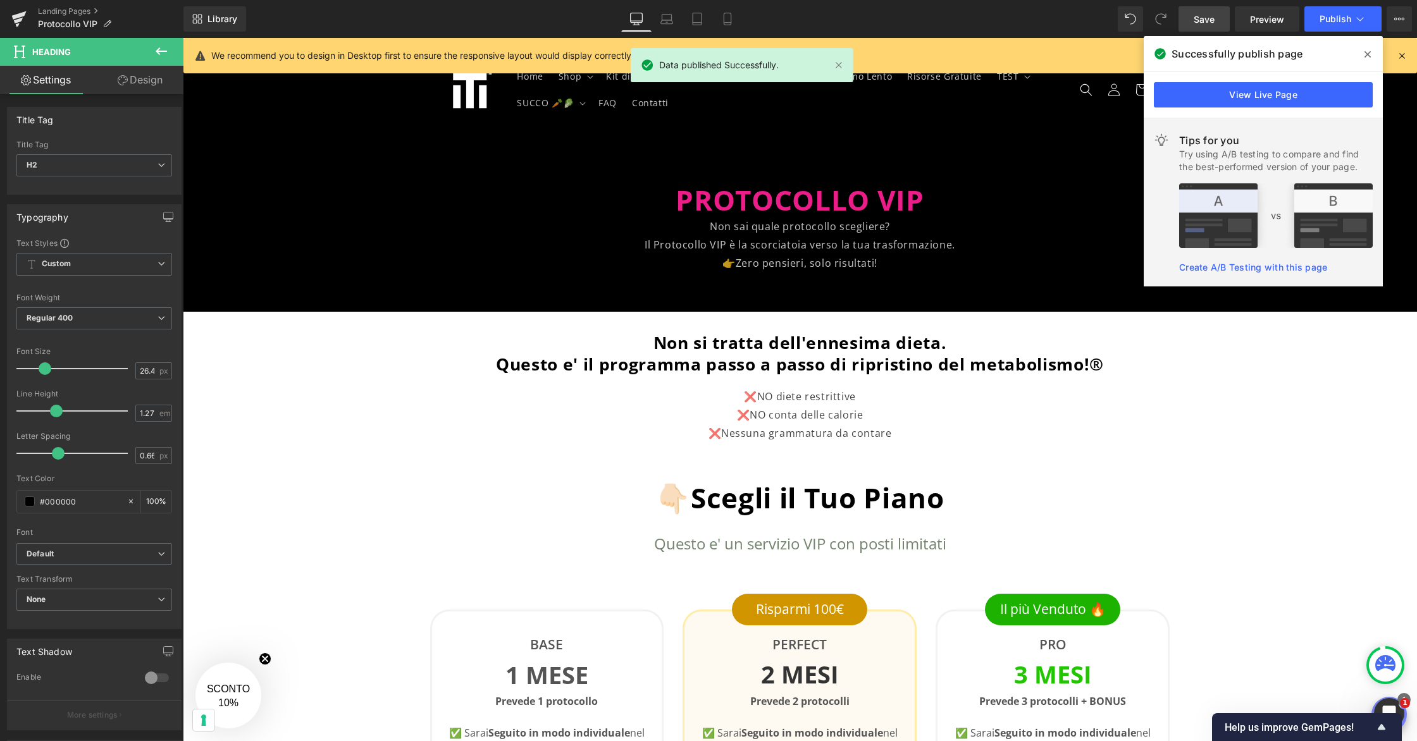
click at [1222, 22] on link "Save" at bounding box center [1203, 18] width 51 height 25
click at [1367, 54] on icon at bounding box center [1367, 54] width 6 height 6
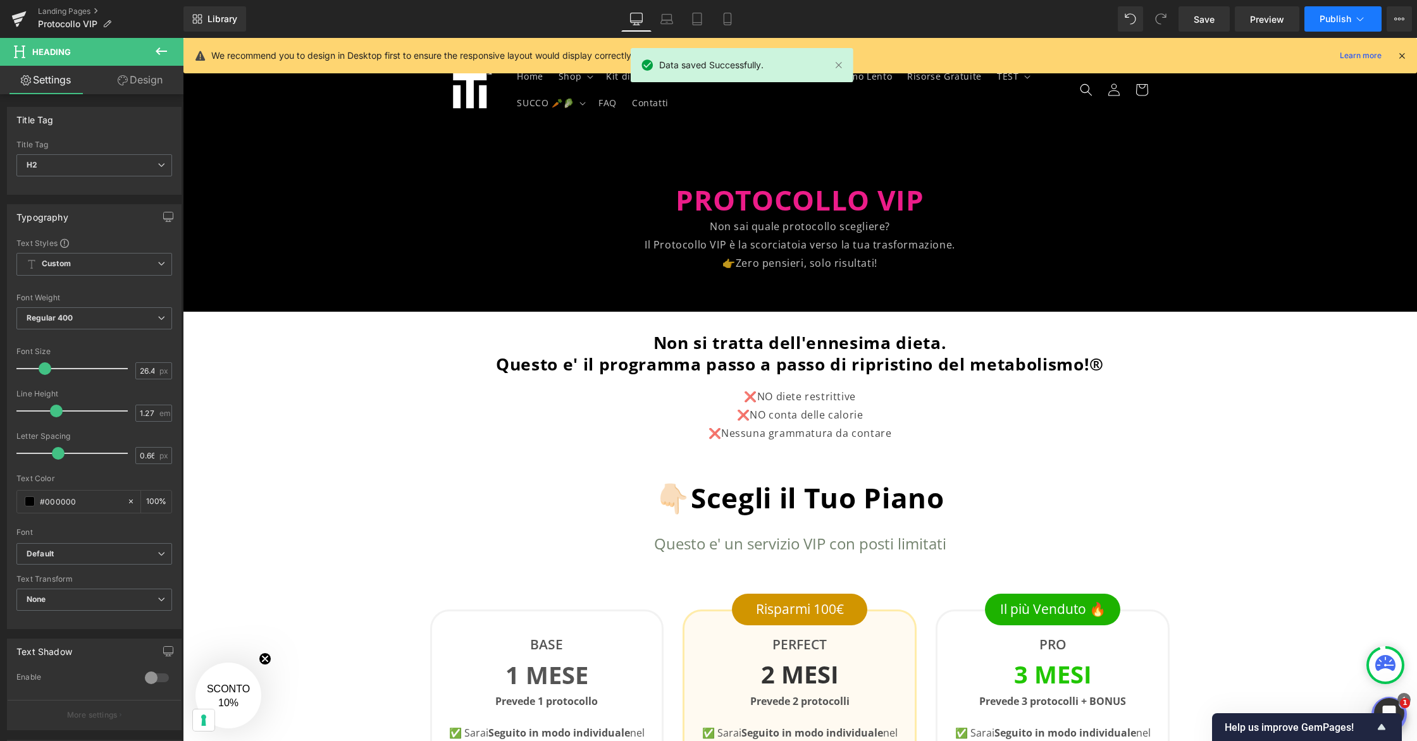
click at [1367, 21] on button "Publish" at bounding box center [1342, 18] width 77 height 25
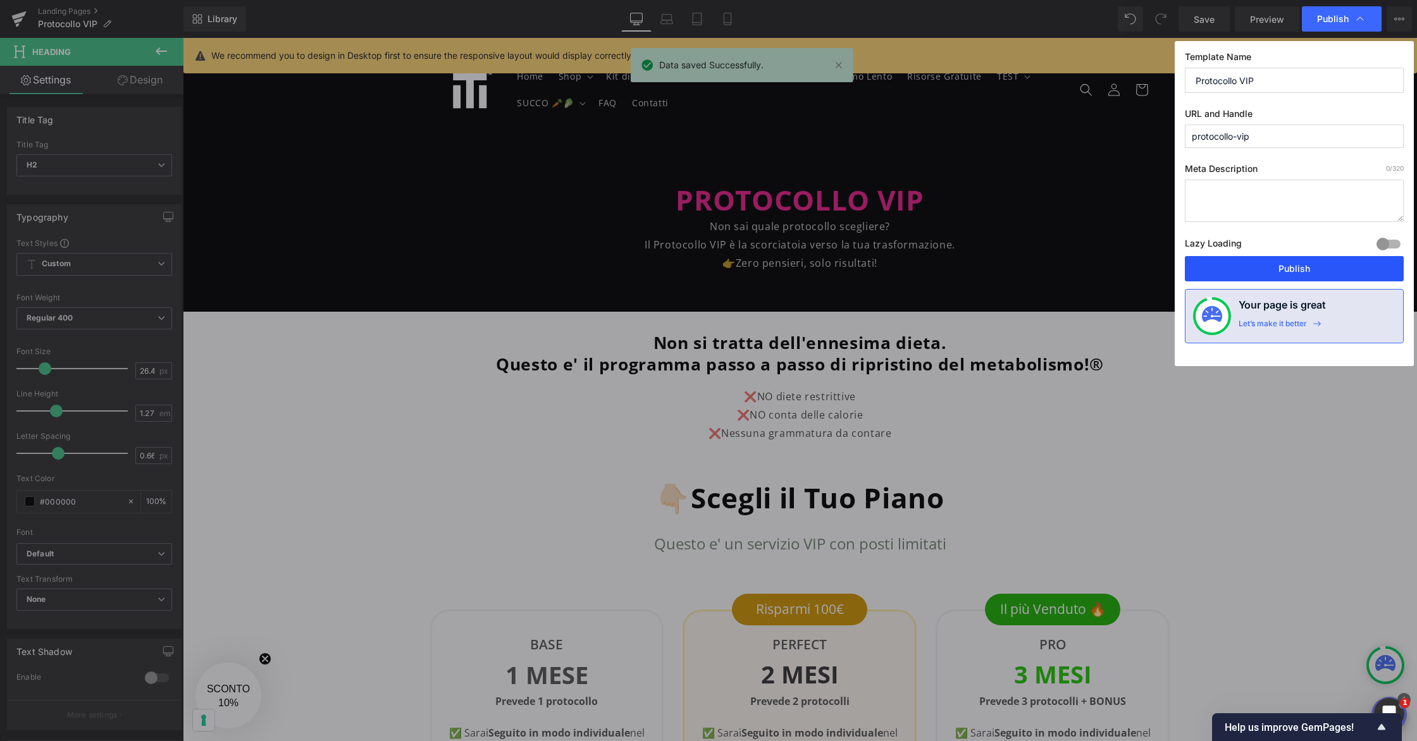
click at [1319, 268] on button "Publish" at bounding box center [1294, 268] width 219 height 25
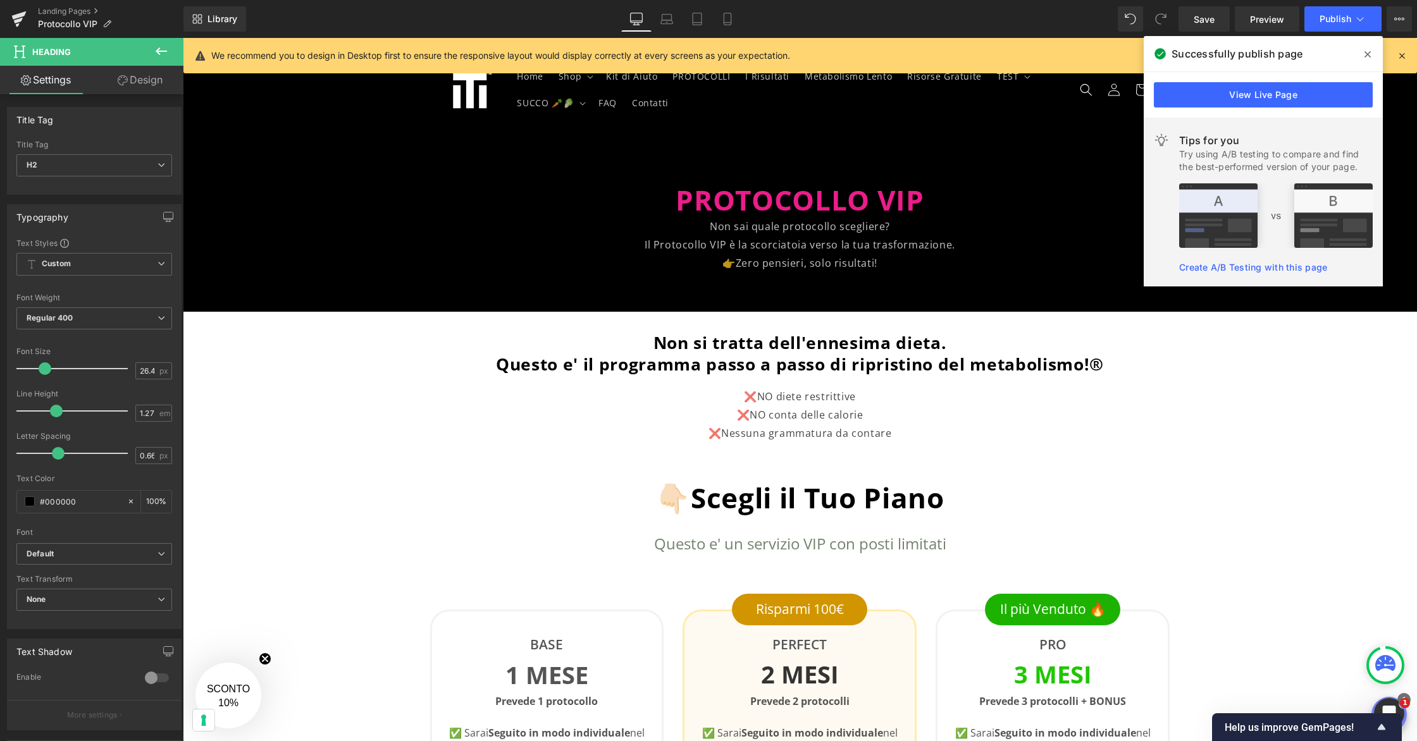
click at [1366, 49] on span at bounding box center [1367, 54] width 20 height 20
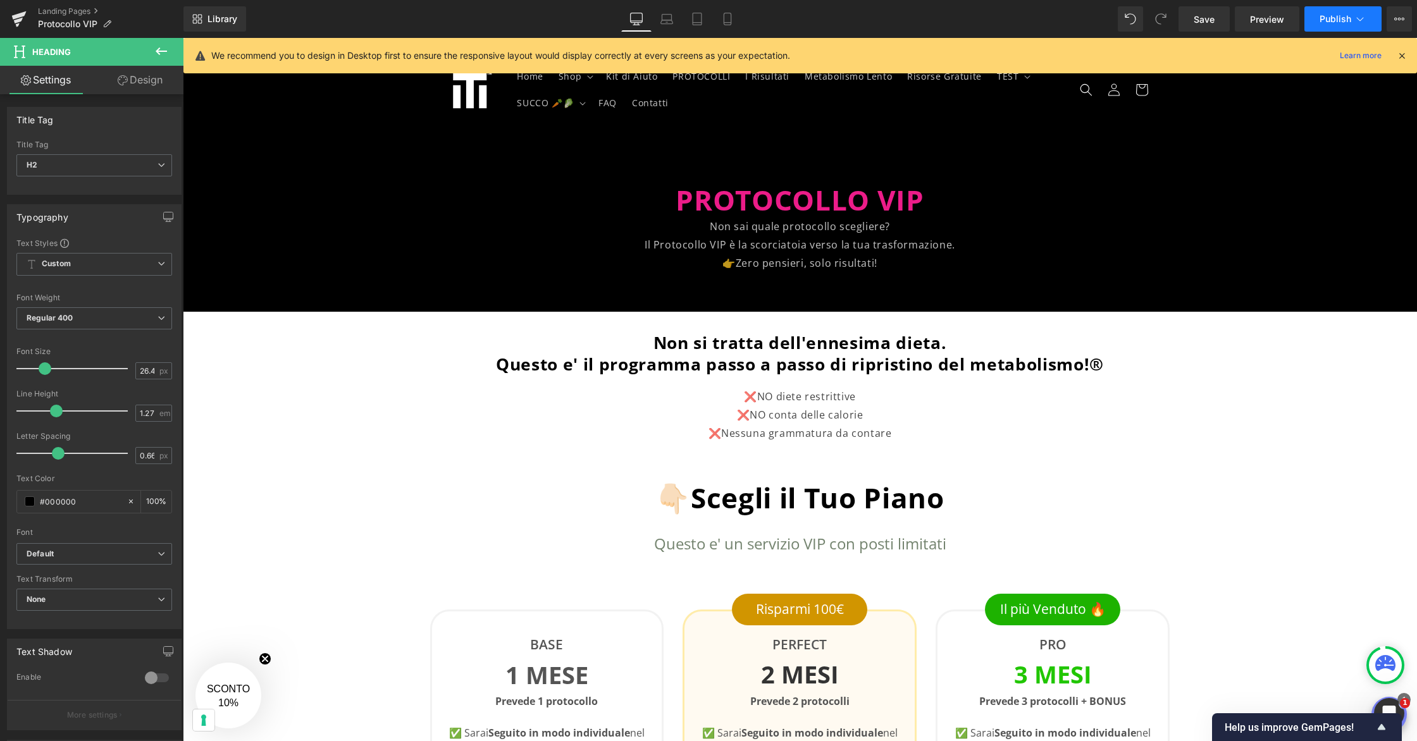
click at [1367, 18] on button "Publish" at bounding box center [1342, 18] width 77 height 25
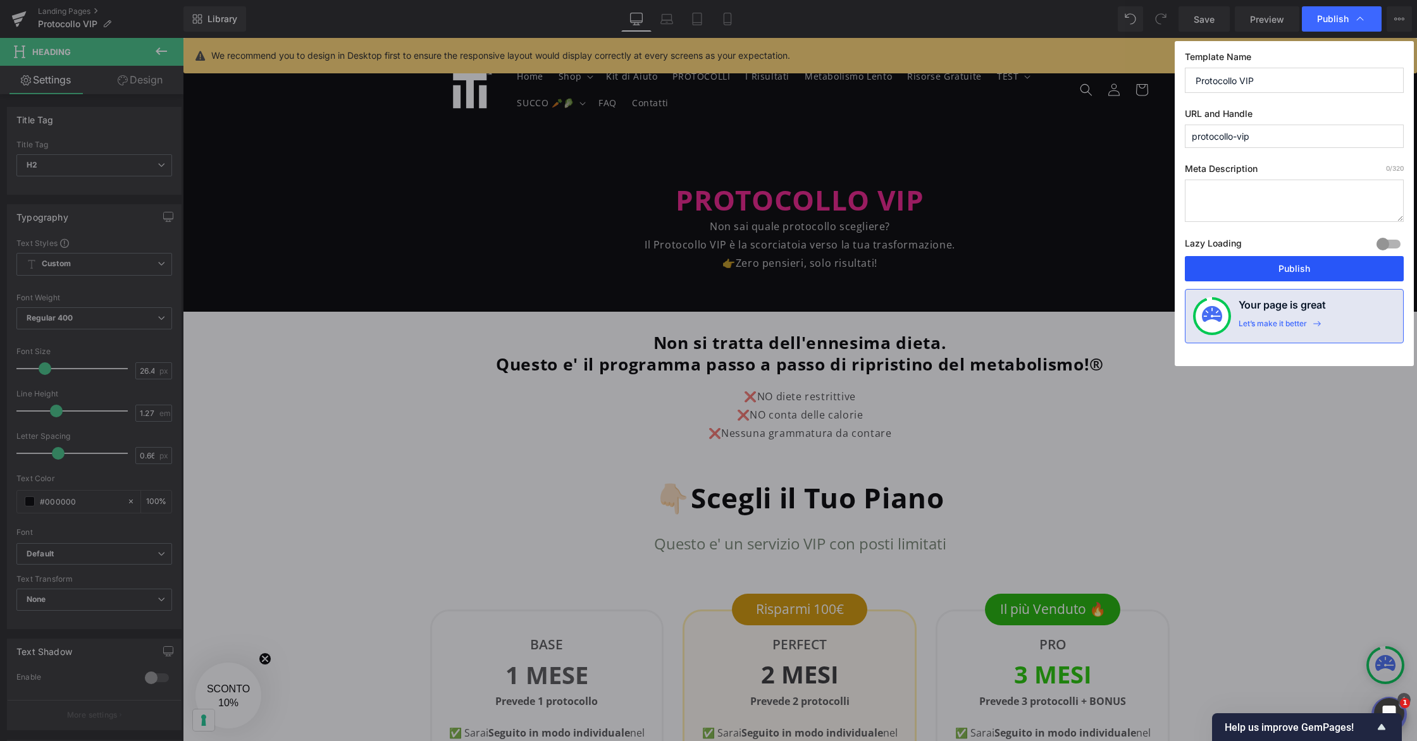
click at [1303, 275] on button "Publish" at bounding box center [1294, 268] width 219 height 25
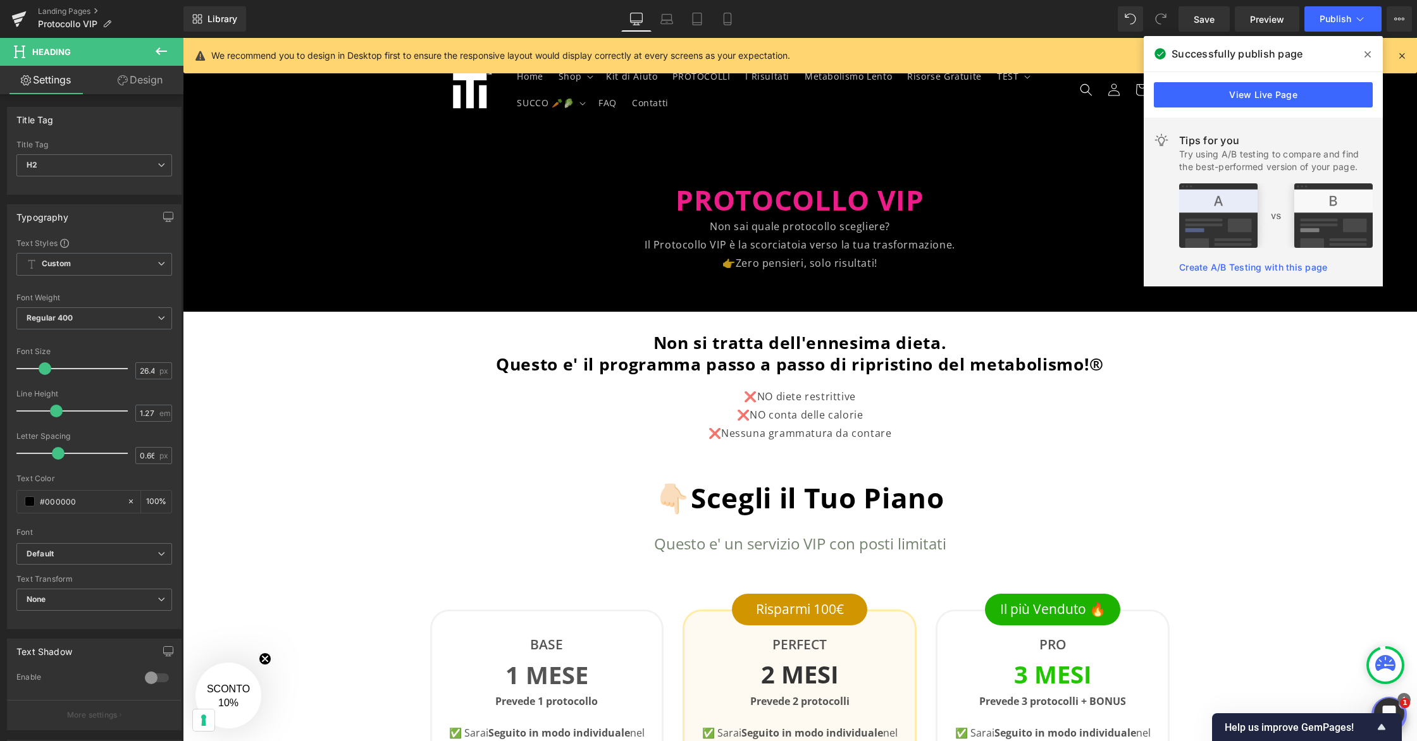
scroll to position [12, 0]
click at [12, 15] on icon at bounding box center [18, 19] width 15 height 32
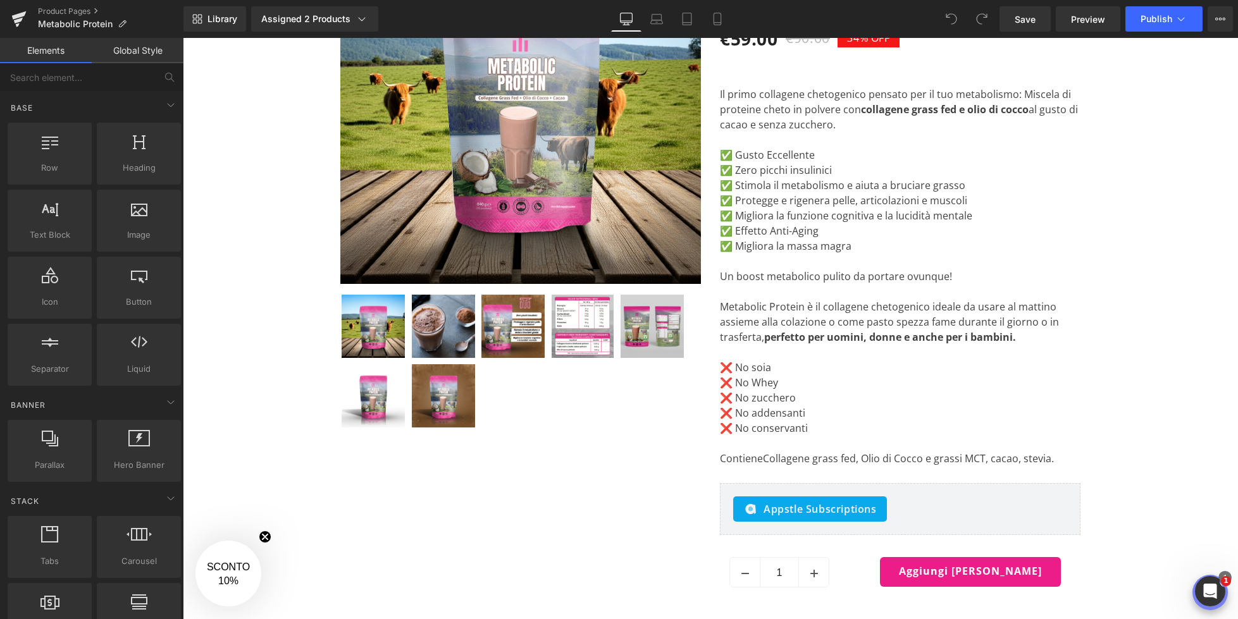
scroll to position [228, 0]
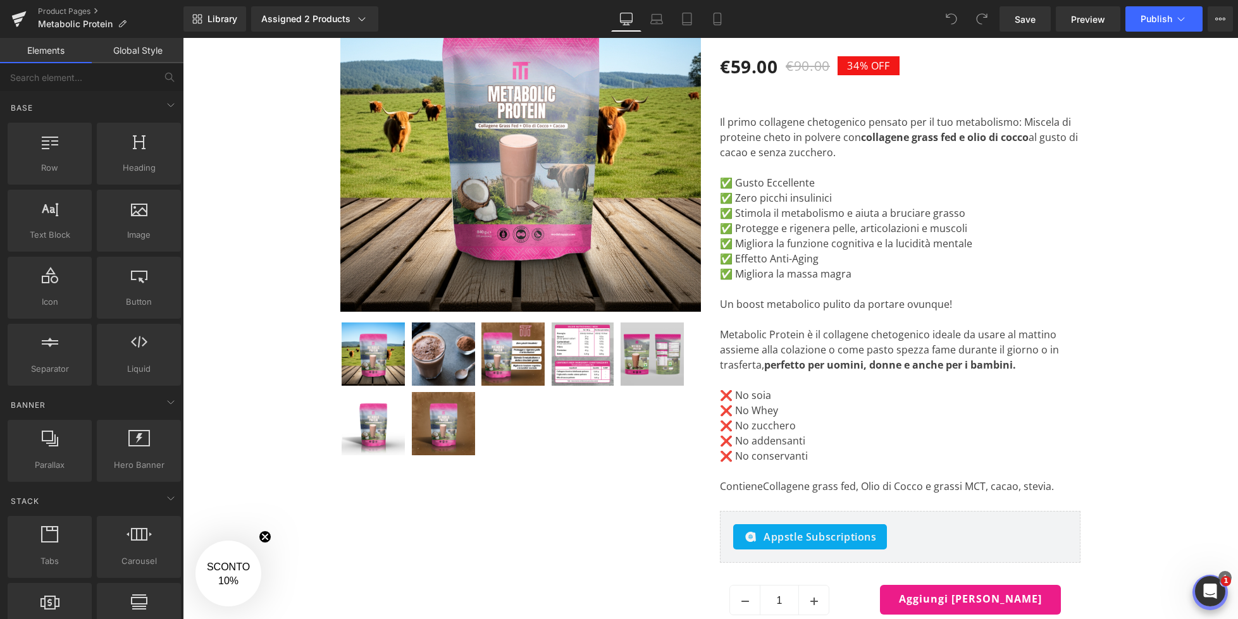
click at [588, 347] on img at bounding box center [582, 354] width 62 height 63
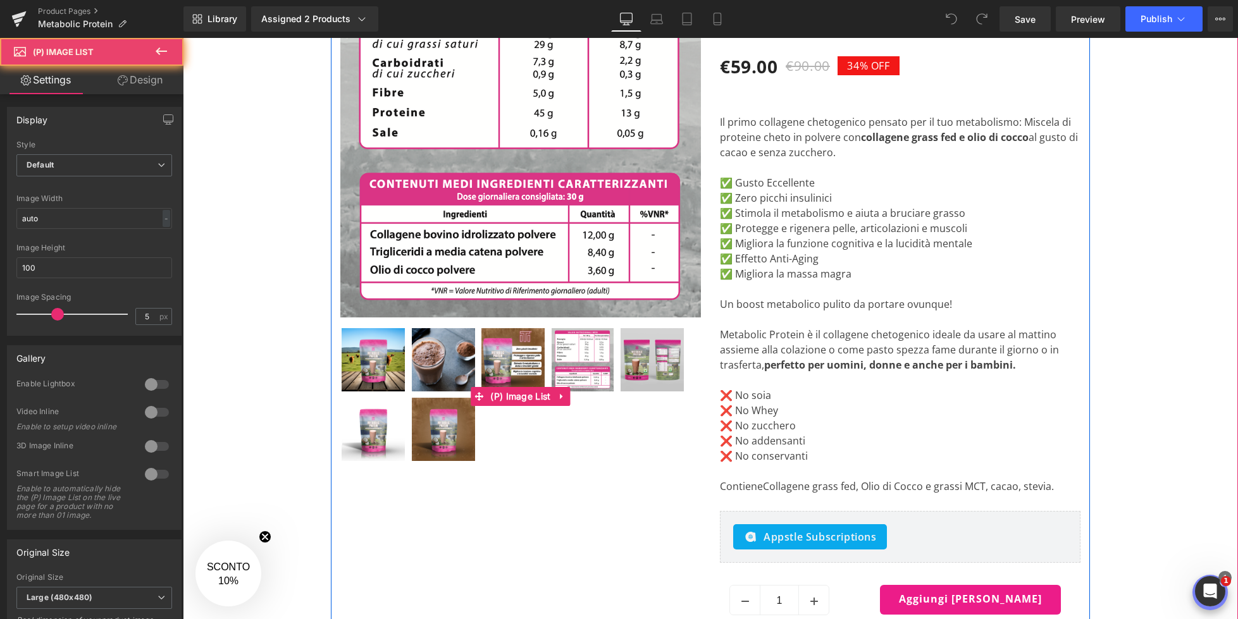
click at [585, 336] on img at bounding box center [582, 359] width 62 height 63
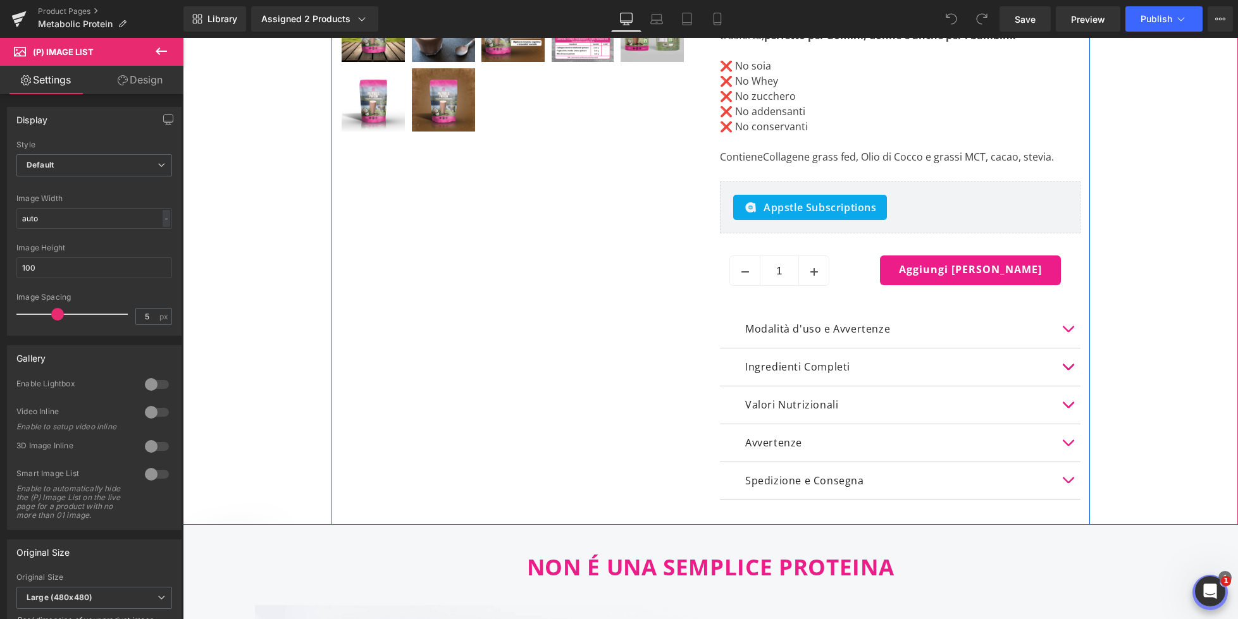
scroll to position [562, 0]
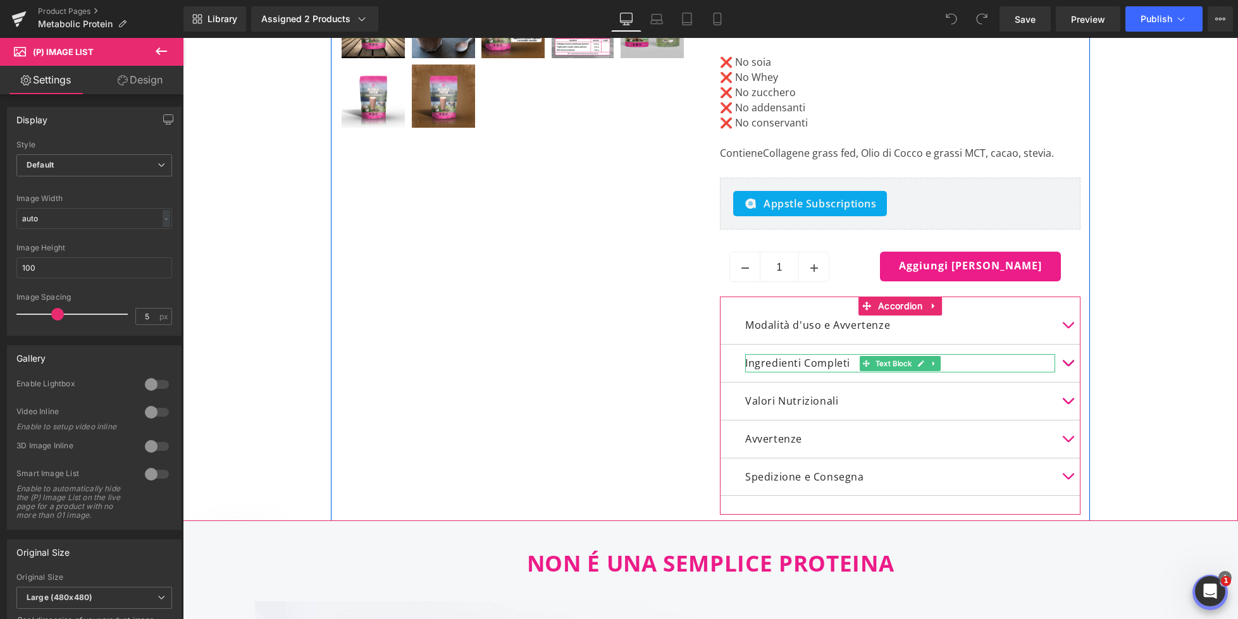
click at [865, 357] on div "Ingredienti Completi Text Block" at bounding box center [900, 363] width 310 height 18
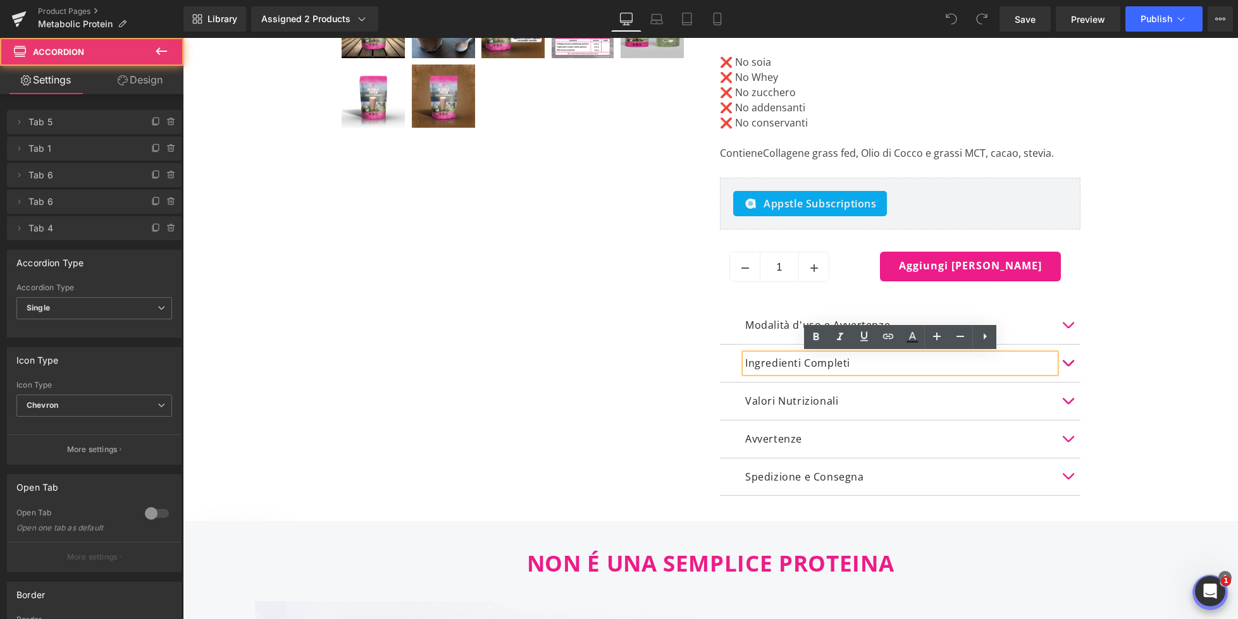
click at [1067, 361] on button "button" at bounding box center [1067, 363] width 25 height 37
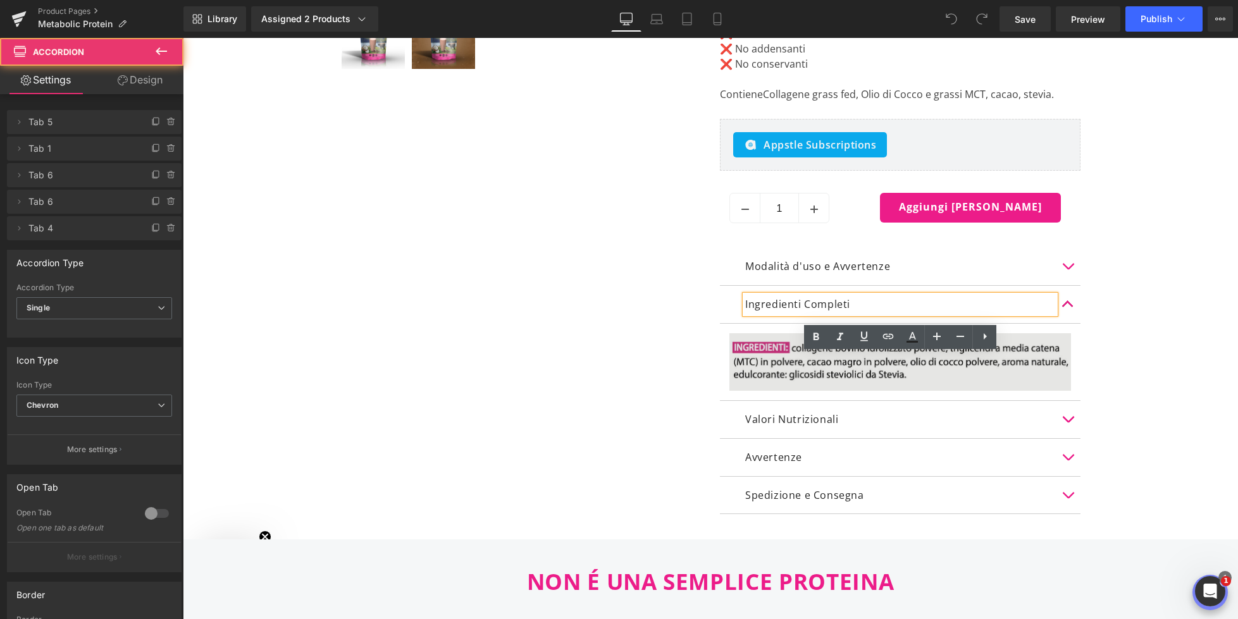
scroll to position [636, 0]
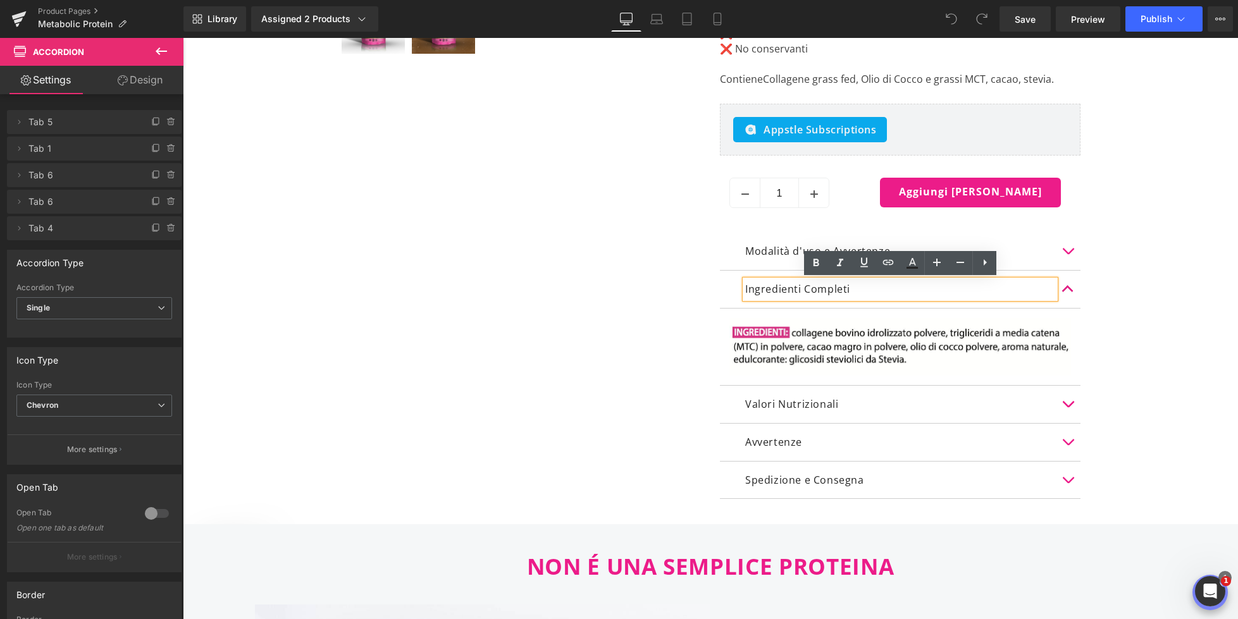
click at [1067, 404] on button "button" at bounding box center [1067, 404] width 25 height 37
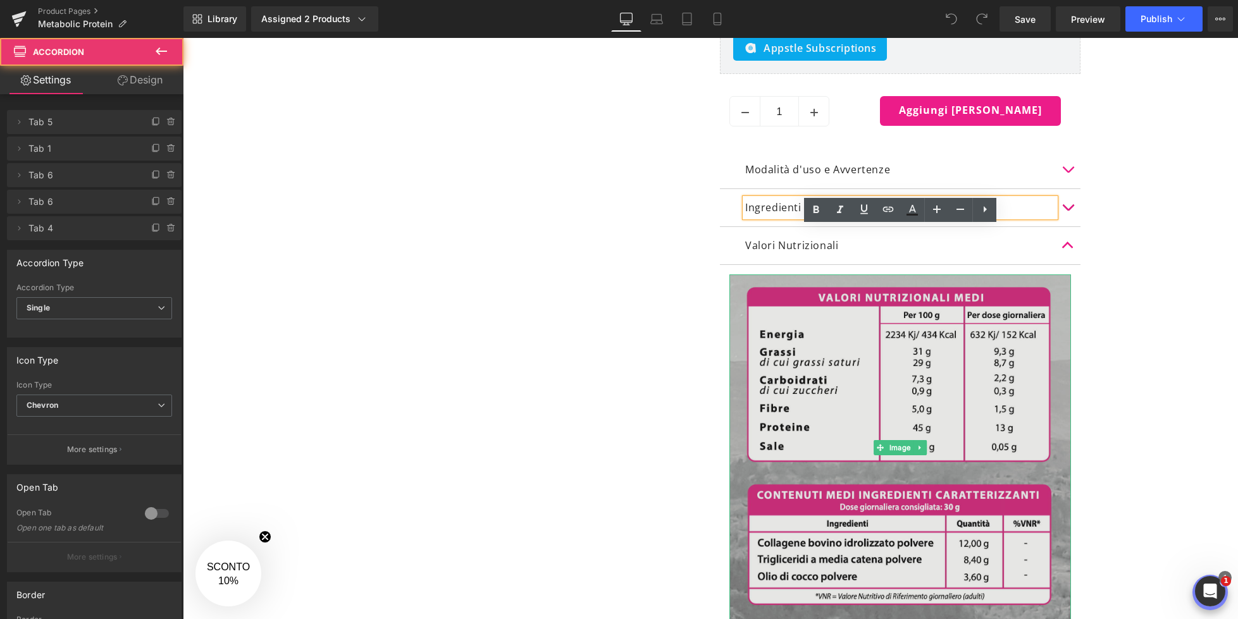
scroll to position [734, 0]
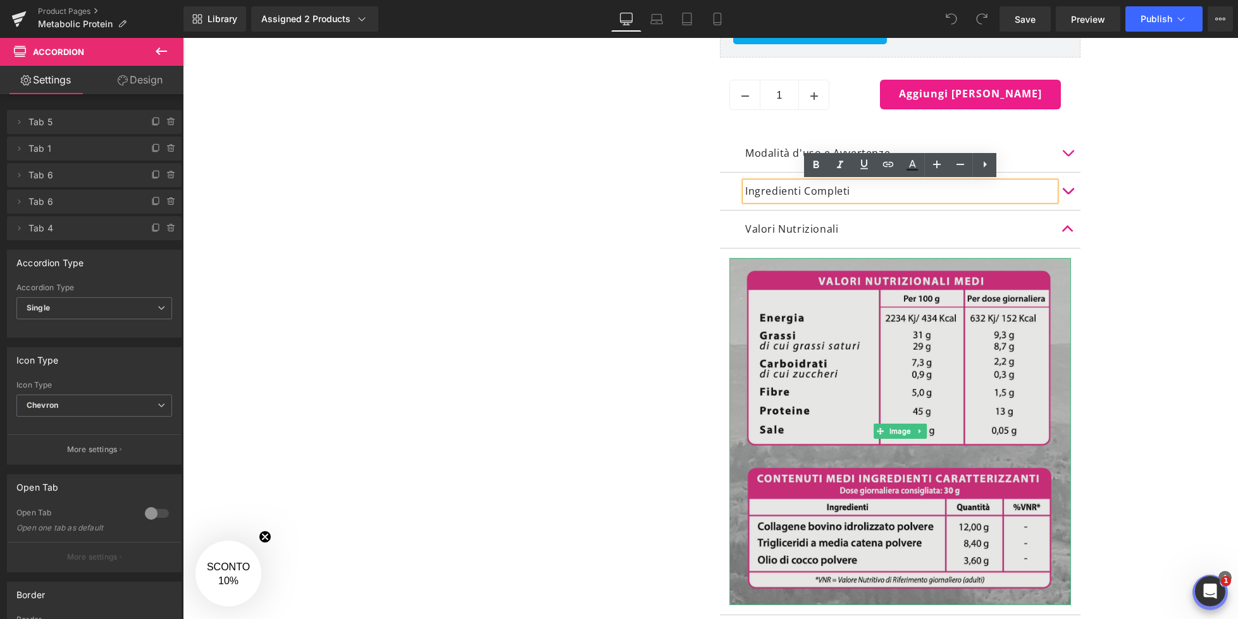
click at [832, 412] on img at bounding box center [900, 431] width 342 height 347
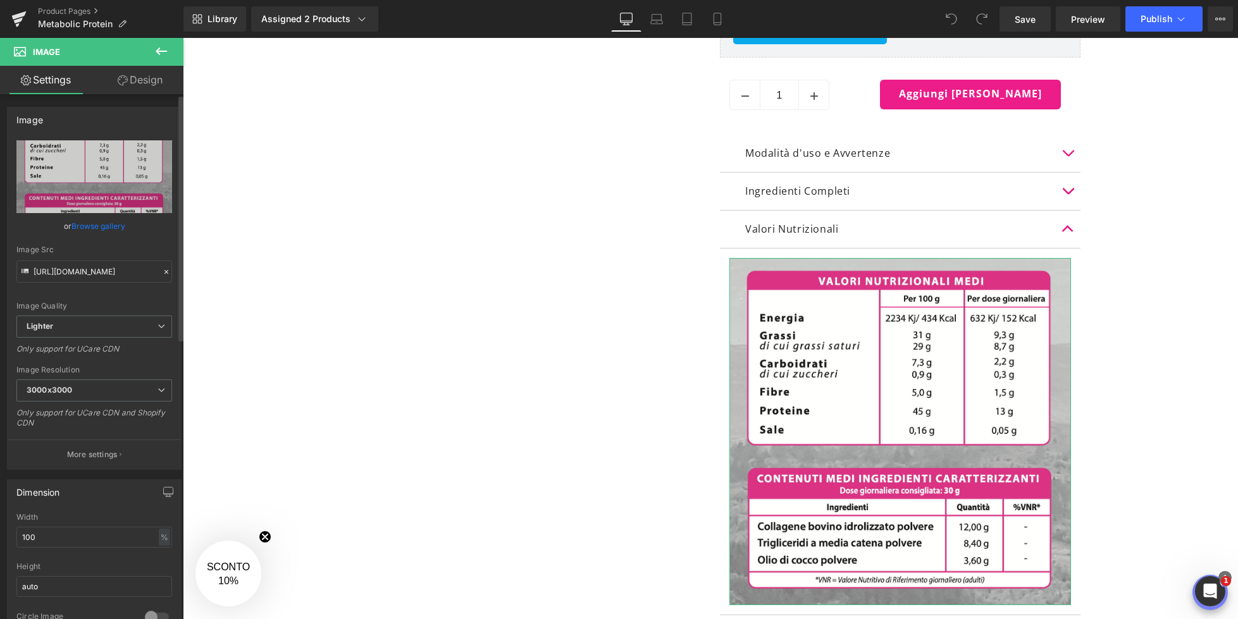
click at [89, 222] on link "Browse gallery" at bounding box center [98, 226] width 54 height 22
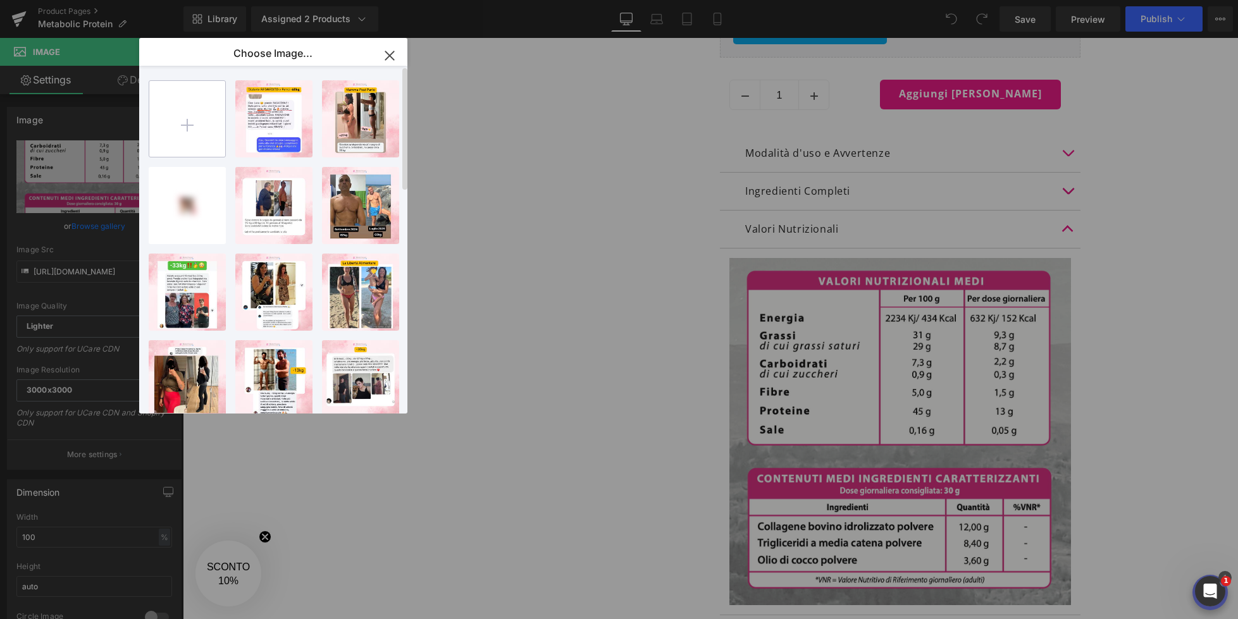
click at [200, 120] on input "file" at bounding box center [187, 119] width 76 height 76
type input "C:\fakepath\Screenshot [DATE] alle 16.17.29.png"
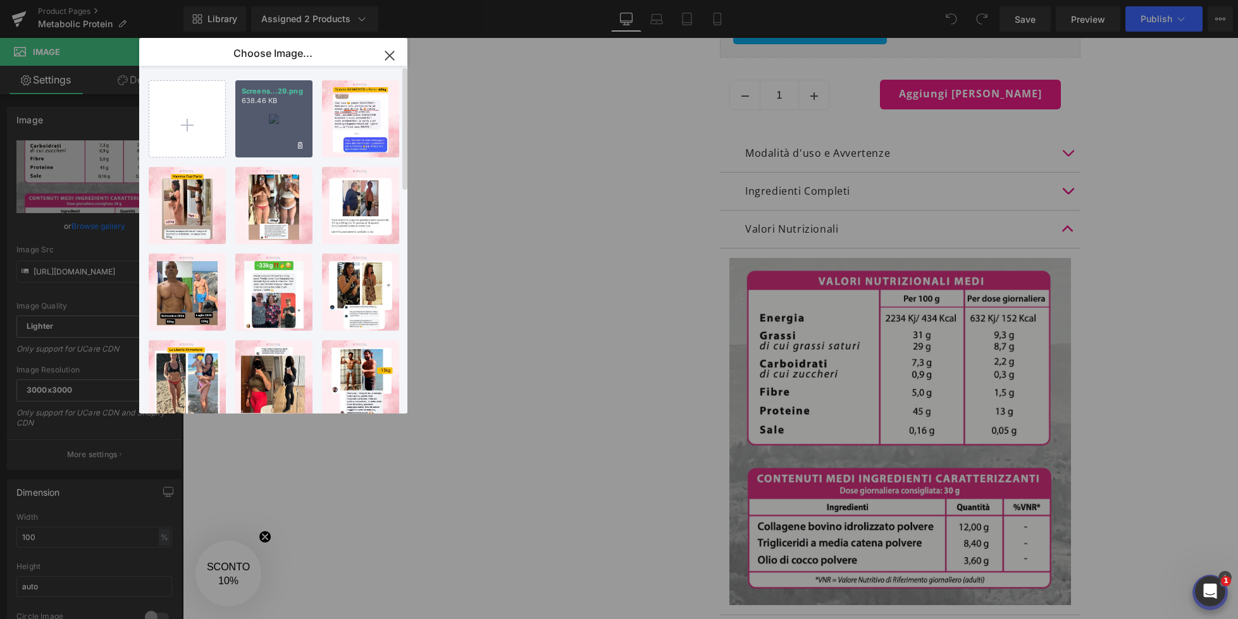
click at [279, 109] on div "Screens...29.png 638.46 KB" at bounding box center [273, 118] width 77 height 77
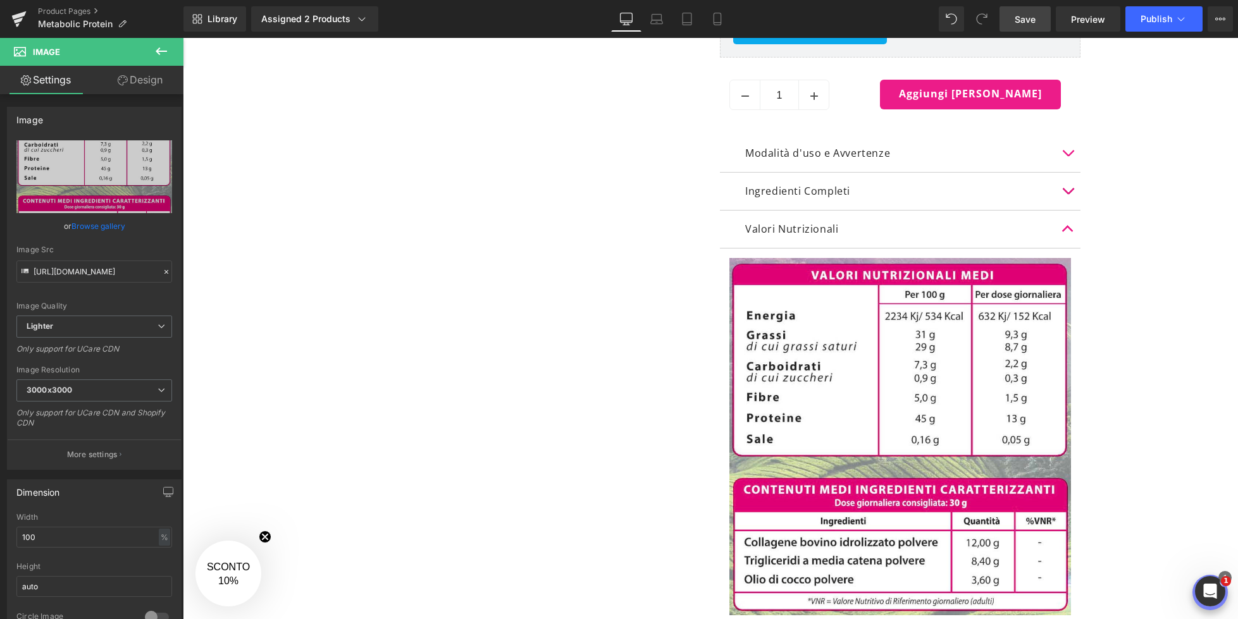
click at [1024, 16] on span "Save" at bounding box center [1024, 19] width 21 height 13
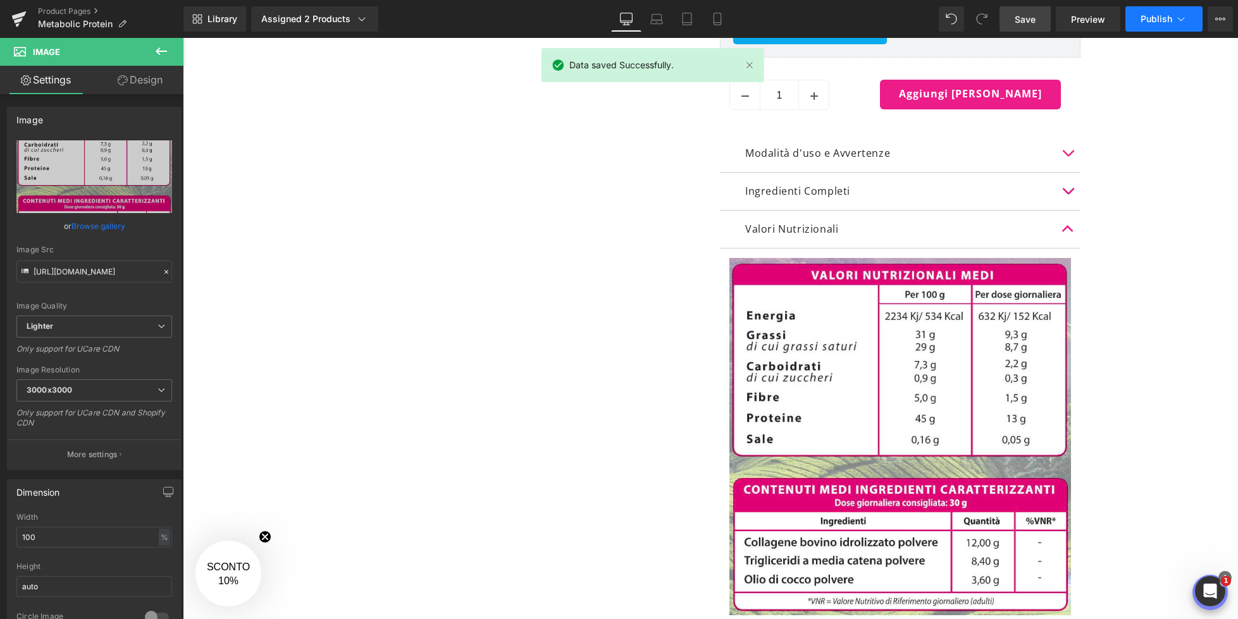
click at [1178, 16] on icon at bounding box center [1180, 19] width 13 height 13
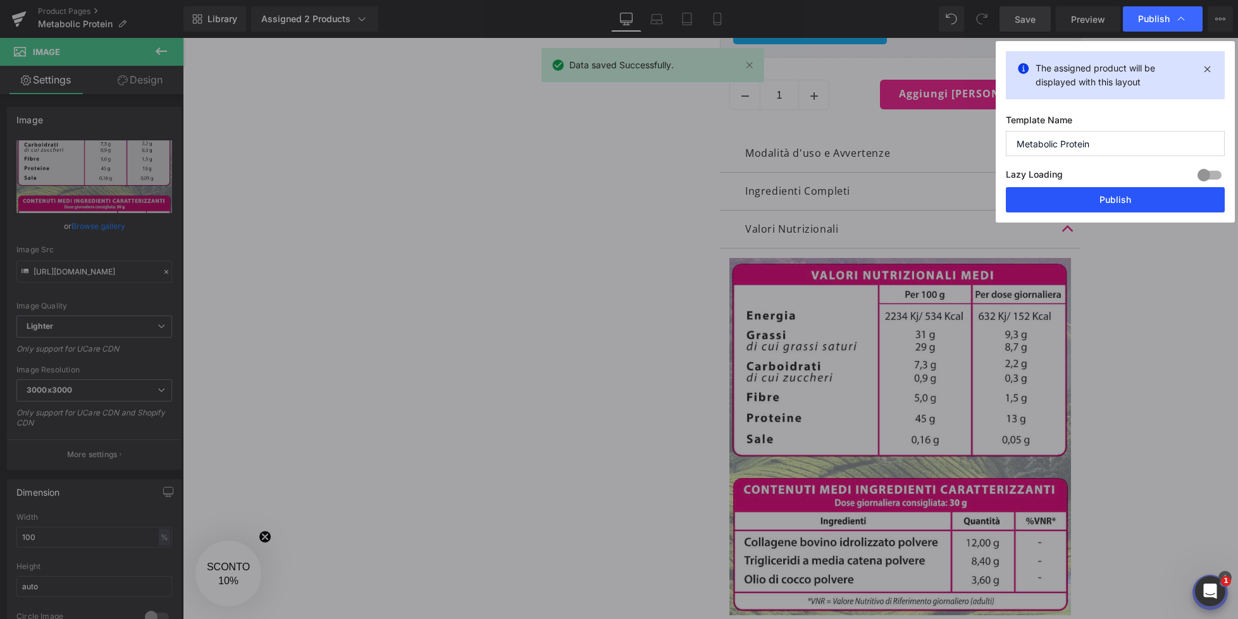
drag, startPoint x: 1144, startPoint y: 199, endPoint x: 962, endPoint y: 161, distance: 186.2
click at [1144, 199] on button "Publish" at bounding box center [1115, 199] width 219 height 25
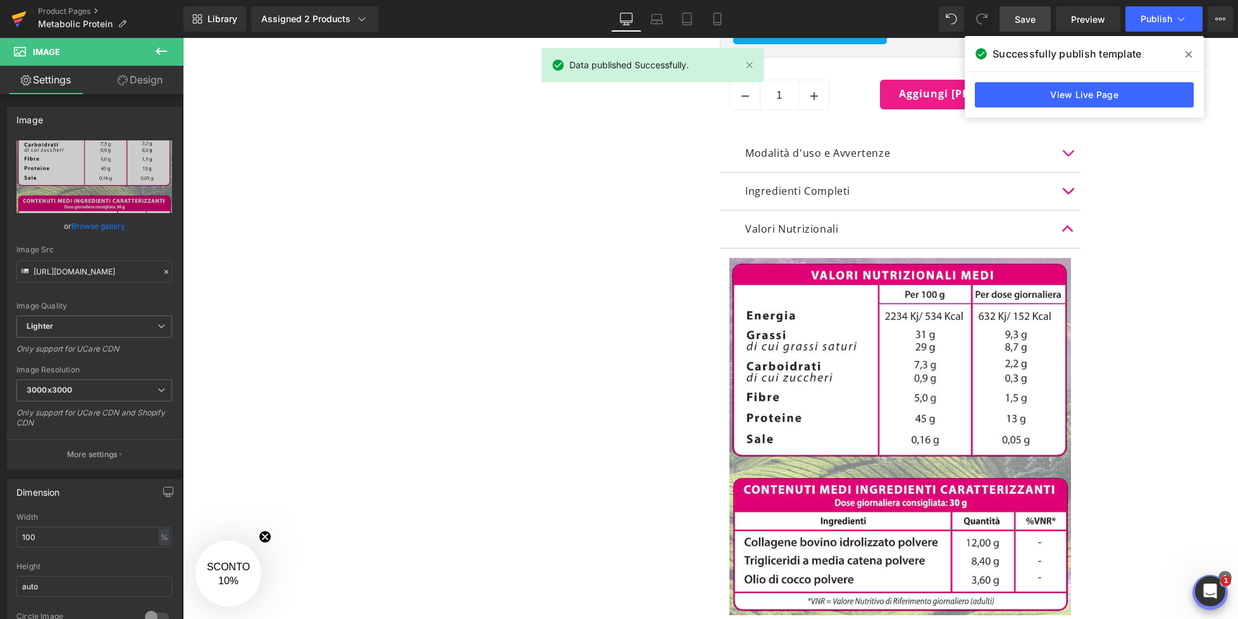
click at [18, 20] on icon at bounding box center [18, 21] width 9 height 6
